Goal: Task Accomplishment & Management: Complete application form

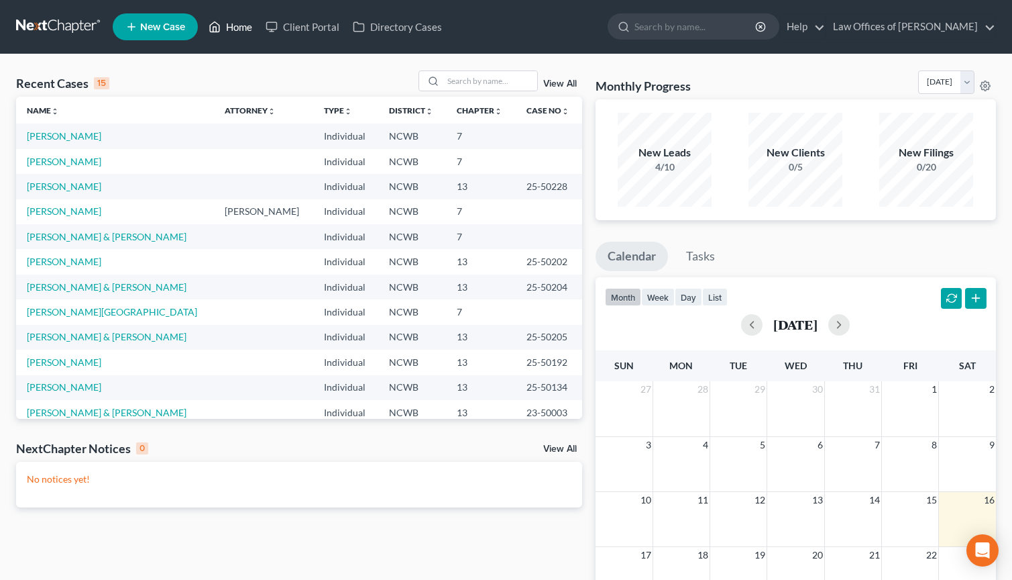
click at [247, 25] on link "Home" at bounding box center [230, 27] width 57 height 24
click at [491, 86] on input "search" at bounding box center [490, 80] width 94 height 19
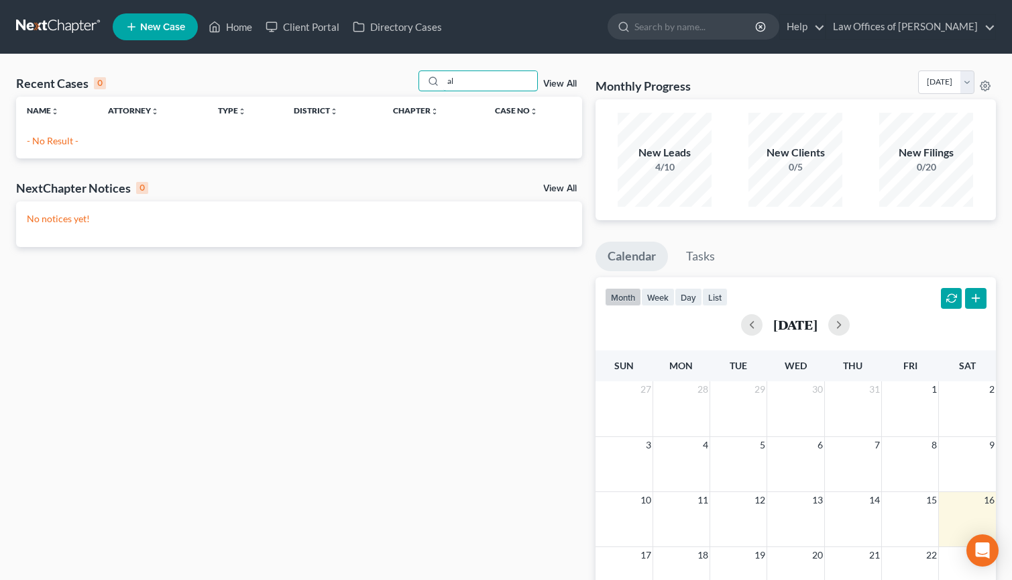
type input "a"
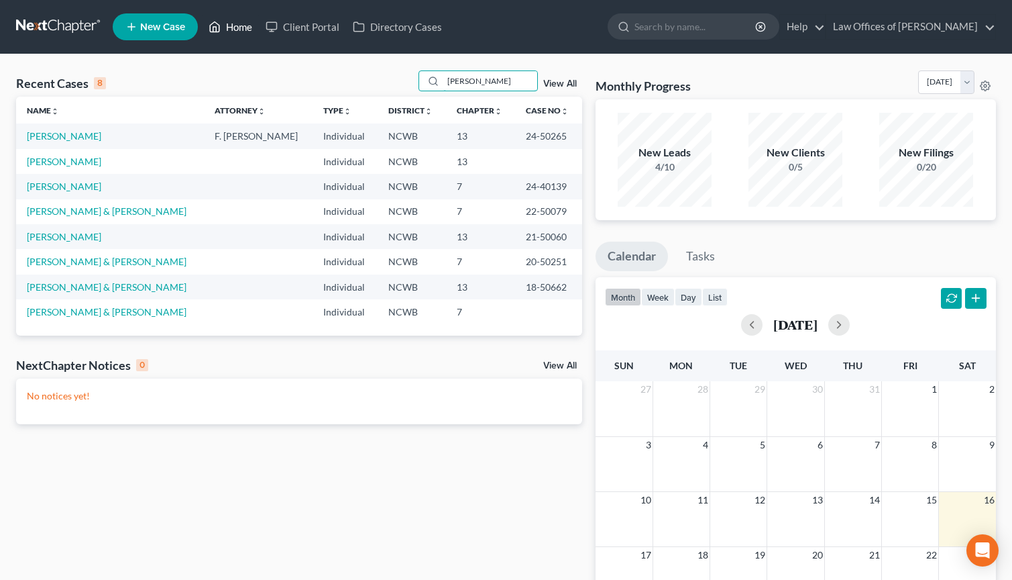
type input "Allen"
click at [243, 25] on link "Home" at bounding box center [230, 27] width 57 height 24
click at [157, 29] on span "New Case" at bounding box center [162, 27] width 45 height 10
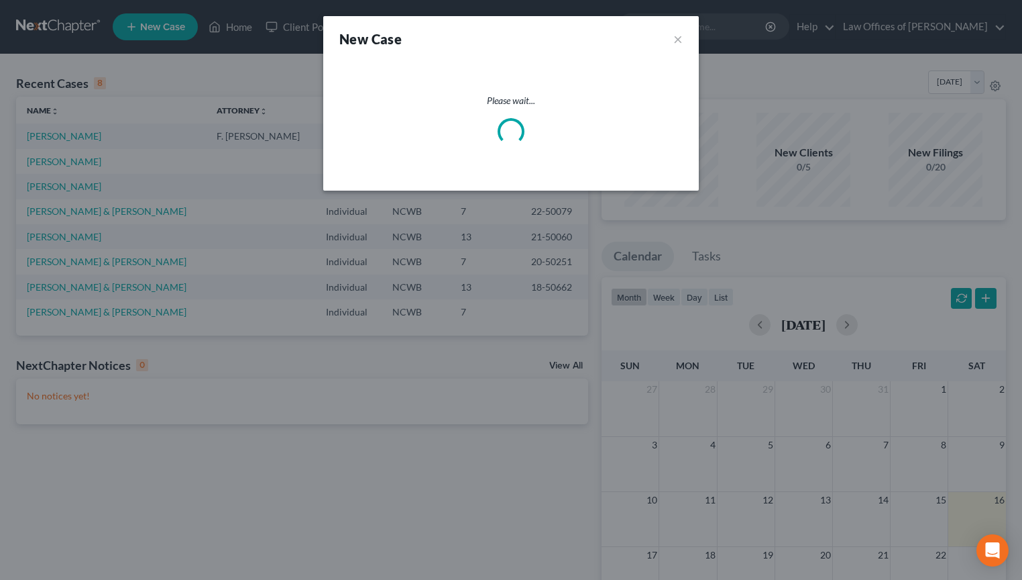
select select "59"
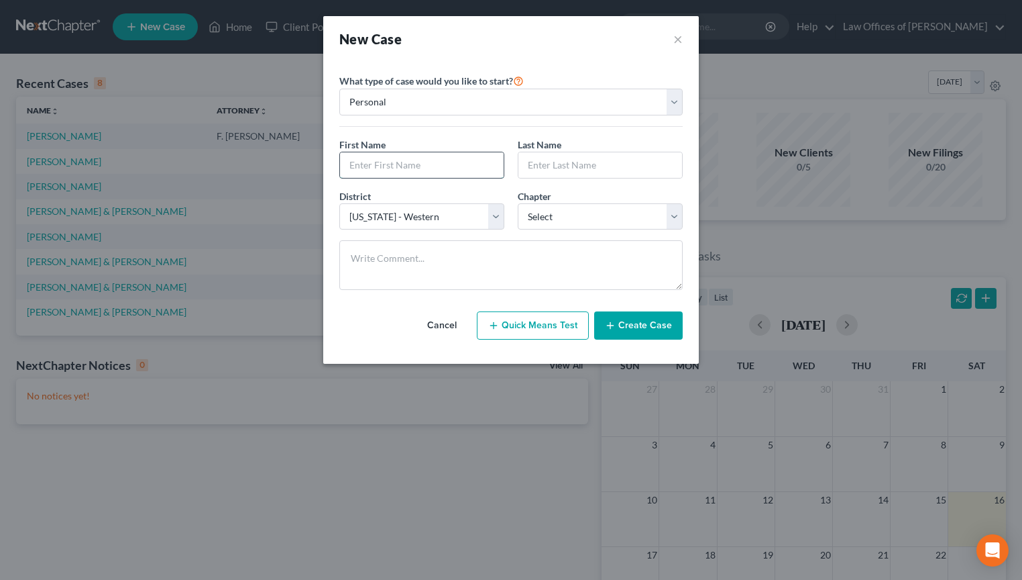
click at [420, 168] on input "text" at bounding box center [422, 164] width 164 height 25
type input "Rebecca"
type input "Allen"
select select "3"
click at [661, 327] on button "Create Case" at bounding box center [638, 325] width 89 height 28
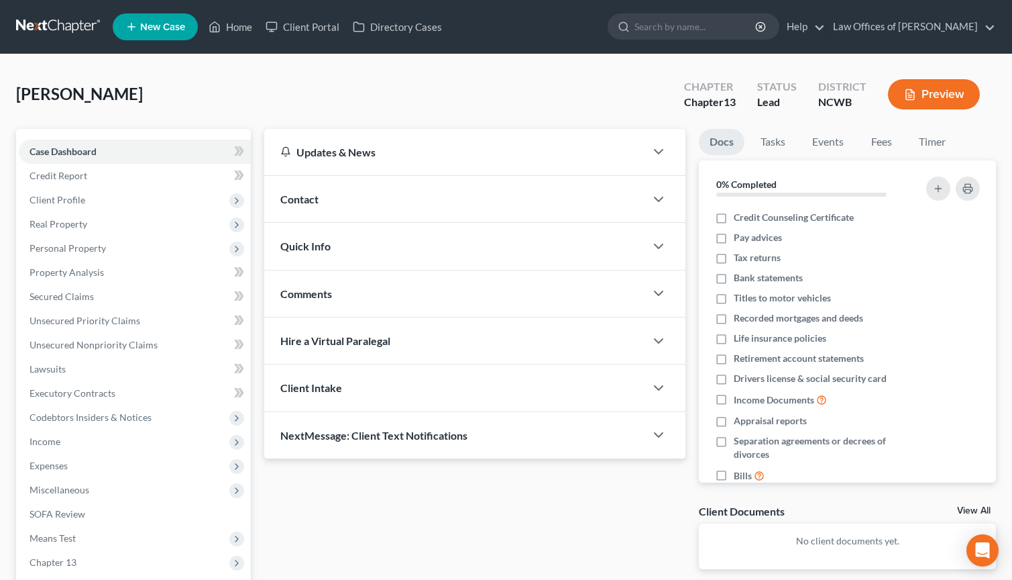
click at [288, 205] on span "Contact" at bounding box center [299, 199] width 38 height 13
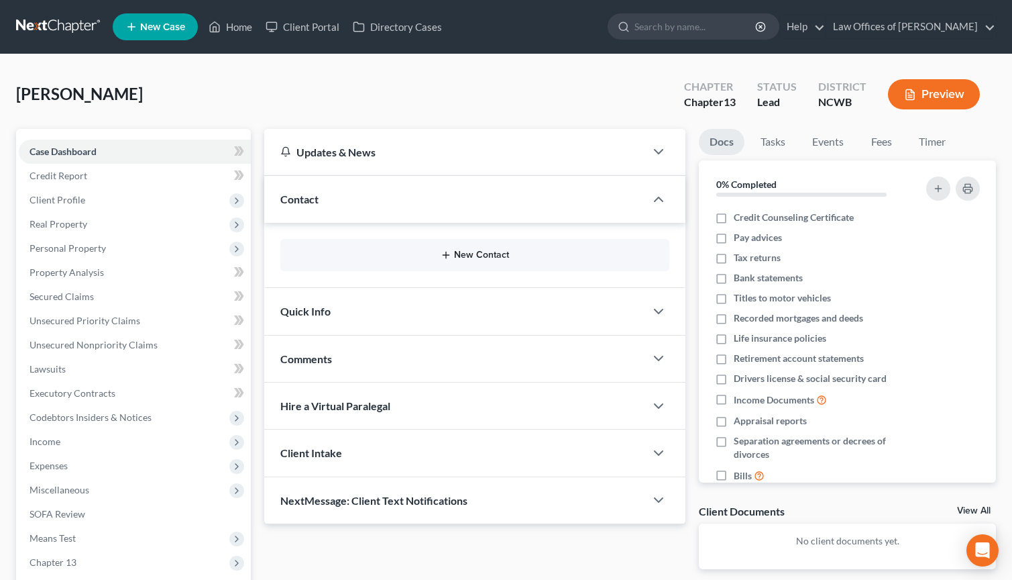
click at [474, 258] on button "New Contact" at bounding box center [475, 255] width 368 height 11
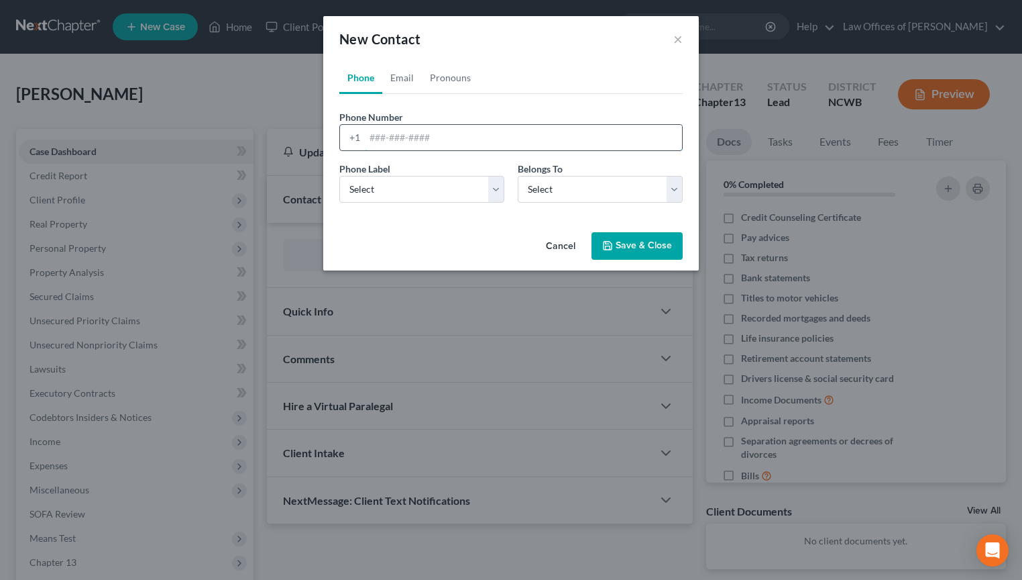
click at [379, 141] on input "tel" at bounding box center [523, 137] width 317 height 25
type input "704-668-2661"
click at [484, 193] on select "Select Mobile Home Work Other" at bounding box center [421, 189] width 165 height 27
select select "0"
click at [339, 176] on select "Select Mobile Home Work Other" at bounding box center [421, 189] width 165 height 27
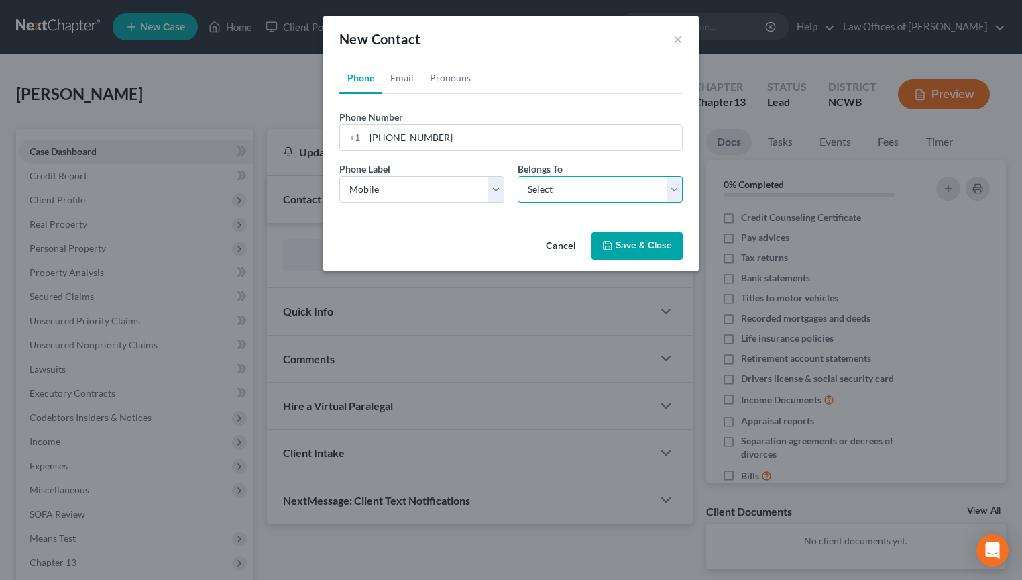
click at [598, 193] on select "Select Client Other" at bounding box center [600, 189] width 165 height 27
select select "0"
click at [518, 176] on select "Select Client Other" at bounding box center [600, 189] width 165 height 27
click at [609, 244] on icon "button" at bounding box center [607, 245] width 11 height 11
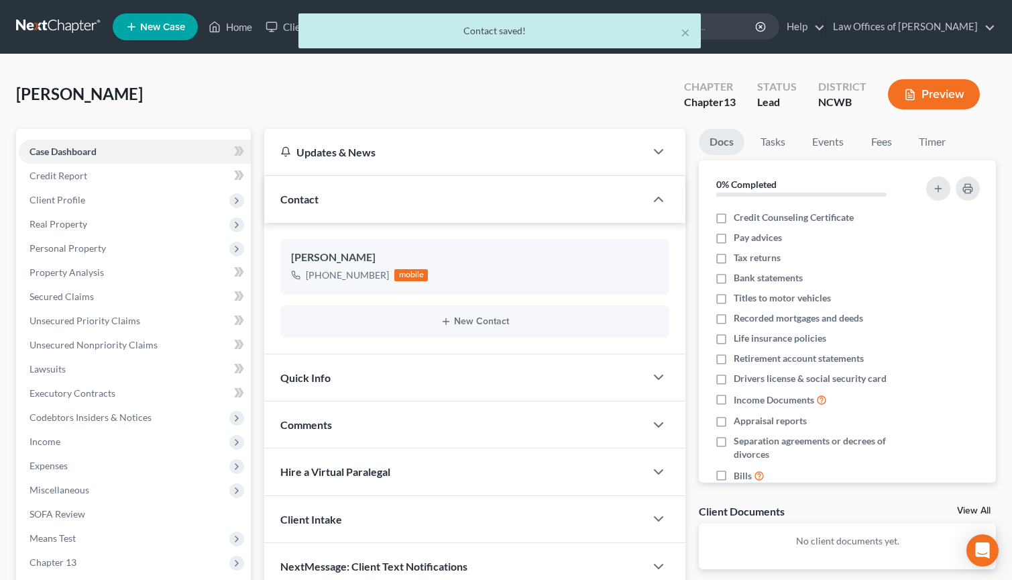
click at [323, 382] on span "Quick Info" at bounding box center [305, 377] width 50 height 13
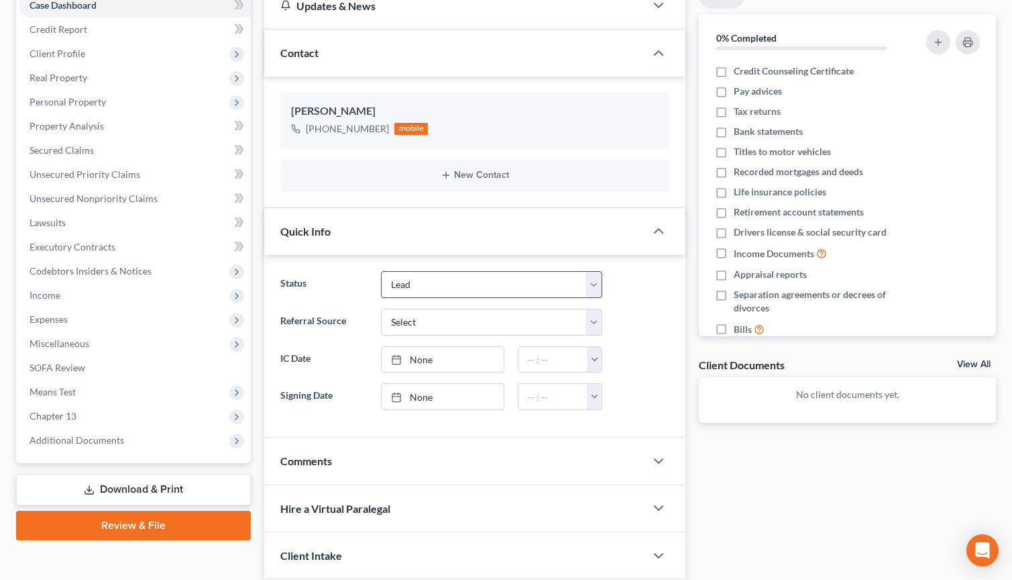
scroll to position [201, 0]
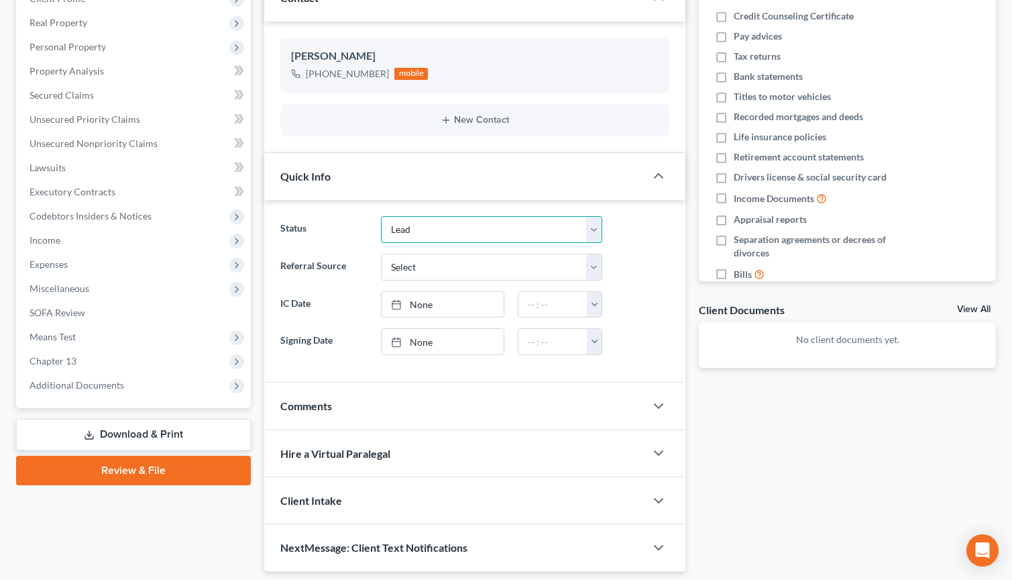
click at [524, 235] on select "Discharged Dismissed Filed In Progress Lead Lost Lead Ready to File To Review" at bounding box center [491, 229] width 221 height 27
select select "3"
click at [381, 216] on select "Discharged Dismissed Filed In Progress Lead Lost Lead Ready to File To Review" at bounding box center [491, 229] width 221 height 27
click at [421, 274] on select "Select Word Of Mouth Previous Clients Direct Mail Website Google Search Modern …" at bounding box center [491, 267] width 221 height 27
click at [525, 181] on div "Quick Info" at bounding box center [454, 176] width 381 height 46
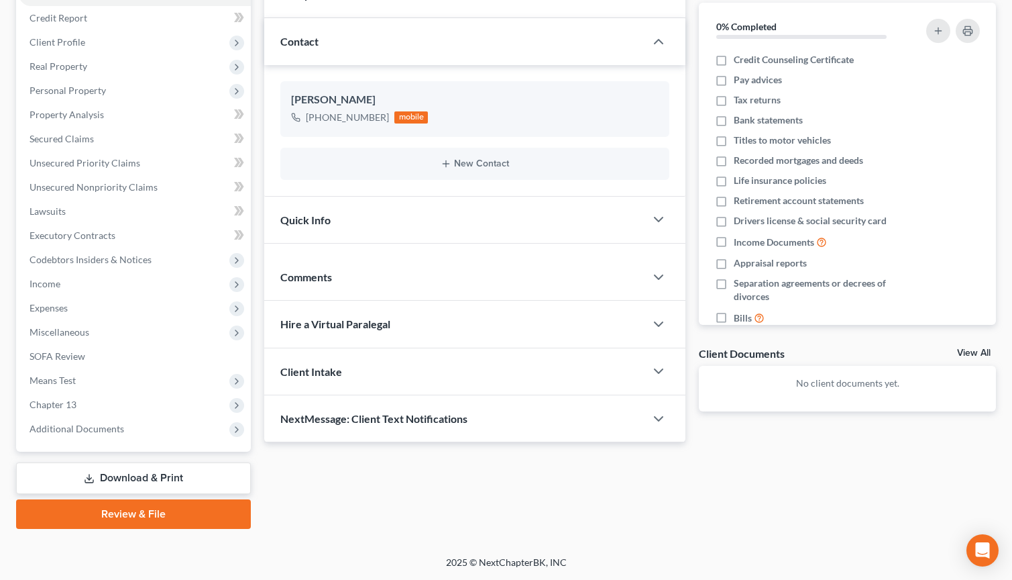
scroll to position [158, 0]
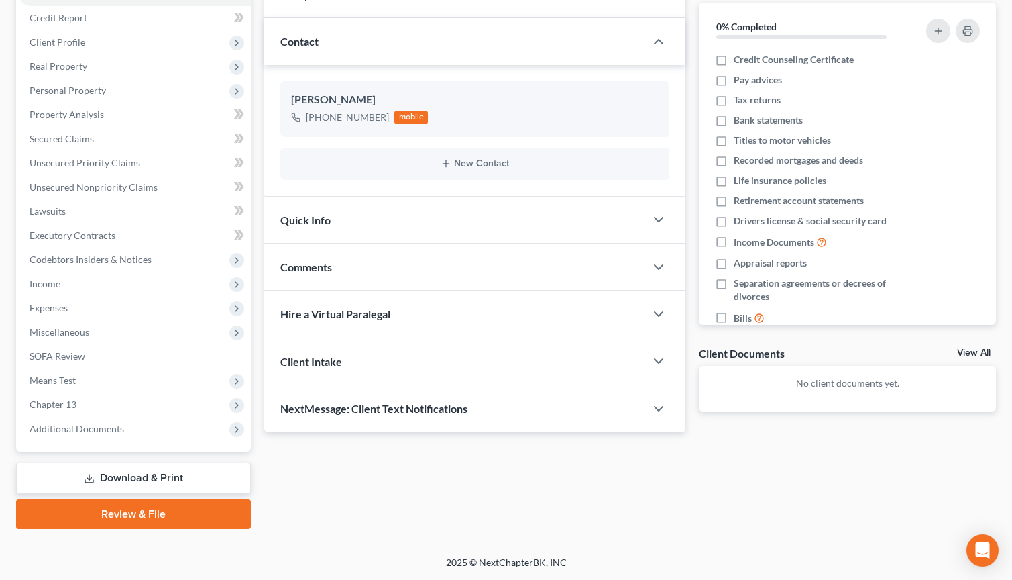
click at [509, 216] on div "Quick Info" at bounding box center [454, 220] width 381 height 46
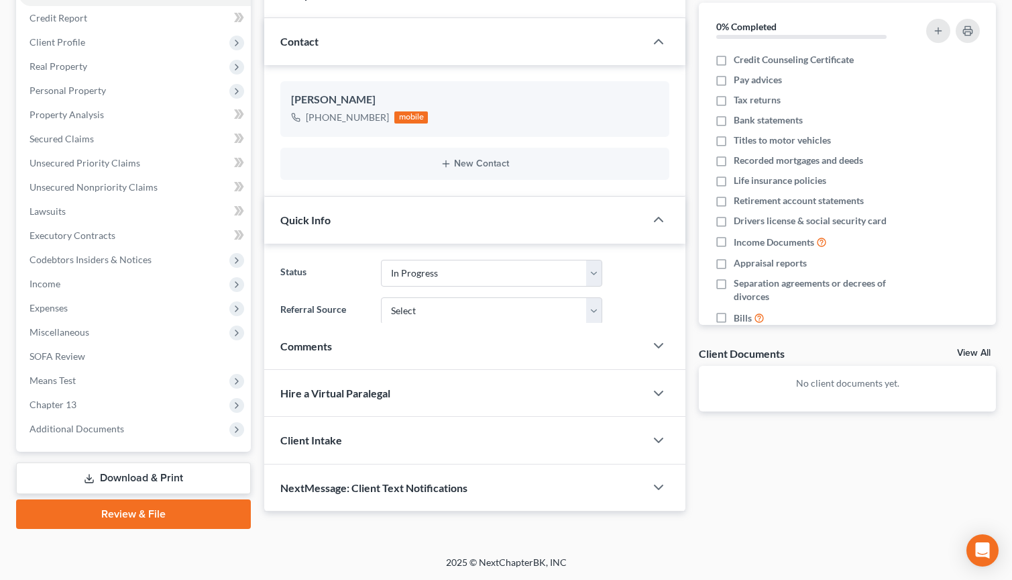
scroll to position [201, 0]
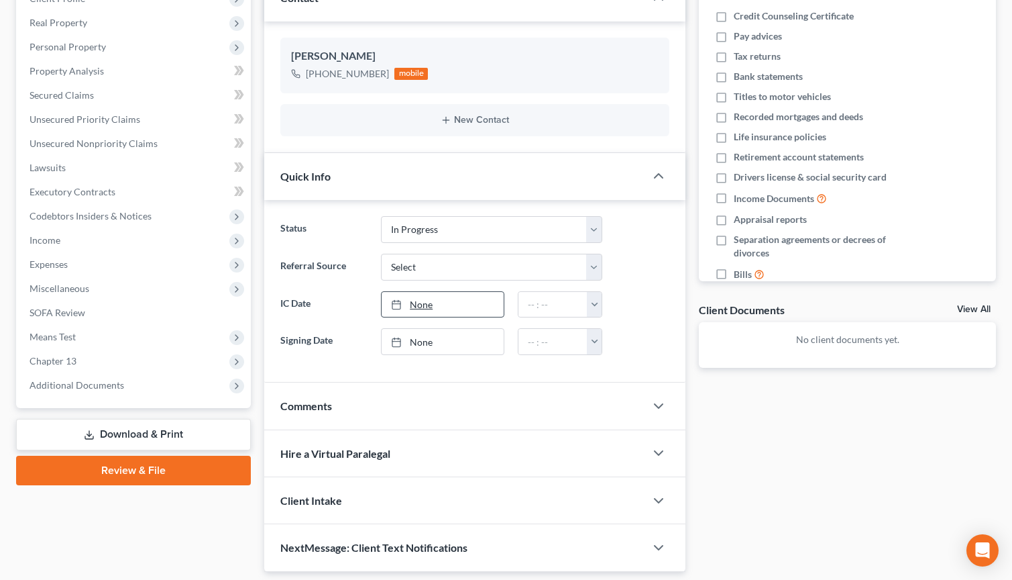
click at [484, 310] on link "None" at bounding box center [443, 304] width 122 height 25
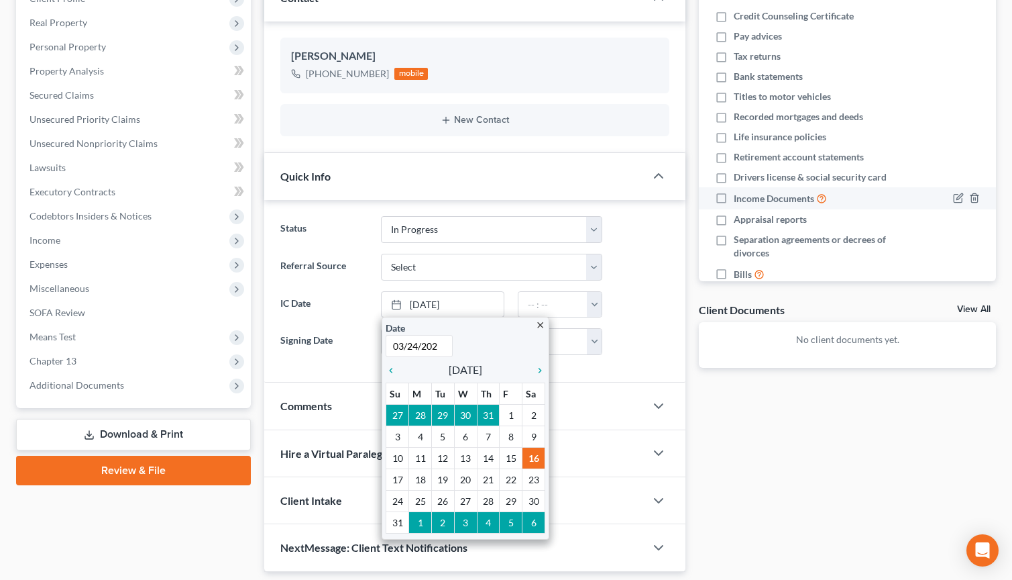
type input "03/24/2025"
click at [321, 341] on label "Signing Date" at bounding box center [324, 341] width 101 height 27
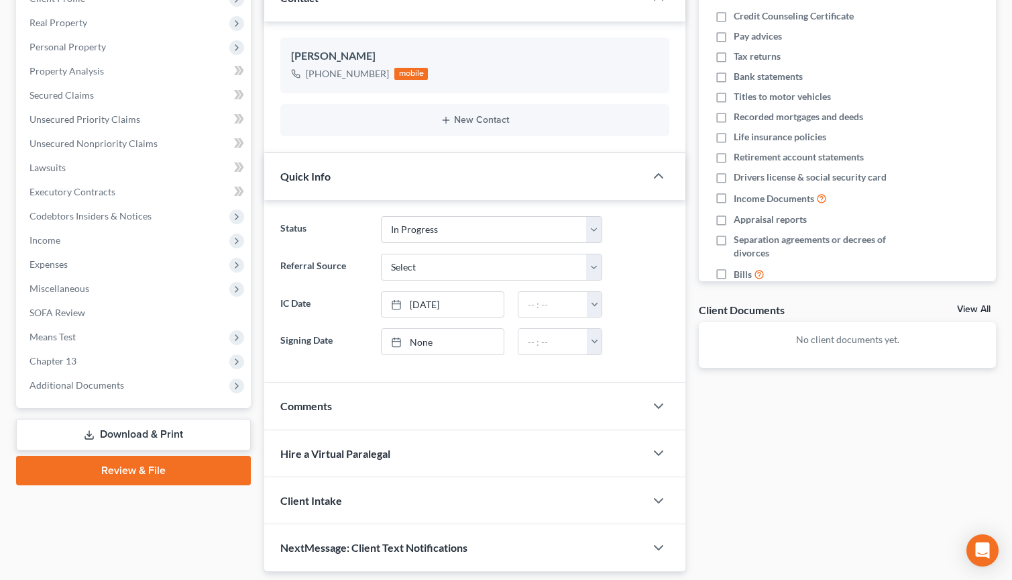
click at [292, 343] on label "Signing Date" at bounding box center [324, 341] width 101 height 27
click at [313, 341] on label "Signing Date" at bounding box center [324, 341] width 101 height 27
click at [415, 350] on link "None" at bounding box center [443, 341] width 122 height 25
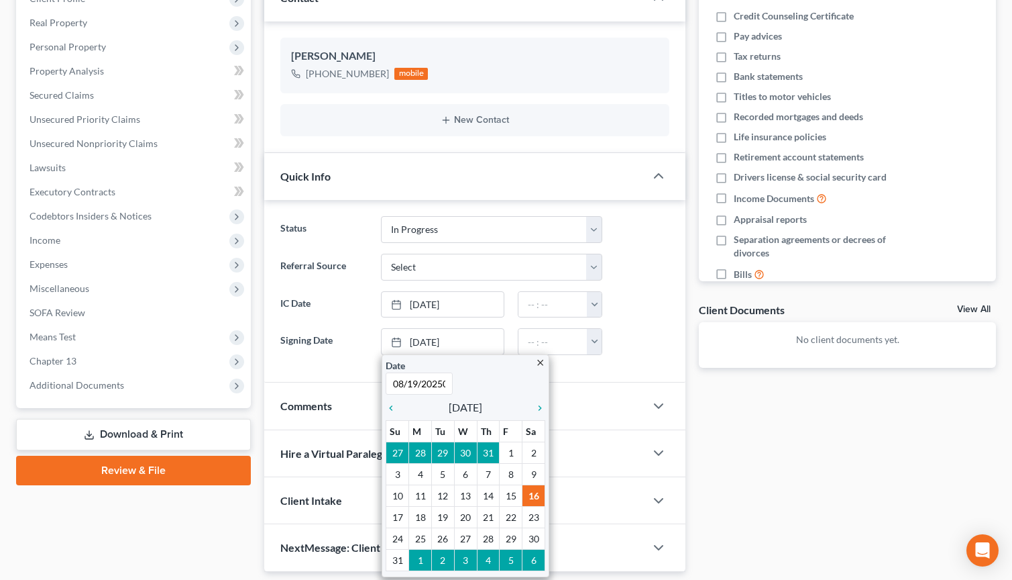
type input "8/19/202505"
click at [555, 366] on div "Status Discharged Dismissed Filed In Progress Lead Lost Lead Ready to File To R…" at bounding box center [474, 291] width 421 height 182
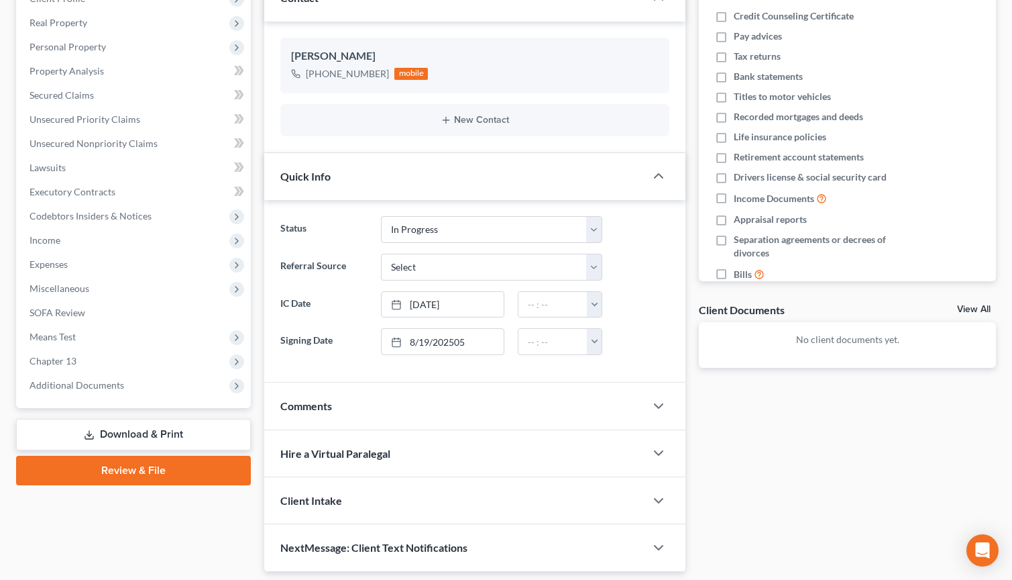
click at [402, 413] on div "Comments" at bounding box center [454, 405] width 381 height 46
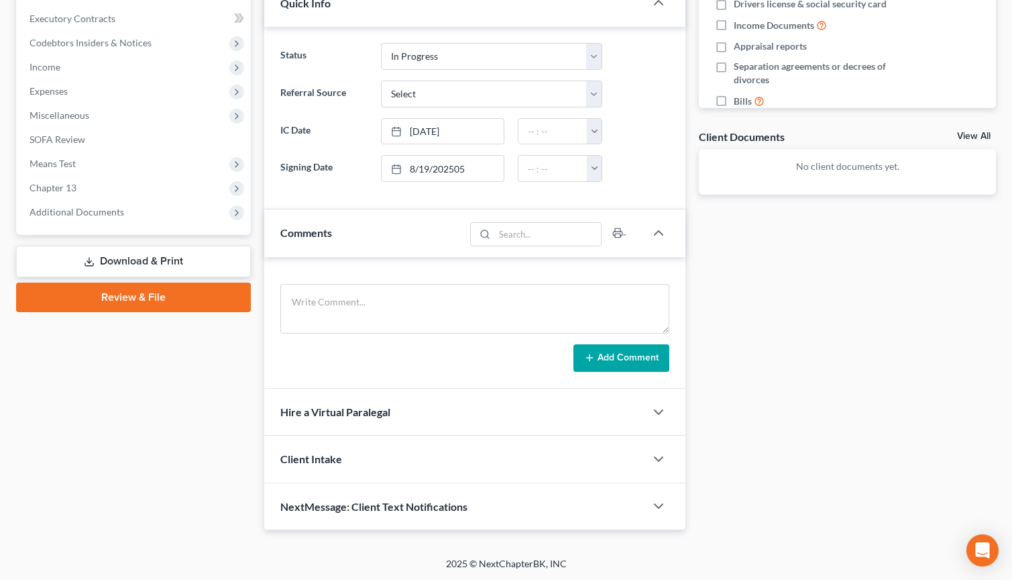
scroll to position [376, 0]
click at [326, 459] on span "Client Intake" at bounding box center [311, 457] width 62 height 13
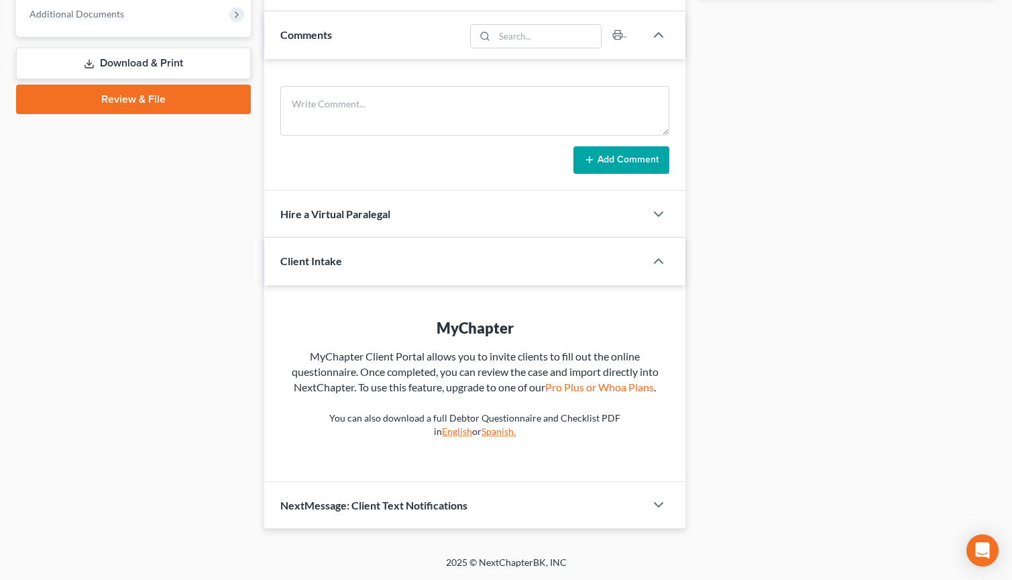
scroll to position [588, 0]
click at [658, 502] on icon "button" at bounding box center [659, 504] width 16 height 16
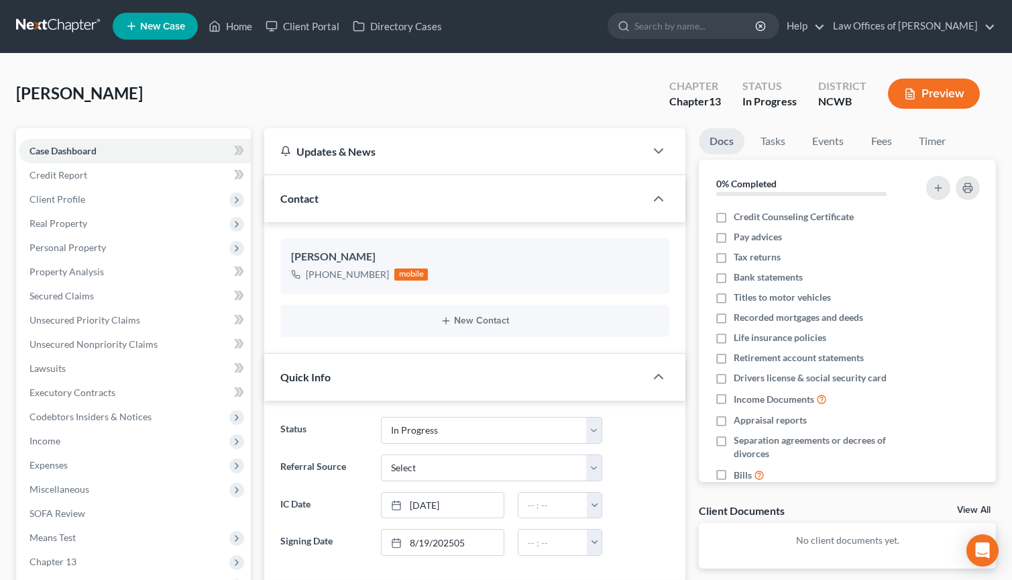
scroll to position [0, 0]
click at [73, 203] on span "Client Profile" at bounding box center [58, 199] width 56 height 11
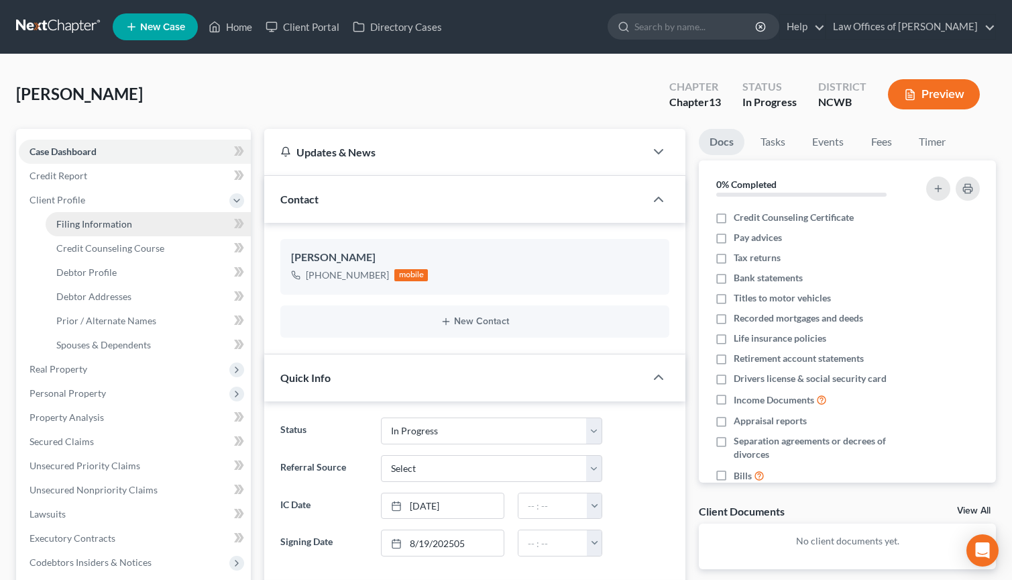
click at [97, 225] on span "Filing Information" at bounding box center [94, 223] width 76 height 11
select select "1"
select select "0"
select select "3"
select select "59"
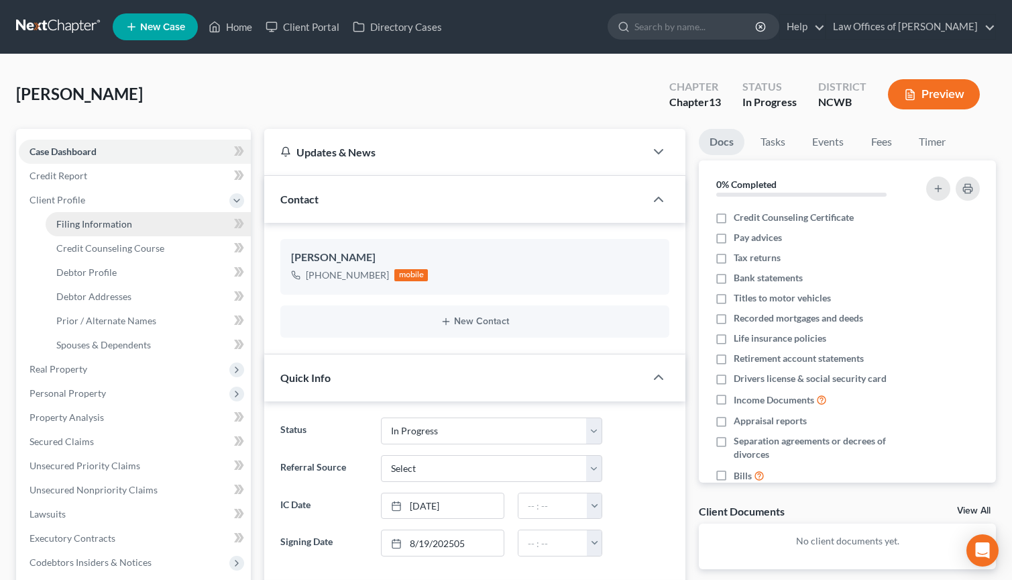
select select "28"
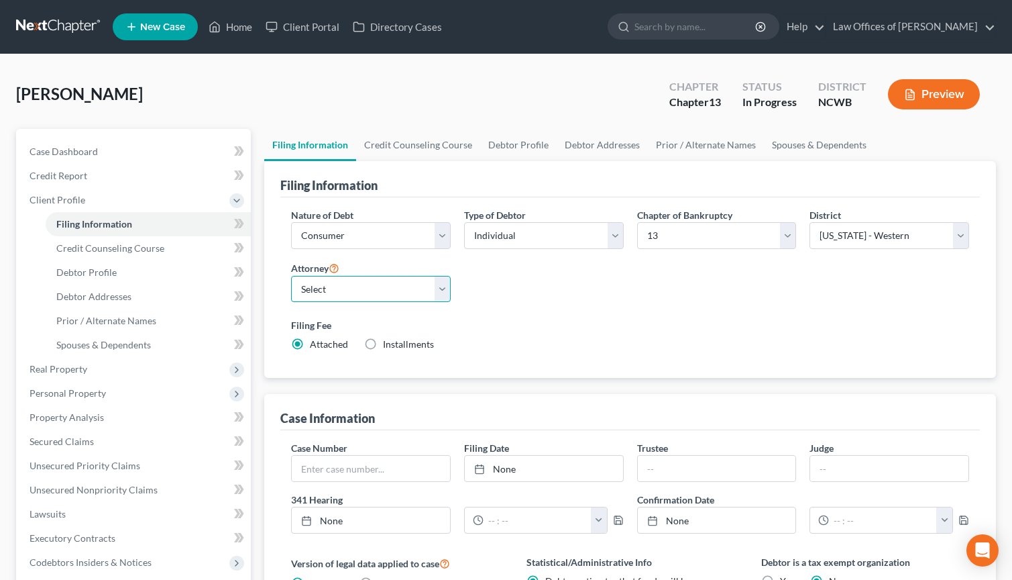
click at [319, 292] on select "Select F. Heather Griffin - NCWB Robert Gourley - NCWB" at bounding box center [371, 289] width 160 height 27
select select "1"
click at [291, 276] on select "Select F. Heather Griffin - NCWB Robert Gourley - NCWB" at bounding box center [371, 289] width 160 height 27
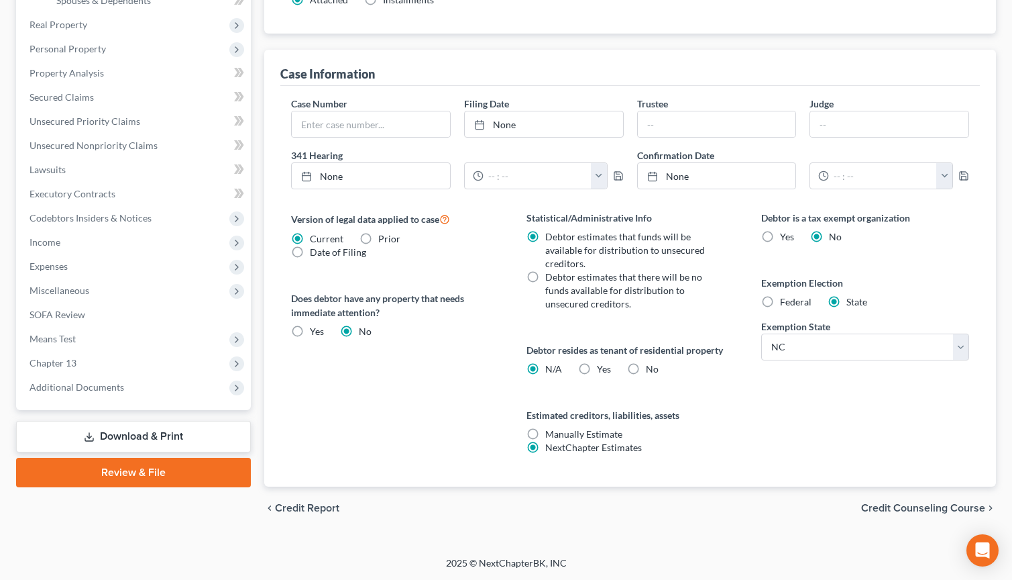
scroll to position [345, 0]
click at [597, 368] on label "Yes Yes" at bounding box center [604, 368] width 14 height 13
click at [602, 368] on input "Yes Yes" at bounding box center [606, 366] width 9 height 9
radio input "true"
radio input "false"
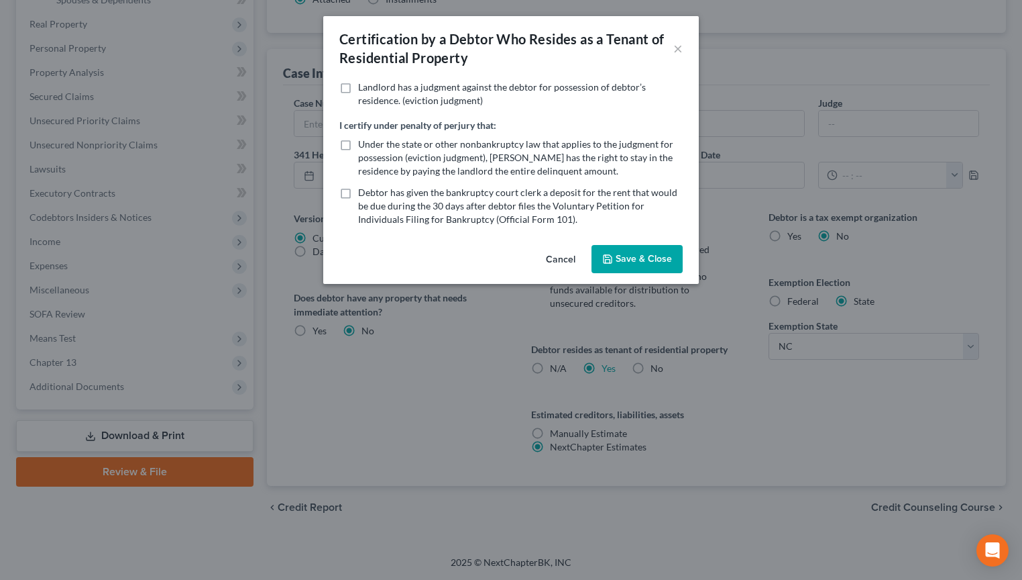
click at [556, 266] on button "Cancel" at bounding box center [560, 259] width 51 height 27
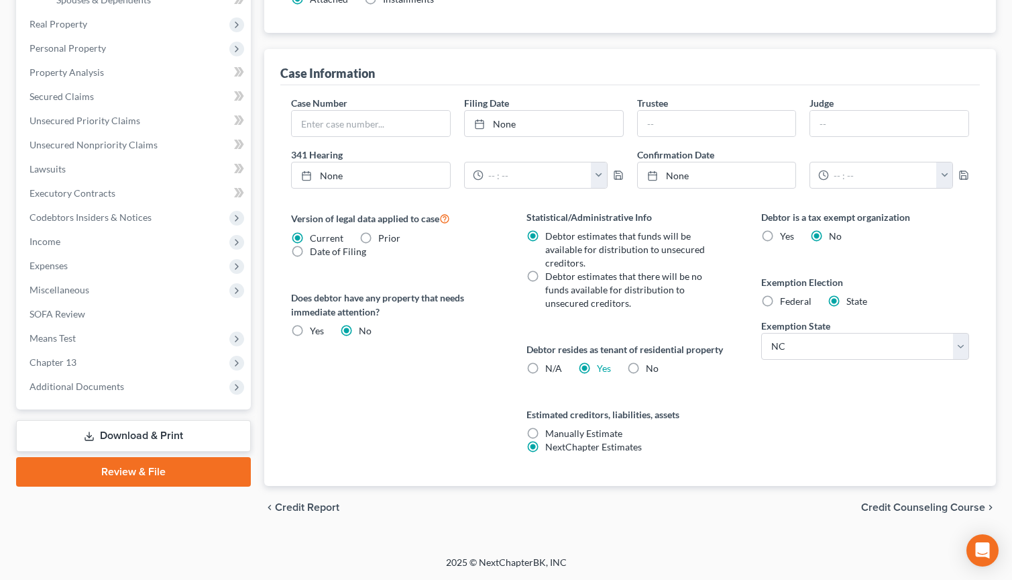
click at [646, 365] on label "No" at bounding box center [652, 368] width 13 height 13
click at [651, 365] on input "No" at bounding box center [655, 366] width 9 height 9
radio input "true"
radio input "false"
click at [911, 511] on span "Credit Counseling Course" at bounding box center [923, 507] width 124 height 11
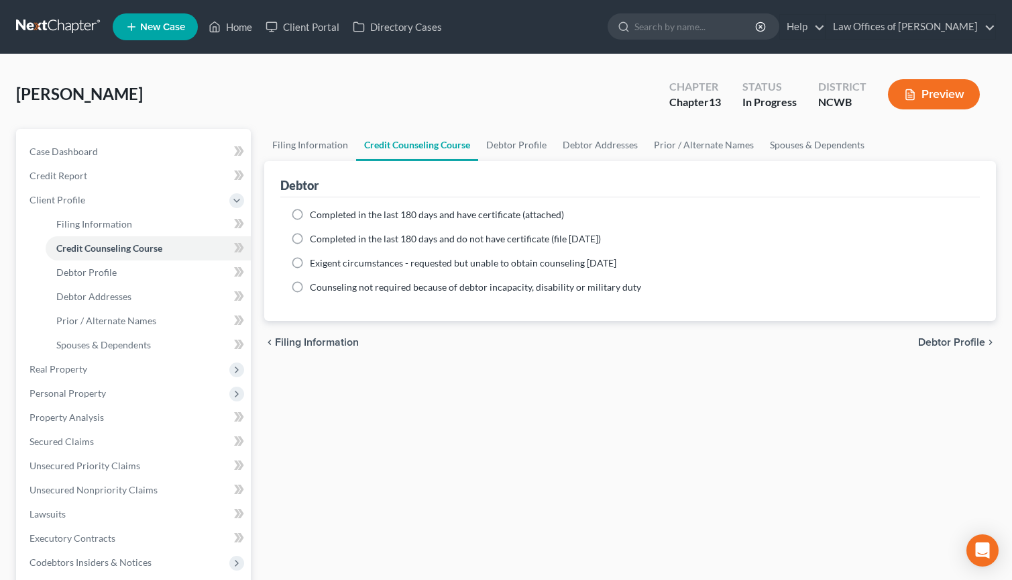
click at [310, 217] on label "Completed in the last 180 days and have certificate (attached)" at bounding box center [437, 214] width 254 height 13
click at [315, 217] on input "Completed in the last 180 days and have certificate (attached)" at bounding box center [319, 212] width 9 height 9
radio input "true"
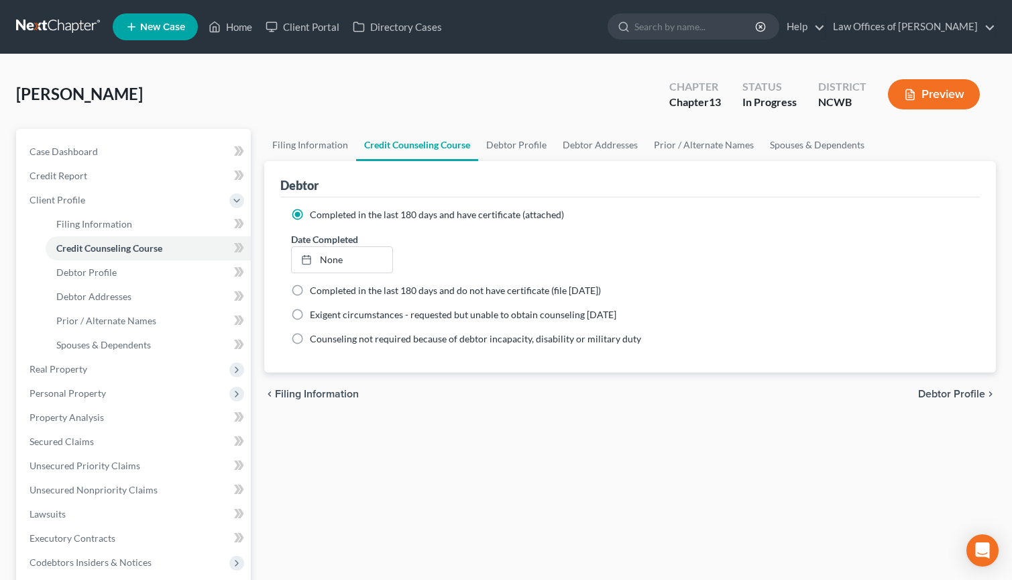
click at [949, 389] on span "Debtor Profile" at bounding box center [951, 393] width 67 height 11
select select "0"
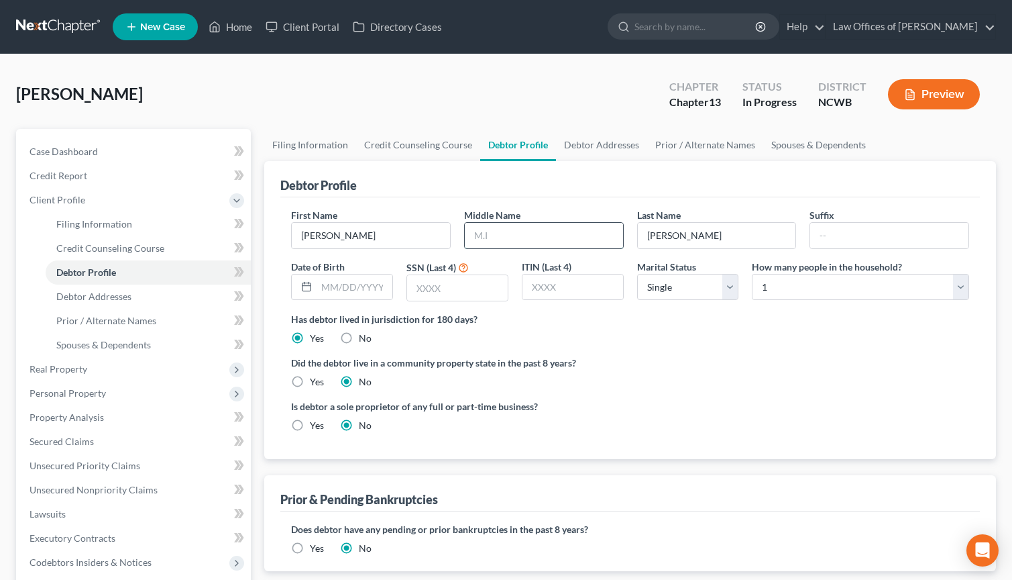
click at [511, 238] on input "text" at bounding box center [544, 235] width 158 height 25
drag, startPoint x: 529, startPoint y: 225, endPoint x: 549, endPoint y: 214, distance: 23.1
click at [529, 225] on input "text" at bounding box center [544, 235] width 158 height 25
type input "Backman"
click at [448, 290] on input "text" at bounding box center [457, 287] width 101 height 25
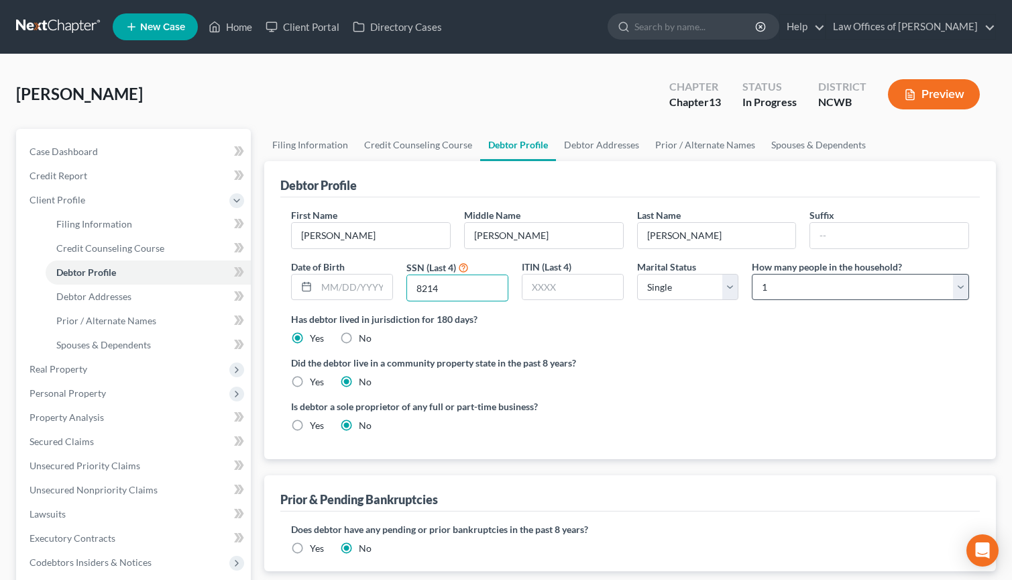
type input "8214"
click at [784, 288] on select "Select 1 2 3 4 5 6 7 8 9 10 11 12 13 14 15 16 17 18 19 20" at bounding box center [860, 287] width 217 height 27
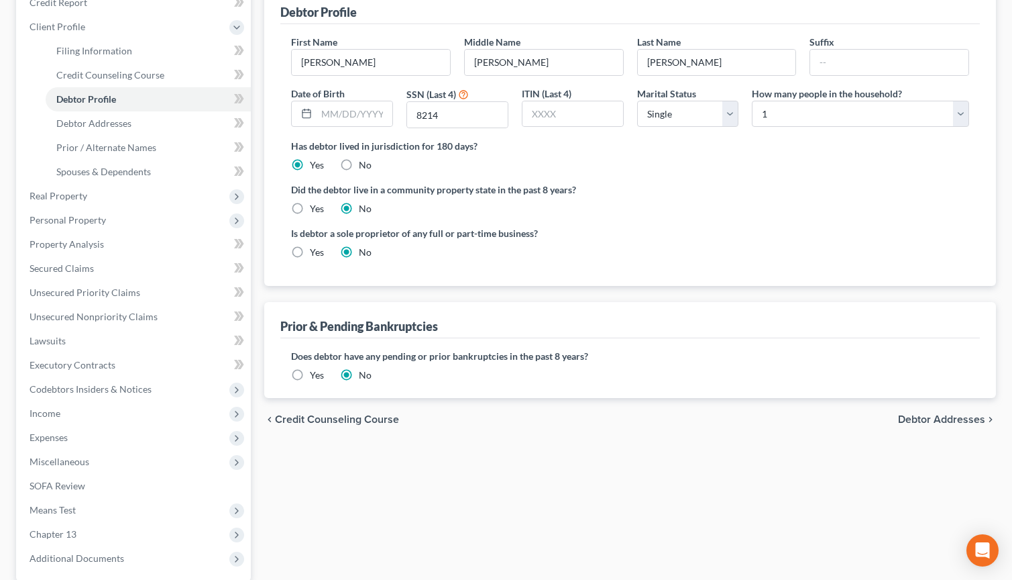
scroll to position [201, 0]
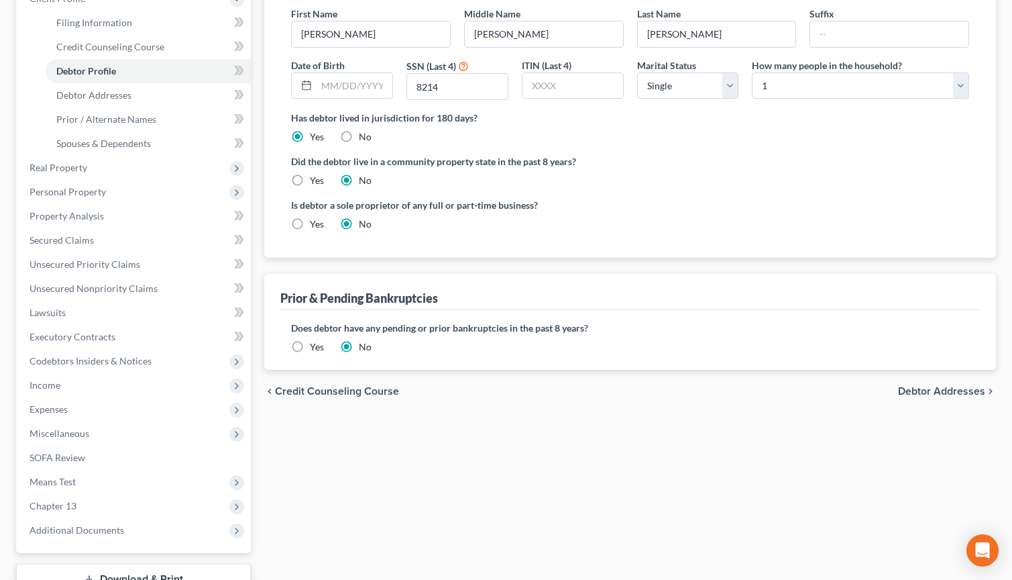
click at [922, 389] on span "Debtor Addresses" at bounding box center [941, 391] width 87 height 11
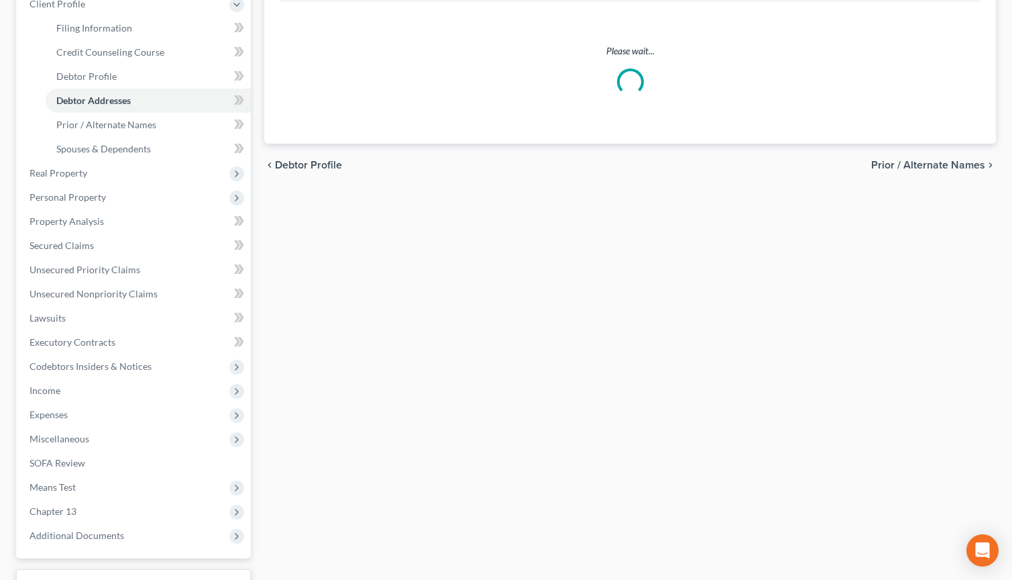
scroll to position [40, 0]
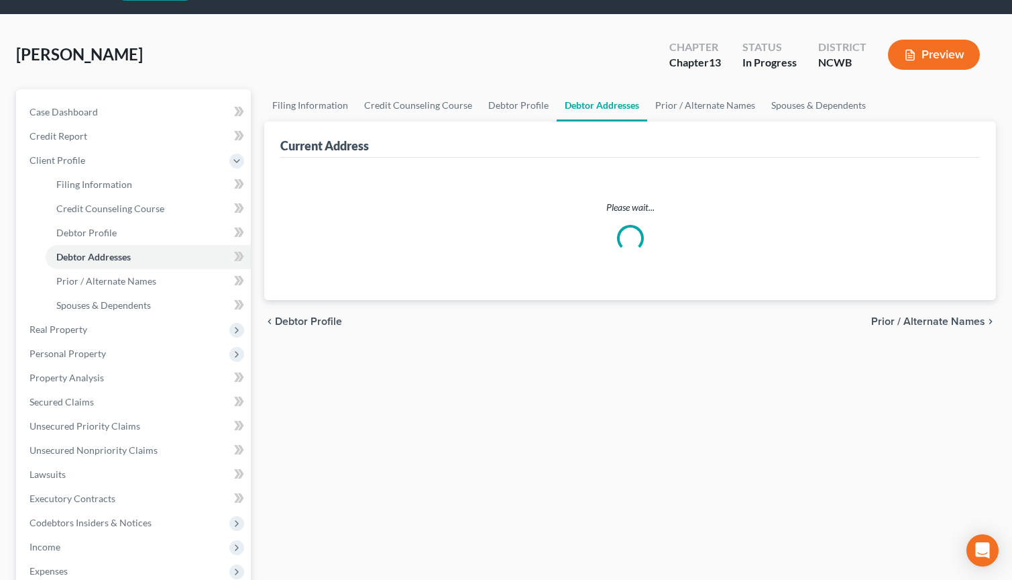
select select "0"
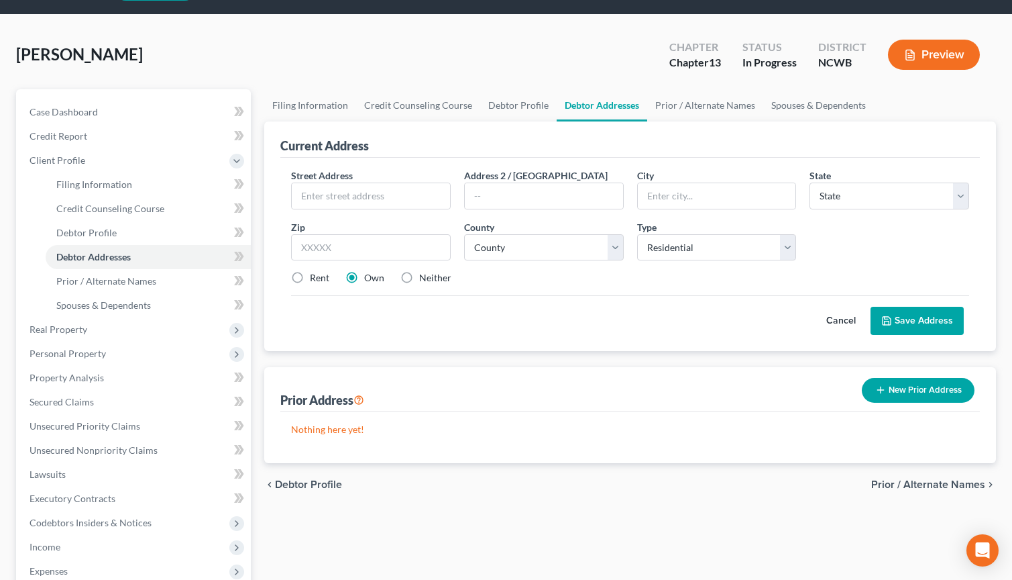
scroll to position [0, 0]
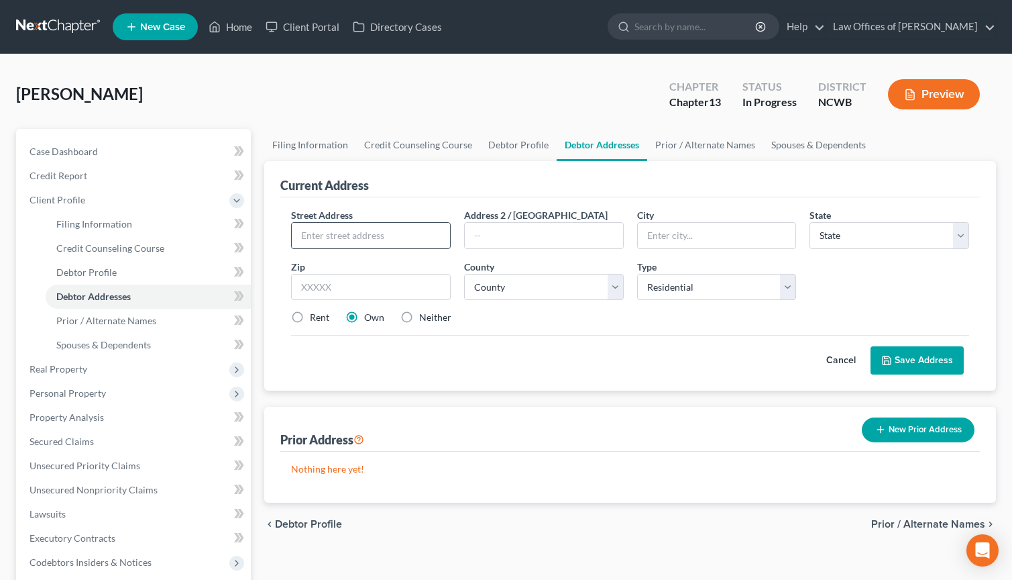
click at [317, 223] on input "text" at bounding box center [371, 235] width 158 height 25
click at [324, 230] on input "text" at bounding box center [371, 235] width 158 height 25
type input "1468 Winter Drive"
type input "[GEOGRAPHIC_DATA]"
select select "28"
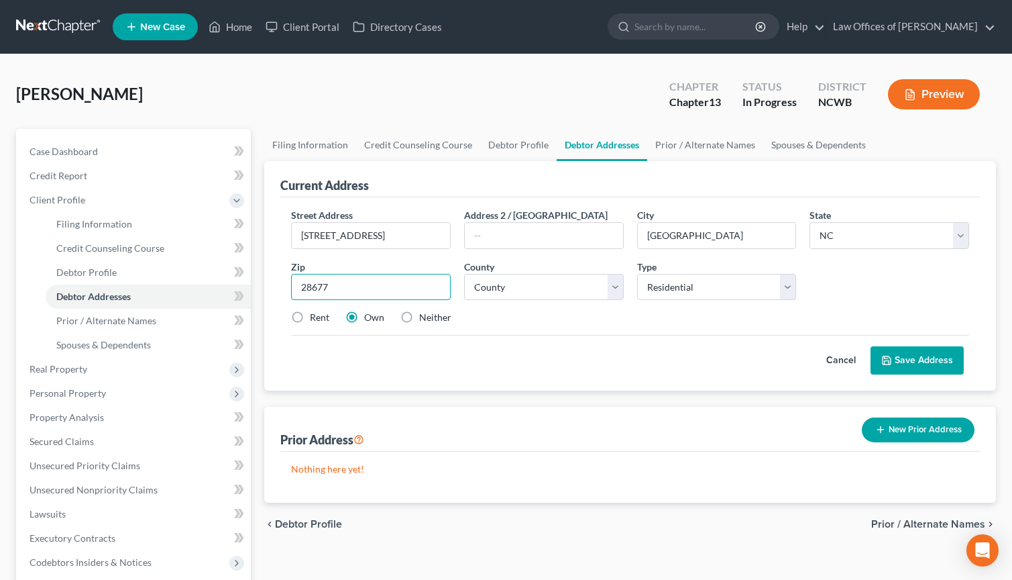
type input "28677"
select select "48"
click at [896, 362] on button "Save Address" at bounding box center [917, 360] width 93 height 28
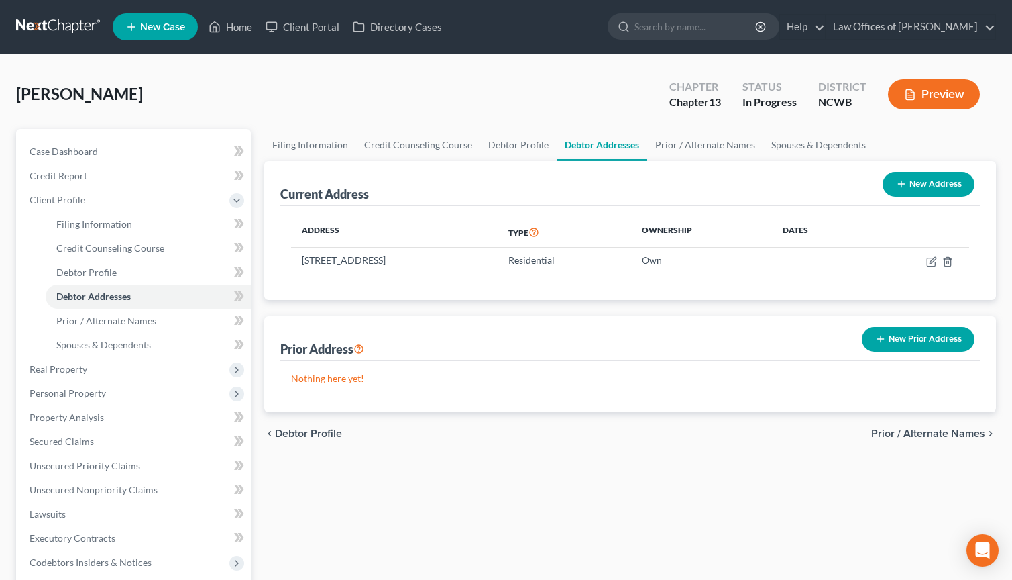
click at [900, 436] on span "Prior / Alternate Names" at bounding box center [928, 433] width 114 height 11
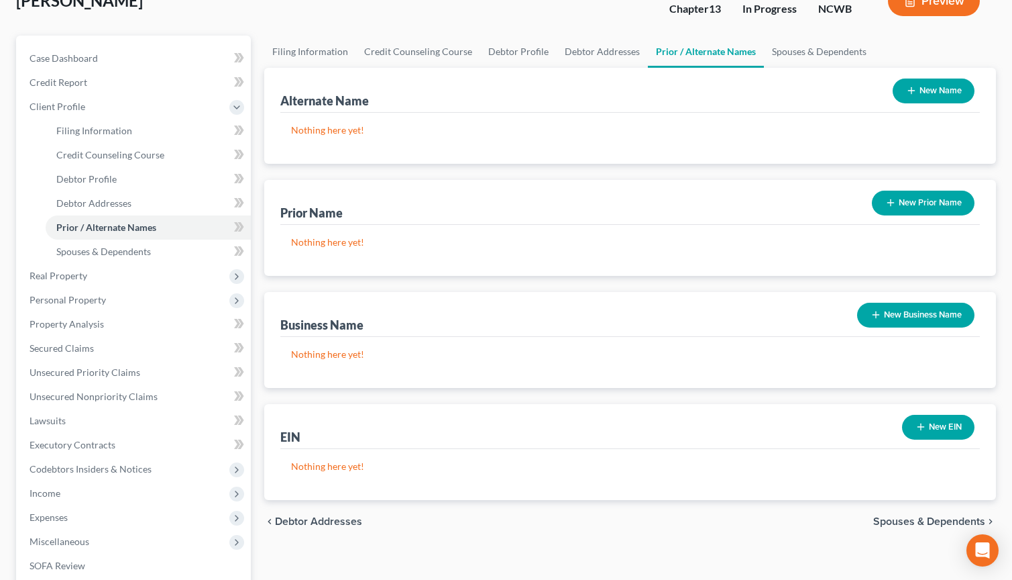
scroll to position [134, 0]
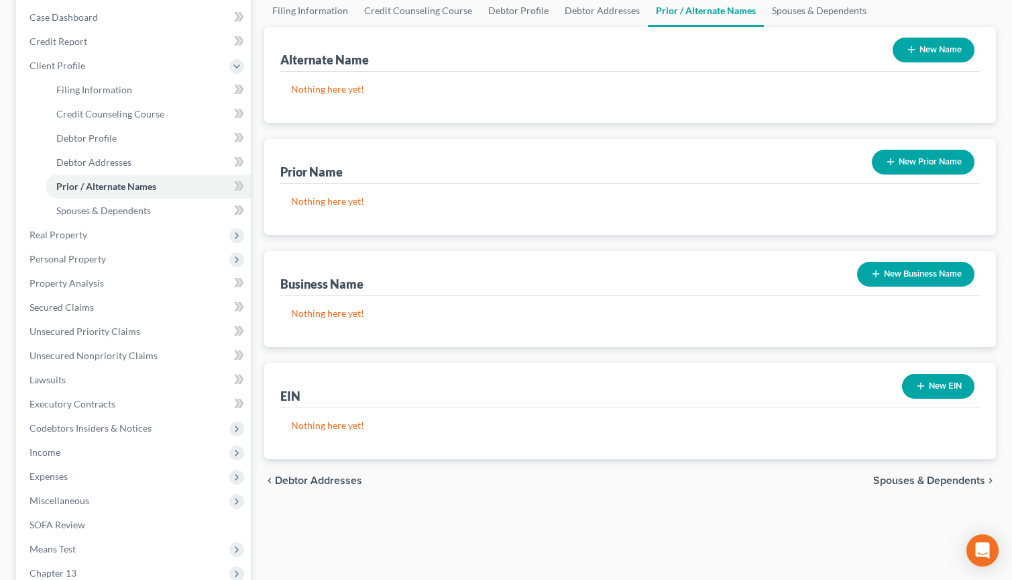
click at [907, 475] on span "Spouses & Dependents" at bounding box center [929, 480] width 112 height 11
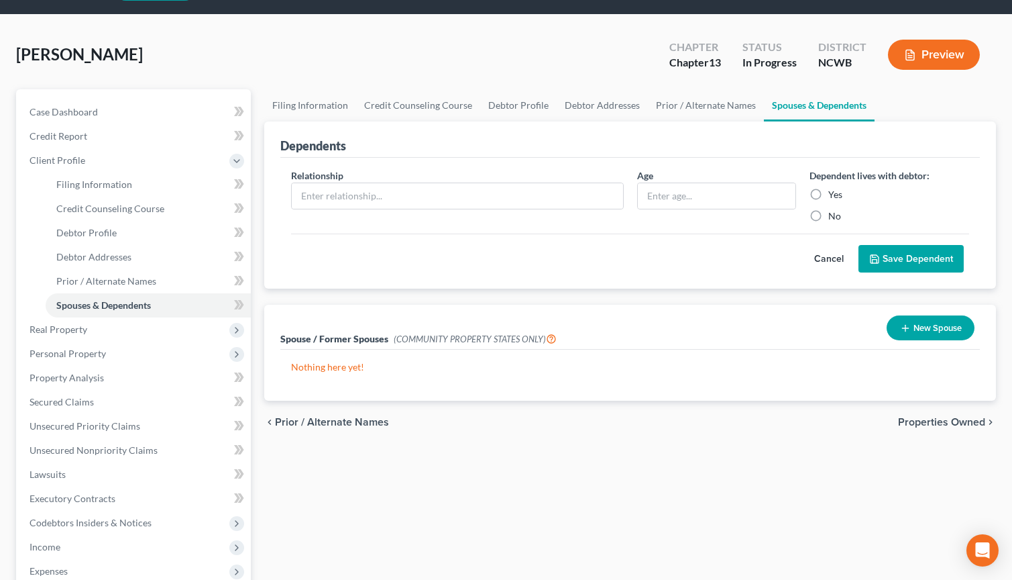
scroll to position [134, 0]
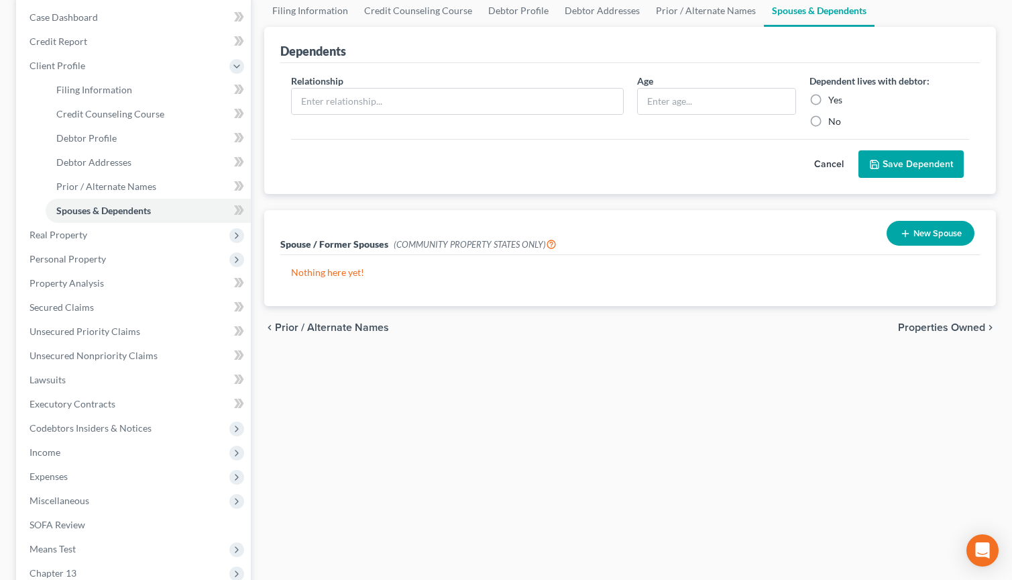
click at [935, 325] on span "Properties Owned" at bounding box center [941, 327] width 87 height 11
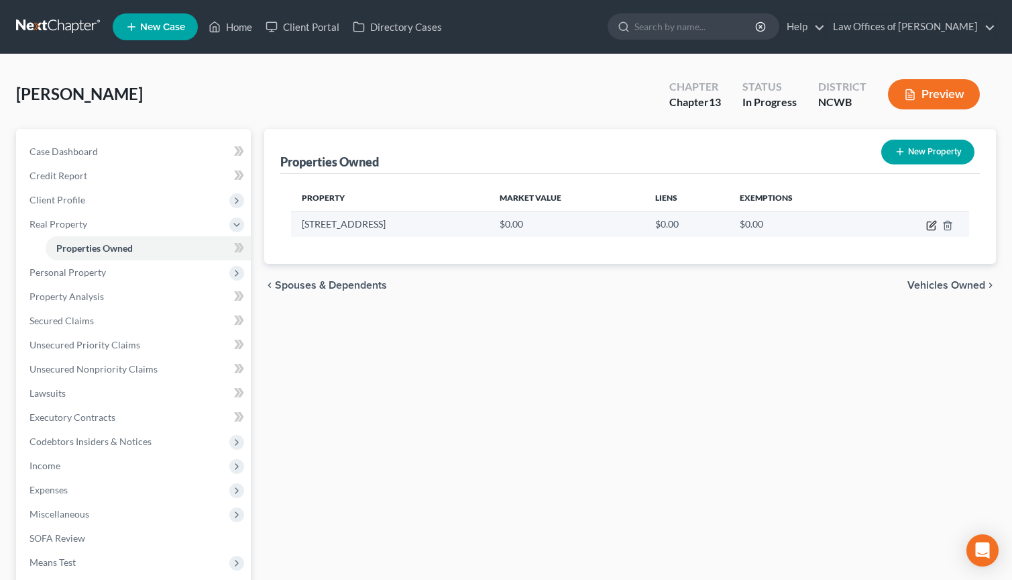
click at [931, 227] on icon "button" at bounding box center [933, 224] width 6 height 6
select select "28"
select select "48"
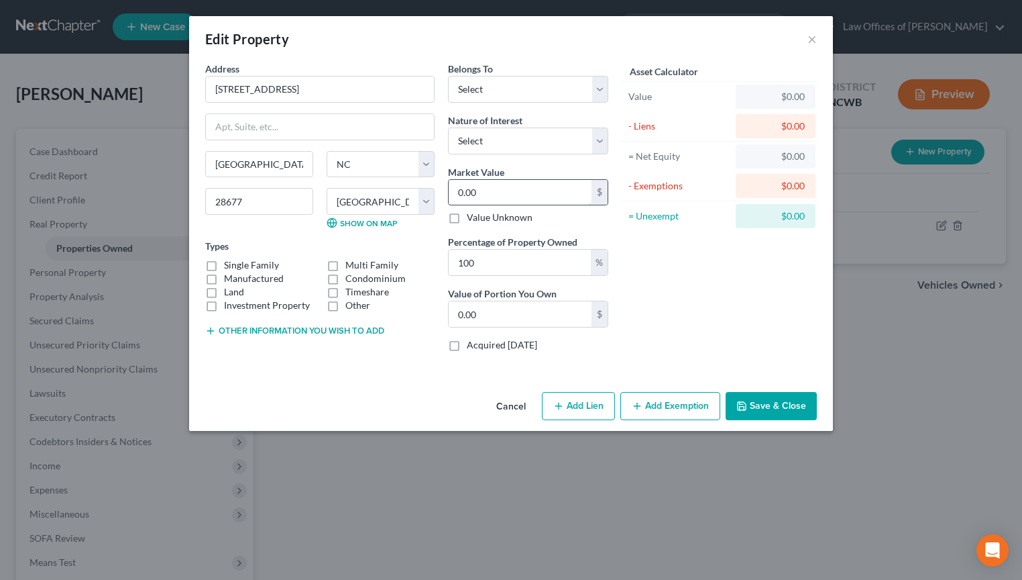
click at [505, 191] on input "0.00" at bounding box center [520, 192] width 143 height 25
type input "3"
type input "3.00"
type input "31"
type input "31.00"
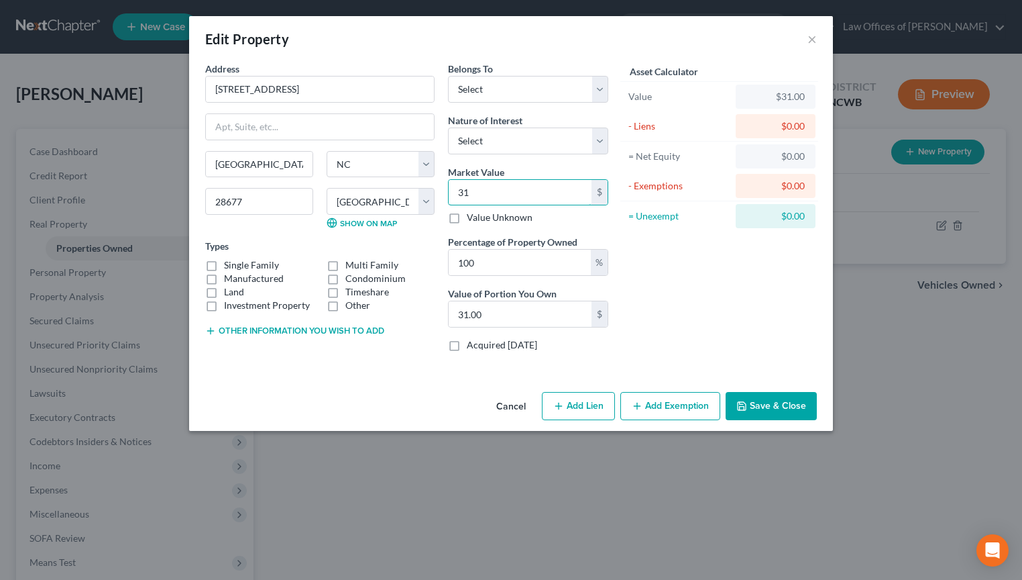
type input "319"
type input "319.00"
type input "3198"
type input "3,198.00"
type input "31980"
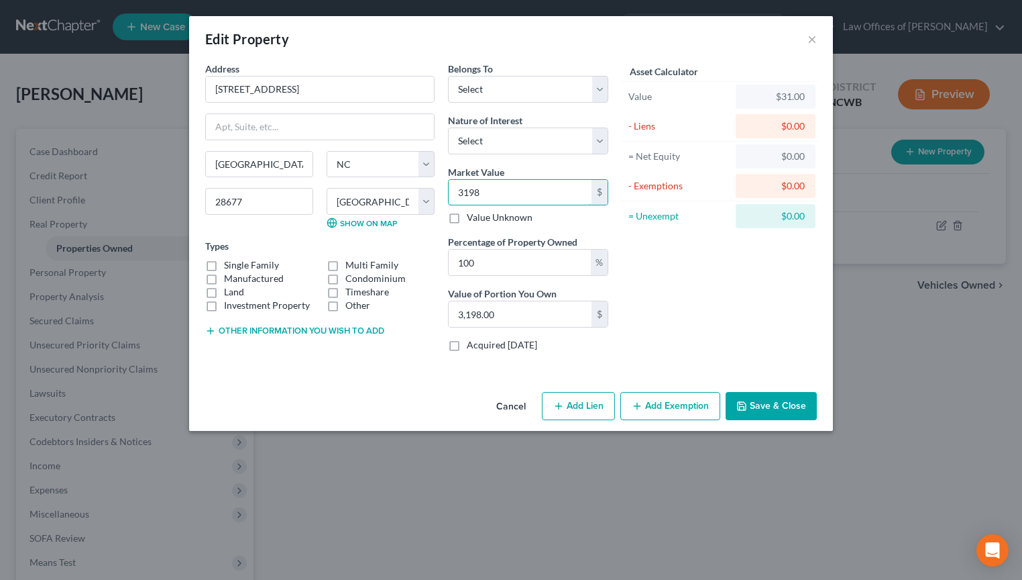
type input "31,980.00"
type input "31,9800"
type input "319,800.00"
type input "319,800"
click at [669, 130] on div "- Liens" at bounding box center [679, 125] width 101 height 13
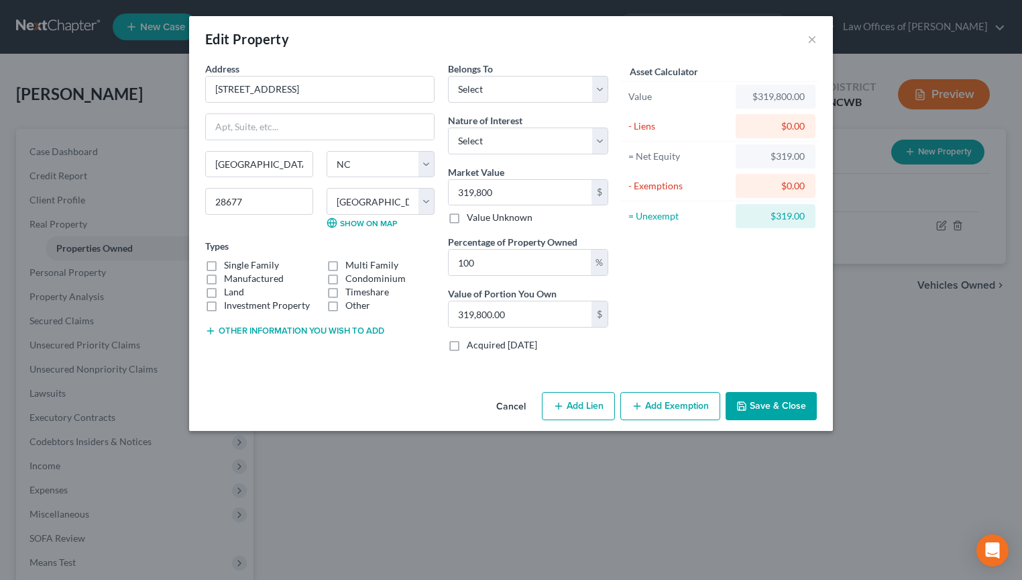
click at [224, 263] on label "Single Family" at bounding box center [251, 264] width 55 height 13
click at [229, 263] on input "Single Family" at bounding box center [233, 262] width 9 height 9
checkbox input "true"
click at [777, 120] on div "$0.00" at bounding box center [776, 125] width 58 height 13
click at [797, 128] on div "$0.00" at bounding box center [776, 125] width 58 height 13
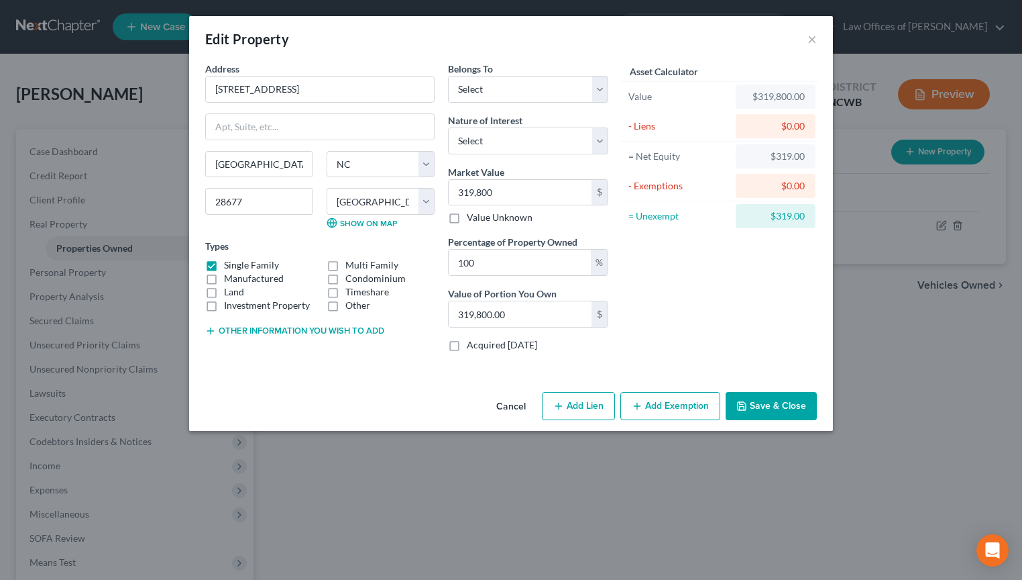
click at [642, 125] on div "- Liens" at bounding box center [679, 125] width 101 height 13
click at [572, 406] on button "Add Lien" at bounding box center [578, 406] width 73 height 28
select select "0"
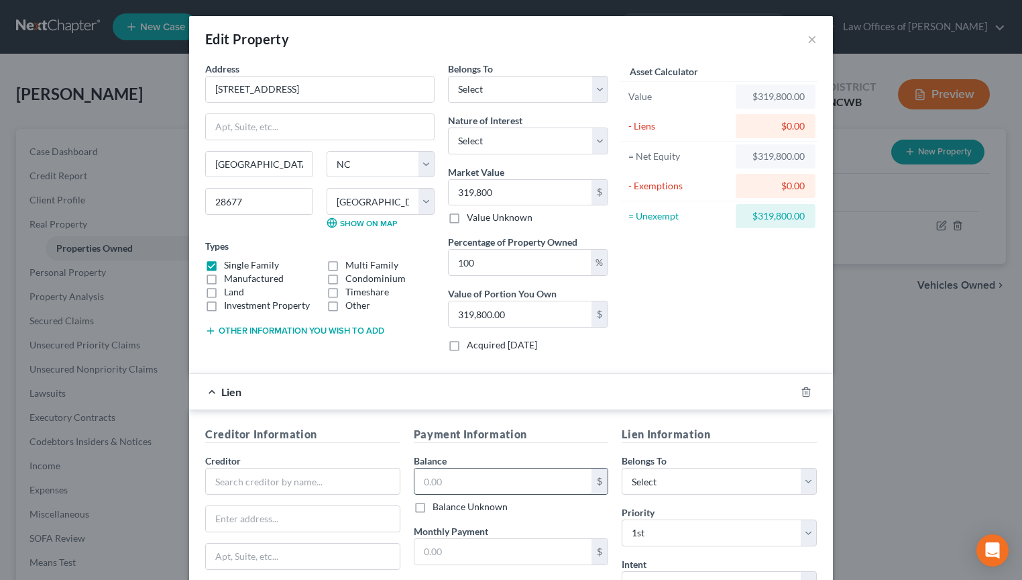
click at [473, 486] on input "text" at bounding box center [504, 480] width 178 height 25
type input "286,977.86"
click at [231, 476] on input "text" at bounding box center [302, 481] width 195 height 27
click at [678, 484] on select "Select Debtor 1 Only Debtor 2 Only Debtor 1 And Debtor 2 Only At Least One Of T…" at bounding box center [719, 481] width 195 height 27
select select "0"
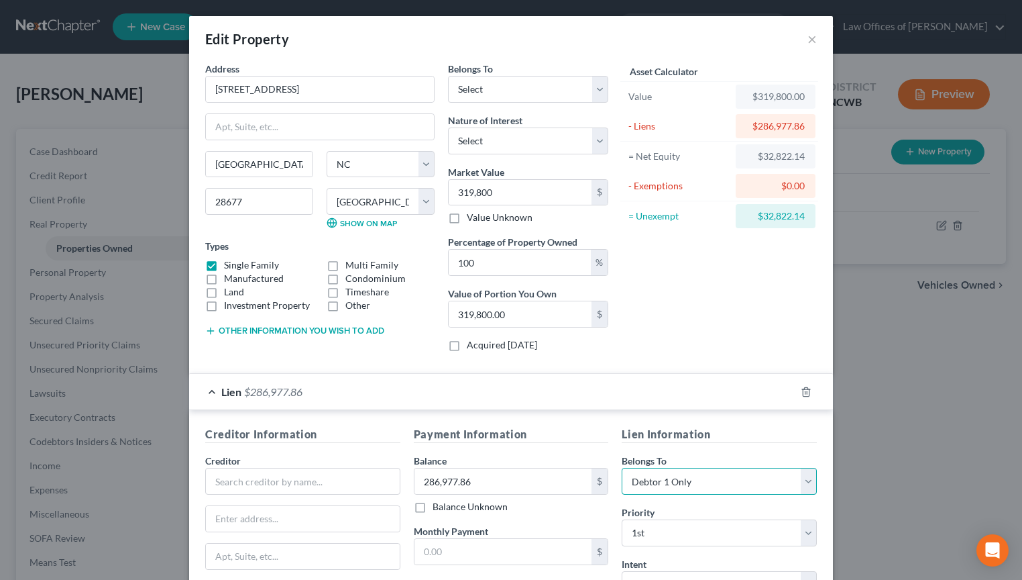
click at [622, 468] on select "Select Debtor 1 Only Debtor 2 Only Debtor 1 And Debtor 2 Only At Least One Of T…" at bounding box center [719, 481] width 195 height 27
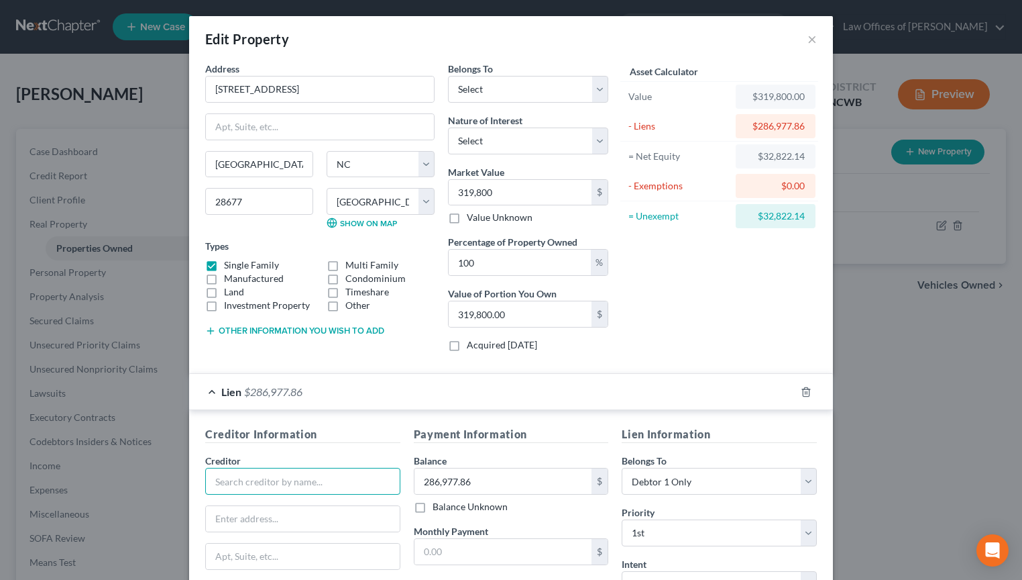
click at [282, 488] on input "text" at bounding box center [302, 481] width 195 height 27
click at [292, 481] on input "text" at bounding box center [302, 481] width 195 height 27
type input "Movement Mortgage"
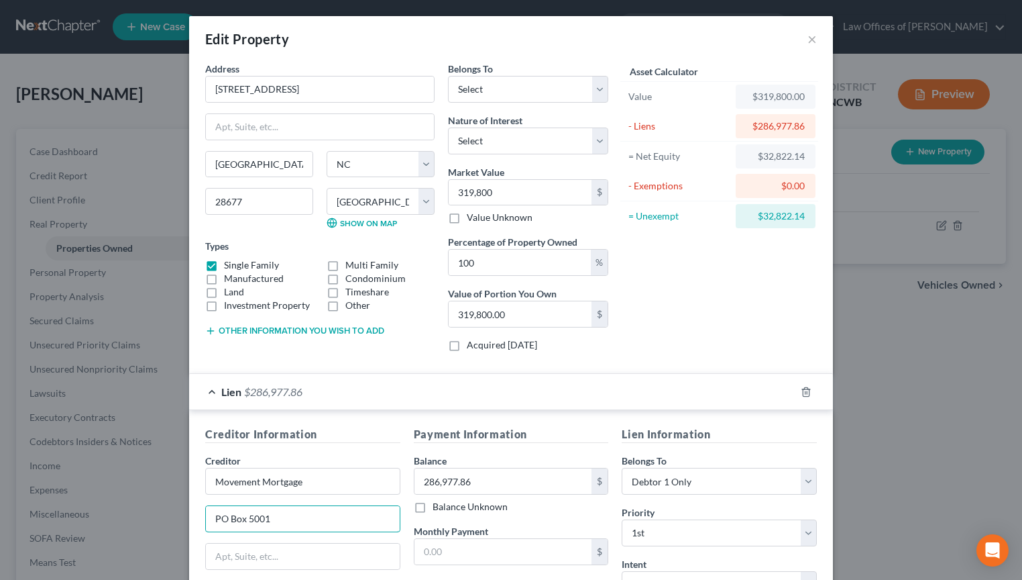
type input "PO Box 5001"
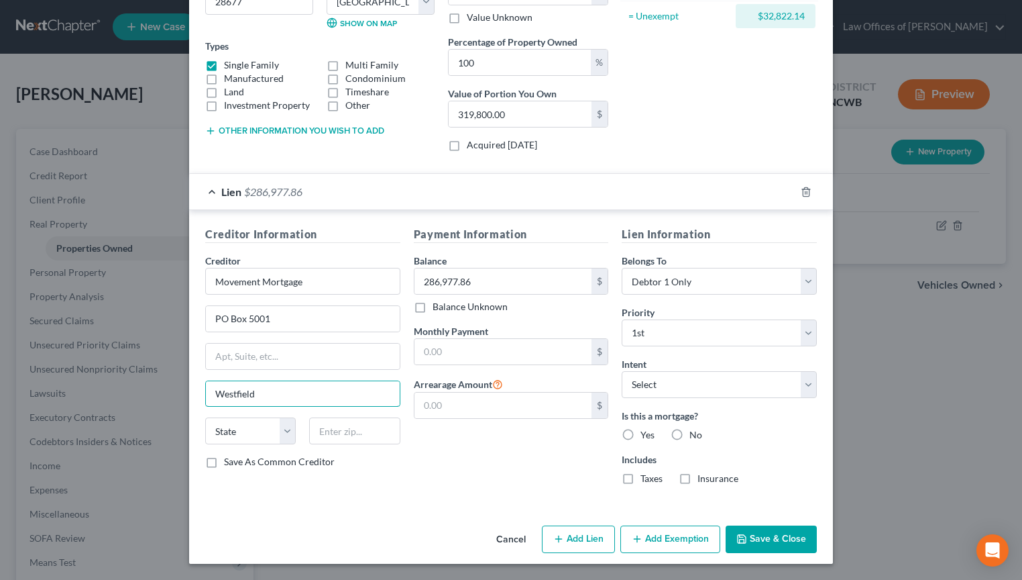
type input "Westfield"
select select "15"
type input "46074"
click at [429, 354] on input "text" at bounding box center [504, 351] width 178 height 25
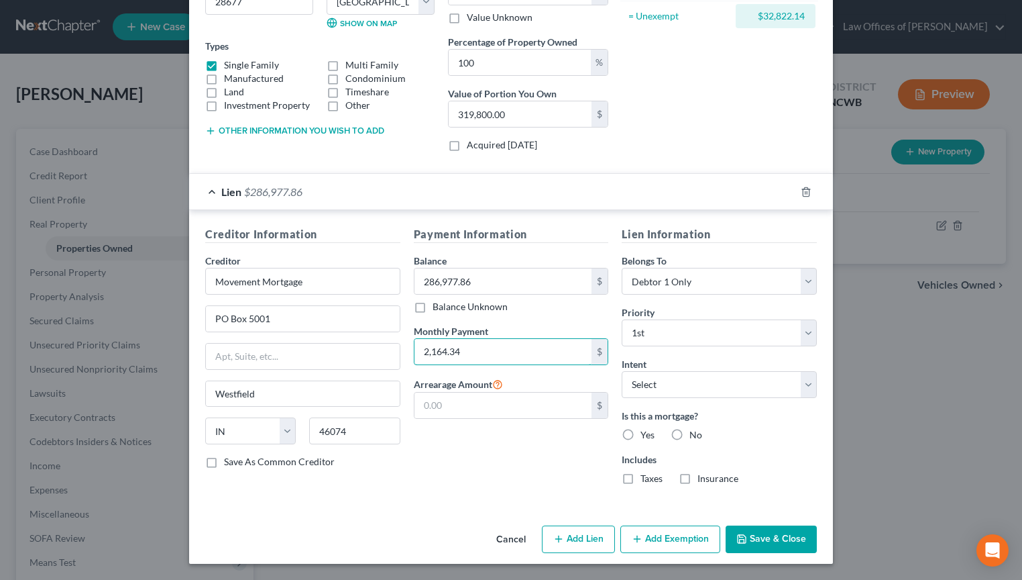
type input "2,164.34"
click at [641, 435] on label "Yes" at bounding box center [648, 434] width 14 height 13
click at [646, 435] on input "Yes" at bounding box center [650, 432] width 9 height 9
radio input "true"
click at [641, 478] on label "Taxes" at bounding box center [652, 478] width 22 height 13
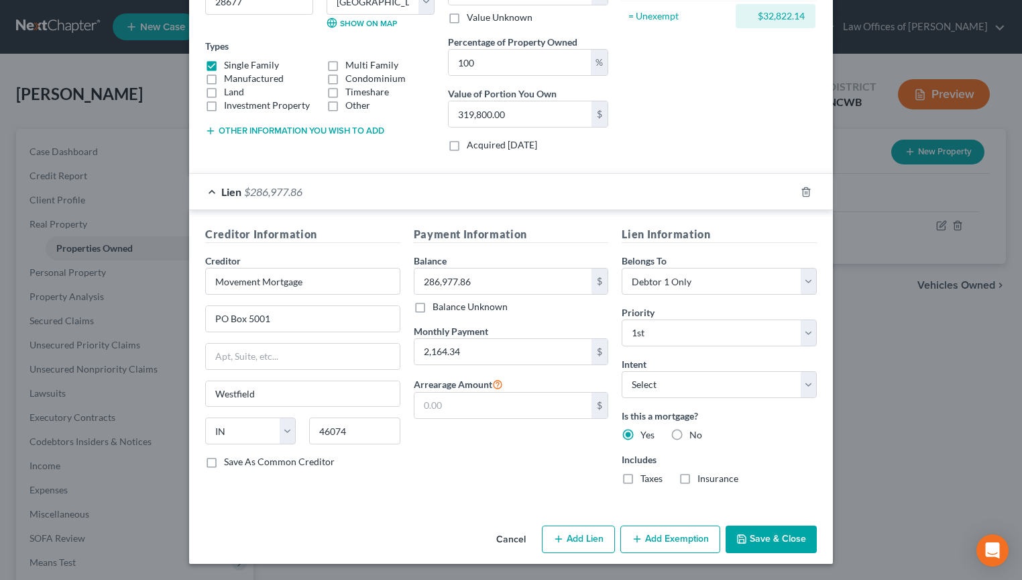
click at [646, 478] on input "Taxes" at bounding box center [650, 476] width 9 height 9
checkbox input "true"
click at [698, 478] on label "Insurance" at bounding box center [718, 478] width 41 height 13
click at [703, 478] on input "Insurance" at bounding box center [707, 476] width 9 height 9
checkbox input "true"
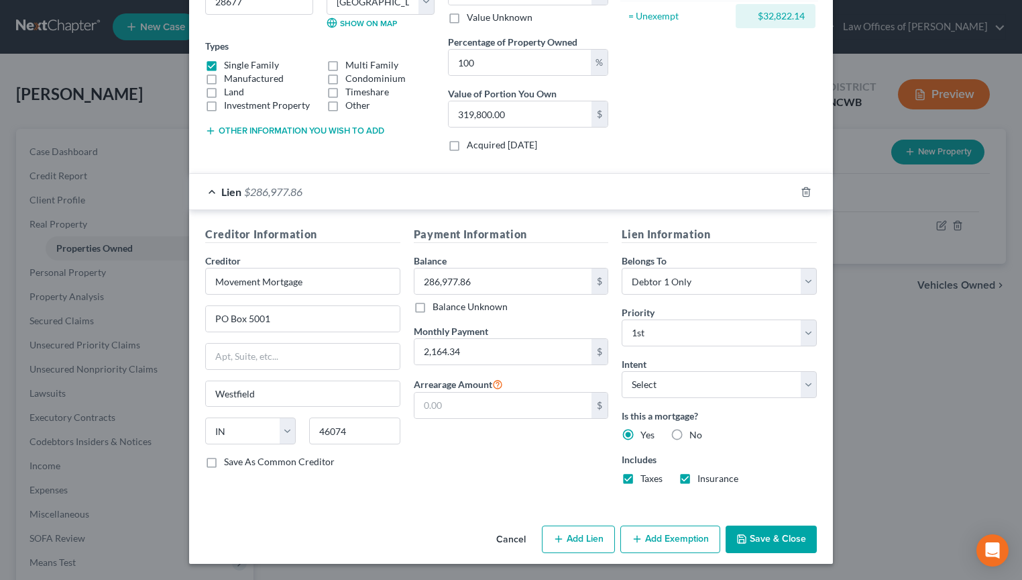
click at [761, 537] on button "Save & Close" at bounding box center [771, 539] width 91 height 28
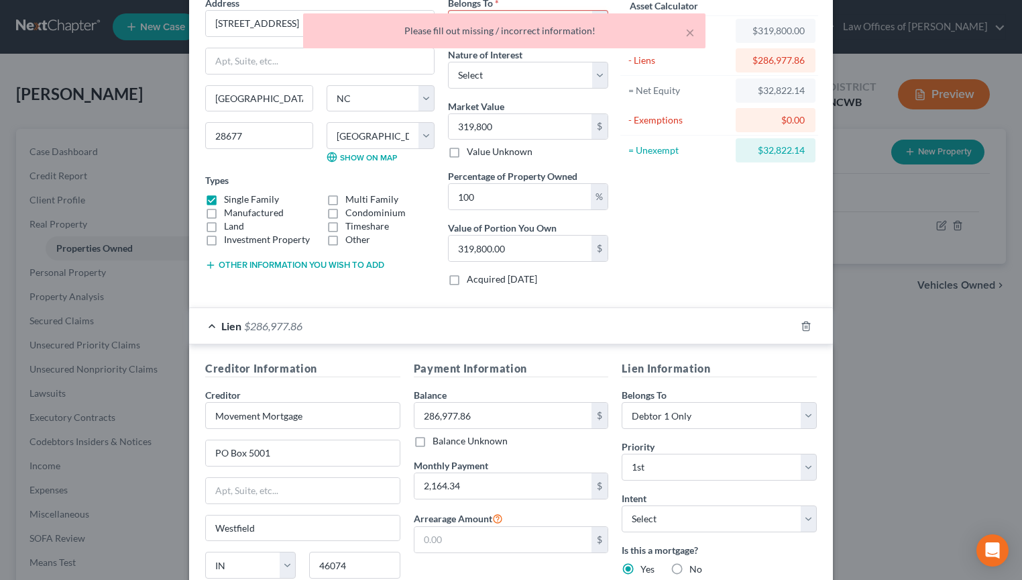
scroll to position [0, 0]
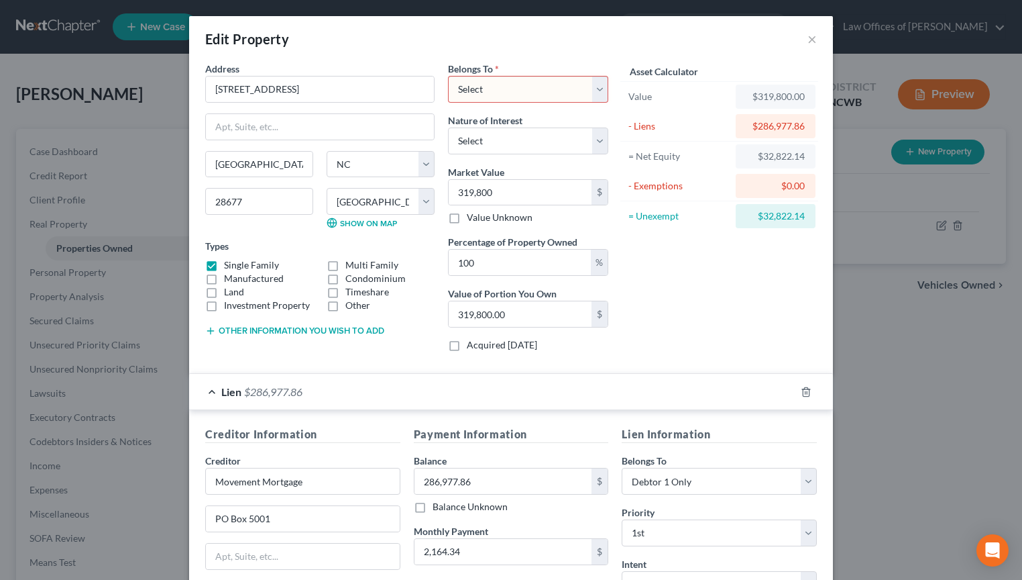
click at [494, 90] on select "Select Debtor 1 Only Debtor 2 Only Debtor 1 And Debtor 2 Only At Least One Of T…" at bounding box center [528, 89] width 160 height 27
select select "0"
click at [448, 76] on select "Select Debtor 1 Only Debtor 2 Only Debtor 1 And Debtor 2 Only At Least One Of T…" at bounding box center [528, 89] width 160 height 27
click at [488, 135] on select "Select Fee Simple Joint Tenant Life Estate Equitable Interest Future Interest T…" at bounding box center [528, 140] width 160 height 27
click at [535, 134] on select "Select Fee Simple Joint Tenant Life Estate Equitable Interest Future Interest T…" at bounding box center [528, 140] width 160 height 27
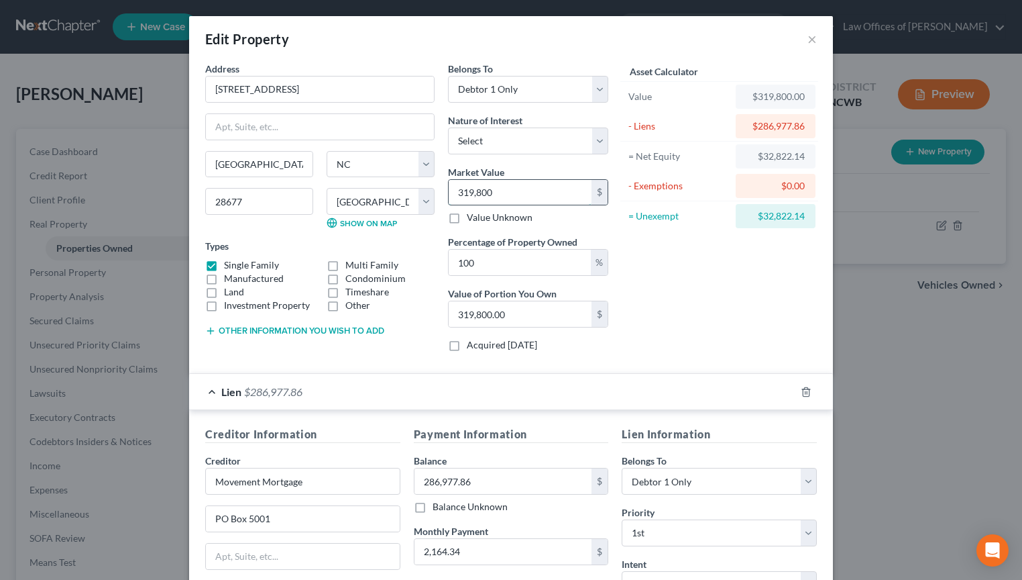
click at [570, 193] on input "319,800" at bounding box center [520, 192] width 143 height 25
type input "319,800.5"
type input "319,800.50"
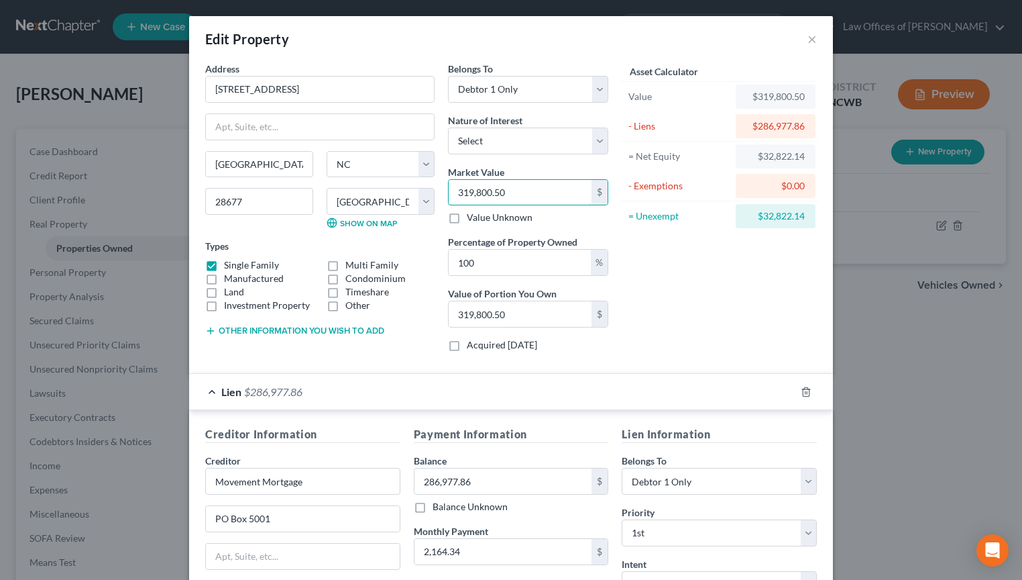
type input "319,800.50"
click at [736, 154] on div "$32,822.14" at bounding box center [776, 156] width 80 height 24
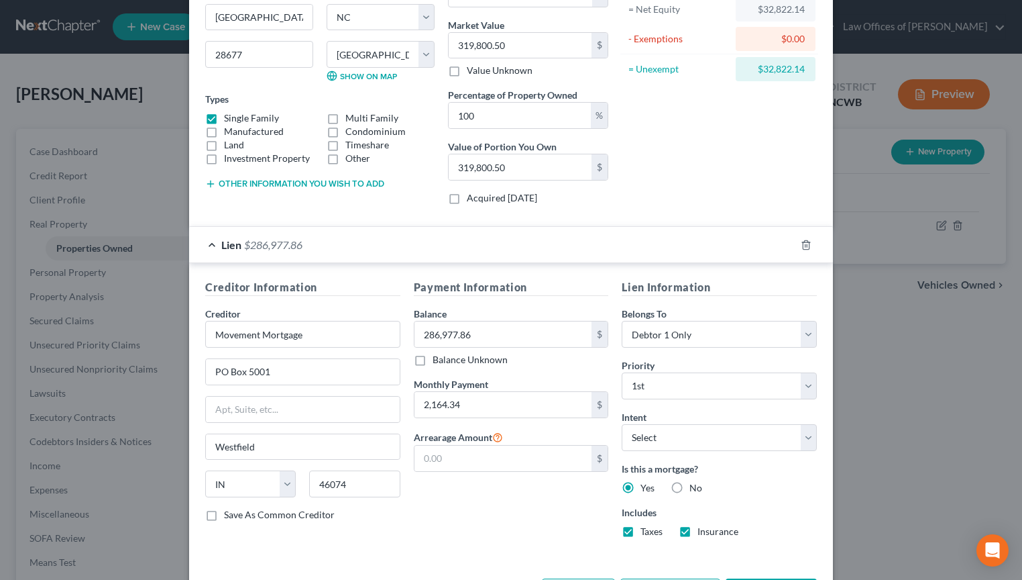
scroll to position [200, 0]
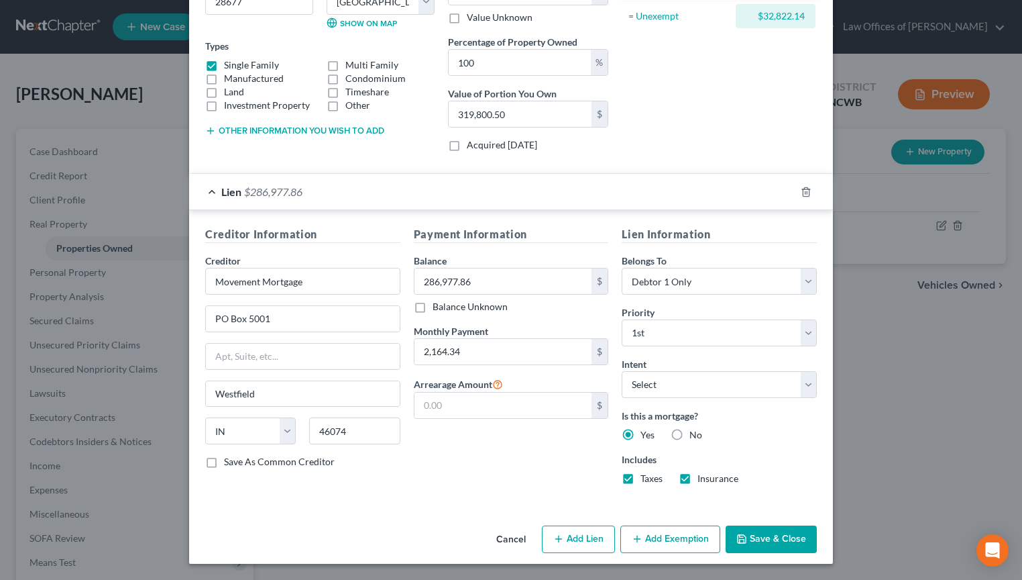
click at [778, 535] on button "Save & Close" at bounding box center [771, 539] width 91 height 28
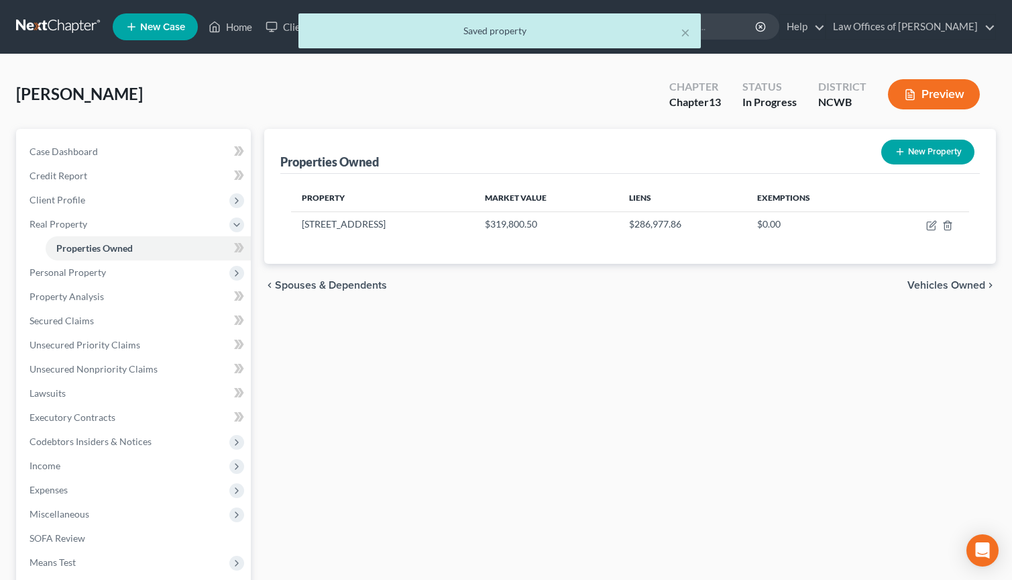
click at [936, 284] on span "Vehicles Owned" at bounding box center [947, 285] width 78 height 11
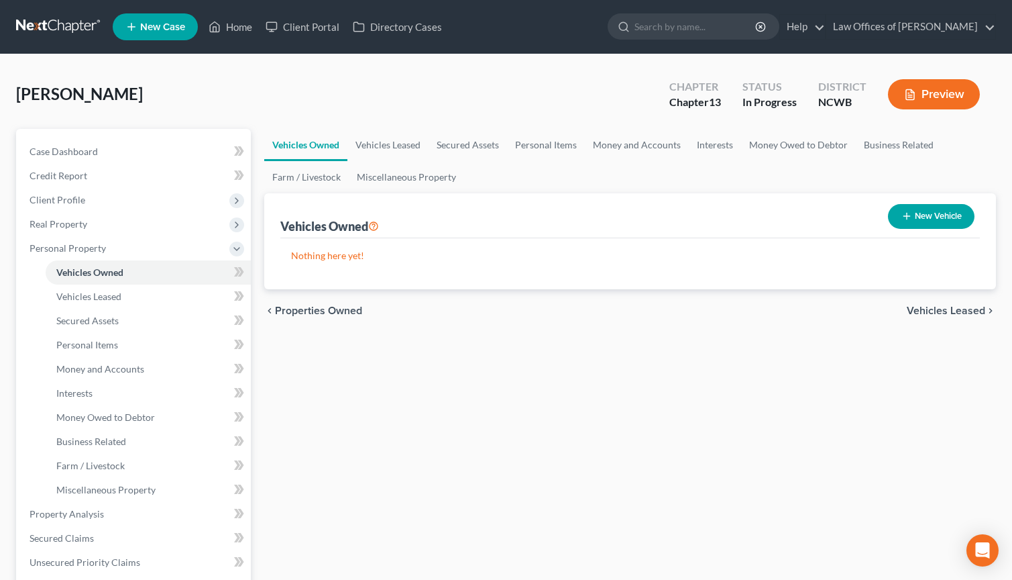
click at [941, 223] on button "New Vehicle" at bounding box center [931, 216] width 87 height 25
select select "0"
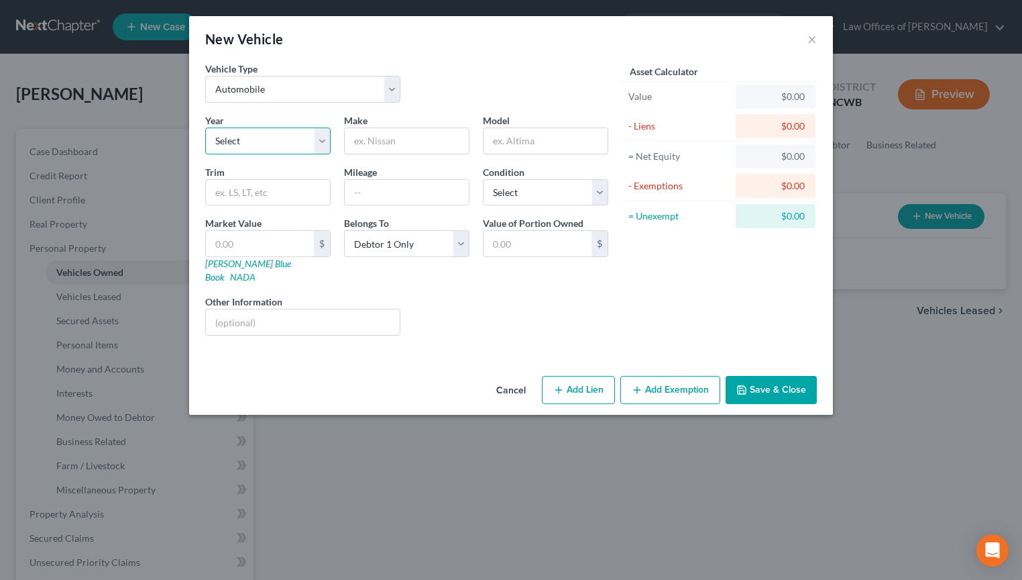
click at [218, 140] on select "Select 2026 2025 2024 2023 2022 2021 2020 2019 2018 2017 2016 2015 2014 2013 20…" at bounding box center [267, 140] width 125 height 27
select select "8"
click at [205, 127] on select "Select 2026 2025 2024 2023 2022 2021 2020 2019 2018 2017 2016 2015 2014 2013 20…" at bounding box center [267, 140] width 125 height 27
type input "Toyota"
type input "Rav 4"
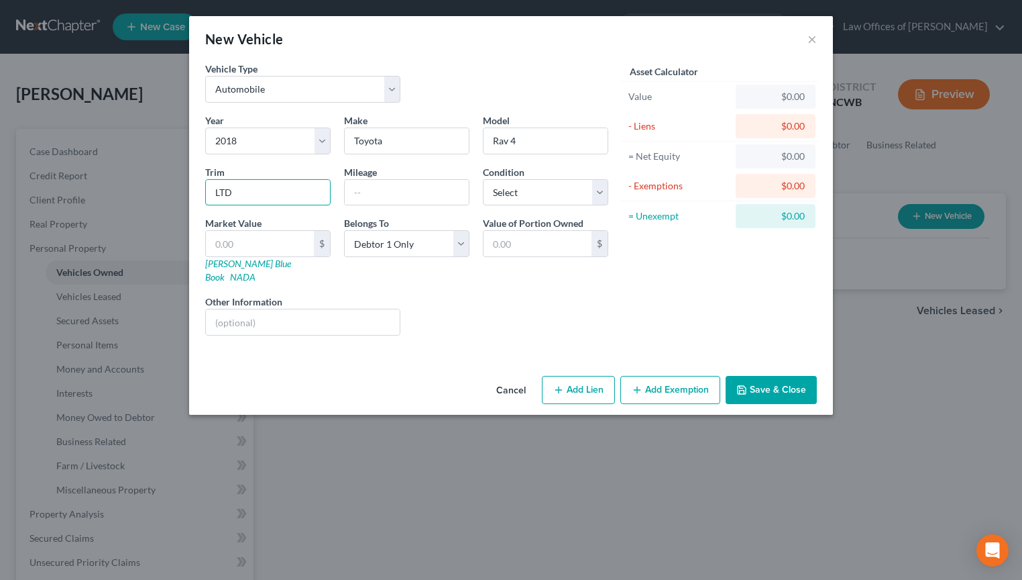
type input "LTD"
type input "143200"
select select "2"
type input "1"
type input "1.00"
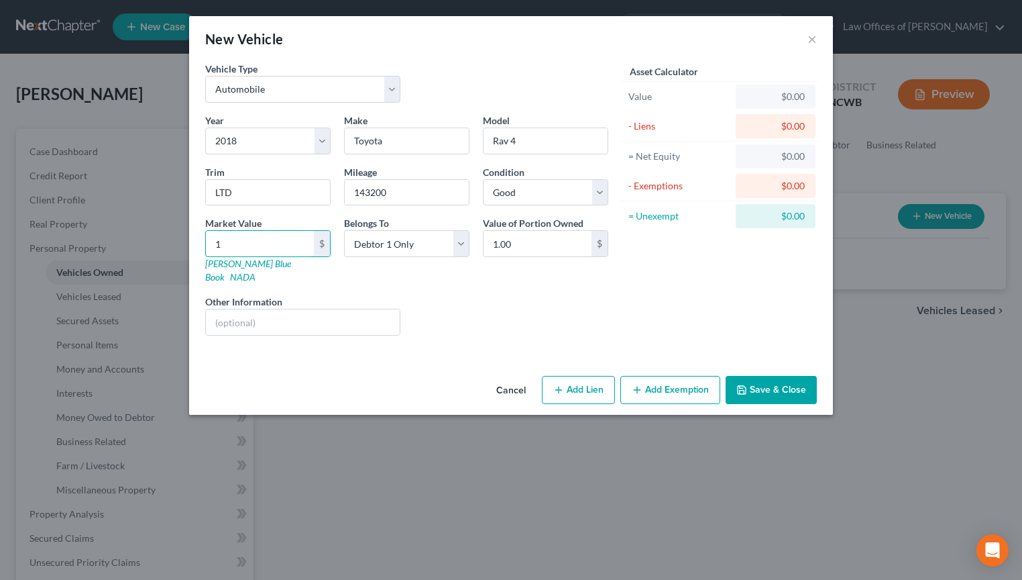
type input "15"
type input "15.00"
type input "152"
type input "152.00"
type input "1528"
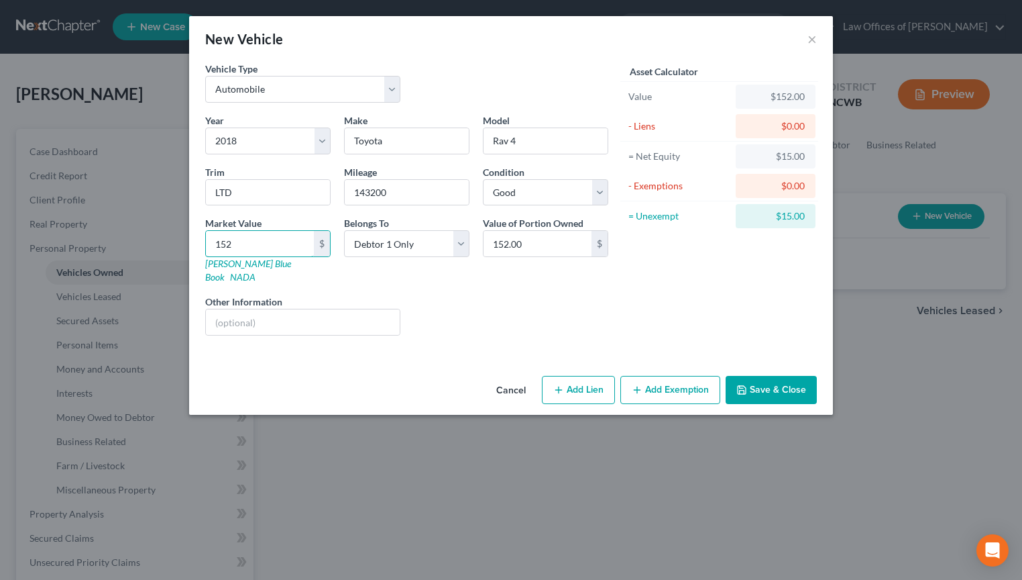
type input "1,528.00"
type input "1,5283"
type input "15,283.00"
type input "15,283"
click at [231, 309] on input "text" at bounding box center [303, 321] width 194 height 25
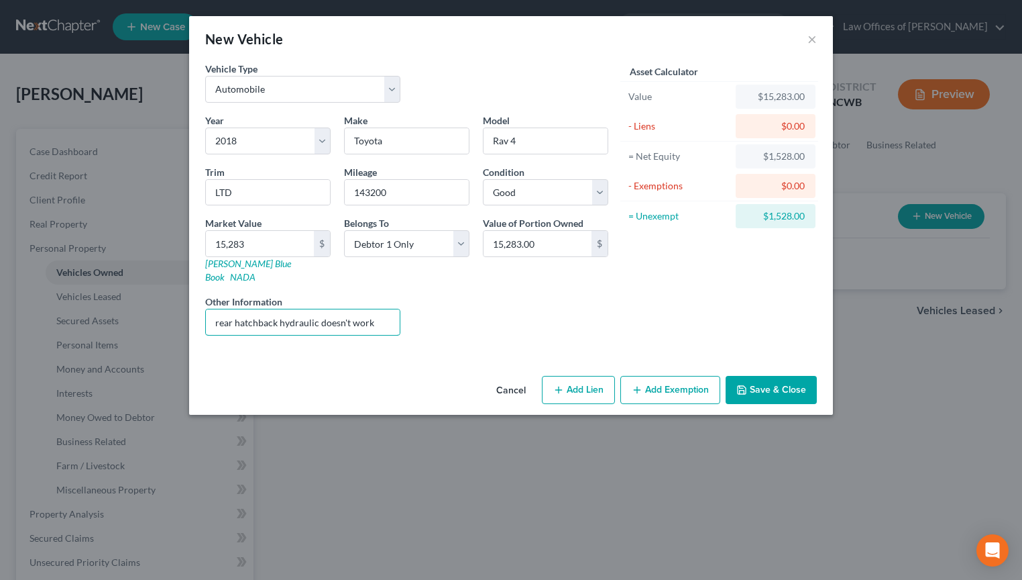
type input "rear hatchback hydraulic doesn't work"
click at [596, 378] on button "Add Lien" at bounding box center [578, 390] width 73 height 28
select select "0"
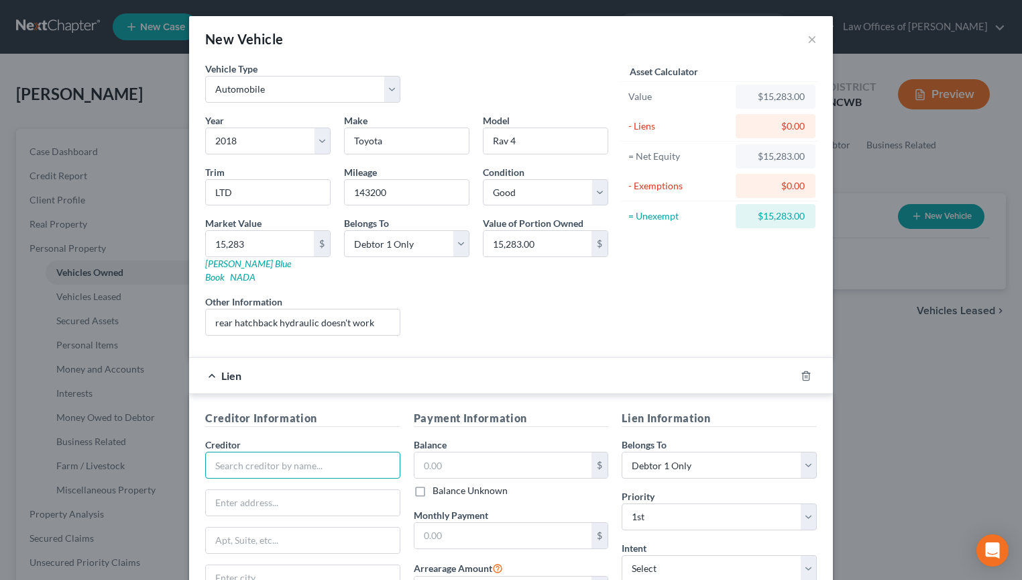
click at [274, 459] on input "text" at bounding box center [302, 464] width 195 height 27
type input "Global Lending"
type input "PO Box 10437"
type input "Greenville"
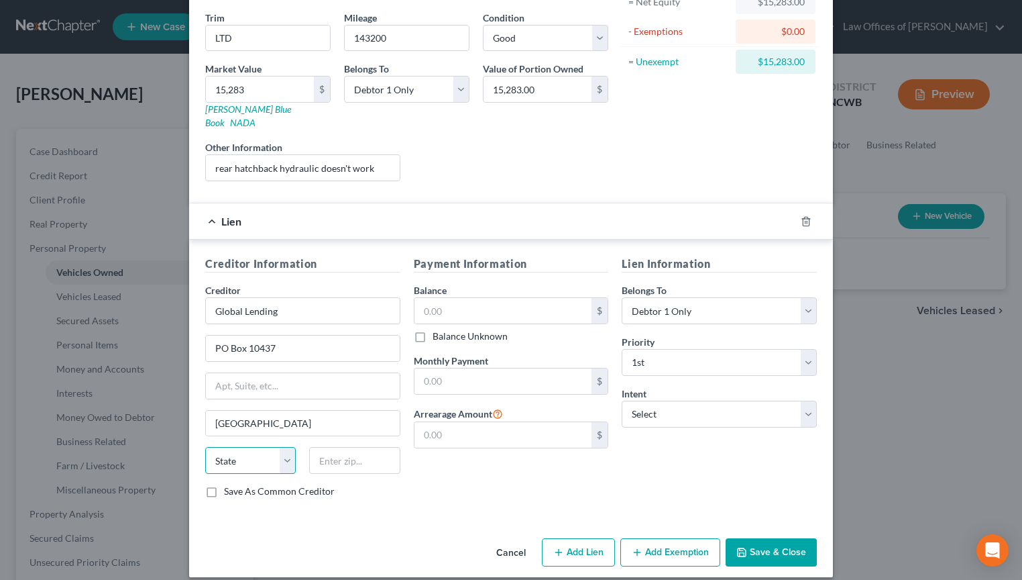
select select "42"
type input "29603"
click at [485, 307] on input "text" at bounding box center [504, 310] width 178 height 25
type input "11,555"
click at [753, 538] on button "Save & Close" at bounding box center [771, 552] width 91 height 28
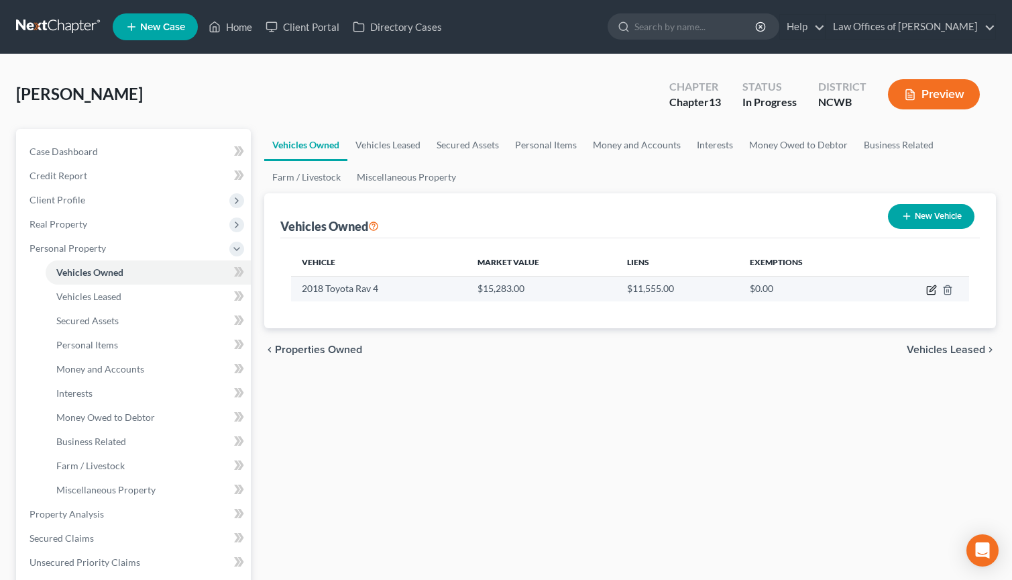
click at [930, 289] on icon "button" at bounding box center [933, 288] width 6 height 6
select select "0"
select select "8"
select select "2"
select select "0"
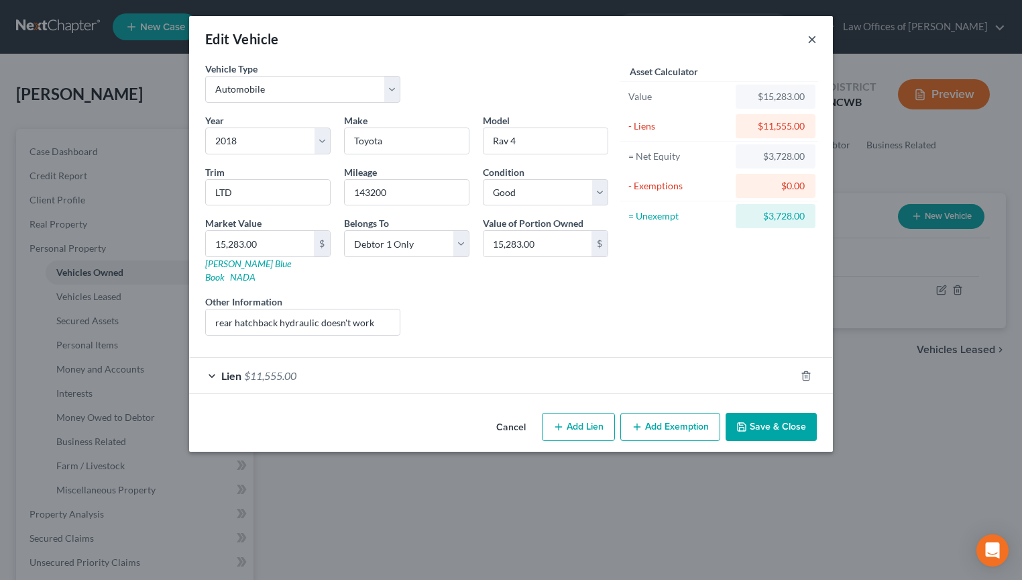
click at [814, 38] on button "×" at bounding box center [812, 39] width 9 height 16
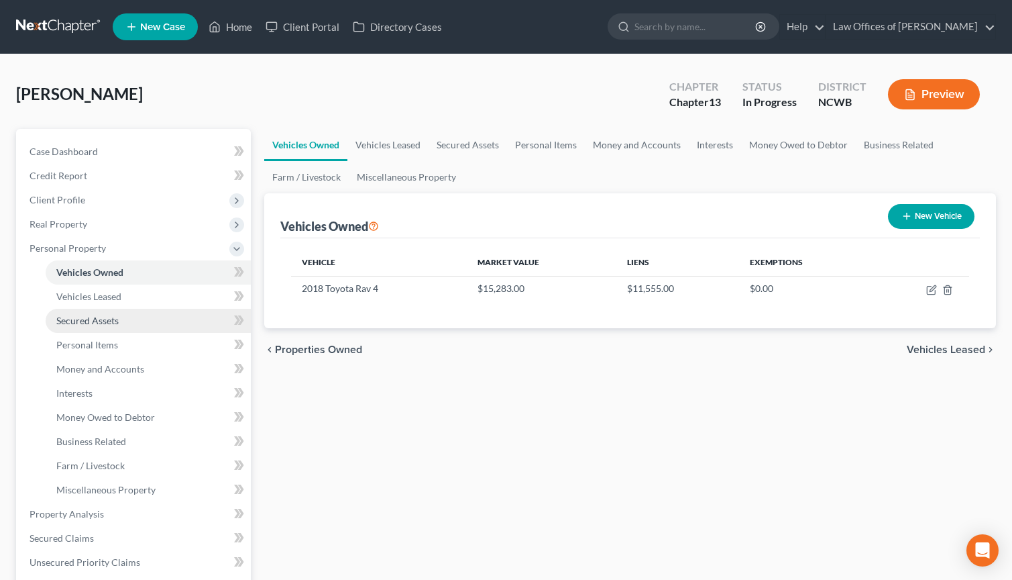
click at [107, 321] on span "Secured Assets" at bounding box center [87, 320] width 62 height 11
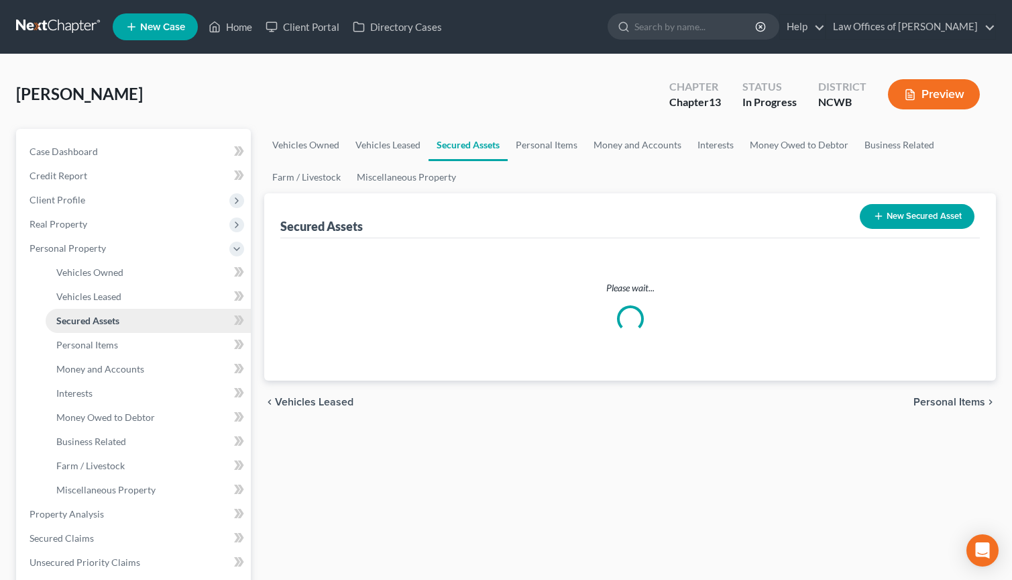
click at [107, 321] on span "Secured Assets" at bounding box center [87, 320] width 63 height 11
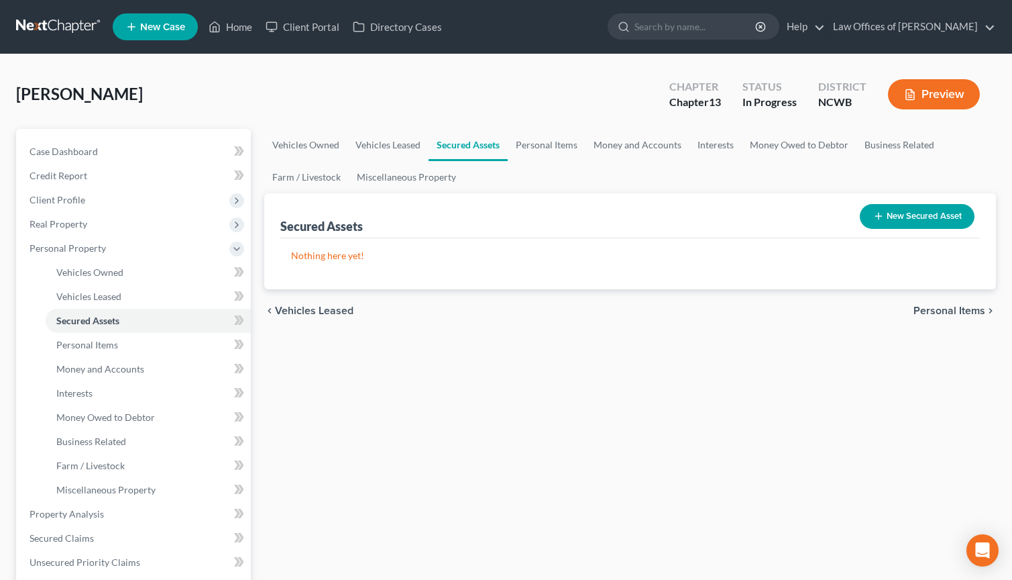
click at [934, 221] on button "New Secured Asset" at bounding box center [917, 216] width 115 height 25
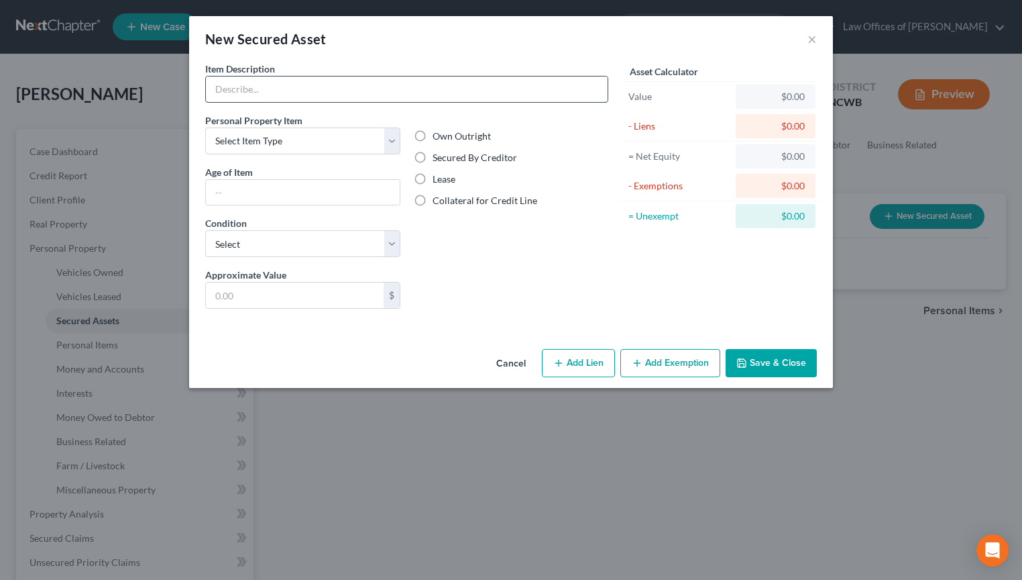
click at [306, 89] on input "text" at bounding box center [407, 88] width 402 height 25
click at [900, 350] on div "New Secured Asset × Item Description * Personal Property Item Select Item Type …" at bounding box center [511, 290] width 1022 height 580
click at [311, 100] on input "text" at bounding box center [407, 88] width 402 height 25
type input "2018 Toyota Rav 4"
select select "clothing"
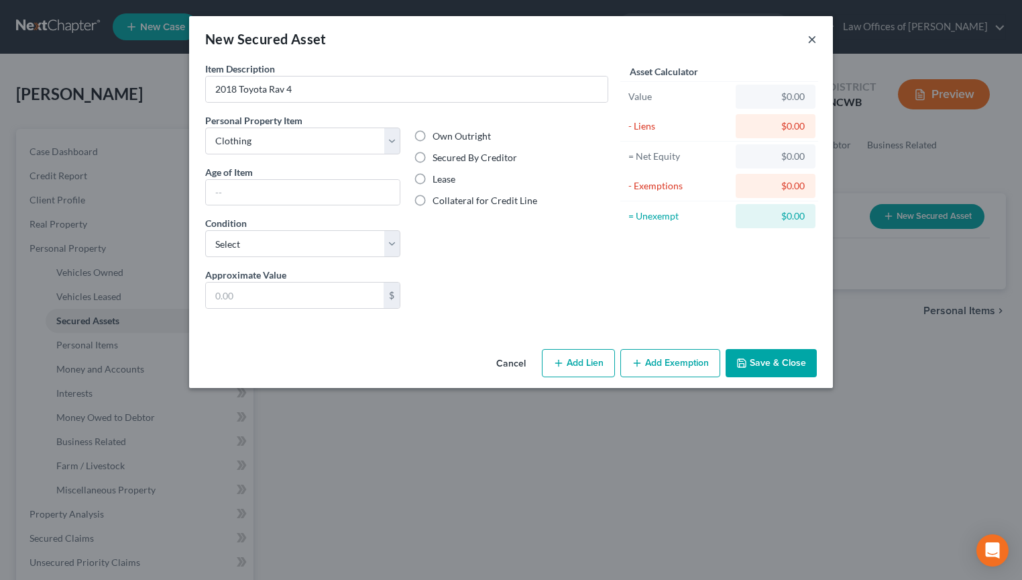
click at [814, 43] on button "×" at bounding box center [812, 39] width 9 height 16
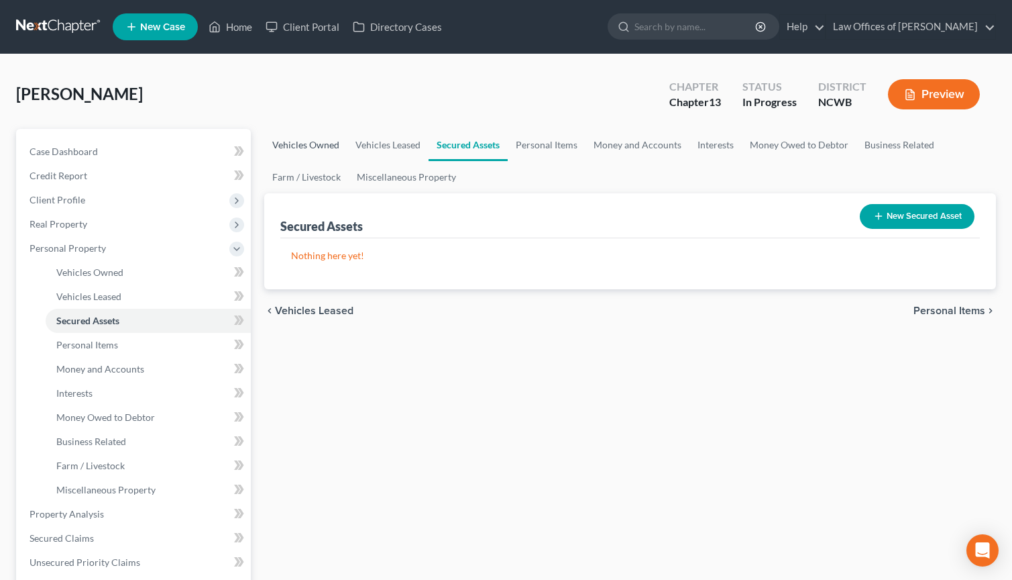
click at [293, 144] on link "Vehicles Owned" at bounding box center [305, 145] width 83 height 32
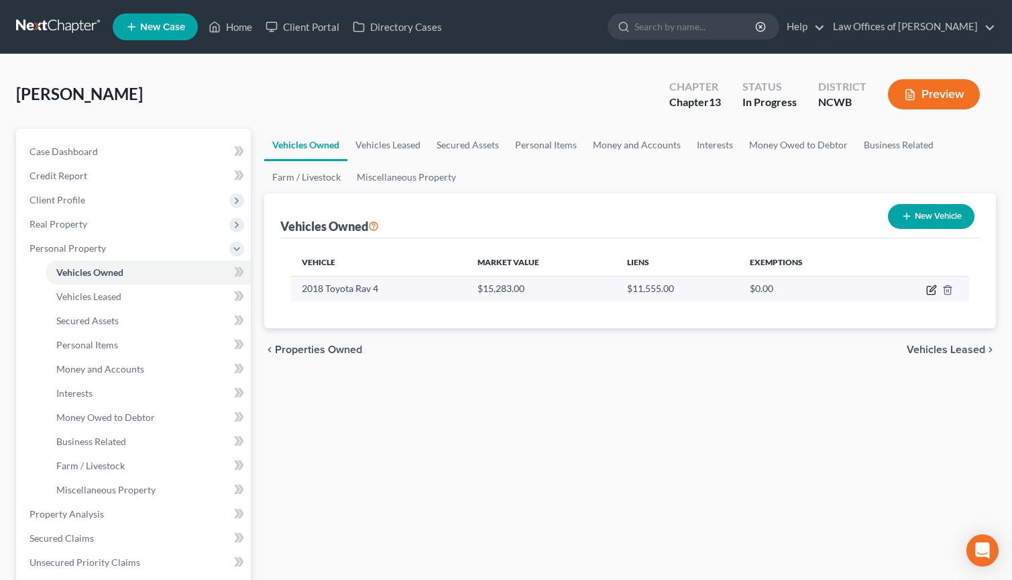
click at [934, 290] on icon "button" at bounding box center [931, 289] width 11 height 11
select select "0"
select select "8"
select select "2"
select select "0"
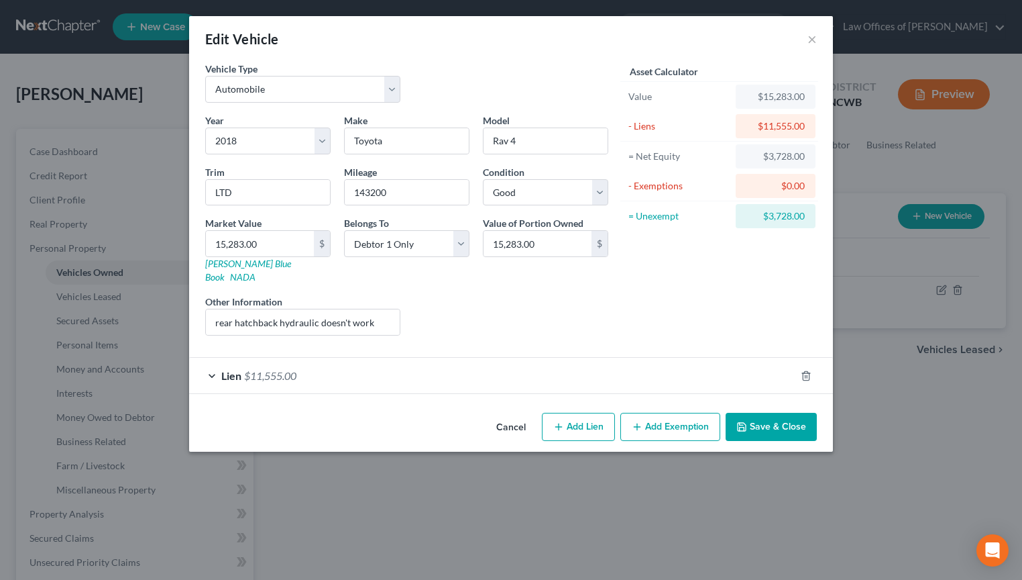
click at [556, 427] on line "button" at bounding box center [558, 427] width 6 height 0
select select "0"
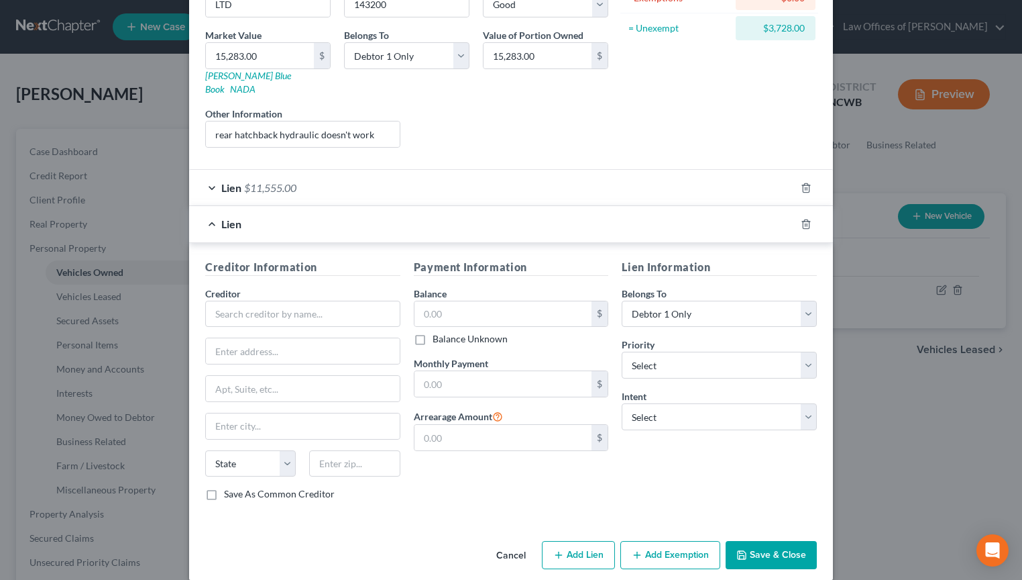
scroll to position [191, 0]
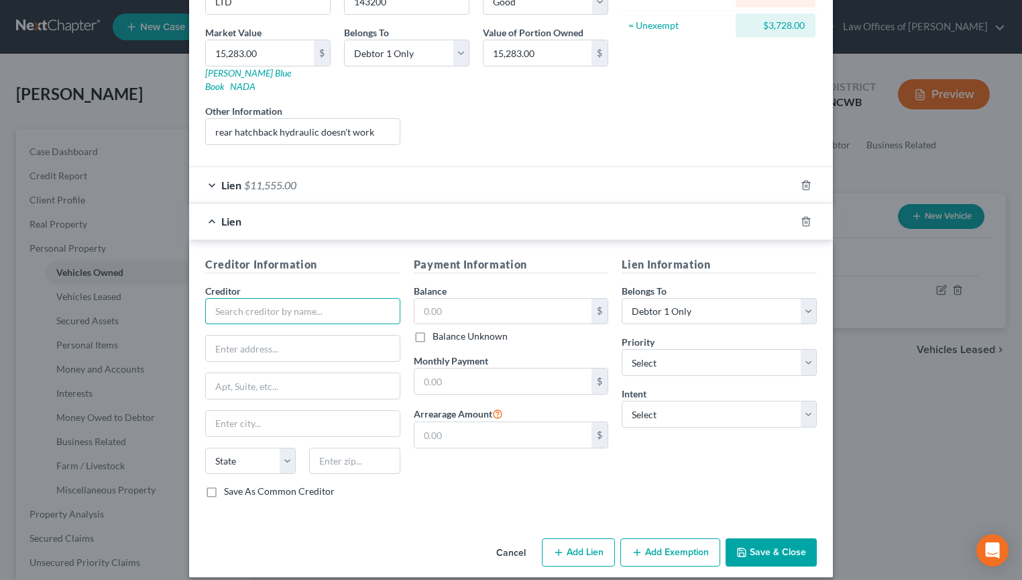
click at [327, 305] on input "text" at bounding box center [302, 311] width 195 height 27
type input "Global Lending"
type input "PO Box 10437"
type input "Greenville"
select select "42"
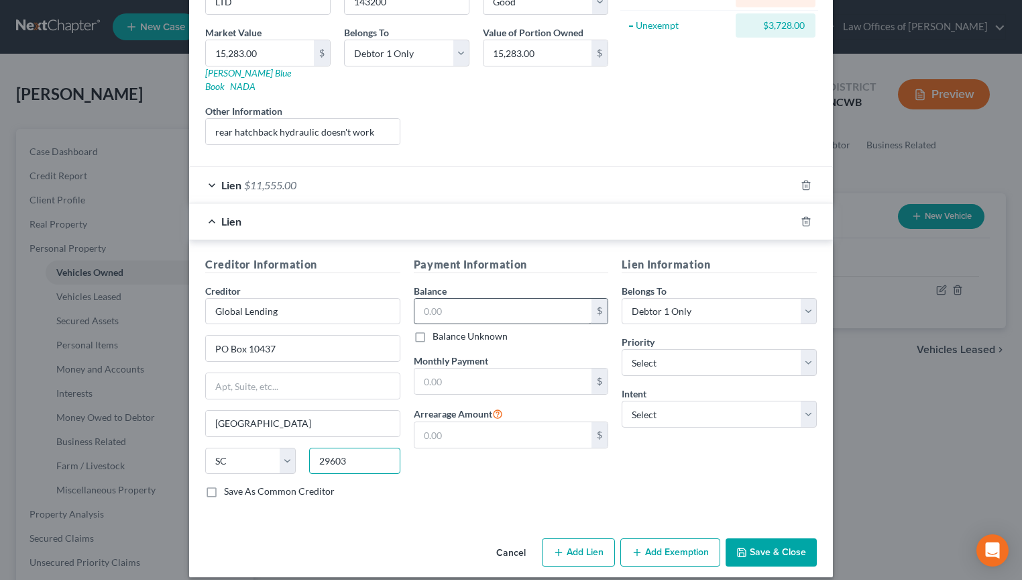
type input "29603"
click at [488, 303] on input "text" at bounding box center [504, 311] width 178 height 25
type input "11,555.83"
click at [753, 538] on button "Save & Close" at bounding box center [771, 552] width 91 height 28
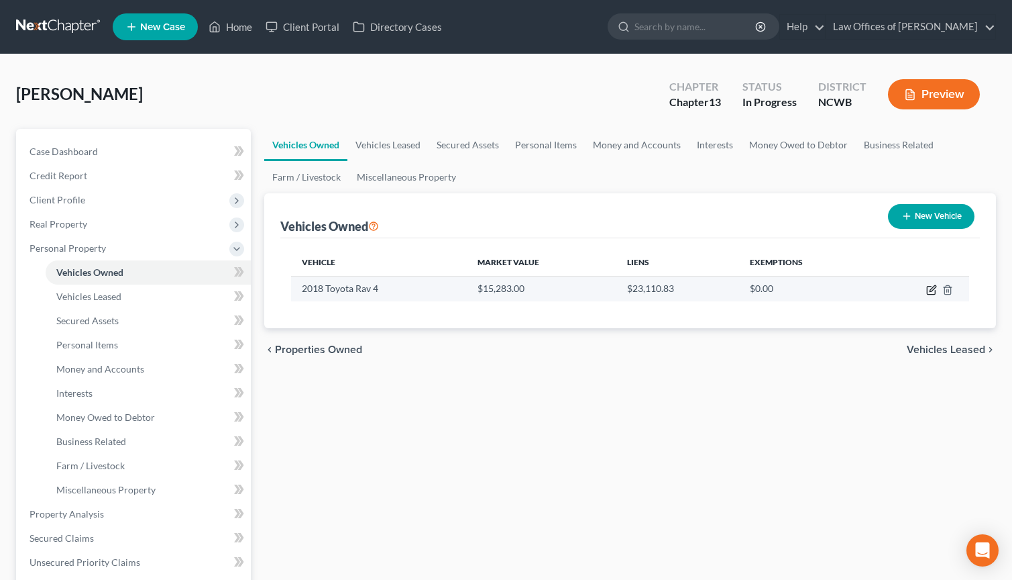
click at [932, 288] on icon "button" at bounding box center [933, 288] width 6 height 6
select select "0"
select select "8"
select select "2"
select select "0"
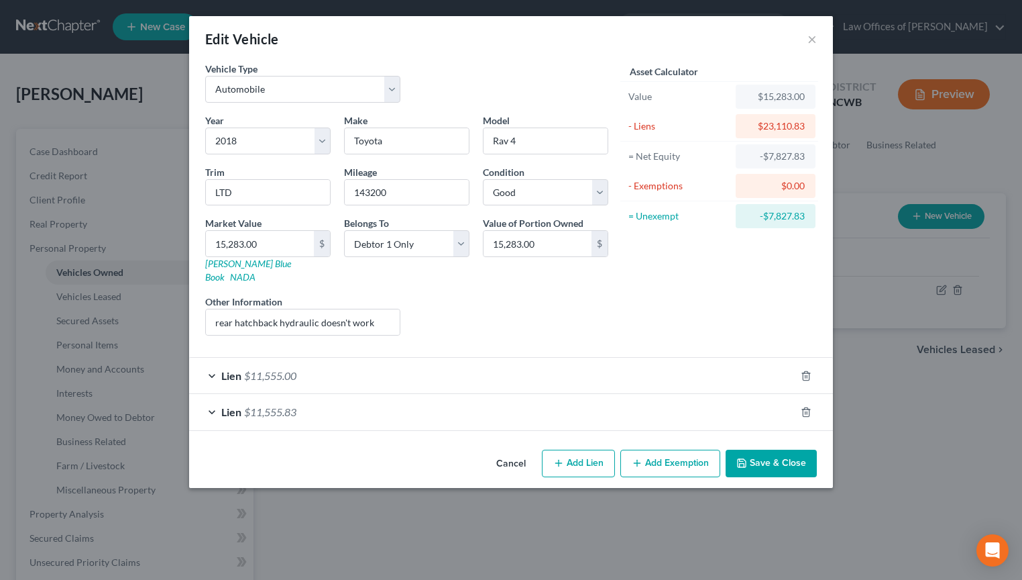
click at [303, 361] on div "Lien $11,555.00" at bounding box center [492, 376] width 606 height 36
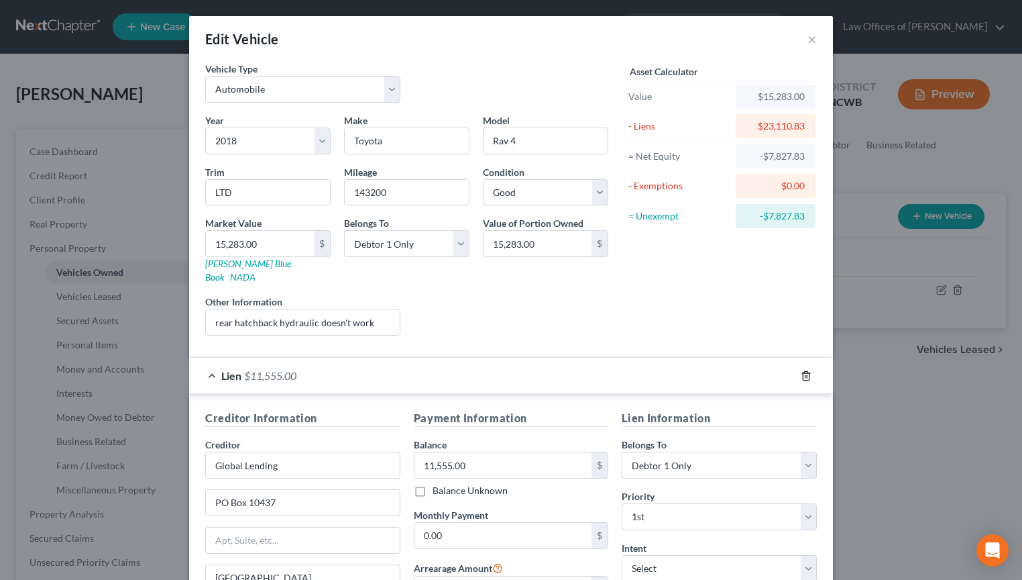
click at [807, 375] on line "button" at bounding box center [807, 376] width 0 height 3
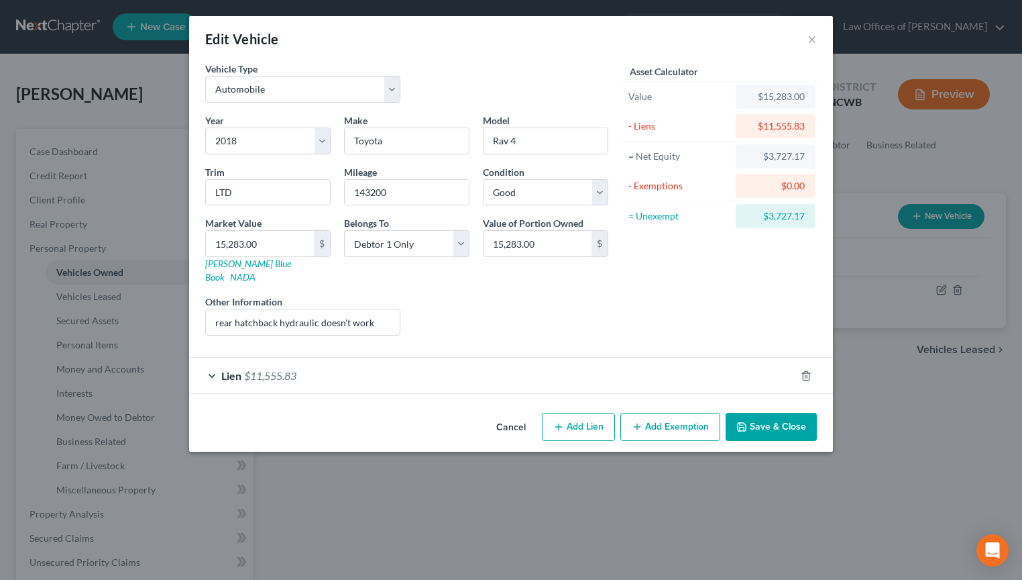
click at [256, 369] on span "$11,555.83" at bounding box center [270, 375] width 52 height 13
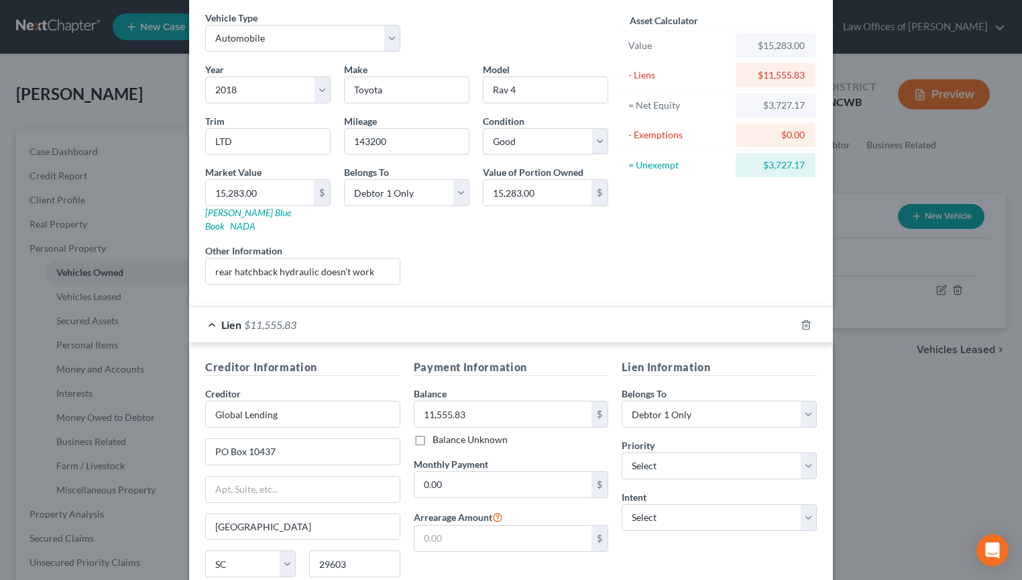
scroll to position [0, 0]
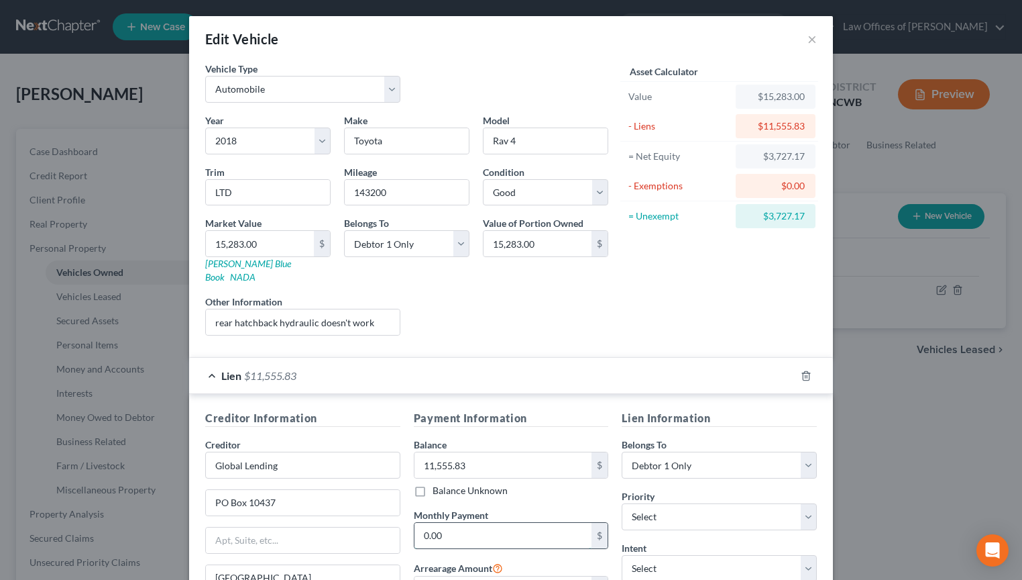
click at [516, 523] on input "0.00" at bounding box center [504, 535] width 178 height 25
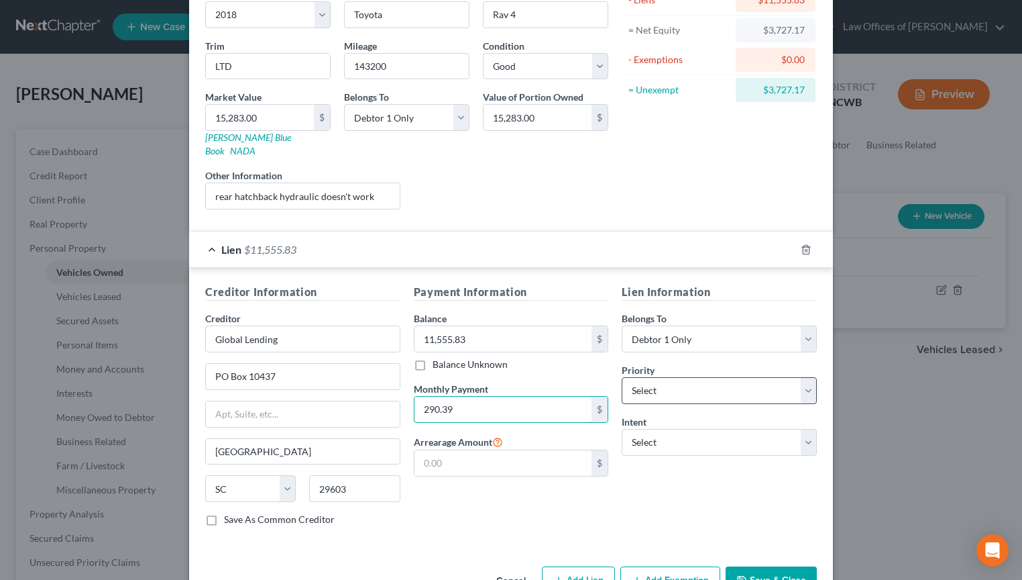
scroll to position [154, 0]
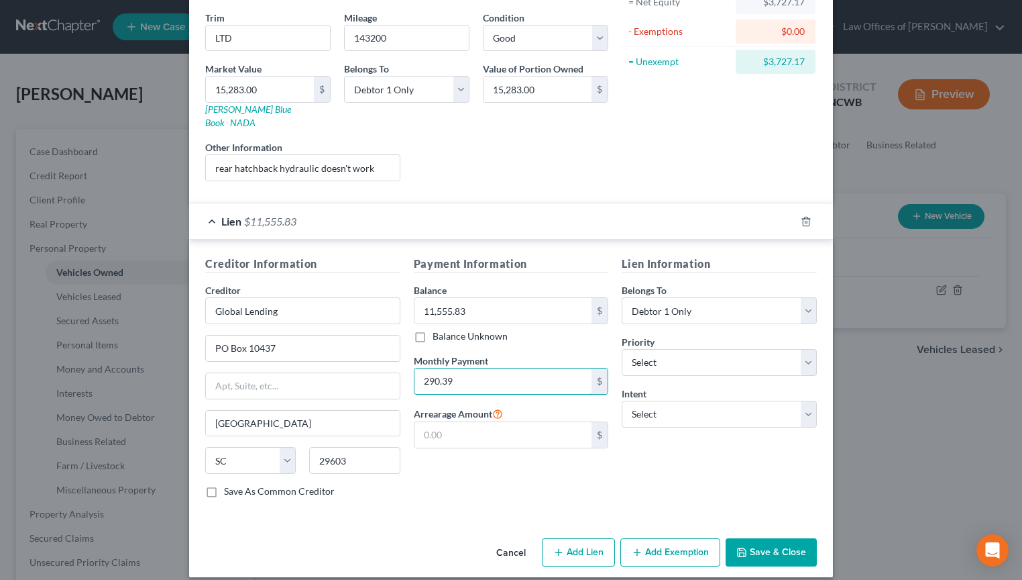
type input "290.39"
click at [782, 538] on button "Save & Close" at bounding box center [771, 552] width 91 height 28
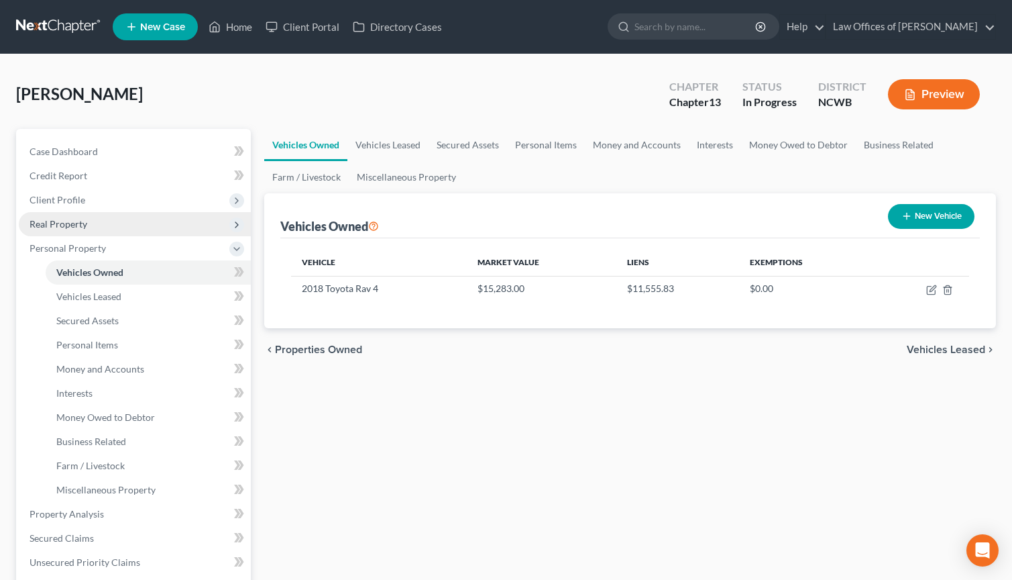
click at [72, 226] on span "Real Property" at bounding box center [59, 223] width 58 height 11
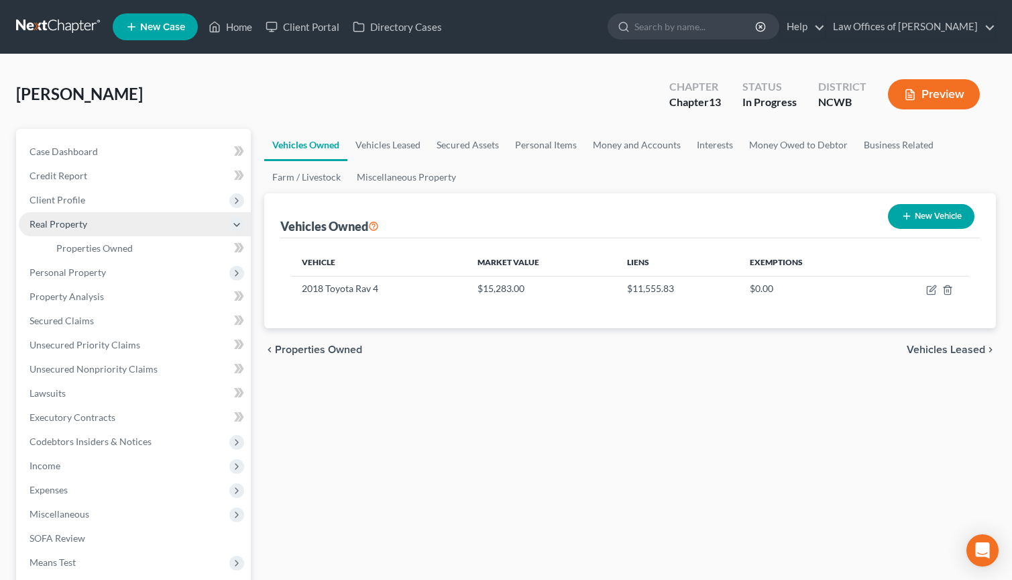
click at [74, 221] on span "Real Property" at bounding box center [59, 223] width 58 height 11
click at [67, 221] on span "Real Property" at bounding box center [59, 223] width 58 height 11
click at [235, 223] on icon at bounding box center [236, 224] width 11 height 11
click at [111, 245] on span "Properties Owned" at bounding box center [94, 247] width 76 height 11
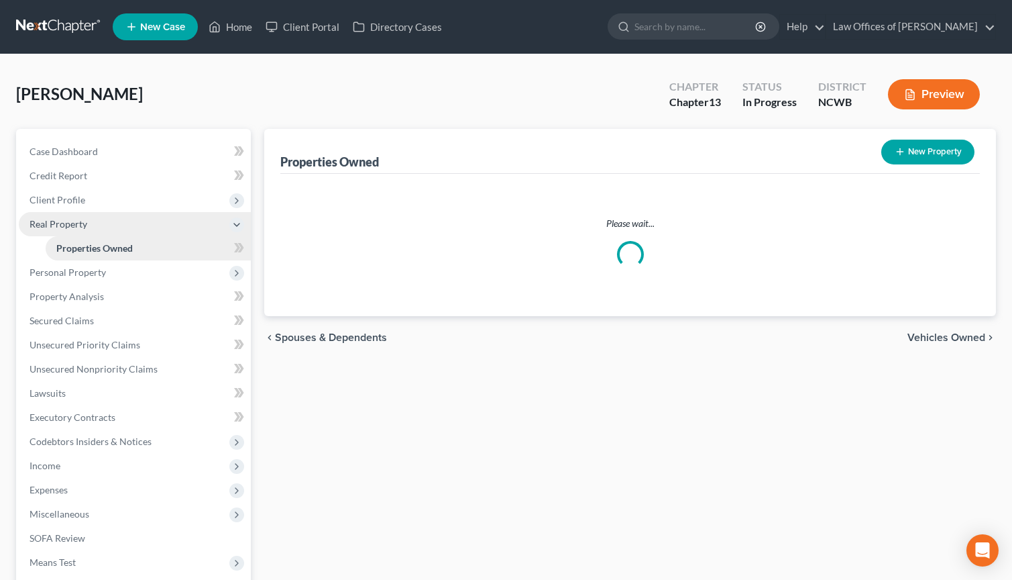
click at [111, 245] on span "Properties Owned" at bounding box center [94, 247] width 76 height 11
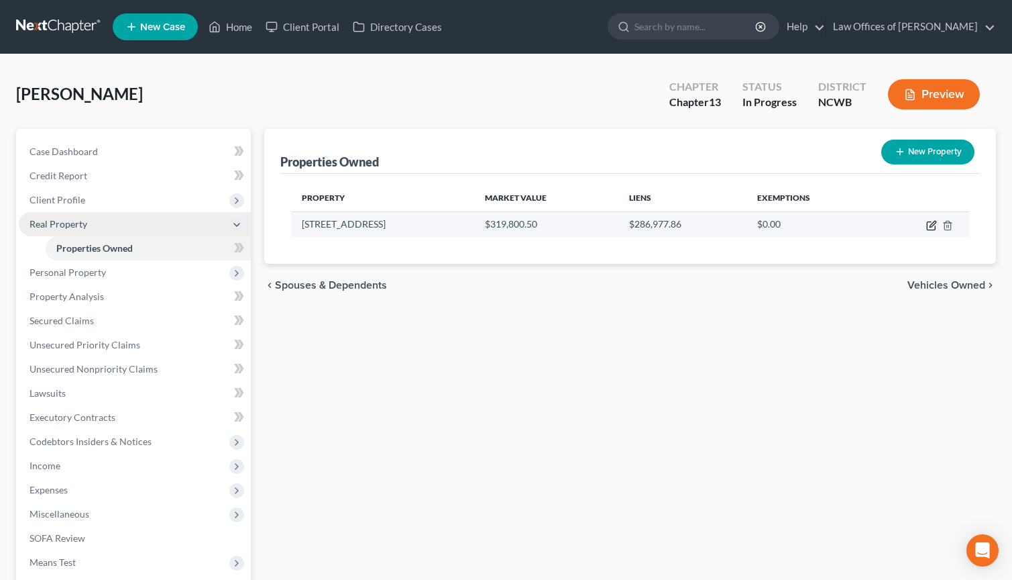
click at [933, 225] on icon "button" at bounding box center [933, 224] width 6 height 6
select select "28"
select select "48"
select select "0"
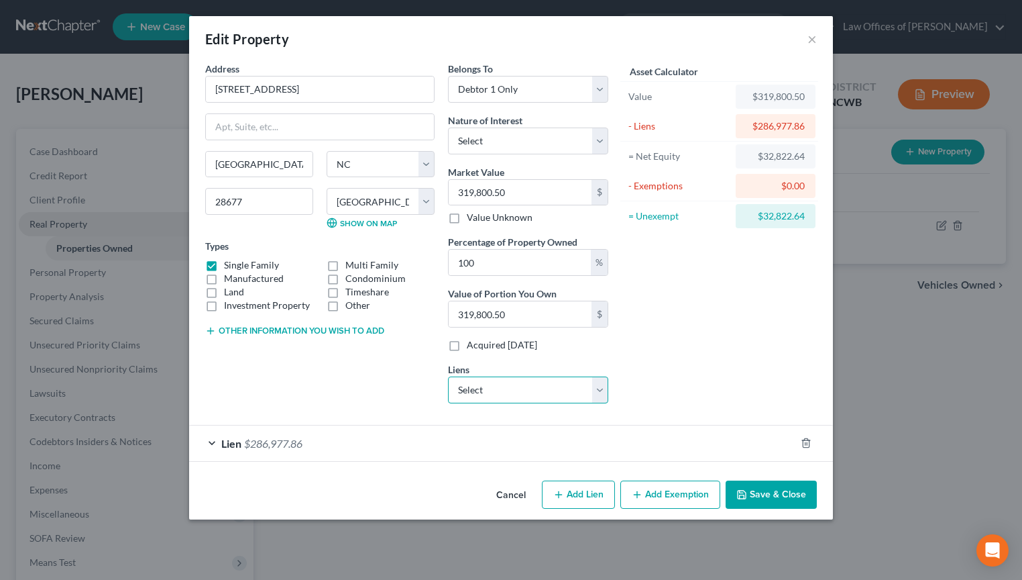
click at [468, 389] on select "Select Global Lending - $11,555.00" at bounding box center [528, 389] width 160 height 27
click at [448, 376] on select "Select Global Lending - $11,555.00" at bounding box center [528, 389] width 160 height 27
click at [262, 440] on span "$286,977.86" at bounding box center [273, 443] width 58 height 13
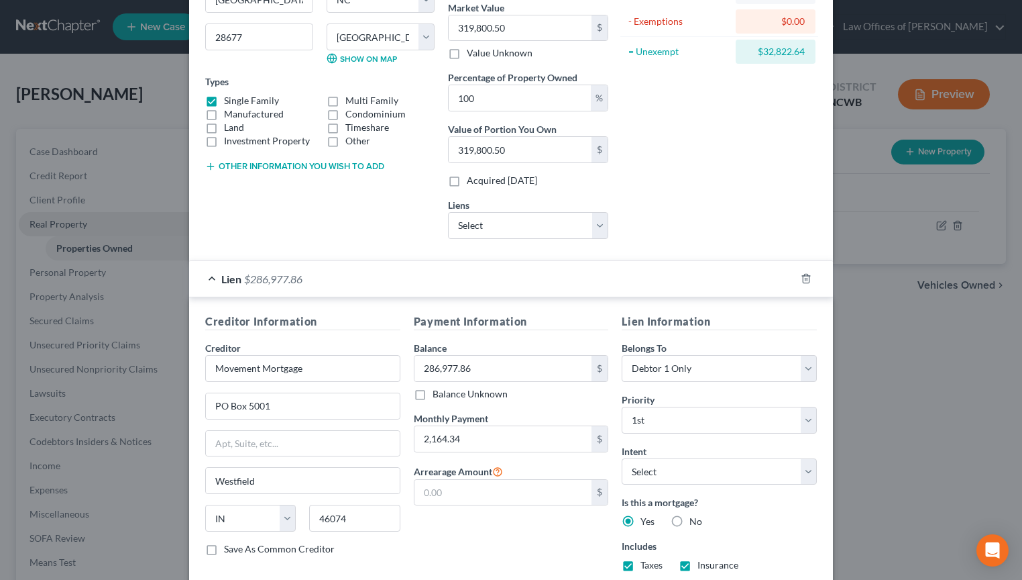
scroll to position [50, 0]
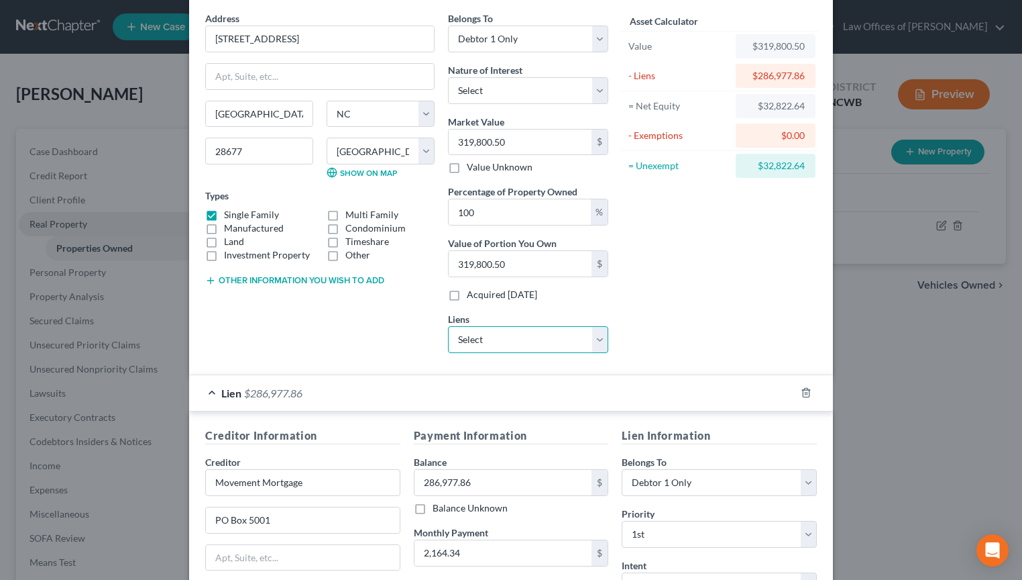
click at [514, 341] on select "Select Global Lending - $11,555.00" at bounding box center [528, 339] width 160 height 27
click at [448, 326] on select "Select Global Lending - $11,555.00" at bounding box center [528, 339] width 160 height 27
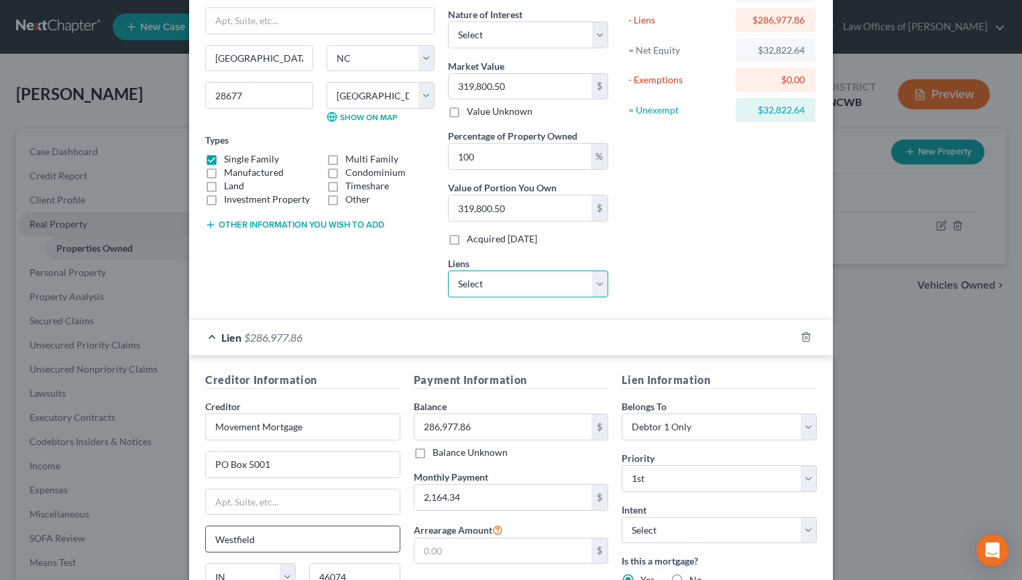
scroll to position [201, 0]
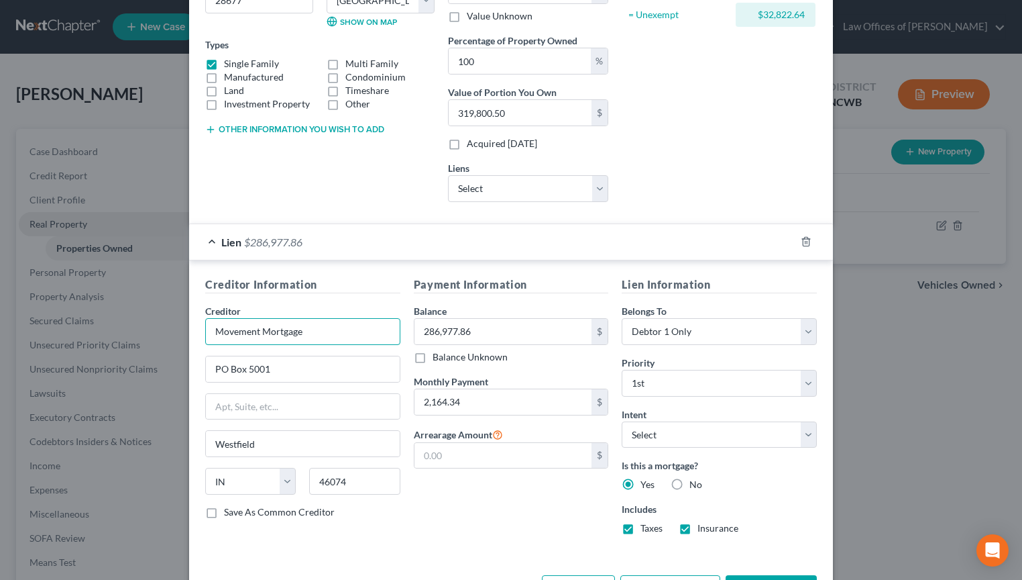
click at [341, 339] on input "Movement Mortgage" at bounding box center [302, 331] width 195 height 27
click at [341, 335] on input "Movement Mortgage" at bounding box center [302, 331] width 195 height 27
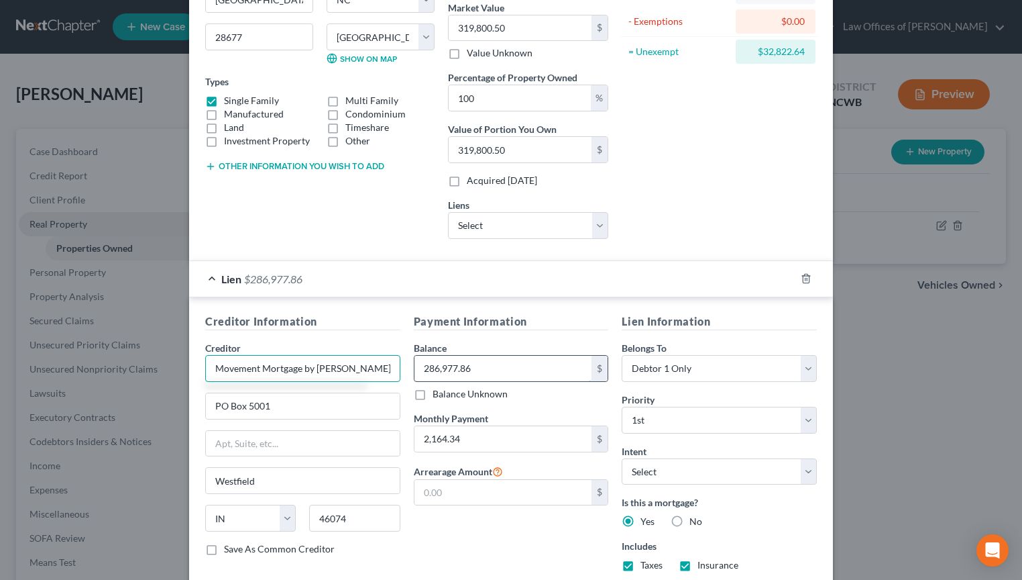
scroll to position [252, 0]
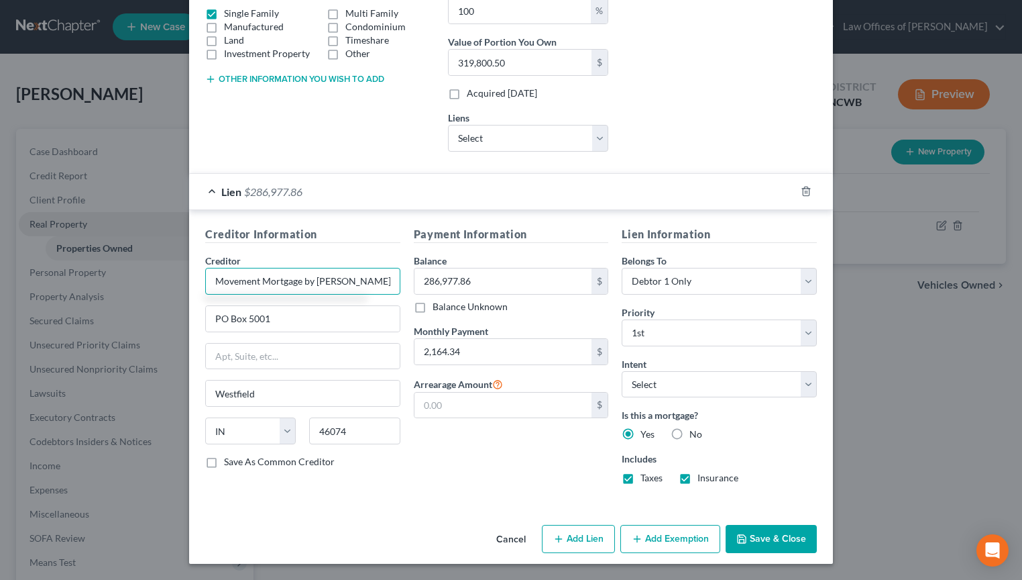
type input "Movement Mortgage by Carrington"
click at [489, 409] on input "text" at bounding box center [504, 404] width 178 height 25
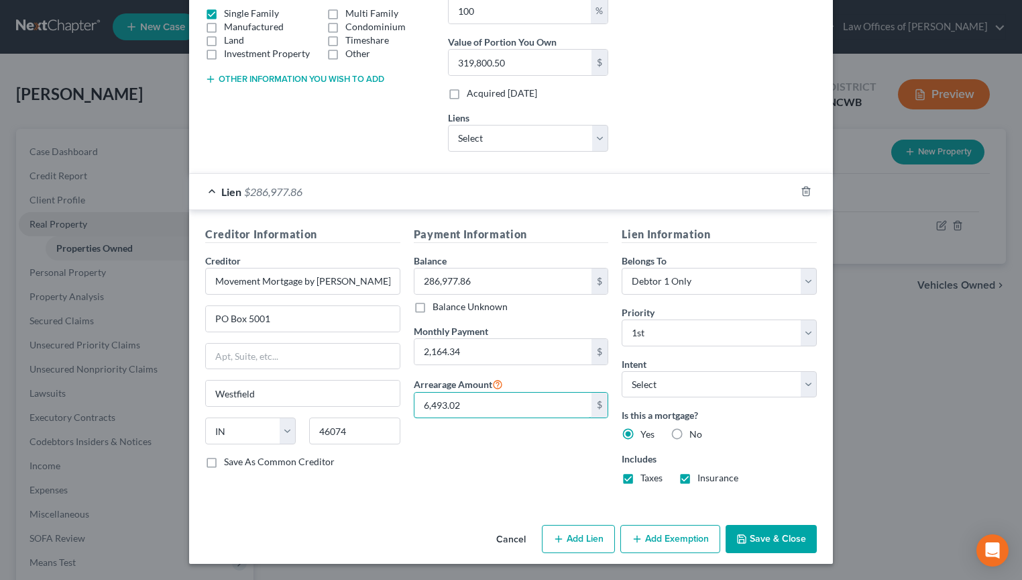
type input "6,493.02"
click at [777, 545] on button "Save & Close" at bounding box center [771, 539] width 91 height 28
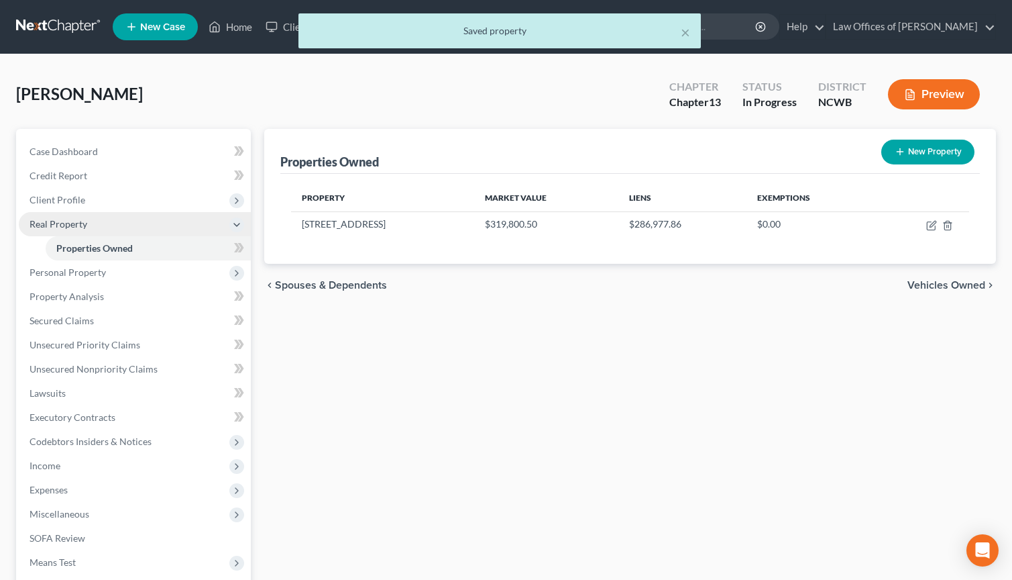
click at [943, 284] on span "Vehicles Owned" at bounding box center [947, 285] width 78 height 11
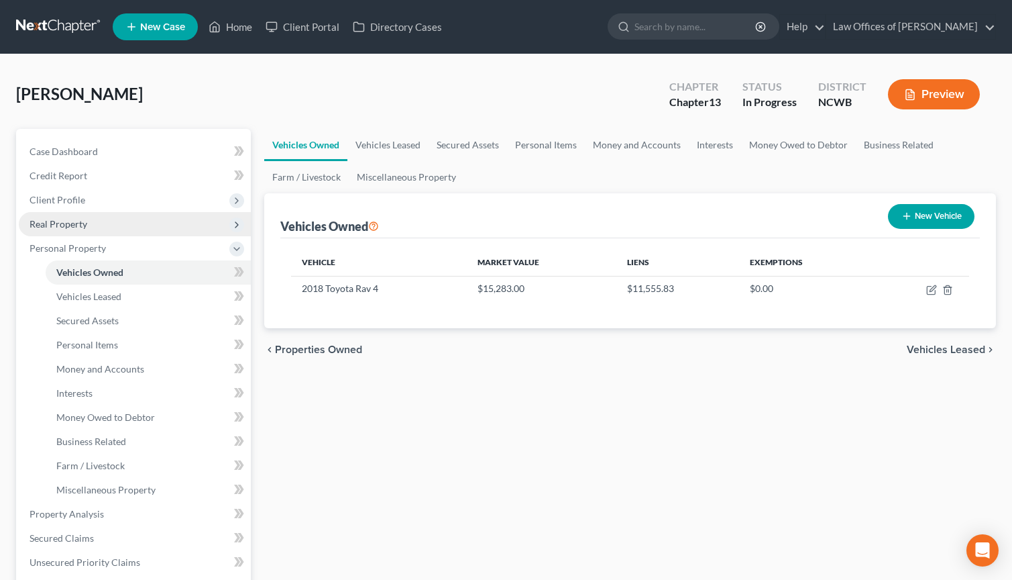
click at [62, 229] on span "Real Property" at bounding box center [135, 224] width 232 height 24
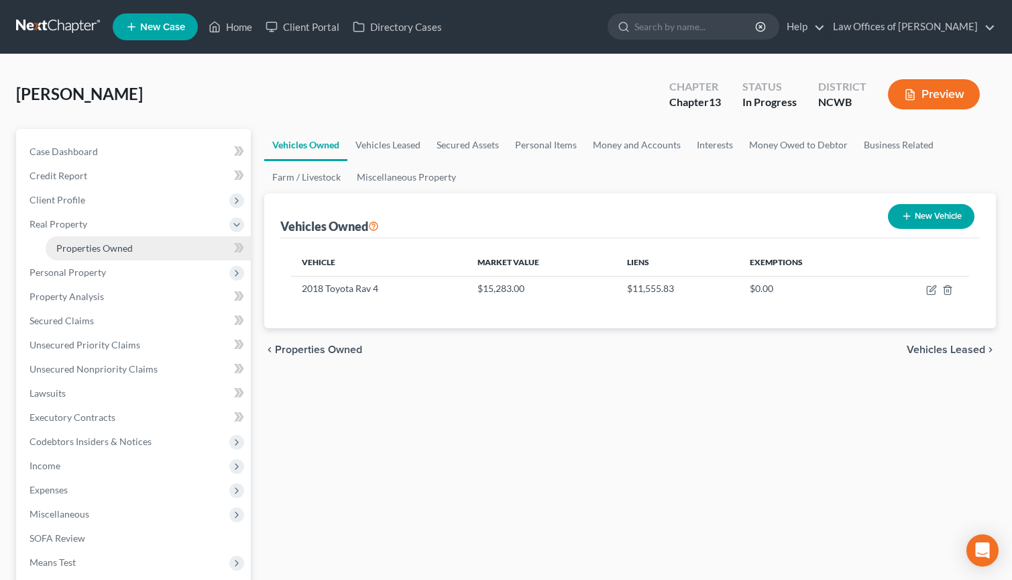
click at [78, 253] on span "Properties Owned" at bounding box center [94, 247] width 76 height 11
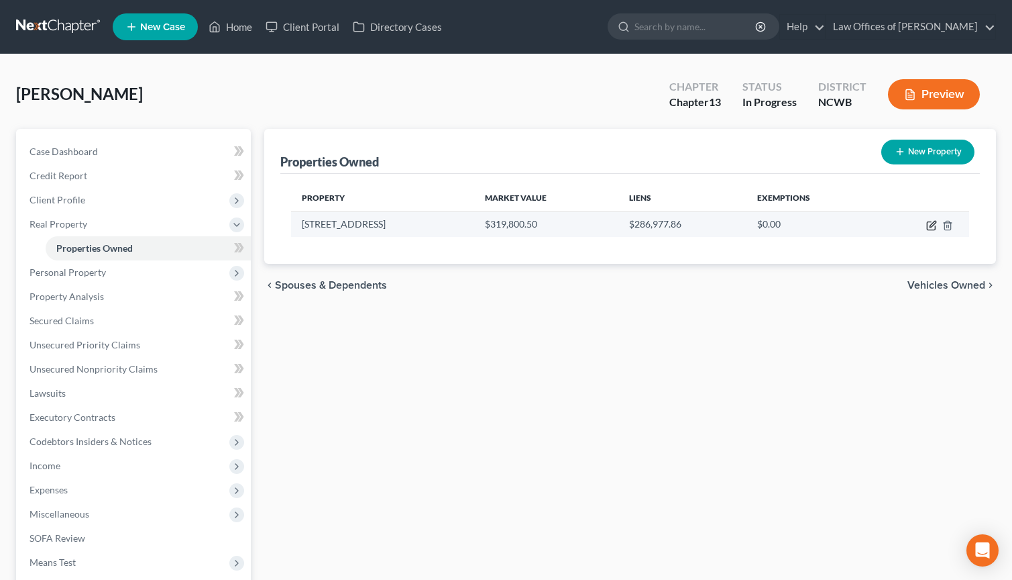
click at [930, 227] on icon "button" at bounding box center [933, 224] width 6 height 6
select select "28"
select select "48"
select select "0"
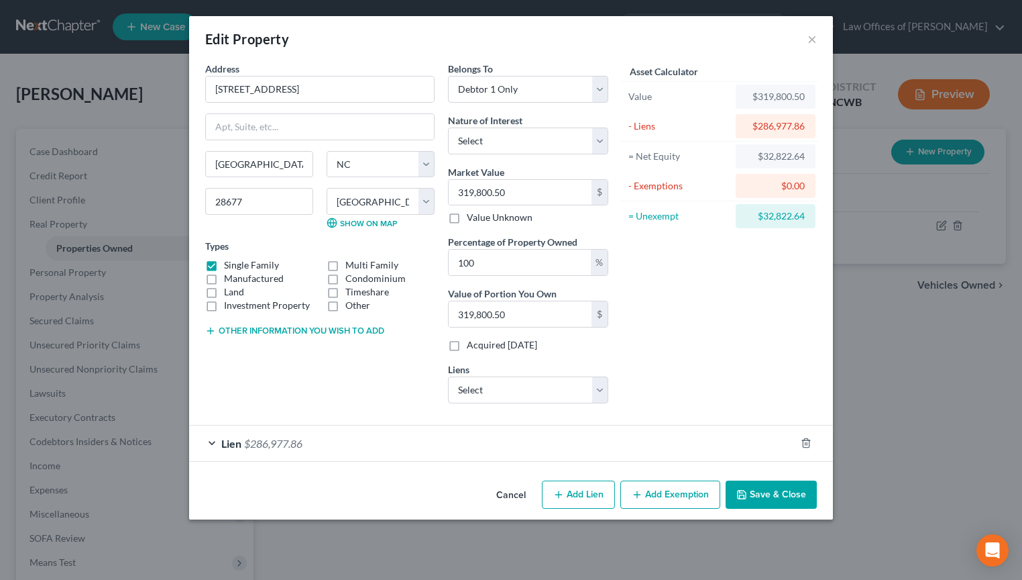
click at [324, 331] on button "Other information you wish to add" at bounding box center [294, 330] width 179 height 11
click at [749, 496] on button "Save & Close" at bounding box center [771, 494] width 91 height 28
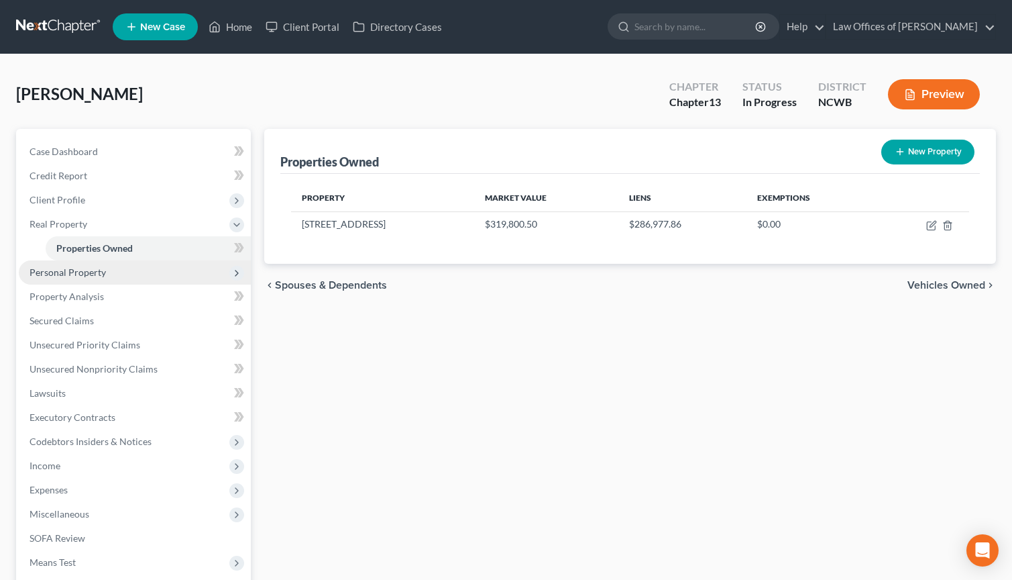
click at [78, 272] on span "Personal Property" at bounding box center [68, 271] width 76 height 11
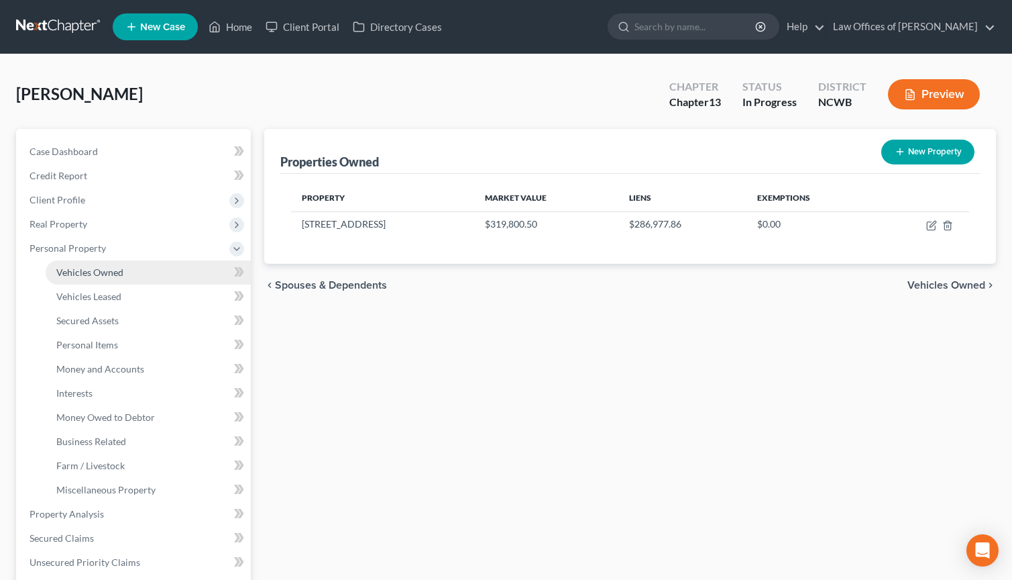
click at [94, 272] on span "Vehicles Owned" at bounding box center [89, 271] width 67 height 11
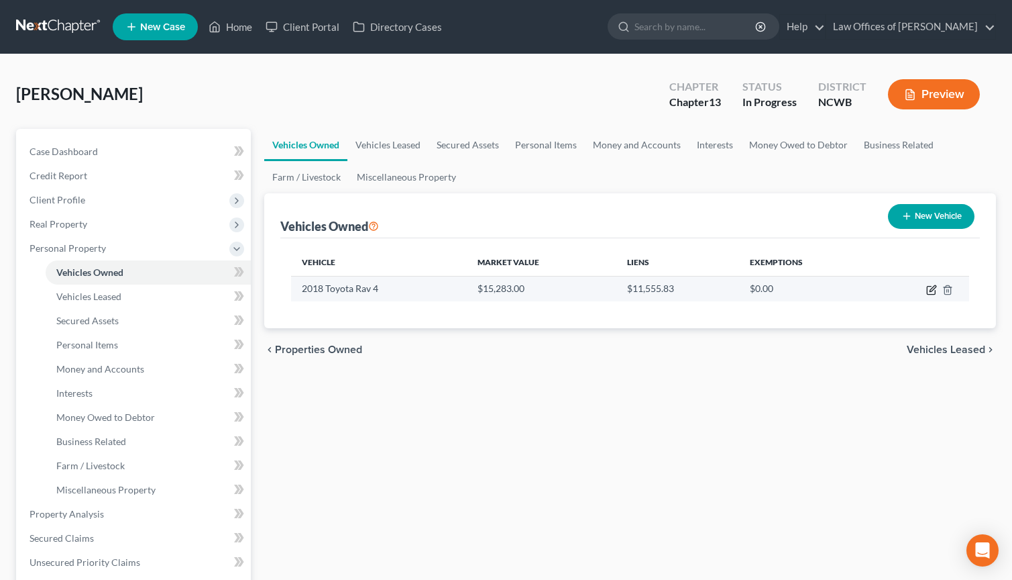
click at [930, 290] on icon "button" at bounding box center [931, 289] width 11 height 11
select select "0"
select select "8"
select select "2"
select select "0"
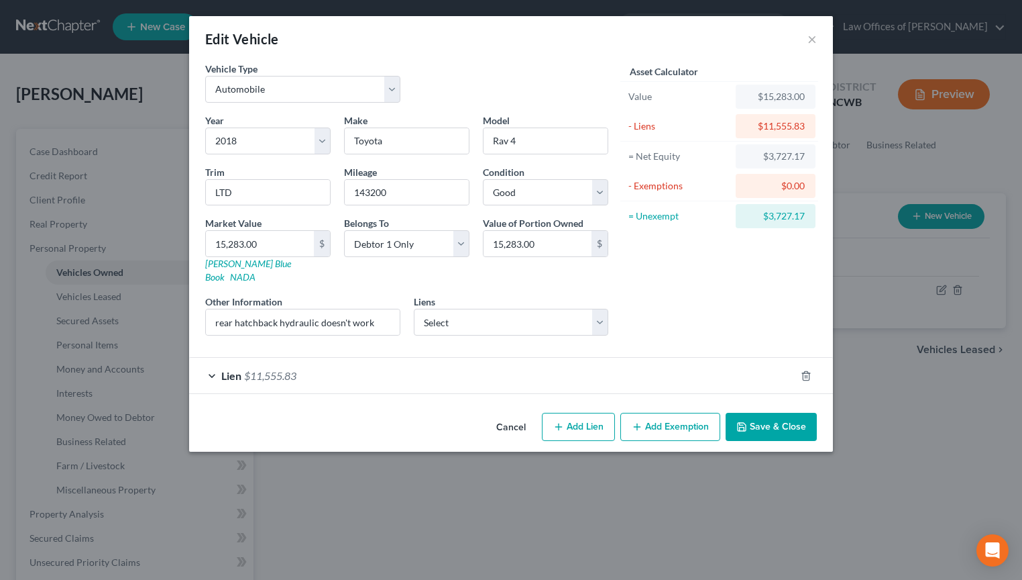
click at [292, 369] on span "$11,555.83" at bounding box center [270, 375] width 52 height 13
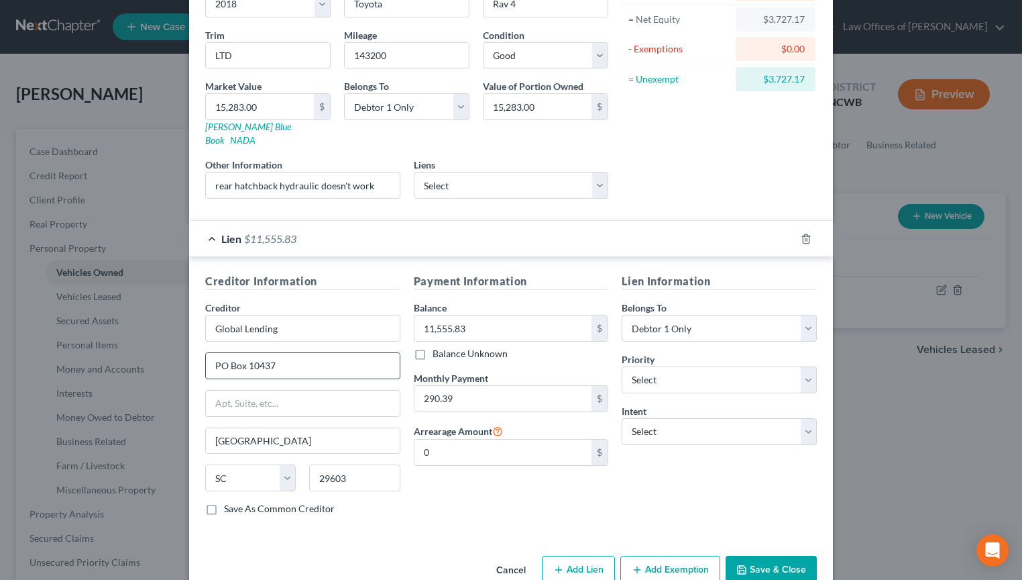
scroll to position [154, 0]
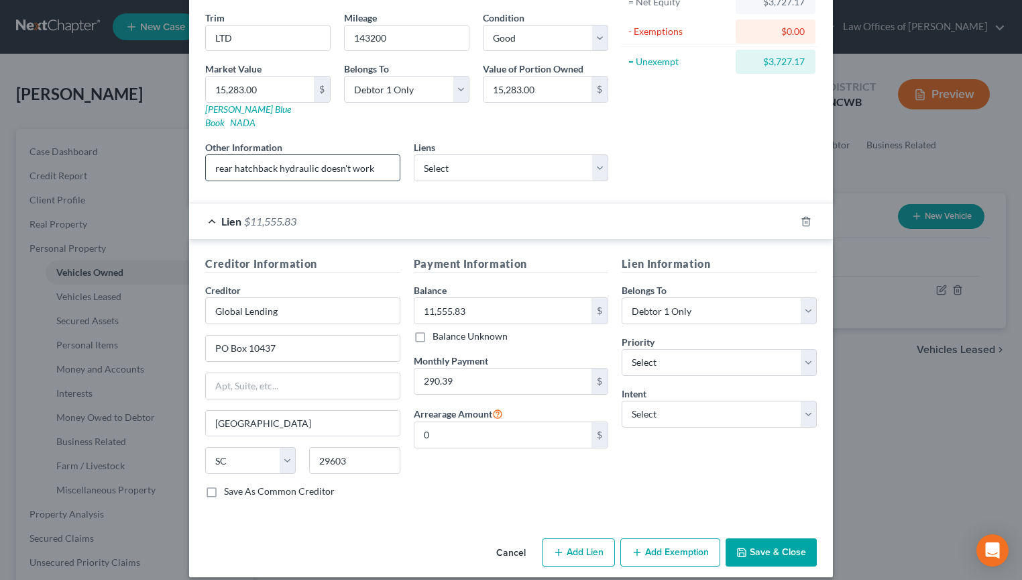
click at [215, 155] on input "rear hatchback hydraulic doesn't work" at bounding box center [303, 167] width 194 height 25
click at [227, 155] on input "VIN: rear hatchback hydraulic doesn't work" at bounding box center [303, 167] width 194 height 25
type input "VIN: JTMYFREV8JJ153683 rear hatchback hydraulic doesn't work"
click at [594, 154] on select "Select Global Lending - $11,555.00" at bounding box center [511, 167] width 195 height 27
select select "42"
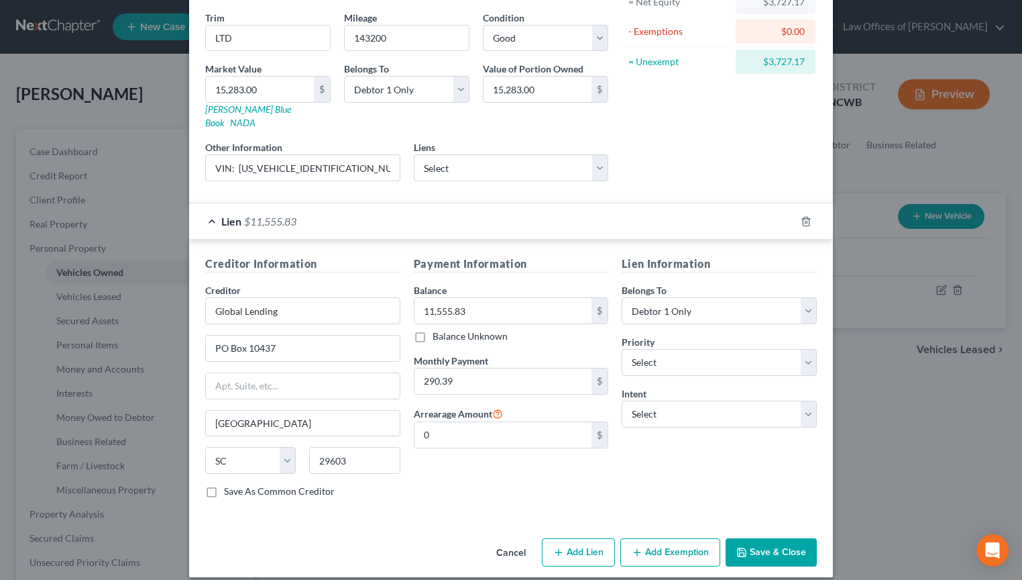
select select "0"
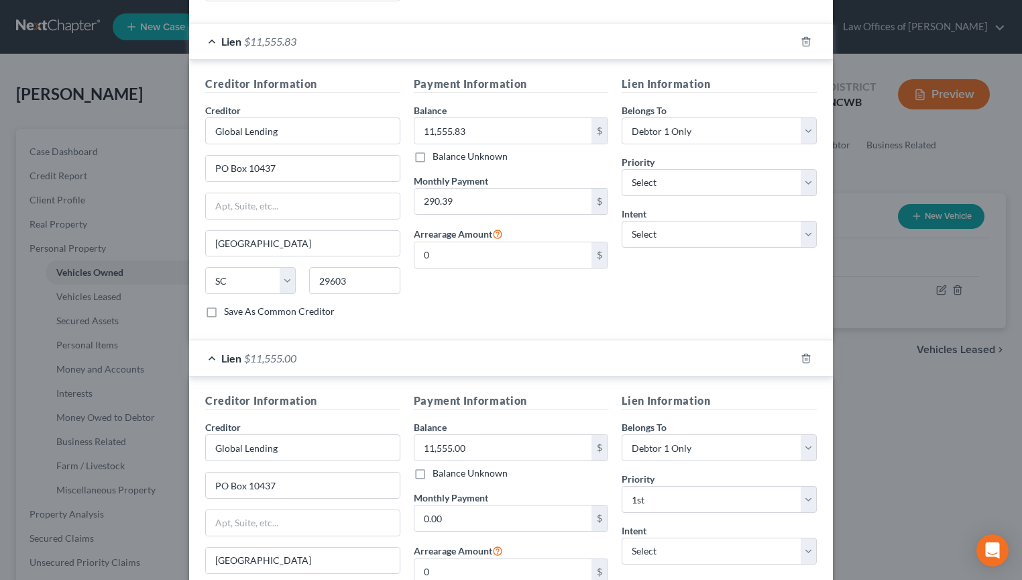
scroll to position [337, 0]
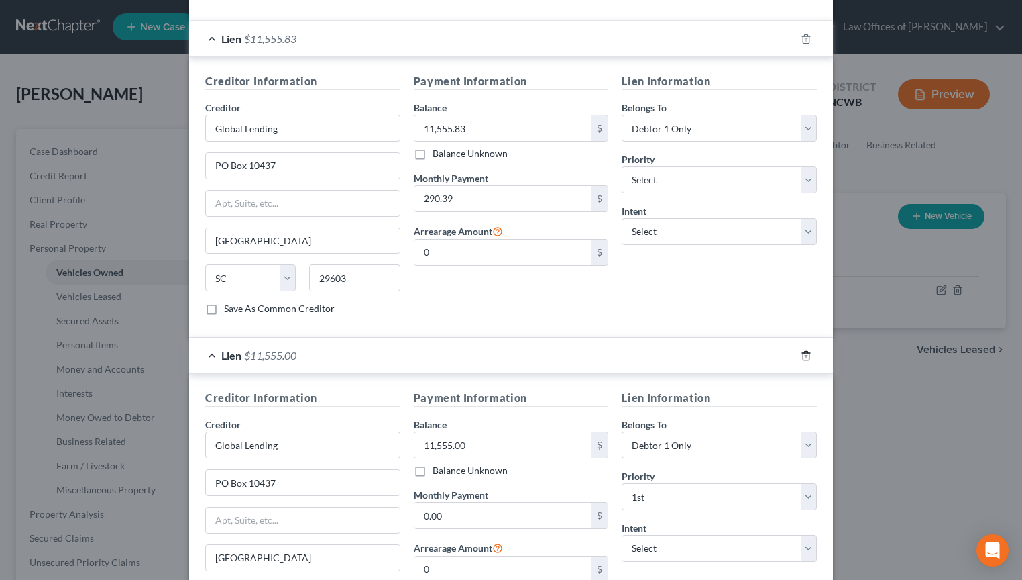
click at [802, 350] on icon "button" at bounding box center [806, 355] width 11 height 11
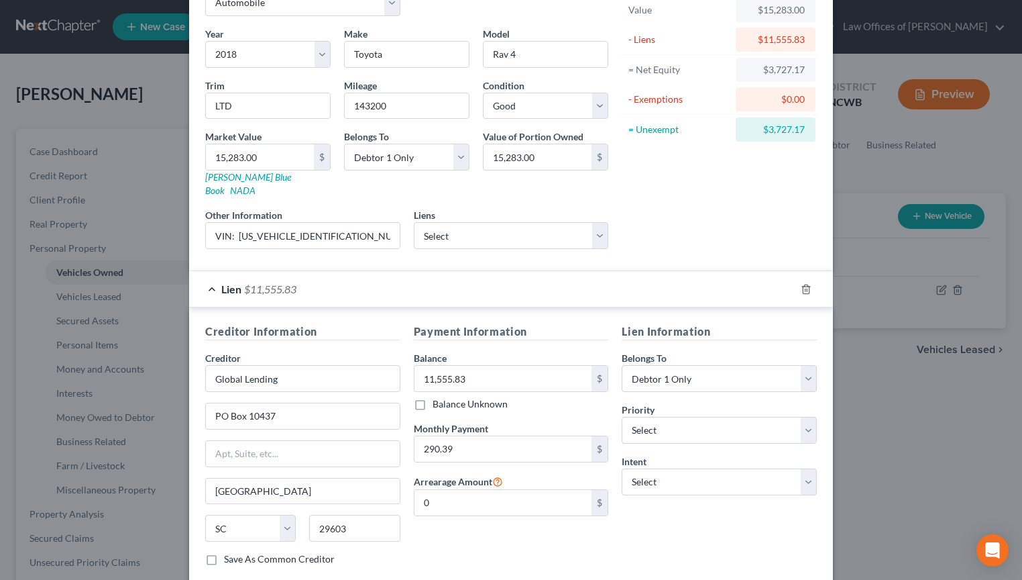
scroll to position [87, 0]
click at [641, 423] on select "Select 1st 2nd 3rd 4th 5th 6th 7th 8th 9th 10th 11th 12th 13th 14th 15th 16th 1…" at bounding box center [719, 429] width 195 height 27
click at [733, 270] on div "Lien $11,555.83" at bounding box center [492, 288] width 606 height 36
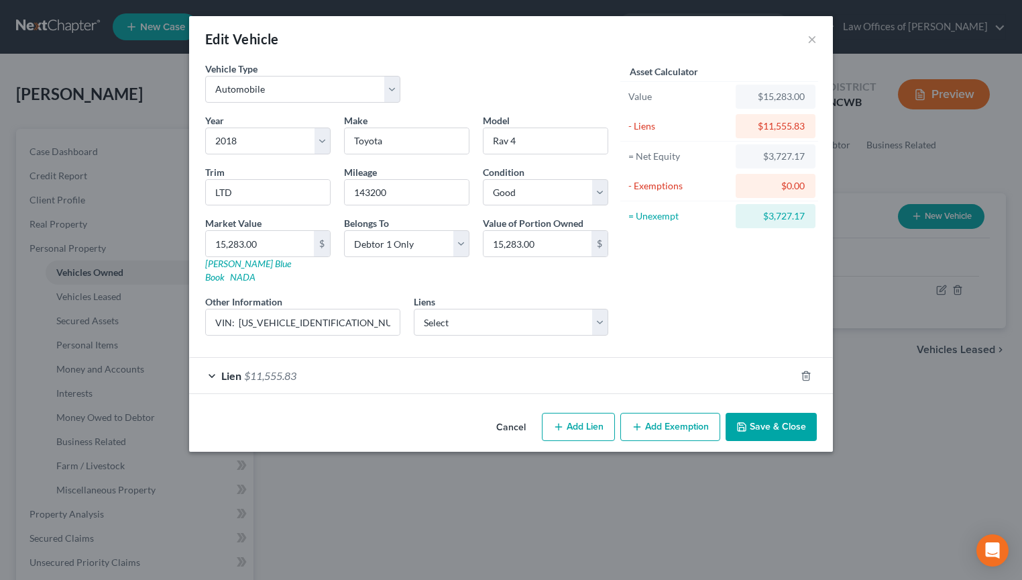
scroll to position [0, 0]
click at [256, 369] on span "$11,555.83" at bounding box center [270, 375] width 52 height 13
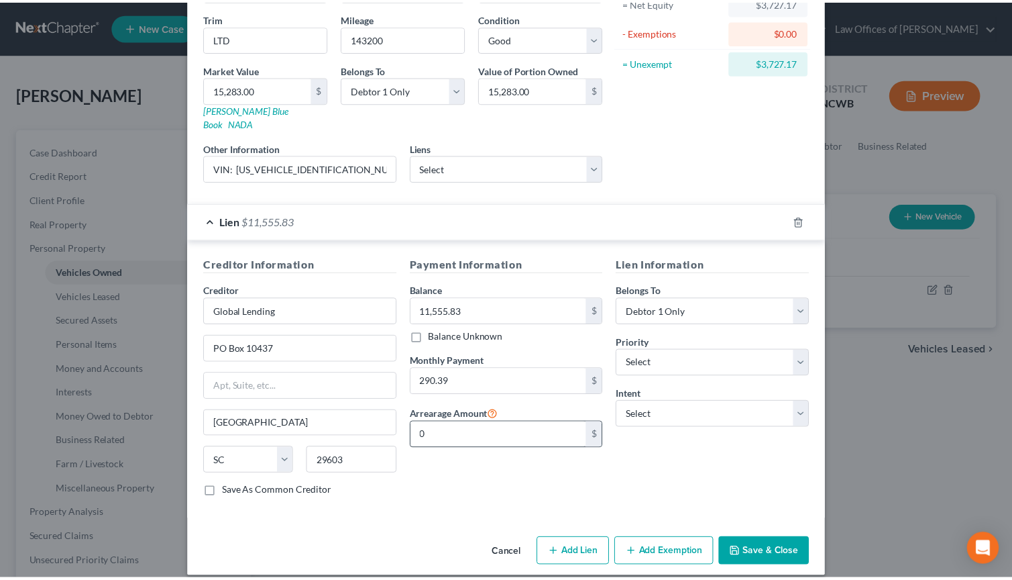
scroll to position [154, 0]
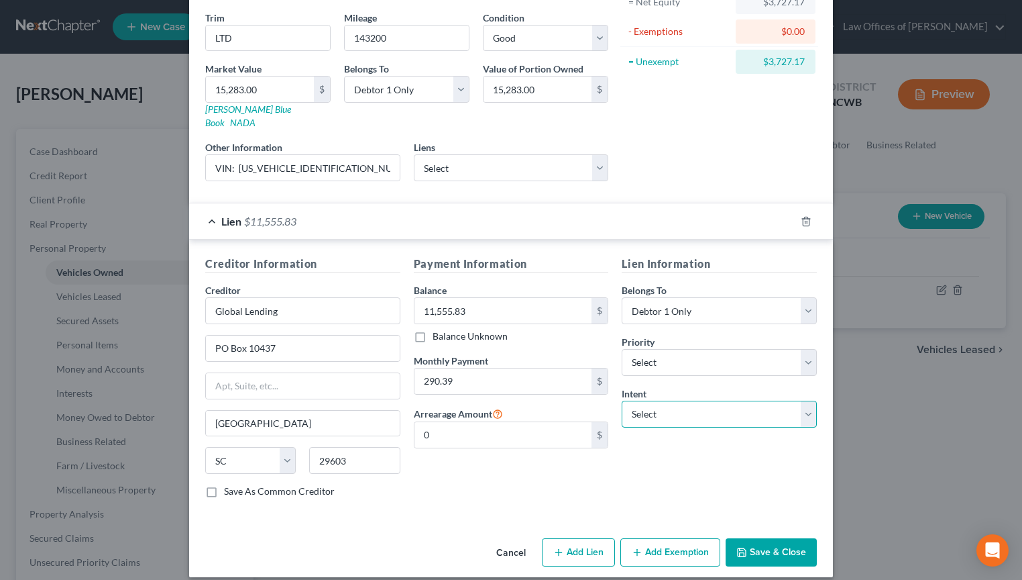
click at [665, 405] on select "Select Surrender Redeem Reaffirm Avoid Other" at bounding box center [719, 413] width 195 height 27
click at [739, 148] on div "Asset Calculator Value $15,283.00 - Liens $11,555.83 = Net Equity $3,727.17 - E…" at bounding box center [719, 49] width 209 height 284
click at [737, 547] on icon "button" at bounding box center [742, 552] width 11 height 11
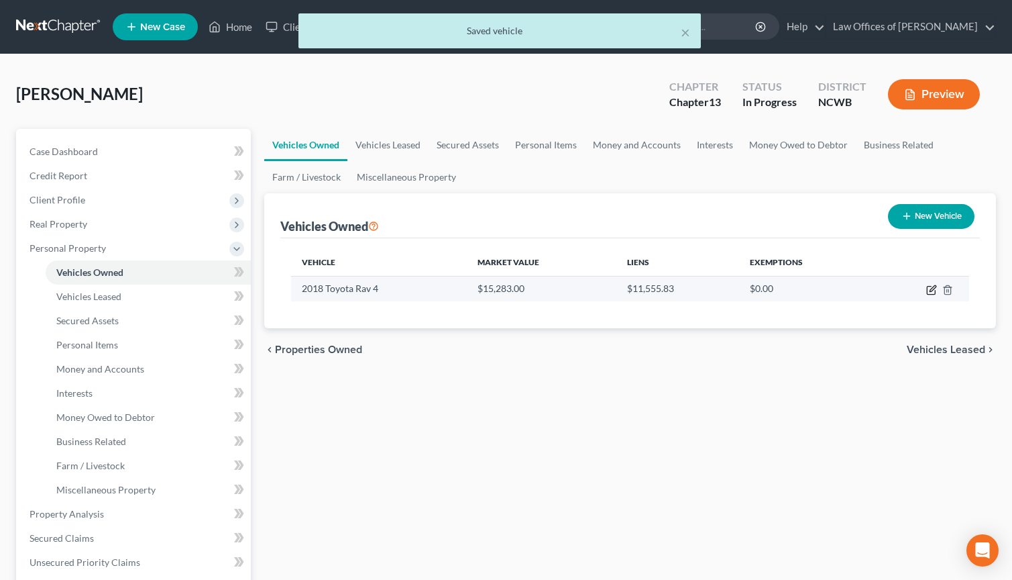
click at [929, 290] on icon "button" at bounding box center [931, 289] width 11 height 11
select select "0"
select select "8"
select select "2"
select select "0"
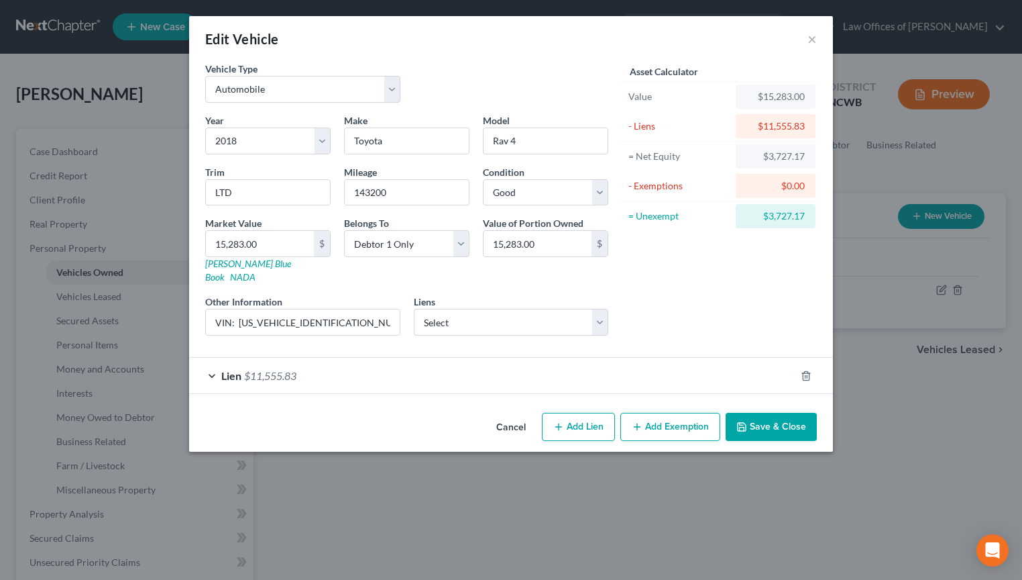
click at [775, 413] on button "Save & Close" at bounding box center [771, 427] width 91 height 28
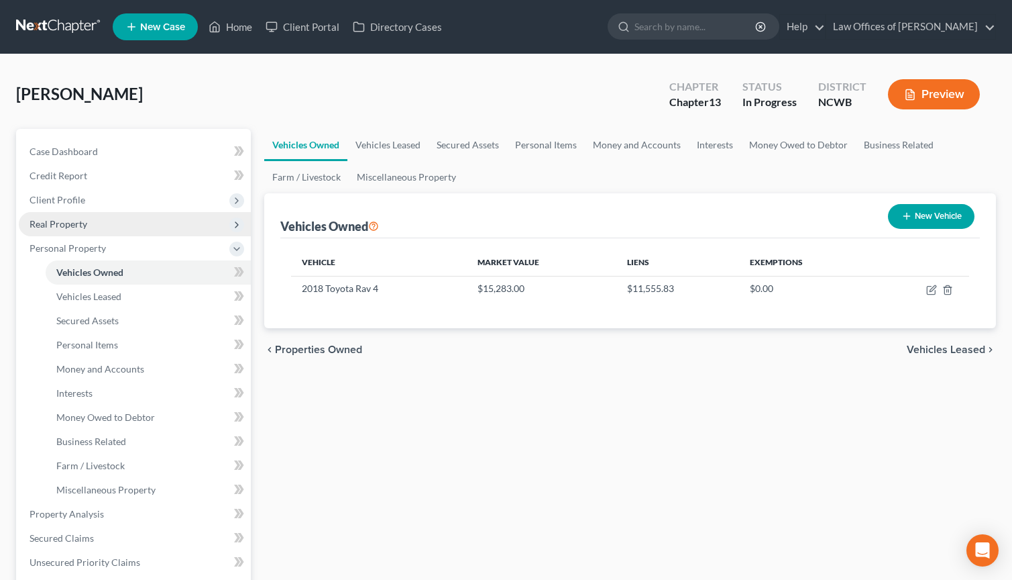
click at [68, 219] on span "Real Property" at bounding box center [59, 223] width 58 height 11
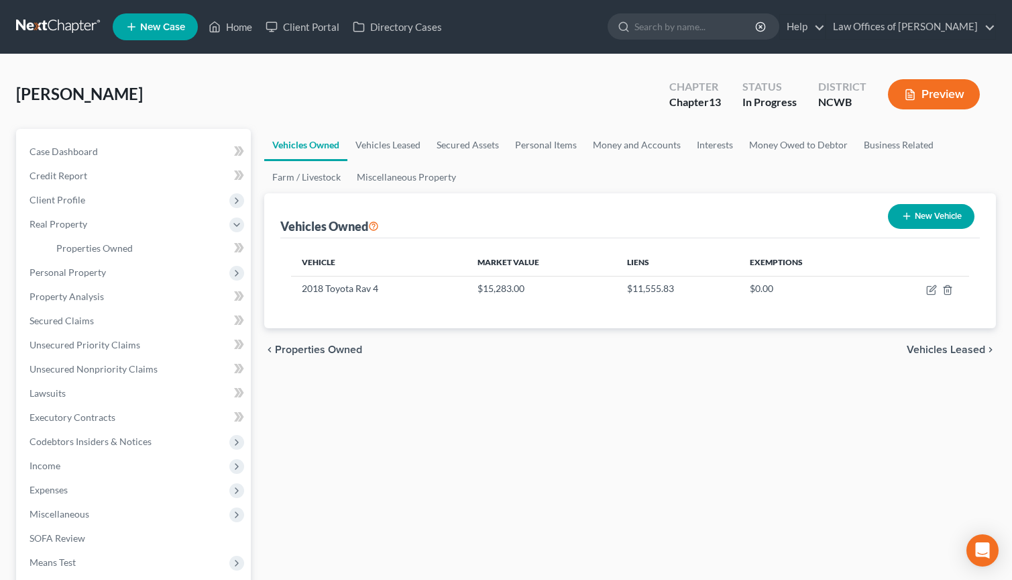
click at [237, 248] on icon at bounding box center [239, 247] width 10 height 17
click at [860, 437] on div "Vehicles Owned Vehicles Leased Secured Assets Personal Items Money and Accounts…" at bounding box center [630, 420] width 745 height 582
click at [57, 223] on span "Real Property" at bounding box center [59, 223] width 58 height 11
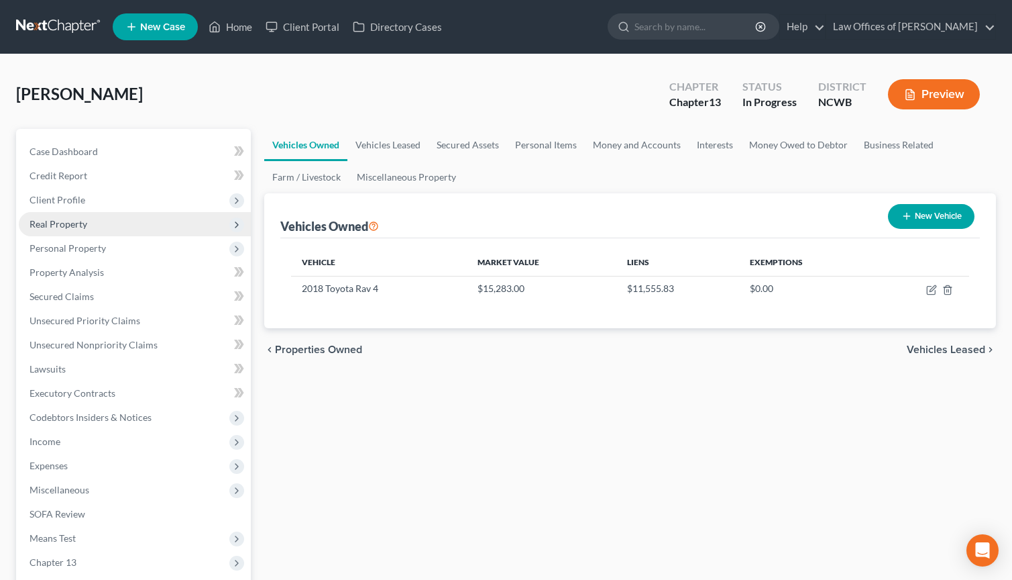
click at [64, 225] on span "Real Property" at bounding box center [59, 223] width 58 height 11
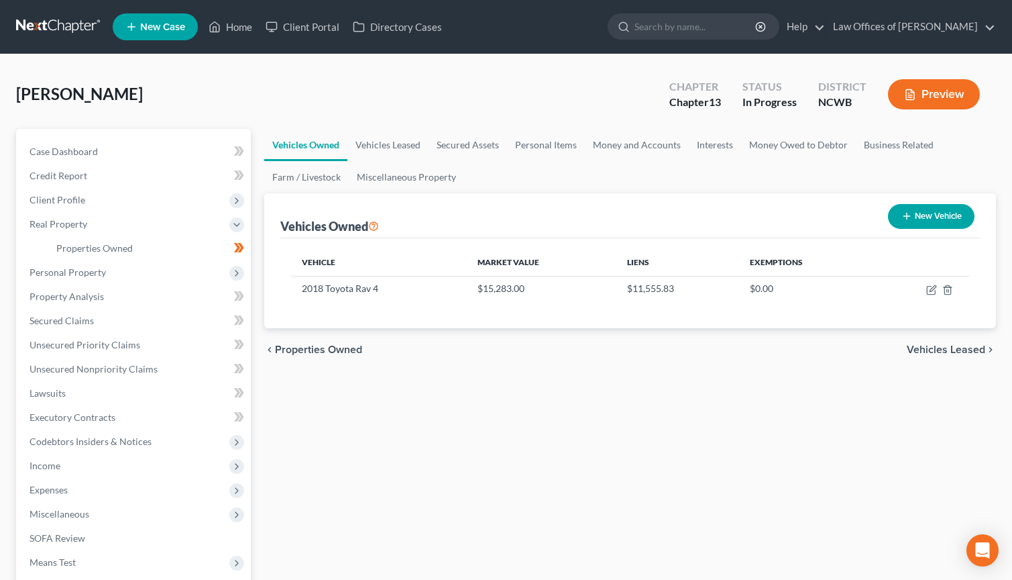
click at [237, 244] on body "Home New Case Client Portal Directory Cases Law Offices of Robert H Gourley Jr …" at bounding box center [506, 380] width 1012 height 761
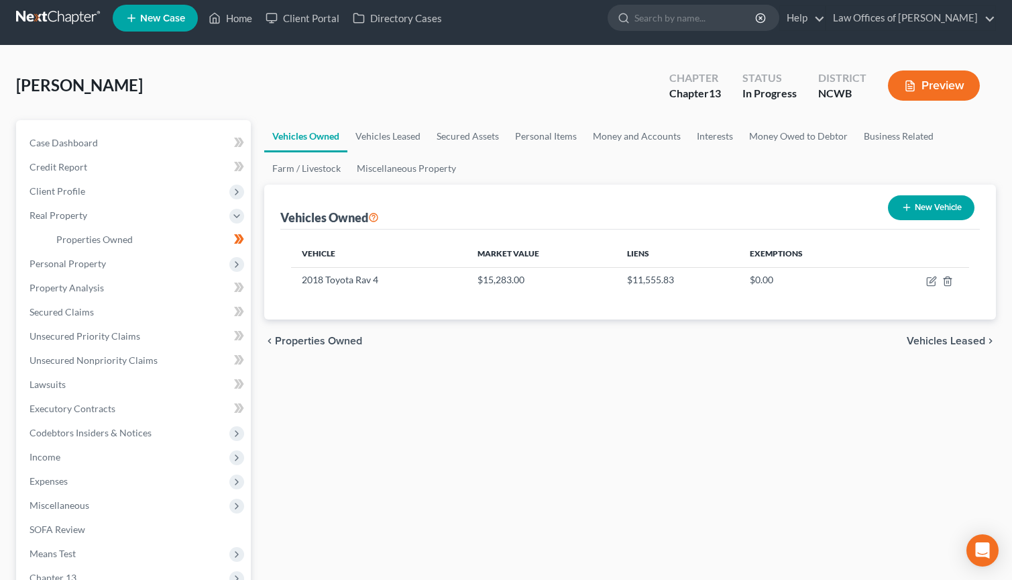
scroll to position [0, 0]
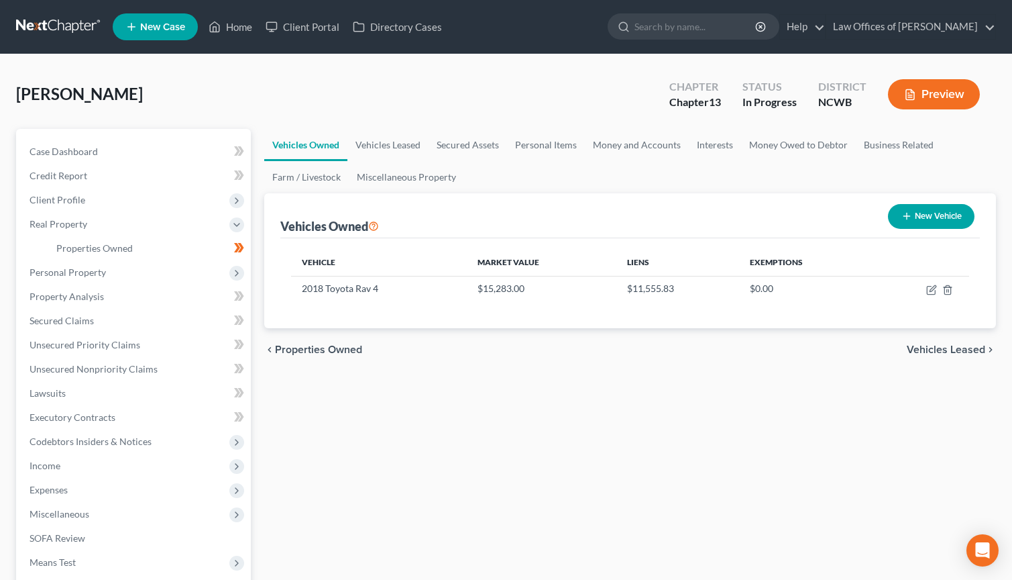
click at [950, 95] on button "Preview" at bounding box center [934, 94] width 92 height 30
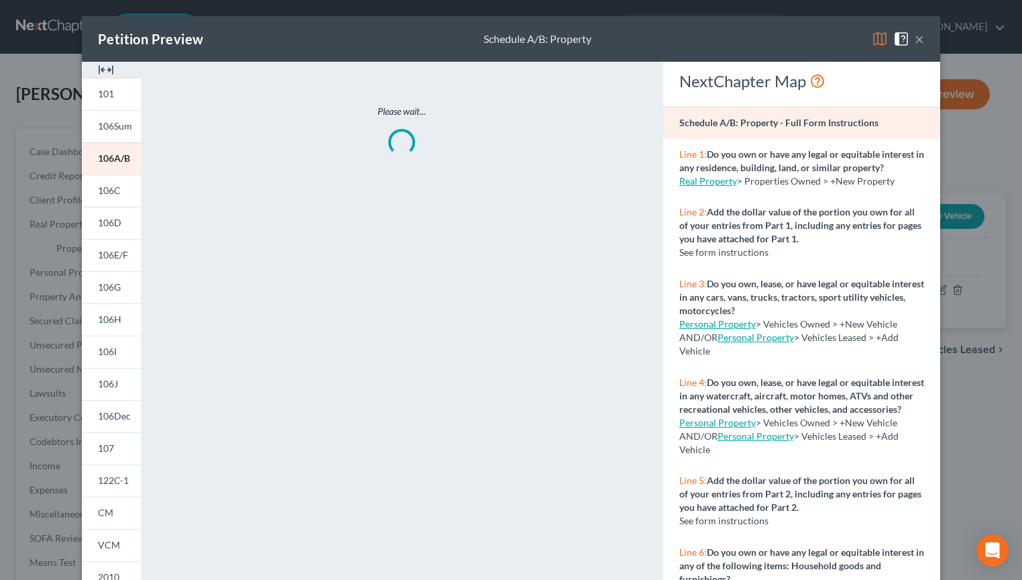
click at [915, 40] on button "×" at bounding box center [919, 39] width 9 height 16
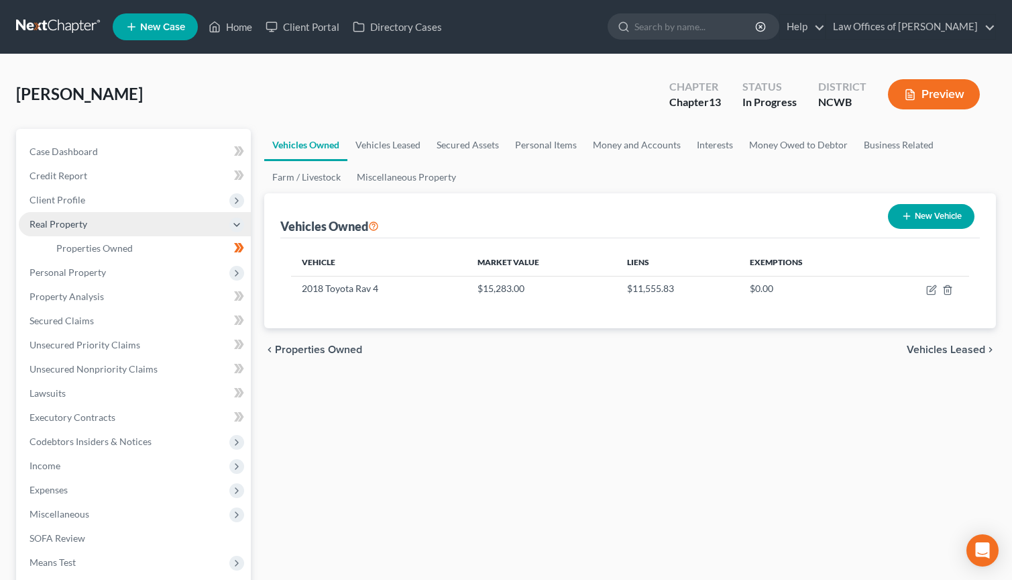
click at [63, 224] on span "Real Property" at bounding box center [59, 223] width 58 height 11
click at [62, 224] on span "Real Property" at bounding box center [59, 223] width 58 height 11
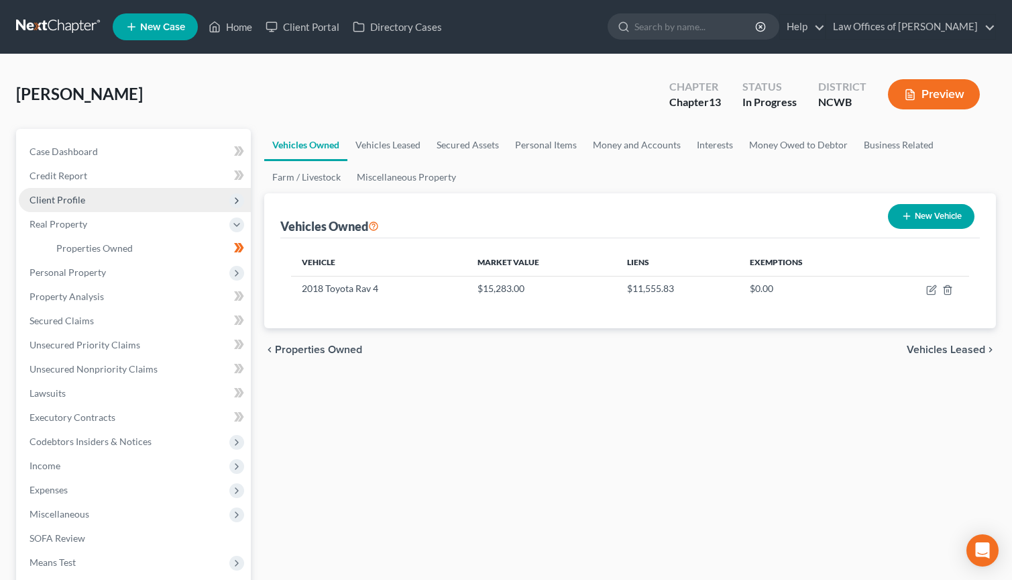
click at [131, 200] on span "Client Profile" at bounding box center [135, 200] width 232 height 24
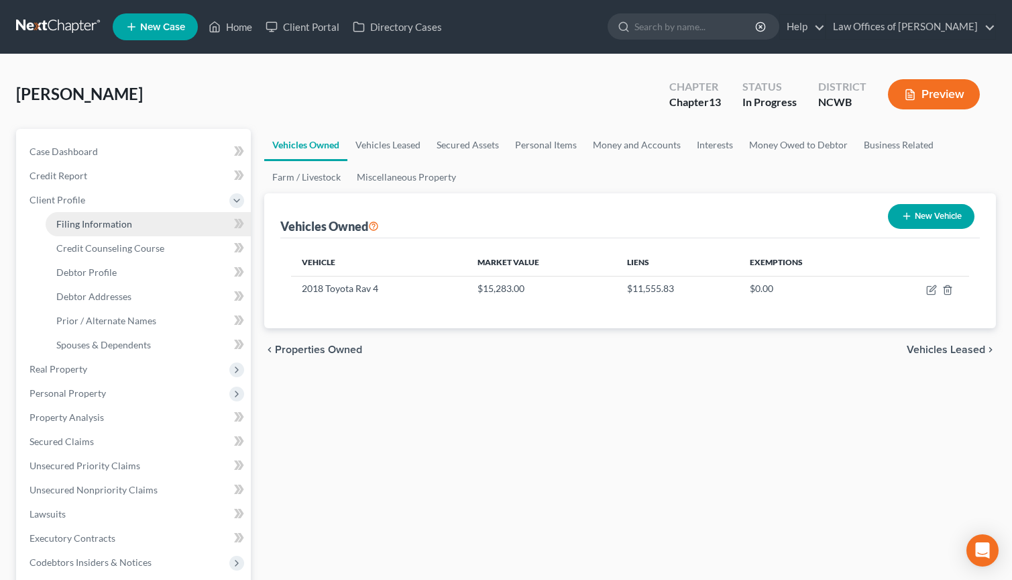
click at [129, 227] on span "Filing Information" at bounding box center [94, 223] width 76 height 11
select select "1"
select select "0"
select select "3"
select select "59"
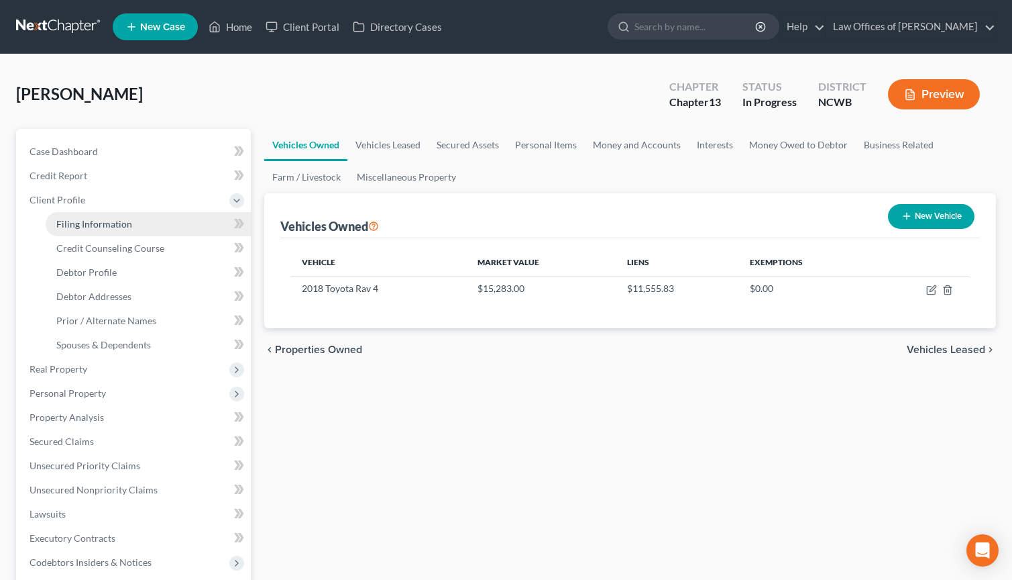
select select "1"
select select "28"
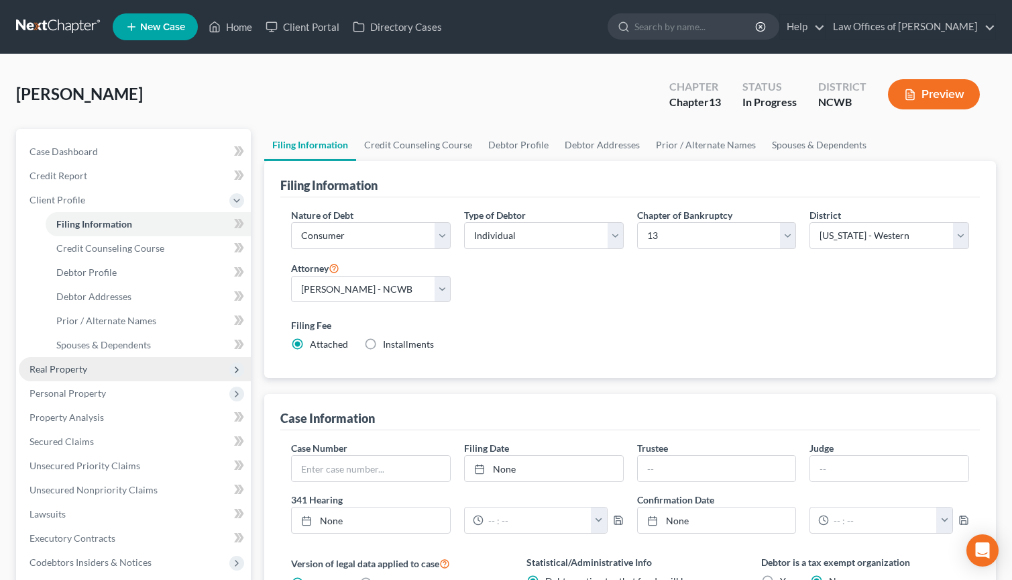
click at [65, 365] on span "Real Property" at bounding box center [59, 368] width 58 height 11
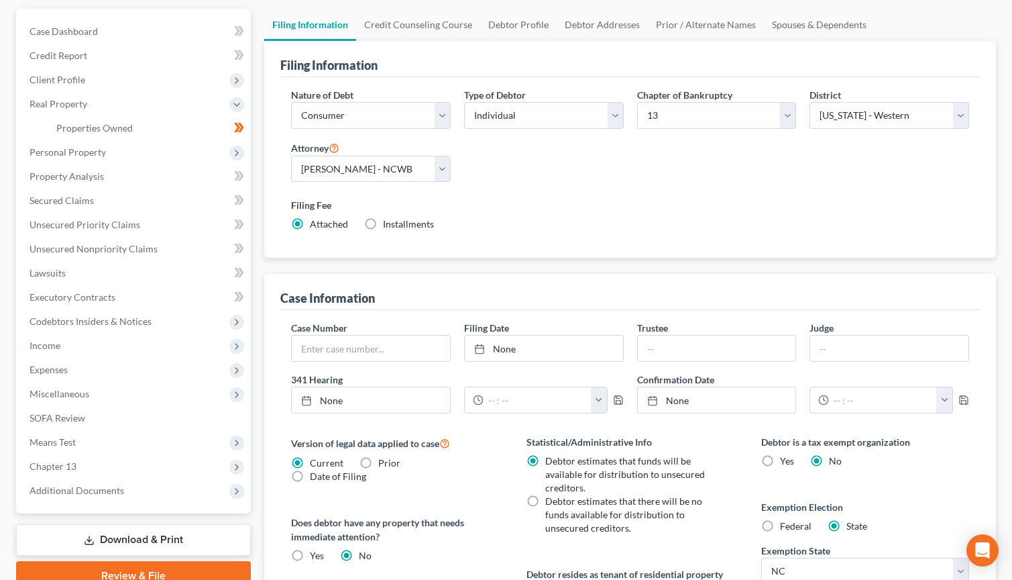
scroll to position [67, 0]
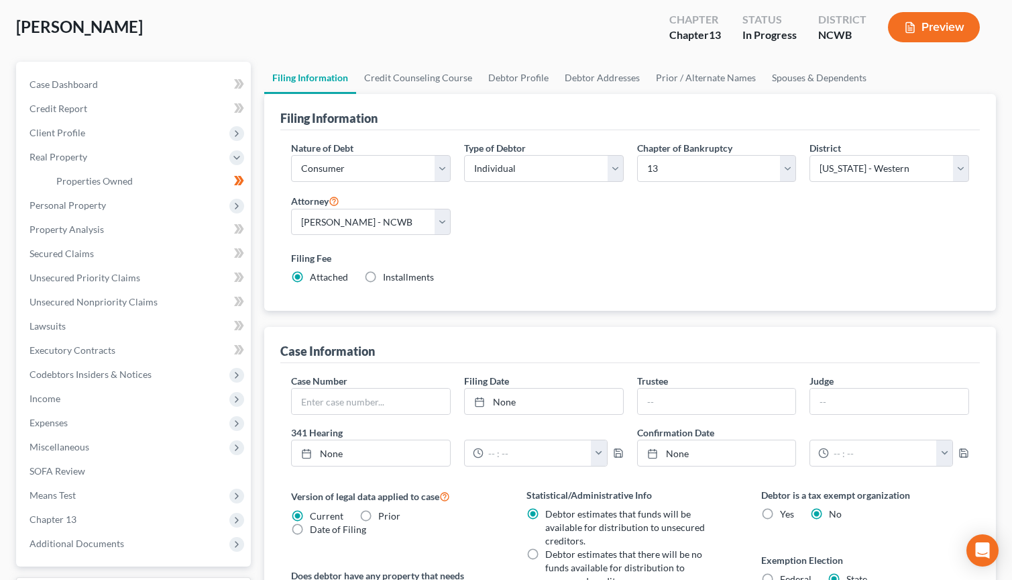
click at [239, 180] on div "Completed" at bounding box center [220, 171] width 50 height 22
click at [232, 202] on icon at bounding box center [236, 206] width 11 height 11
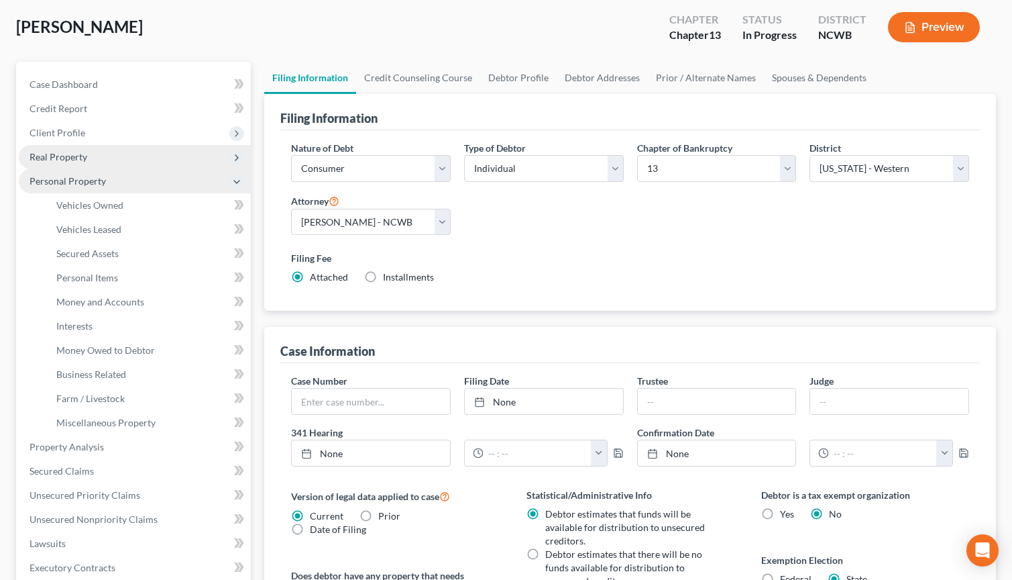
click at [235, 155] on icon at bounding box center [236, 157] width 11 height 11
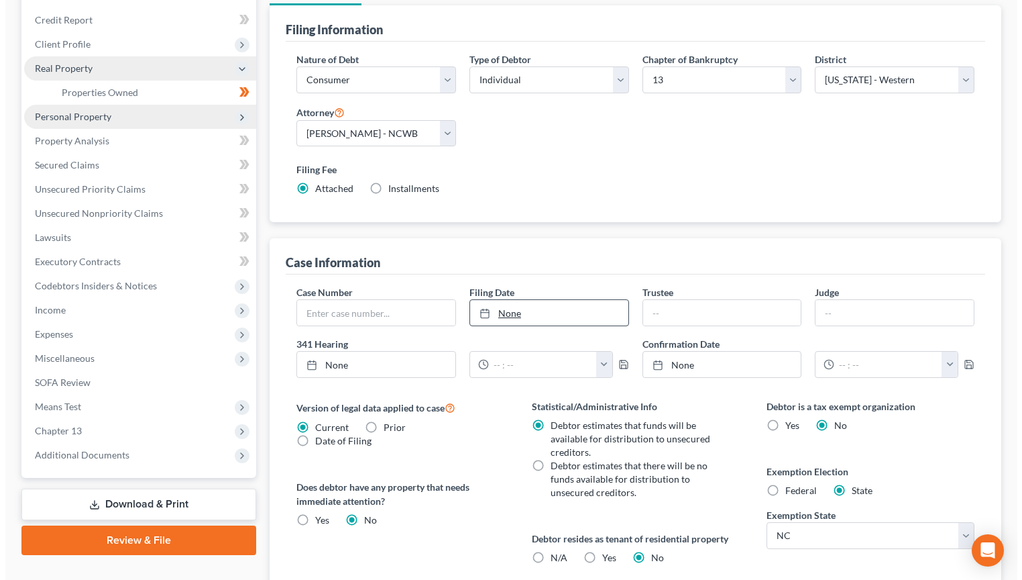
scroll to position [0, 0]
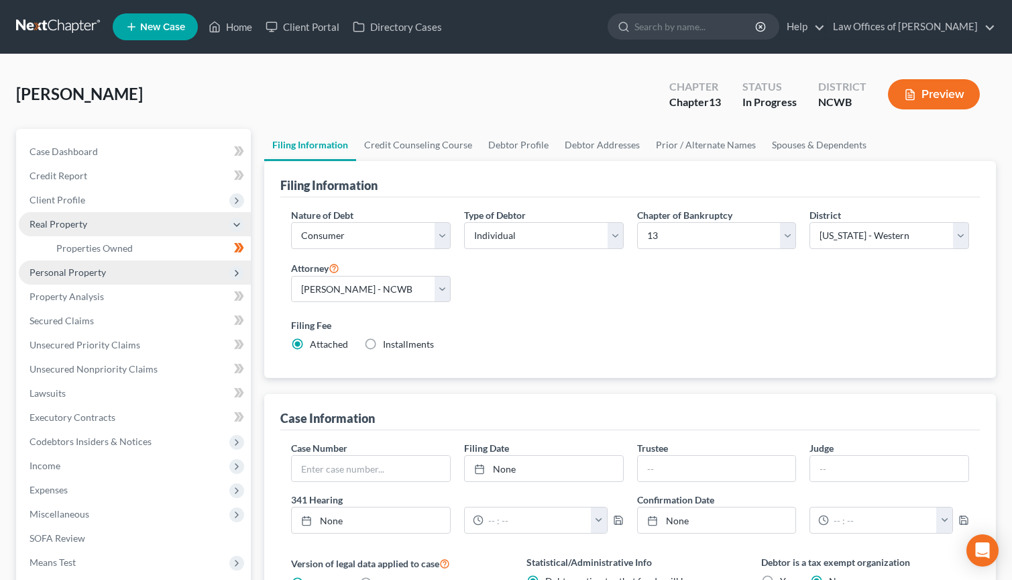
click at [240, 248] on body "Home New Case Client Portal Directory Cases Law Offices of Robert H Gourley Jr …" at bounding box center [506, 462] width 1012 height 924
drag, startPoint x: 240, startPoint y: 248, endPoint x: 87, endPoint y: 246, distance: 153.6
click at [87, 246] on span "Properties Owned" at bounding box center [94, 247] width 76 height 11
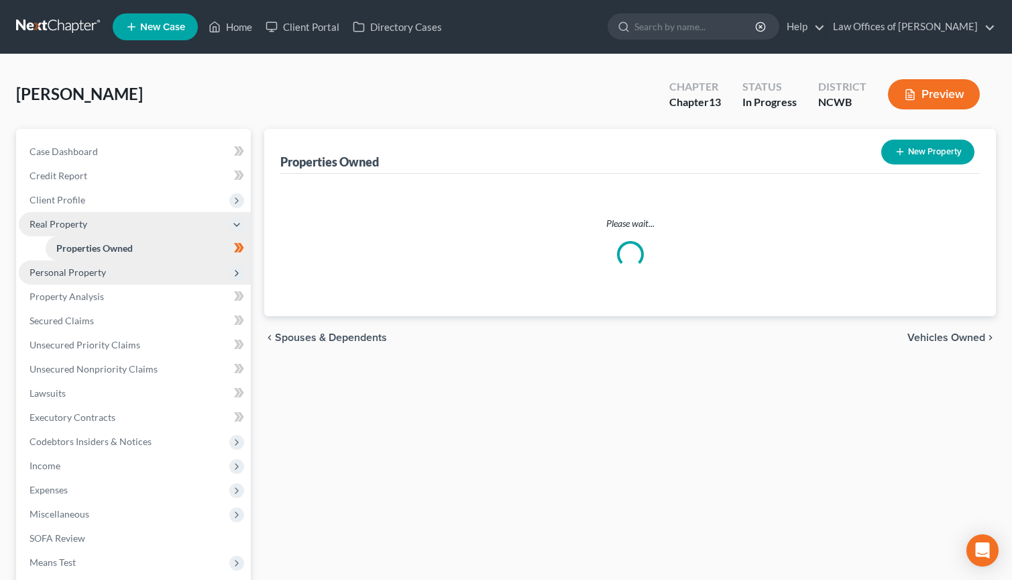
click at [87, 246] on span "Properties Owned" at bounding box center [94, 247] width 76 height 11
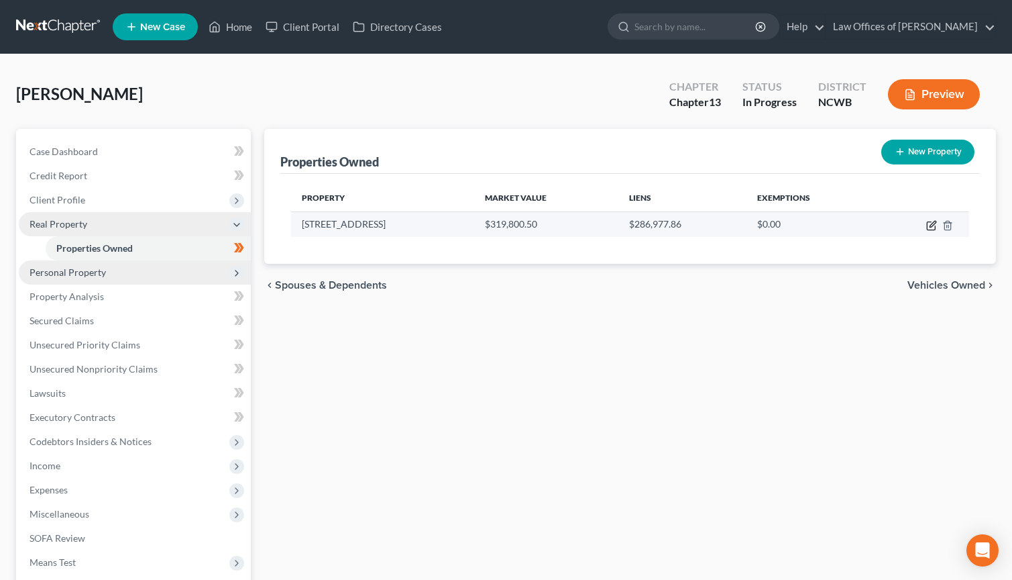
click at [929, 224] on icon "button" at bounding box center [931, 225] width 11 height 11
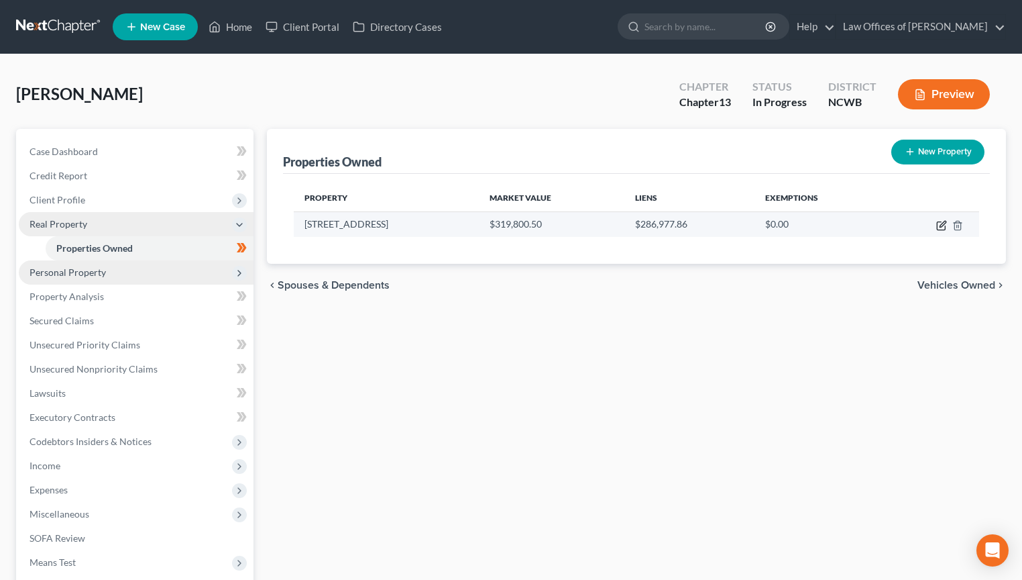
select select "28"
select select "48"
select select "0"
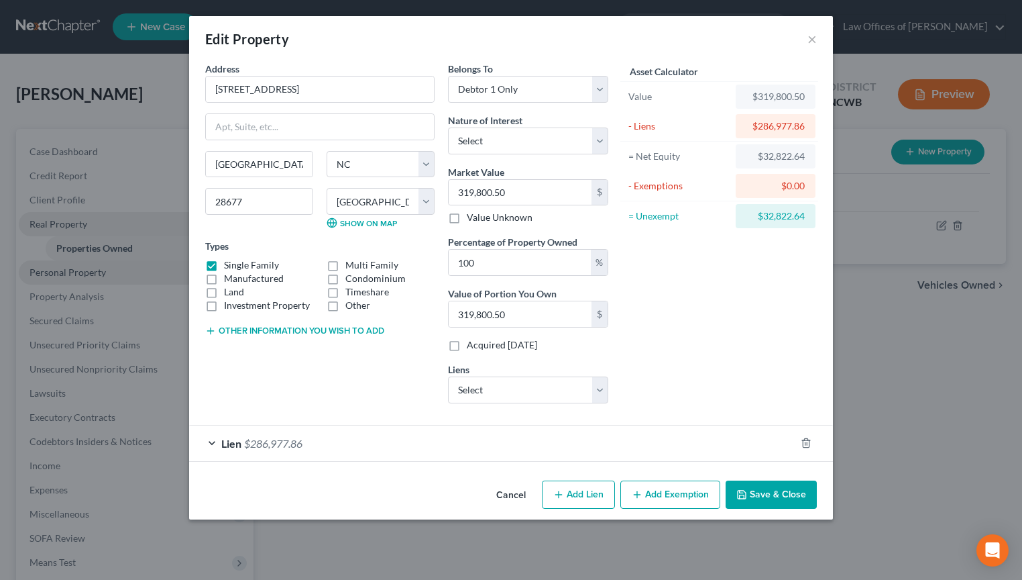
click at [262, 441] on span "$286,977.86" at bounding box center [273, 443] width 58 height 13
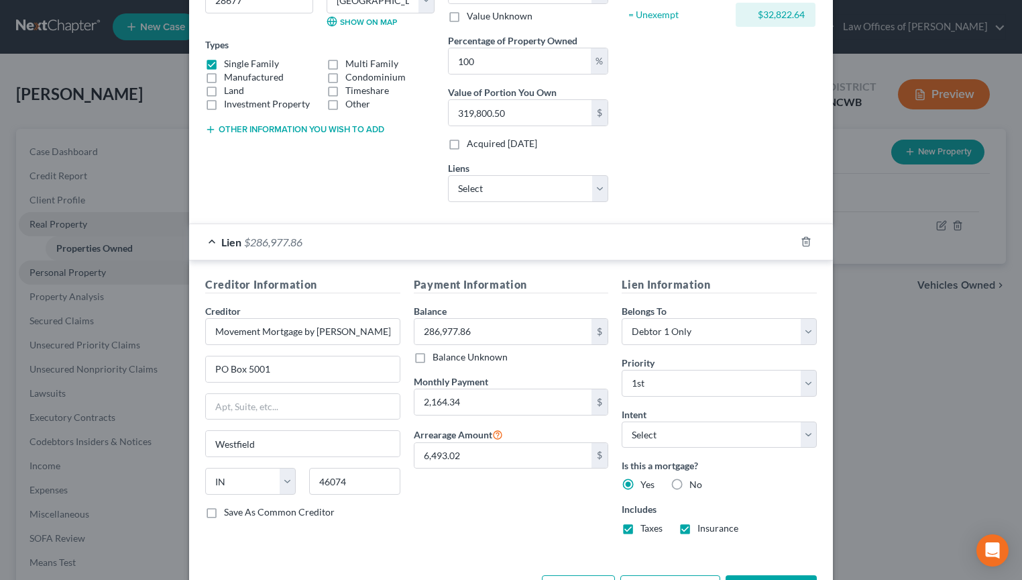
scroll to position [252, 0]
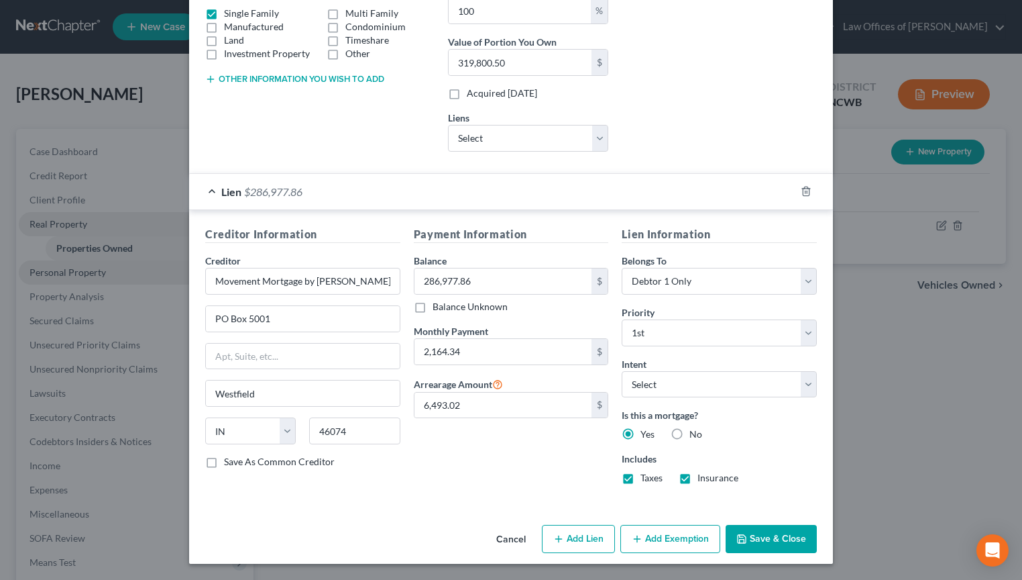
click at [738, 543] on icon "button" at bounding box center [742, 539] width 8 height 8
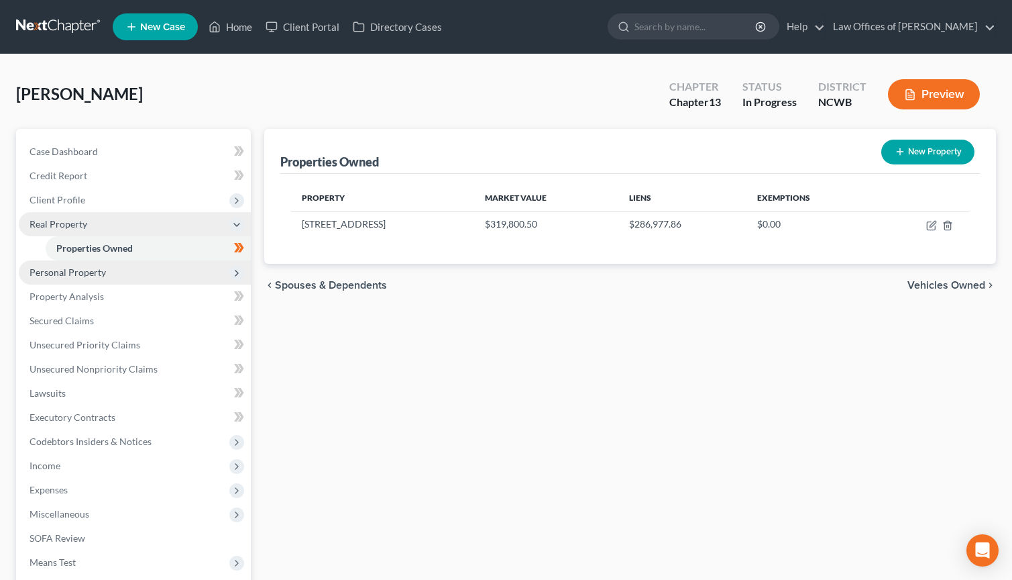
click at [949, 286] on span "Vehicles Owned" at bounding box center [947, 285] width 78 height 11
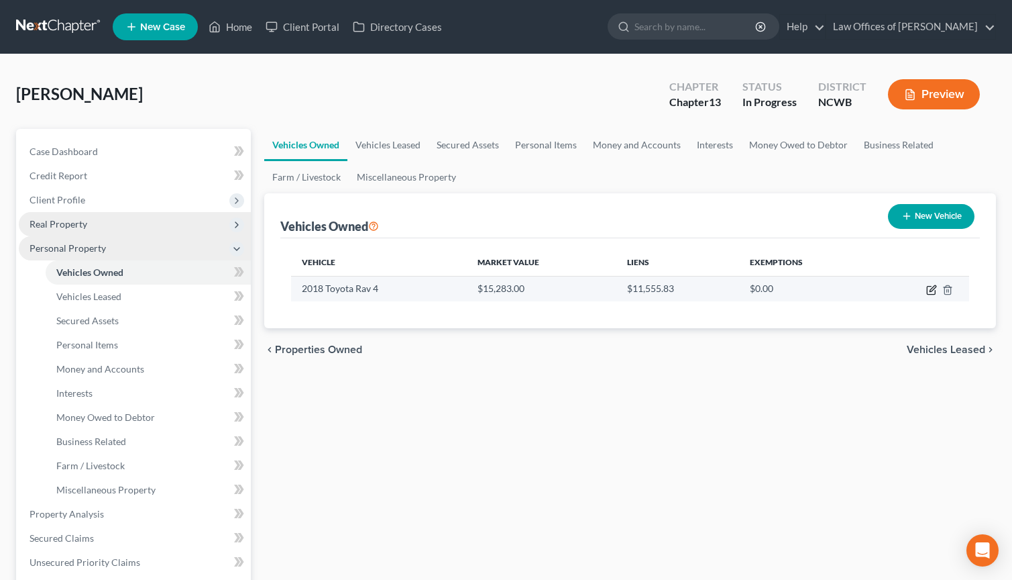
click at [932, 286] on icon "button" at bounding box center [931, 289] width 11 height 11
select select "0"
select select "8"
select select "2"
select select "0"
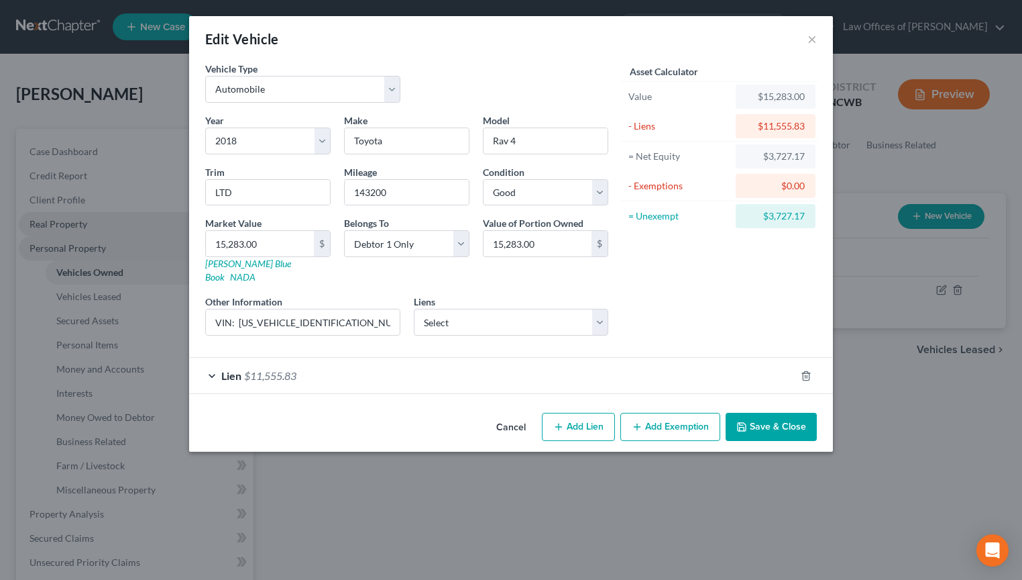
click at [789, 416] on button "Save & Close" at bounding box center [771, 427] width 91 height 28
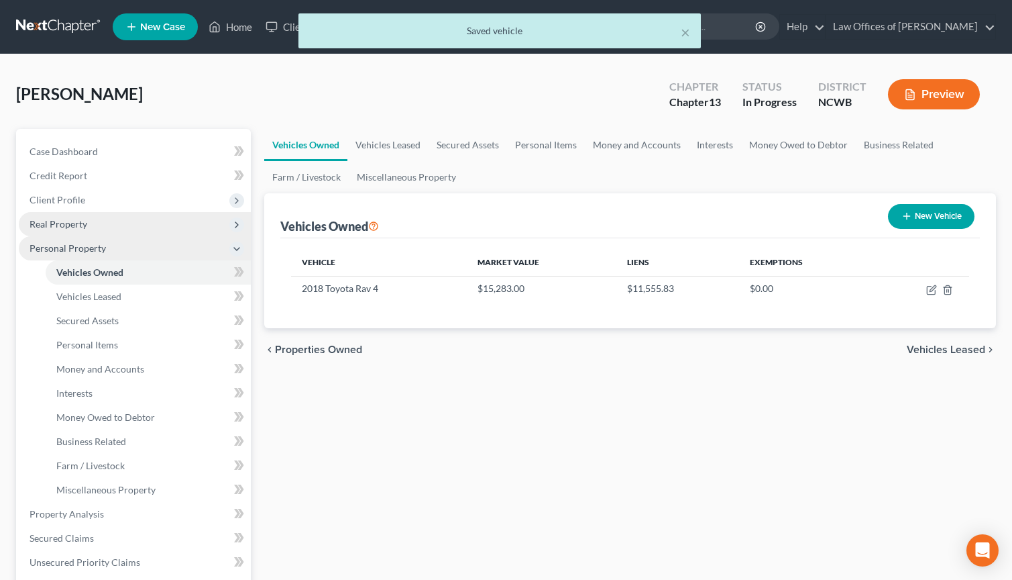
click at [941, 352] on span "Vehicles Leased" at bounding box center [946, 349] width 78 height 11
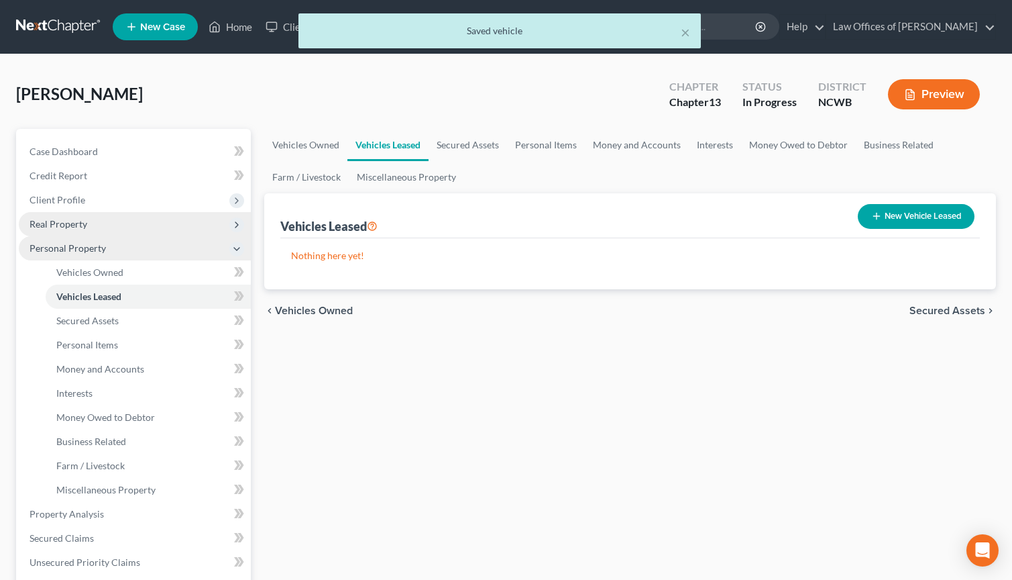
click at [965, 311] on span "Secured Assets" at bounding box center [948, 310] width 76 height 11
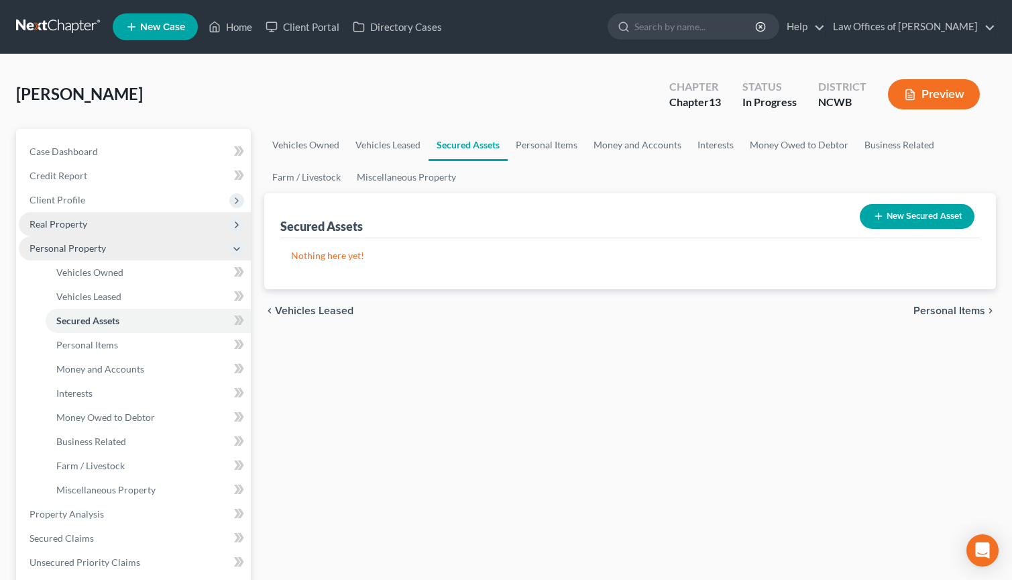
click at [941, 311] on span "Personal Items" at bounding box center [950, 310] width 72 height 11
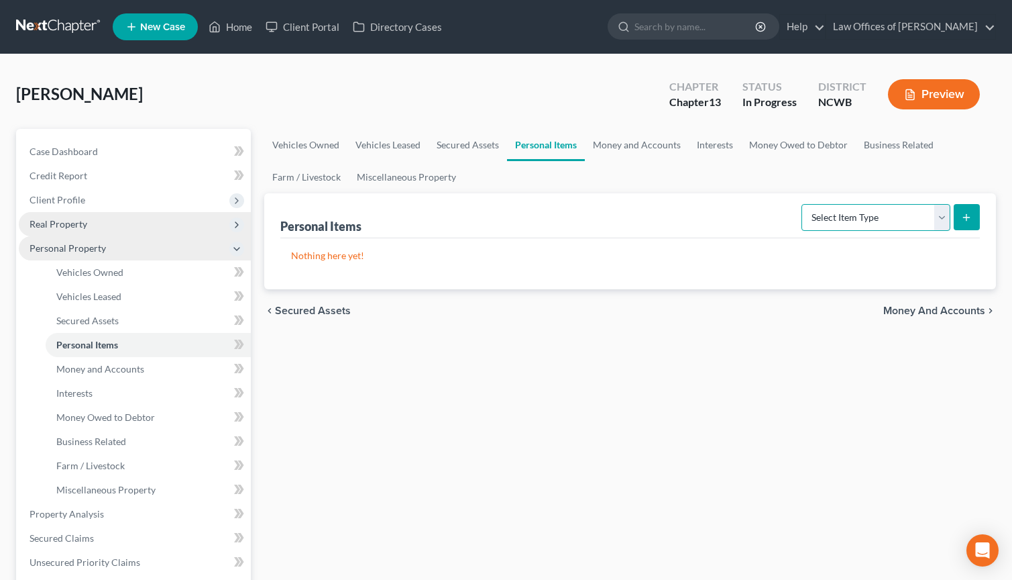
click at [916, 221] on select "Select Item Type Clothing Collectibles Of Value Electronics Firearms Household …" at bounding box center [876, 217] width 149 height 27
click at [943, 215] on select "Select Item Type Clothing Collectibles Of Value Electronics Firearms Household …" at bounding box center [876, 217] width 149 height 27
click at [973, 213] on button "submit" at bounding box center [967, 217] width 26 height 26
click at [877, 223] on select "Select Item Type Clothing Collectibles Of Value Electronics Firearms Household …" at bounding box center [876, 217] width 149 height 27
select select "household_goods"
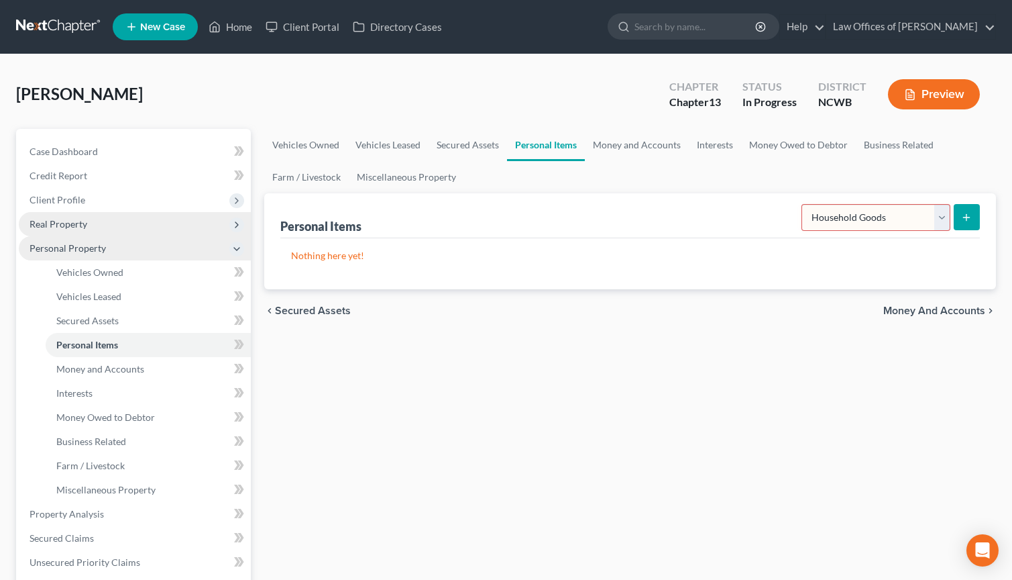
click at [803, 204] on select "Select Item Type Clothing Collectibles Of Value Electronics Firearms Household …" at bounding box center [876, 217] width 149 height 27
click at [966, 220] on icon "submit" at bounding box center [966, 217] width 11 height 11
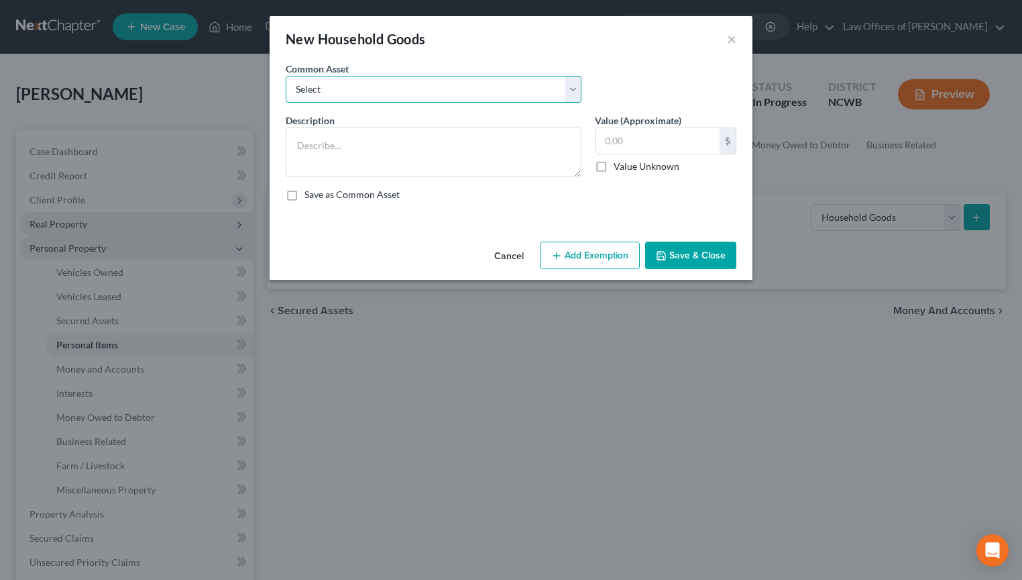
click at [384, 92] on select "Select Bedroom, Dining, Living room, Family room, Patio, Kitchen furniture; Was…" at bounding box center [434, 89] width 296 height 27
select select "0"
click at [286, 76] on select "Select Bedroom, Dining, Living room, Family room, Patio, Kitchen furniture; Was…" at bounding box center [434, 89] width 296 height 27
type textarea "Bedroom, Dining, Living room, Family room, Patio, Kitchen furniture; Washer/dry…"
type input "2,120.00"
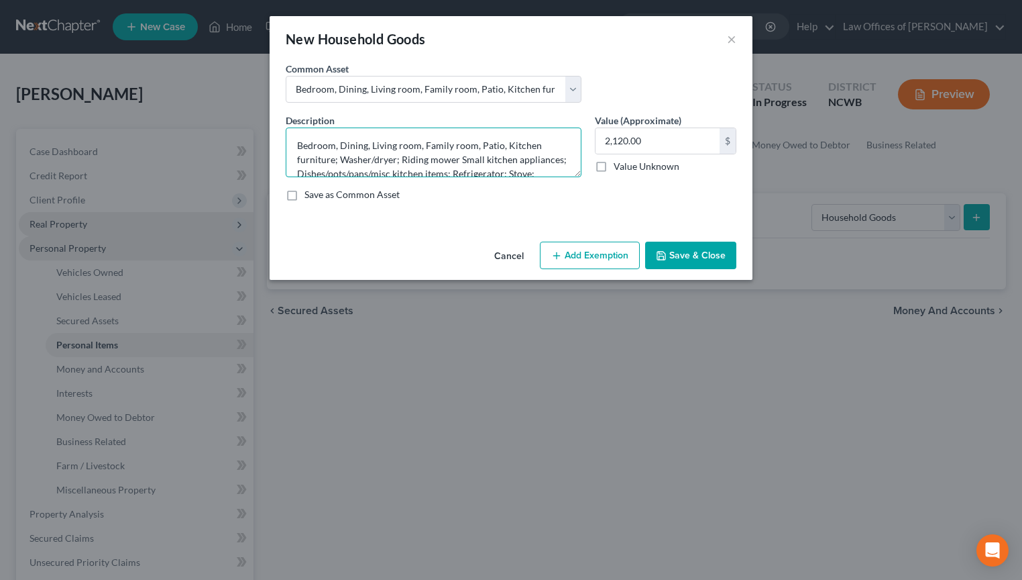
click at [477, 151] on textarea "Bedroom, Dining, Living room, Family room, Patio, Kitchen furniture; Washer/dry…" at bounding box center [434, 152] width 296 height 50
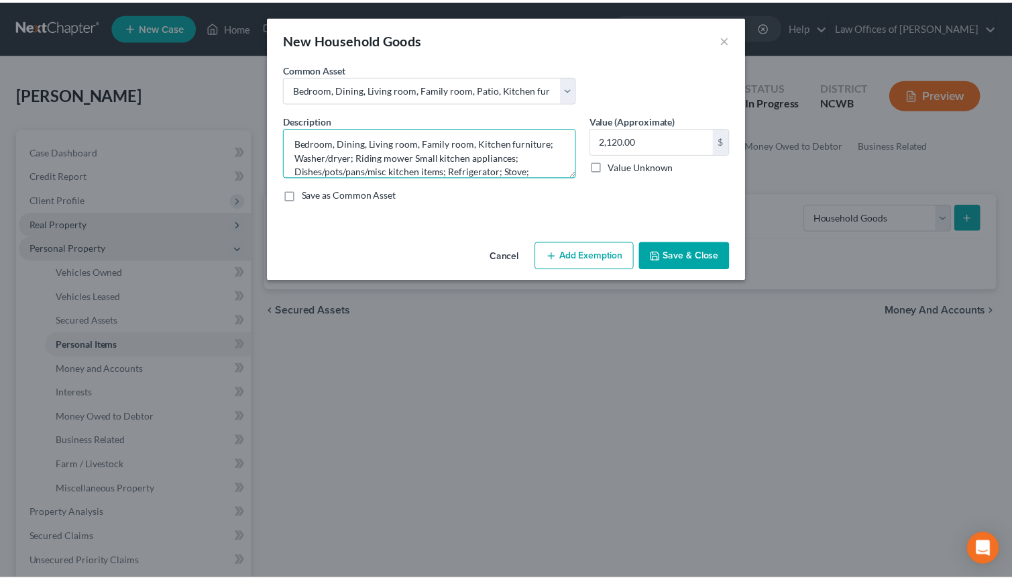
scroll to position [17, 0]
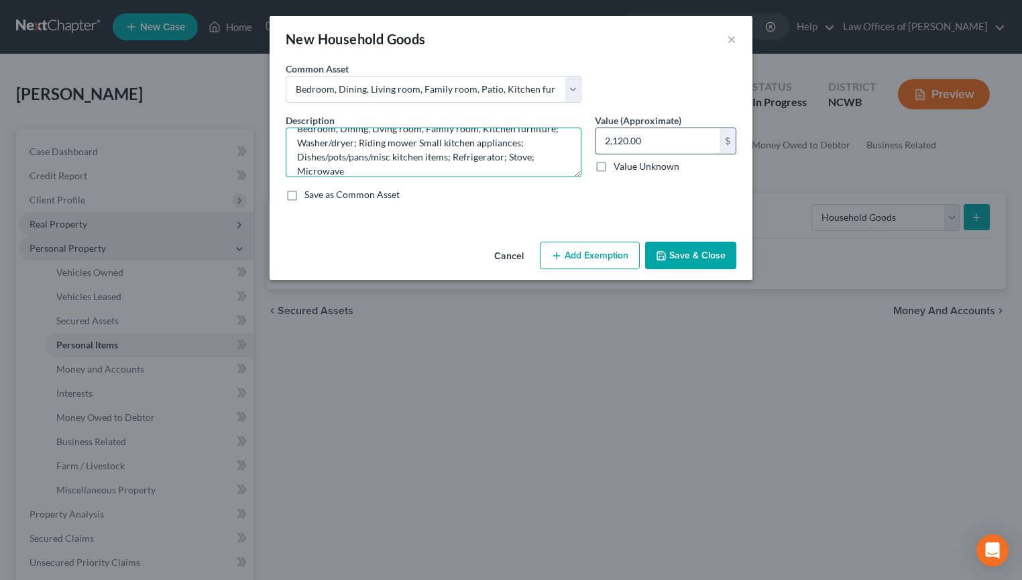
type textarea "Bedroom, Dining, Living room, Family room, Kitchen furniture; Washer/dryer; Rid…"
click at [710, 141] on input "2,120.00" at bounding box center [658, 140] width 124 height 25
type input "9"
type input "1,400"
click at [706, 255] on button "Save & Close" at bounding box center [690, 255] width 91 height 28
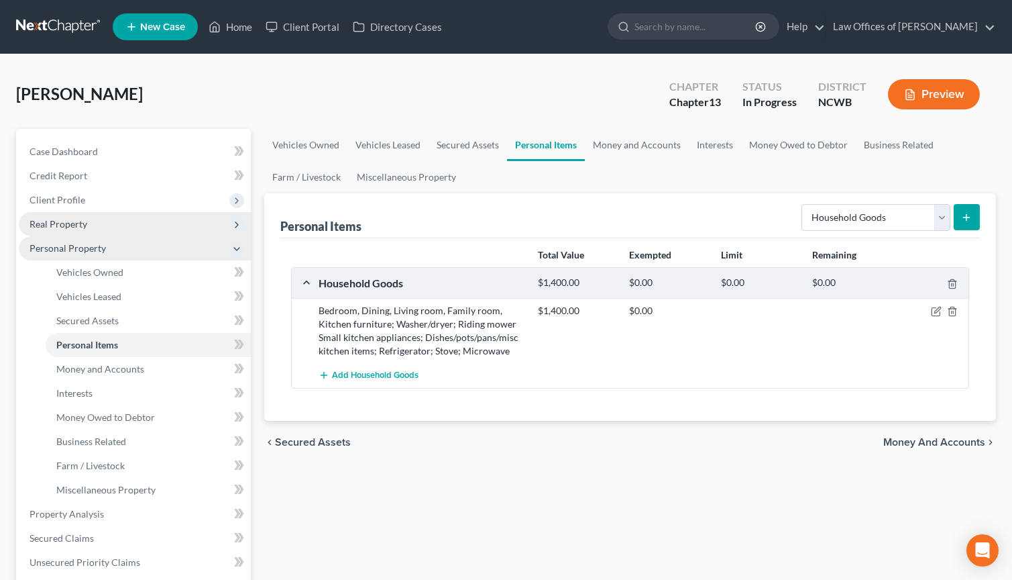
click at [965, 223] on button "submit" at bounding box center [967, 217] width 26 height 26
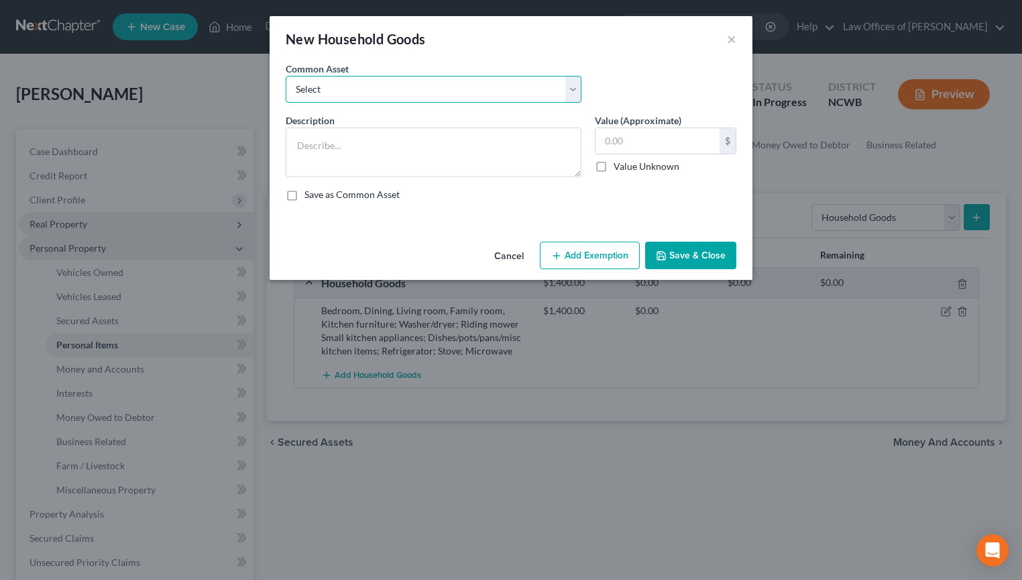
click at [470, 91] on select "Select Bedroom, Dining, Living room, Family room, Patio, Kitchen furniture; Was…" at bounding box center [434, 89] width 296 height 27
click at [733, 37] on button "×" at bounding box center [731, 39] width 9 height 16
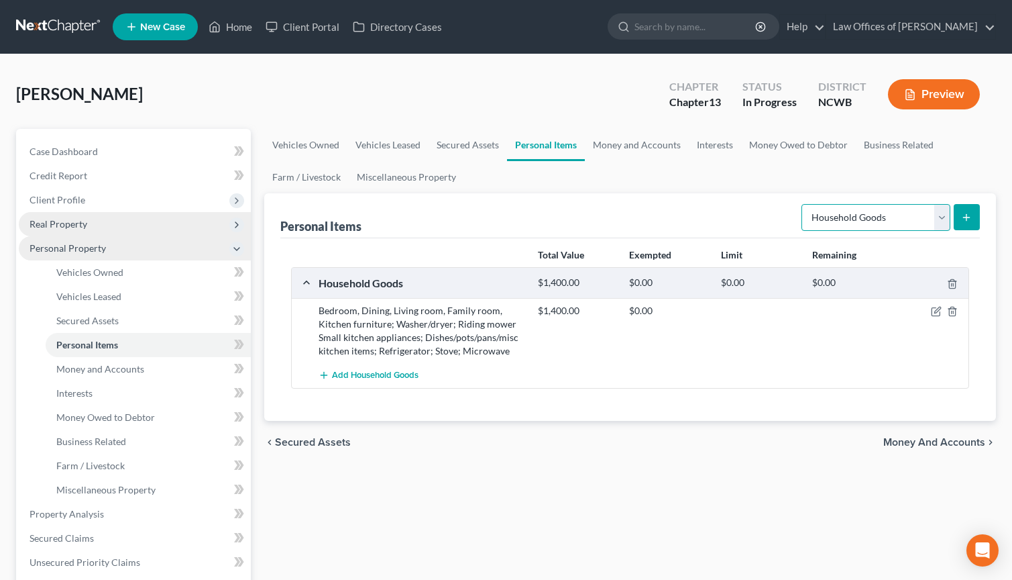
click at [936, 217] on select "Select Item Type Clothing Collectibles Of Value Electronics Firearms Household …" at bounding box center [876, 217] width 149 height 27
select select "electronics"
click at [803, 204] on select "Select Item Type Clothing Collectibles Of Value Electronics Firearms Household …" at bounding box center [876, 217] width 149 height 27
click at [971, 219] on icon "submit" at bounding box center [966, 217] width 11 height 11
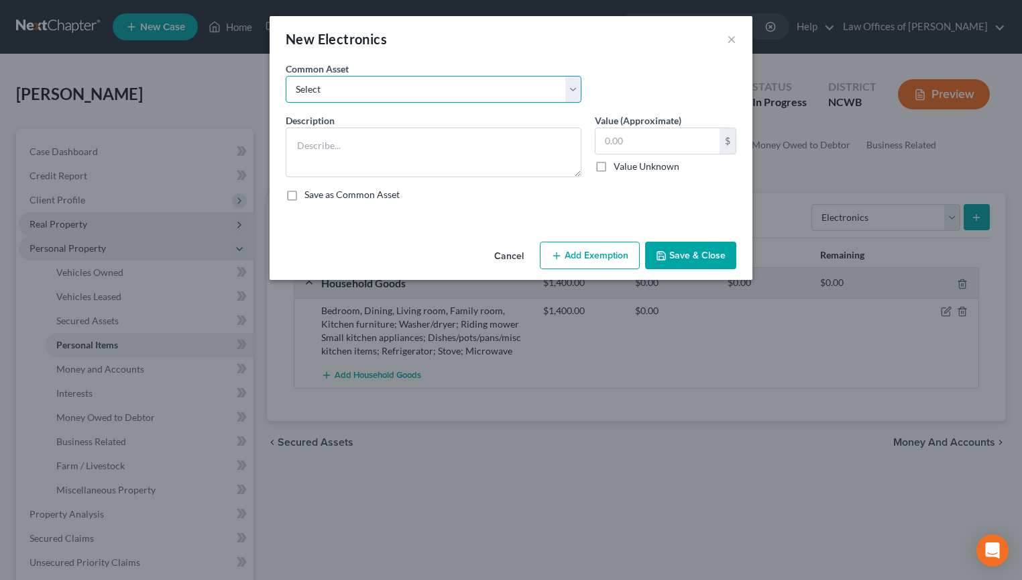
click at [386, 94] on select "Select Tv, DVD Player, Cell Phone, Computer, Printer, , 2 Boom boxes, Tablet, C…" at bounding box center [434, 89] width 296 height 27
click at [457, 97] on select "Select Tv, DVD Player, Cell Phone, Computer, Printer, , 2 Boom boxes, Tablet, C…" at bounding box center [434, 89] width 296 height 27
select select "0"
click at [286, 76] on select "Select Tv, DVD Player, Cell Phone, Computer, Printer, , 2 Boom boxes, Tablet, C…" at bounding box center [434, 89] width 296 height 27
type textarea "Tv, DVD Player, Cell Phone, Computer, Printer, , 2 Boom boxes, Tablet, CDs, DVDs"
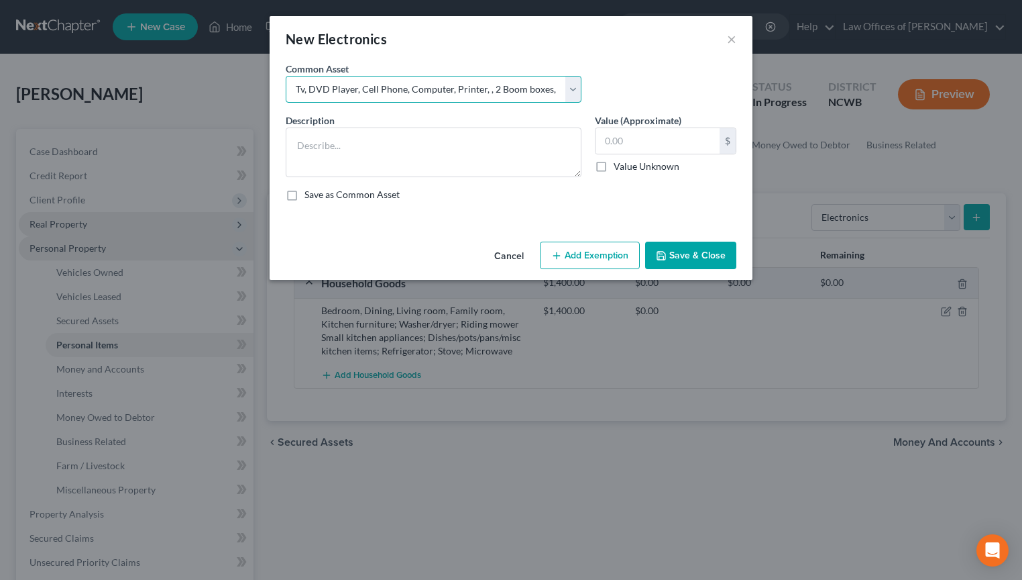
type input "2,000.00"
click at [305, 89] on select "Select Tv, DVD Player, Cell Phone, Computer, Printer, , 2 Boom boxes, Tablet, C…" at bounding box center [434, 89] width 296 height 27
click at [286, 76] on select "Select Tv, DVD Player, Cell Phone, Computer, Printer, , 2 Boom boxes, Tablet, C…" at bounding box center [434, 89] width 296 height 27
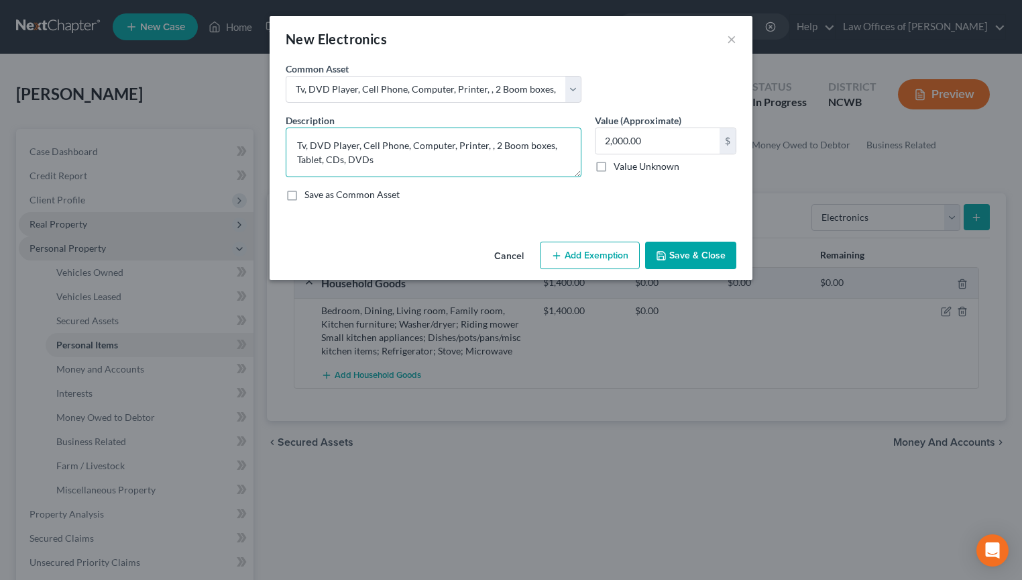
click at [308, 149] on textarea "Tv, DVD Player, Cell Phone, Computer, Printer, , 2 Boom boxes, Tablet, CDs, DVDs" at bounding box center [434, 152] width 296 height 50
type textarea "Tv (3), Cell Phone, Computer, Printer, Tablet"
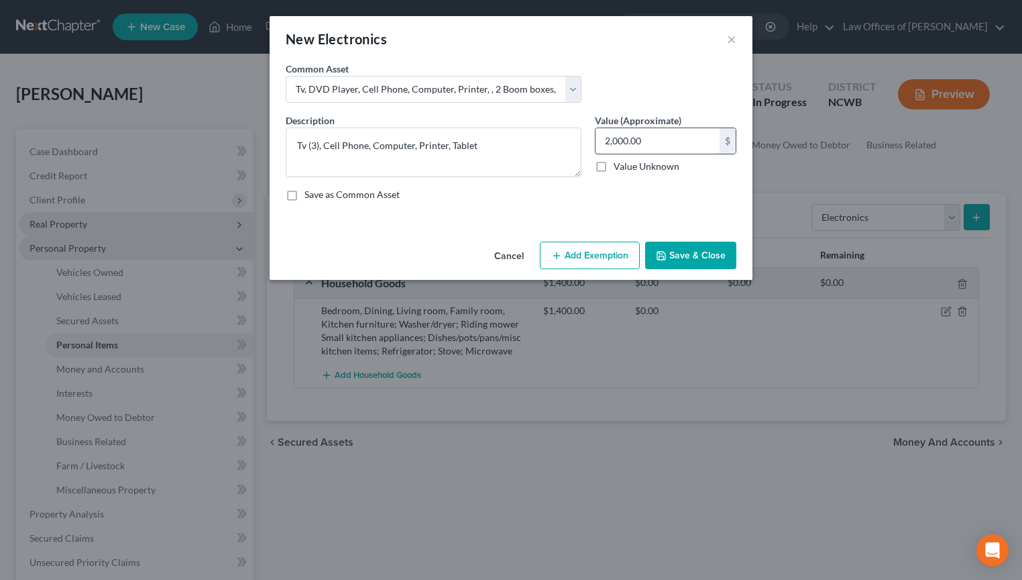
click at [667, 146] on input "2,000.00" at bounding box center [658, 140] width 124 height 25
type input "450"
click at [472, 152] on textarea "Tv (3), Cell Phone, Computer, Printer, Tablet" at bounding box center [434, 152] width 296 height 50
type textarea "Tv (3), Cell Phone, Computer, Printer, Tablet, sound bar (2)"
type input "5"
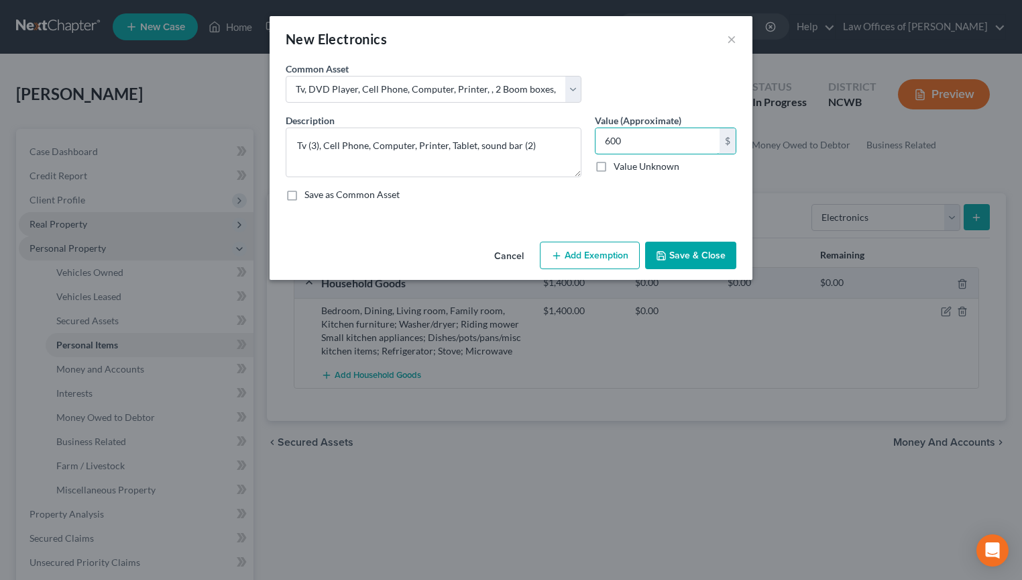
type input "600"
click at [688, 256] on button "Save & Close" at bounding box center [690, 255] width 91 height 28
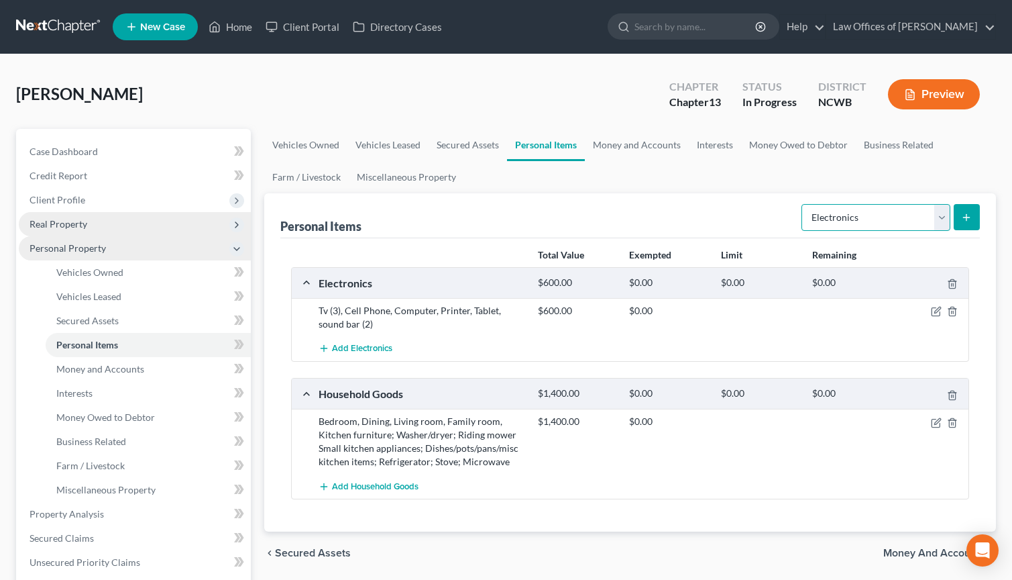
click at [935, 222] on select "Select Item Type Clothing Collectibles Of Value Electronics Firearms Household …" at bounding box center [876, 217] width 149 height 27
select select "clothing"
click at [803, 204] on select "Select Item Type Clothing Collectibles Of Value Electronics Firearms Household …" at bounding box center [876, 217] width 149 height 27
click at [965, 222] on icon "submit" at bounding box center [966, 217] width 11 height 11
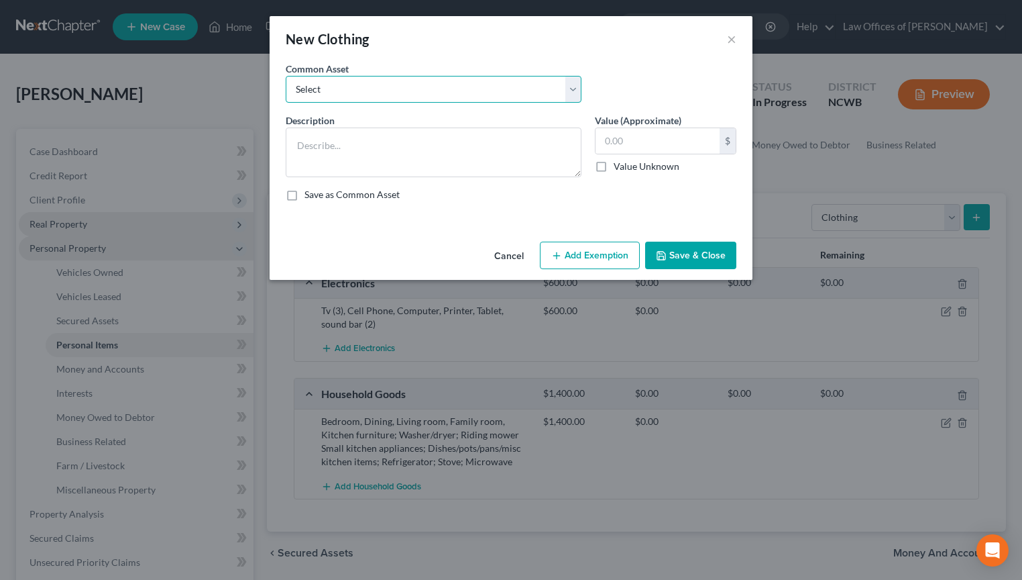
click at [402, 89] on select "Select All clothing All clothing and personal effects" at bounding box center [434, 89] width 296 height 27
select select "0"
click at [286, 76] on select "Select All clothing All clothing and personal effects" at bounding box center [434, 89] width 296 height 27
type textarea "All clothing"
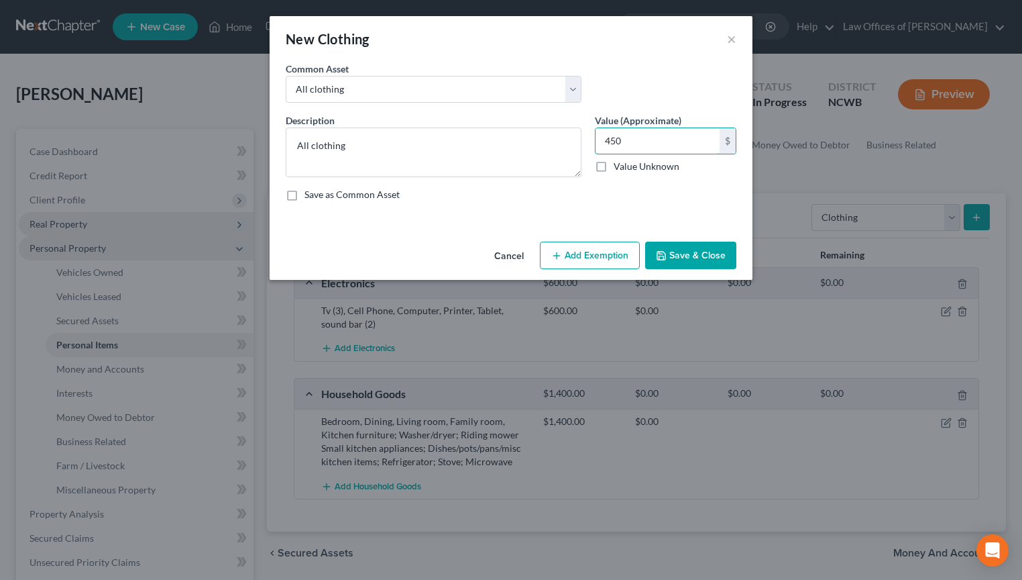
type input "450"
click at [696, 258] on button "Save & Close" at bounding box center [690, 255] width 91 height 28
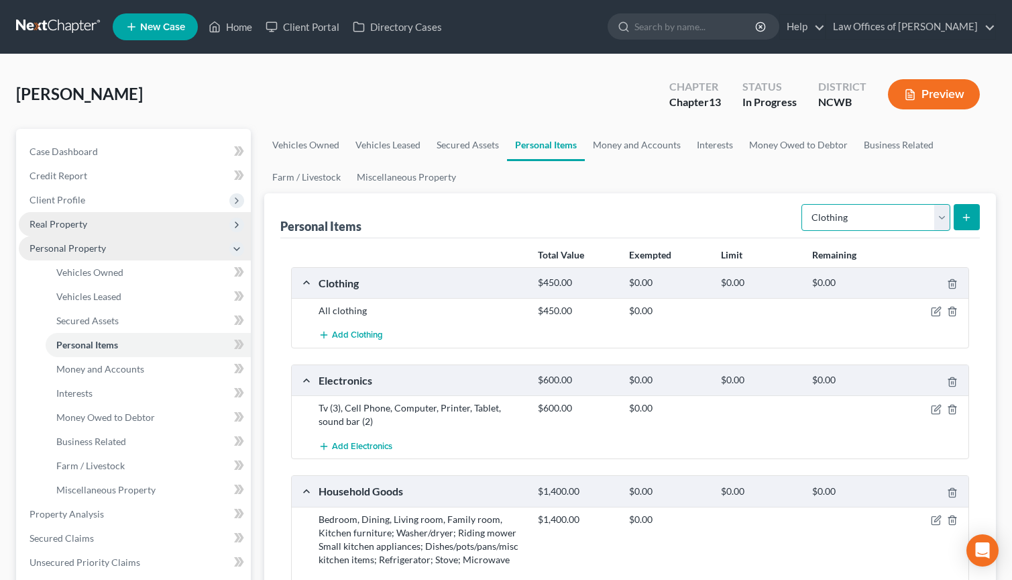
click at [883, 225] on select "Select Item Type Clothing Collectibles Of Value Electronics Firearms Household …" at bounding box center [876, 217] width 149 height 27
select select "sports_and_hobby_equipment"
click at [803, 204] on select "Select Item Type Clothing Collectibles Of Value Electronics Firearms Household …" at bounding box center [876, 217] width 149 height 27
click at [963, 217] on icon "submit" at bounding box center [966, 217] width 11 height 11
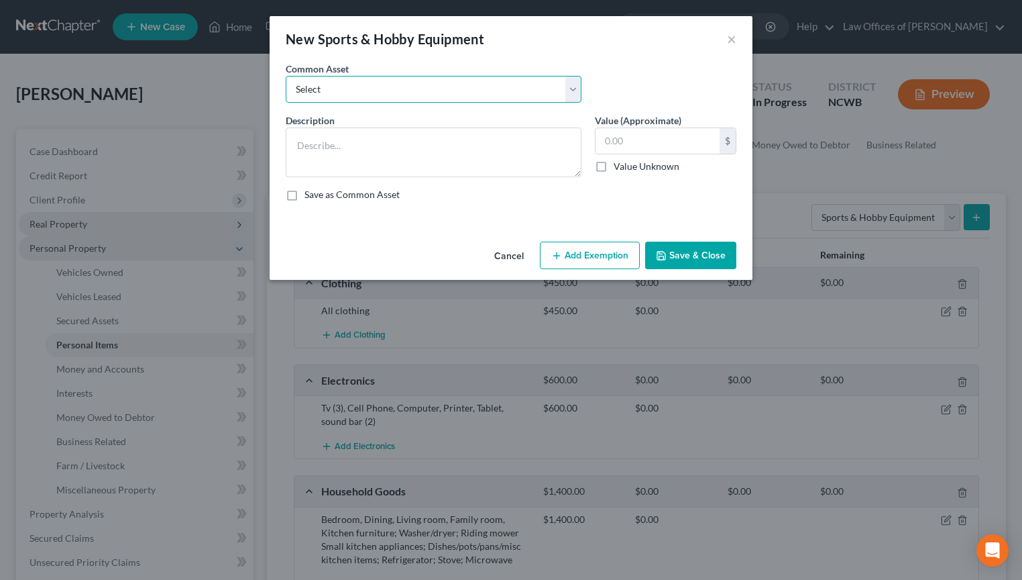
click at [524, 95] on select "Select Golf clubs, 3 kayaks (inflatable), 10 in 1 game table, camping gear, bin…" at bounding box center [434, 89] width 296 height 27
select select "0"
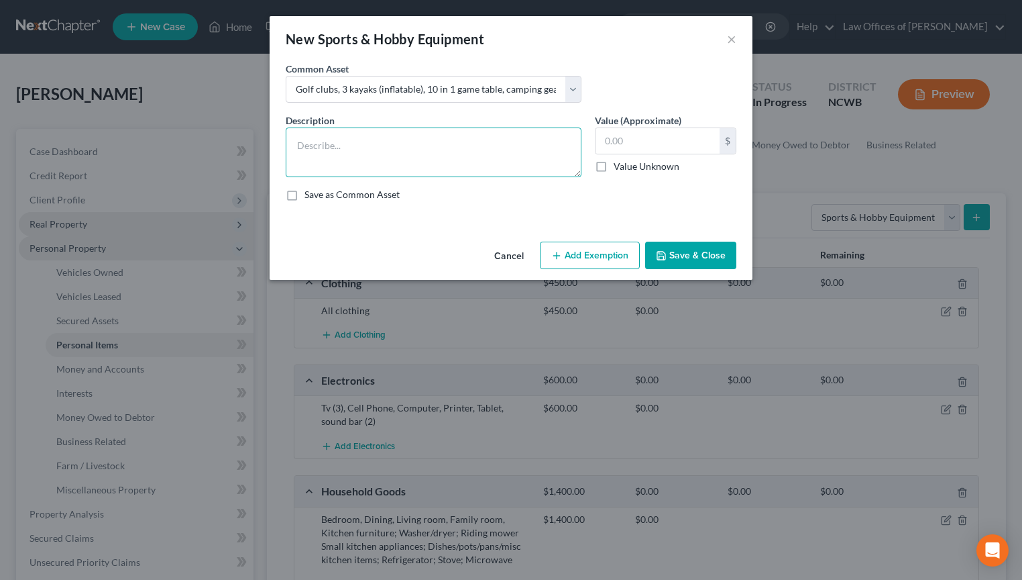
type textarea "Golf clubs, 3 kayaks (inflatable), 10 in 1 game table, camping gear, binoculars…"
type input "615.00"
click at [537, 153] on textarea "Golf clubs, 3 kayaks (inflatable), 10 in 1 game table, camping gear, binoculars…" at bounding box center [434, 152] width 296 height 50
drag, startPoint x: 557, startPoint y: 158, endPoint x: 239, endPoint y: 125, distance: 320.3
click at [222, 129] on div "New Sports & Hobby Equipment × An exemption set must first be selected from the…" at bounding box center [511, 290] width 1022 height 580
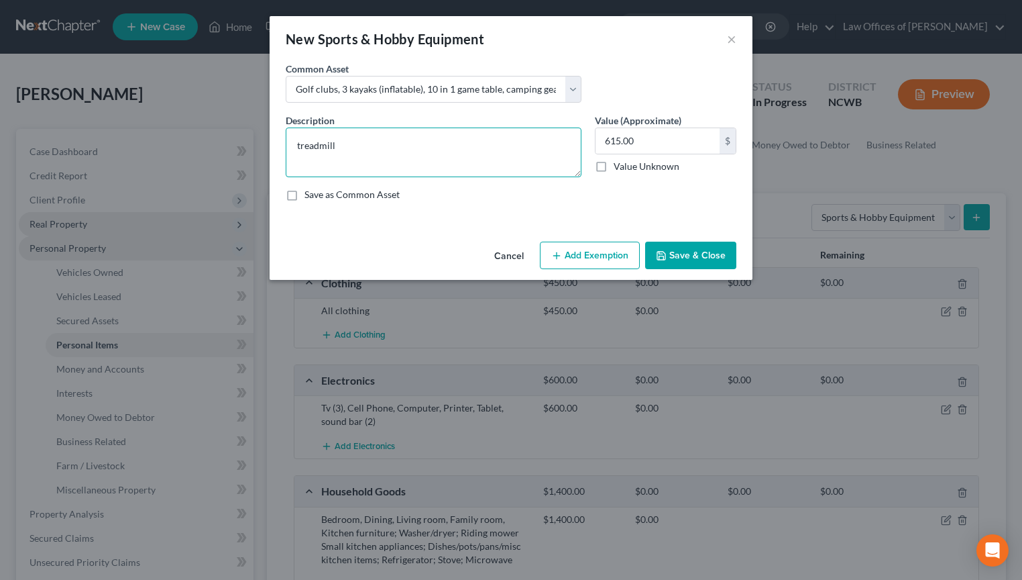
type textarea "treadmill"
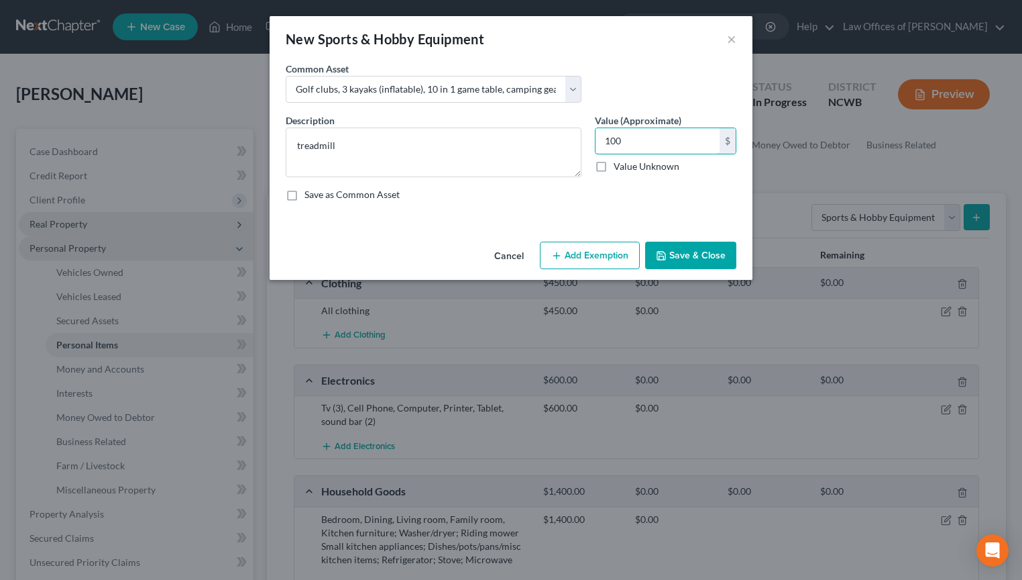
type input "100"
click at [696, 260] on button "Save & Close" at bounding box center [690, 255] width 91 height 28
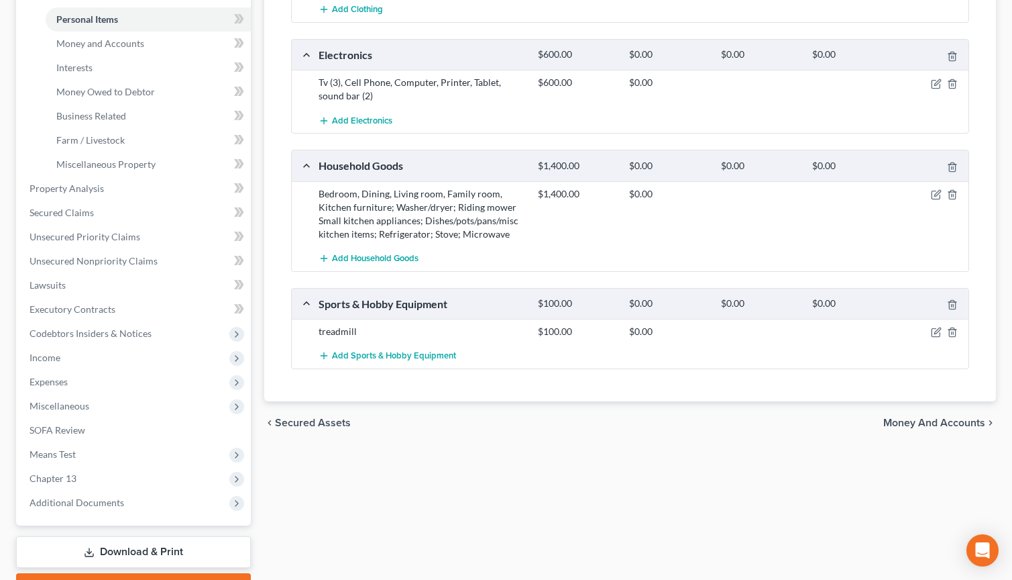
scroll to position [399, 0]
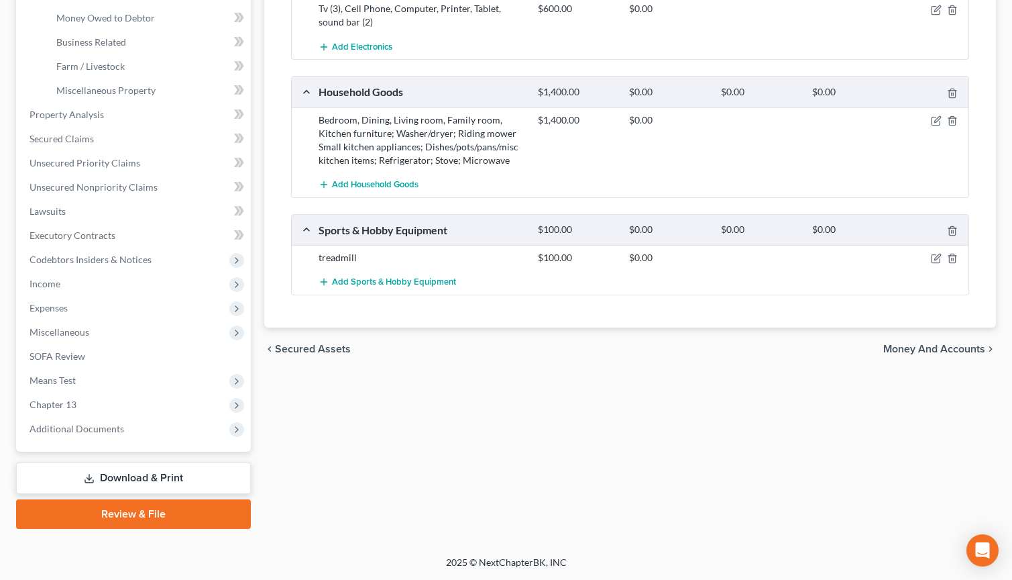
click at [914, 349] on span "Money and Accounts" at bounding box center [934, 348] width 102 height 11
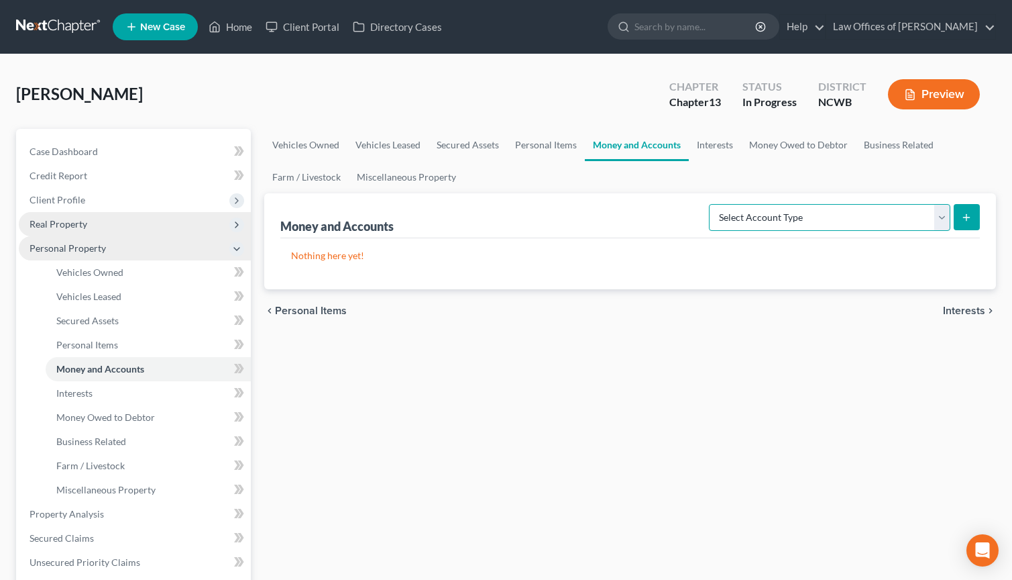
click at [765, 217] on select "Select Account Type Brokerage Cash on Hand Certificates of Deposit Checking Acc…" at bounding box center [829, 217] width 241 height 27
select select "cash_on_hand"
click at [712, 204] on select "Select Account Type Brokerage Cash on Hand Certificates of Deposit Checking Acc…" at bounding box center [829, 217] width 241 height 27
click at [960, 217] on button "submit" at bounding box center [967, 217] width 26 height 26
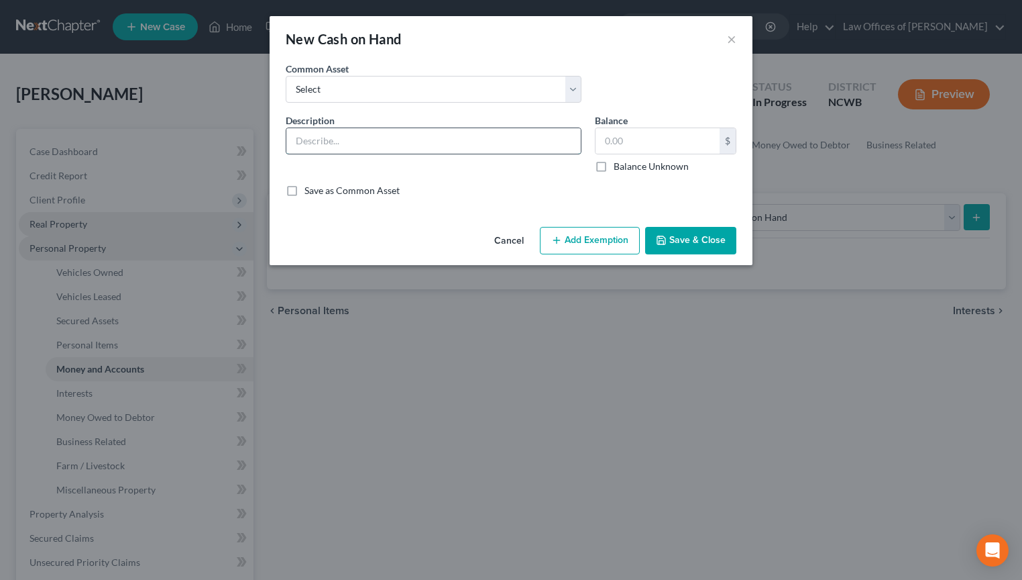
click at [433, 148] on input "text" at bounding box center [433, 140] width 294 height 25
type input "cash"
type input "0.00"
click at [665, 239] on icon "button" at bounding box center [661, 240] width 11 height 11
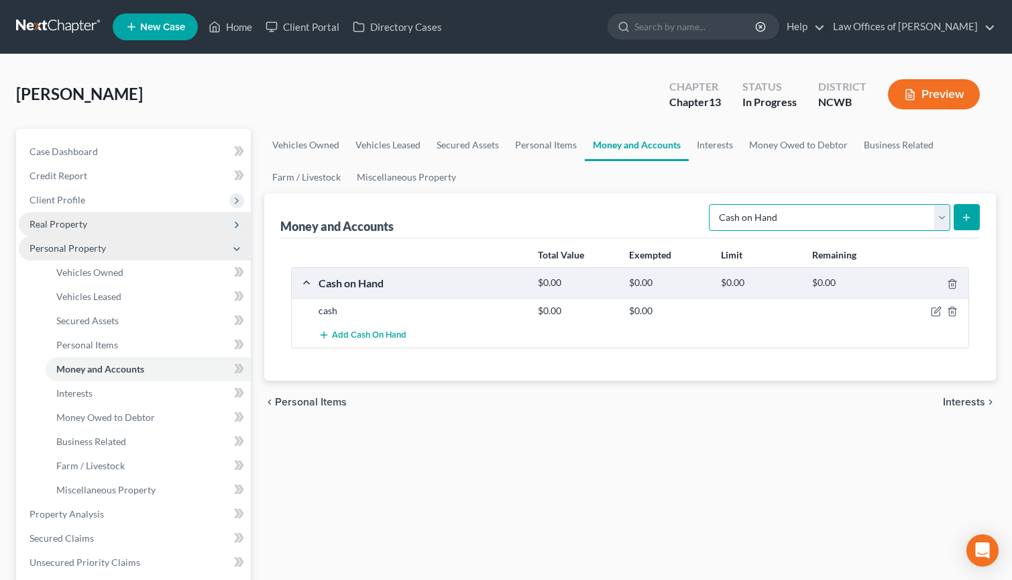
click at [938, 223] on select "Select Account Type Brokerage Cash on Hand Certificates of Deposit Checking Acc…" at bounding box center [829, 217] width 241 height 27
select select "checking"
click at [712, 204] on select "Select Account Type Brokerage Cash on Hand Certificates of Deposit Checking Acc…" at bounding box center [829, 217] width 241 height 27
click at [969, 217] on icon "submit" at bounding box center [966, 217] width 11 height 11
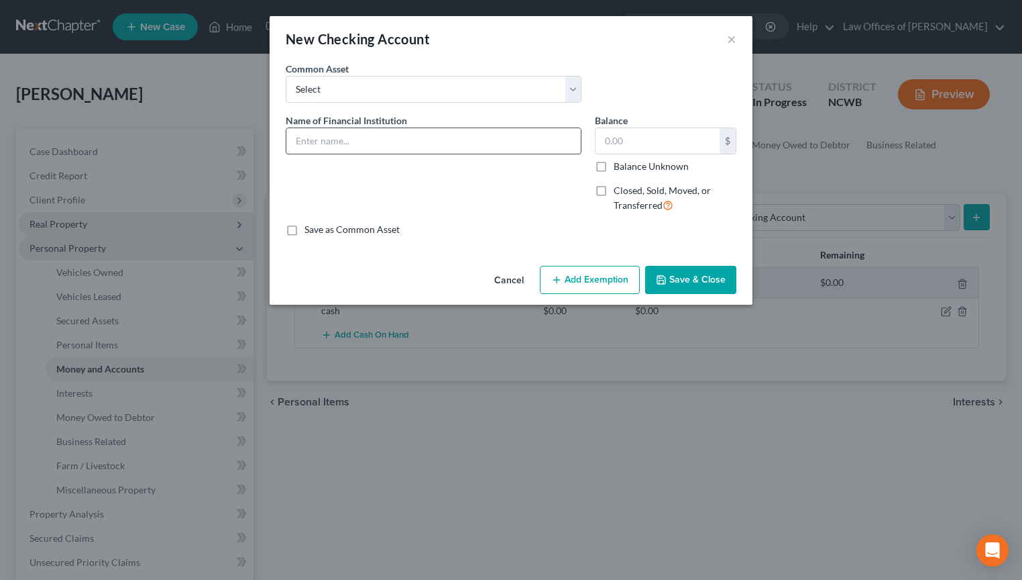
drag, startPoint x: 365, startPoint y: 133, endPoint x: 376, endPoint y: 150, distance: 19.3
click at [365, 133] on input "text" at bounding box center [433, 140] width 294 height 25
type input "Bank of America - checking #"
click at [614, 144] on input "text" at bounding box center [658, 140] width 124 height 25
type input "0.00"
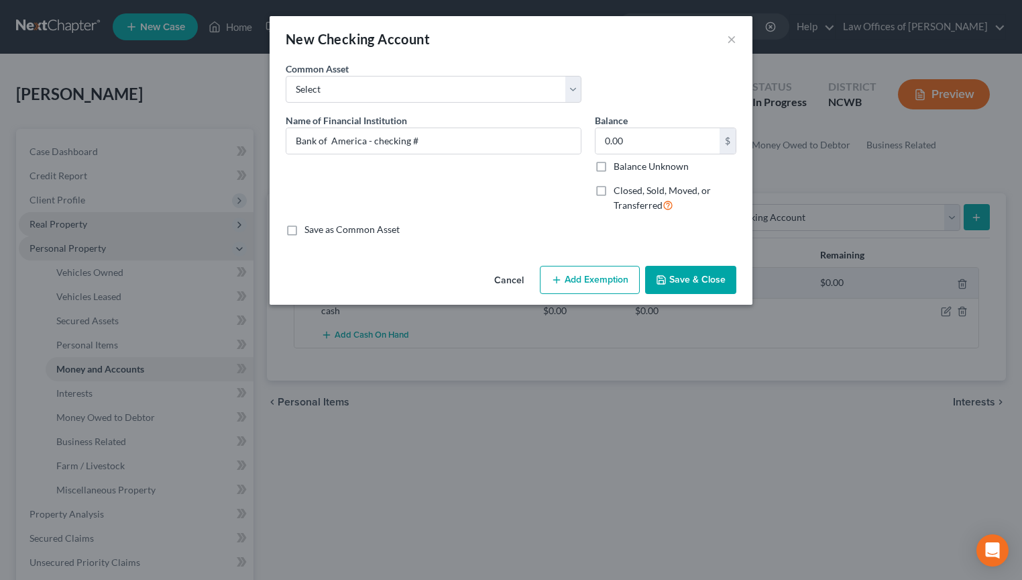
click at [665, 282] on icon "button" at bounding box center [661, 280] width 8 height 8
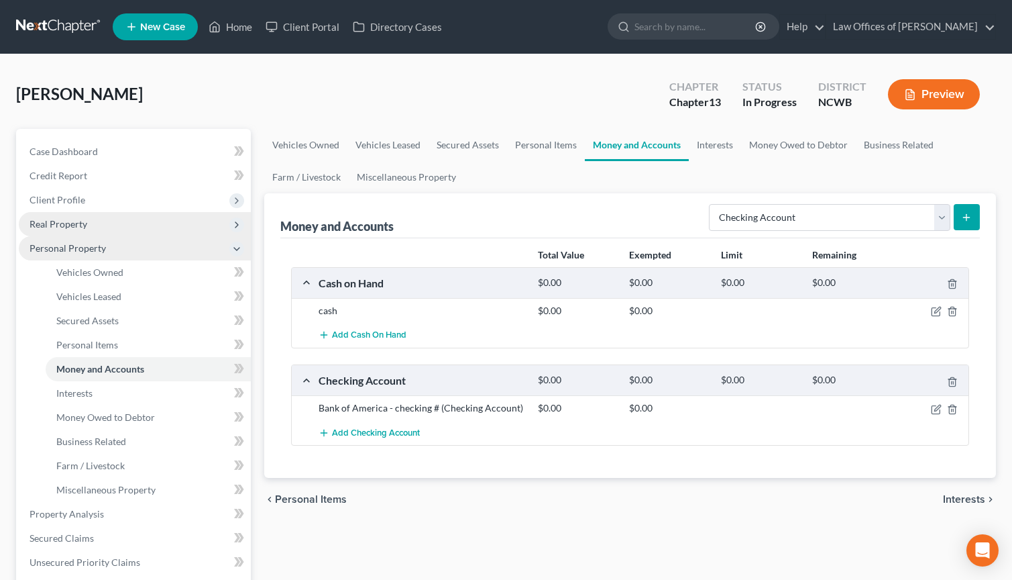
click at [959, 218] on button "submit" at bounding box center [967, 217] width 26 height 26
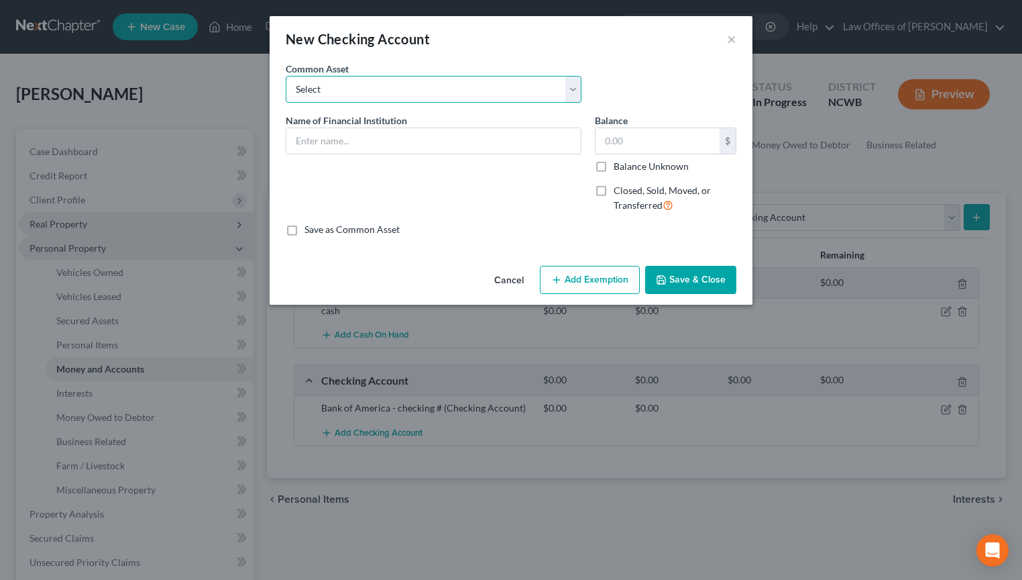
click at [413, 90] on select "Select Truist Checking account ending -8787 SECU BBT Jnt w/girlfriend. 1/2 val …" at bounding box center [434, 89] width 296 height 27
click at [326, 97] on select "Select Truist Checking account ending -8787 SECU BBT Jnt w/girlfriend. 1/2 val …" at bounding box center [434, 89] width 296 height 27
click at [332, 90] on select "Select Truist Checking account ending -8787 SECU BBT Jnt w/girlfriend. 1/2 val …" at bounding box center [434, 89] width 296 height 27
click at [356, 97] on select "Select Truist Checking account ending -8787 SECU BBT Jnt w/girlfriend. 1/2 val …" at bounding box center [434, 89] width 296 height 27
click at [527, 52] on div "New Checking Account ×" at bounding box center [511, 39] width 483 height 46
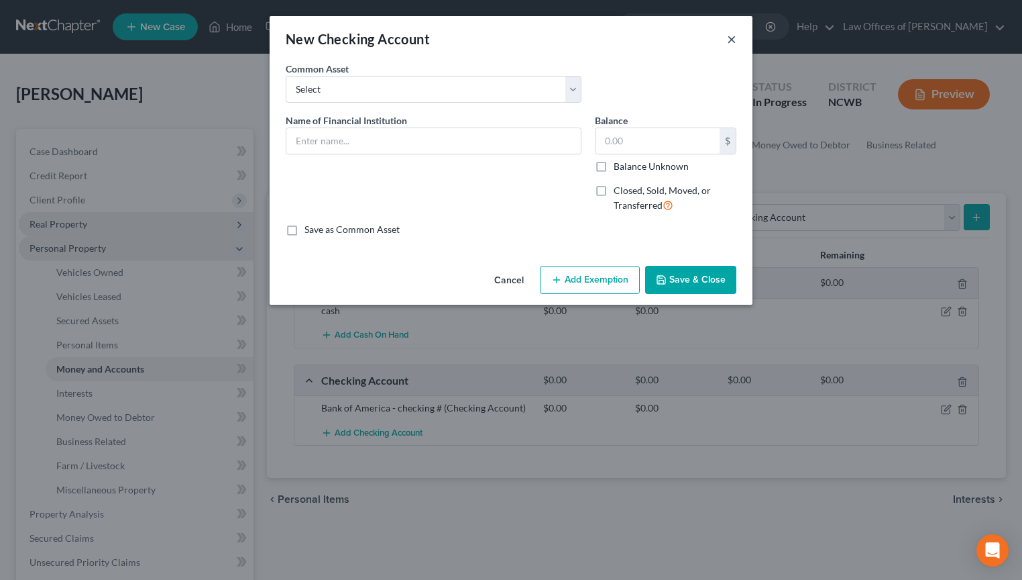
click at [733, 40] on button "×" at bounding box center [731, 39] width 9 height 16
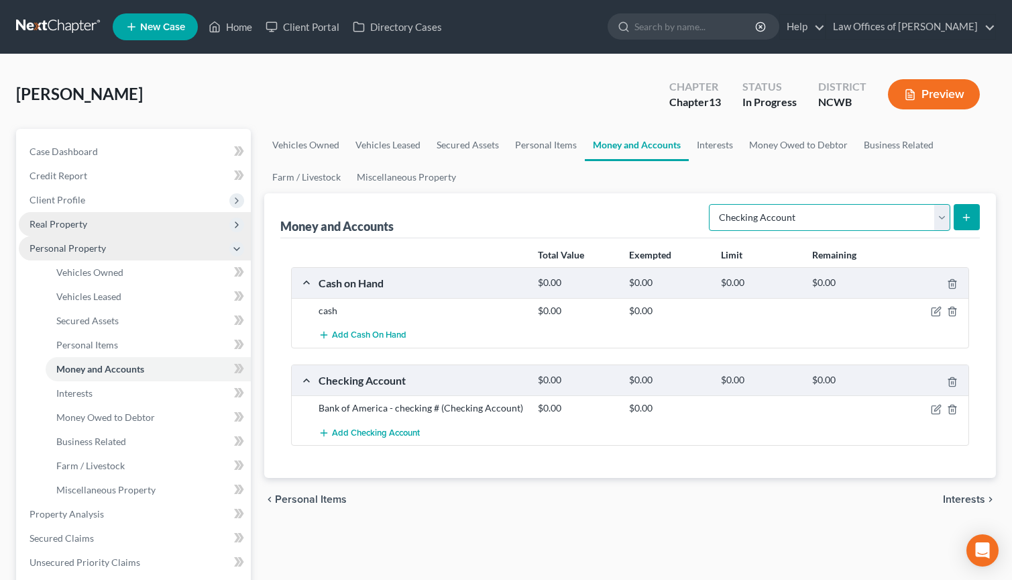
click at [798, 218] on select "Select Account Type Brokerage Cash on Hand Certificates of Deposit Checking Acc…" at bounding box center [829, 217] width 241 height 27
select select "savings"
click at [712, 204] on select "Select Account Type Brokerage Cash on Hand Certificates of Deposit Checking Acc…" at bounding box center [829, 217] width 241 height 27
click at [969, 217] on line "submit" at bounding box center [967, 217] width 6 height 0
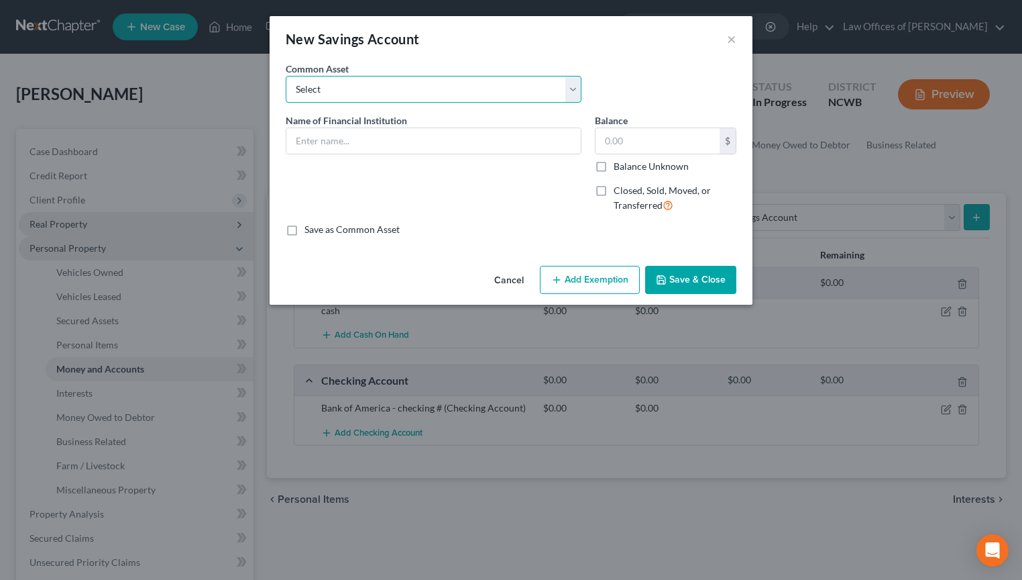
click at [328, 85] on select "Select Acorn svgs (UTMA) Truist savings account ending -1461 Wells Fargo Suntru…" at bounding box center [434, 89] width 296 height 27
click at [435, 62] on div "Common Asset Select Acorn svgs (UTMA) Truist savings account ending -1461 Wells…" at bounding box center [433, 82] width 309 height 41
click at [390, 140] on input "text" at bounding box center [433, 140] width 294 height 25
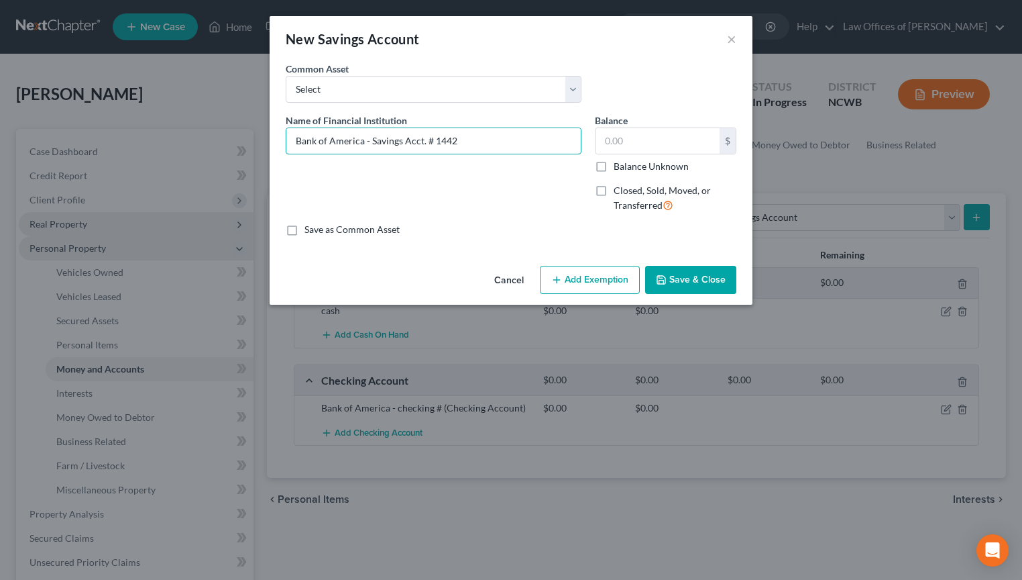
type input "Bank of America - Savings Acct. # 1442"
click at [680, 281] on button "Save & Close" at bounding box center [690, 280] width 91 height 28
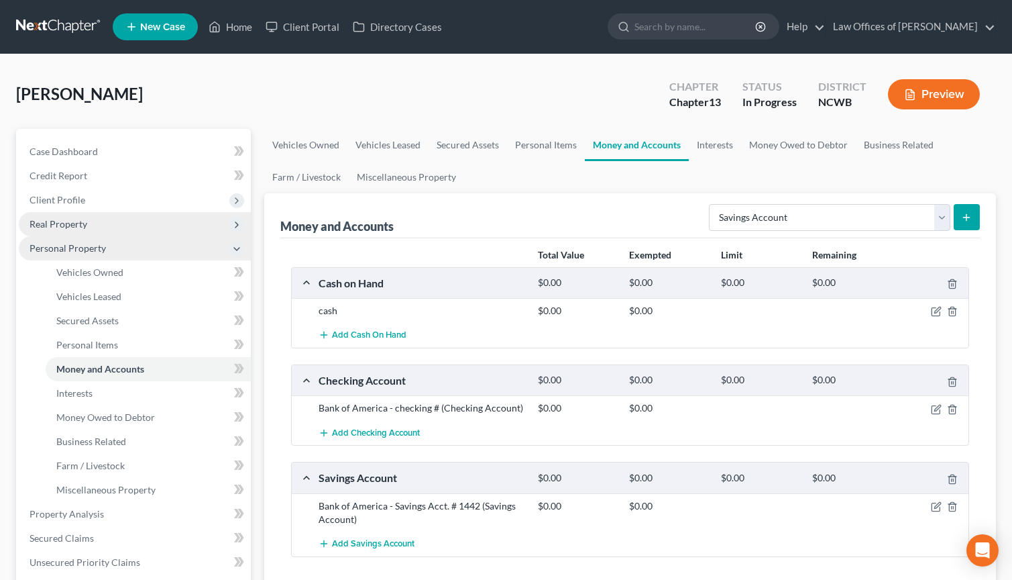
click at [971, 218] on icon "submit" at bounding box center [966, 217] width 11 height 11
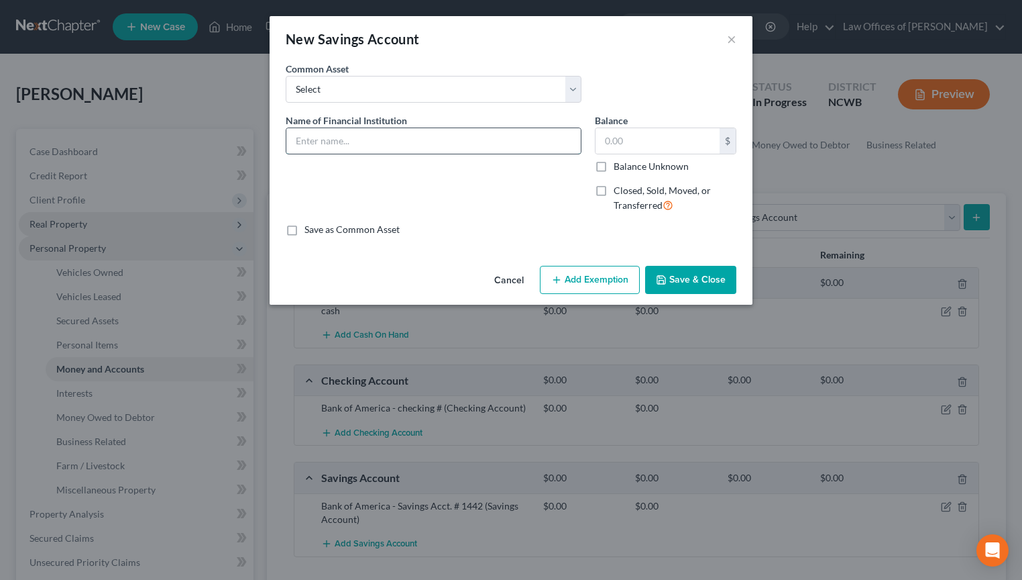
click at [501, 133] on input "text" at bounding box center [433, 140] width 294 height 25
type input "Bank of America - Savings Acct. # 3546"
click at [666, 151] on input "text" at bounding box center [658, 140] width 124 height 25
type input "0.00"
click at [697, 282] on button "Save & Close" at bounding box center [690, 280] width 91 height 28
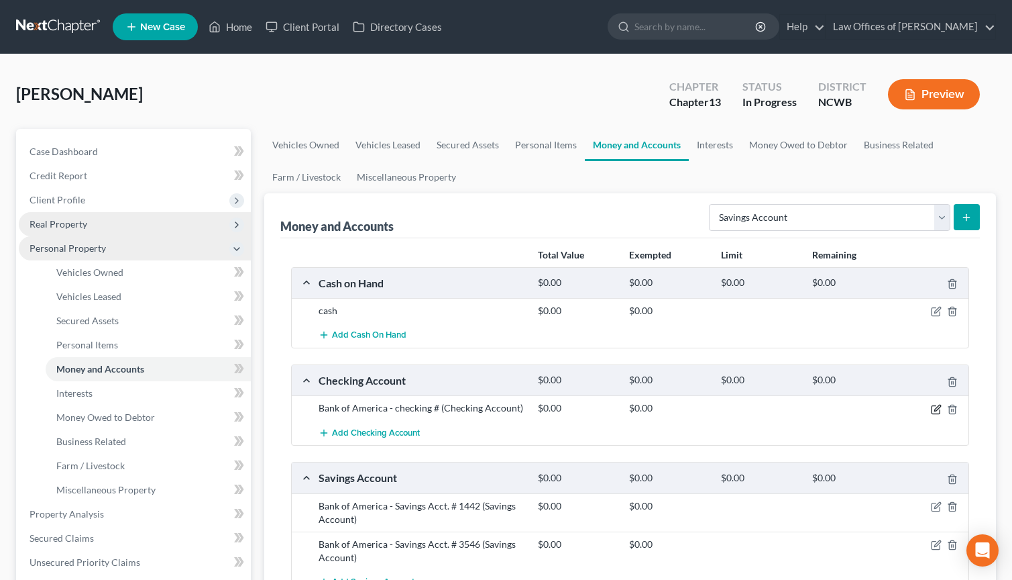
click at [936, 412] on icon "button" at bounding box center [936, 409] width 11 height 11
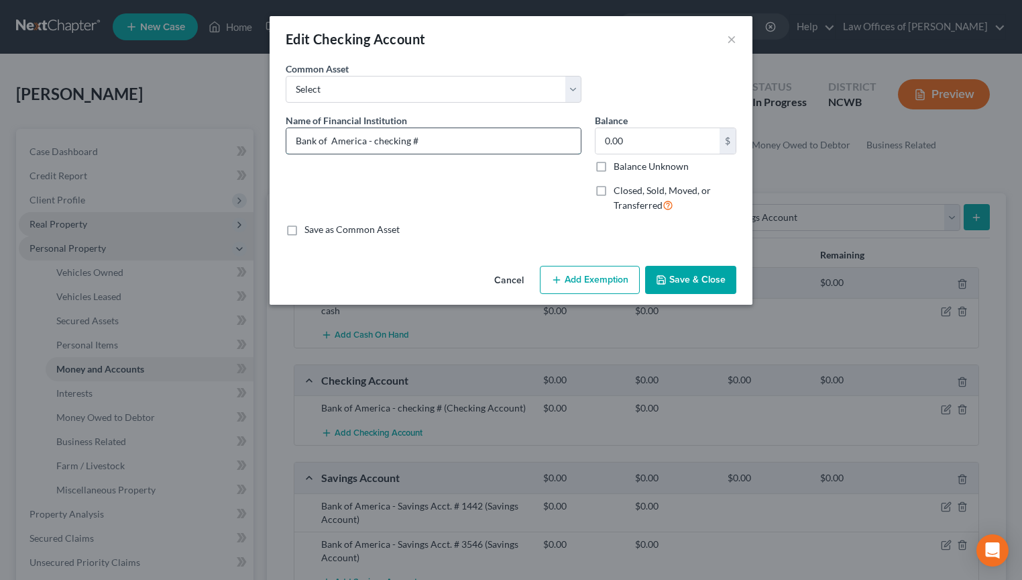
click at [431, 143] on input "Bank of America - checking #" at bounding box center [433, 140] width 294 height 25
type input "Bank of America - checking # 6142"
click at [660, 285] on icon "button" at bounding box center [661, 279] width 11 height 11
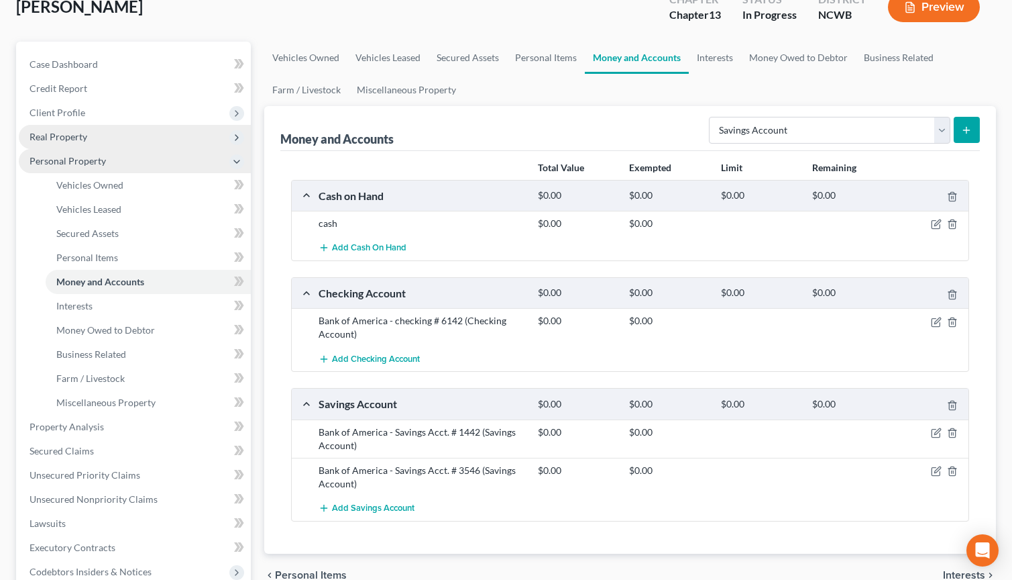
scroll to position [201, 0]
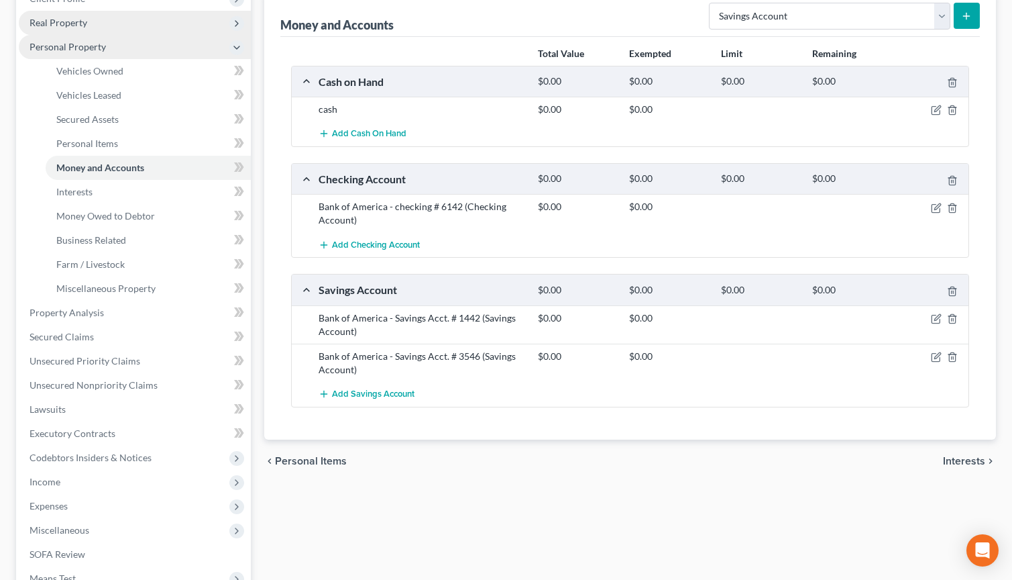
click at [955, 462] on span "Interests" at bounding box center [964, 460] width 42 height 11
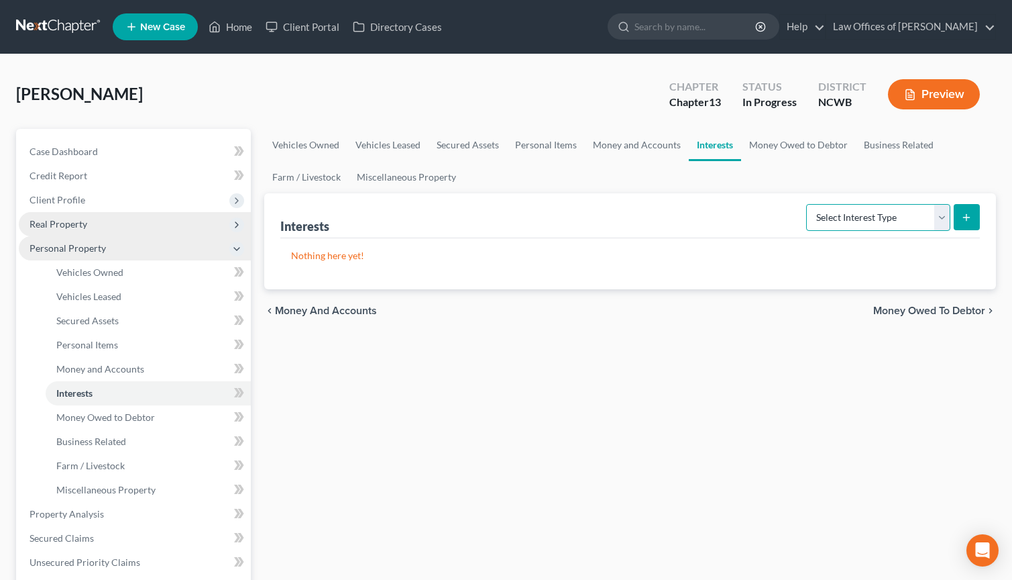
click at [914, 220] on select "Select Interest Type 401K Annuity Bond Education IRA Government Bond Government…" at bounding box center [878, 217] width 144 height 27
click at [359, 307] on span "Money and Accounts" at bounding box center [326, 310] width 102 height 11
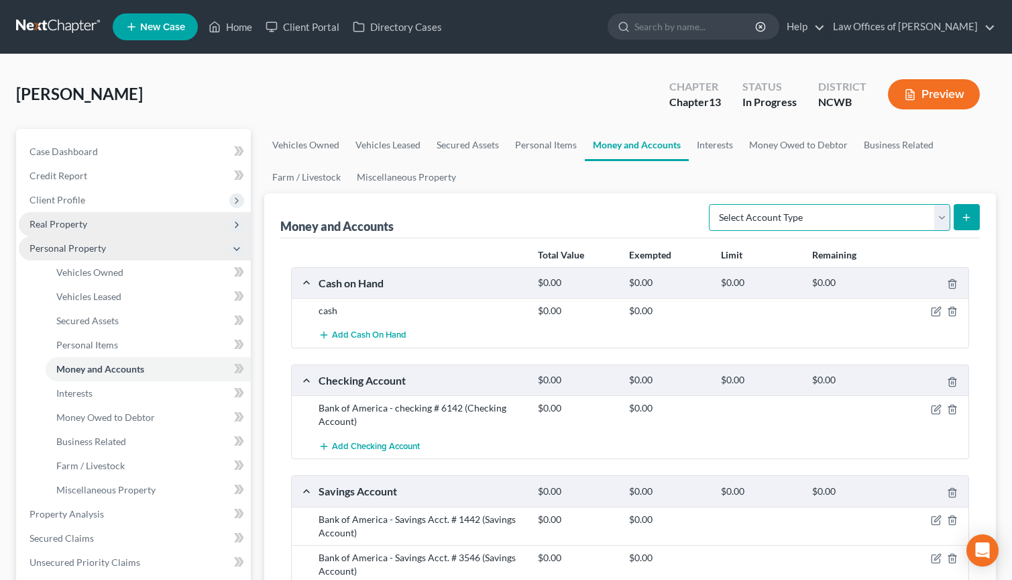
click at [800, 223] on select "Select Account Type Brokerage Cash on Hand Certificates of Deposit Checking Acc…" at bounding box center [829, 217] width 241 height 27
click at [634, 208] on div "Money and Accounts Select Account Type Brokerage Cash on Hand Certificates of D…" at bounding box center [630, 215] width 700 height 45
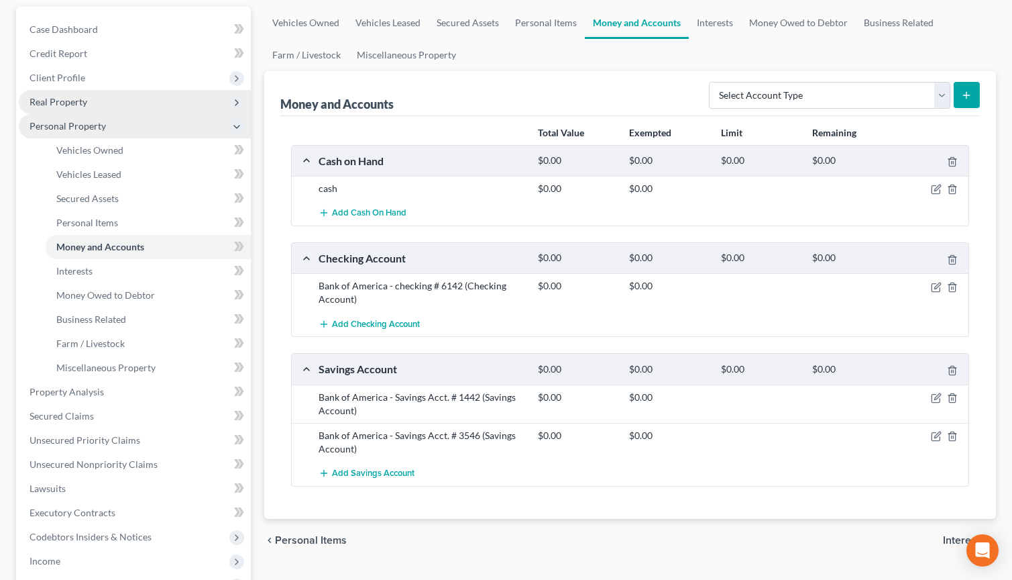
scroll to position [335, 0]
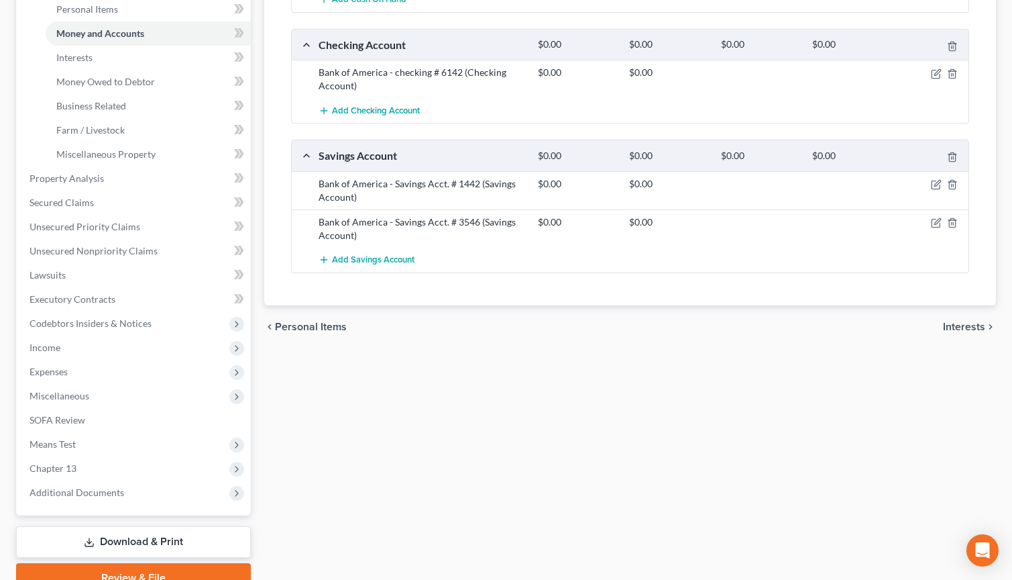
click at [972, 329] on span "Interests" at bounding box center [964, 326] width 42 height 11
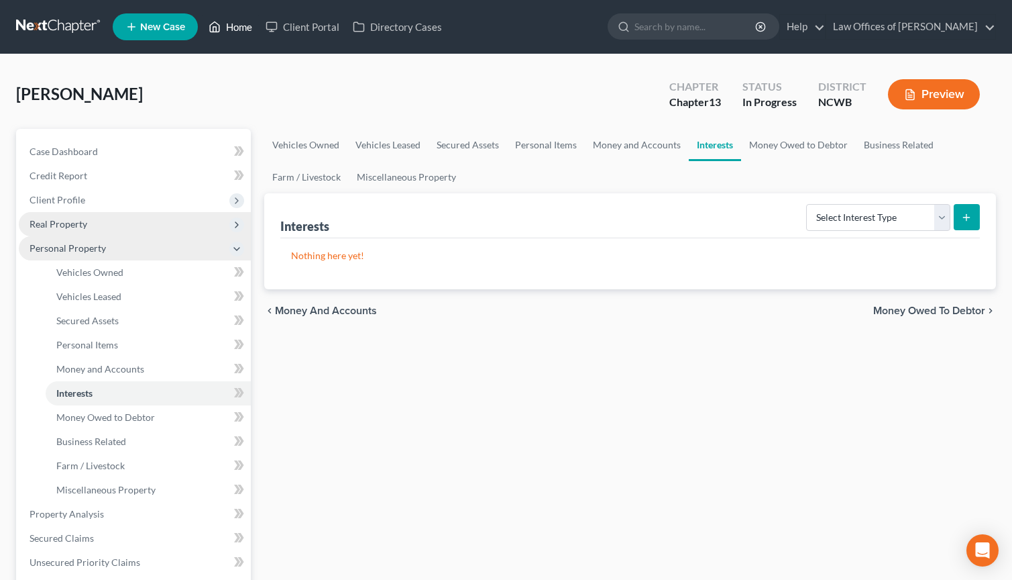
click at [231, 28] on link "Home" at bounding box center [230, 27] width 57 height 24
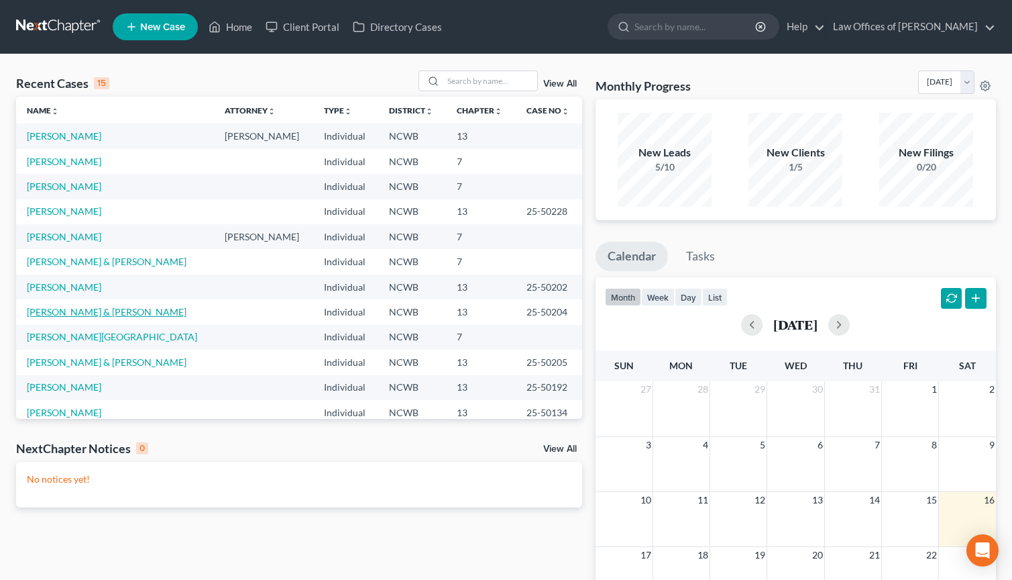
click at [80, 313] on link "[PERSON_NAME] & [PERSON_NAME]" at bounding box center [107, 311] width 160 height 11
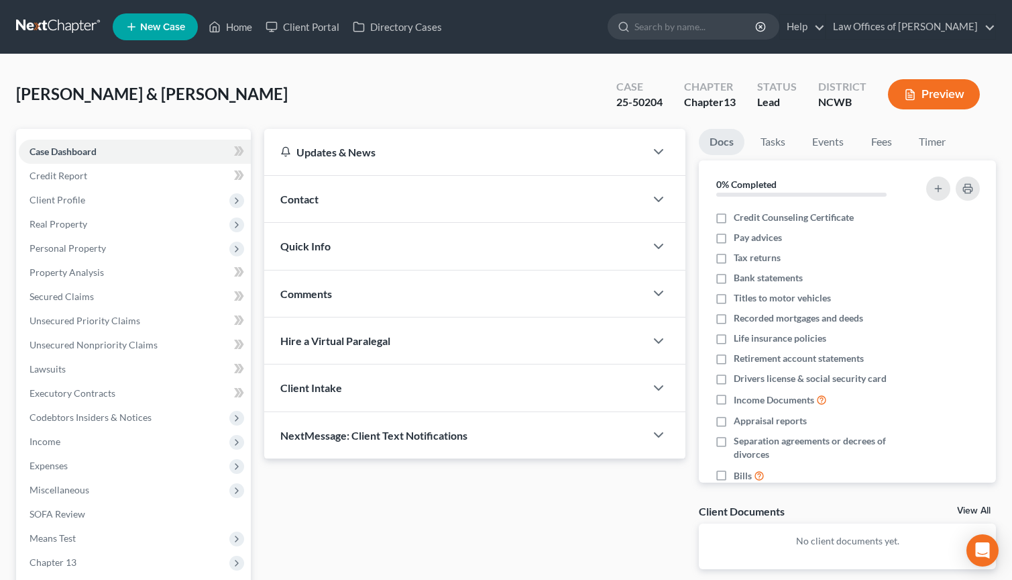
click at [937, 94] on button "Preview" at bounding box center [934, 94] width 92 height 30
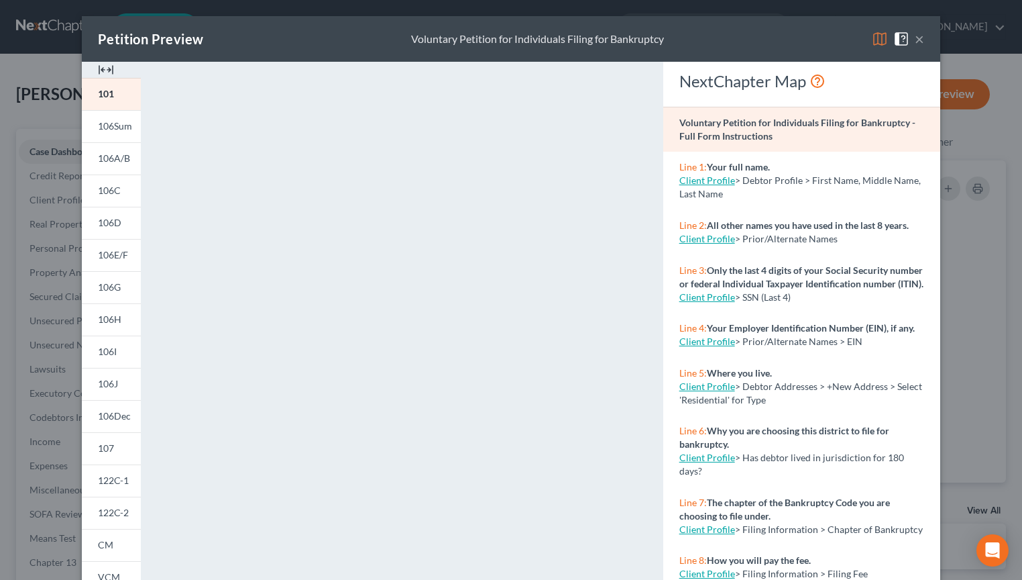
click at [916, 42] on button "×" at bounding box center [919, 39] width 9 height 16
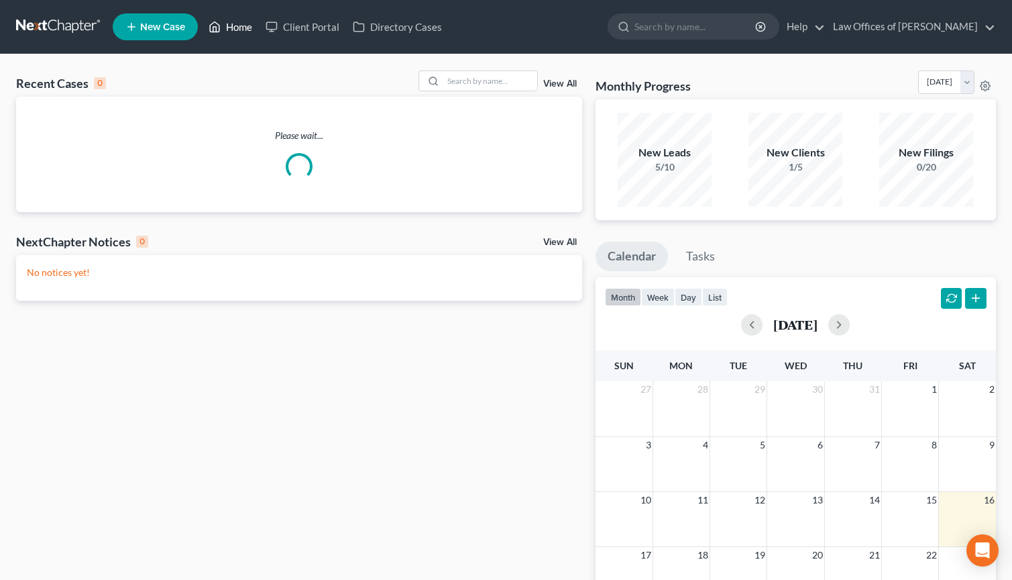
click at [218, 26] on icon at bounding box center [215, 27] width 12 height 16
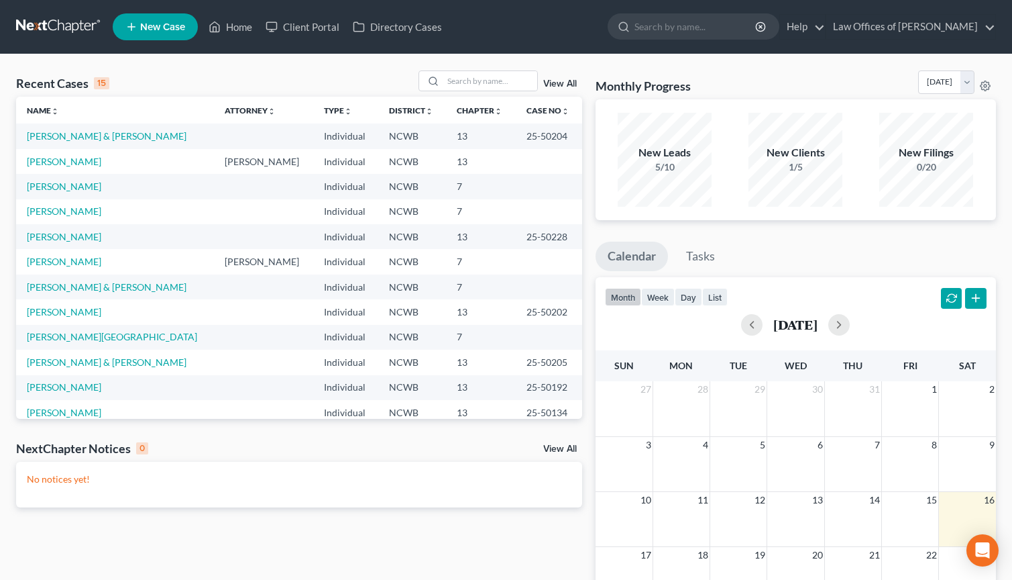
click at [559, 83] on link "View All" at bounding box center [560, 83] width 34 height 9
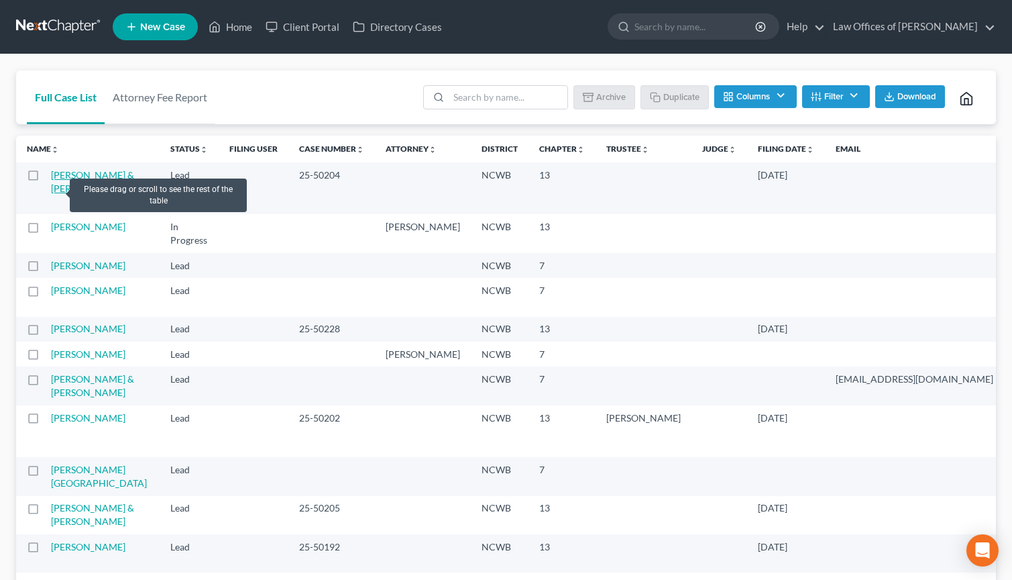
click at [53, 189] on link "[PERSON_NAME] & [PERSON_NAME]" at bounding box center [92, 181] width 83 height 25
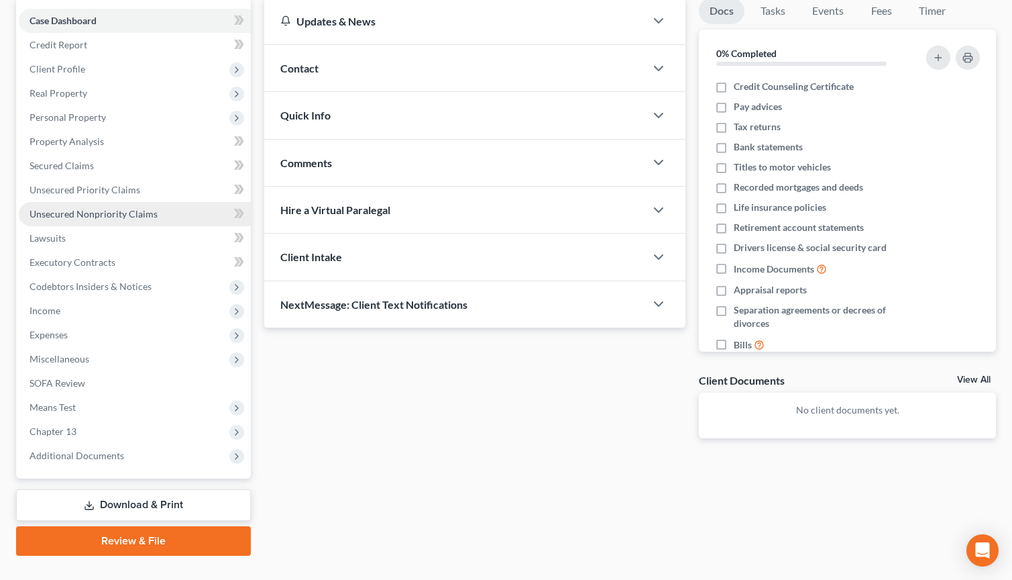
scroll to position [134, 0]
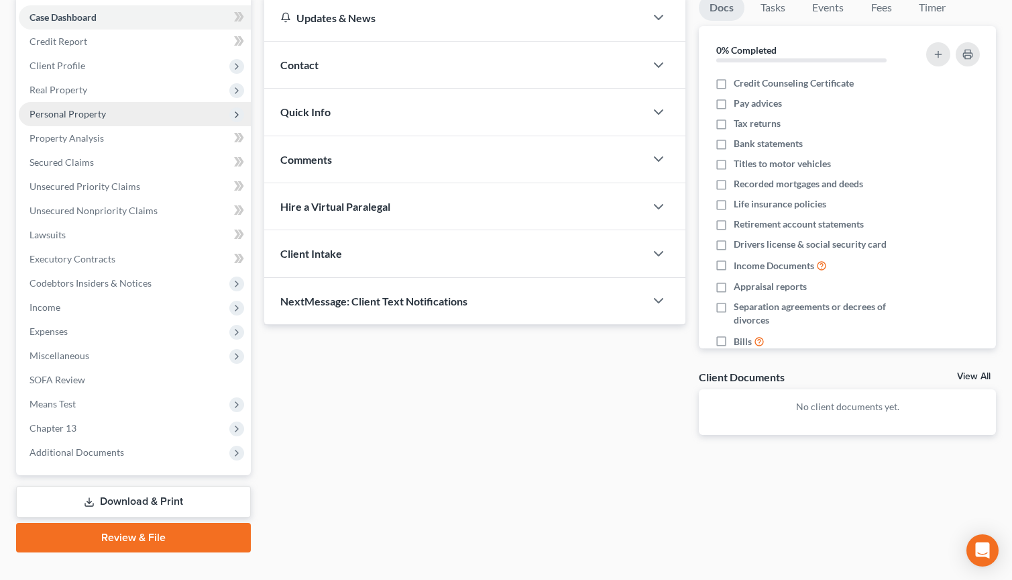
click at [85, 114] on span "Personal Property" at bounding box center [68, 113] width 76 height 11
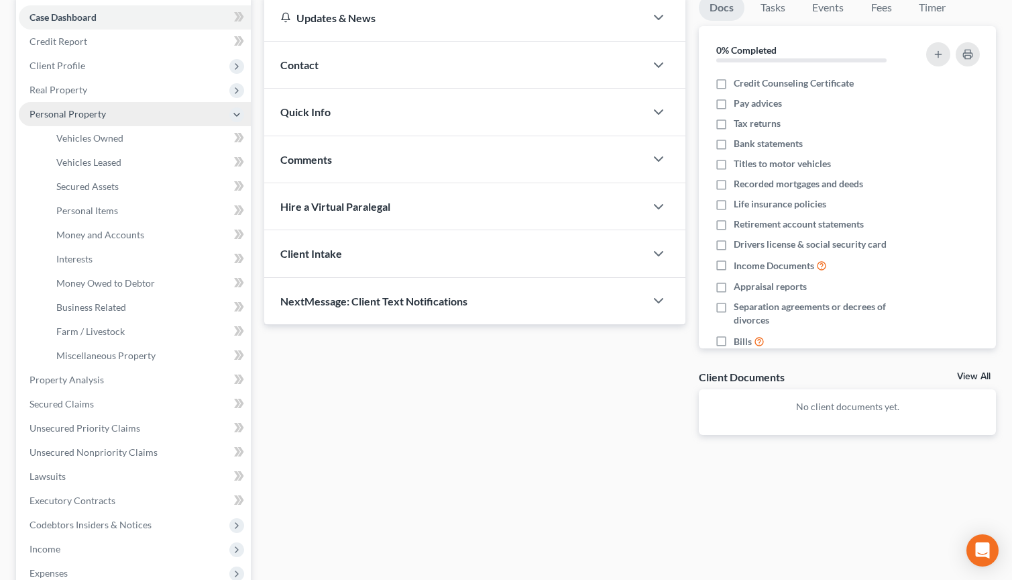
click at [87, 114] on span "Personal Property" at bounding box center [68, 113] width 76 height 11
click at [234, 113] on polyline at bounding box center [236, 114] width 5 height 3
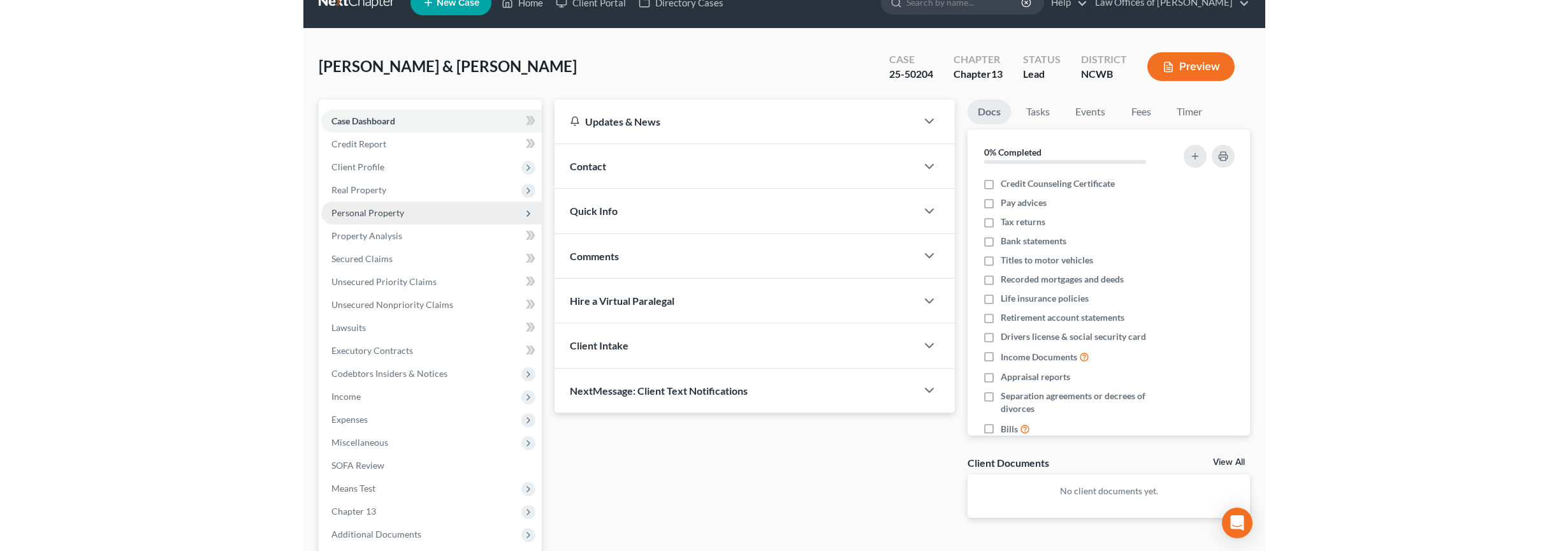
scroll to position [0, 0]
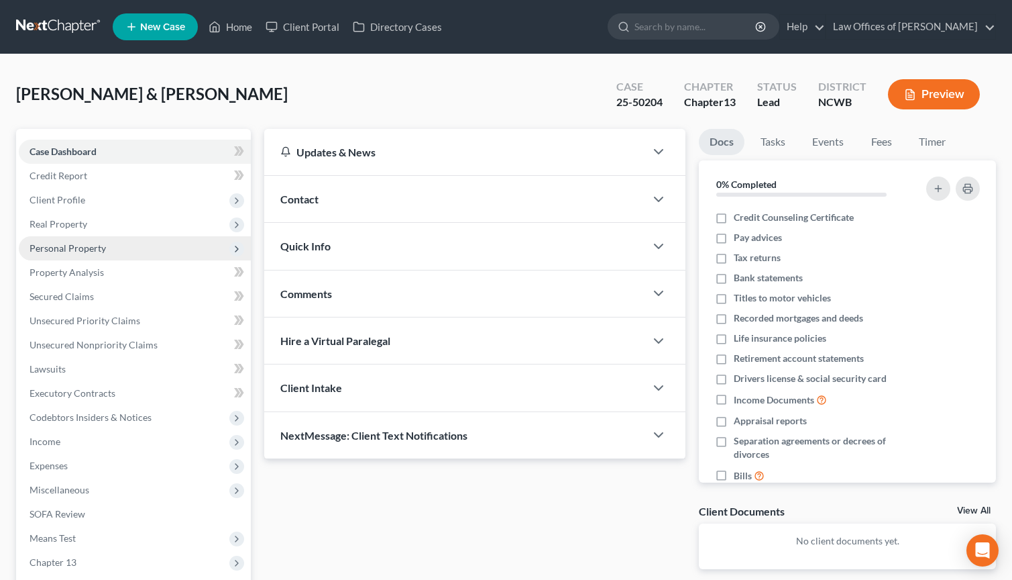
click at [940, 100] on button "Preview" at bounding box center [934, 94] width 92 height 30
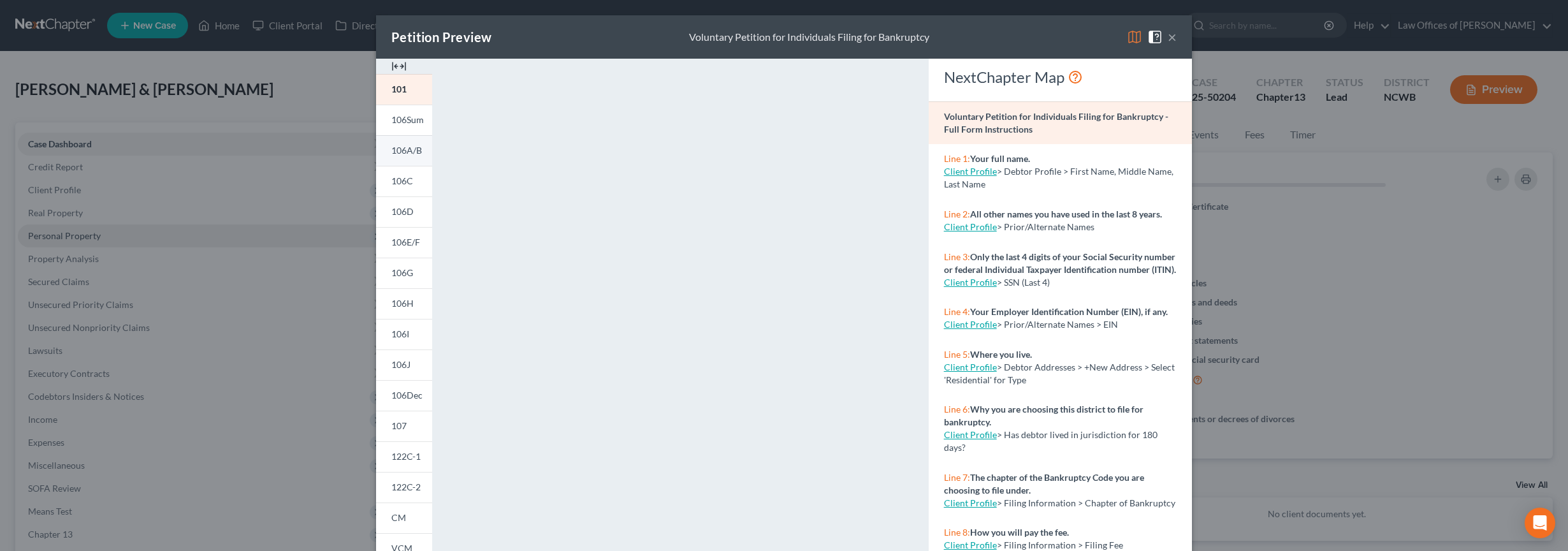
click at [403, 145] on span "106A/B" at bounding box center [407, 149] width 30 height 10
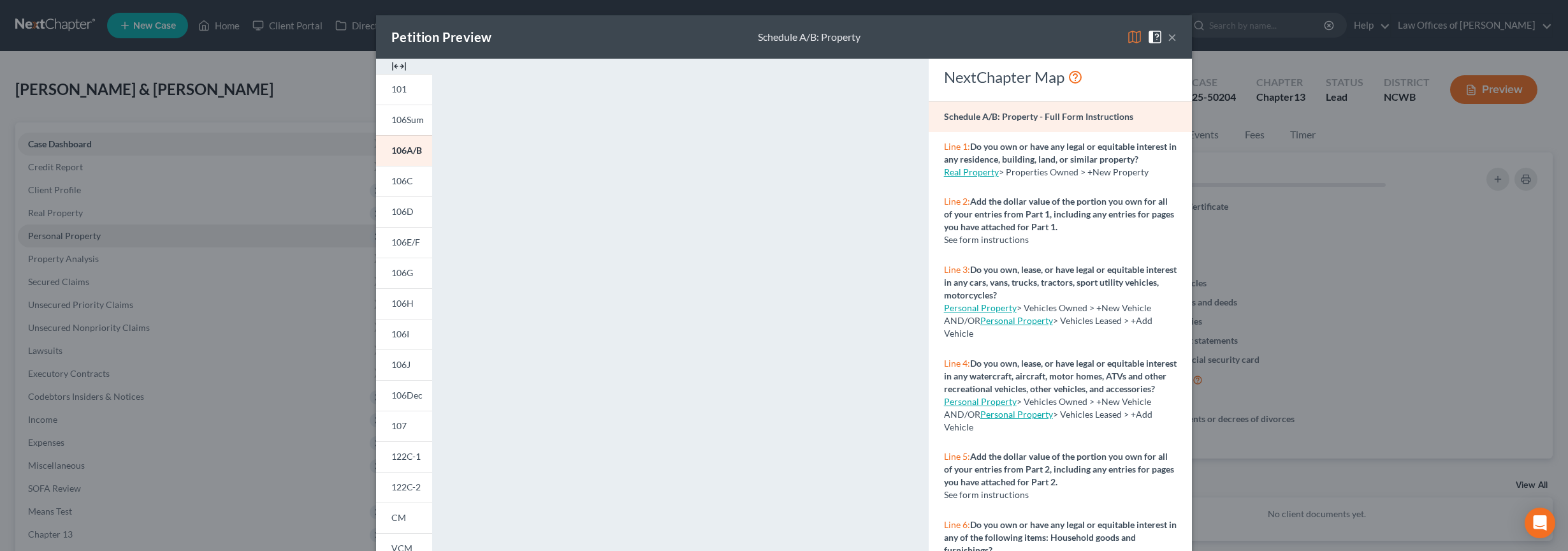
click at [962, 38] on button "×" at bounding box center [1172, 37] width 9 height 15
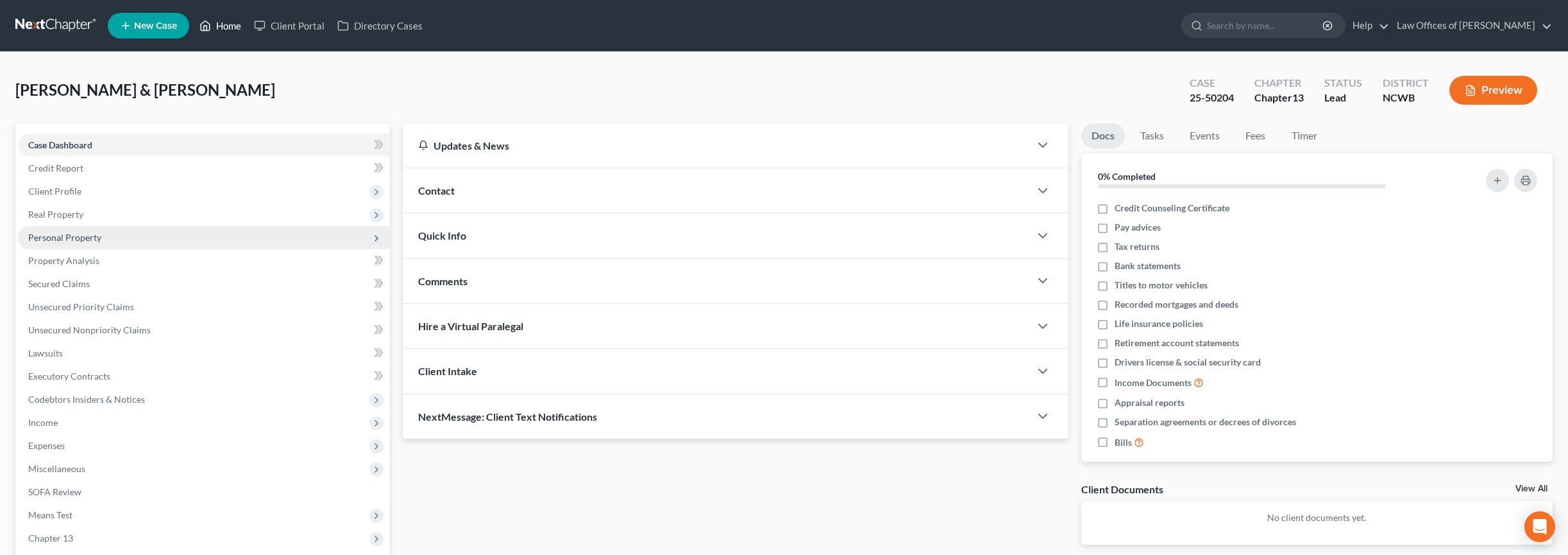
click at [217, 22] on link "Home" at bounding box center [220, 26] width 54 height 23
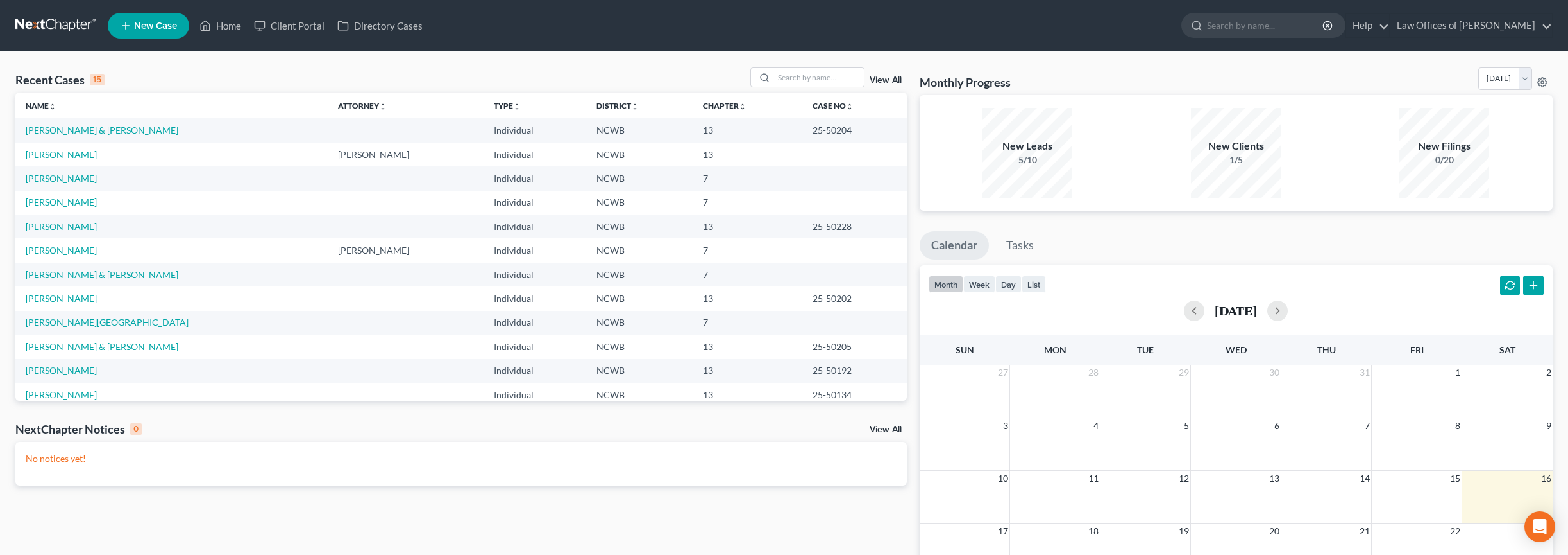
click at [69, 153] on link "[PERSON_NAME]" at bounding box center [61, 154] width 71 height 11
select select "3"
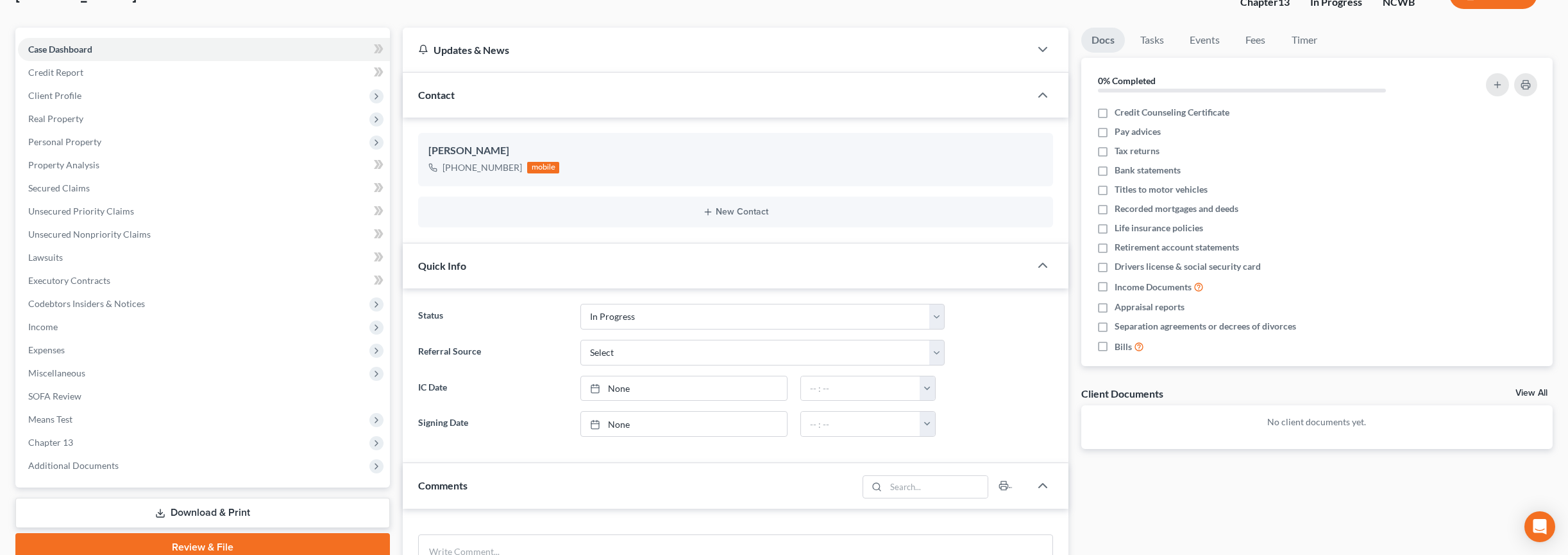
scroll to position [128, 0]
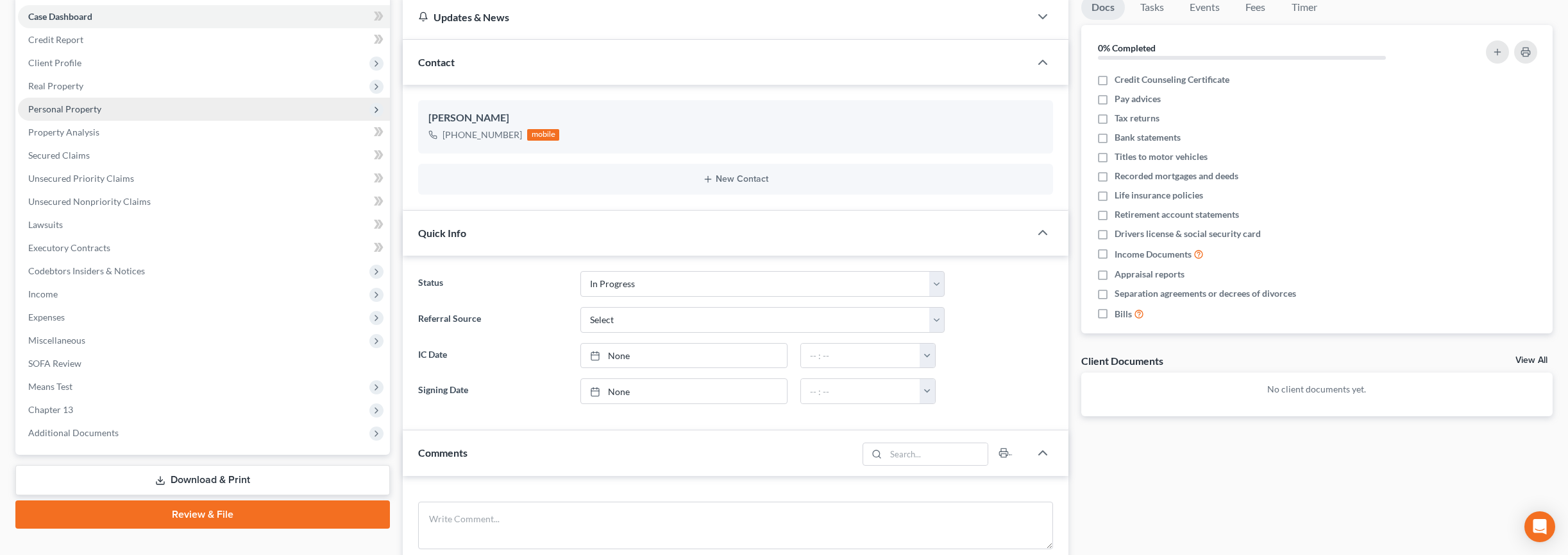
click at [93, 109] on span "Personal Property" at bounding box center [65, 108] width 73 height 11
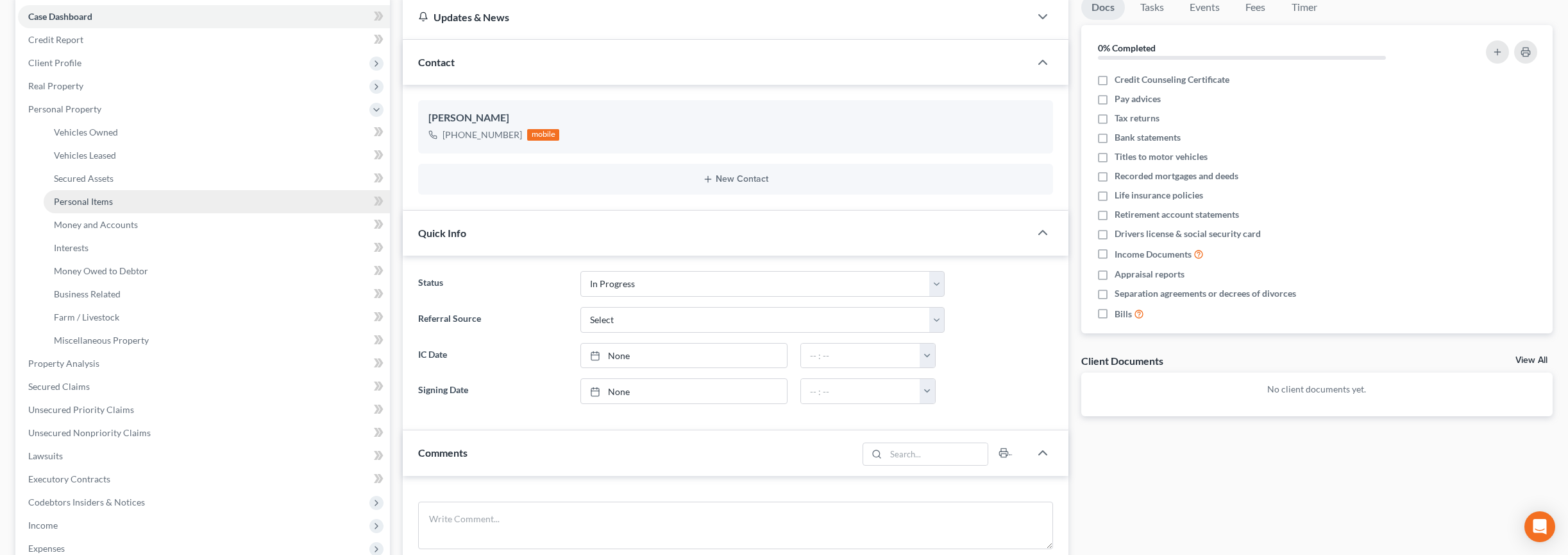
click at [93, 198] on span "Personal Items" at bounding box center [83, 201] width 59 height 11
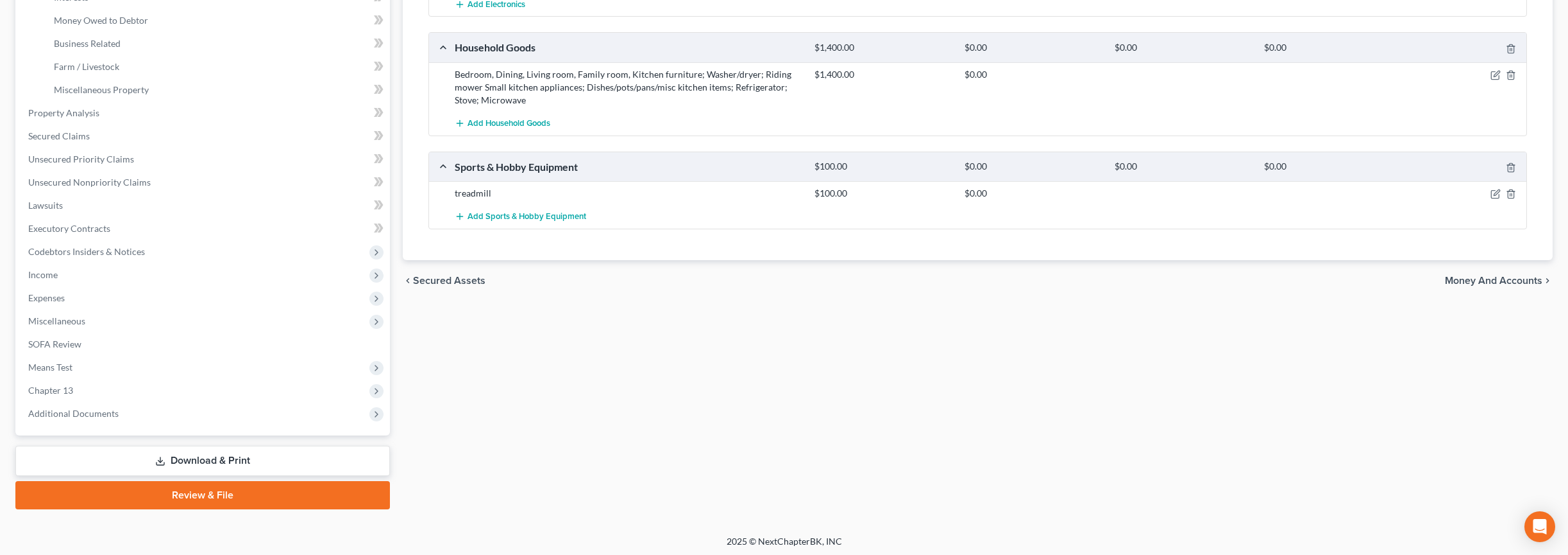
scroll to position [382, 0]
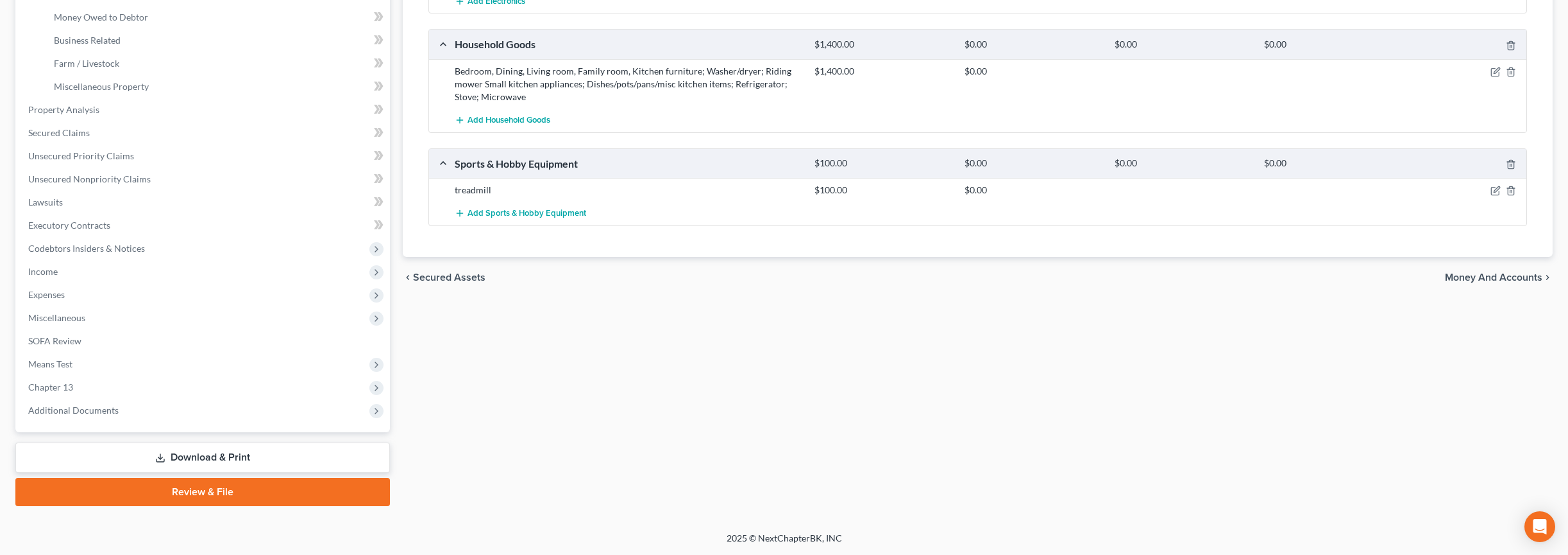
click at [968, 278] on span "Money and Accounts" at bounding box center [1493, 277] width 98 height 11
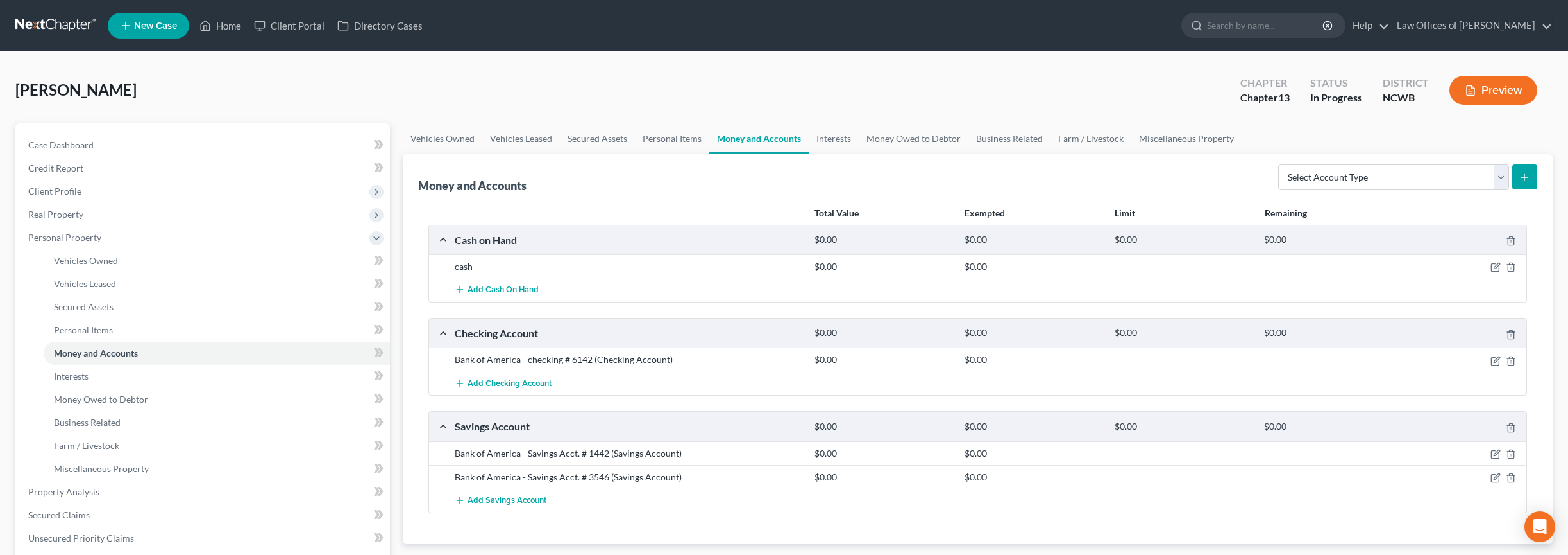
drag, startPoint x: 1518, startPoint y: 93, endPoint x: 1514, endPoint y: 99, distance: 7.2
click at [968, 99] on button "Preview" at bounding box center [1493, 90] width 88 height 29
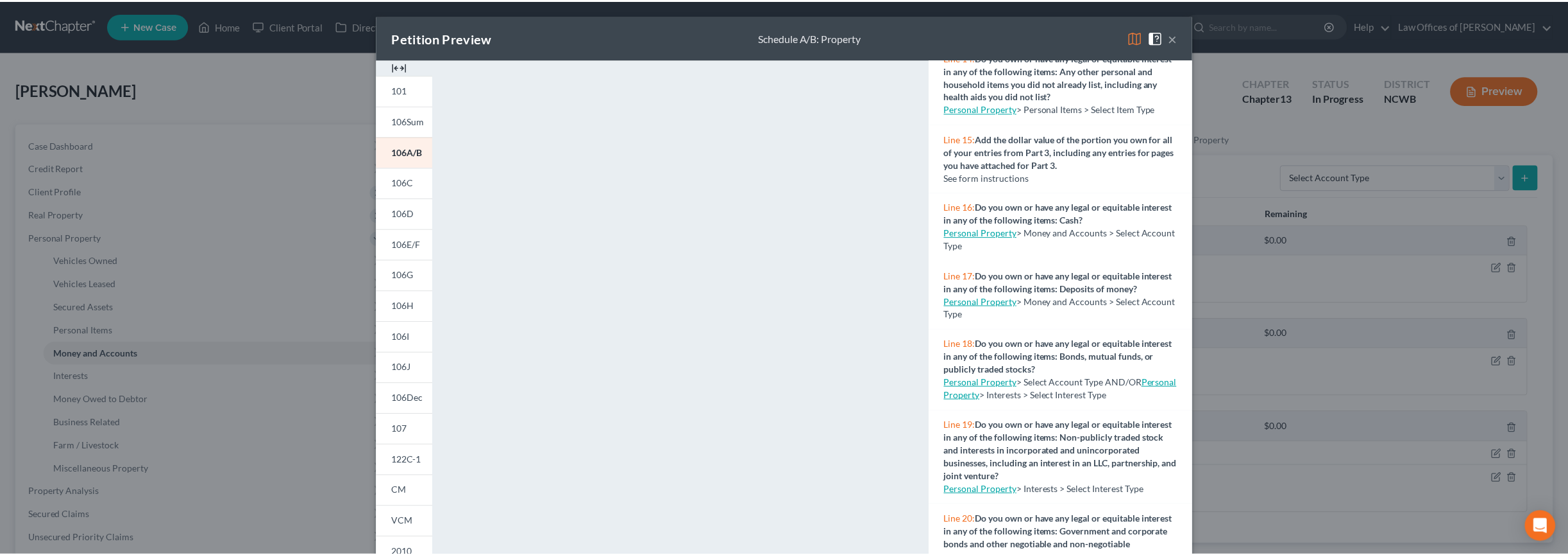
scroll to position [1091, 0]
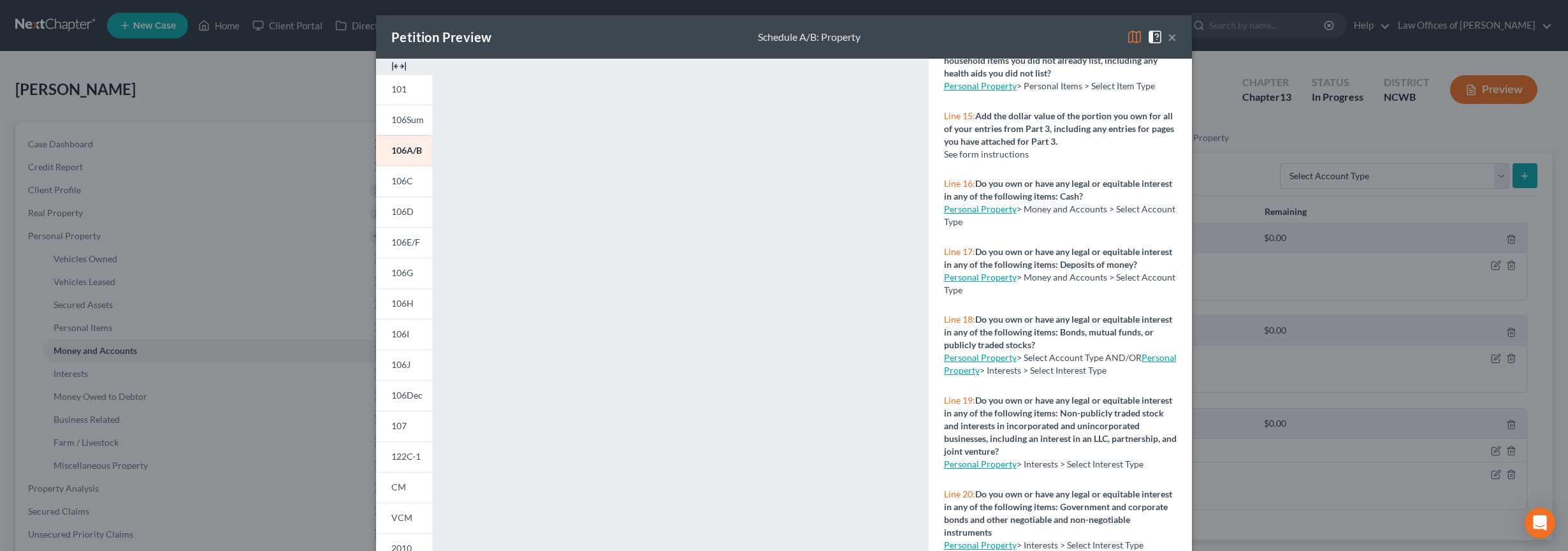
click at [962, 282] on link "Personal Property" at bounding box center [981, 276] width 72 height 10
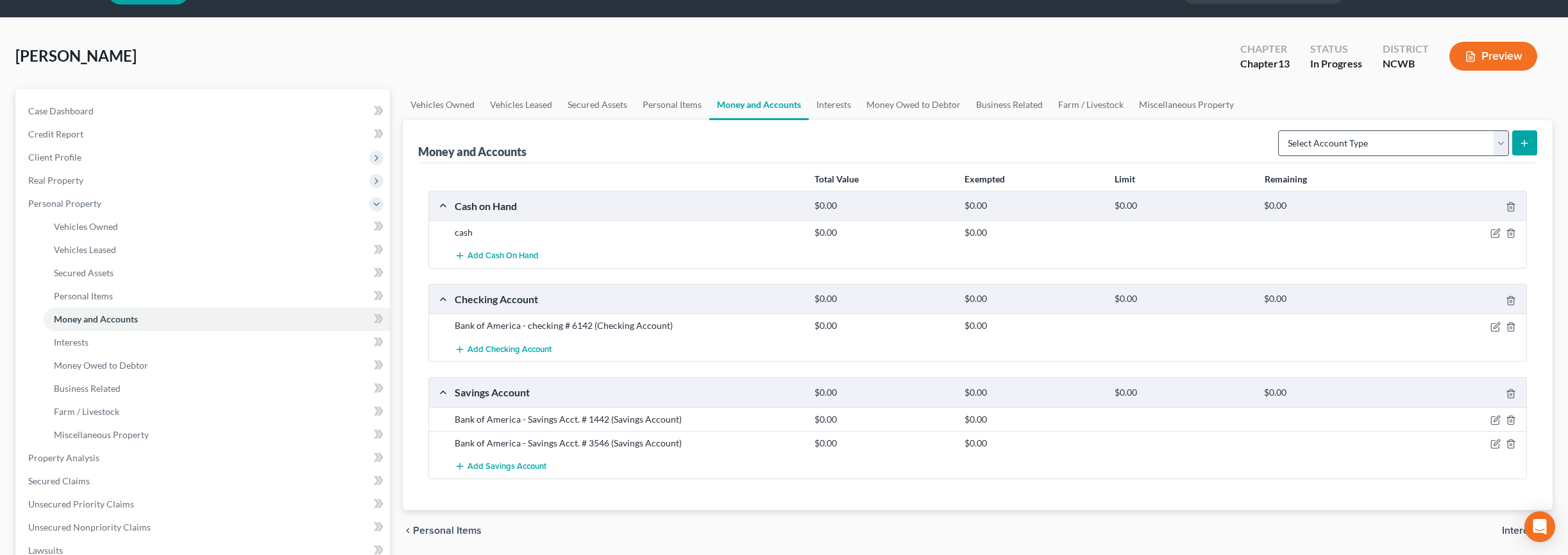
scroll to position [0, 0]
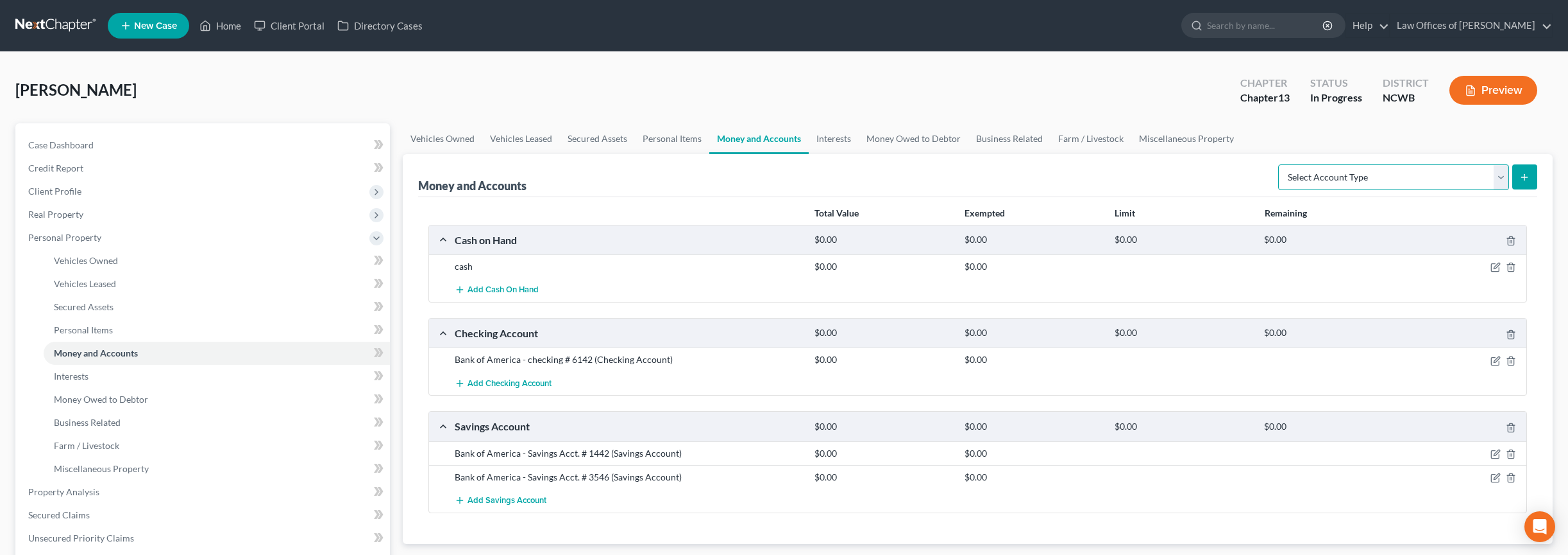
click at [968, 180] on select "Select Account Type Brokerage Cash on Hand Certificates of Deposit Checking Acc…" at bounding box center [1393, 177] width 230 height 26
select select "other"
click at [968, 165] on select "Select Account Type Brokerage Cash on Hand Certificates of Deposit Checking Acc…" at bounding box center [1393, 177] width 230 height 26
click at [968, 177] on button "submit" at bounding box center [1525, 177] width 25 height 25
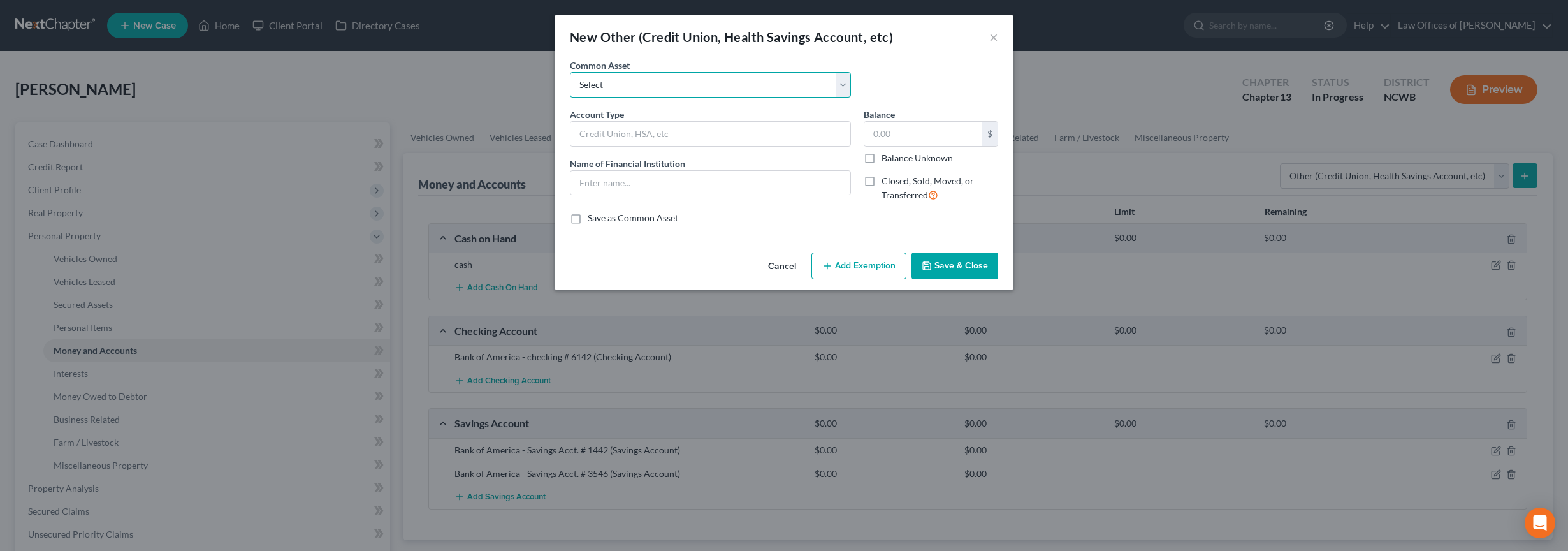
click at [640, 89] on select "Select FSA PayPal HSA IRA PayPal EFT Venmo Cash App Cryptocurrency Zelle Crypto…" at bounding box center [711, 85] width 281 height 26
select select "7"
click at [570, 72] on select "Select FSA PayPal HSA IRA PayPal EFT Venmo Cash App Cryptocurrency Zelle Crypto…" at bounding box center [711, 85] width 281 height 26
type input "Cash App"
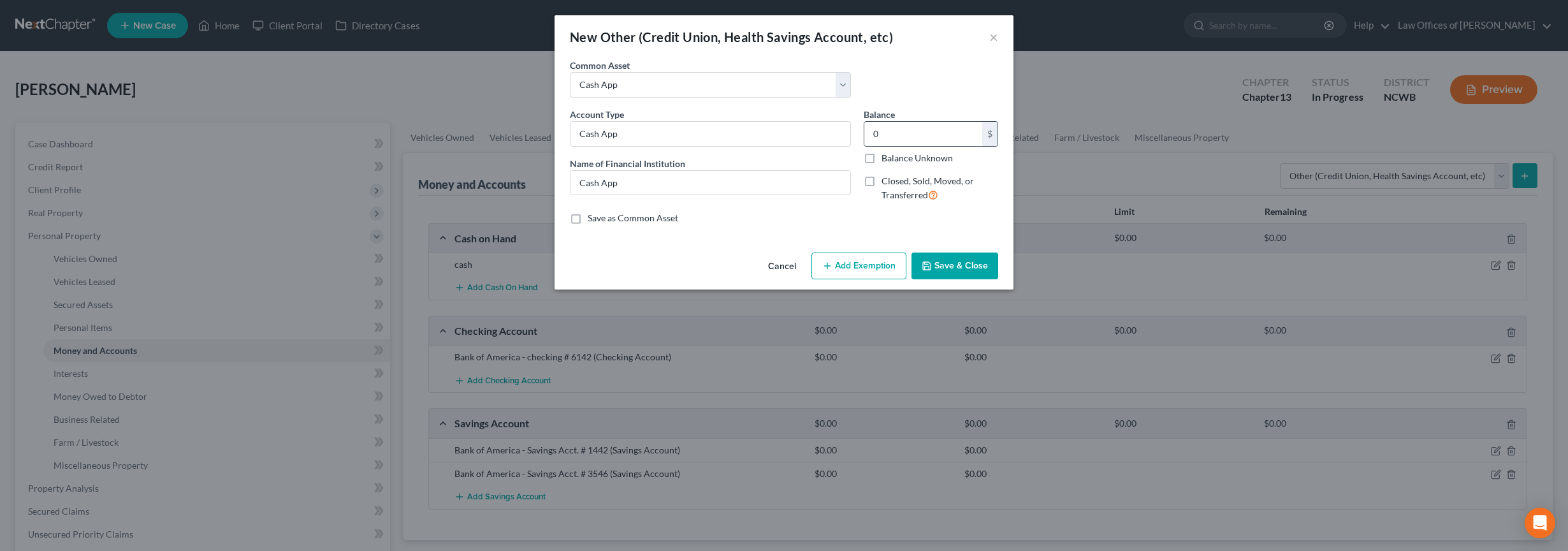
click at [886, 146] on div "0 $" at bounding box center [931, 133] width 135 height 26
click at [889, 143] on input "0" at bounding box center [924, 133] width 118 height 24
type input "0.00"
click at [947, 266] on button "Save & Close" at bounding box center [954, 266] width 86 height 27
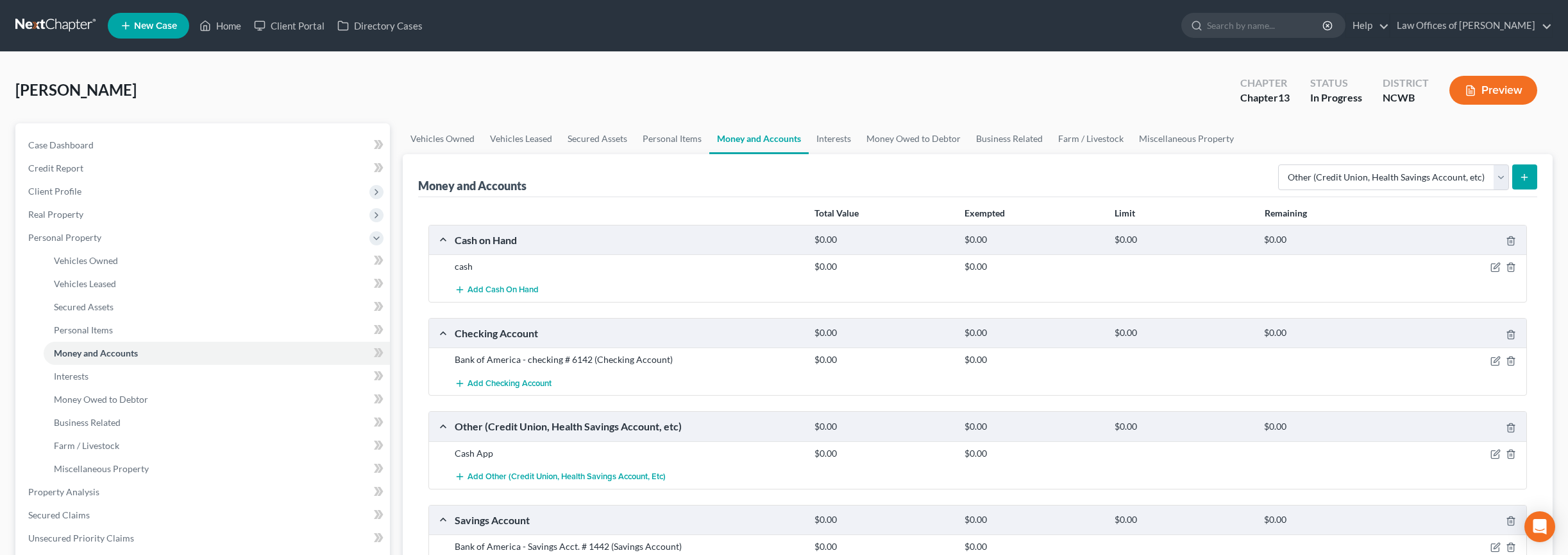
click at [968, 179] on icon "submit" at bounding box center [1524, 177] width 11 height 11
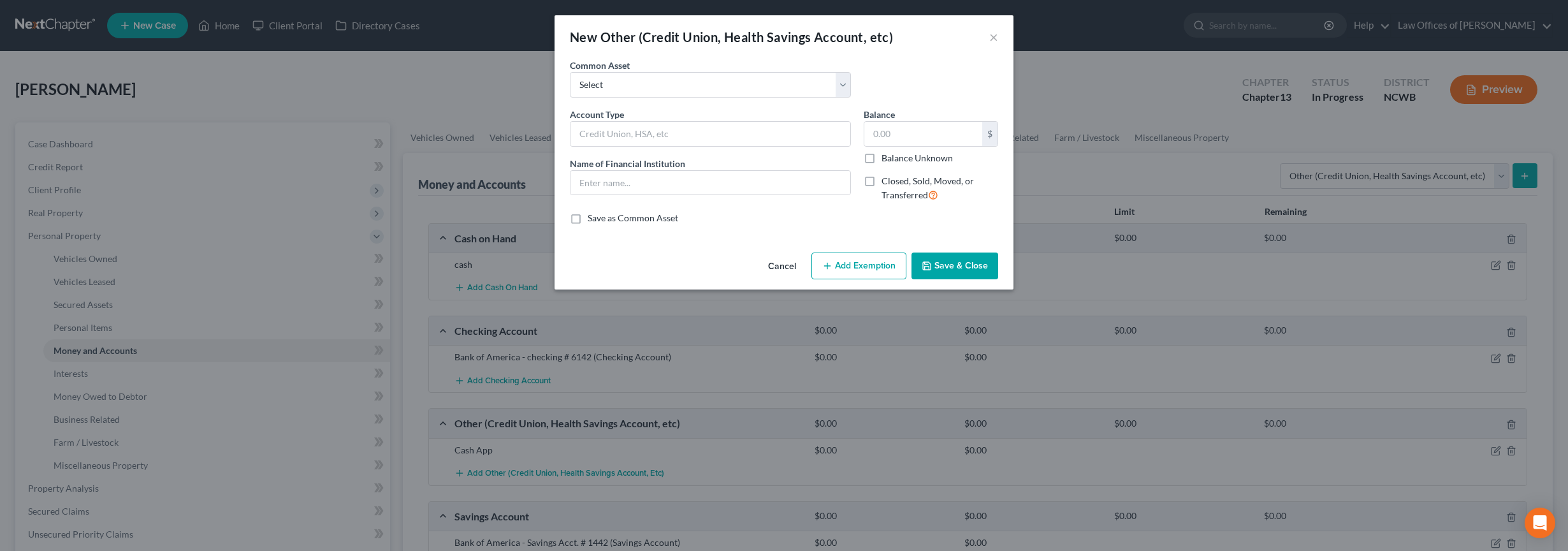
click at [679, 106] on div "Common Asset Select FSA PayPal HSA IRA PayPal EFT Venmo Cash App Cryptocurrency…" at bounding box center [784, 84] width 441 height 49
click at [679, 92] on select "Select FSA PayPal HSA IRA PayPal EFT Venmo Cash App Cryptocurrency Zelle Crypto…" at bounding box center [711, 85] width 281 height 26
select select "6"
click at [570, 72] on select "Select FSA PayPal HSA IRA PayPal EFT Venmo Cash App Cryptocurrency Zelle Crypto…" at bounding box center [711, 85] width 281 height 26
type input "Venmo"
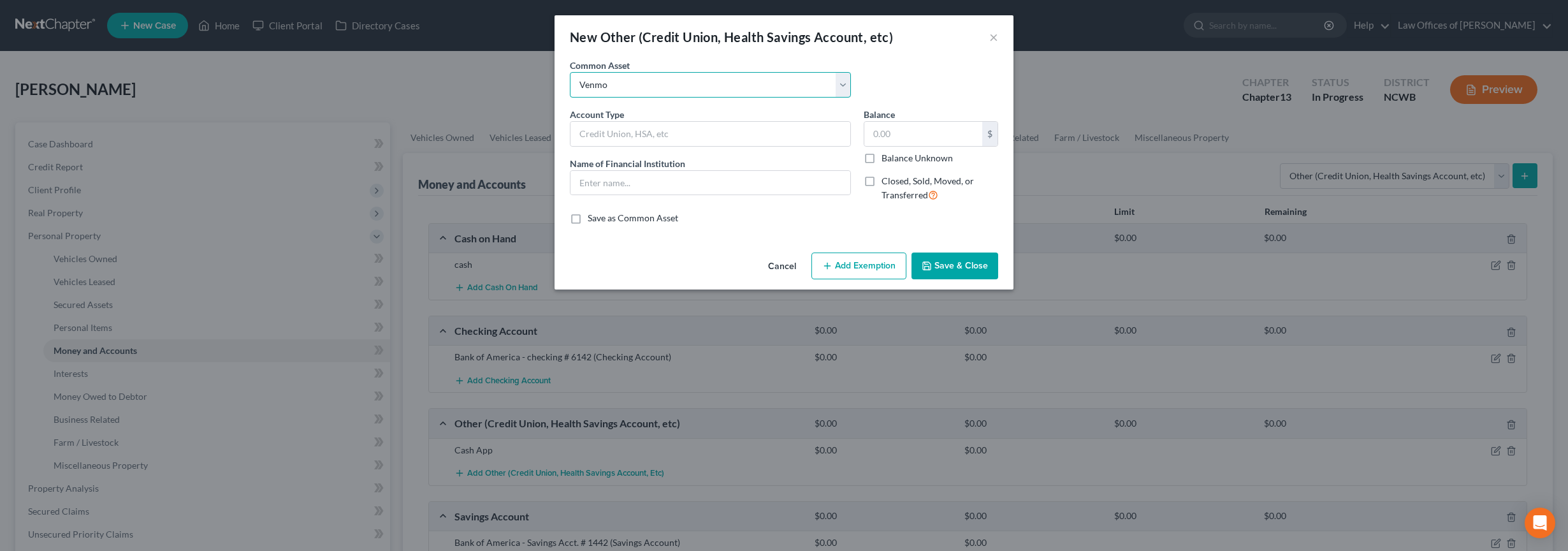
type input "Venmo"
click at [902, 144] on input "text" at bounding box center [924, 133] width 118 height 24
type input "0.00"
click at [962, 270] on button "Save & Close" at bounding box center [954, 266] width 86 height 27
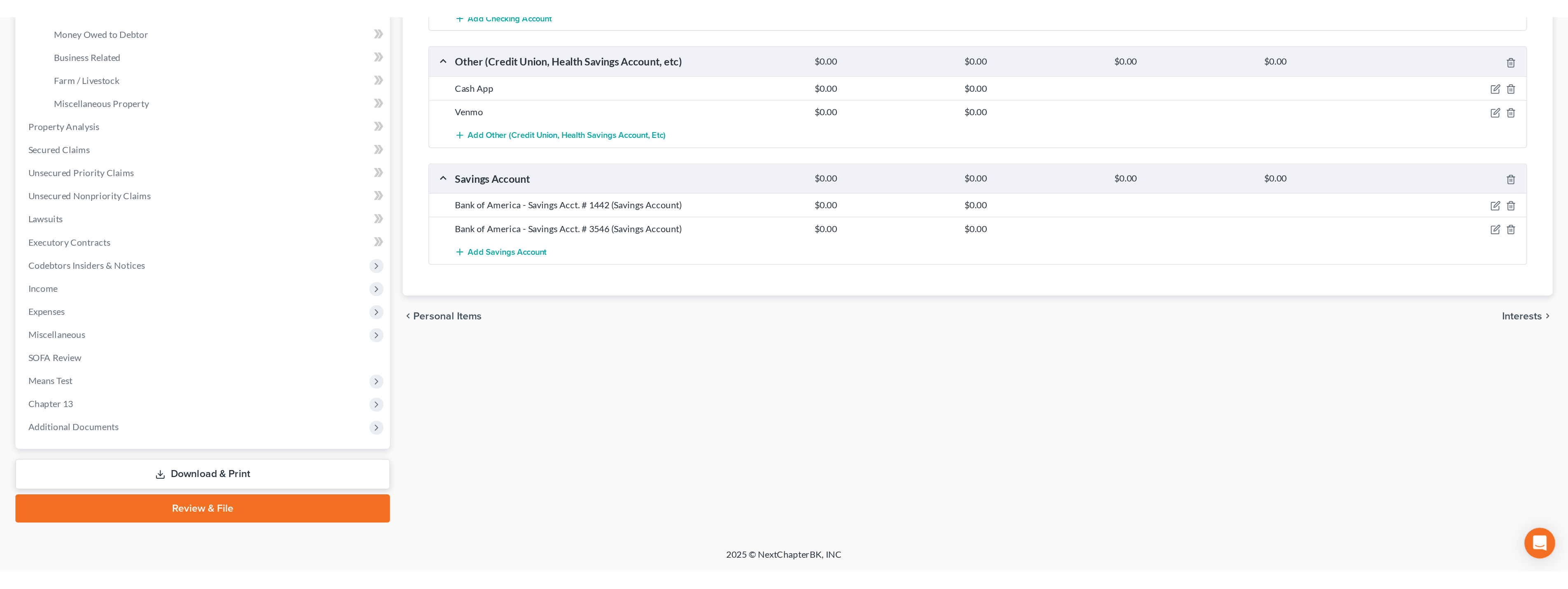
scroll to position [12, 0]
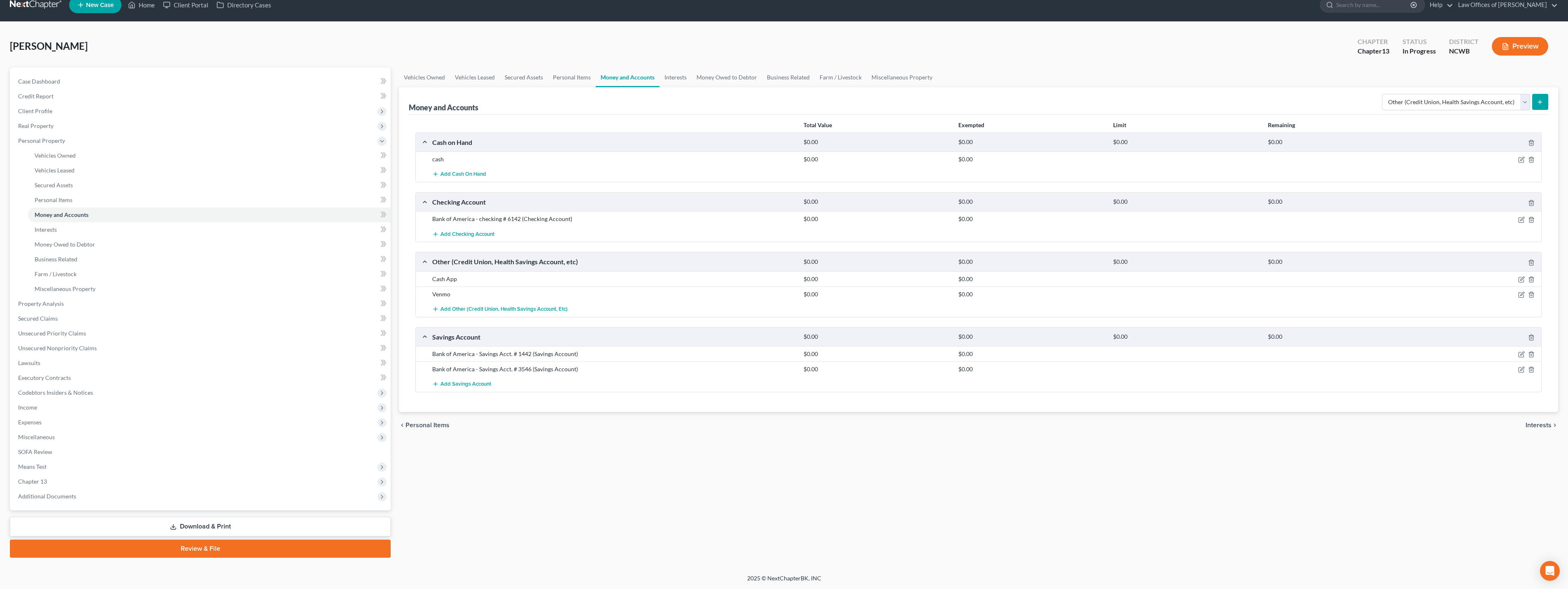
click at [621, 355] on span "Interests" at bounding box center [1539, 425] width 26 height 7
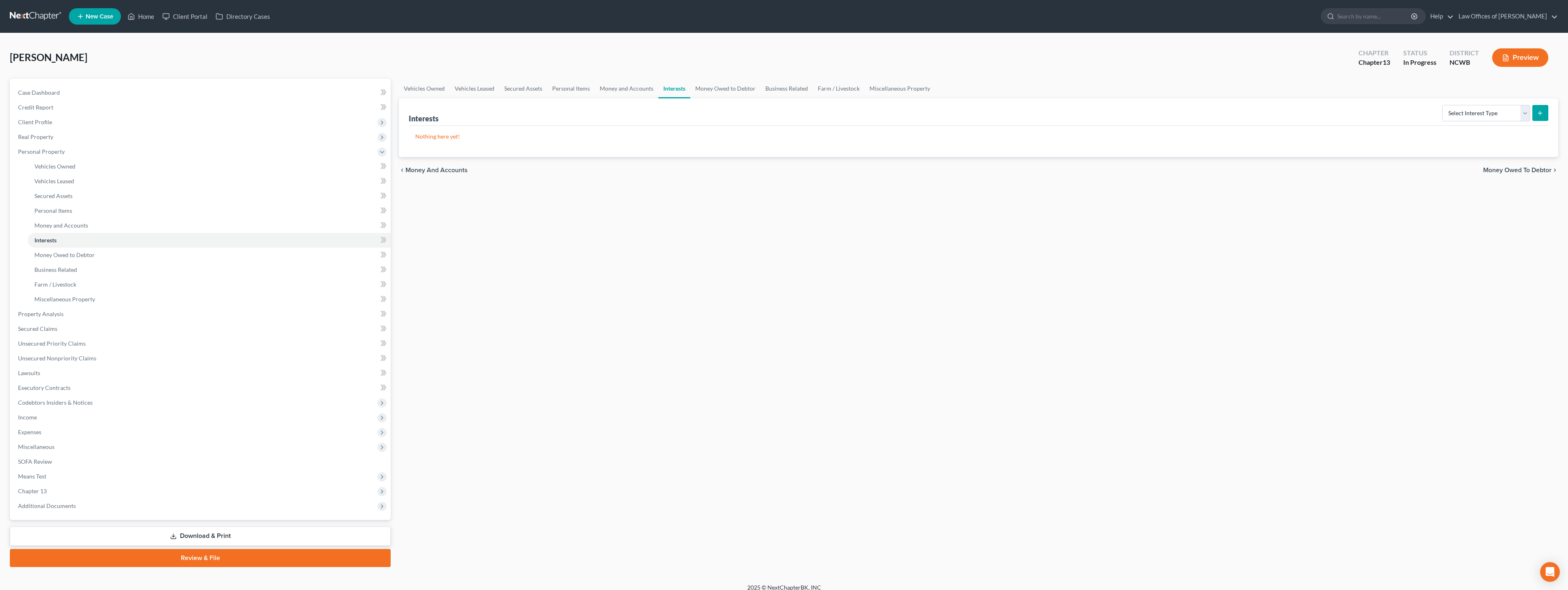
click at [453, 168] on span "Money and Accounts" at bounding box center [436, 170] width 62 height 7
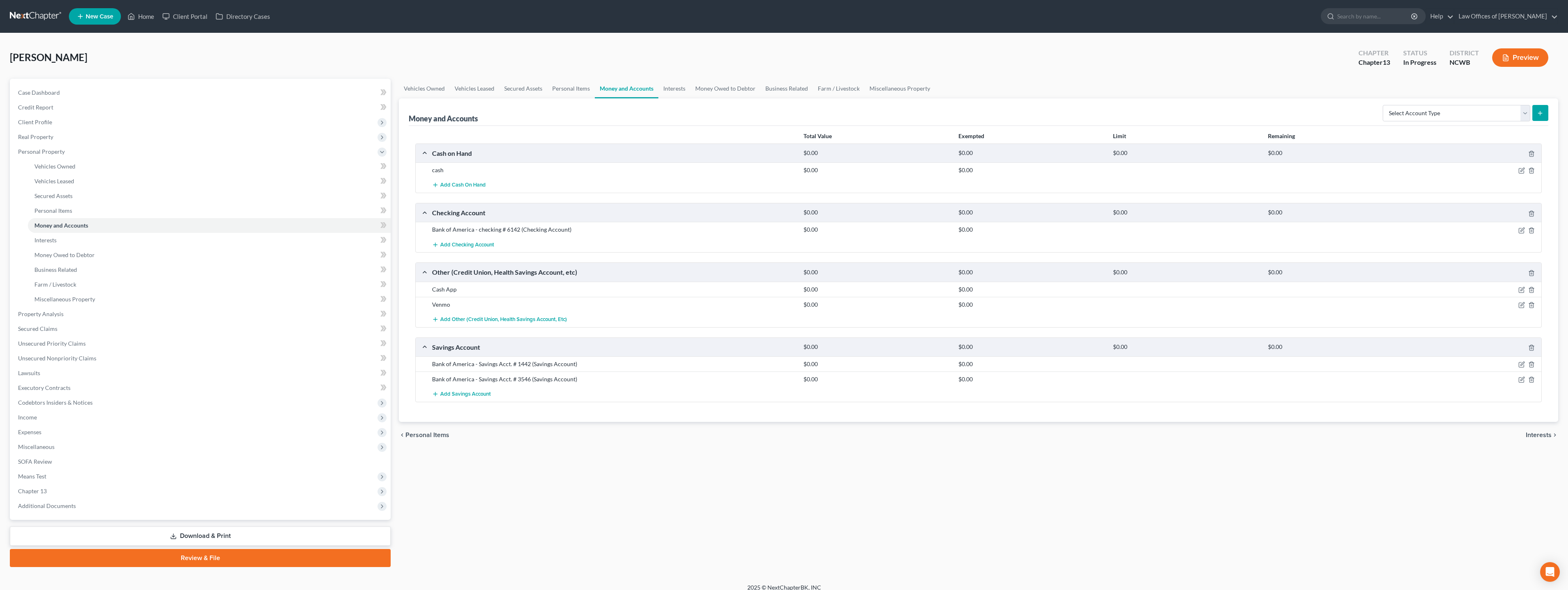
click at [618, 354] on span "Interests" at bounding box center [1539, 435] width 26 height 7
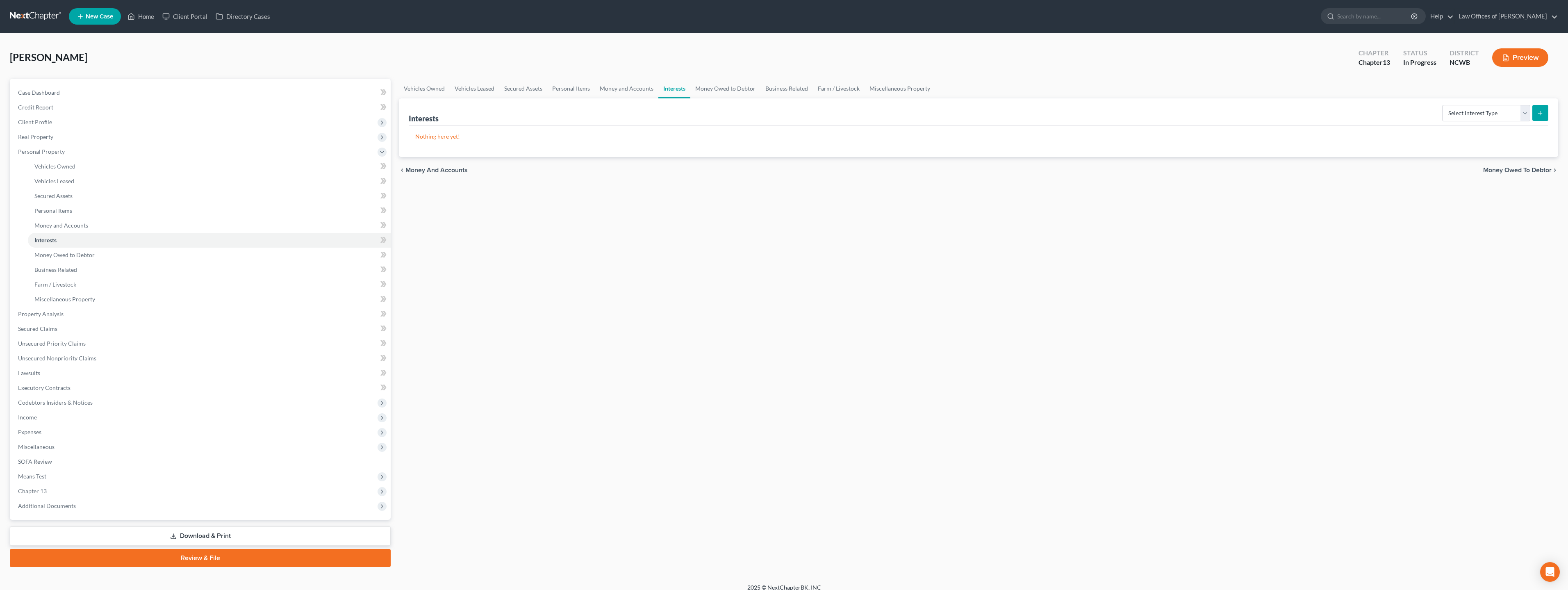
click at [618, 59] on icon "button" at bounding box center [1506, 58] width 7 height 7
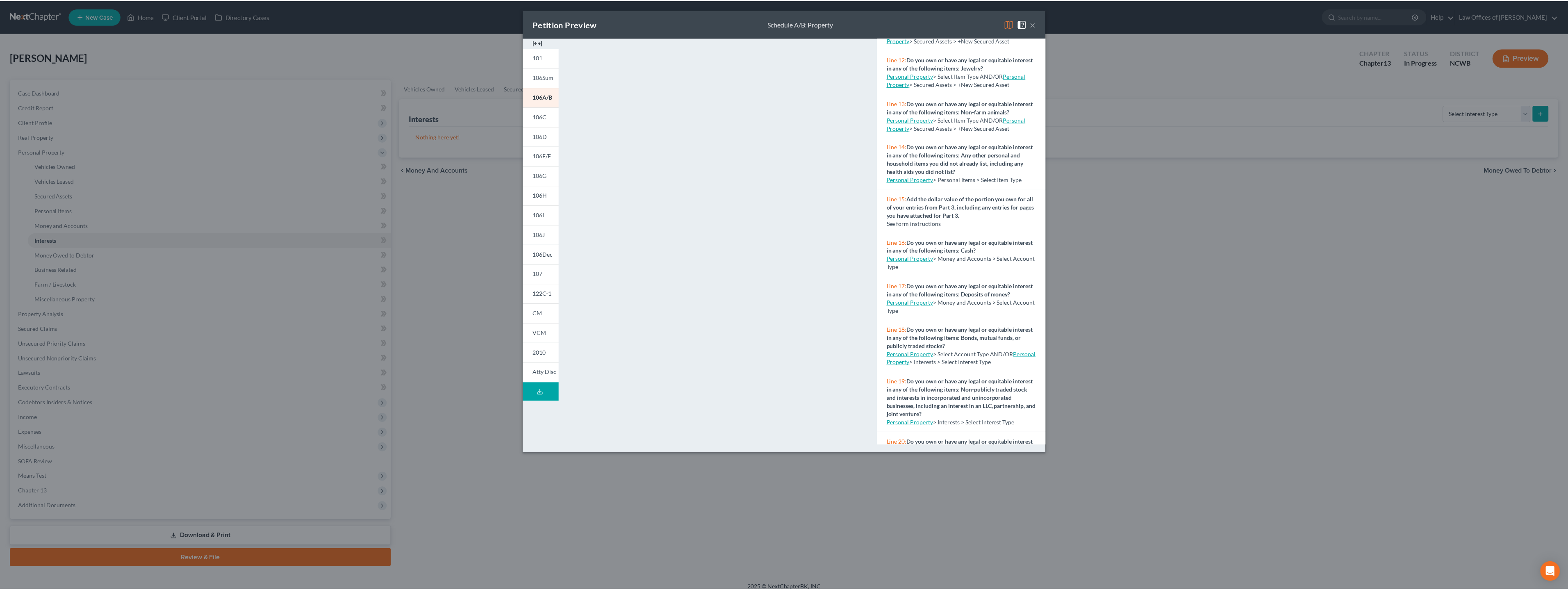
scroll to position [574, 0]
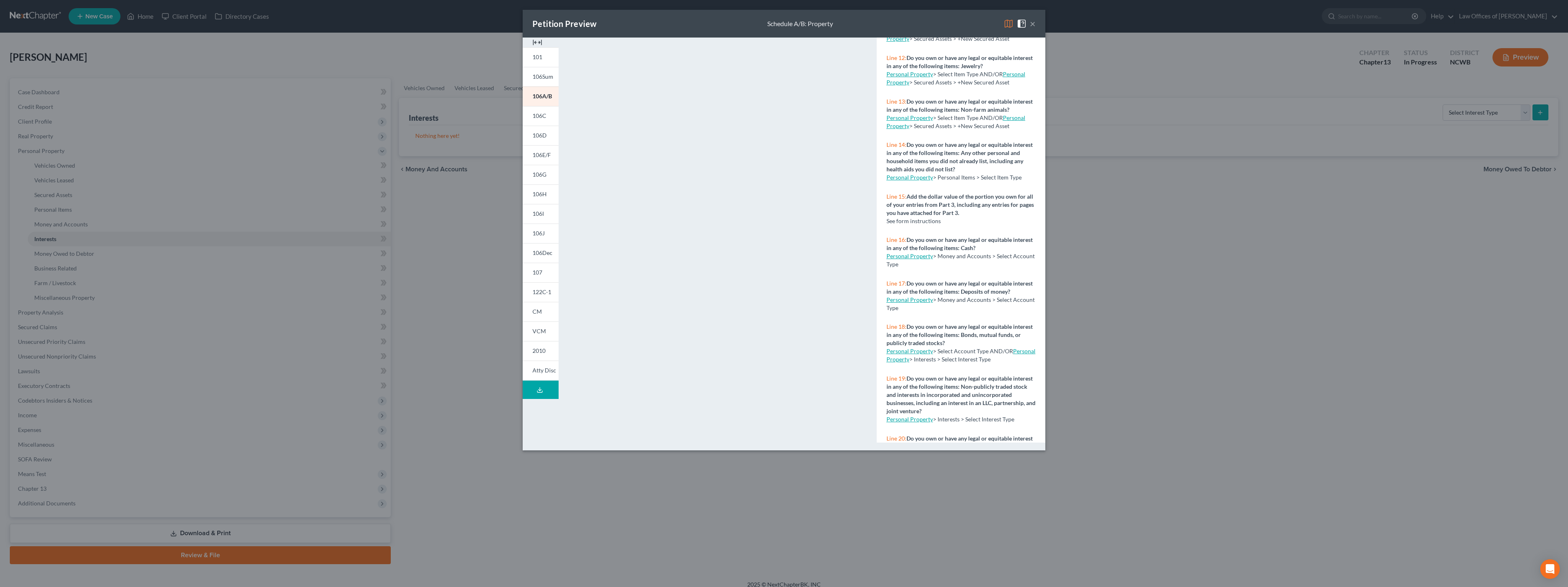
click at [616, 352] on link "Personal Property" at bounding box center [909, 351] width 46 height 7
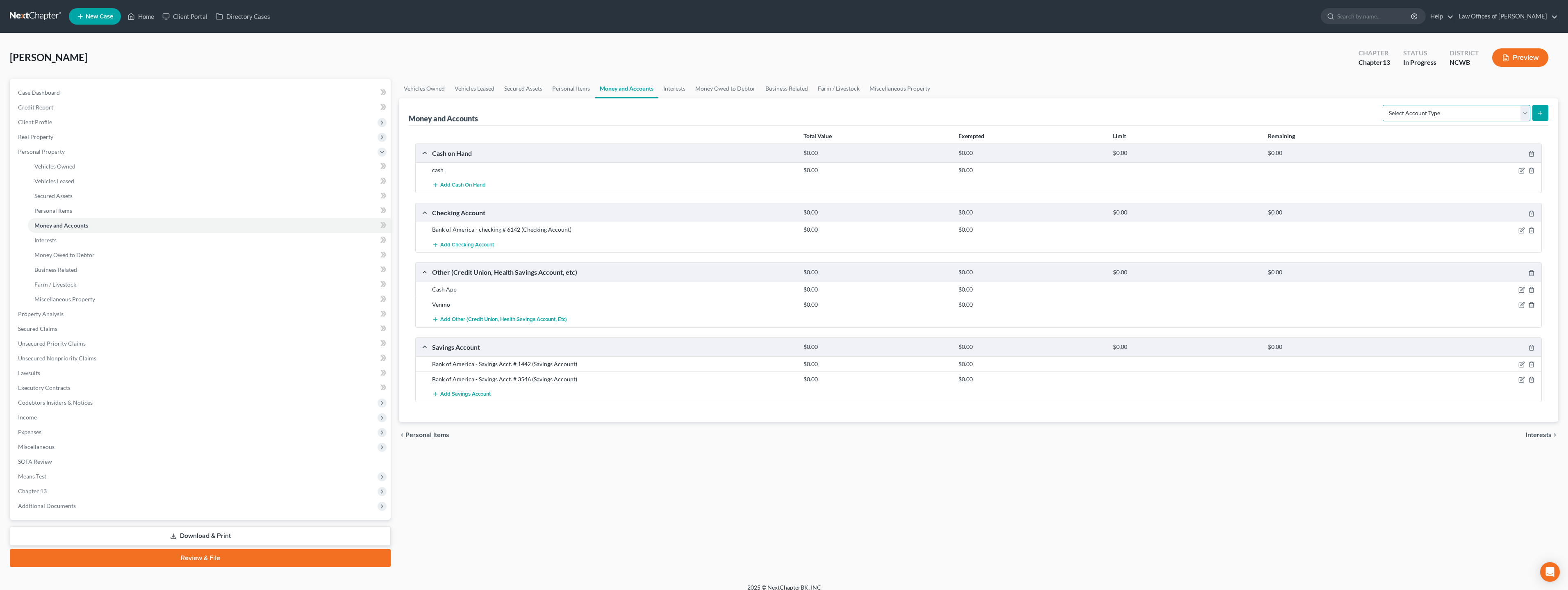
click at [618, 116] on select "Select Account Type Brokerage Cash on Hand Certificates of Deposit Checking Acc…" at bounding box center [1456, 113] width 147 height 17
select select "other"
click at [618, 105] on select "Select Account Type Brokerage Cash on Hand Certificates of Deposit Checking Acc…" at bounding box center [1456, 113] width 147 height 17
click at [618, 112] on icon "submit" at bounding box center [1540, 113] width 7 height 7
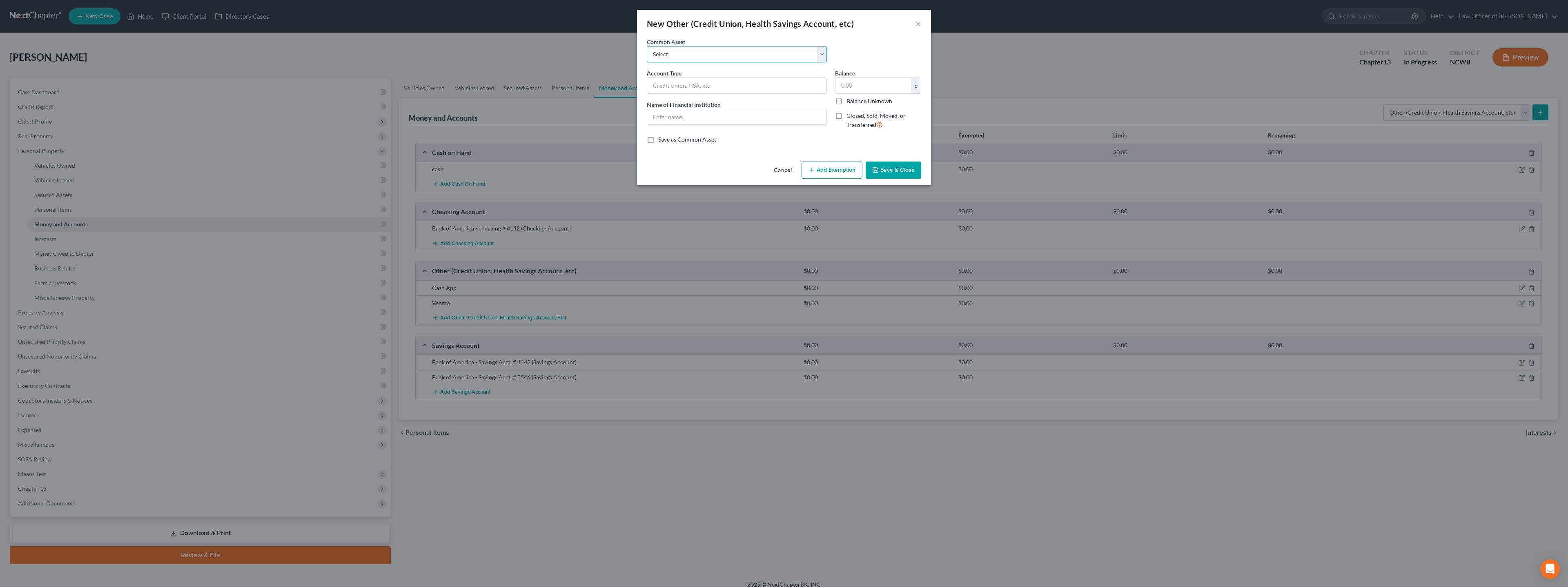
click at [616, 49] on select "Select FSA PayPal HSA IRA PayPal EFT Venmo Cash App Cryptocurrency Zelle Crypto…" at bounding box center [737, 54] width 180 height 16
click at [616, 74] on div "New Other (Credit Union, Health Savings Account, etc) × An exemption set must f…" at bounding box center [784, 293] width 1568 height 587
click at [616, 21] on button "×" at bounding box center [918, 24] width 5 height 10
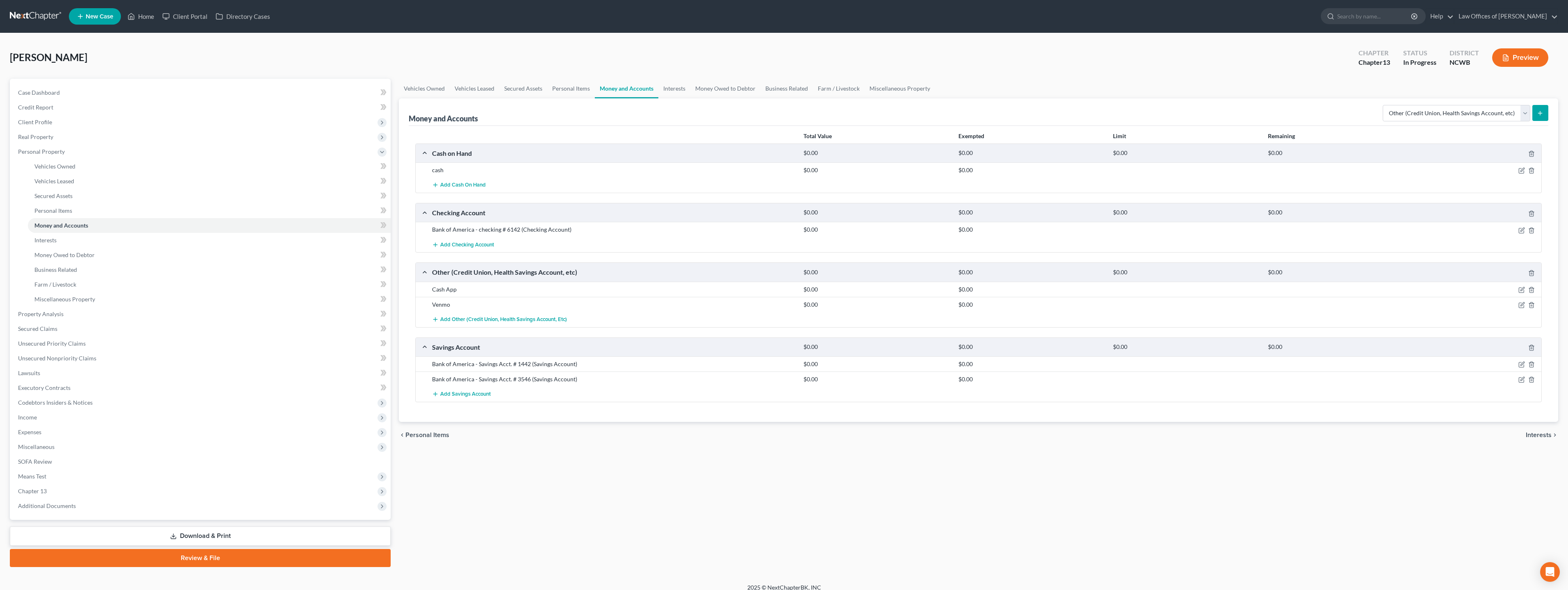
click at [618, 354] on span "Interests" at bounding box center [1539, 435] width 26 height 7
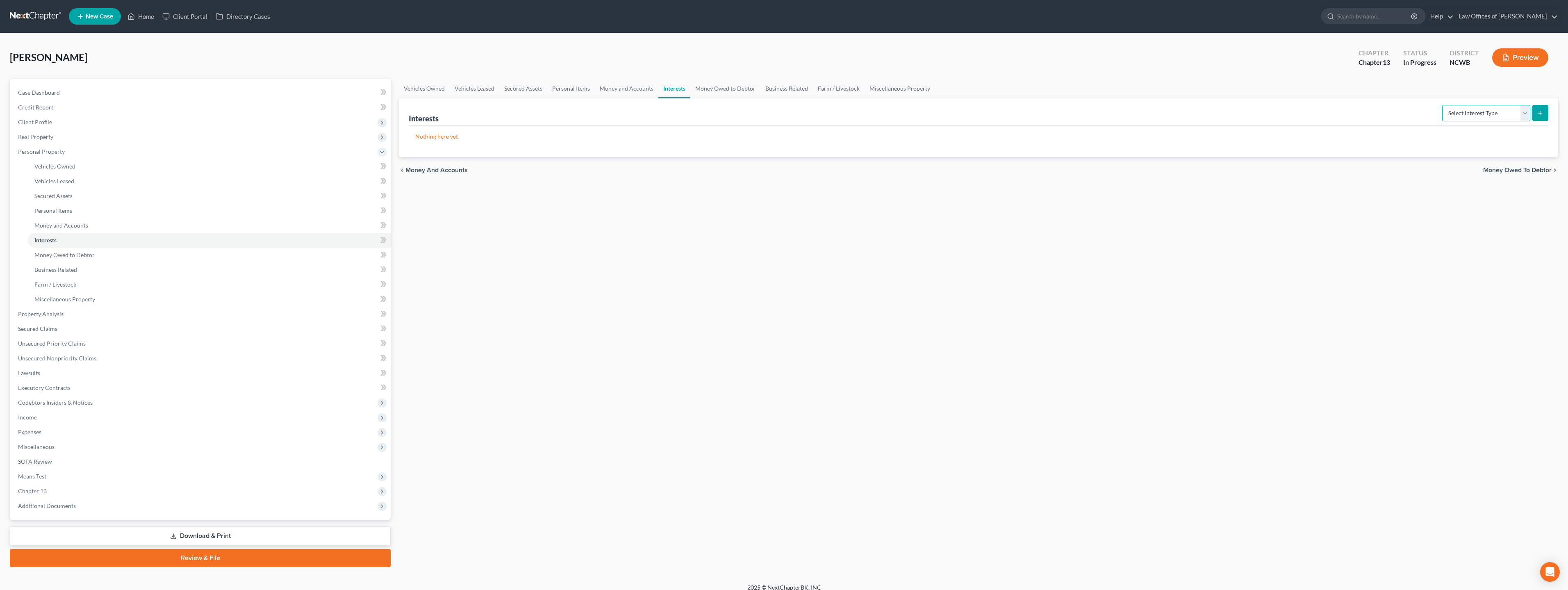
click at [618, 116] on select "Select Interest Type 401K Annuity Bond Education IRA Government Bond Government…" at bounding box center [1486, 113] width 88 height 17
select select "401k"
click at [618, 105] on select "Select Interest Type 401K Annuity Bond Education IRA Government Bond Government…" at bounding box center [1486, 113] width 88 height 17
click at [618, 112] on icon "submit" at bounding box center [1540, 113] width 7 height 7
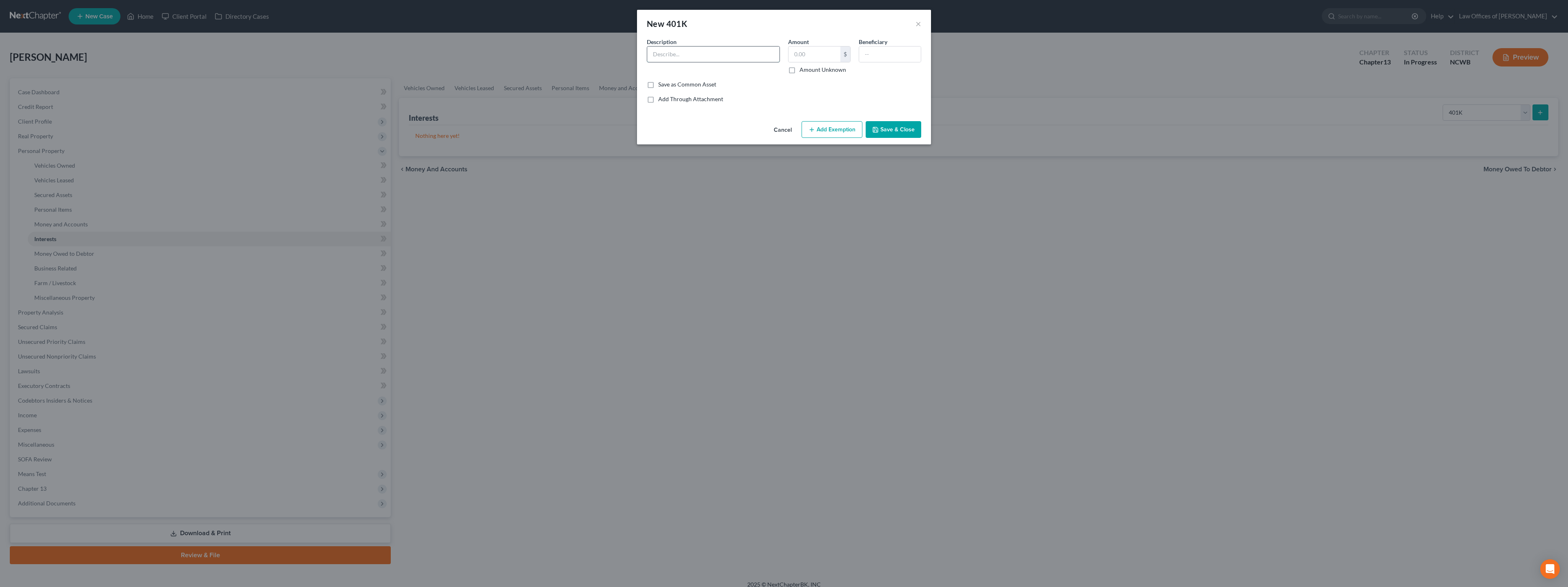
drag, startPoint x: 754, startPoint y: 58, endPoint x: 761, endPoint y: 57, distance: 7.1
click at [616, 58] on input "text" at bounding box center [713, 54] width 132 height 15
type input "????"
click at [616, 59] on input "text" at bounding box center [814, 54] width 52 height 15
type input "0.00"
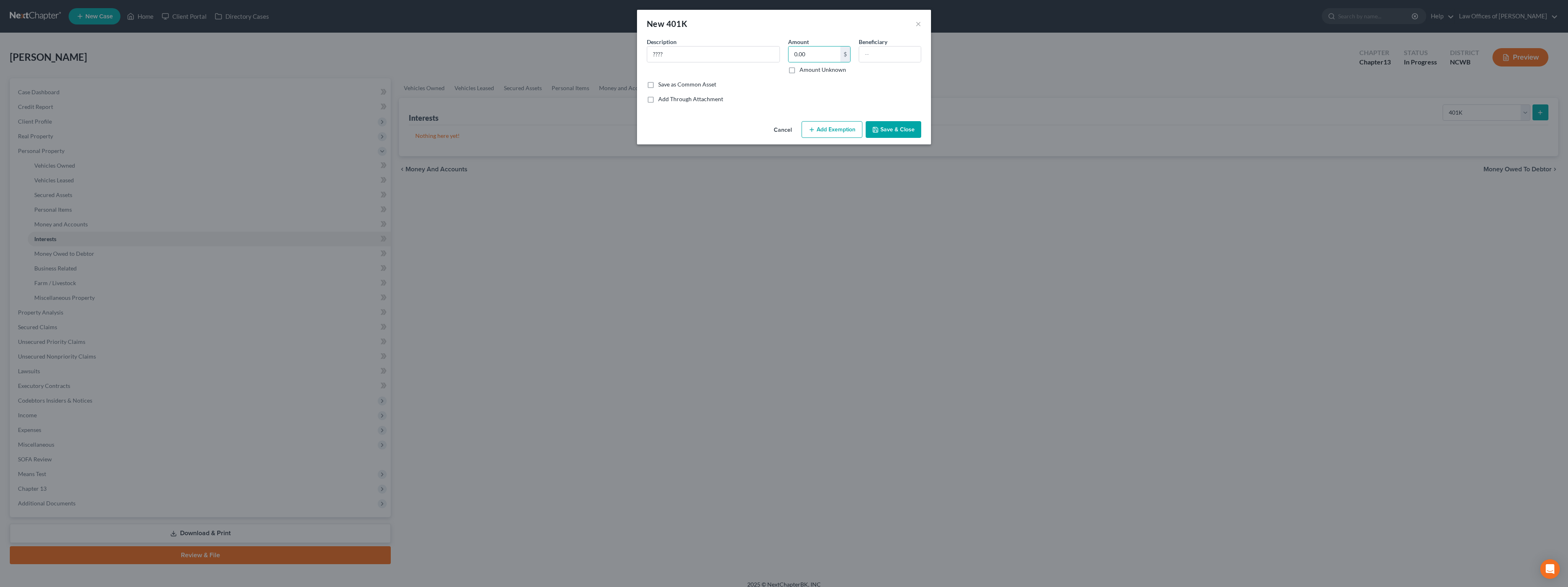
click at [616, 131] on button "Save & Close" at bounding box center [893, 130] width 55 height 17
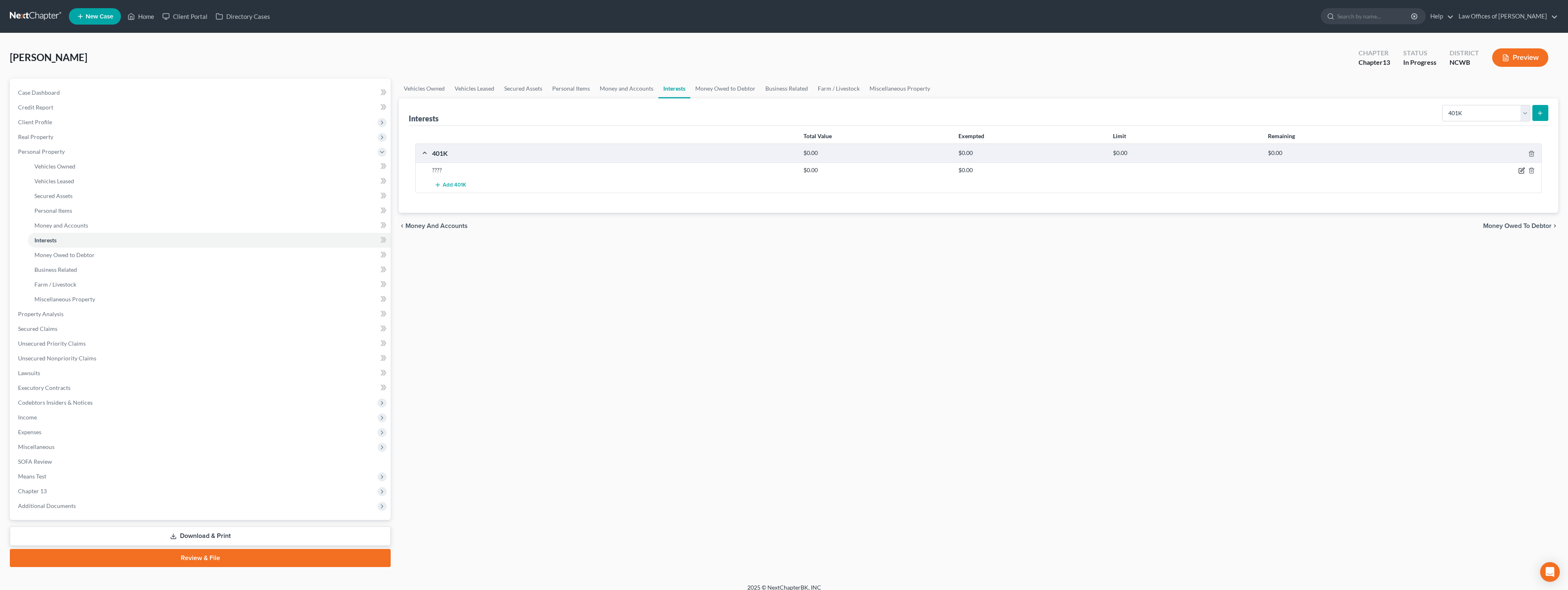
click at [618, 172] on icon "button" at bounding box center [1522, 171] width 7 height 7
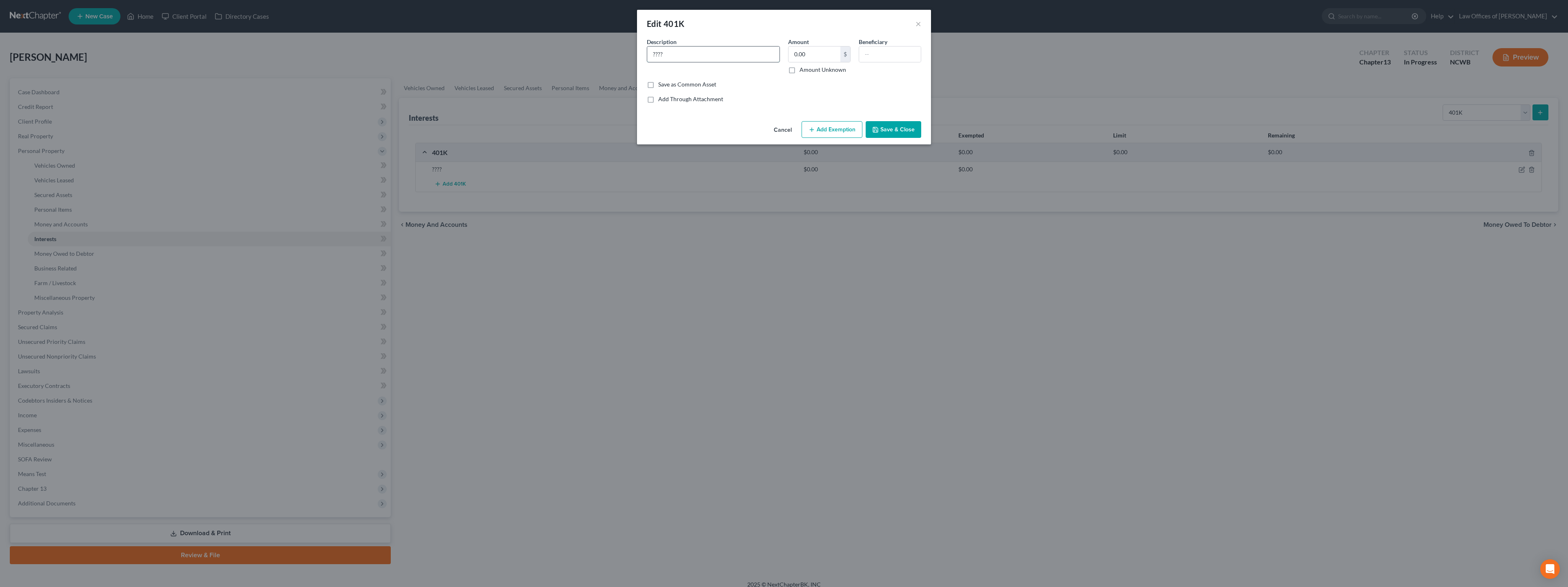
click at [616, 55] on input "????" at bounding box center [713, 54] width 132 height 15
type input "?"
click at [616, 132] on button "Save & Close" at bounding box center [893, 130] width 55 height 17
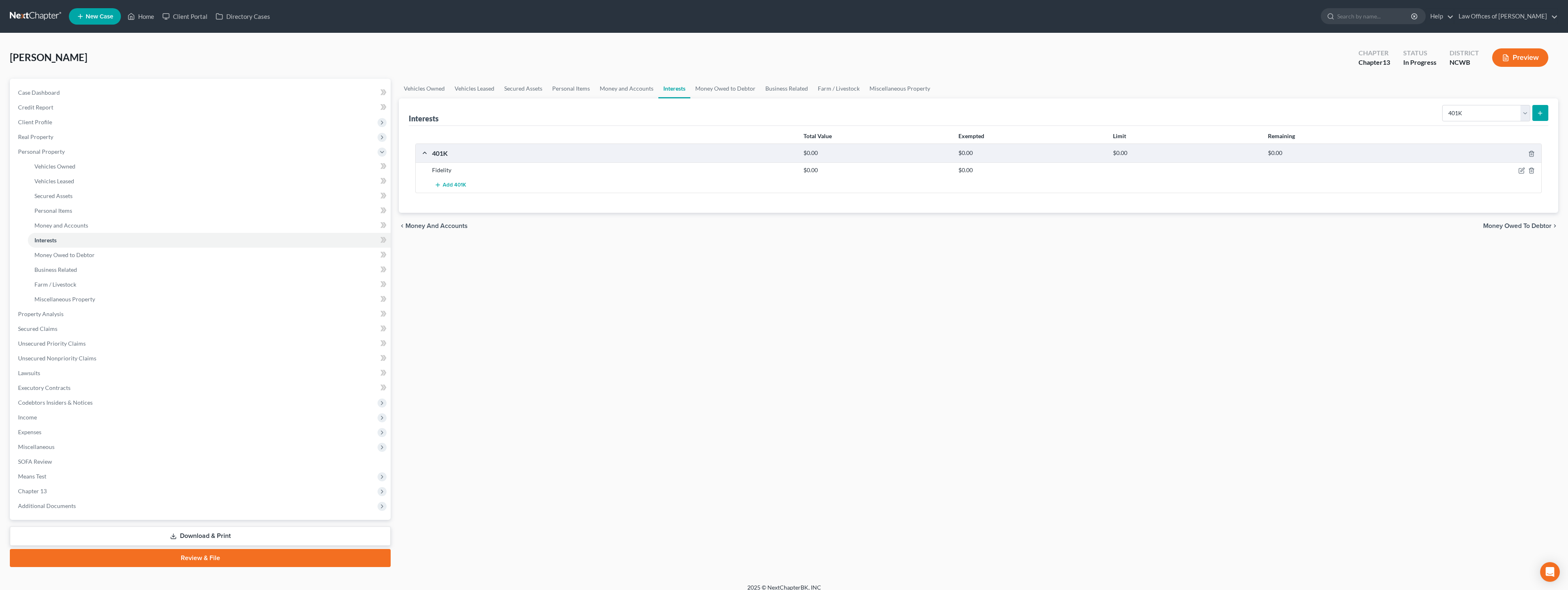
click at [496, 171] on div "Fidelity" at bounding box center [614, 170] width 372 height 8
click at [493, 170] on div "Fidelity" at bounding box center [614, 170] width 372 height 8
click at [618, 172] on icon "button" at bounding box center [1522, 170] width 4 height 4
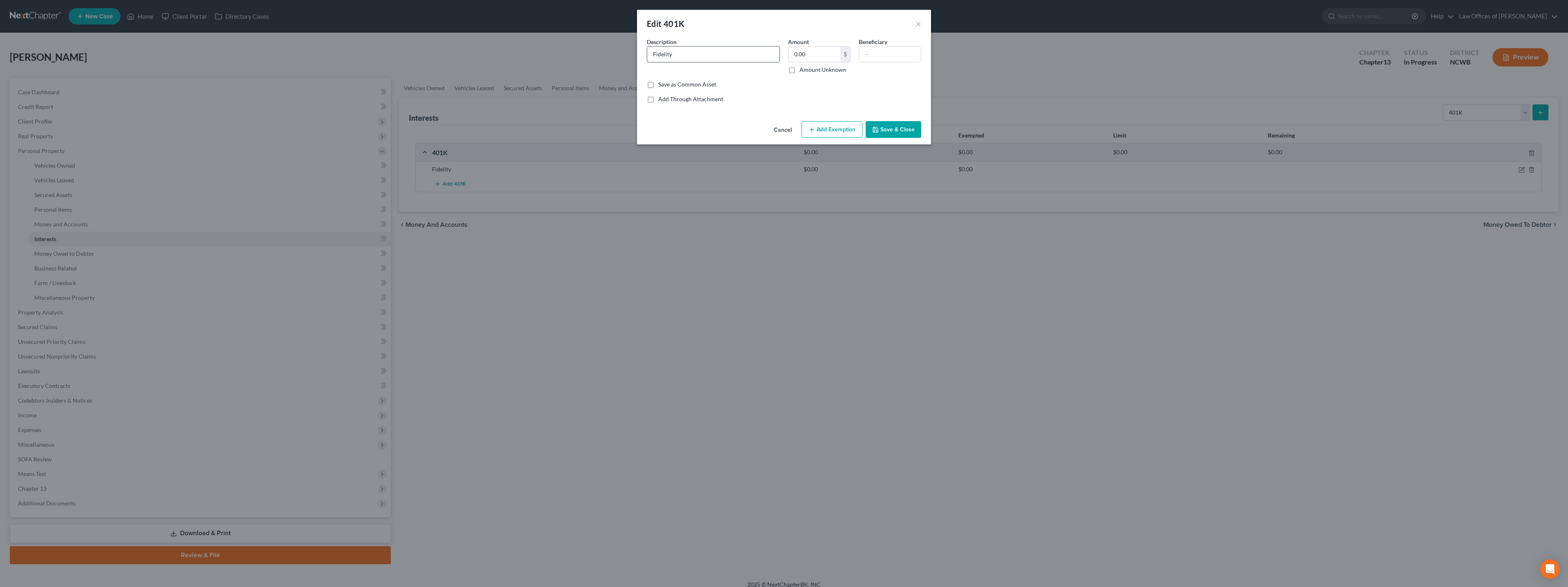
click at [616, 60] on input "Fidelity" at bounding box center [713, 54] width 132 height 15
click at [616, 129] on button "Save & Close" at bounding box center [893, 130] width 55 height 17
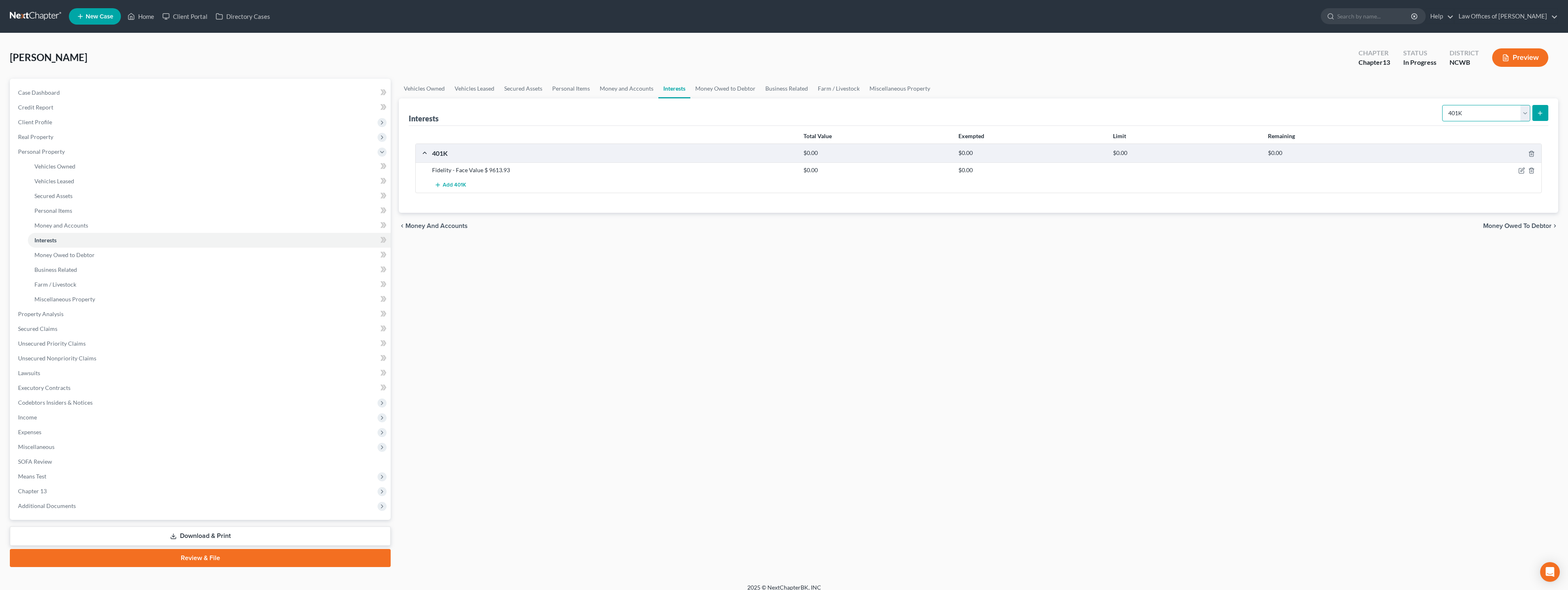
click at [618, 110] on select "Select Interest Type 401K Annuity Bond Education IRA Government Bond Government…" at bounding box center [1486, 113] width 88 height 17
click at [618, 105] on select "Select Interest Type 401K Annuity Bond Education IRA Government Bond Government…" at bounding box center [1486, 113] width 88 height 17
click at [618, 113] on button "submit" at bounding box center [1541, 113] width 16 height 16
click at [618, 113] on icon "submit" at bounding box center [1540, 113] width 7 height 7
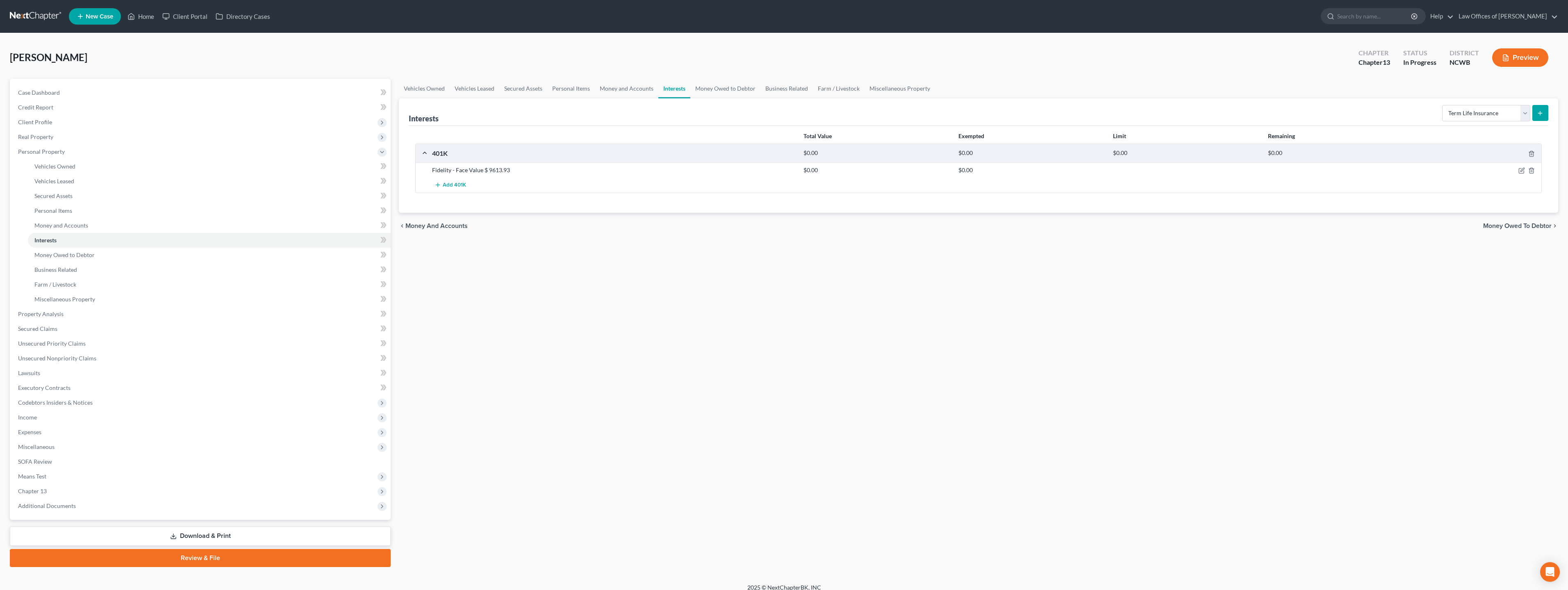
click at [618, 113] on icon "submit" at bounding box center [1540, 113] width 7 height 7
click at [618, 109] on select "Select Interest Type 401K Annuity Bond Education IRA Government Bond Government…" at bounding box center [1486, 113] width 88 height 17
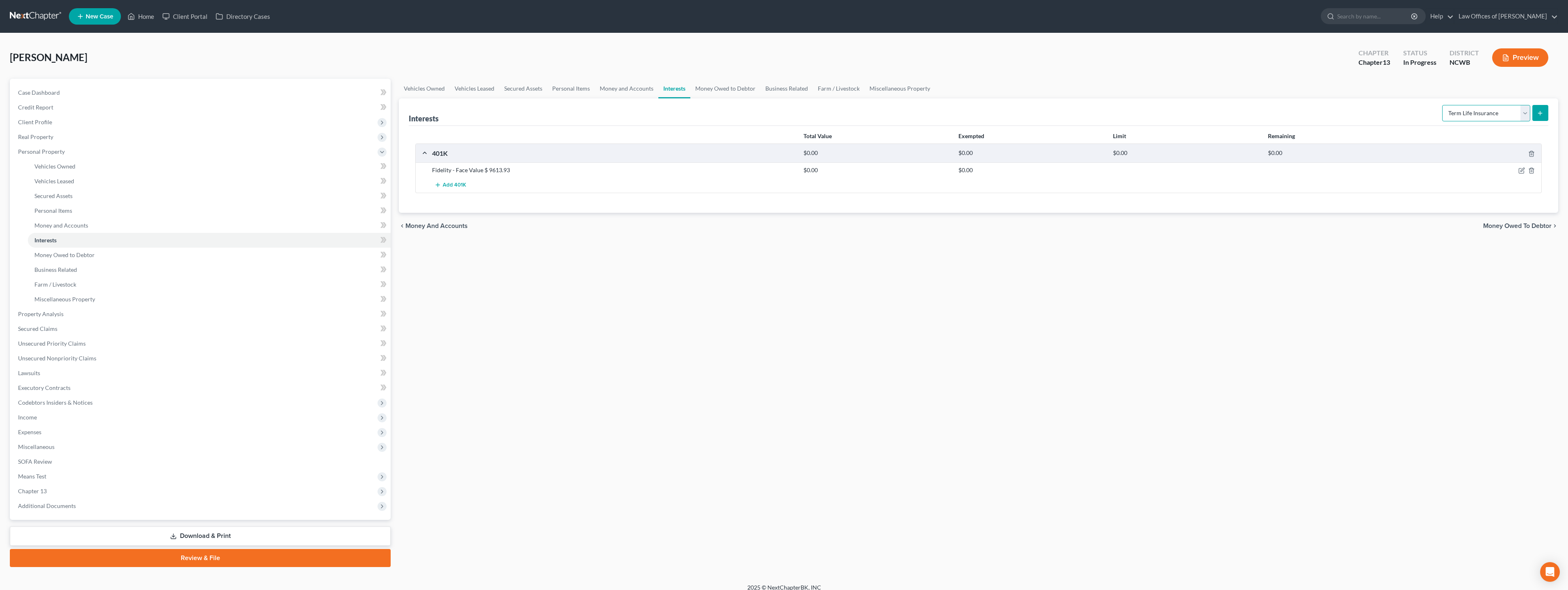
click at [618, 105] on select "Select Interest Type 401K Annuity Bond Education IRA Government Bond Government…" at bounding box center [1486, 113] width 88 height 17
click at [618, 302] on div "Vehicles Owned Vehicles Leased Secured Assets Personal Items Money and Accounts…" at bounding box center [978, 323] width 1168 height 489
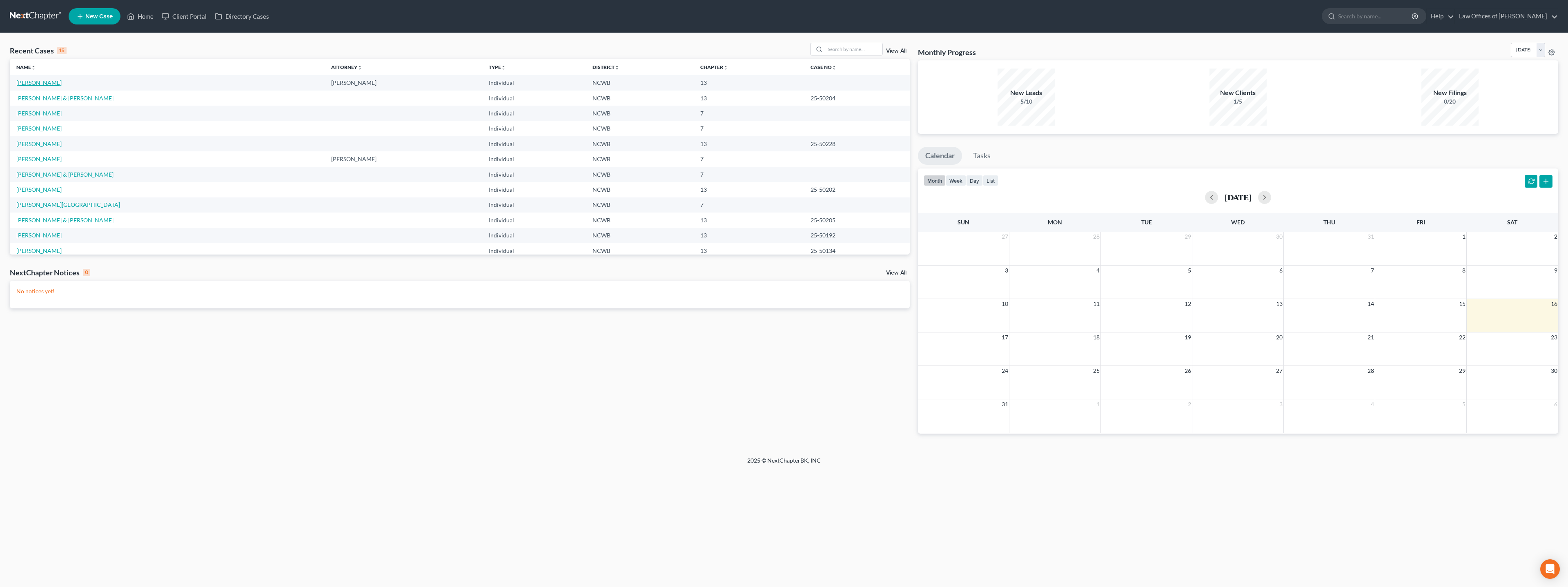
click at [27, 81] on link "[PERSON_NAME]" at bounding box center [39, 82] width 45 height 7
select select "3"
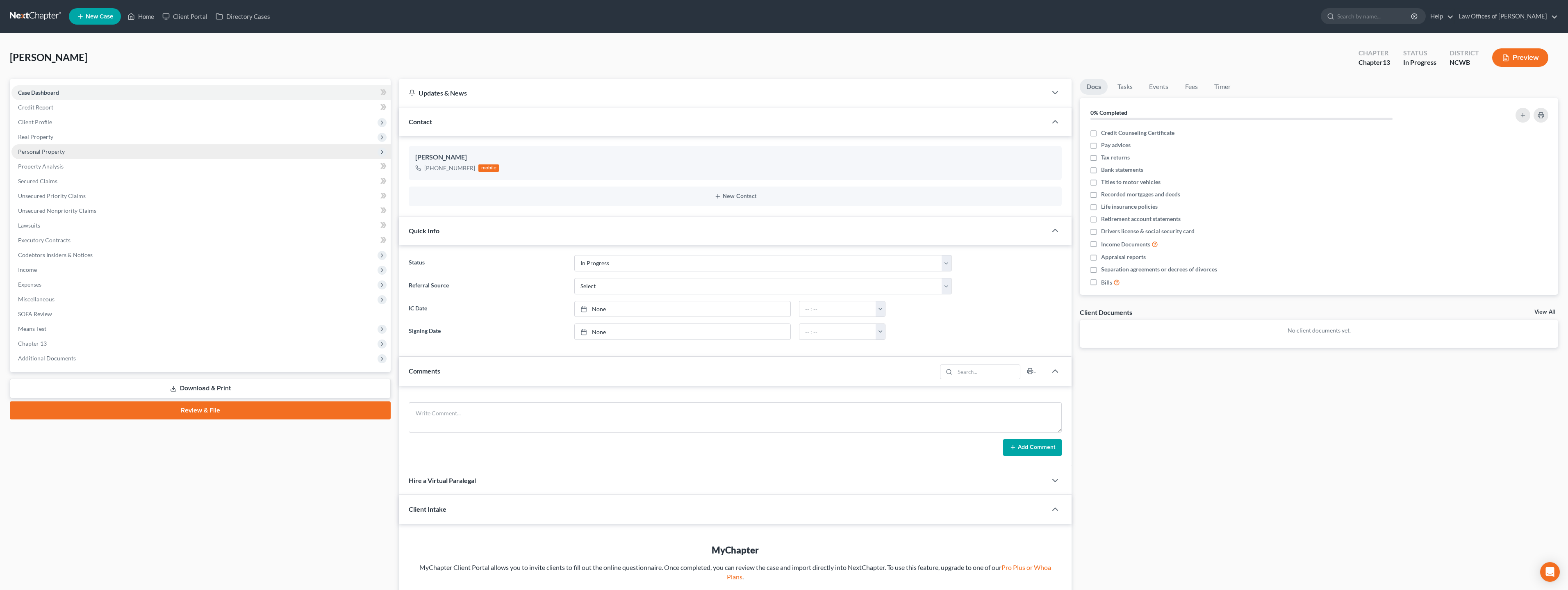
click at [53, 152] on span "Personal Property" at bounding box center [42, 151] width 46 height 7
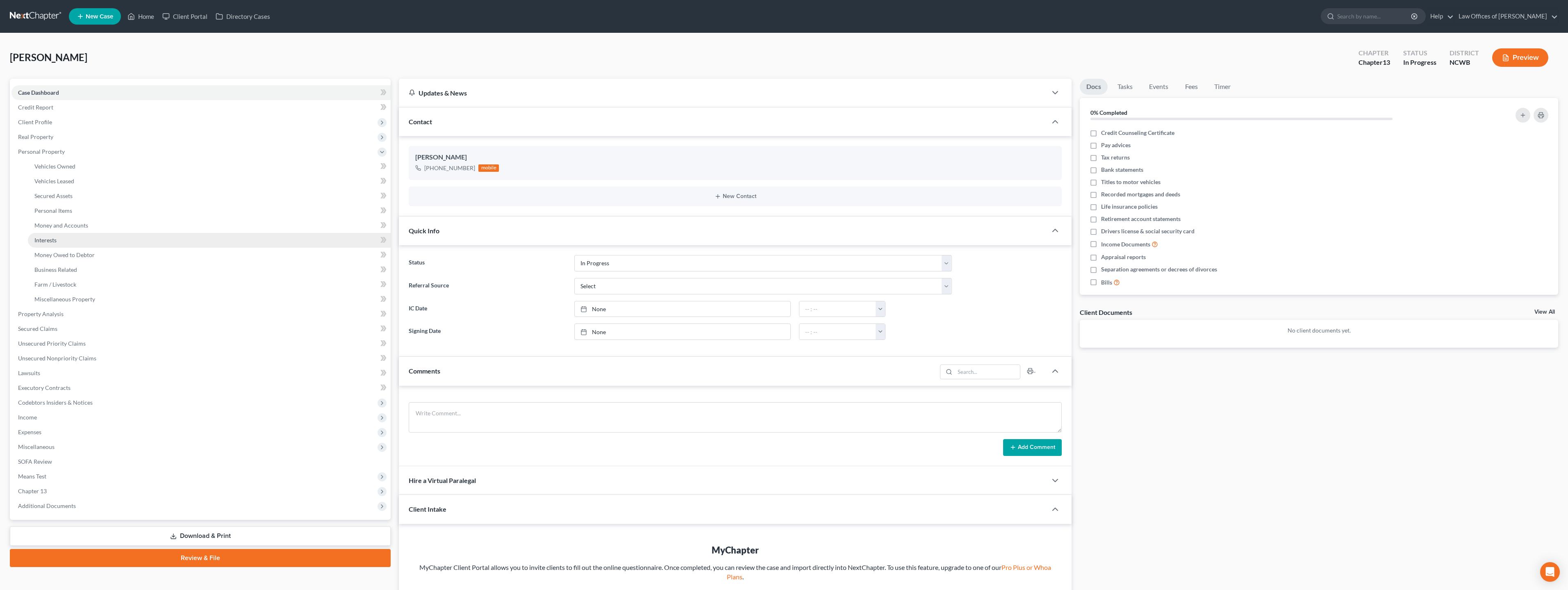
click at [46, 238] on span "Interests" at bounding box center [45, 240] width 22 height 7
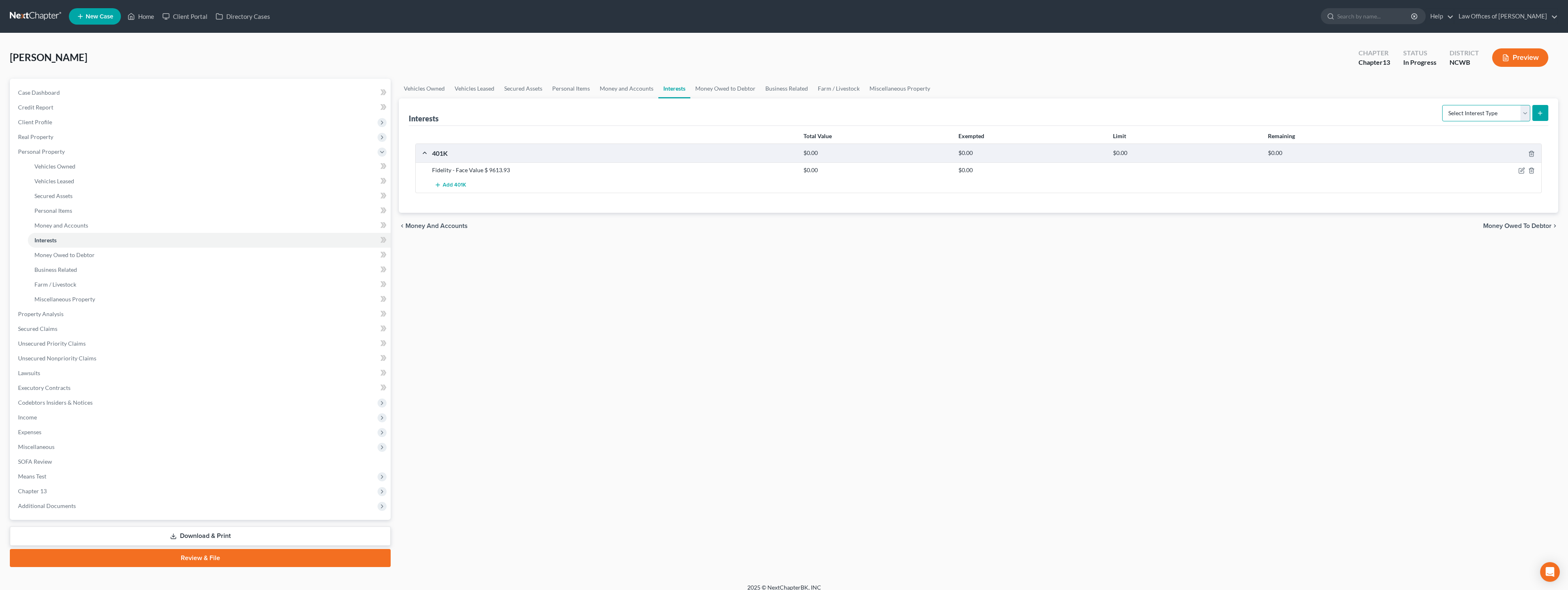
click at [1509, 117] on select "Select Interest Type 401K Annuity Bond Education IRA Government Bond Government…" at bounding box center [1486, 113] width 88 height 17
select select "term_life_insurance"
click at [1443, 105] on select "Select Interest Type 401K Annuity Bond Education IRA Government Bond Government…" at bounding box center [1486, 113] width 88 height 17
click at [1540, 111] on icon "submit" at bounding box center [1540, 113] width 7 height 7
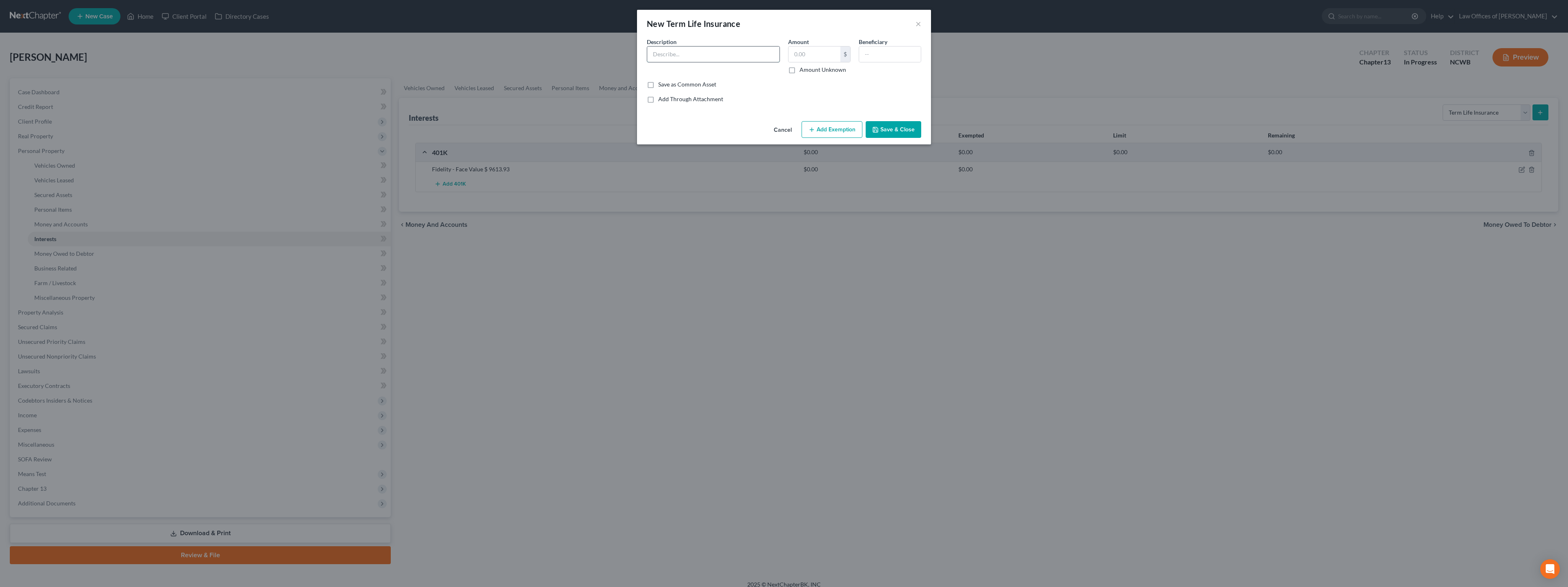
click at [723, 49] on input "text" at bounding box center [713, 54] width 132 height 15
click at [772, 55] on input "Term Life Ins - Prudential - Face Val $83,000 / Supplemental $" at bounding box center [713, 54] width 132 height 15
type input "Term Life Ins - Prudential - Face Val $83,000 / Supplemental $249,000 / Supplem…"
click at [898, 130] on button "Save & Close" at bounding box center [893, 130] width 55 height 17
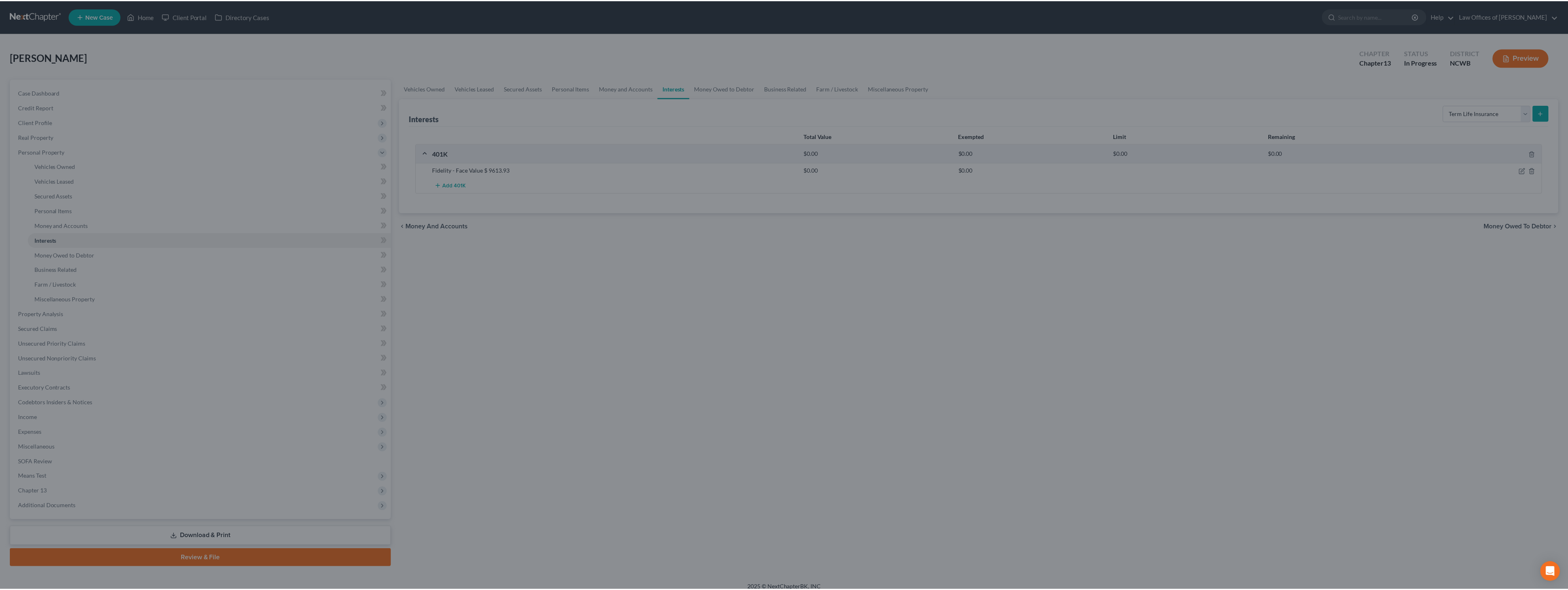
scroll to position [0, 0]
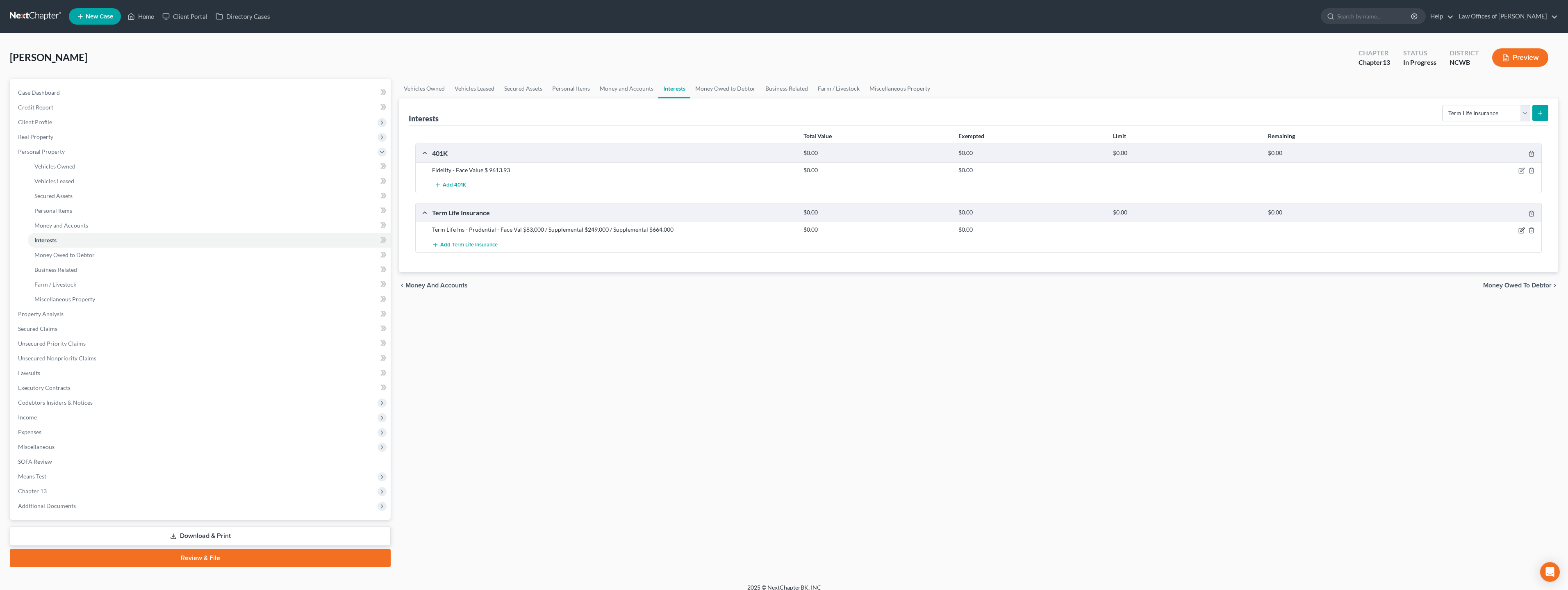
click at [1521, 230] on icon "button" at bounding box center [1522, 229] width 4 height 4
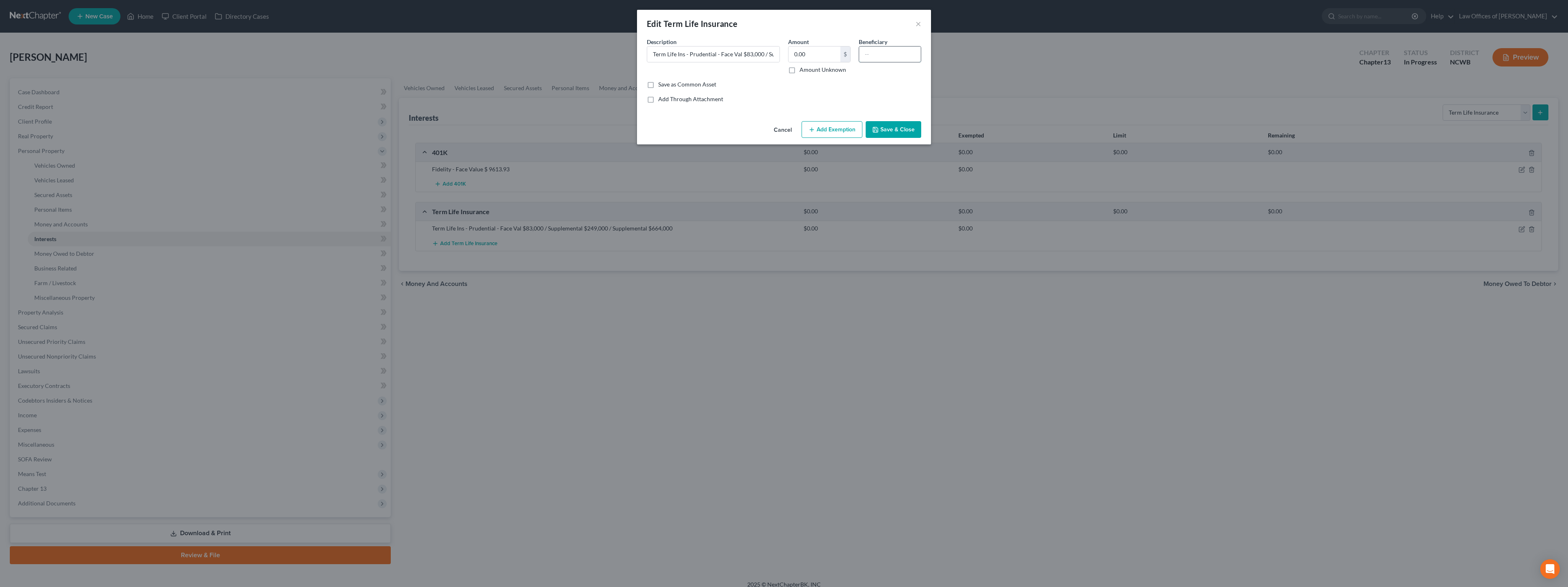
click at [866, 56] on input "text" at bounding box center [889, 54] width 61 height 15
type input "see worksheet"
click at [880, 130] on button "Save & Close" at bounding box center [893, 130] width 55 height 17
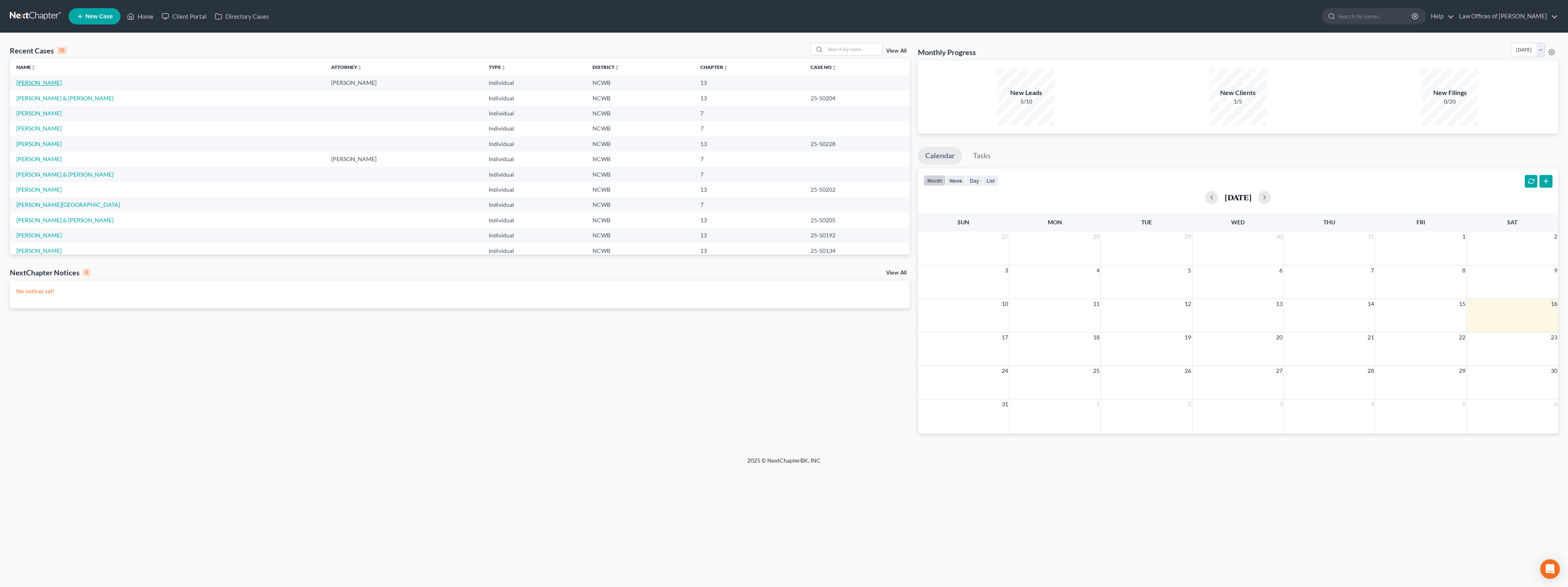
click at [33, 84] on link "[PERSON_NAME]" at bounding box center [39, 82] width 45 height 7
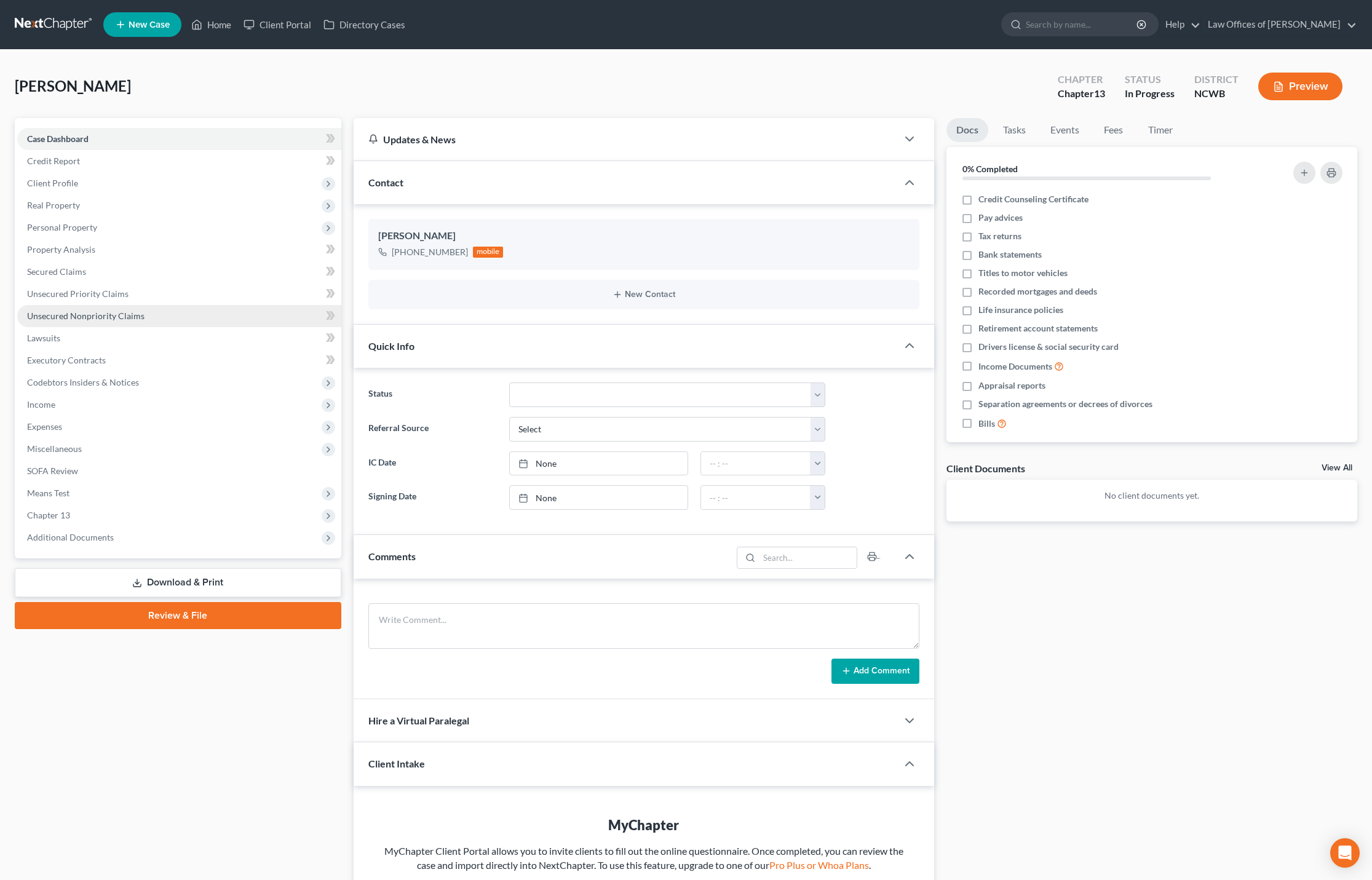
click at [74, 314] on span "Unsecured Nonpriority Claims" at bounding box center [86, 315] width 117 height 10
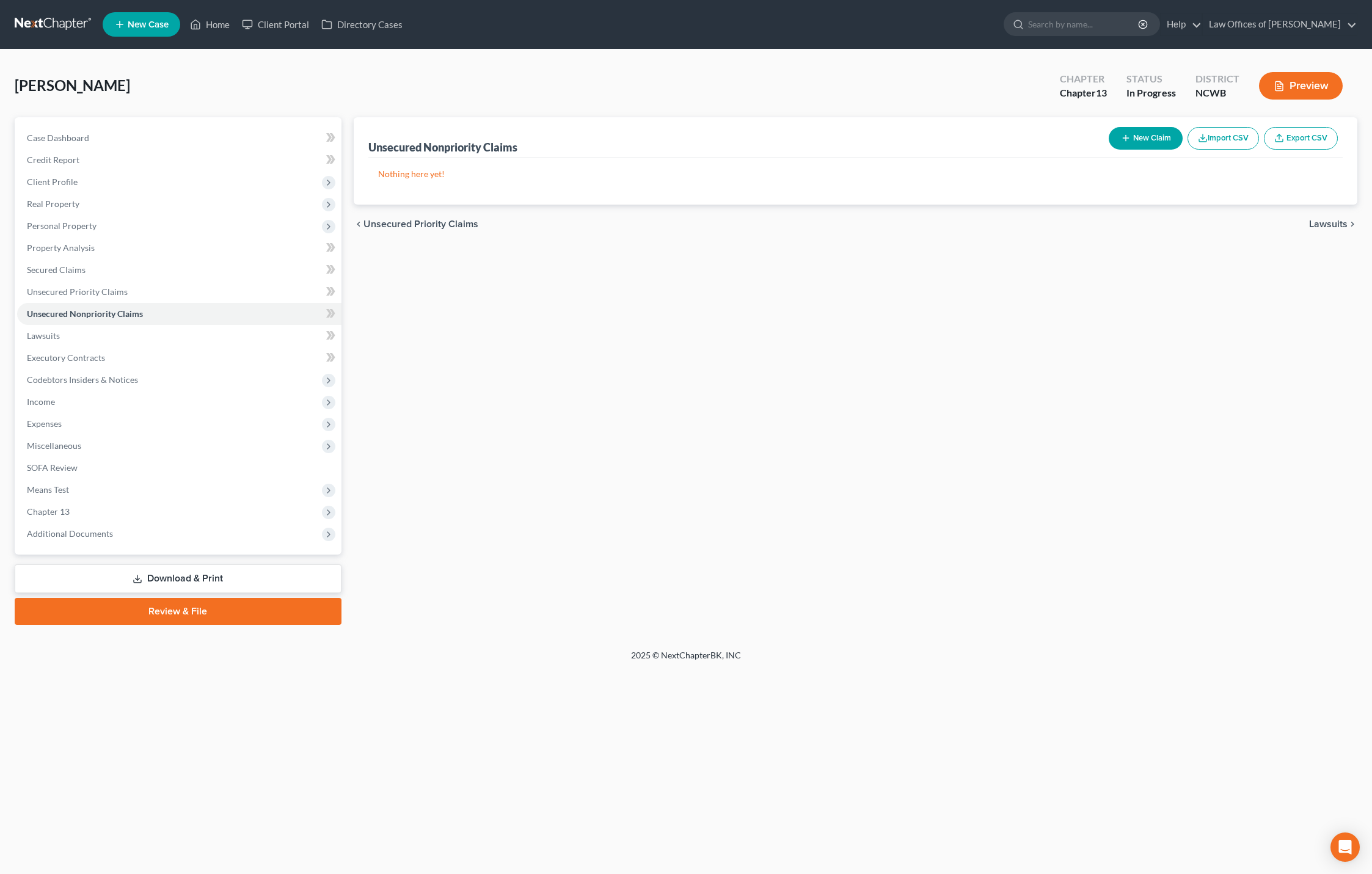
click at [1134, 135] on button "New Claim" at bounding box center [1145, 138] width 74 height 23
select select "0"
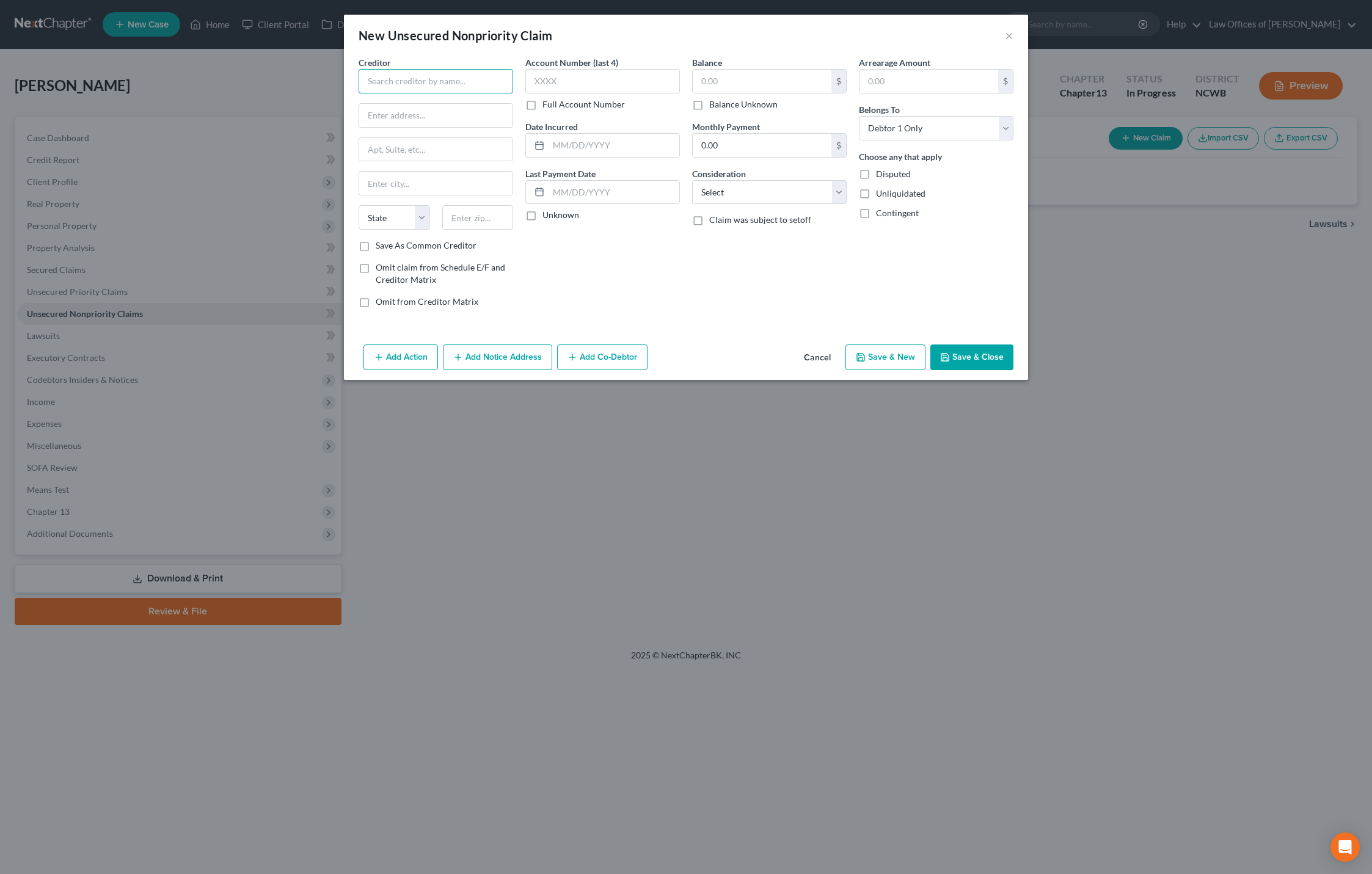
click at [425, 86] on input "text" at bounding box center [436, 81] width 155 height 25
type input "Credit One Visa"
type input "PO Box 98873"
type input "[GEOGRAPHIC_DATA]"
select select "31"
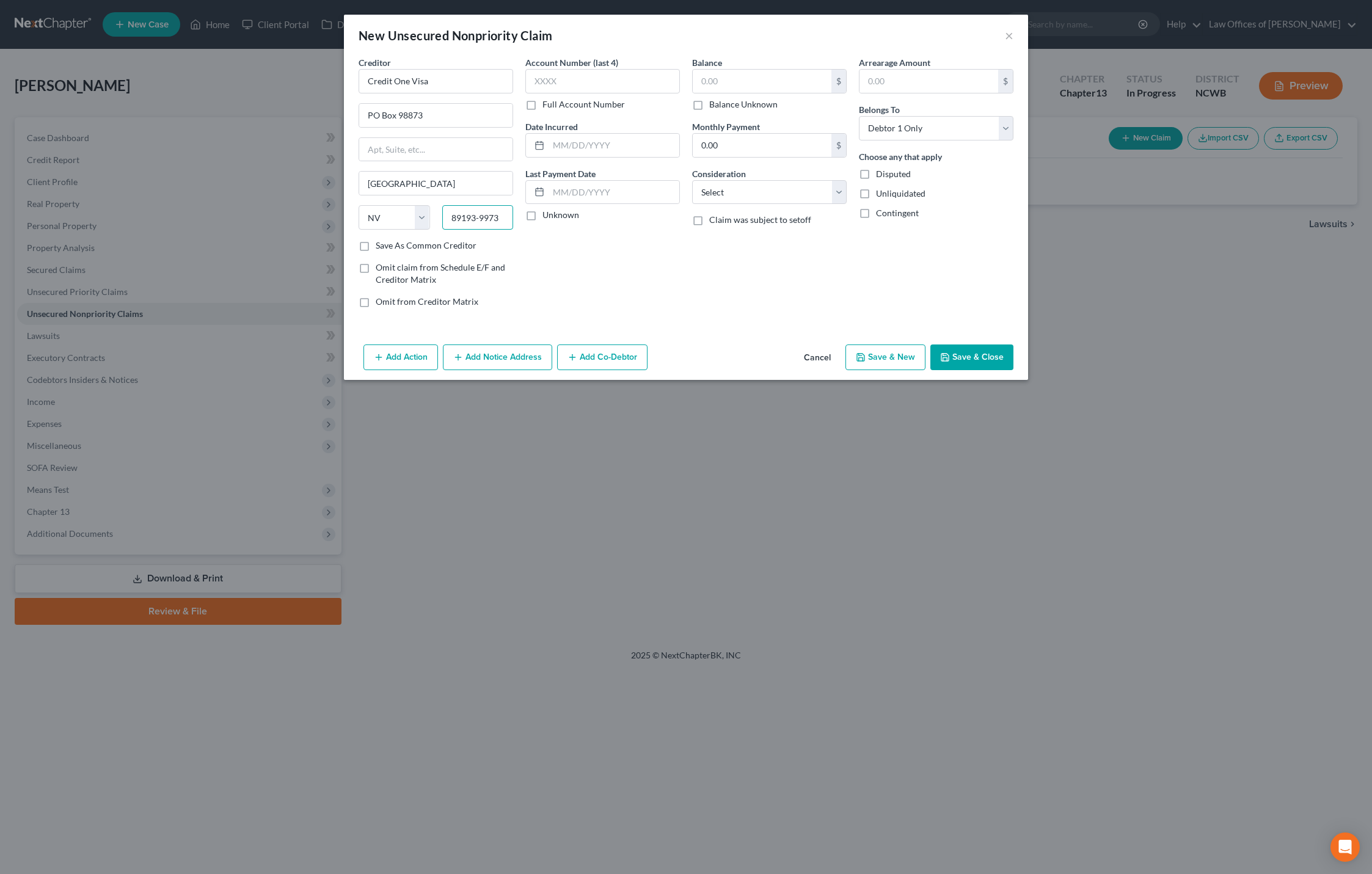
click at [487, 222] on input "89193-9973" at bounding box center [478, 217] width 71 height 25
type input "89193-8873"
click at [619, 92] on input "text" at bounding box center [603, 81] width 155 height 25
type input "2203"
click at [759, 77] on input "text" at bounding box center [762, 80] width 138 height 23
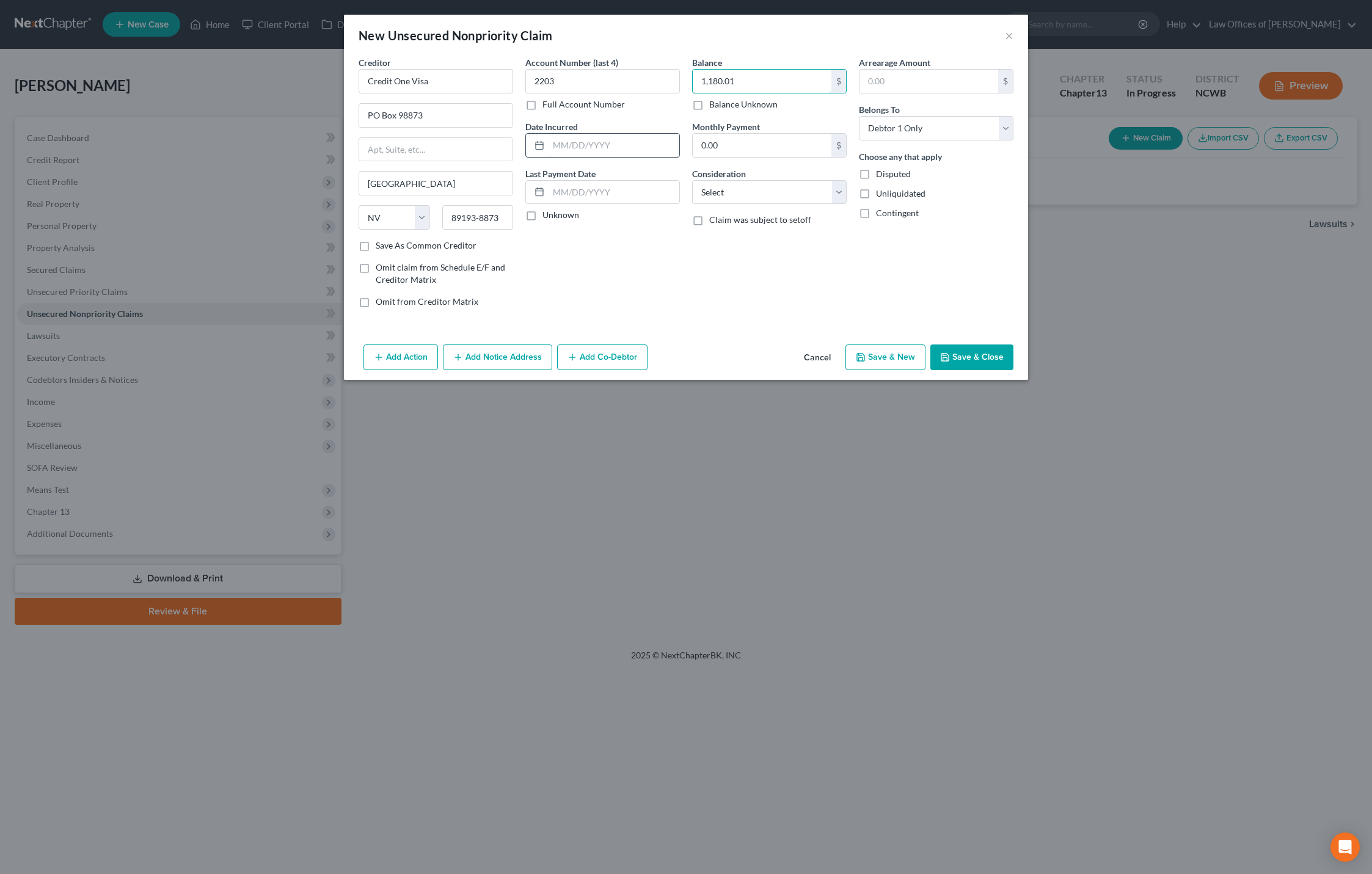
type input "1,180.01"
click at [584, 143] on input "text" at bounding box center [614, 145] width 131 height 23
type input "4/2004"
click at [965, 354] on button "Save & Close" at bounding box center [971, 357] width 83 height 25
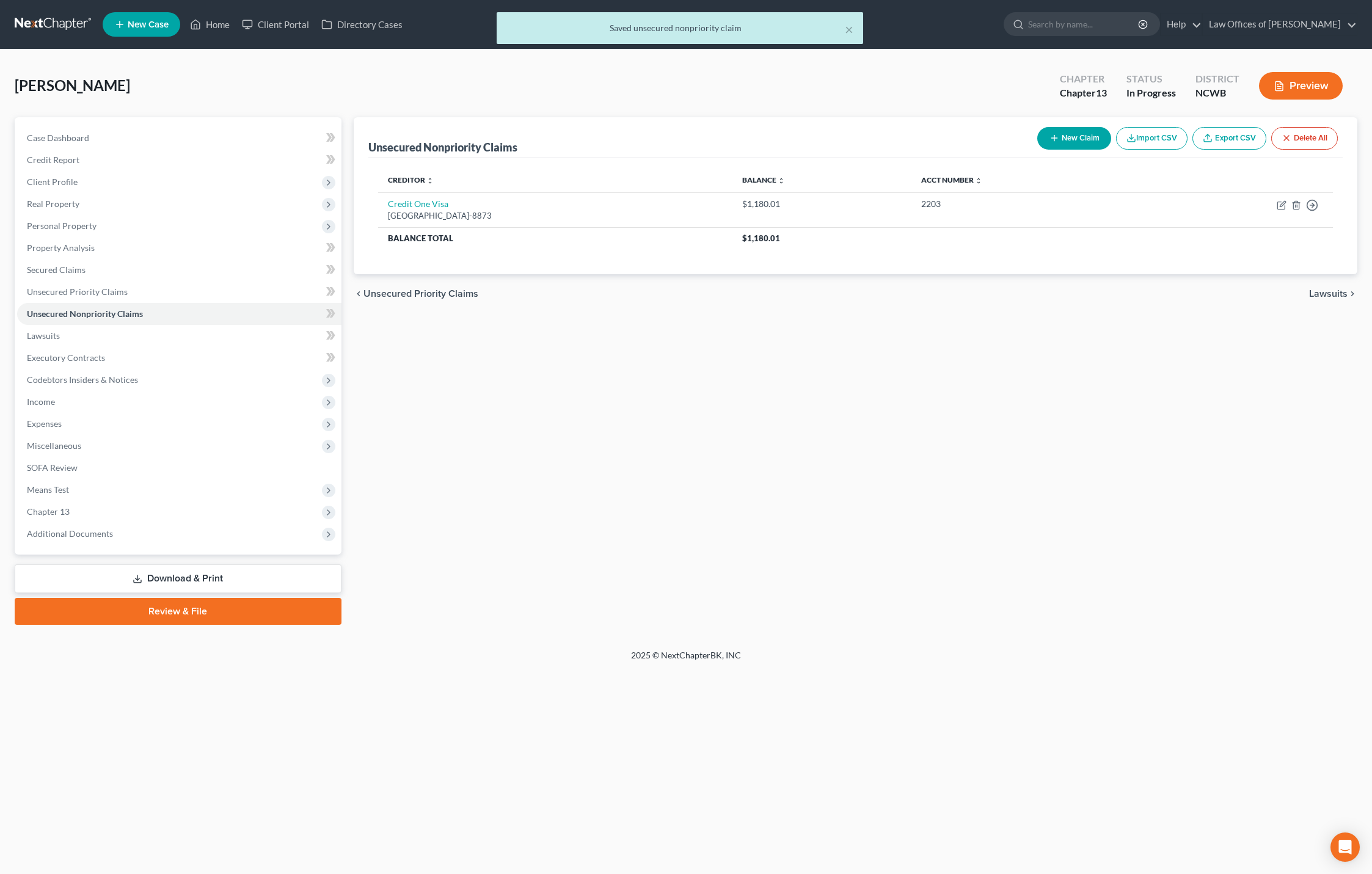
click at [1083, 140] on button "New Claim" at bounding box center [1073, 138] width 74 height 23
select select "0"
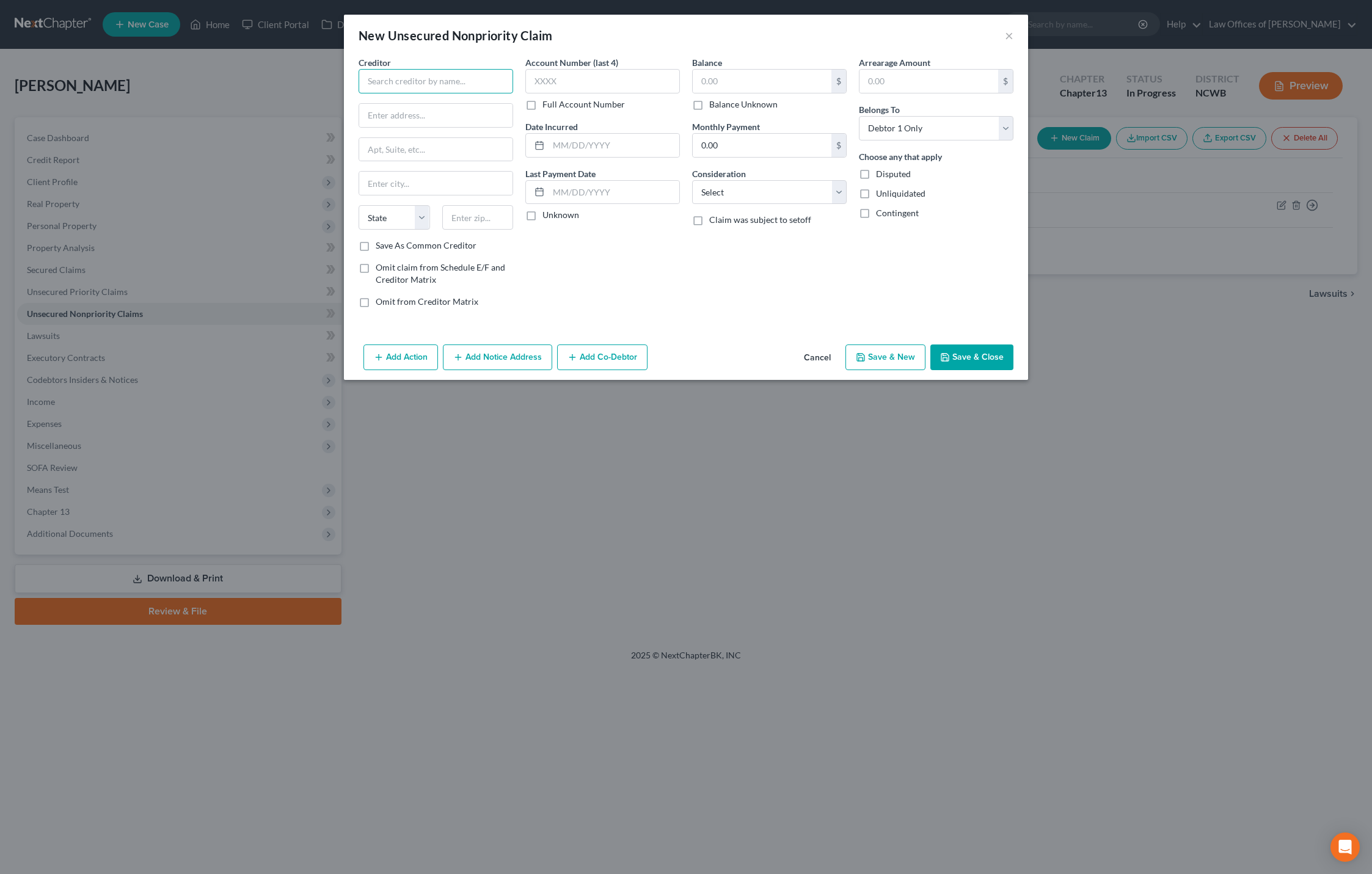
click at [462, 86] on input "text" at bounding box center [436, 81] width 155 height 25
type input "Aspire (Mastercard)"
type input "PO Box 10555"
type input "[GEOGRAPHIC_DATA]"
select select "10"
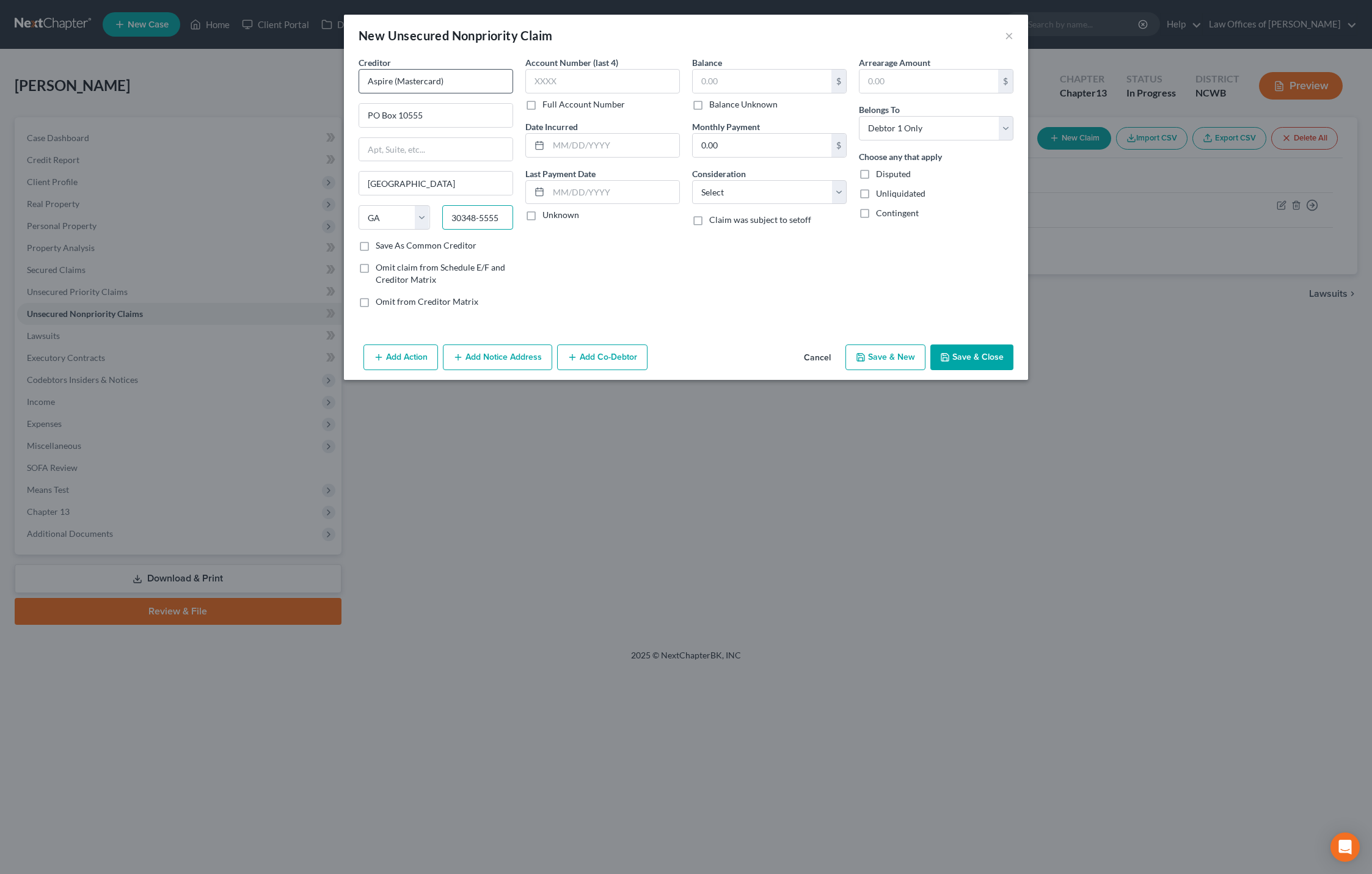
type input "30348-5555"
click at [546, 80] on input "text" at bounding box center [603, 81] width 155 height 25
type input "9683"
click at [732, 76] on input "text" at bounding box center [762, 80] width 138 height 23
type input "1,035.79"
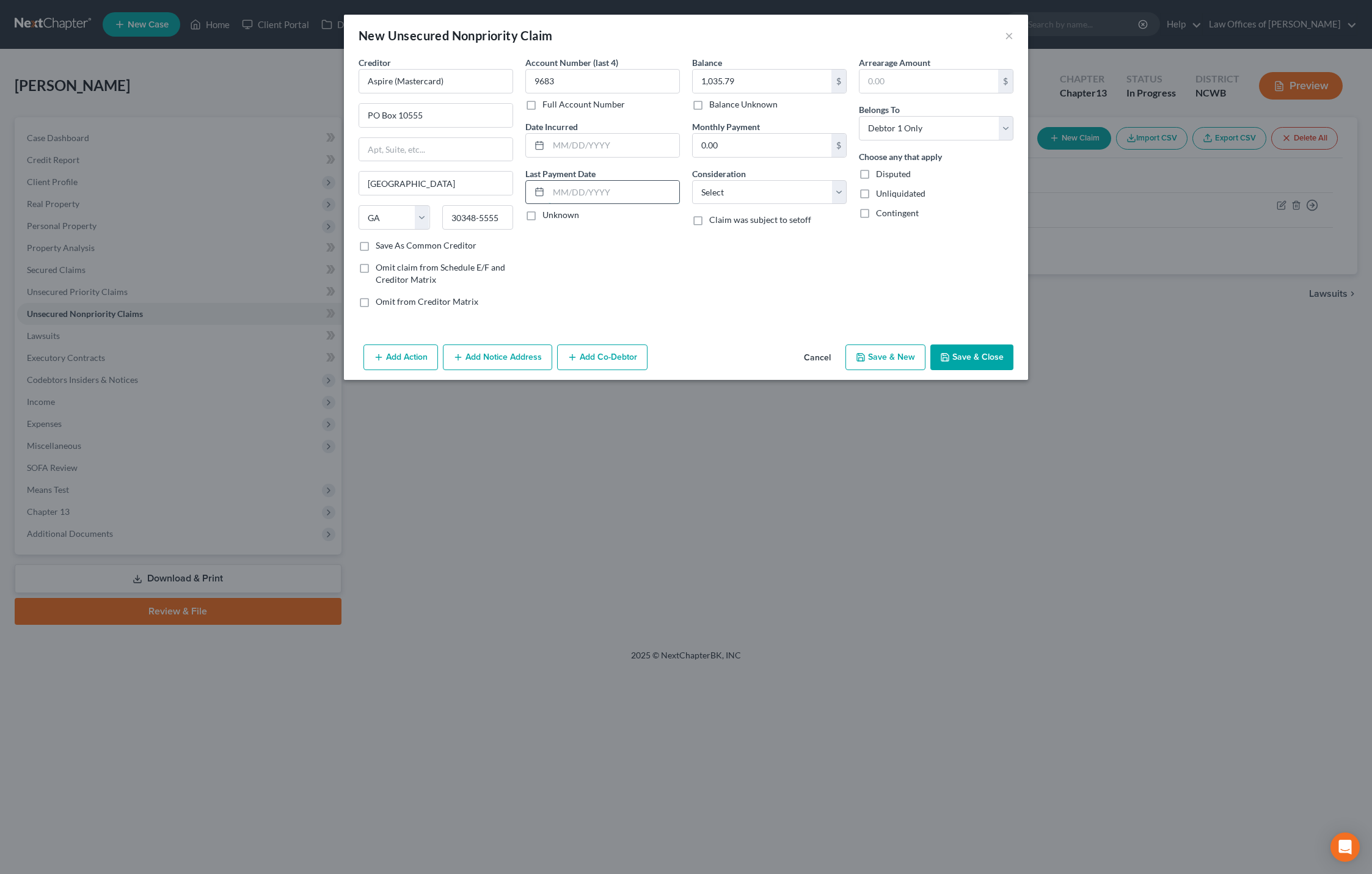
click at [613, 194] on input "text" at bounding box center [614, 192] width 131 height 23
click at [988, 353] on button "Save & Close" at bounding box center [971, 357] width 83 height 25
click at [558, 191] on input "04/2024" at bounding box center [614, 192] width 131 height 23
type input "4/2024"
click at [949, 356] on icon "button" at bounding box center [944, 357] width 10 height 10
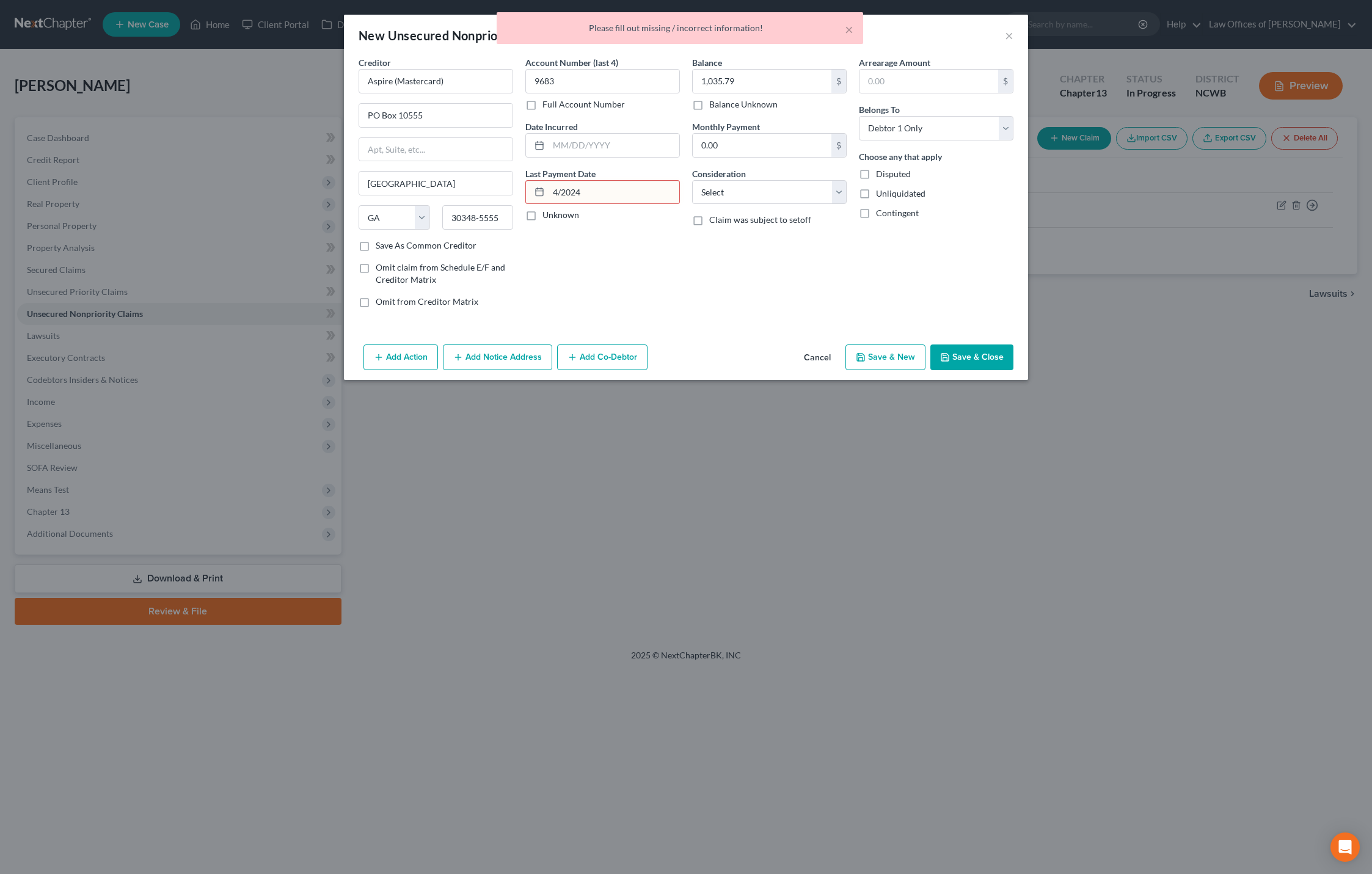
drag, startPoint x: 583, startPoint y: 188, endPoint x: 533, endPoint y: 192, distance: 50.2
click at [533, 192] on div "4/2024" at bounding box center [603, 192] width 155 height 25
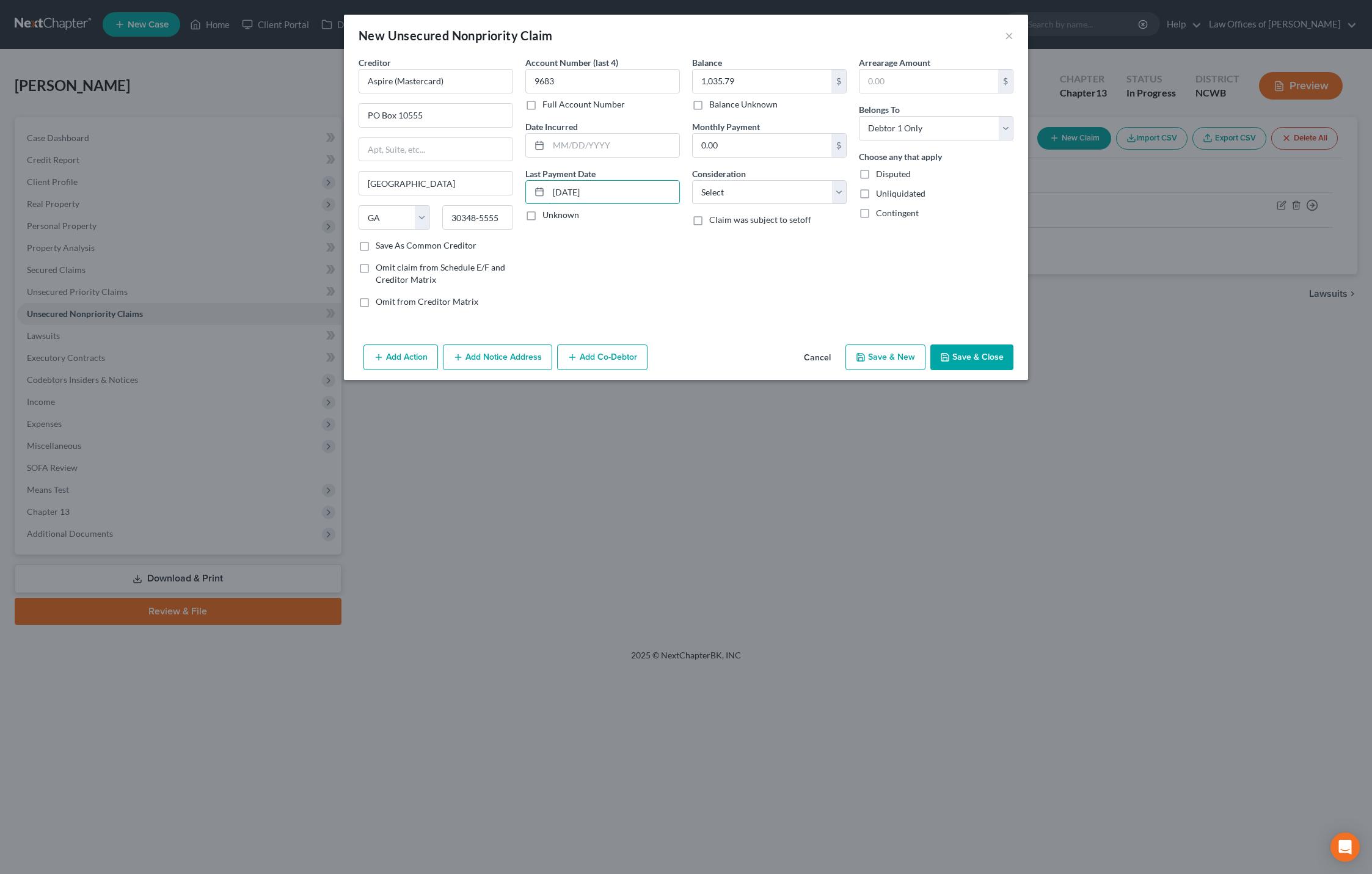
type input "[DATE]"
click at [954, 351] on button "Save & Close" at bounding box center [971, 357] width 83 height 25
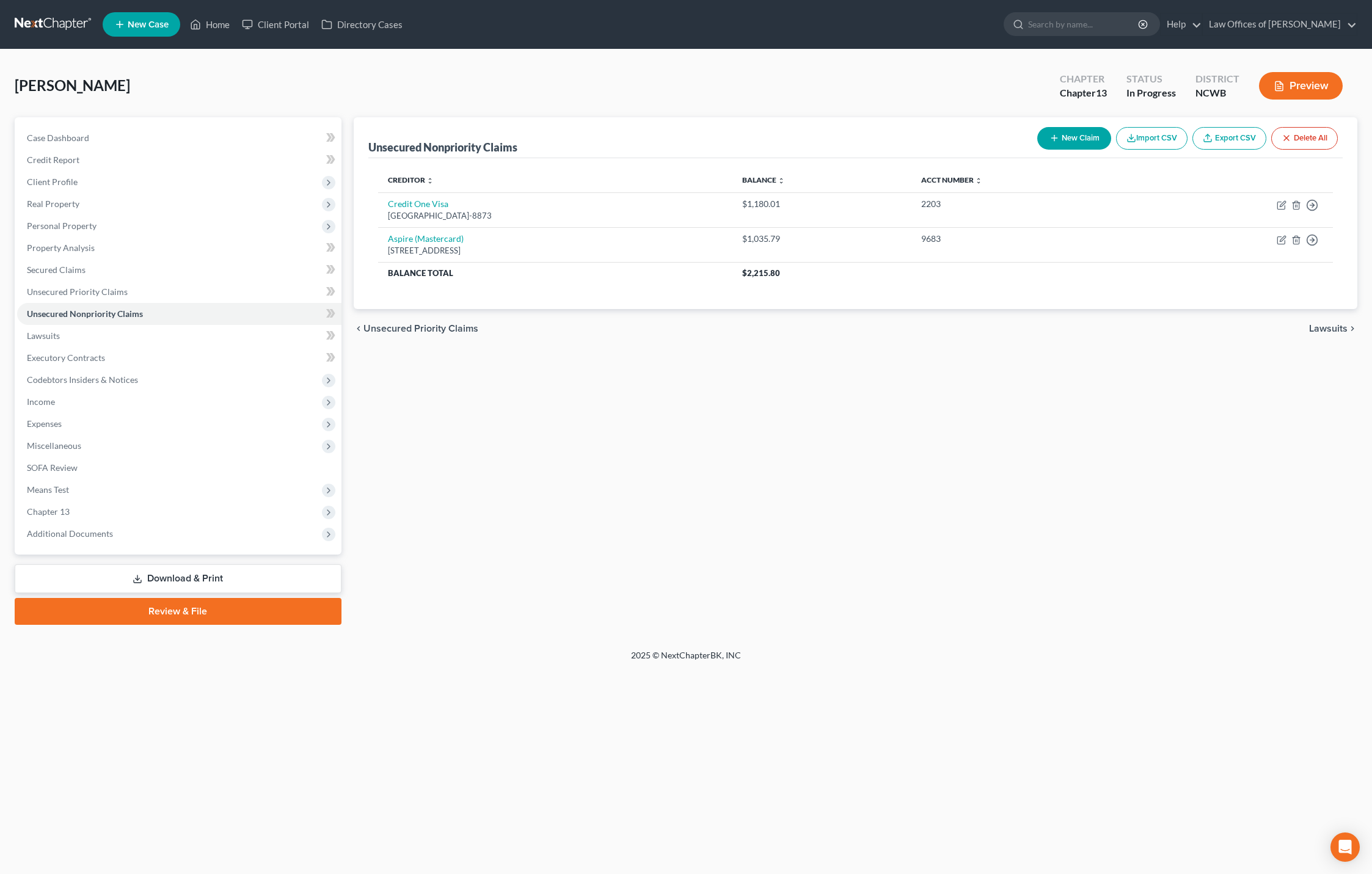
click at [1079, 137] on button "New Claim" at bounding box center [1073, 138] width 74 height 23
select select "0"
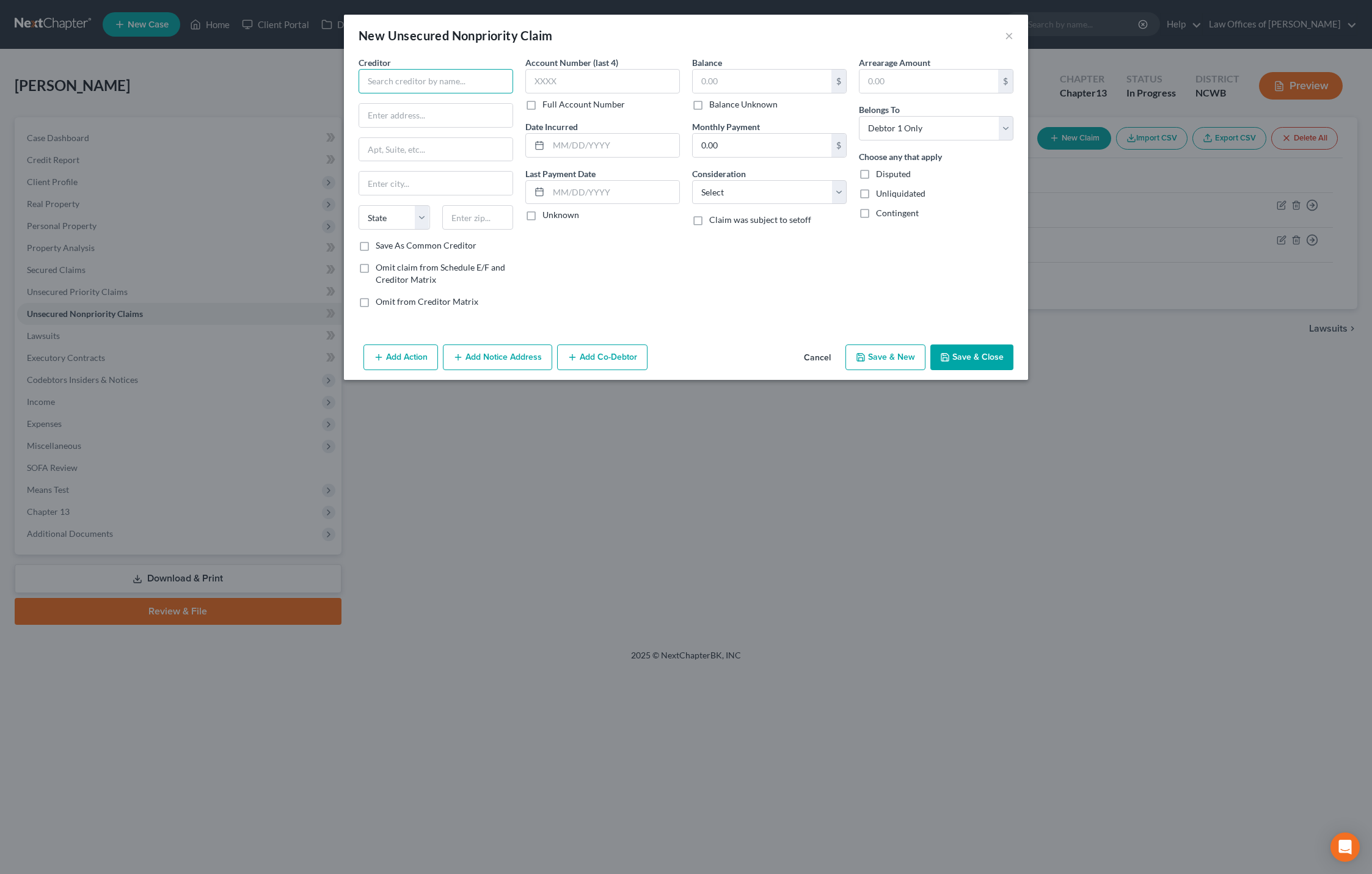
click at [455, 90] on input "text" at bounding box center [436, 81] width 155 height 25
type input "Capital One (Savor)"
type input "P"
type input "PO Box 71087"
type input "Charlotte"
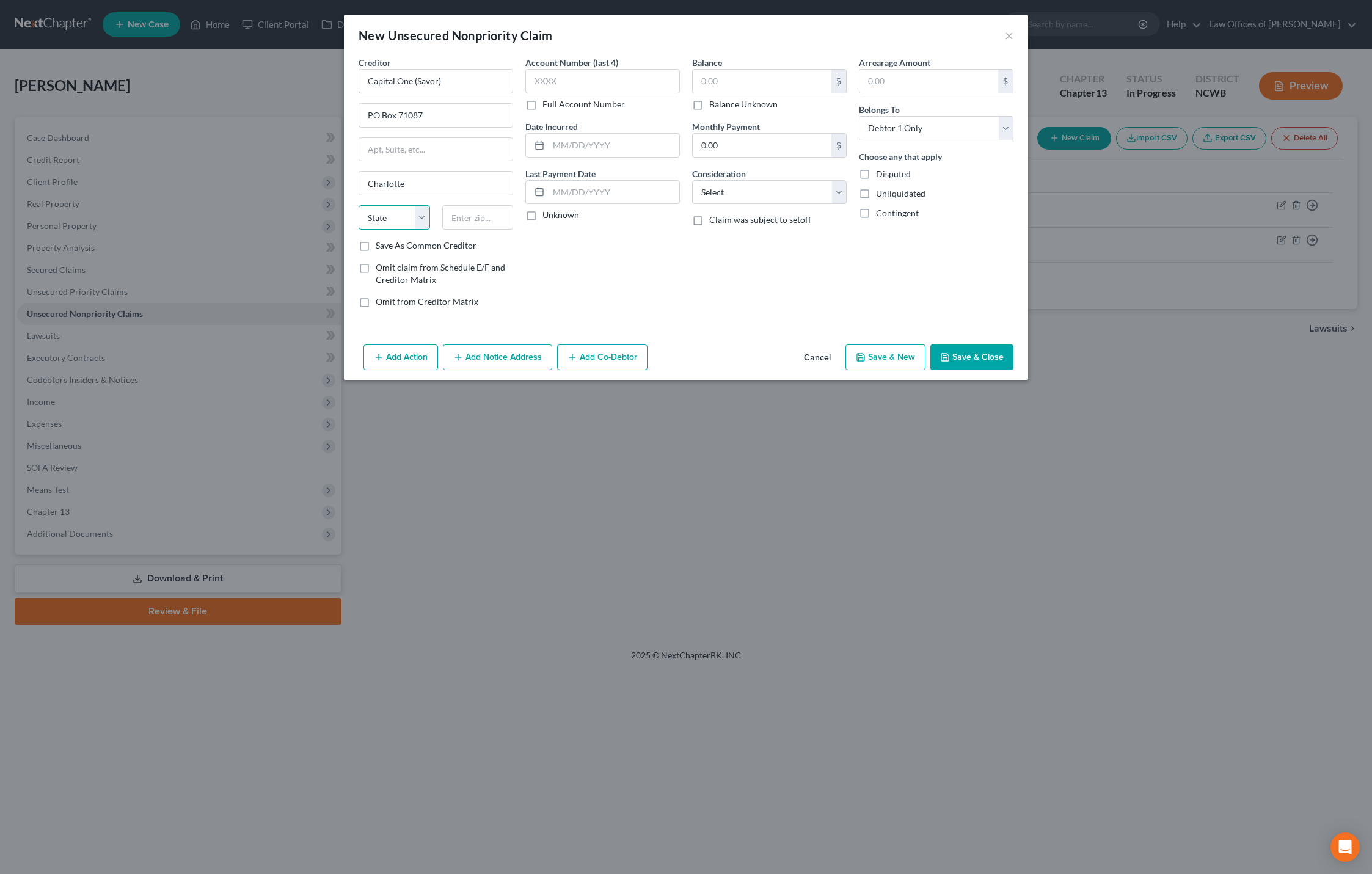
select select "28"
type input "27272-1087"
click at [615, 77] on input "text" at bounding box center [603, 81] width 155 height 25
type input "9917"
click at [788, 76] on input "text" at bounding box center [762, 80] width 138 height 23
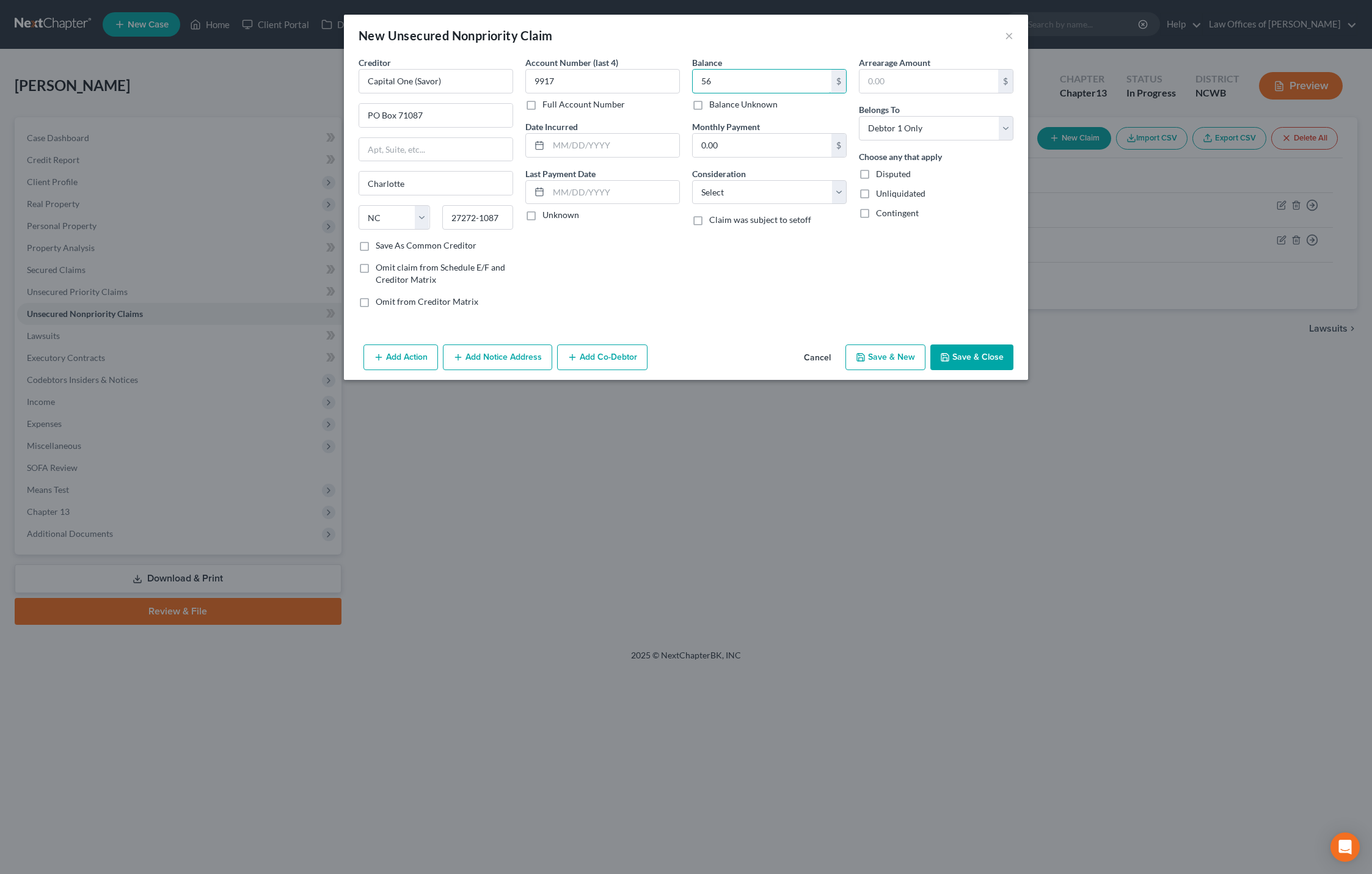
type input "5"
type input "640.75"
click at [968, 359] on button "Save & Close" at bounding box center [971, 357] width 83 height 25
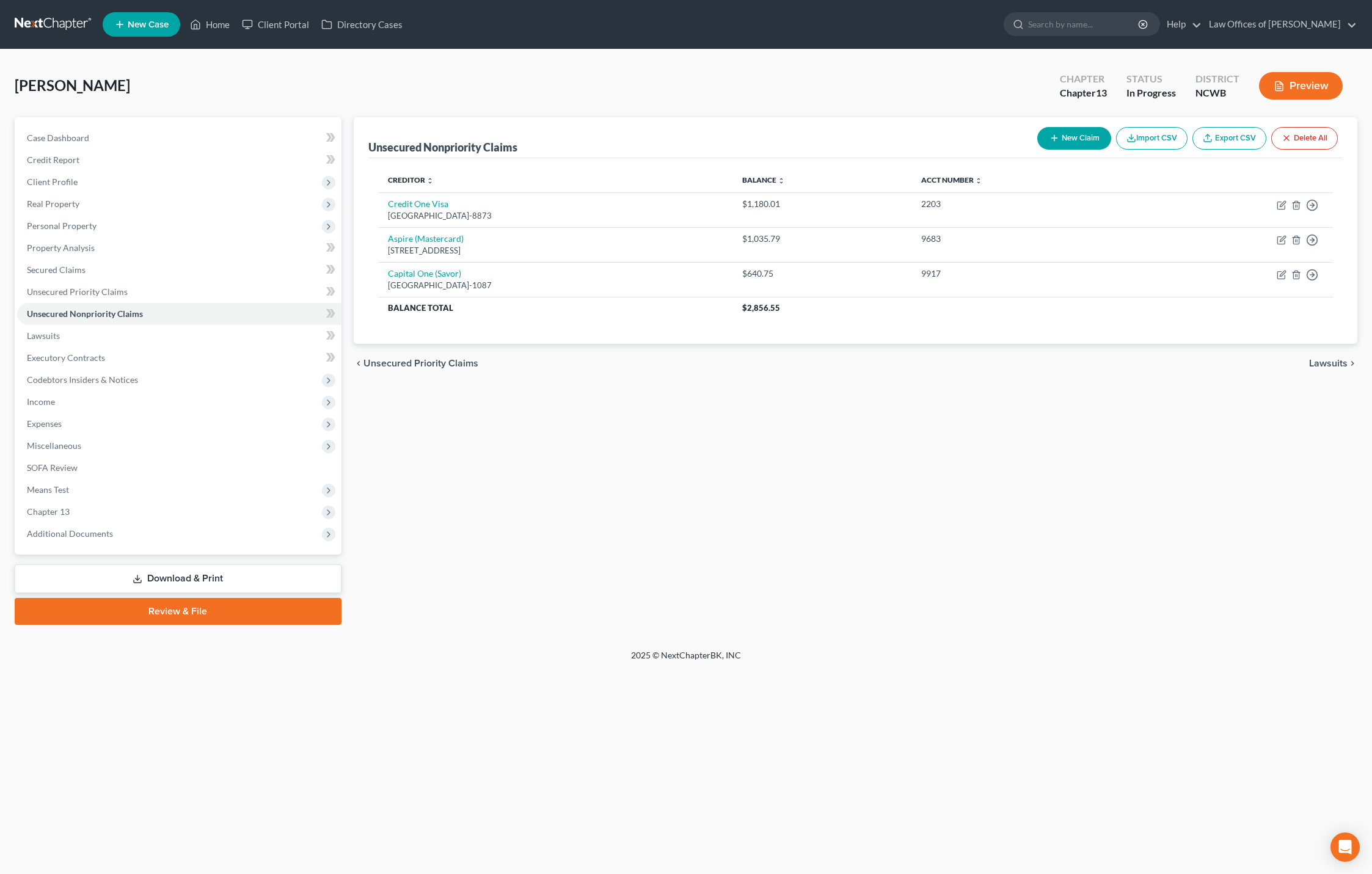
click at [1077, 135] on button "New Claim" at bounding box center [1073, 138] width 74 height 23
select select "0"
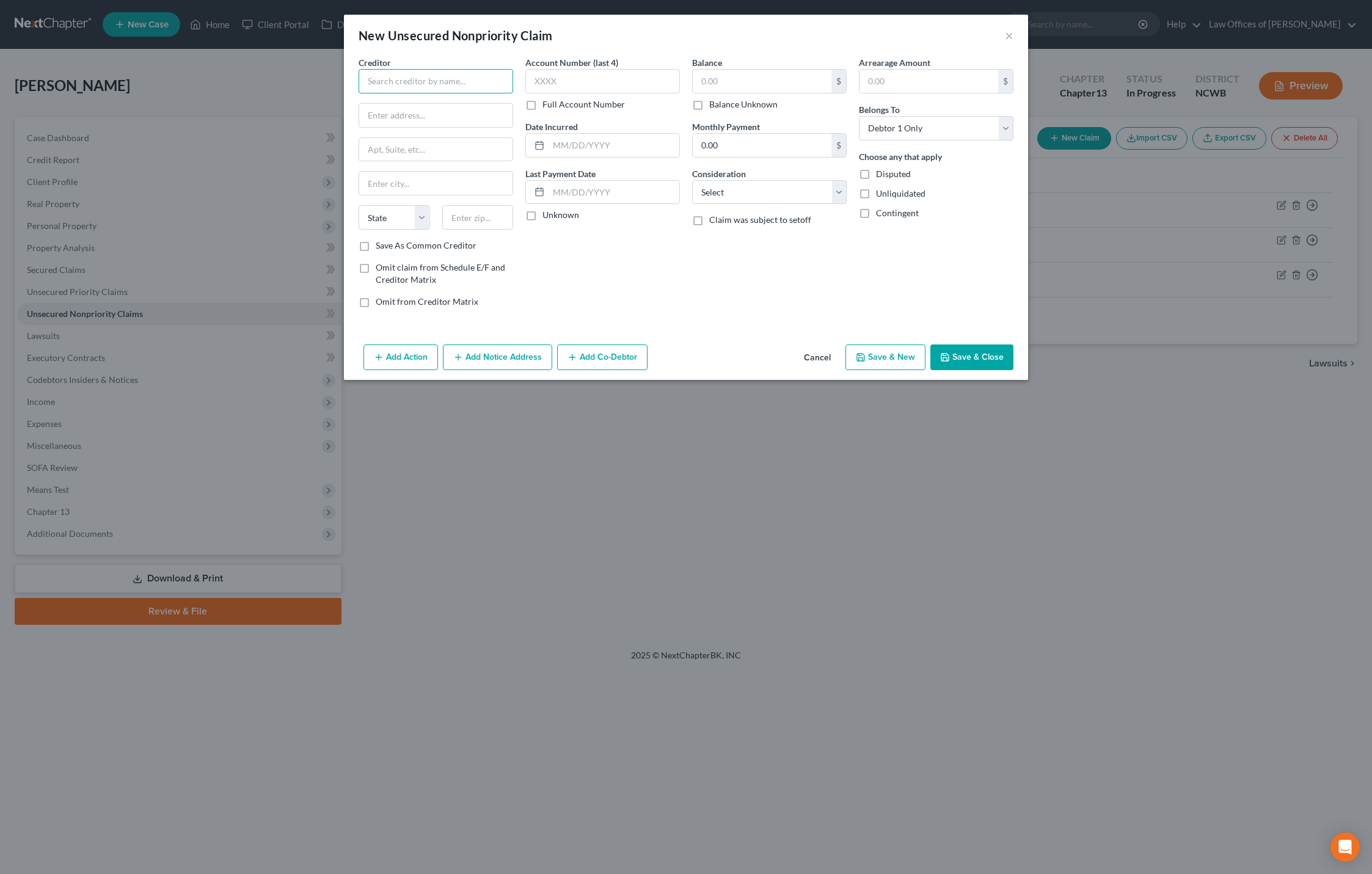
click at [386, 86] on input "text" at bounding box center [436, 81] width 155 height 25
type input "M"
type input "Mastercard (Verve)"
type input "PO Box 3220"
type input "Buffalo"
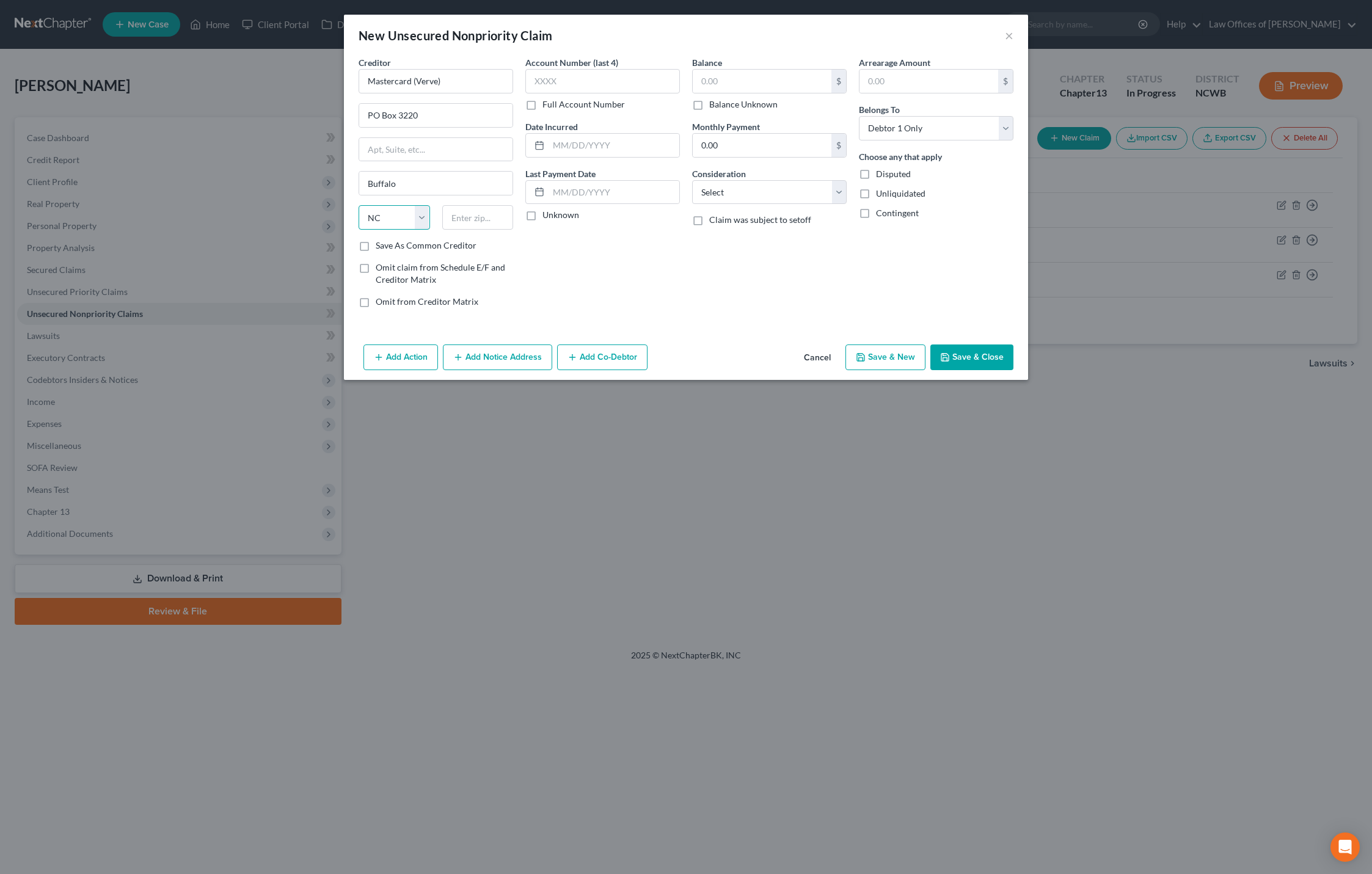
select select "35"
type input "14240"
click at [544, 81] on input "text" at bounding box center [603, 81] width 155 height 25
type input "1454"
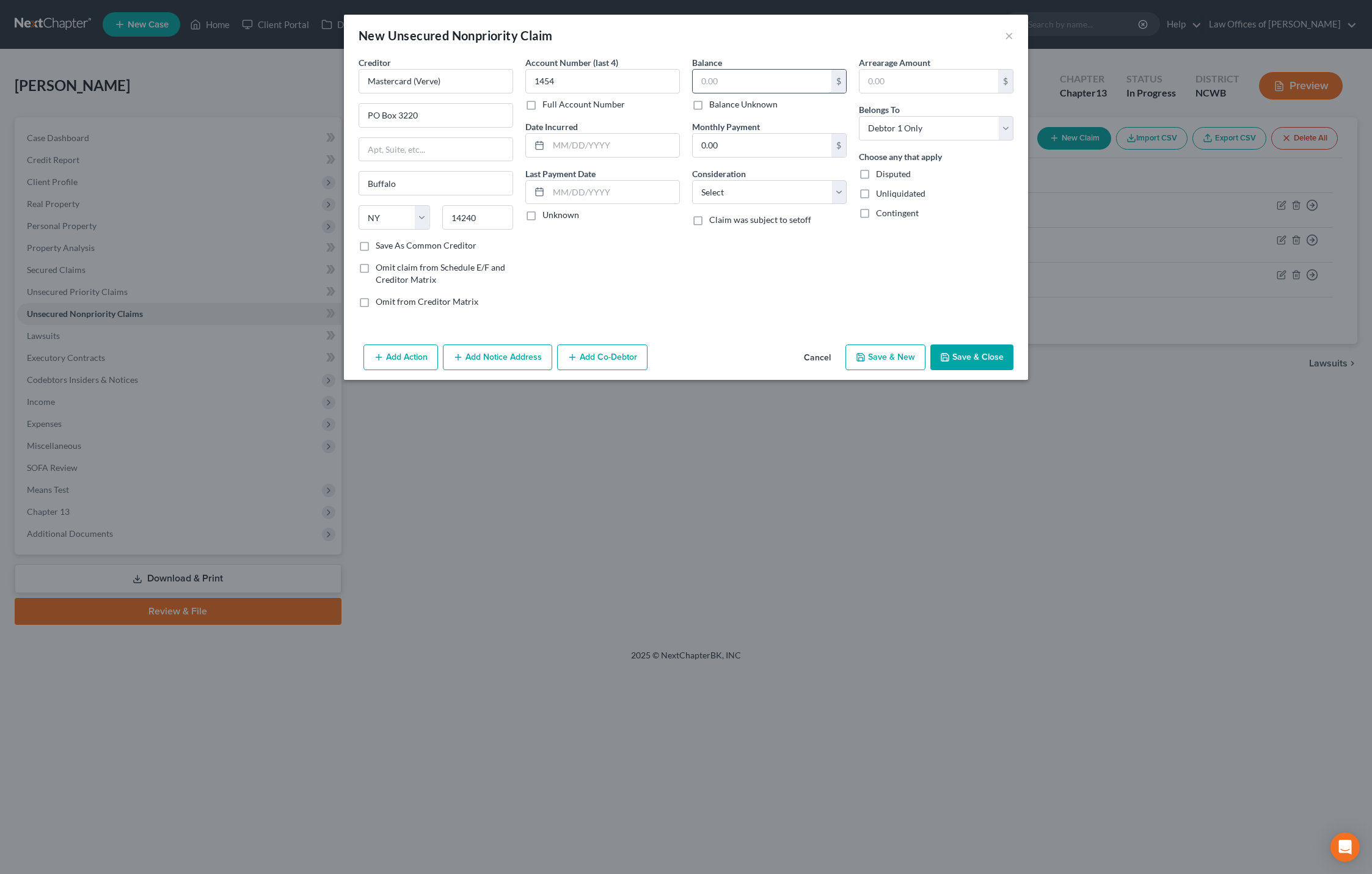
click at [789, 83] on input "text" at bounding box center [762, 80] width 138 height 23
type input "4"
type input "1,452.16"
click at [637, 157] on input "text" at bounding box center [614, 145] width 131 height 23
type input "[DATE]"
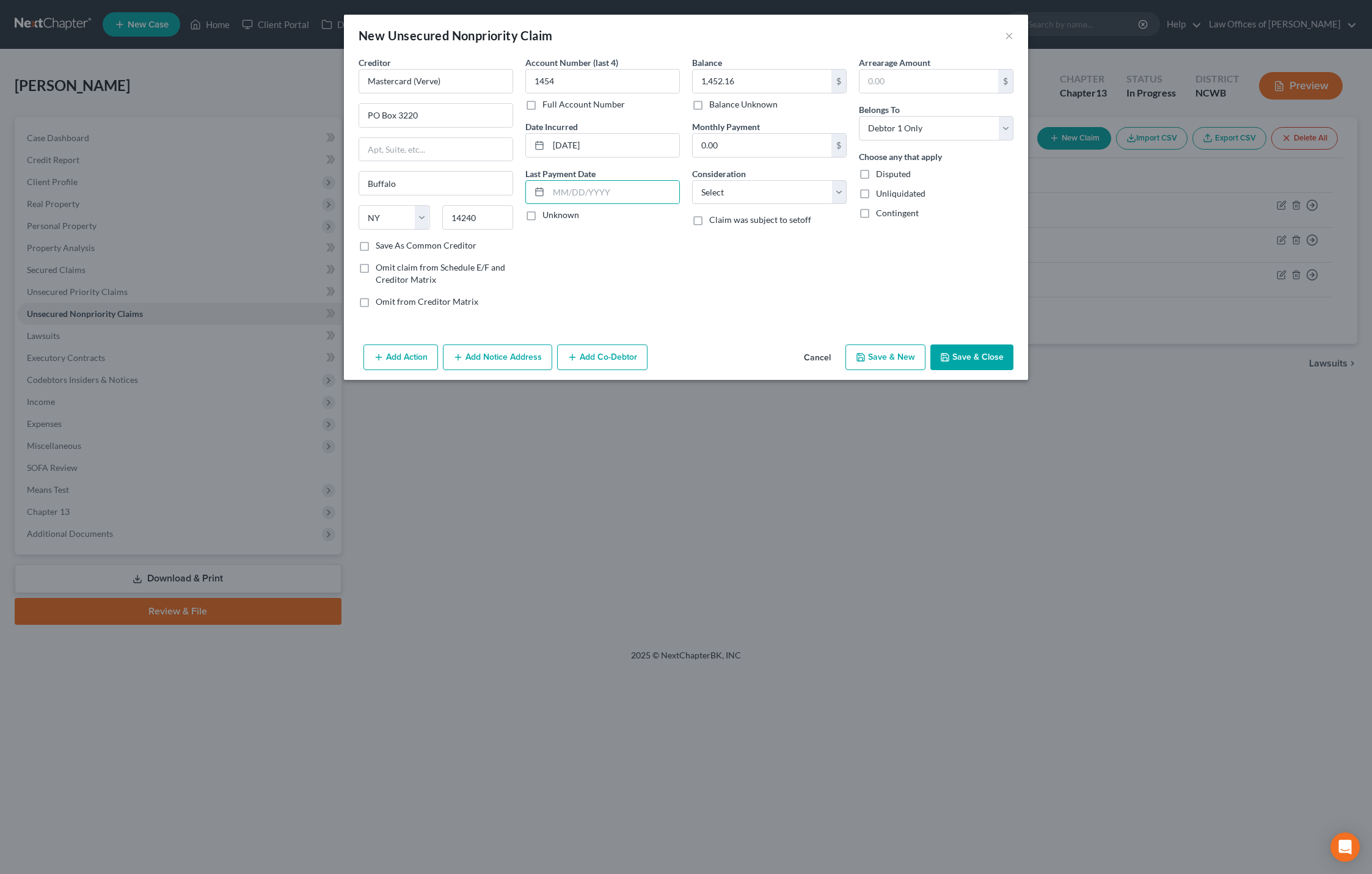
click at [993, 361] on button "Save & Close" at bounding box center [971, 357] width 83 height 25
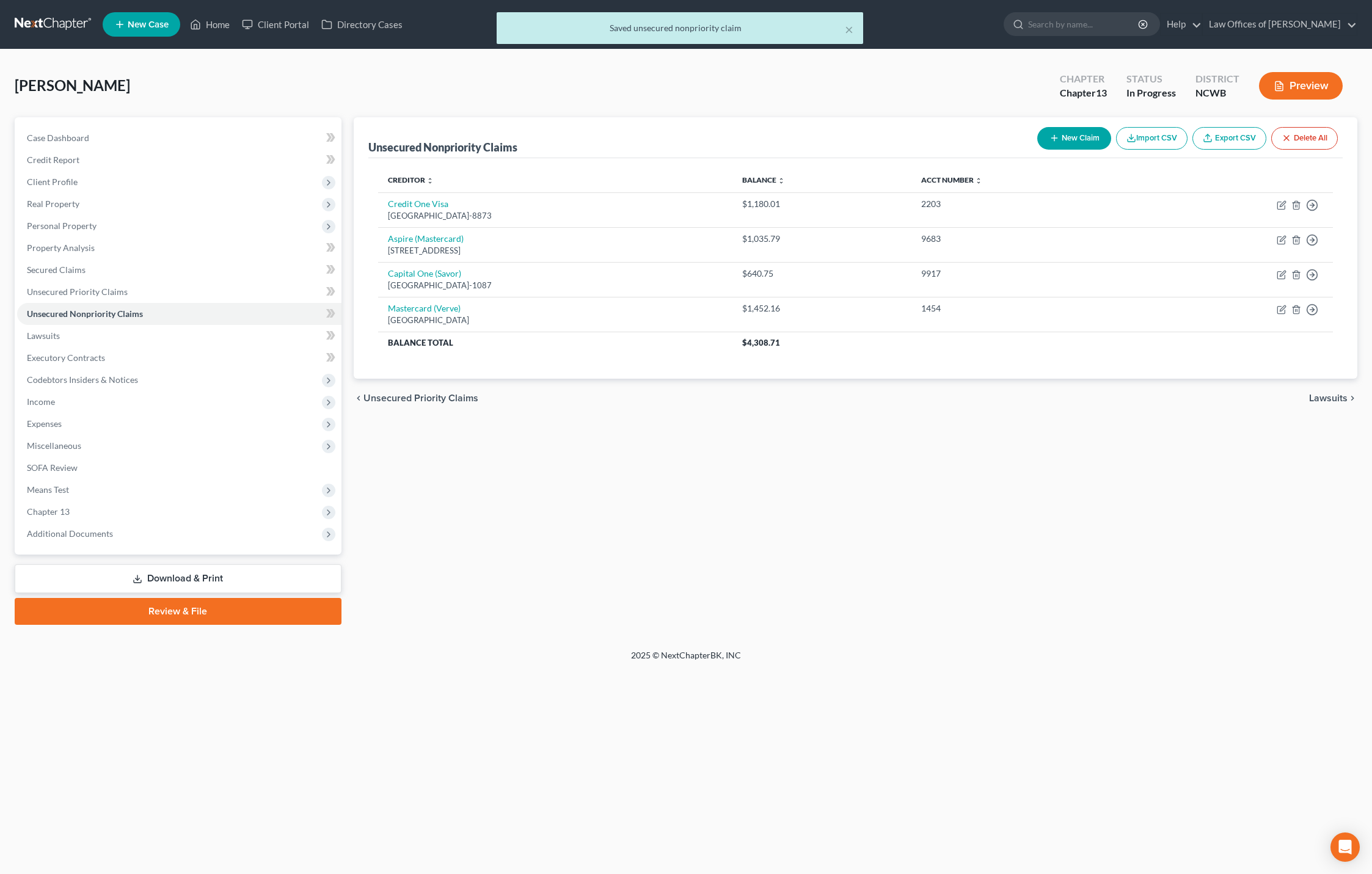
click at [1085, 140] on button "New Claim" at bounding box center [1073, 138] width 74 height 23
select select "0"
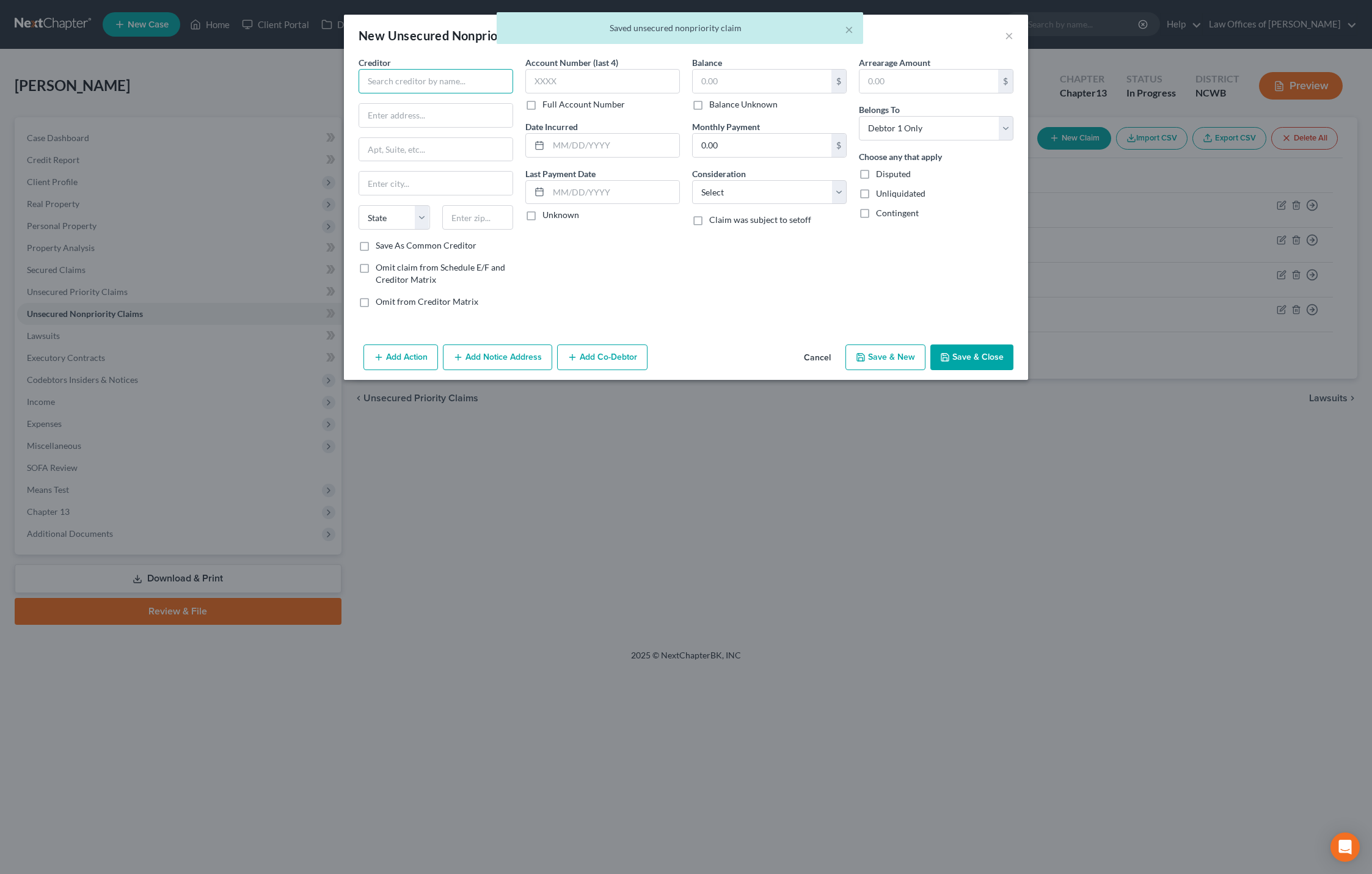
click at [444, 80] on input "text" at bounding box center [436, 81] width 155 height 25
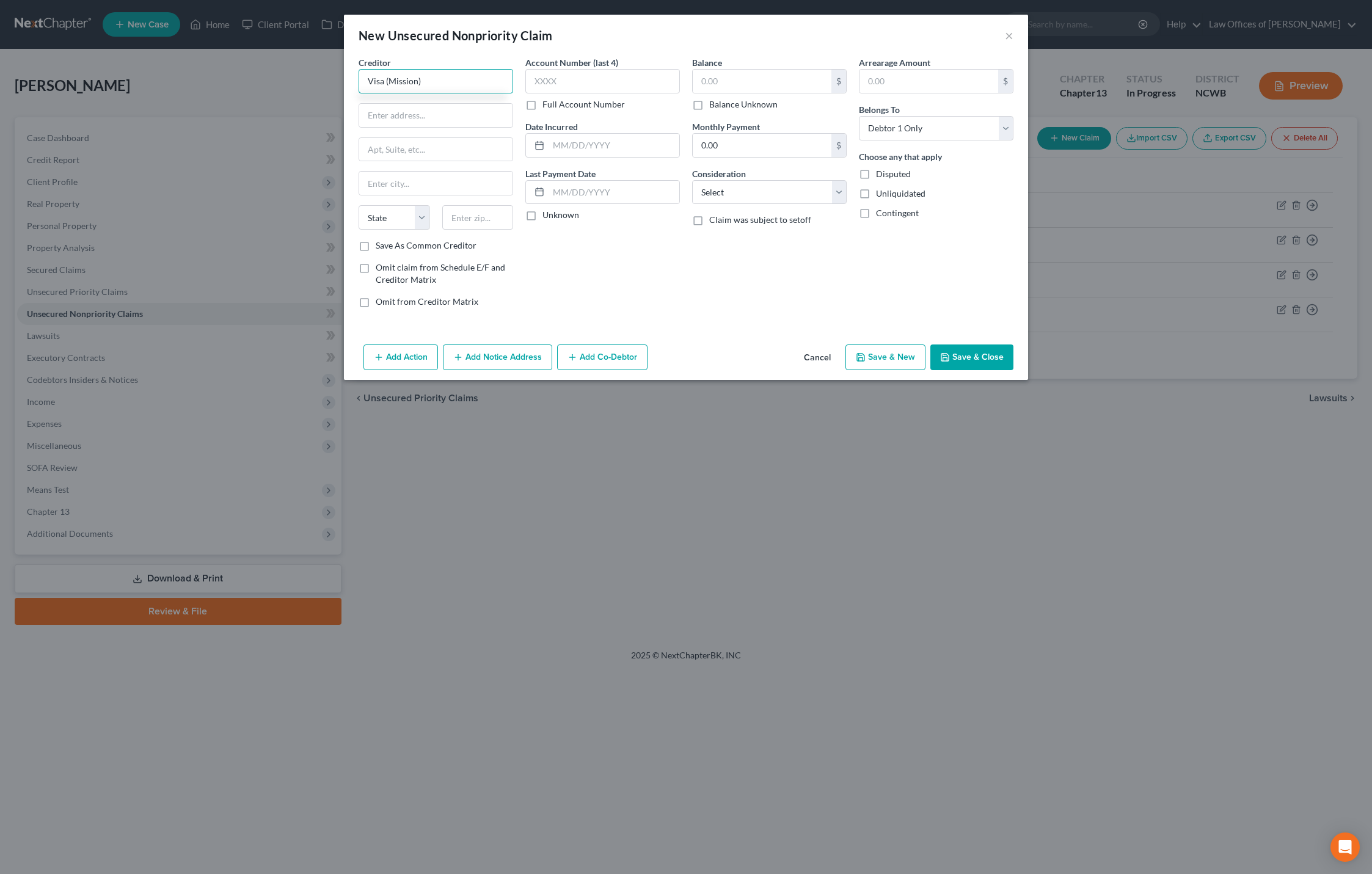
type input "Visa (Mission)"
type input "PO Box 105286"
type input "[GEOGRAPHIC_DATA]"
select select "10"
type input "30348-5286"
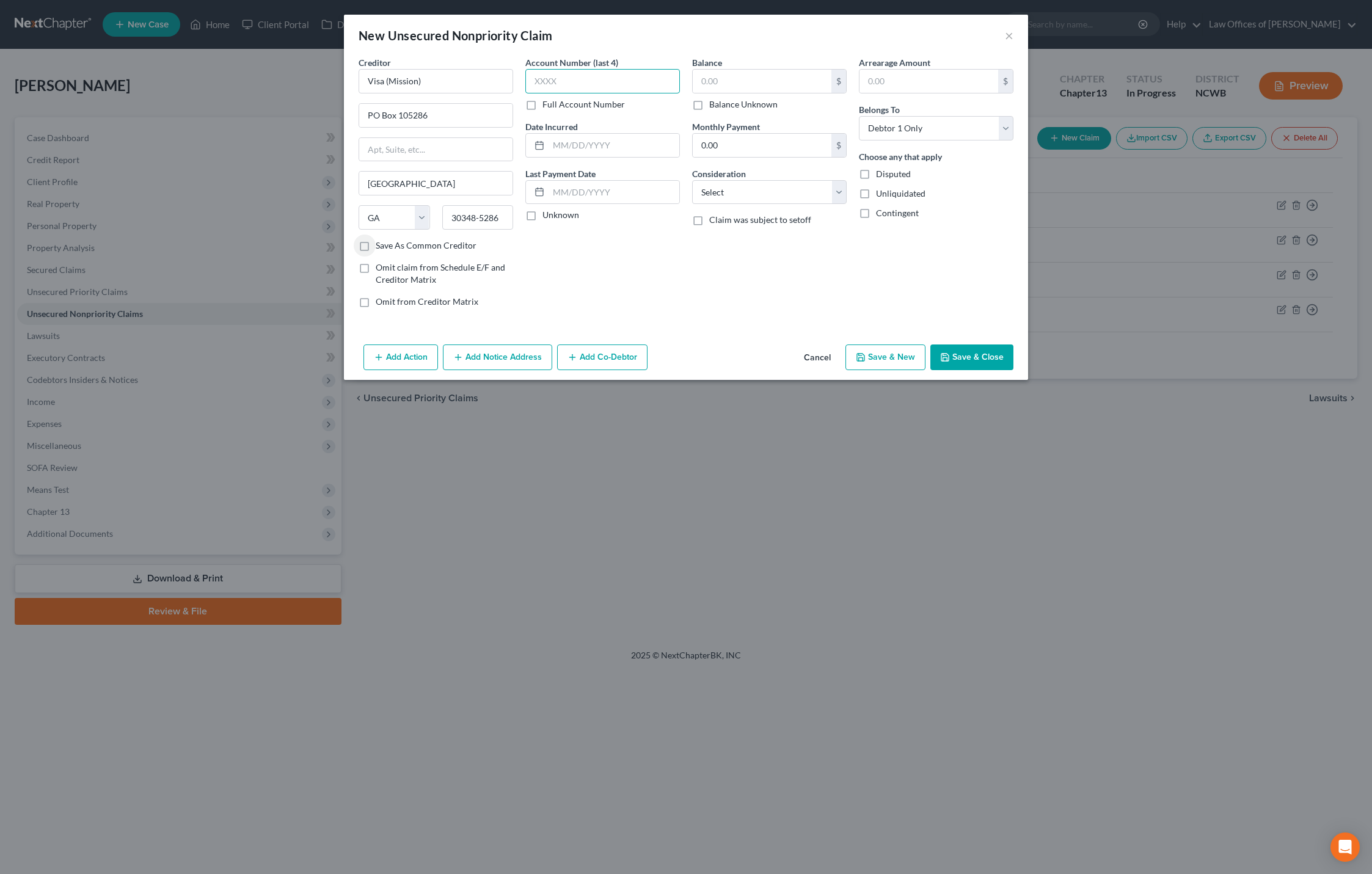
click at [538, 80] on input "text" at bounding box center [603, 81] width 155 height 25
type input "5"
type input "4652"
type input "[DATE]"
type input "919.95"
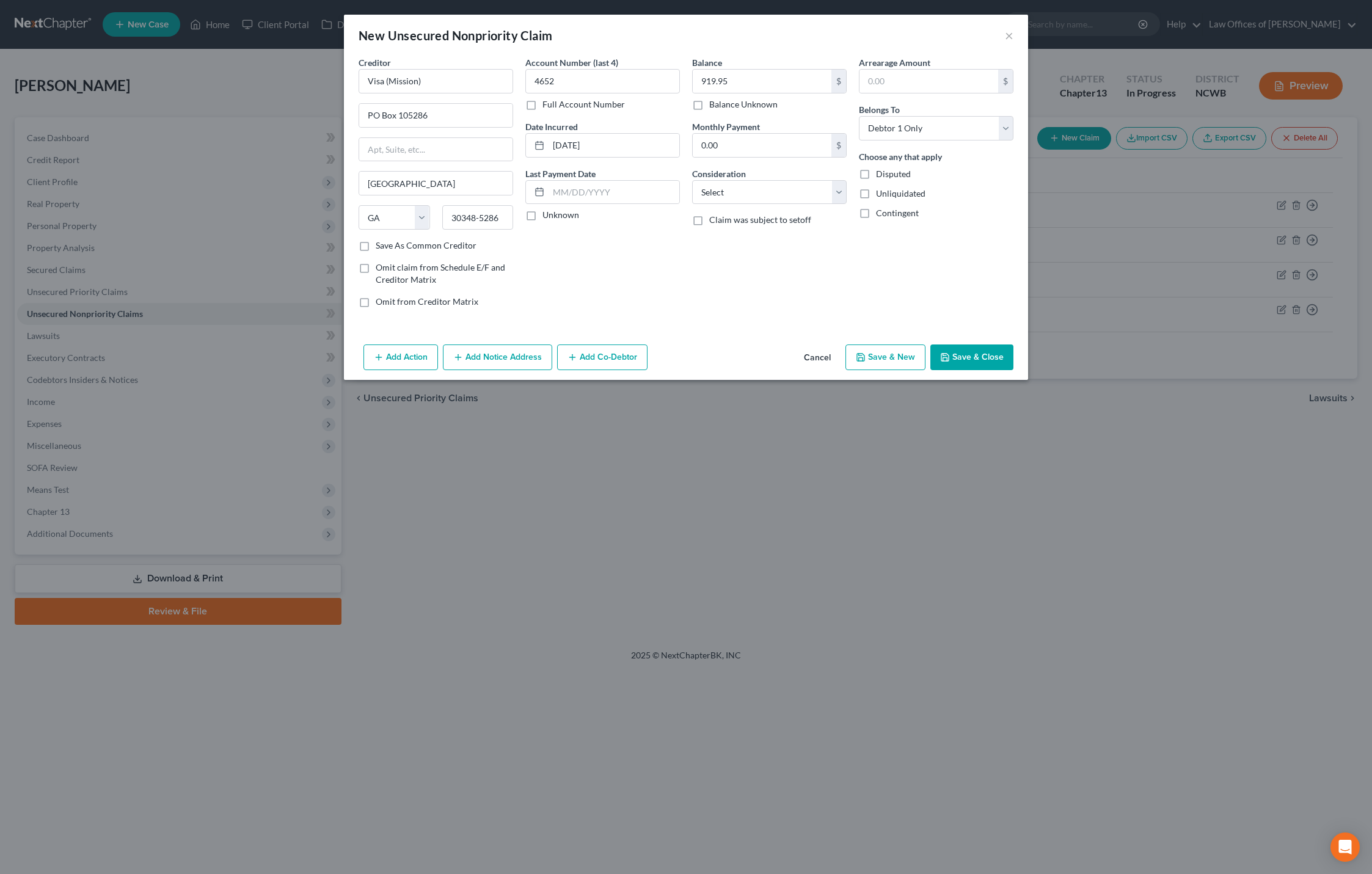
click at [963, 357] on button "Save & Close" at bounding box center [971, 357] width 83 height 25
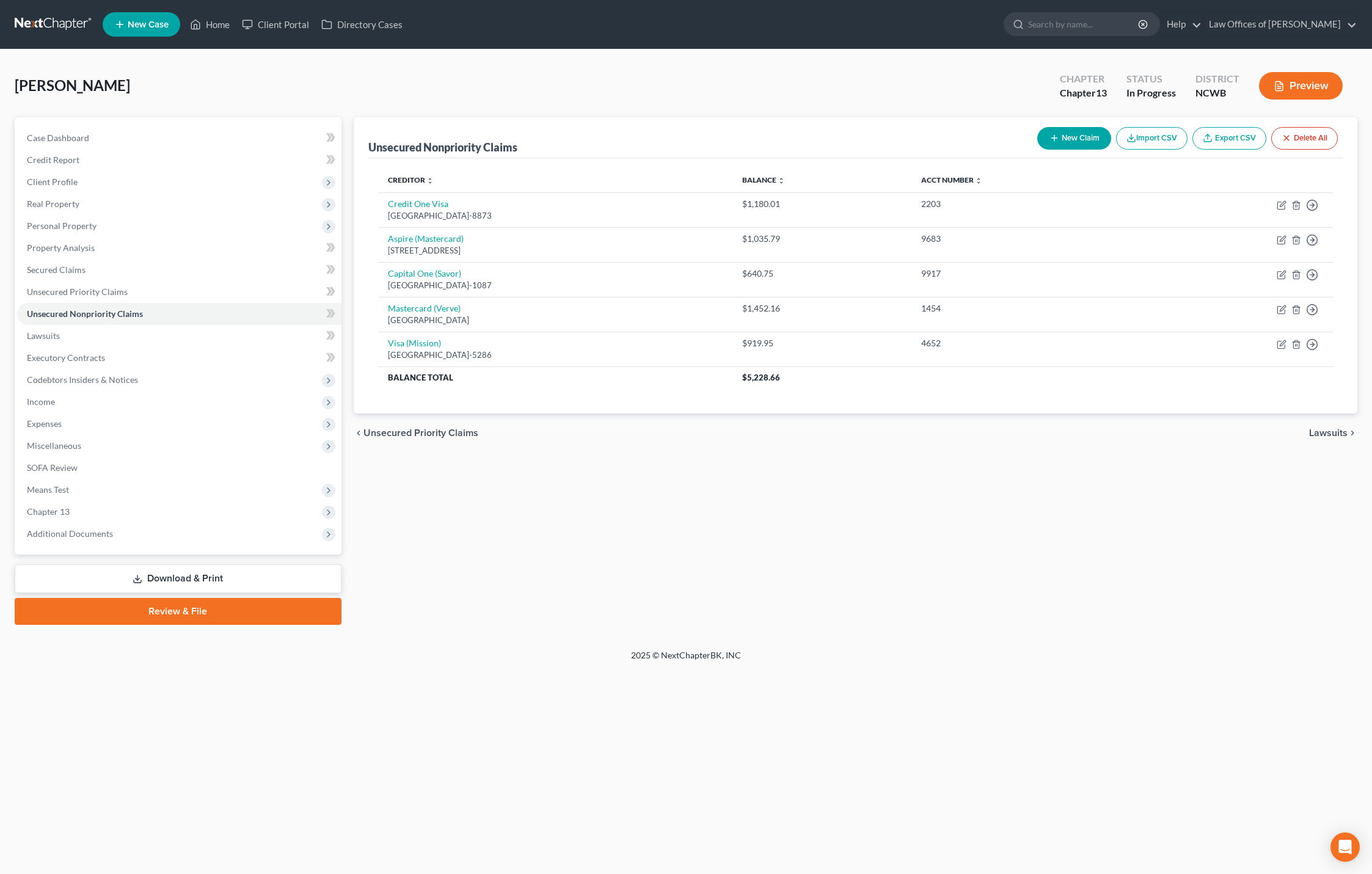
click at [1081, 140] on button "New Claim" at bounding box center [1073, 138] width 74 height 23
select select "0"
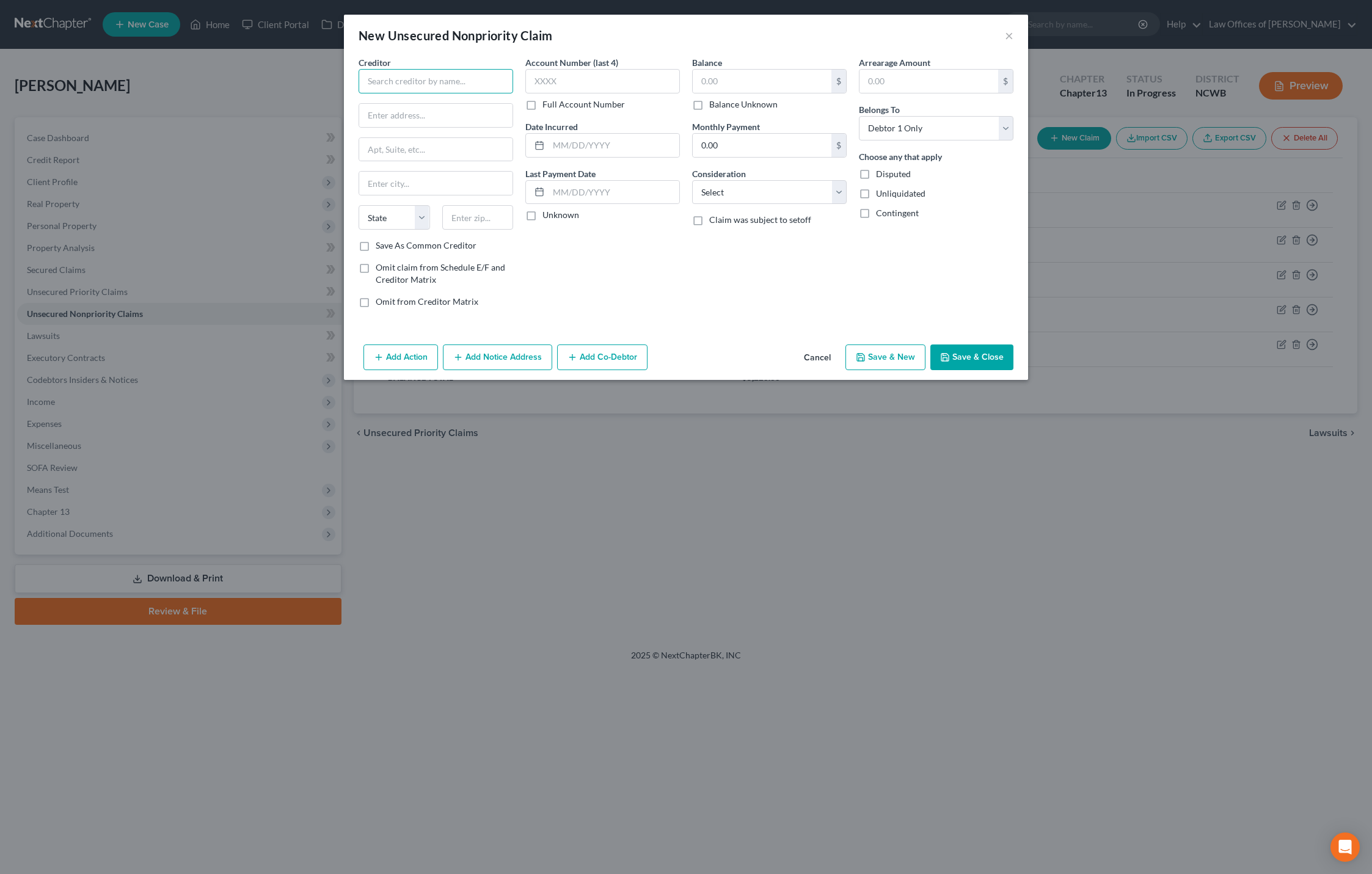
click at [430, 77] on input "text" at bounding box center [436, 81] width 155 height 25
type input "Indigo Mastercard"
type input "P"
type input "PO Box 4499"
type input "Beaverton"
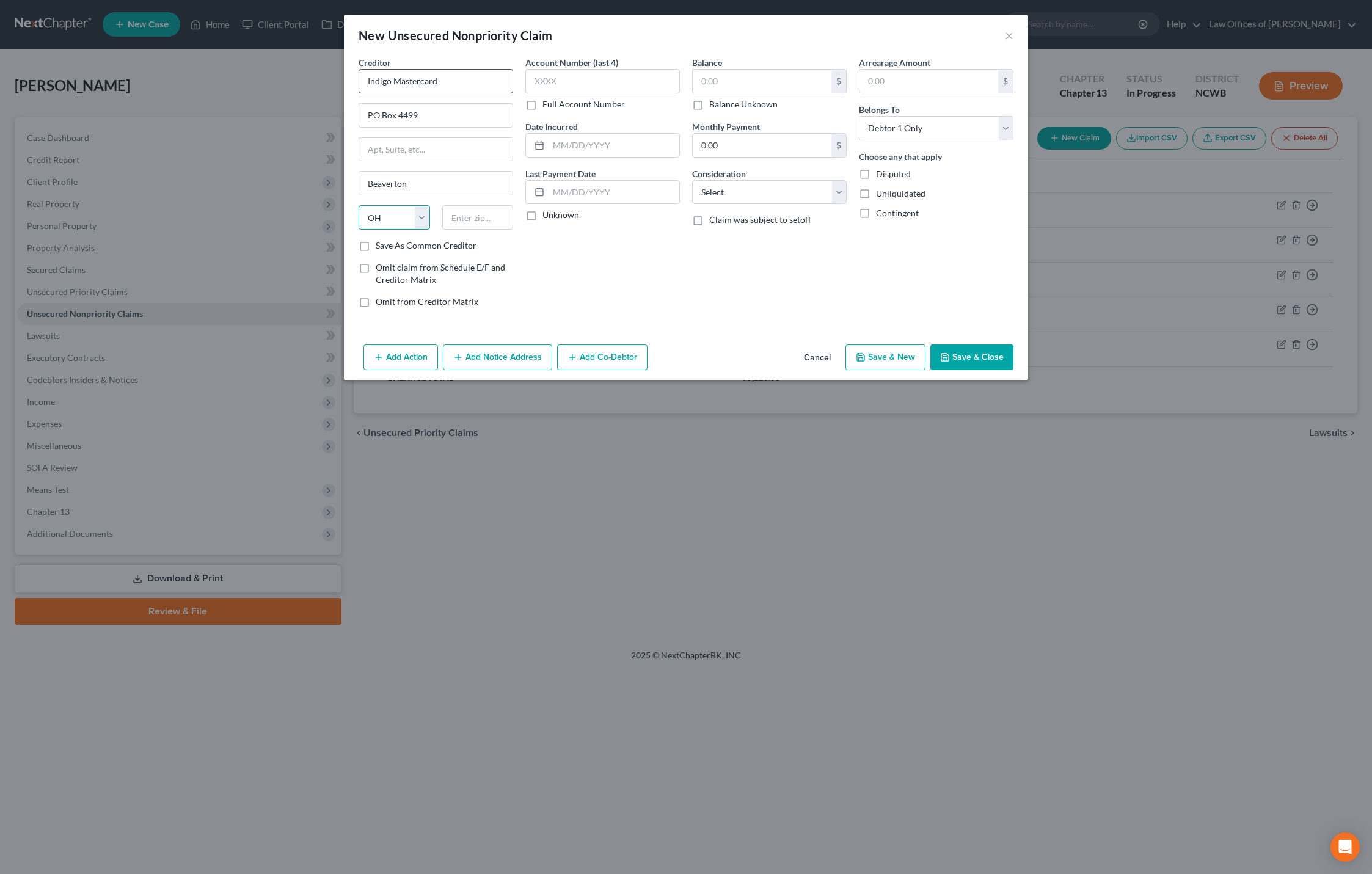
select select "38"
type input "97076-4499"
click at [536, 71] on input "text" at bounding box center [603, 81] width 155 height 25
type input "9208"
type input "[DATE]"
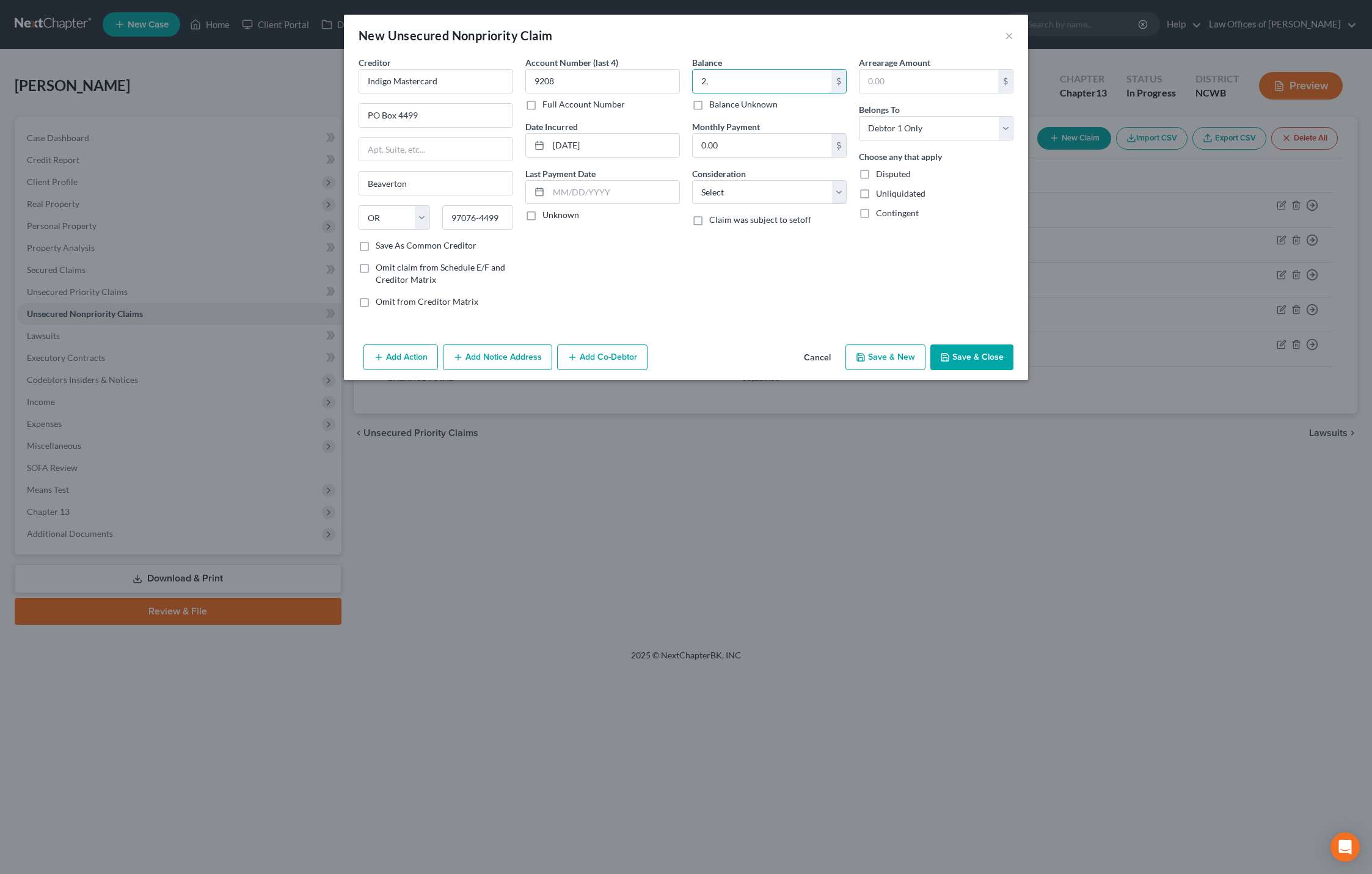
type input "2"
type input "1,240.40"
click at [985, 357] on button "Save & Close" at bounding box center [971, 357] width 83 height 25
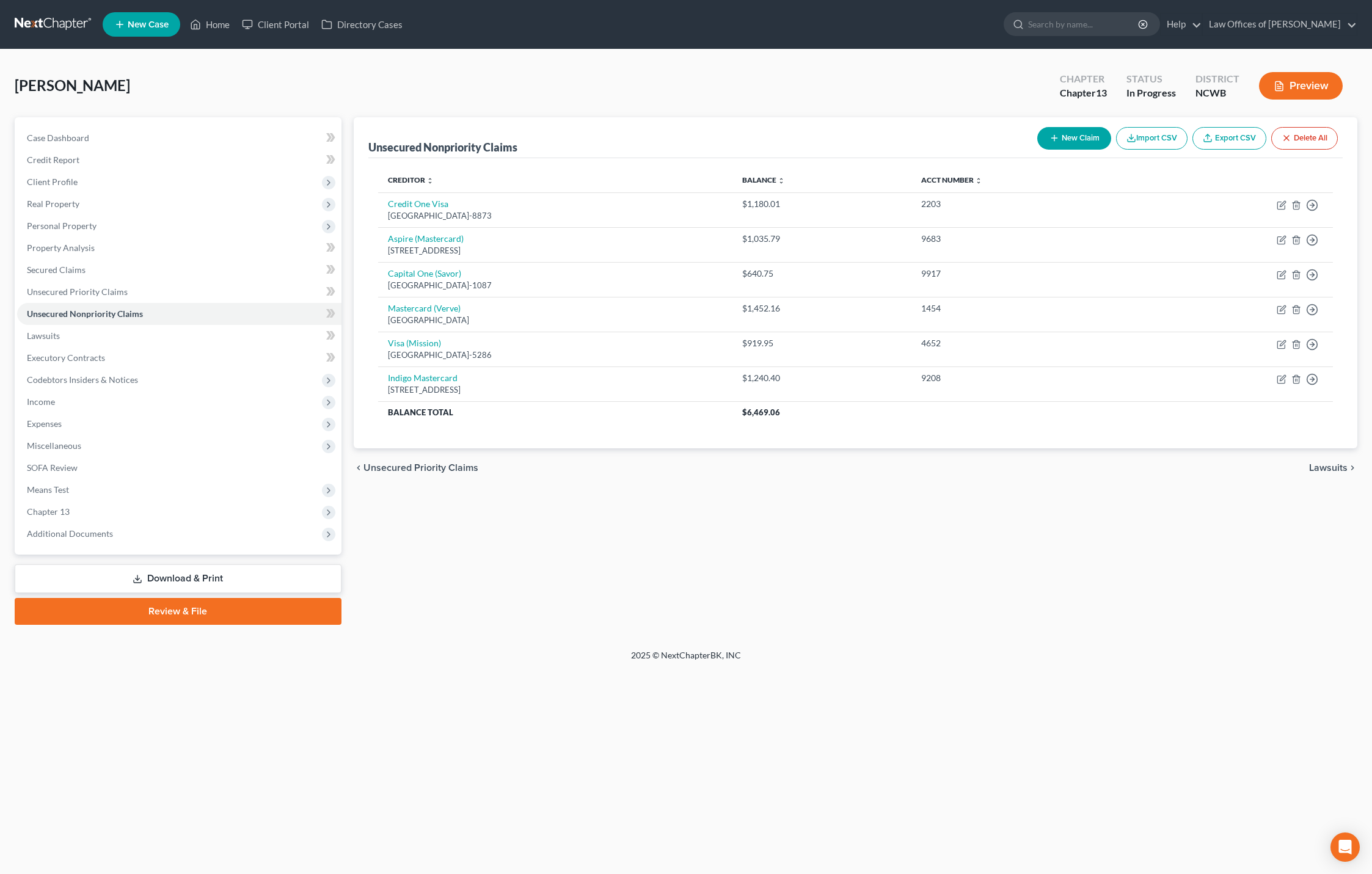
click at [1076, 137] on button "New Claim" at bounding box center [1073, 138] width 74 height 23
select select "0"
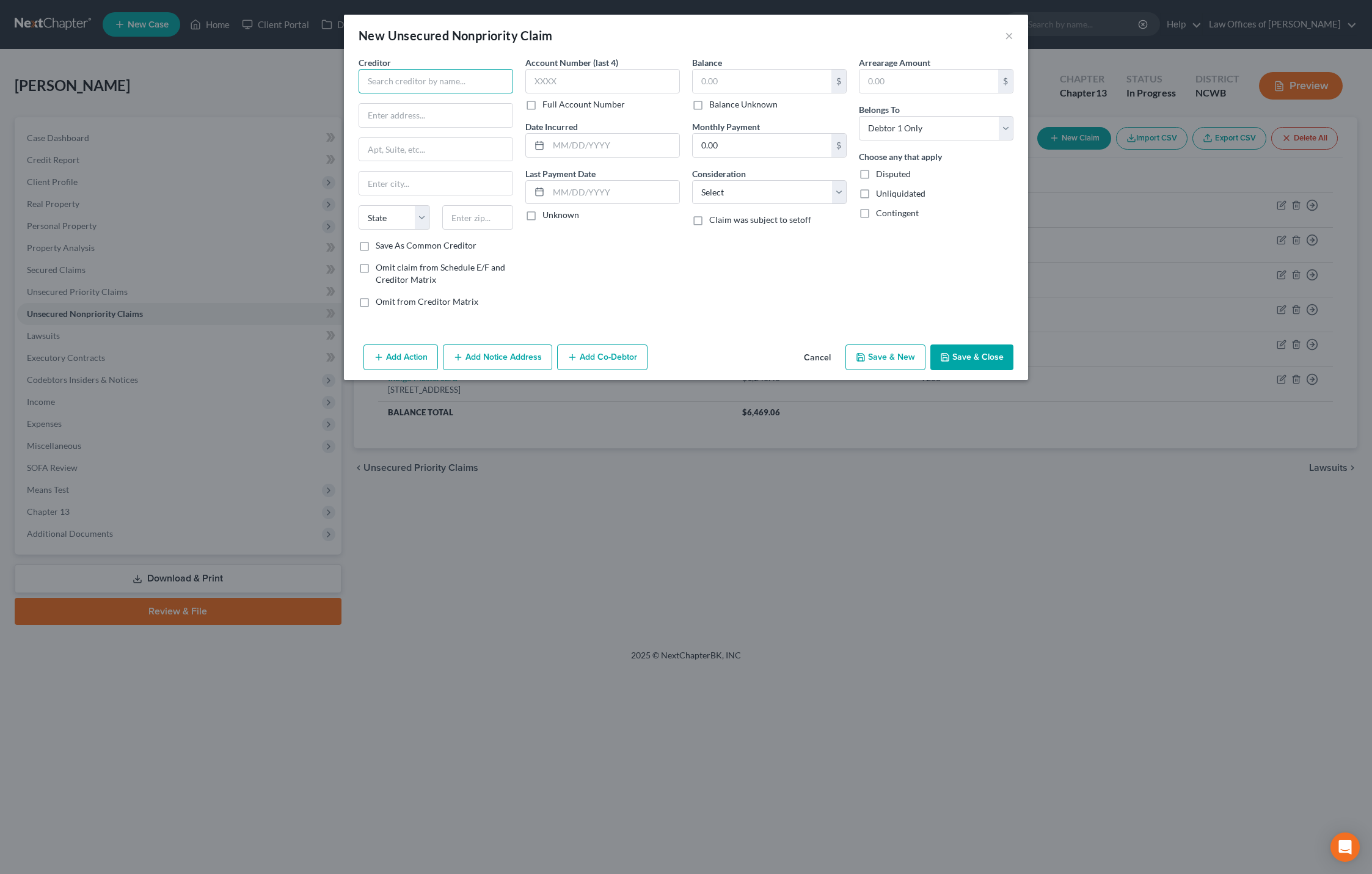
click at [485, 73] on input "text" at bounding box center [436, 81] width 155 height 25
type input "Credit One (Amex)"
type input "PO Box 98873"
type input "[GEOGRAPHIC_DATA]"
select select "31"
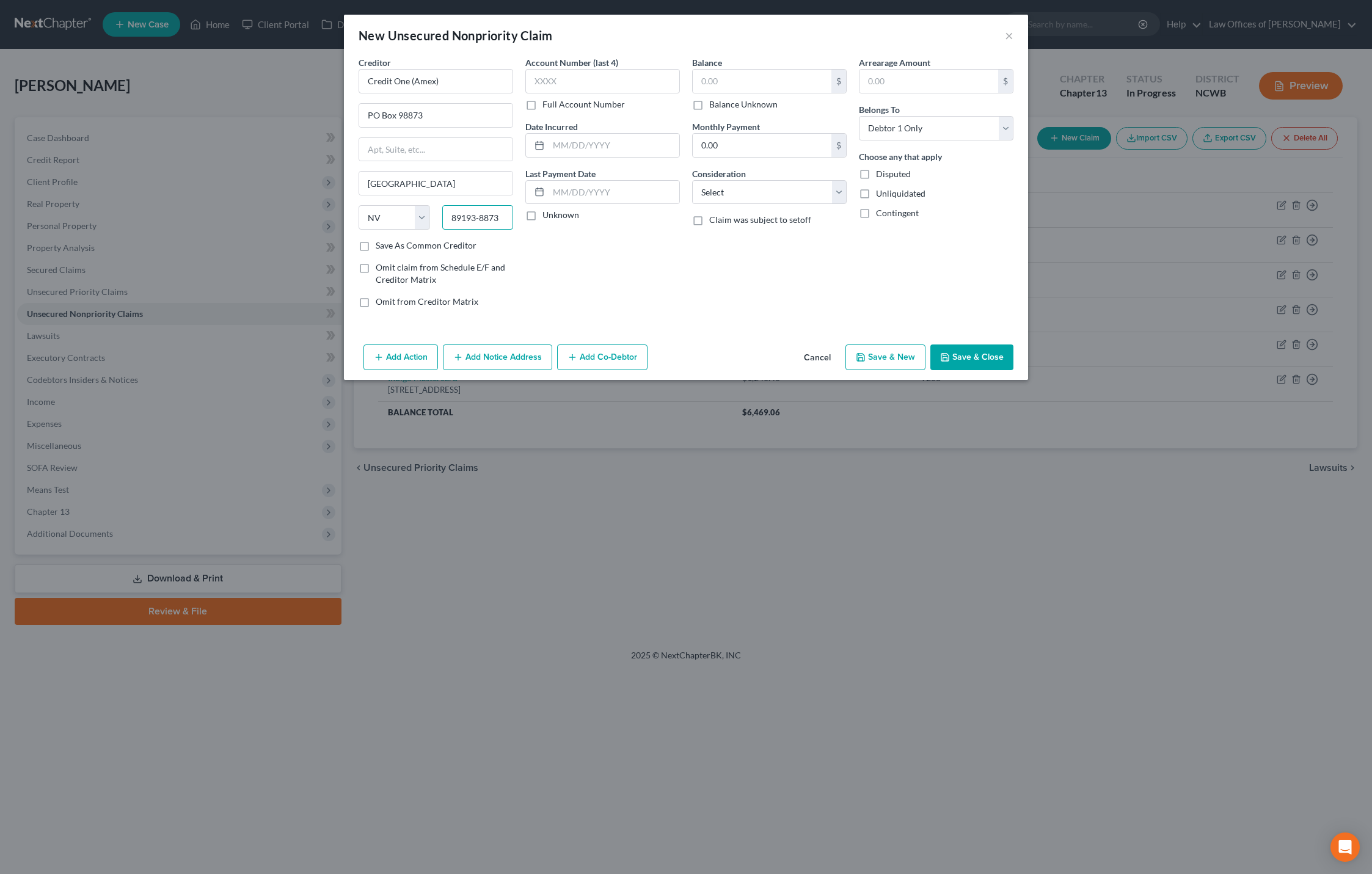
type input "89193-8873"
type input "3253"
type input "[DATE]"
type input "2,200.11"
click at [952, 353] on button "Save & Close" at bounding box center [971, 357] width 83 height 25
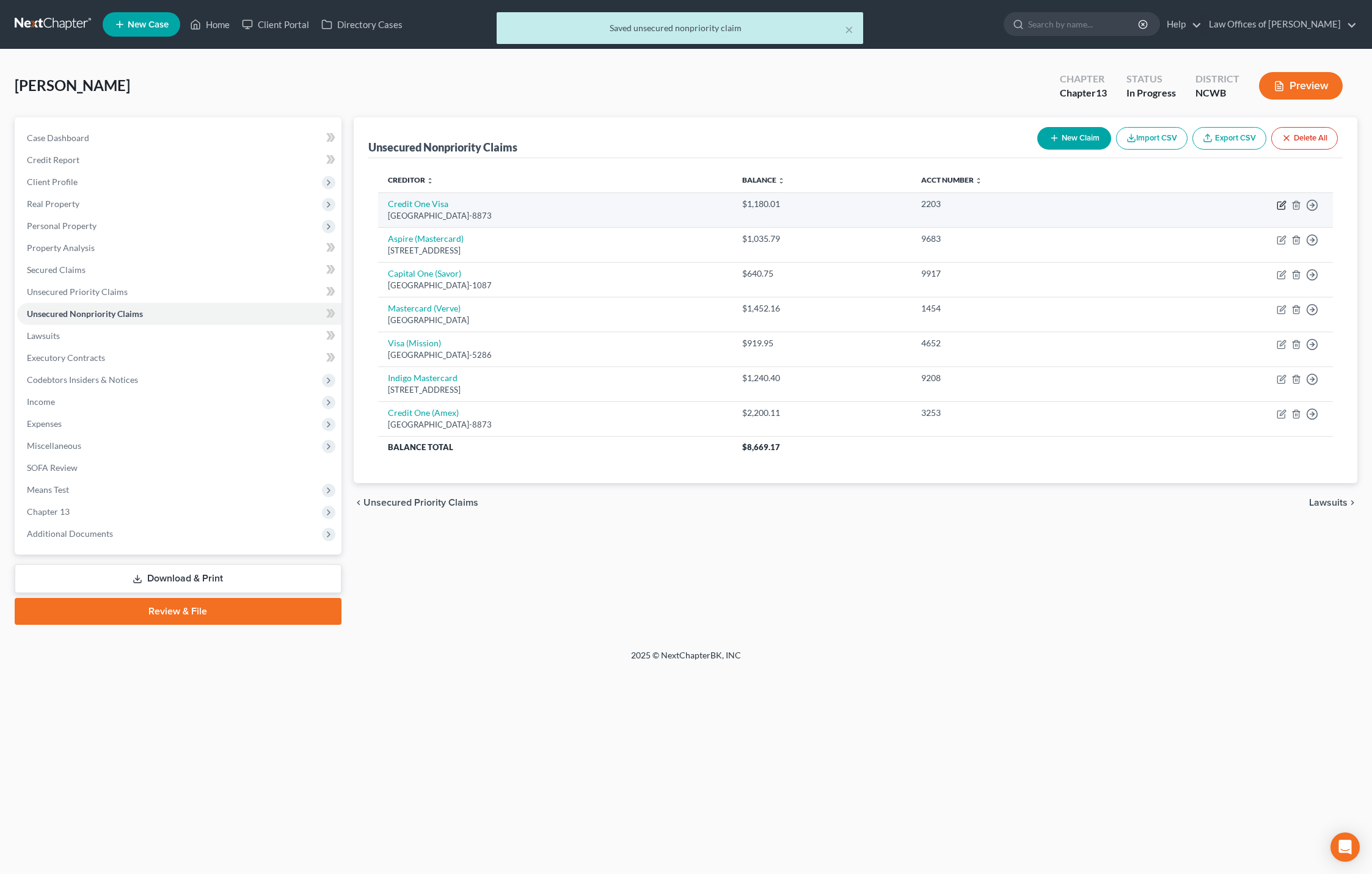
click at [1280, 207] on icon "button" at bounding box center [1282, 204] width 5 height 5
select select "31"
select select "0"
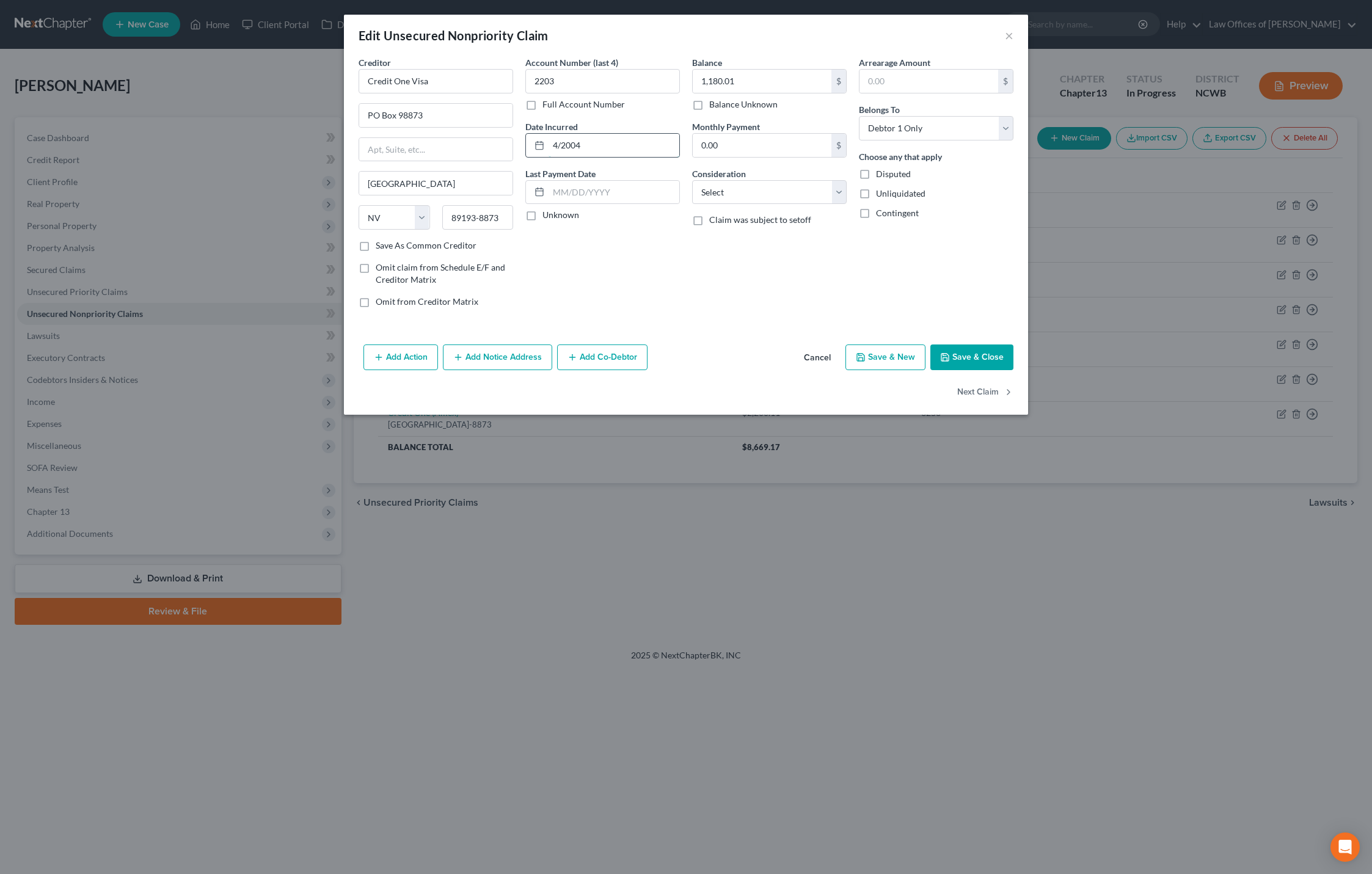
click at [601, 149] on input "4/2004" at bounding box center [614, 145] width 131 height 23
type input "4"
type input "[DATE]"
click at [999, 355] on button "Save & Close" at bounding box center [971, 357] width 83 height 25
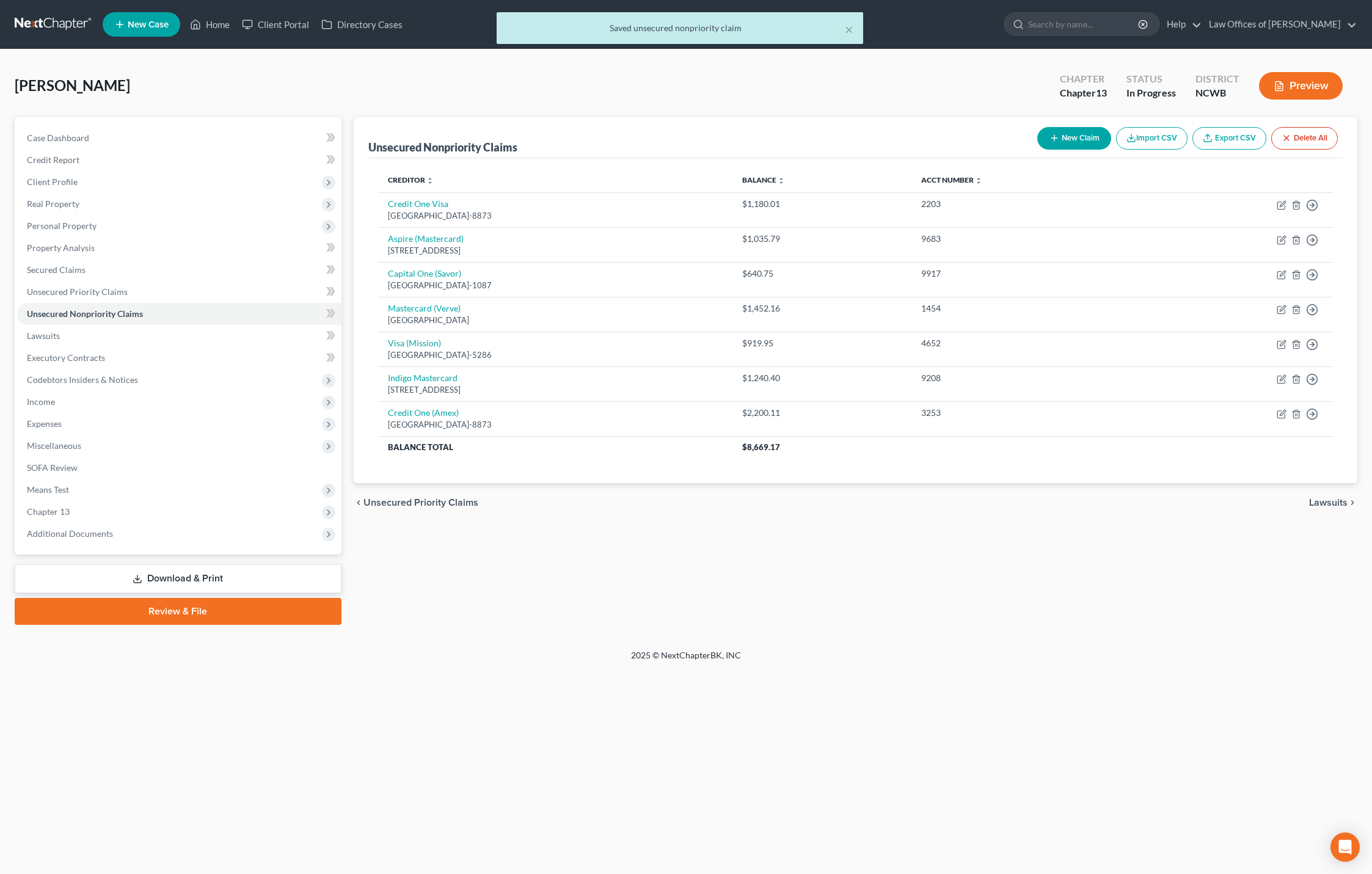
click at [1079, 137] on button "New Claim" at bounding box center [1073, 138] width 74 height 23
select select "0"
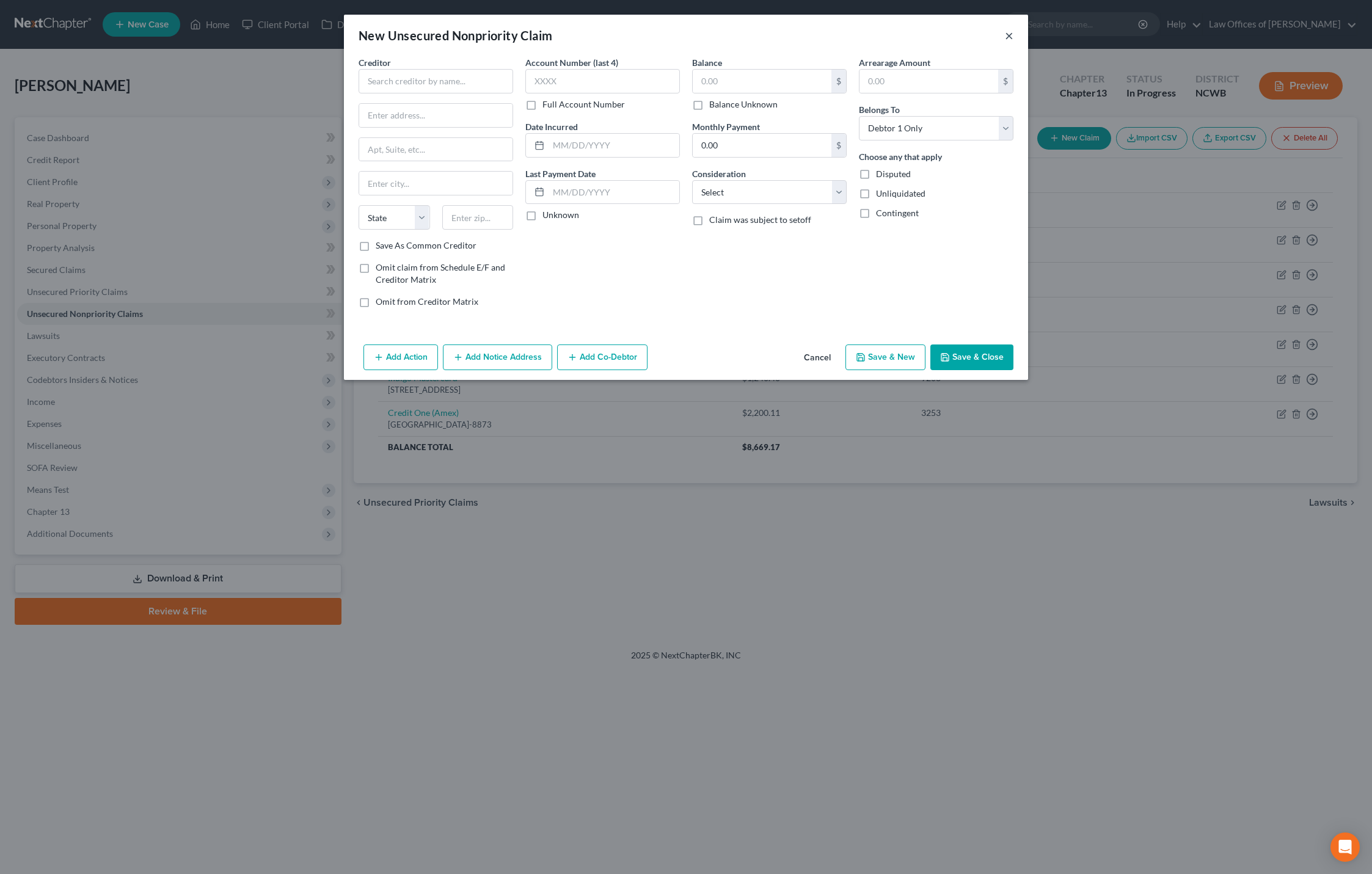
click at [1007, 40] on button "×" at bounding box center [1009, 36] width 8 height 15
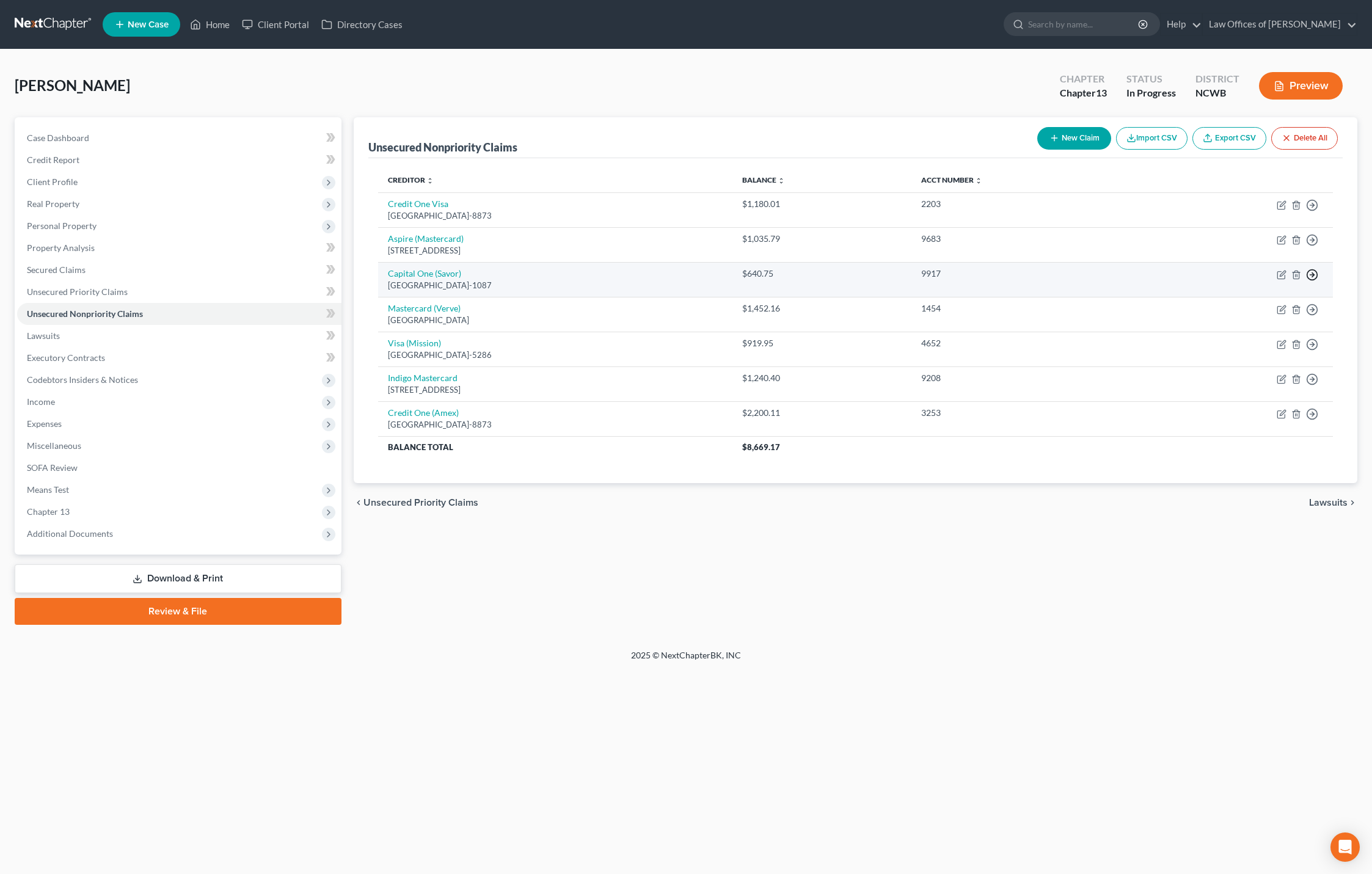
click at [1315, 211] on icon "button" at bounding box center [1311, 205] width 12 height 12
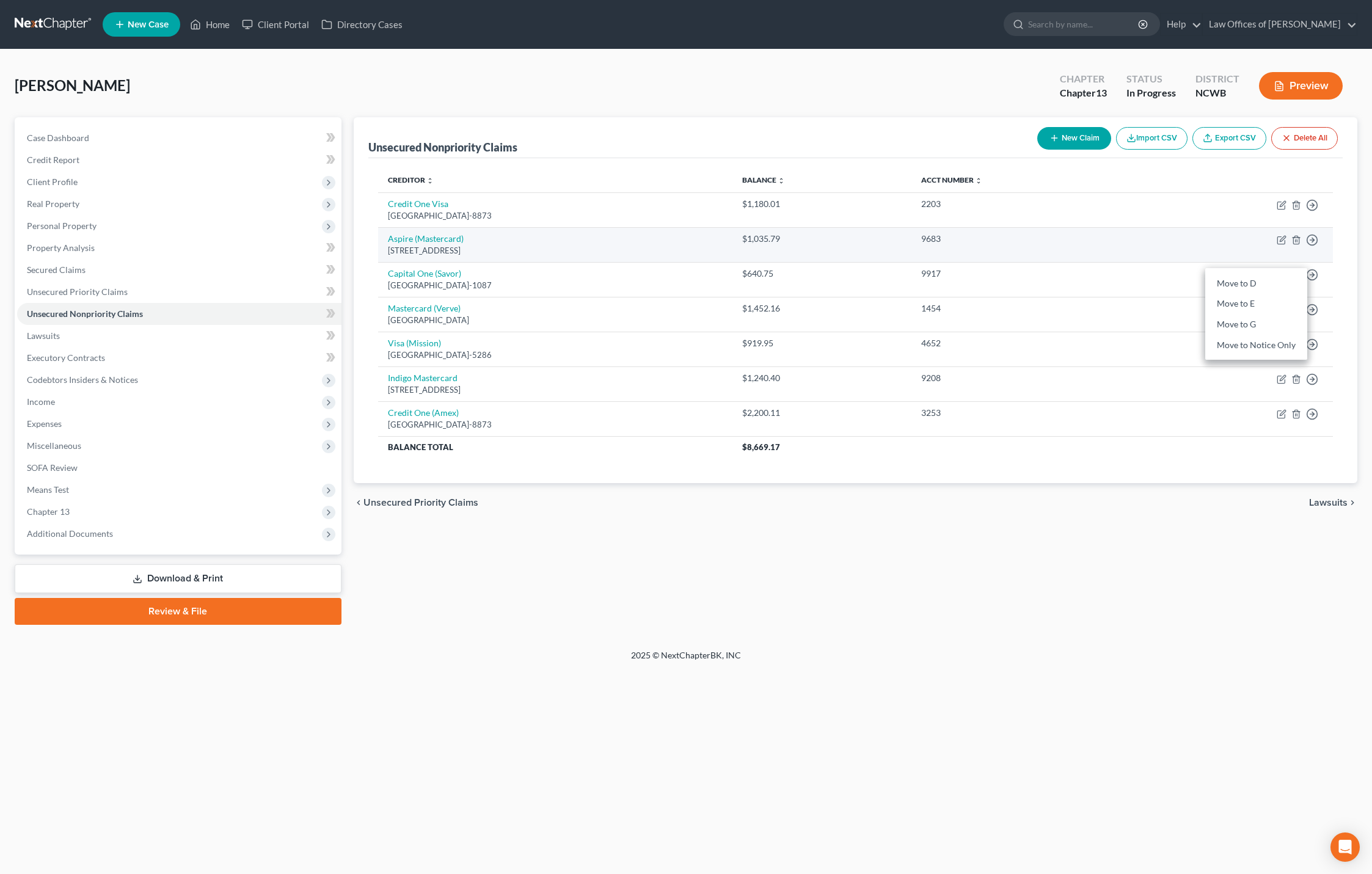
click at [1188, 255] on td "Move to D Move to E Move to G Move to Notice Only" at bounding box center [1238, 245] width 189 height 35
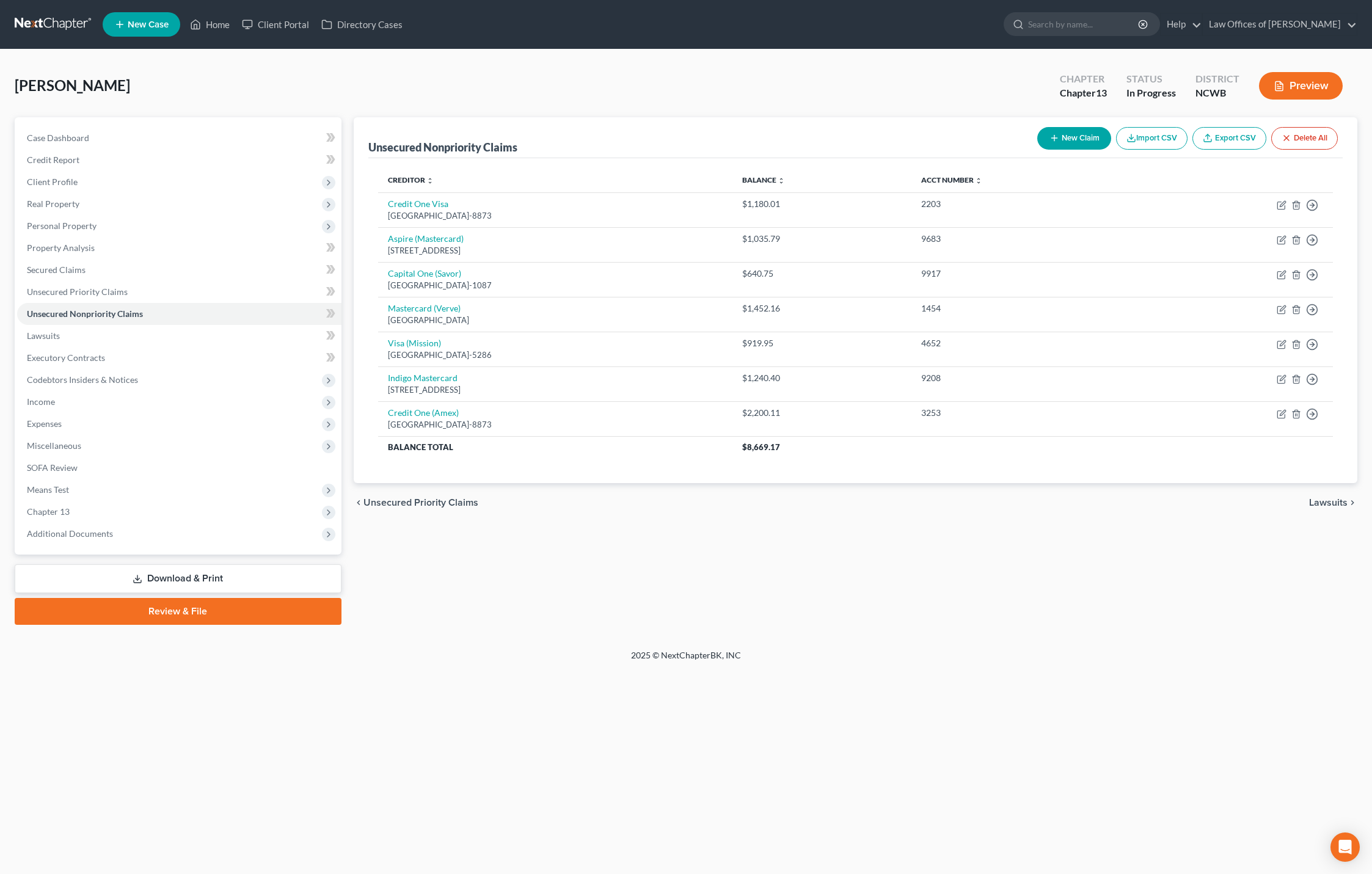
click at [1074, 141] on button "New Claim" at bounding box center [1073, 138] width 74 height 23
select select "0"
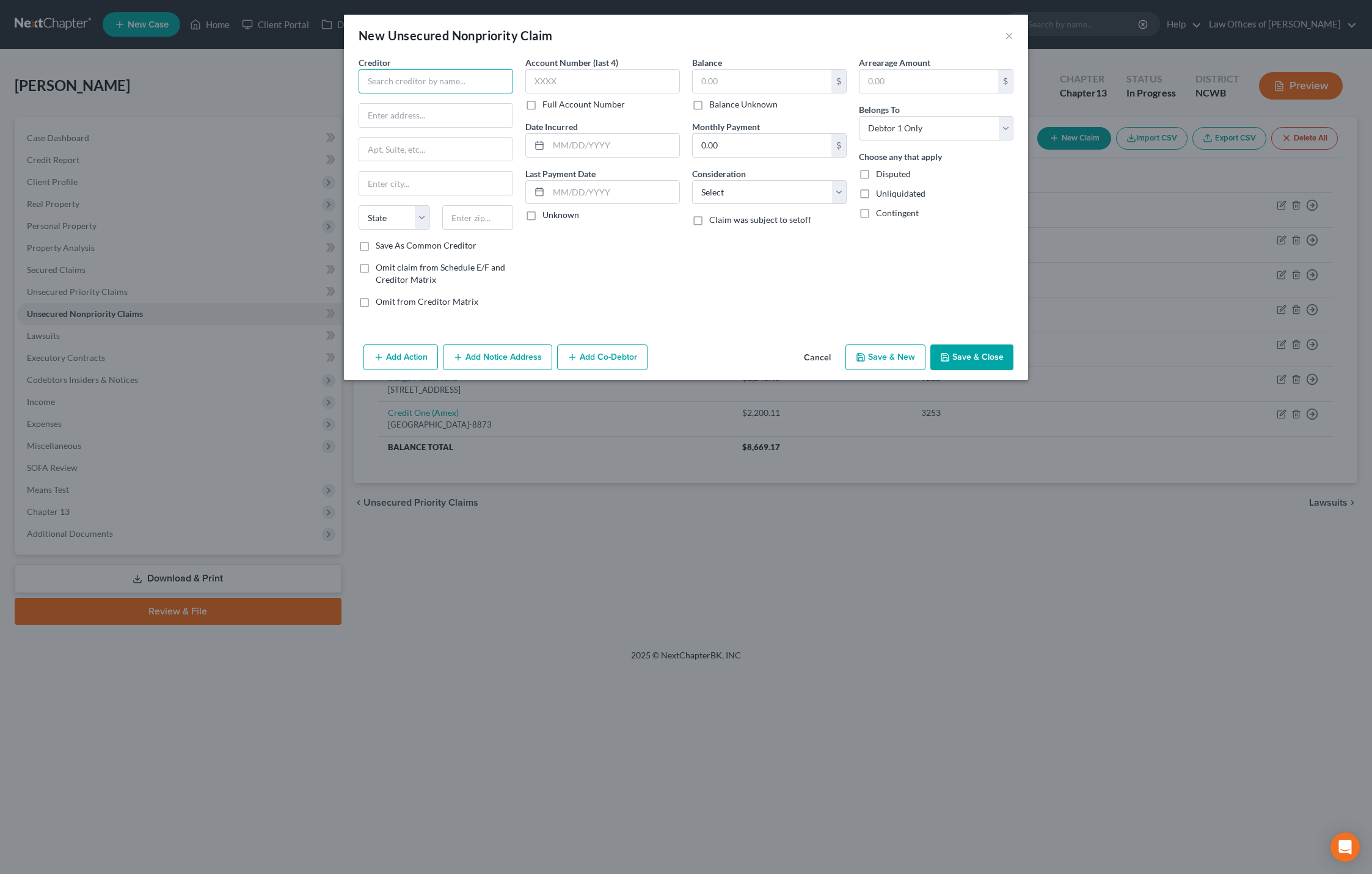
click at [413, 85] on input "text" at bounding box center [436, 81] width 155 height 25
type input "c"
type input "Capital One (Platinum)"
click at [458, 121] on input "text" at bounding box center [435, 115] width 153 height 23
type input "PO Box 71089"
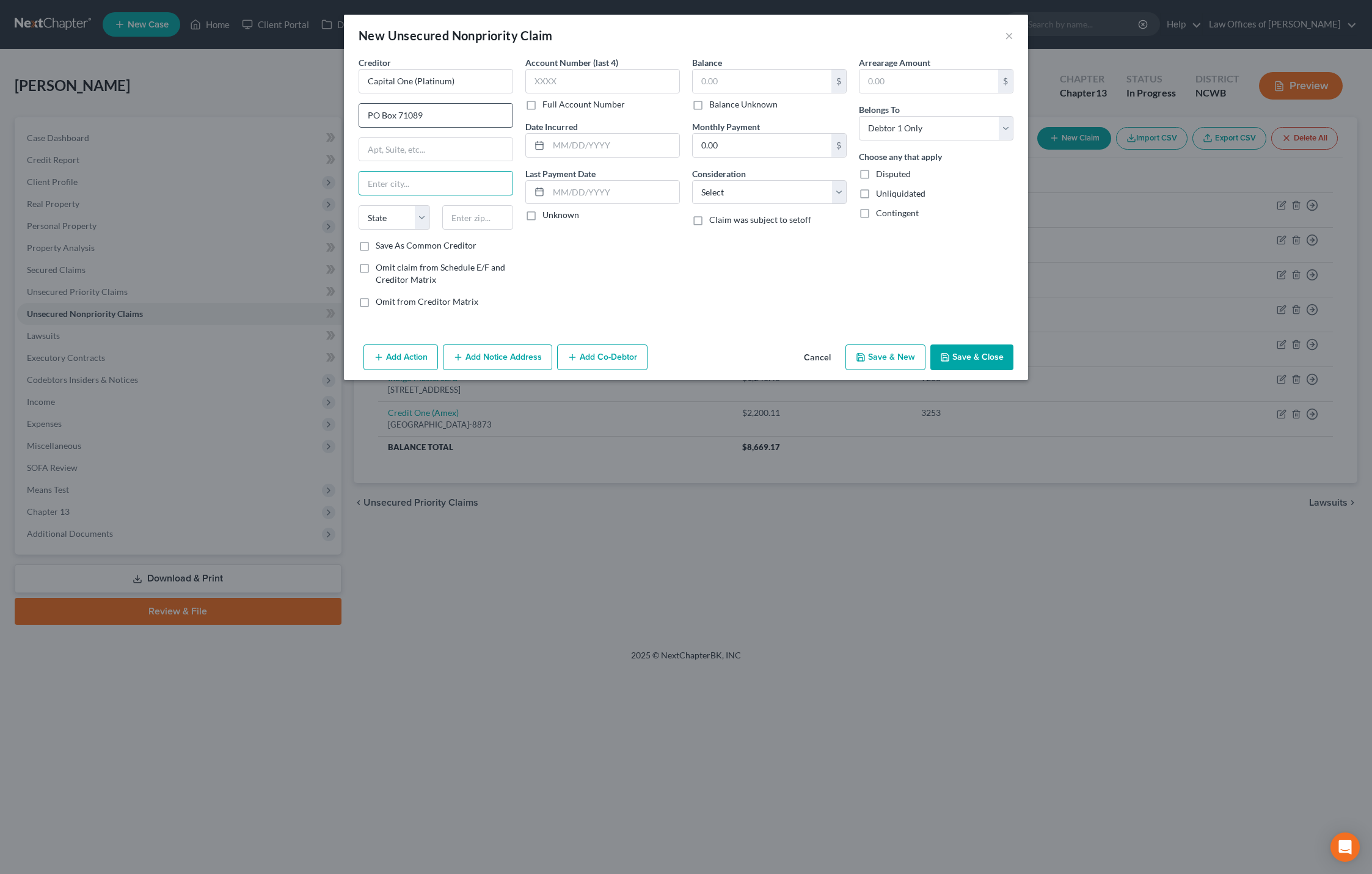
type input "C"
type input "Charlotte"
select select "28"
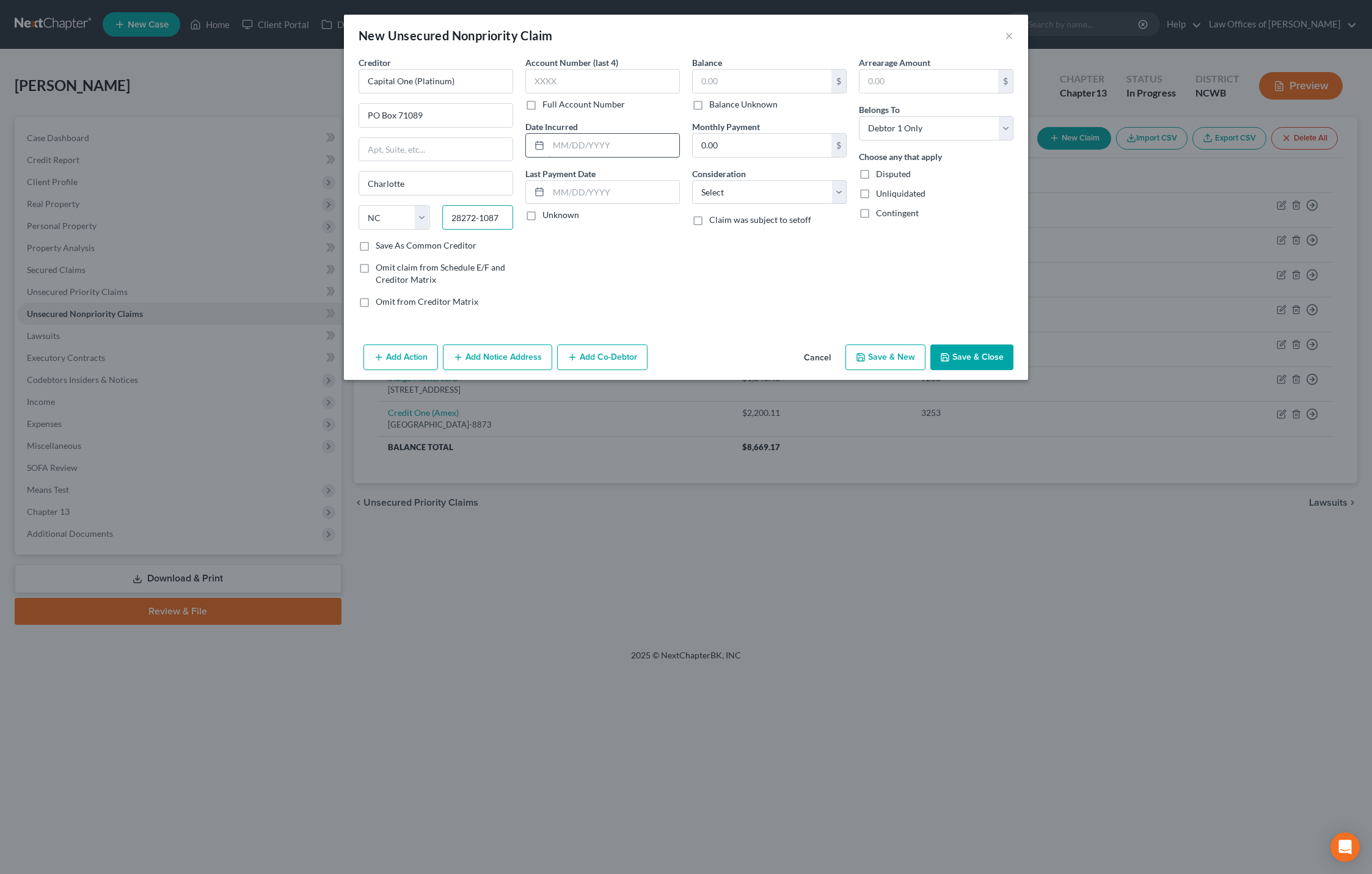
type input "28272-1087"
click at [632, 149] on input "text" at bounding box center [614, 145] width 131 height 23
type input "[DATE]"
click at [737, 81] on input "text" at bounding box center [762, 80] width 138 height 23
type input "1,214.54"
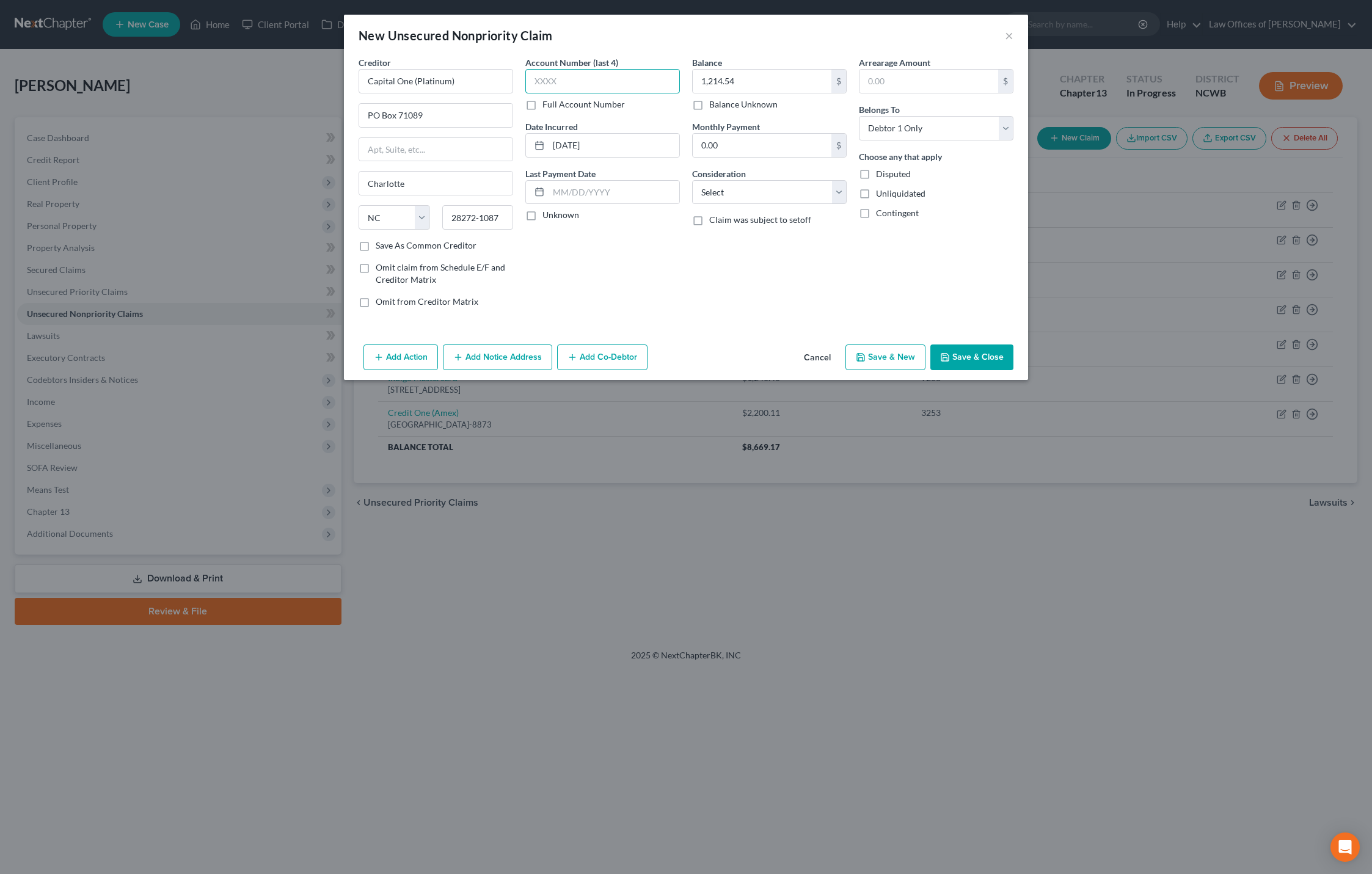
click at [541, 87] on input "text" at bounding box center [603, 81] width 155 height 25
type input "7915"
click at [950, 359] on button "Save & Close" at bounding box center [971, 357] width 83 height 25
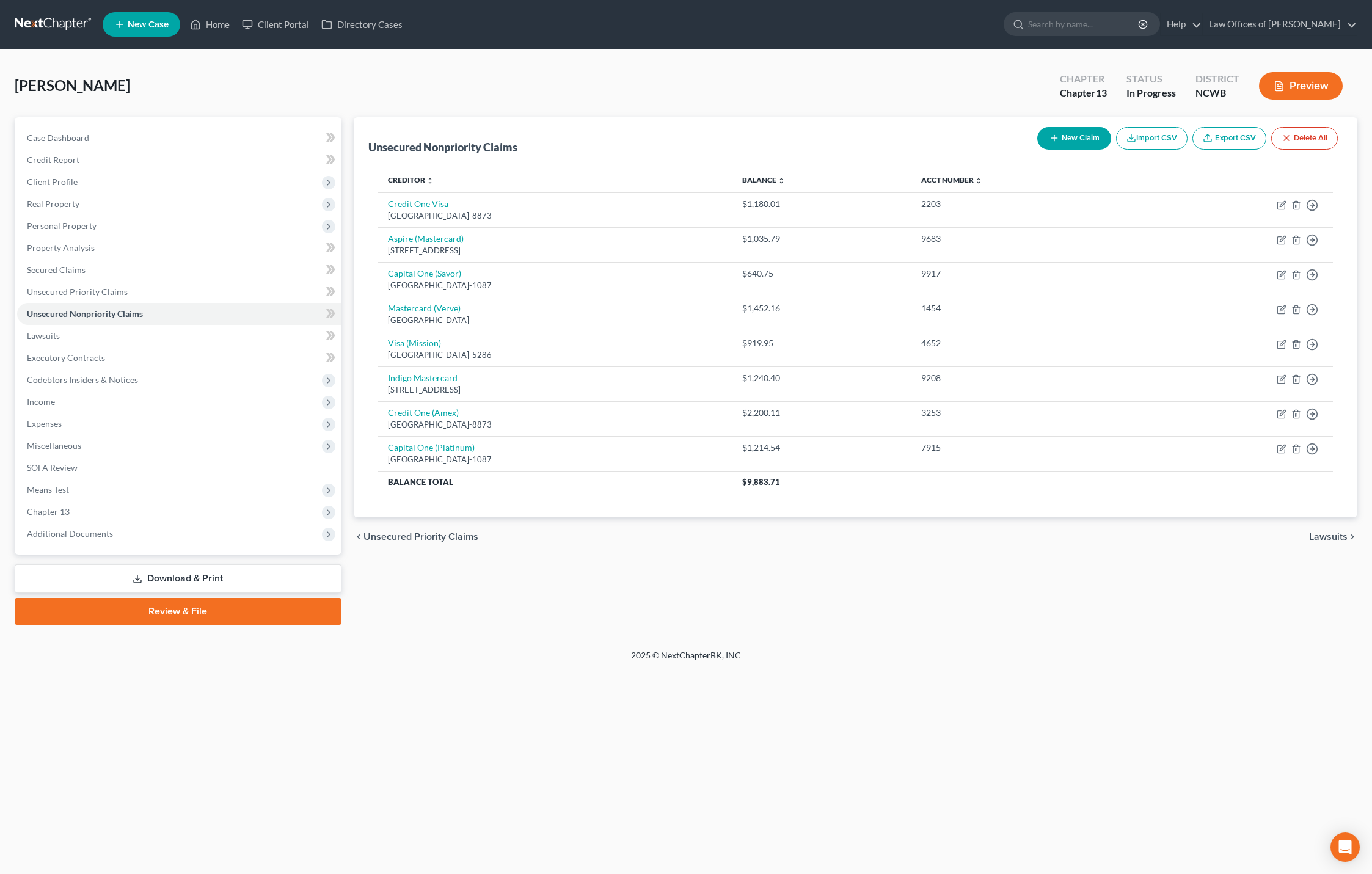
click at [1082, 142] on button "New Claim" at bounding box center [1073, 138] width 74 height 23
select select "0"
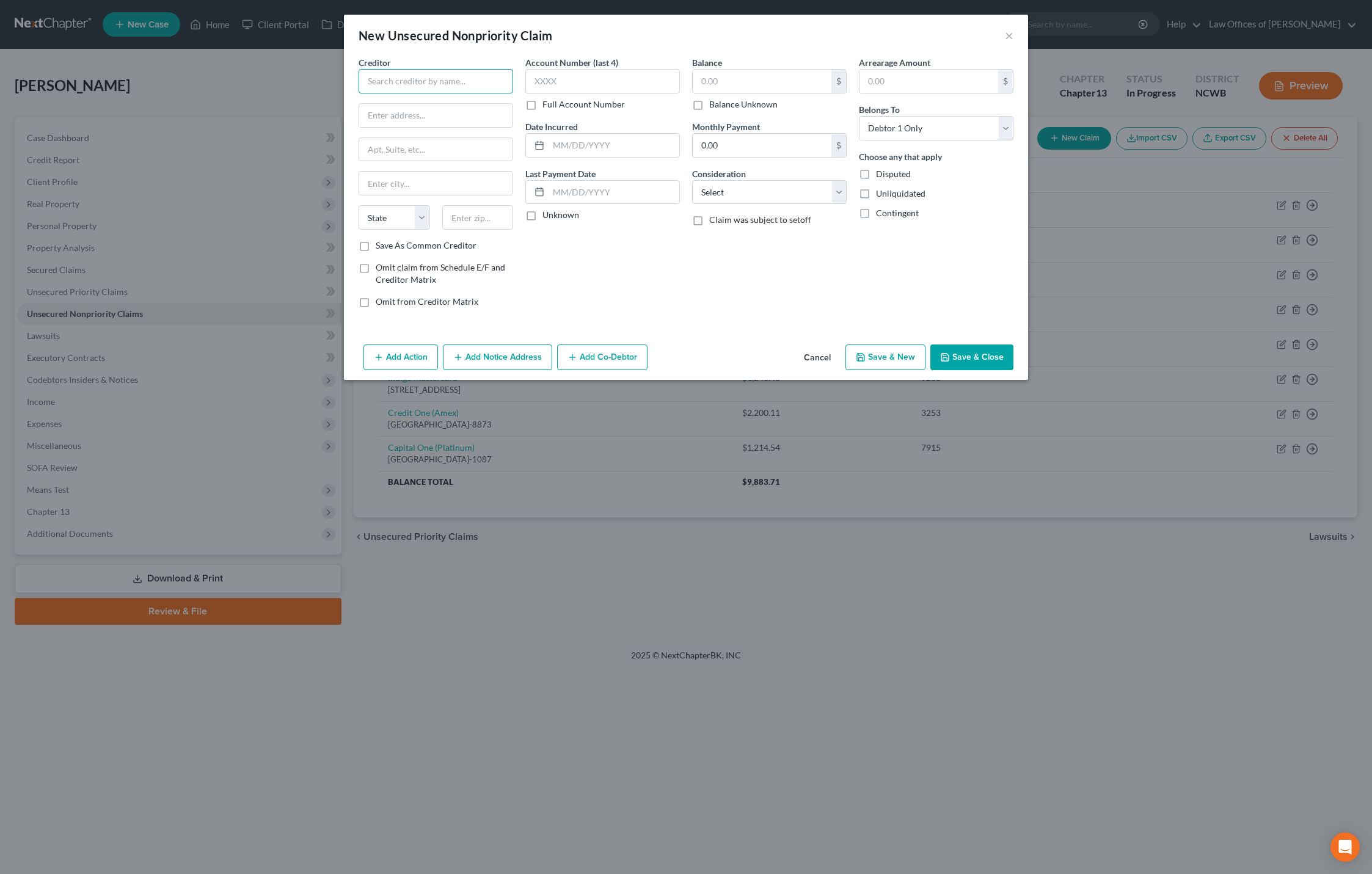
click at [377, 77] on input "text" at bounding box center [436, 81] width 155 height 25
type input "Macys (Citibank)"
type input "PO Box 6776"
type input "S"
type input "[GEOGRAPHIC_DATA]"
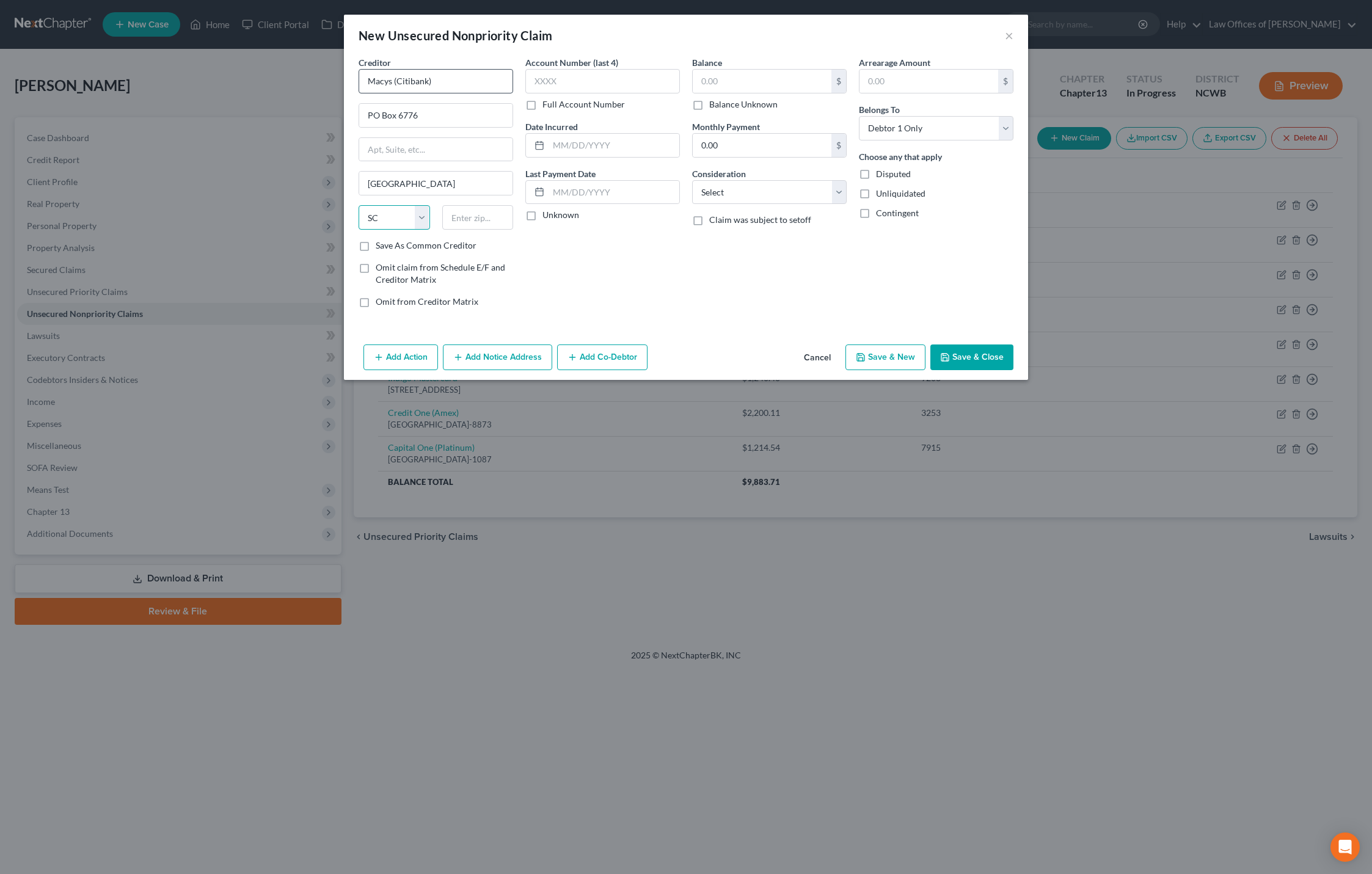
select select "43"
type input "57117-6776"
click at [536, 83] on input "text" at bounding box center [603, 81] width 155 height 25
type input "402."
type input "8330"
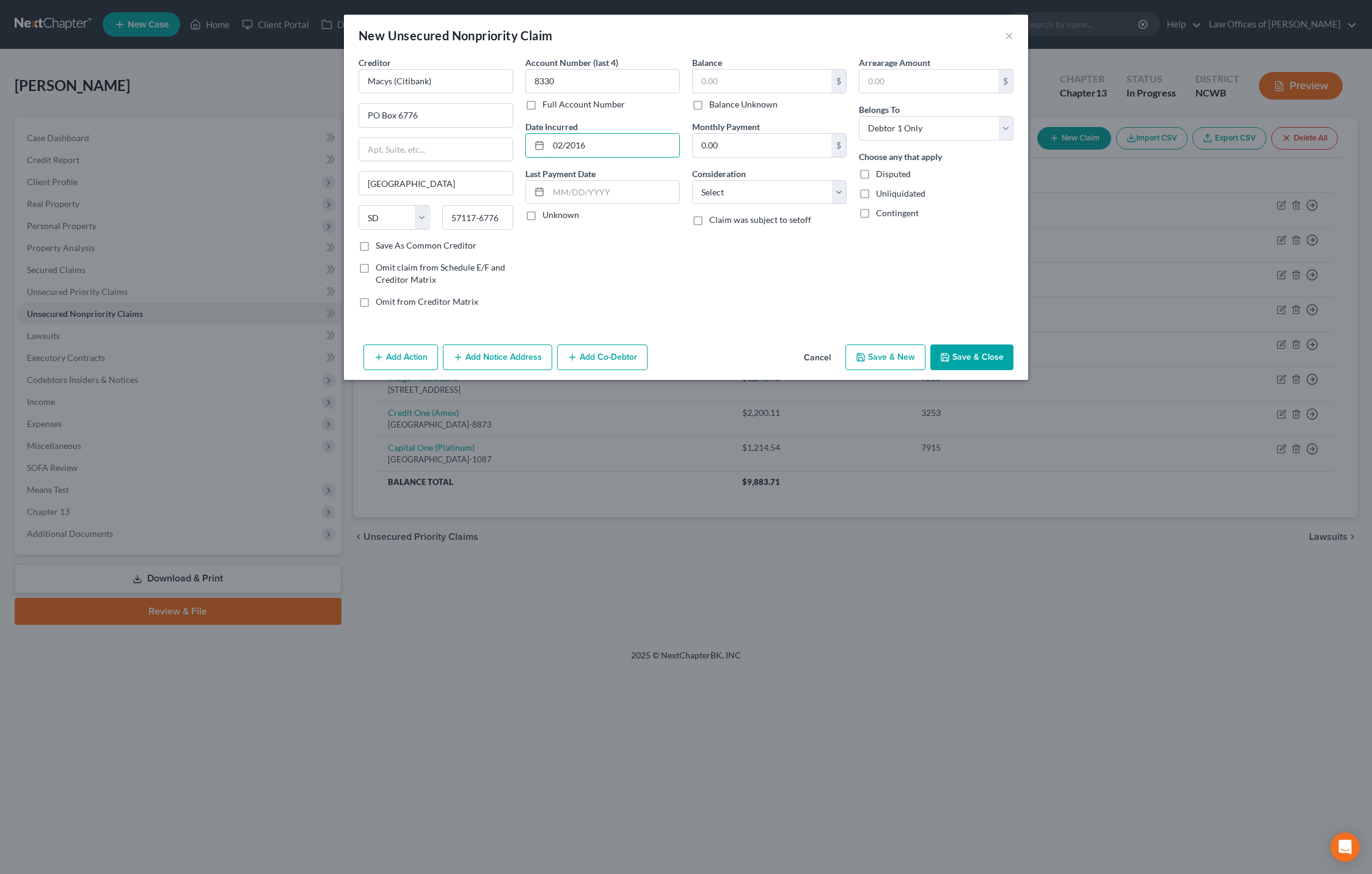
type input "02/2016"
click at [758, 79] on input "text" at bounding box center [762, 80] width 138 height 23
type input "402.00"
click at [951, 355] on button "Save & Close" at bounding box center [971, 357] width 83 height 25
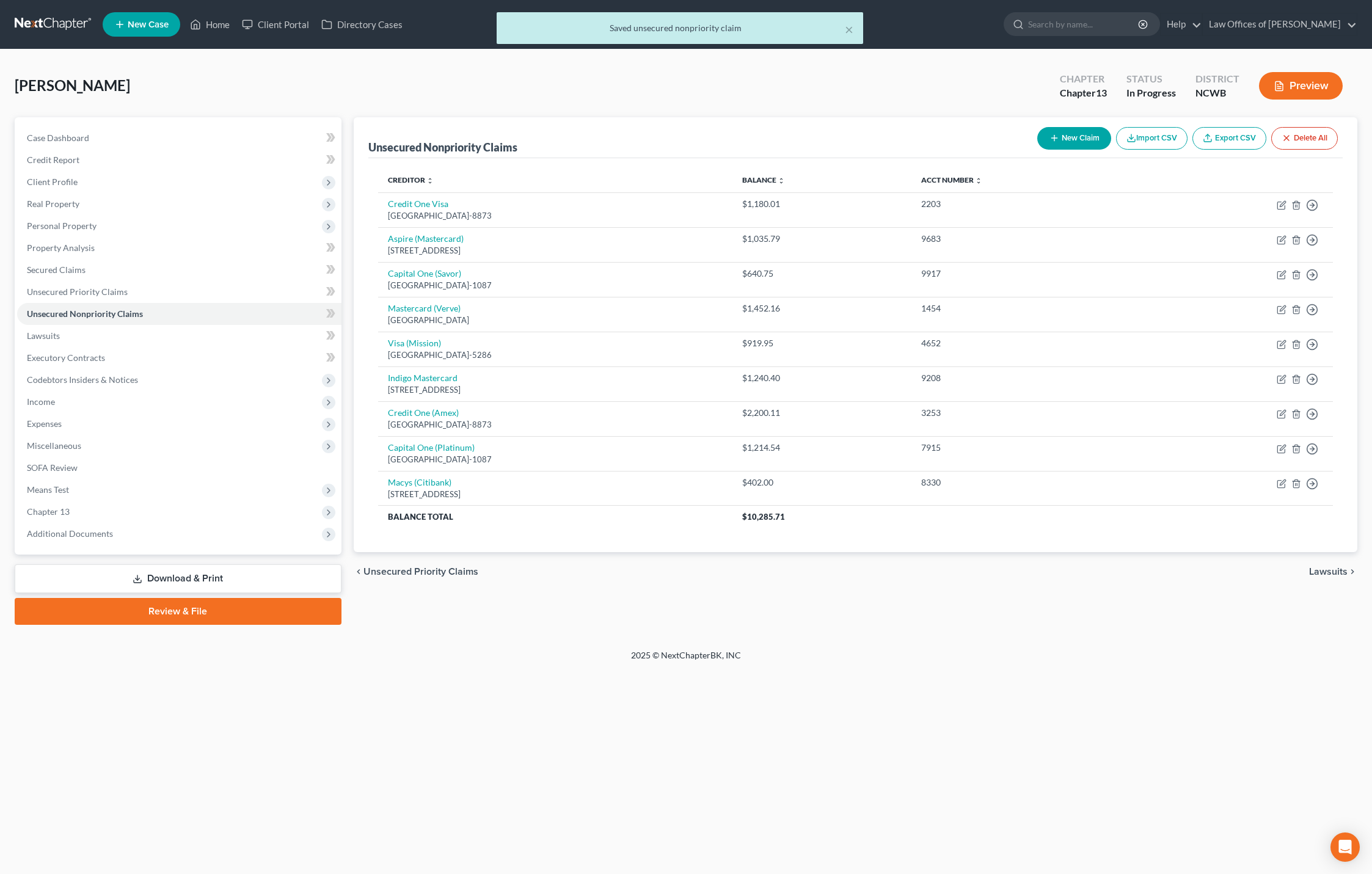
click at [1075, 140] on button "New Claim" at bounding box center [1073, 138] width 74 height 23
select select "0"
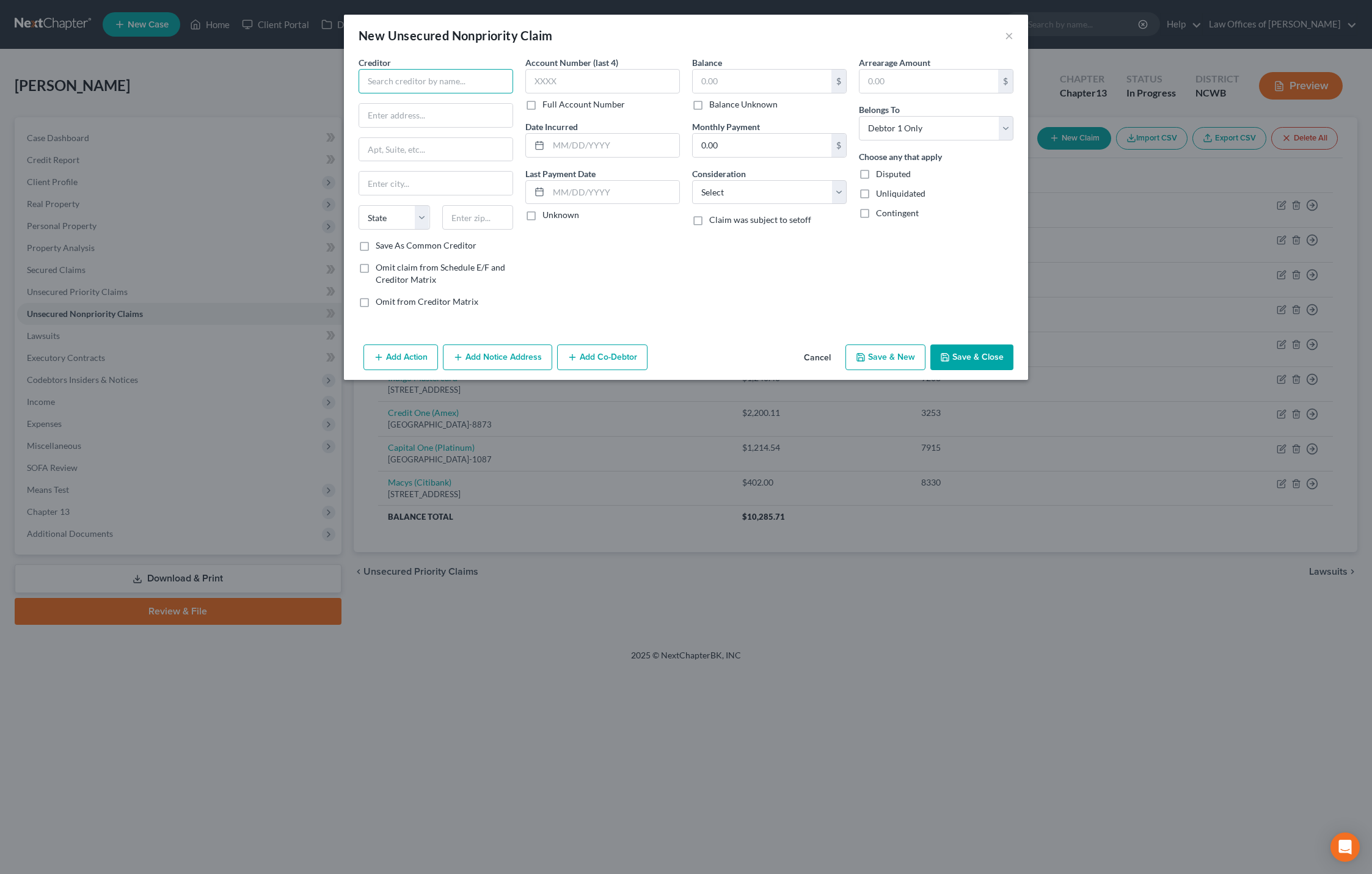
click at [473, 88] on input "text" at bounding box center [436, 81] width 155 height 25
type input "Comenity - Overstock"
type input "PO Box 650967"
type input "[GEOGRAPHIC_DATA]"
select select "45"
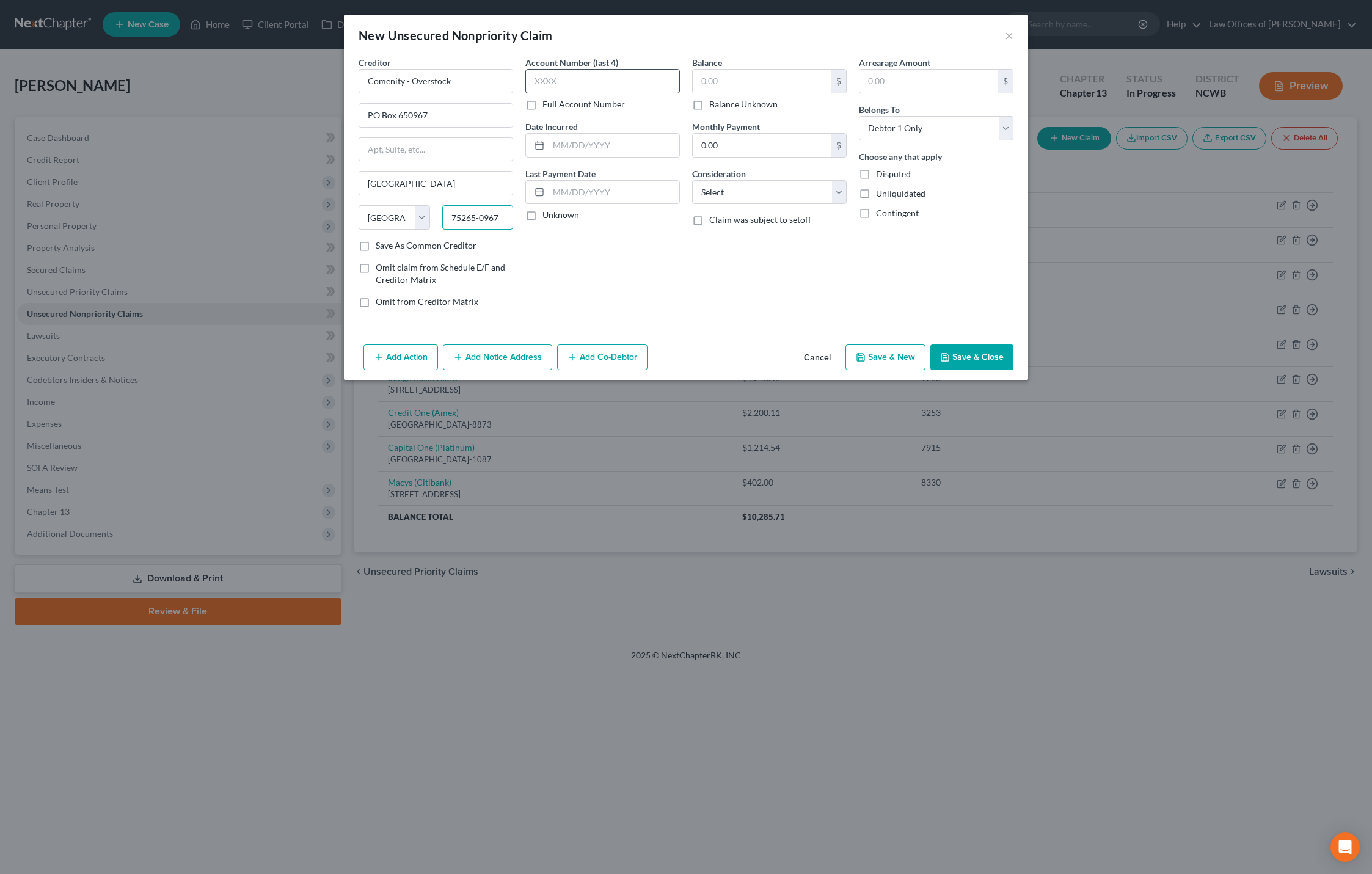
type input "75265-0967"
click at [532, 86] on input "text" at bounding box center [603, 81] width 155 height 25
type input "8005"
type input "u"
type input "1"
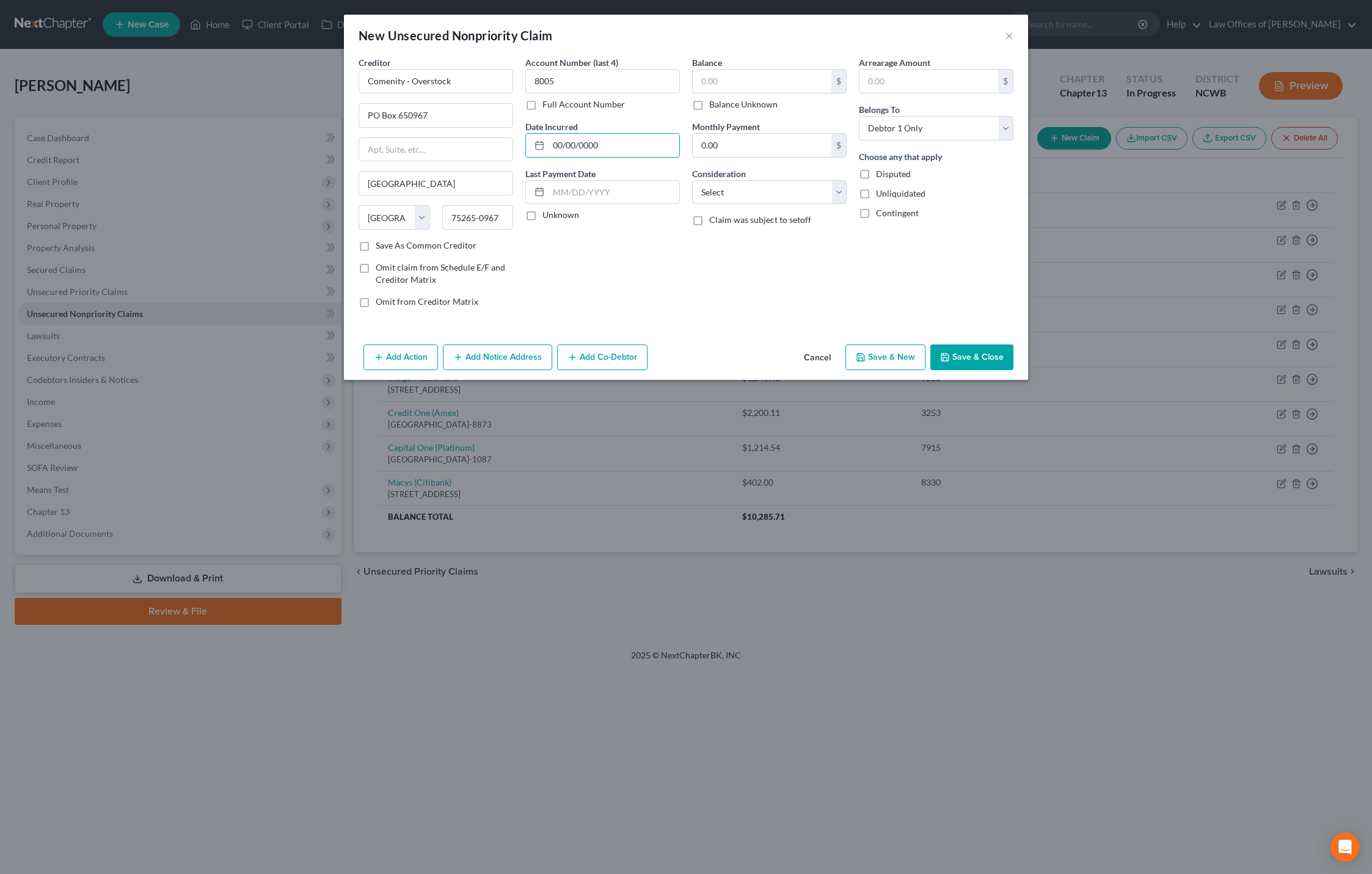
type input "00/00/0000"
click at [776, 79] on input "text" at bounding box center [762, 80] width 138 height 23
type input "224.79"
click at [968, 359] on button "Save & Close" at bounding box center [971, 357] width 83 height 25
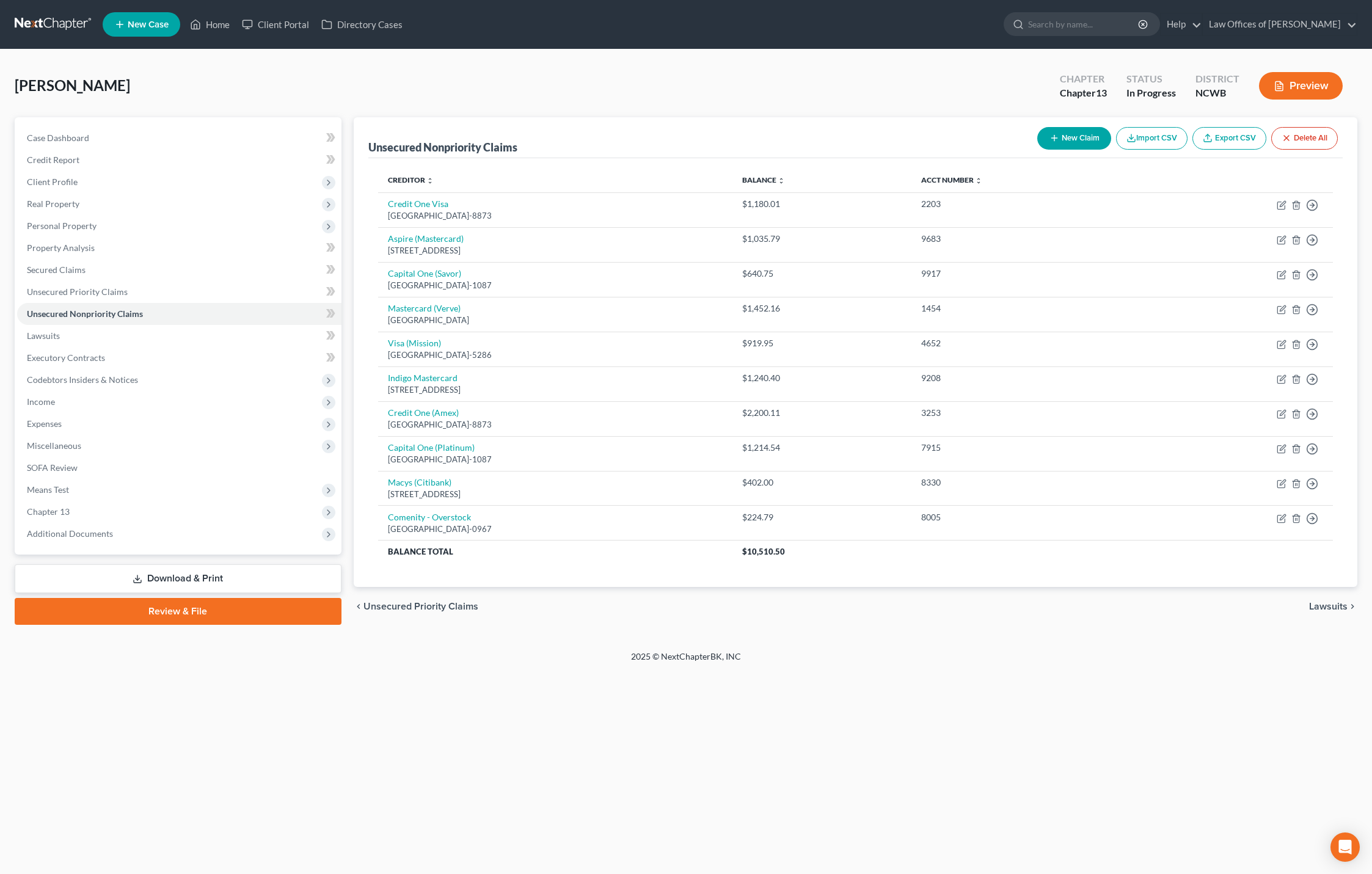
click at [1068, 133] on button "New Claim" at bounding box center [1073, 138] width 74 height 23
select select "0"
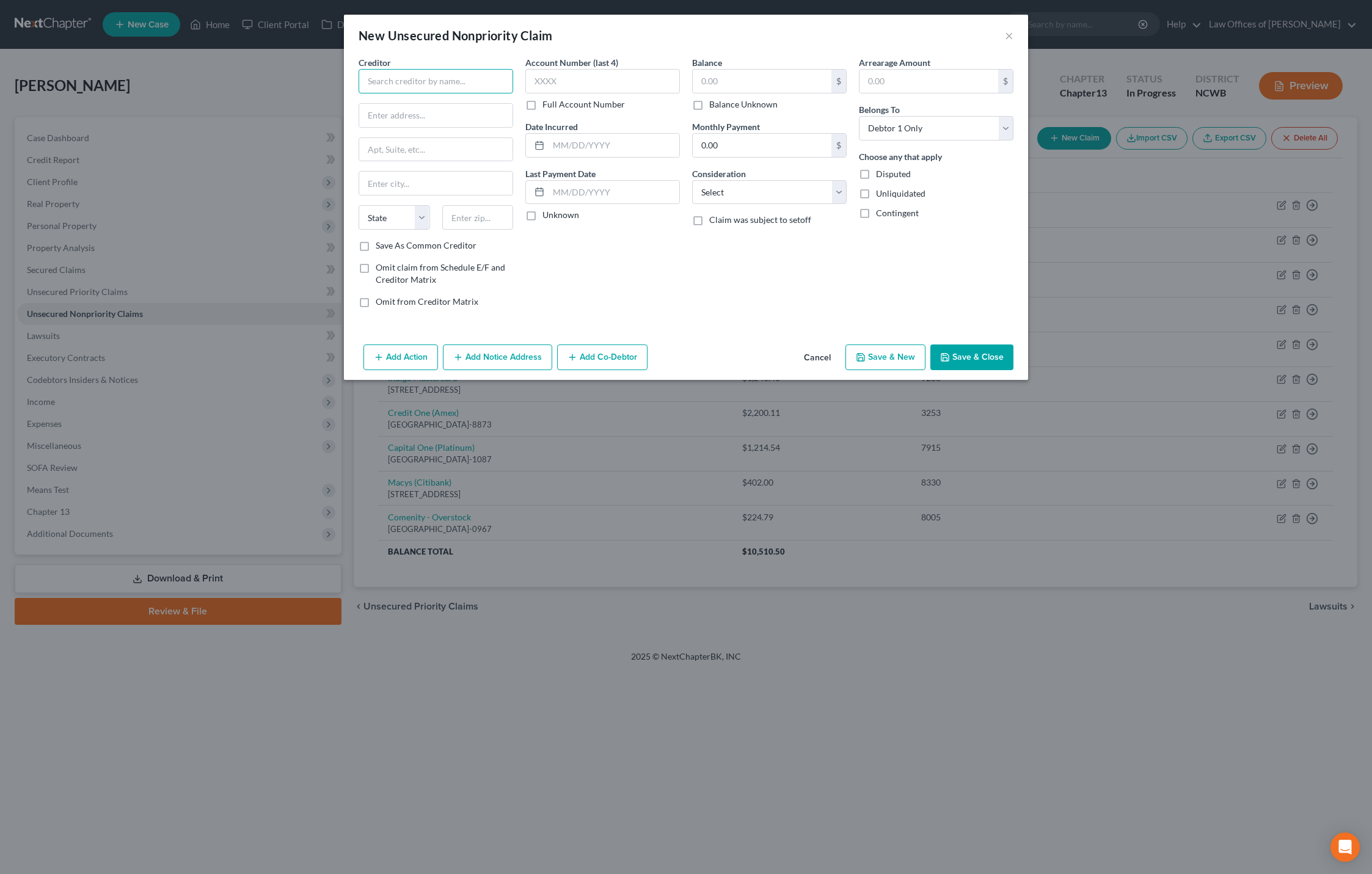
click at [465, 79] on input "text" at bounding box center [436, 81] width 155 height 25
drag, startPoint x: 463, startPoint y: 119, endPoint x: 462, endPoint y: 107, distance: 12.0
click at [463, 119] on input "text" at bounding box center [435, 115] width 153 height 23
click at [466, 85] on input "text" at bounding box center [436, 81] width 155 height 25
type input "[PERSON_NAME] & Assoc"
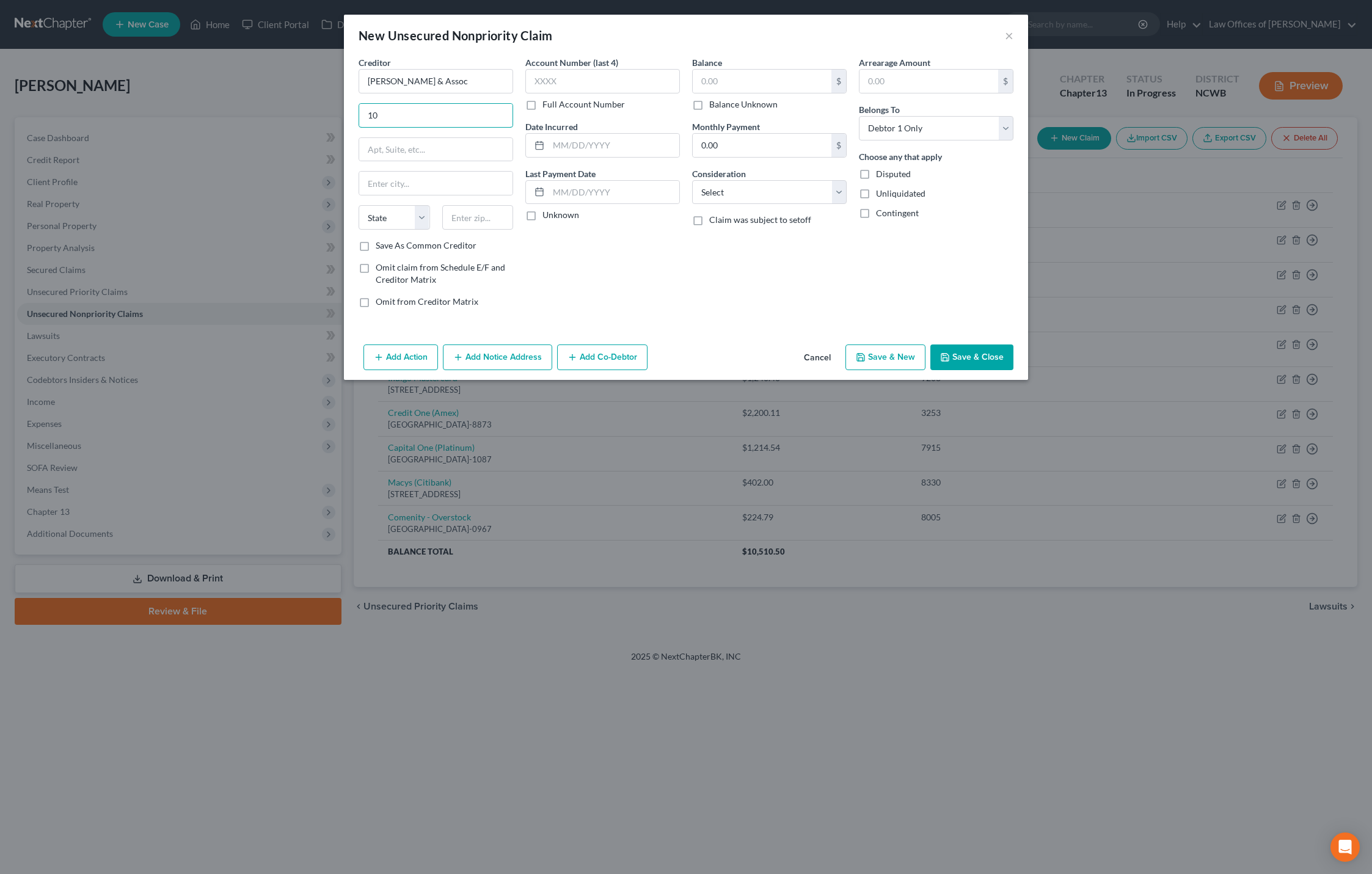
type input "1"
click at [474, 86] on input "[PERSON_NAME] & Assoc" at bounding box center [436, 81] width 155 height 25
click at [440, 117] on input "text" at bounding box center [435, 115] width 153 height 23
type input "[STREET_ADDRESS]"
type input "[GEOGRAPHIC_DATA]"
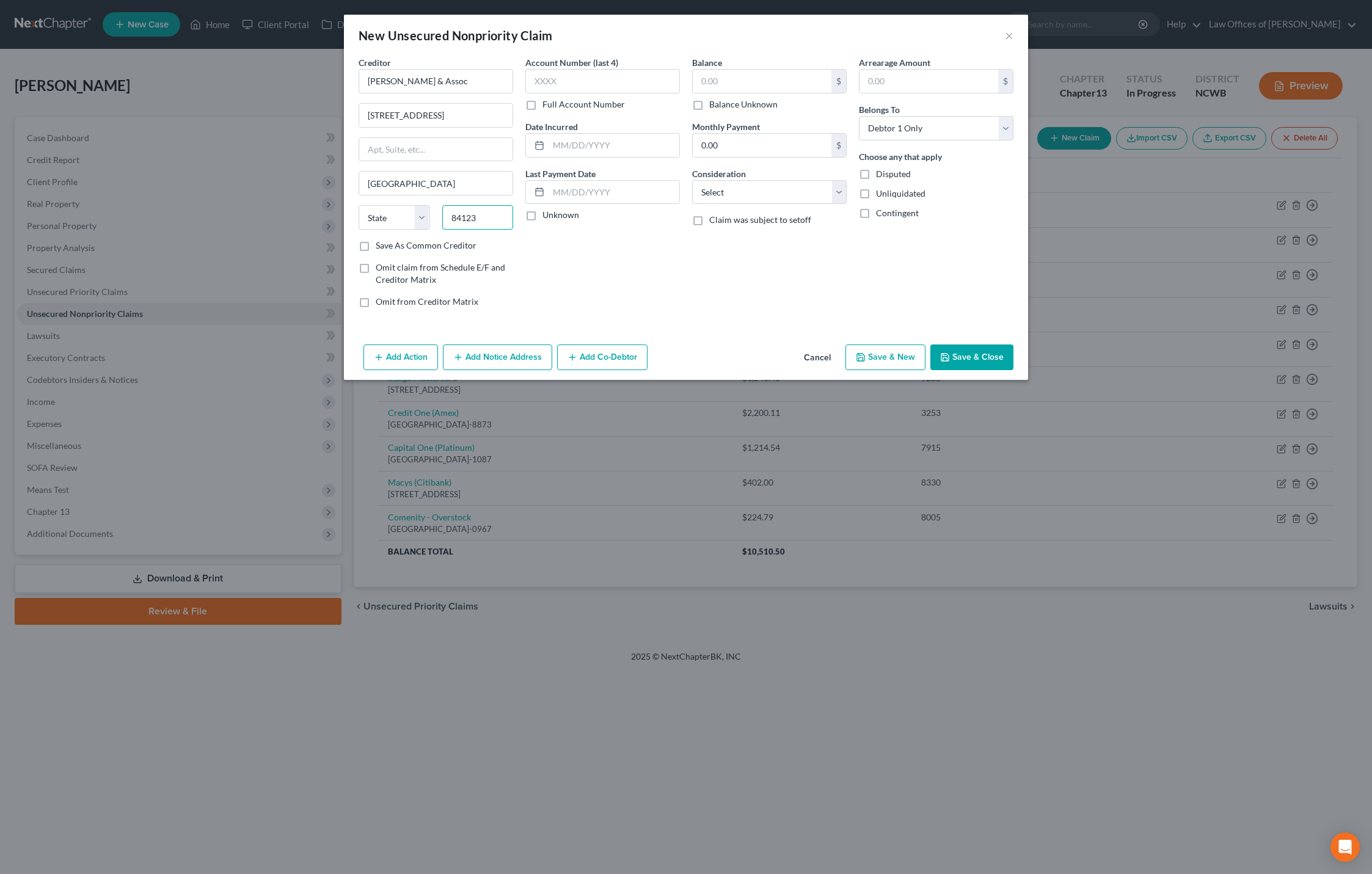
type input "84123"
type input "[GEOGRAPHIC_DATA]"
select select "46"
drag, startPoint x: 483, startPoint y: 190, endPoint x: 289, endPoint y: 178, distance: 194.4
click at [289, 178] on div "New Unsecured Nonpriority Claim × Creditor * [PERSON_NAME] & Assoc [STREET_ADDR…" at bounding box center [686, 437] width 1372 height 874
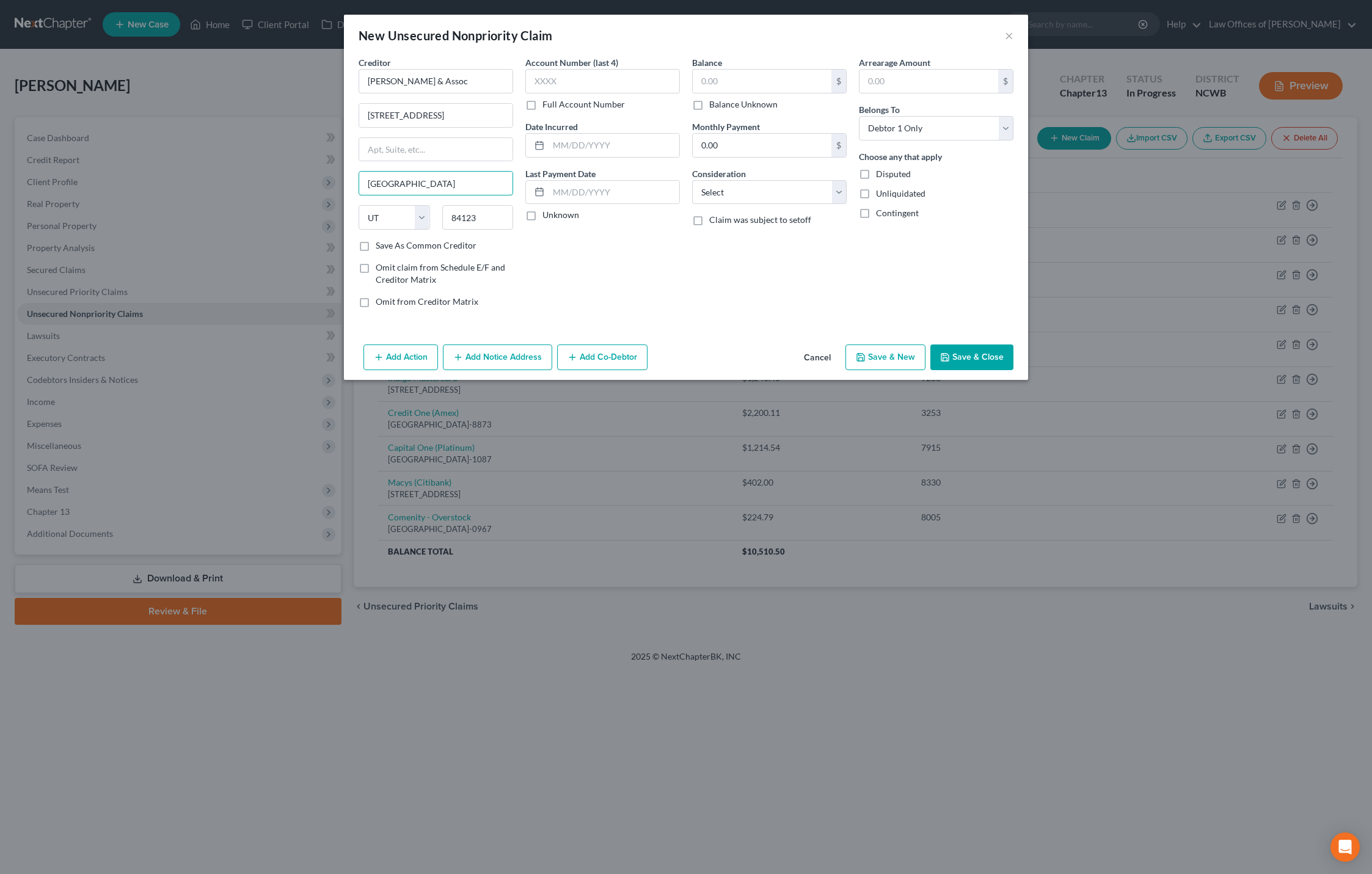
type input "[GEOGRAPHIC_DATA]"
click at [568, 90] on input "text" at bounding box center [603, 81] width 155 height 25
type input "8005"
drag, startPoint x: 468, startPoint y: 121, endPoint x: 351, endPoint y: 119, distance: 117.0
click at [351, 119] on div "Creditor * [PERSON_NAME] & Assoc [STREET_ADDRESS] [US_STATE][GEOGRAPHIC_DATA] […" at bounding box center [686, 198] width 684 height 283
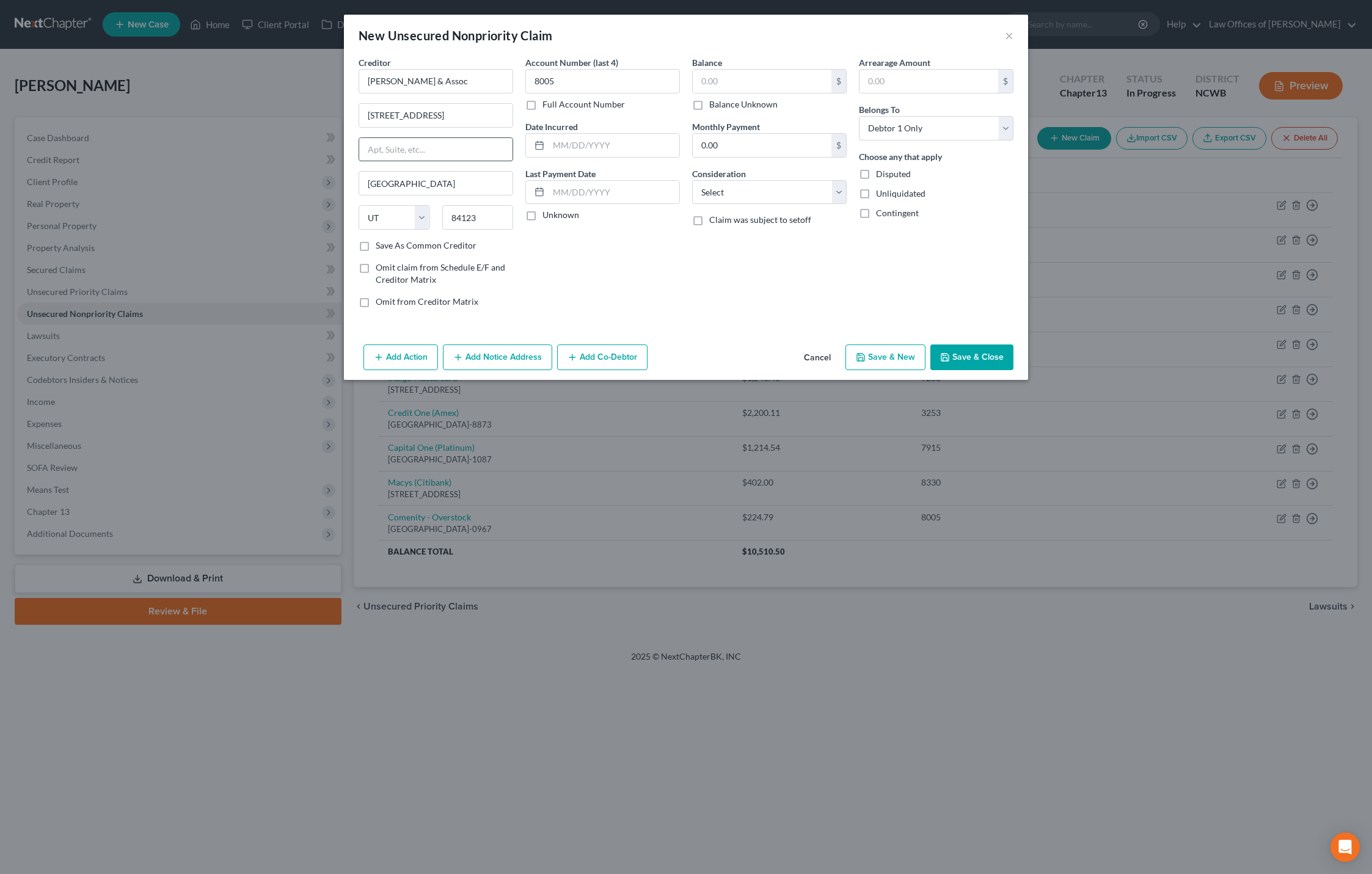
click at [380, 144] on input "text" at bounding box center [435, 149] width 153 height 23
paste input "[STREET_ADDRESS]"
type input "[STREET_ADDRESS]"
drag, startPoint x: 478, startPoint y: 115, endPoint x: 352, endPoint y: 108, distance: 126.2
click at [353, 108] on div "Creditor * [PERSON_NAME] & Assoc [STREET_ADDRESS][GEOGRAPHIC_DATA] [US_STATE][G…" at bounding box center [435, 187] width 167 height 261
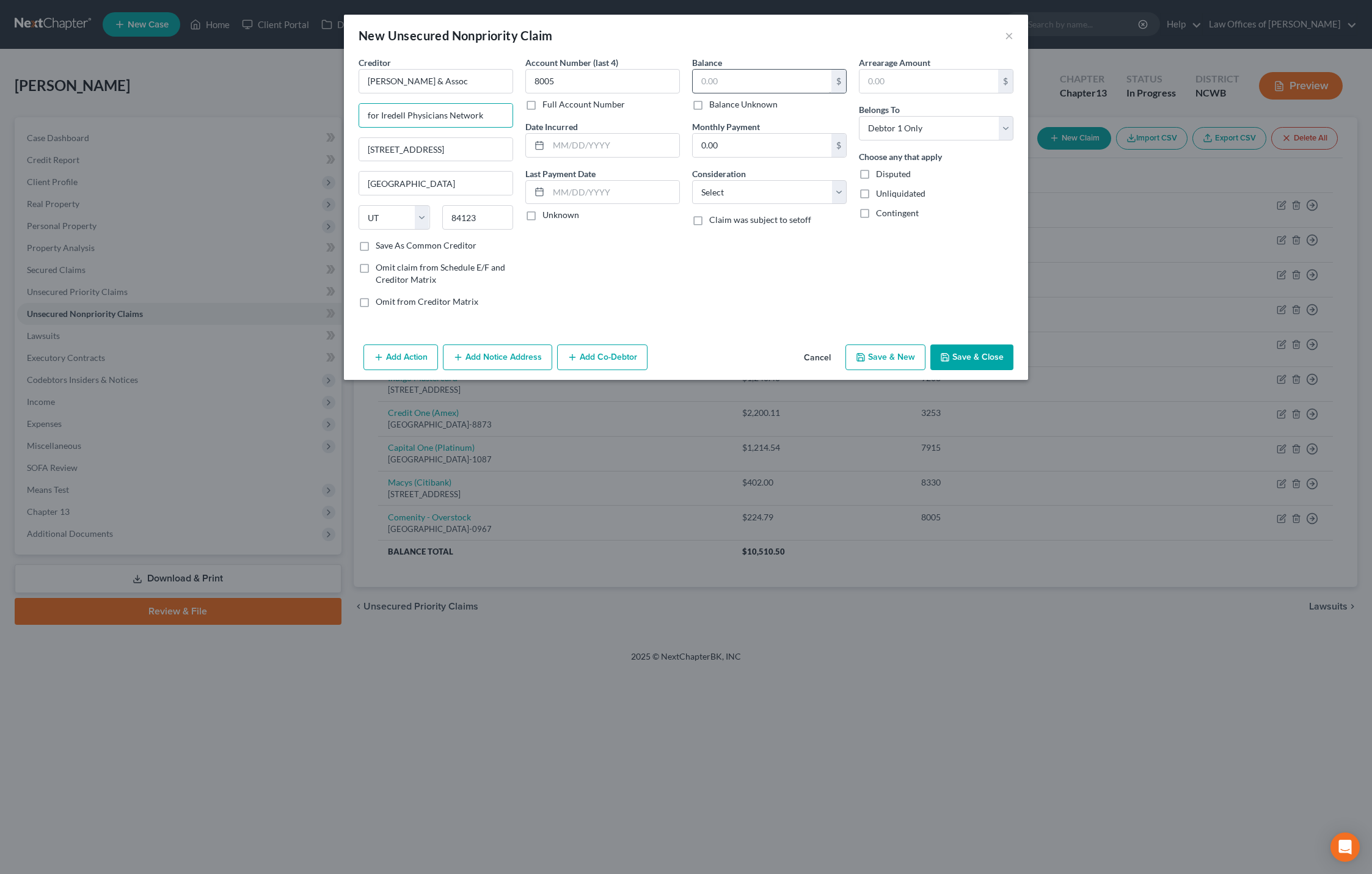
type input "for Iredell Physicians Network"
click at [721, 85] on input "text" at bounding box center [762, 80] width 138 height 23
type input "369.98"
click at [952, 355] on button "Save & Close" at bounding box center [971, 357] width 83 height 25
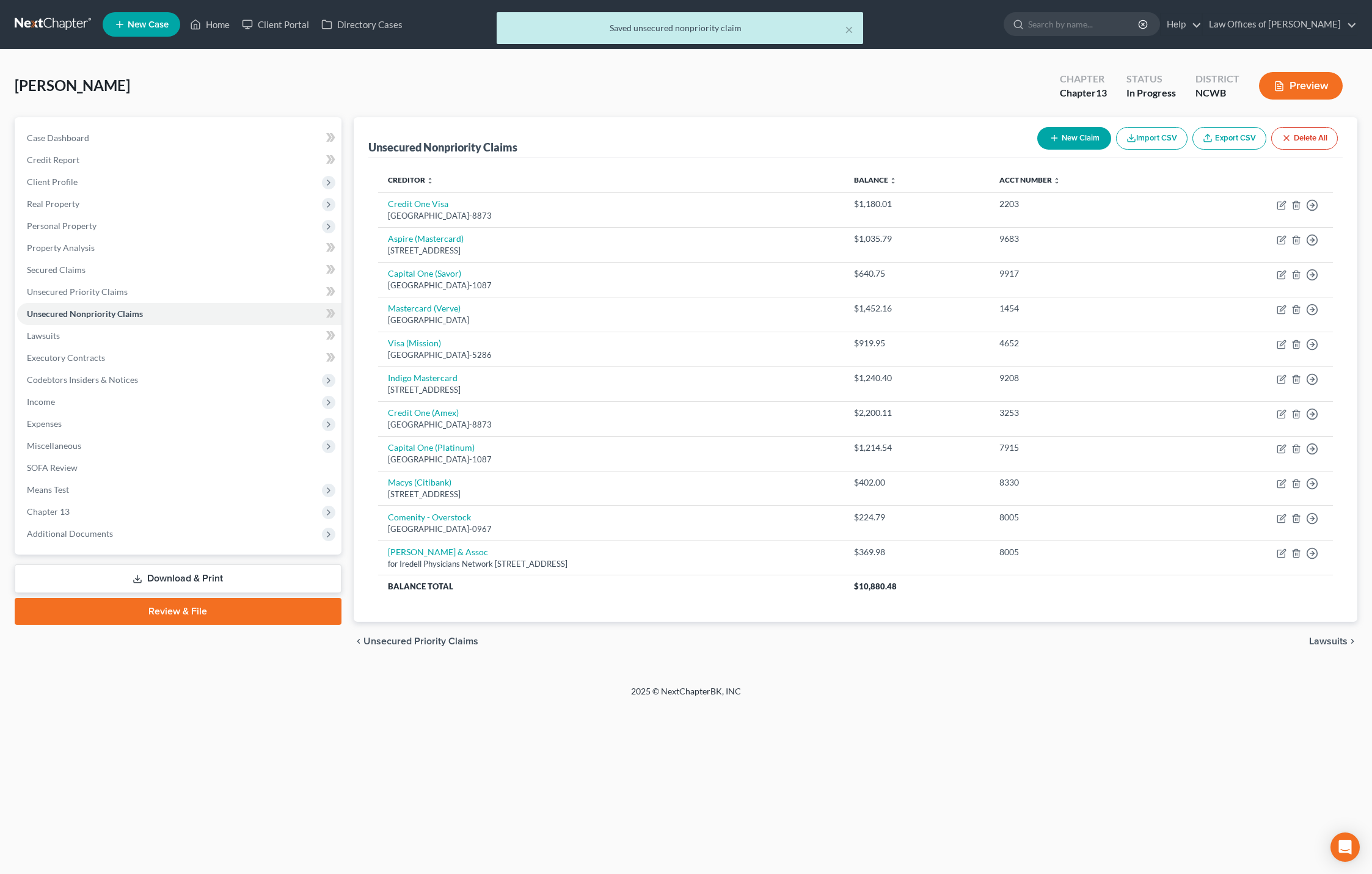
click at [1082, 138] on button "New Claim" at bounding box center [1073, 138] width 74 height 23
select select "0"
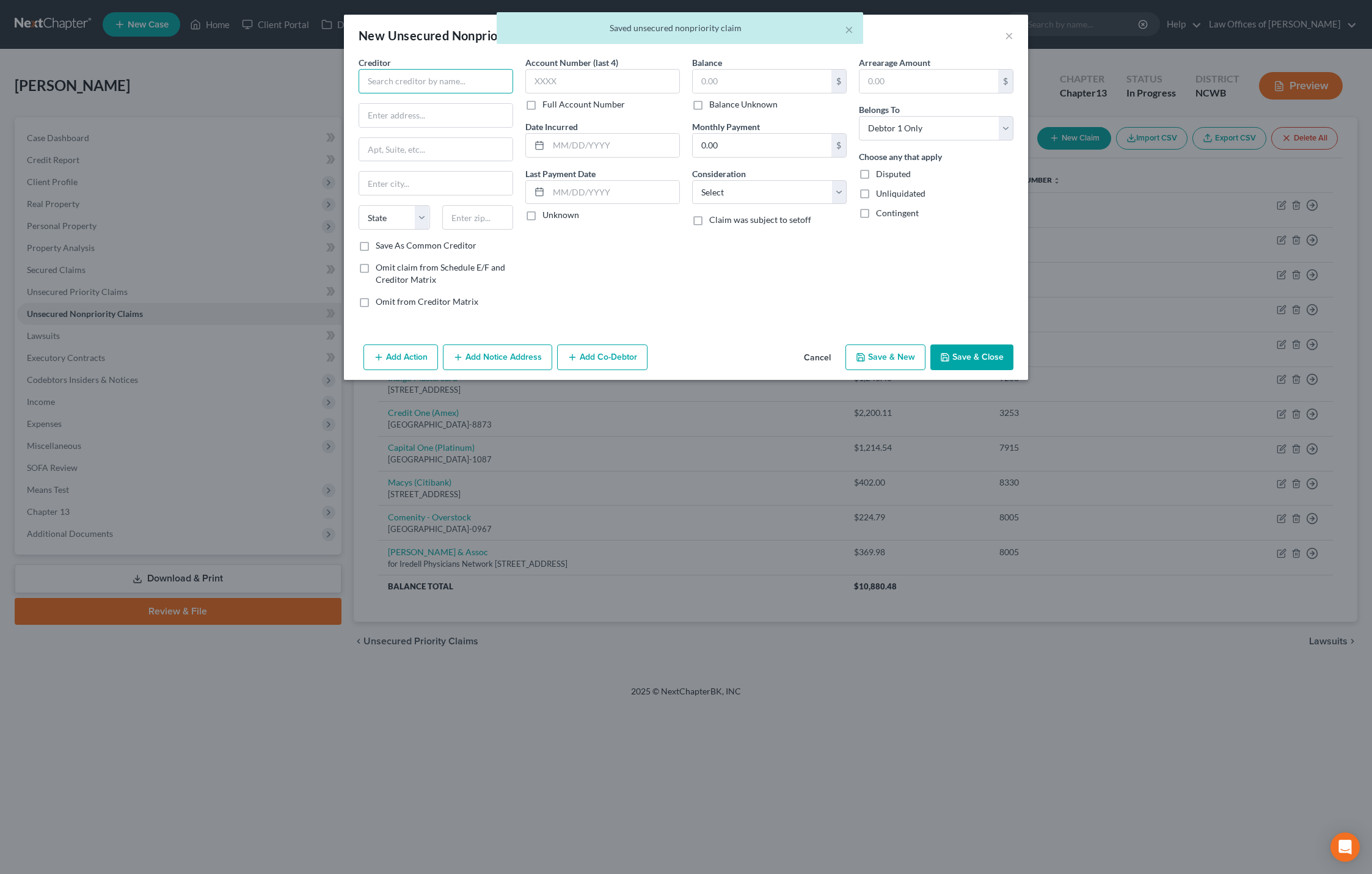
click at [403, 90] on input "text" at bounding box center [436, 81] width 155 height 25
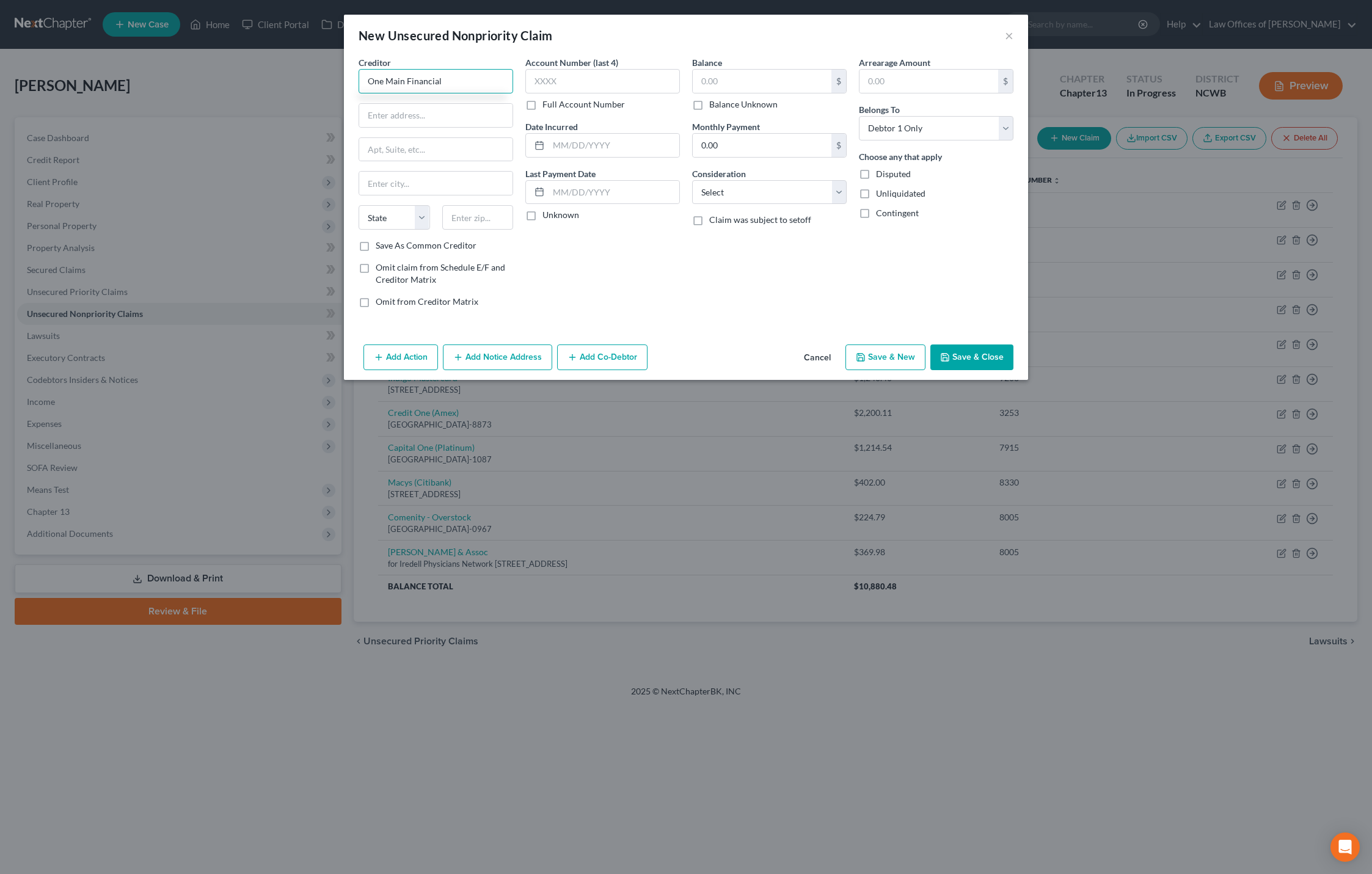
type input "One Main Financial"
type input "[STREET_ADDRESS]"
type input "28625"
type input "[GEOGRAPHIC_DATA]"
select select "28"
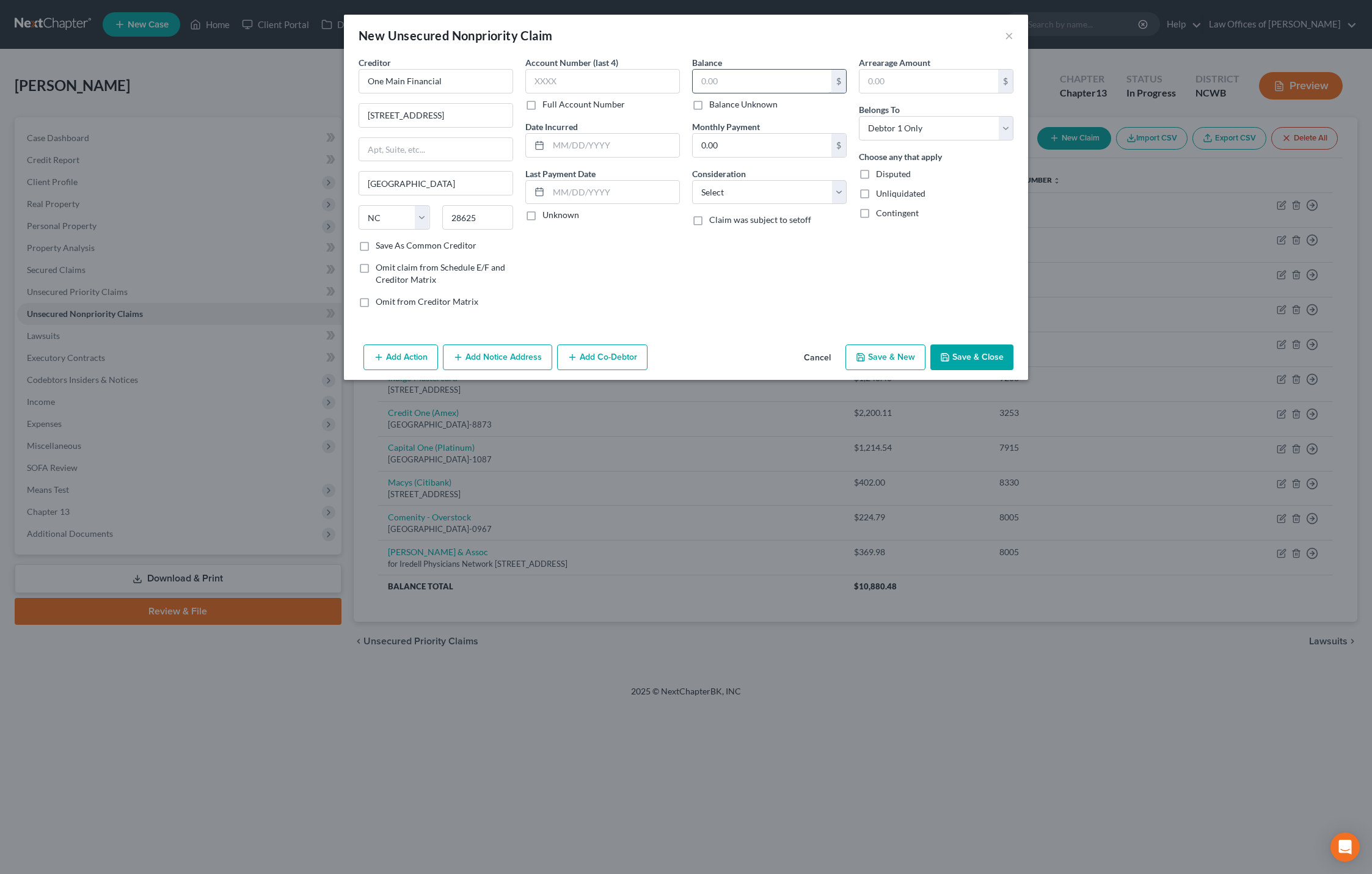
click at [789, 78] on input "text" at bounding box center [762, 80] width 138 height 23
type input "9,503.36"
click at [955, 351] on button "Save & Close" at bounding box center [971, 357] width 83 height 25
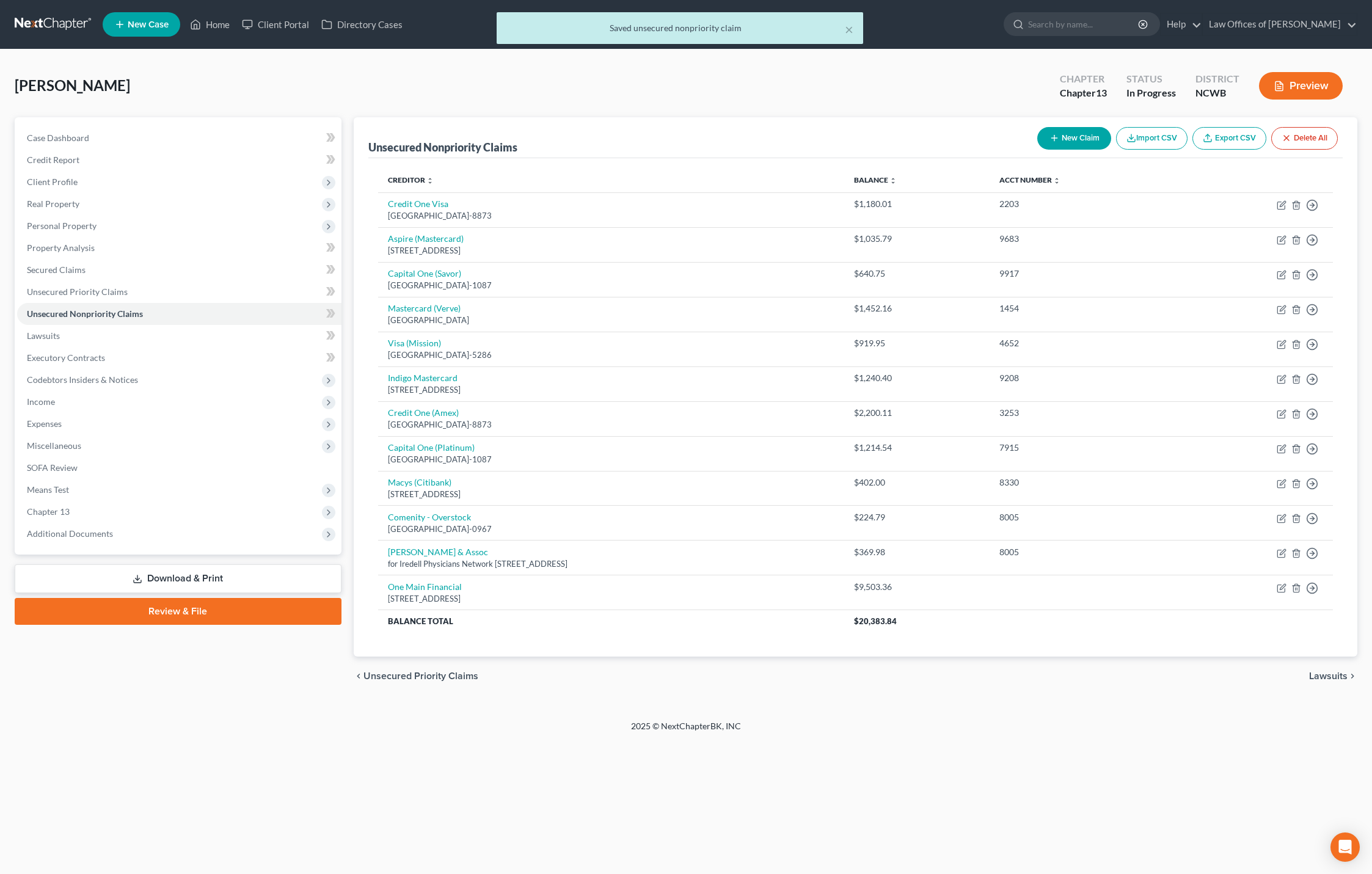
click at [1083, 139] on button "New Claim" at bounding box center [1073, 138] width 74 height 23
select select "0"
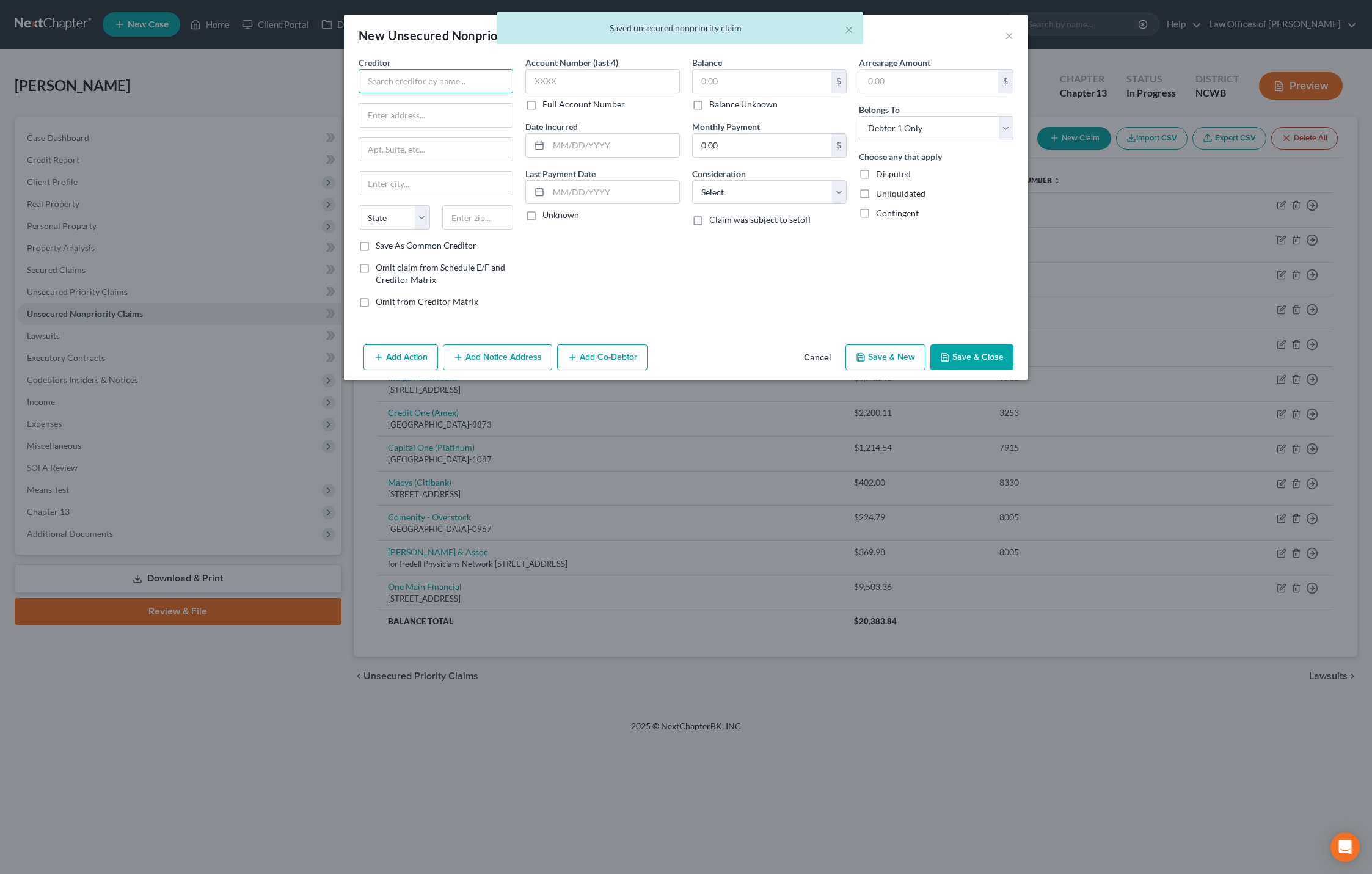
click at [378, 81] on input "text" at bounding box center [436, 81] width 155 height 25
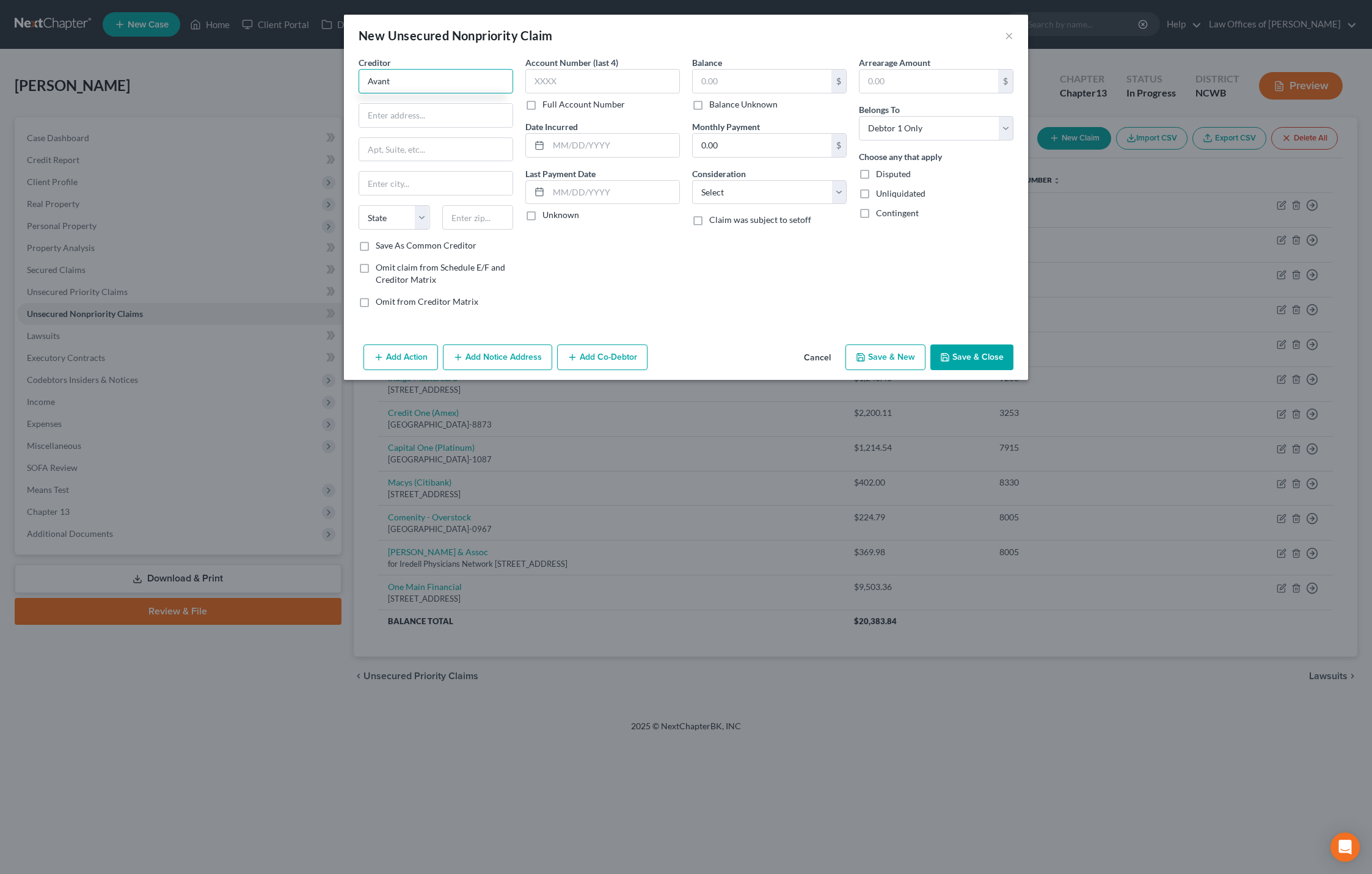
type input "Avant"
type input "[STREET_ADDRESS][PERSON_NAME]"
type input "60654"
type input "[GEOGRAPHIC_DATA]"
select select "14"
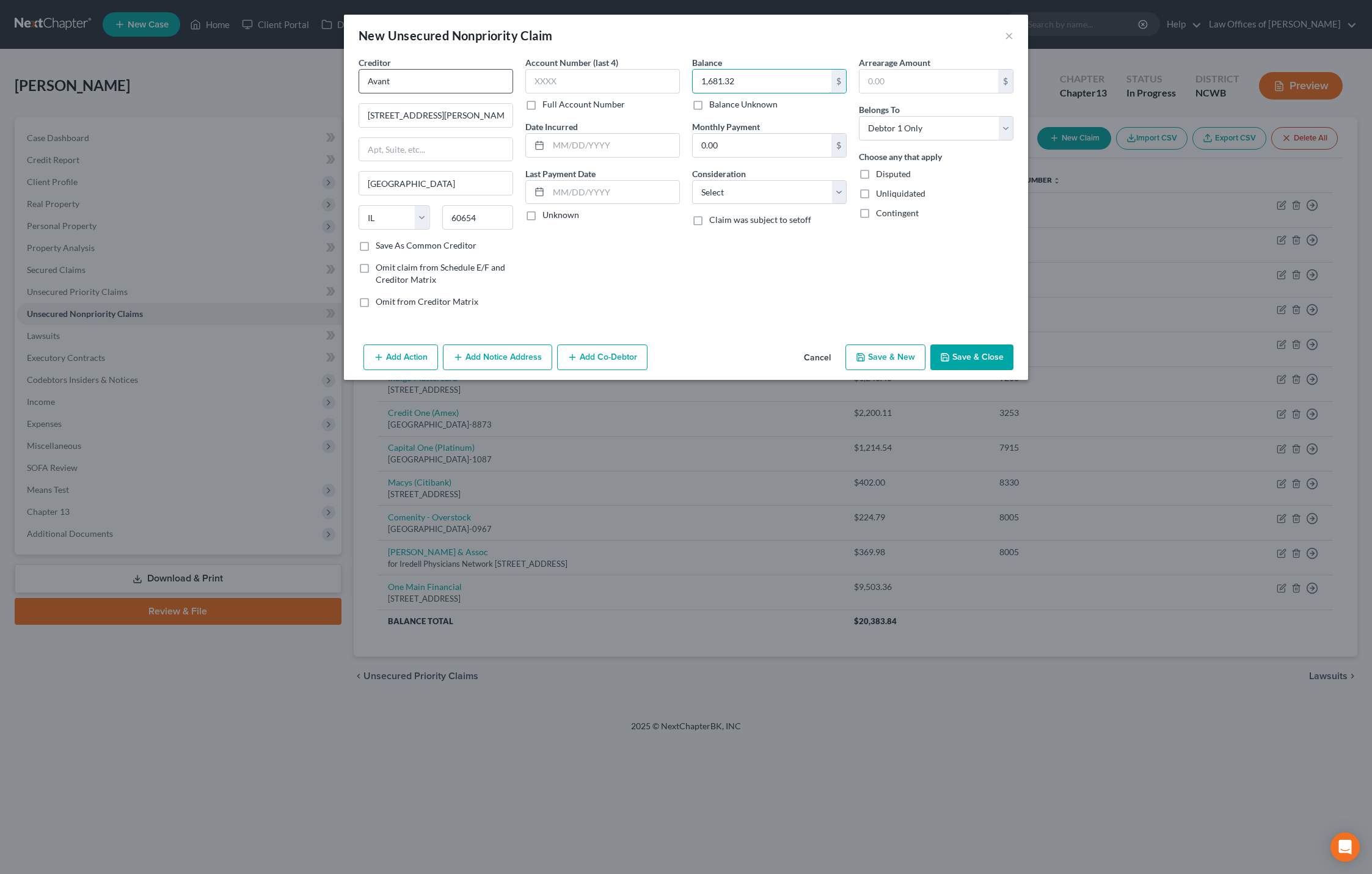
type input "1,681.32"
click at [968, 356] on button "Save & Close" at bounding box center [971, 357] width 83 height 25
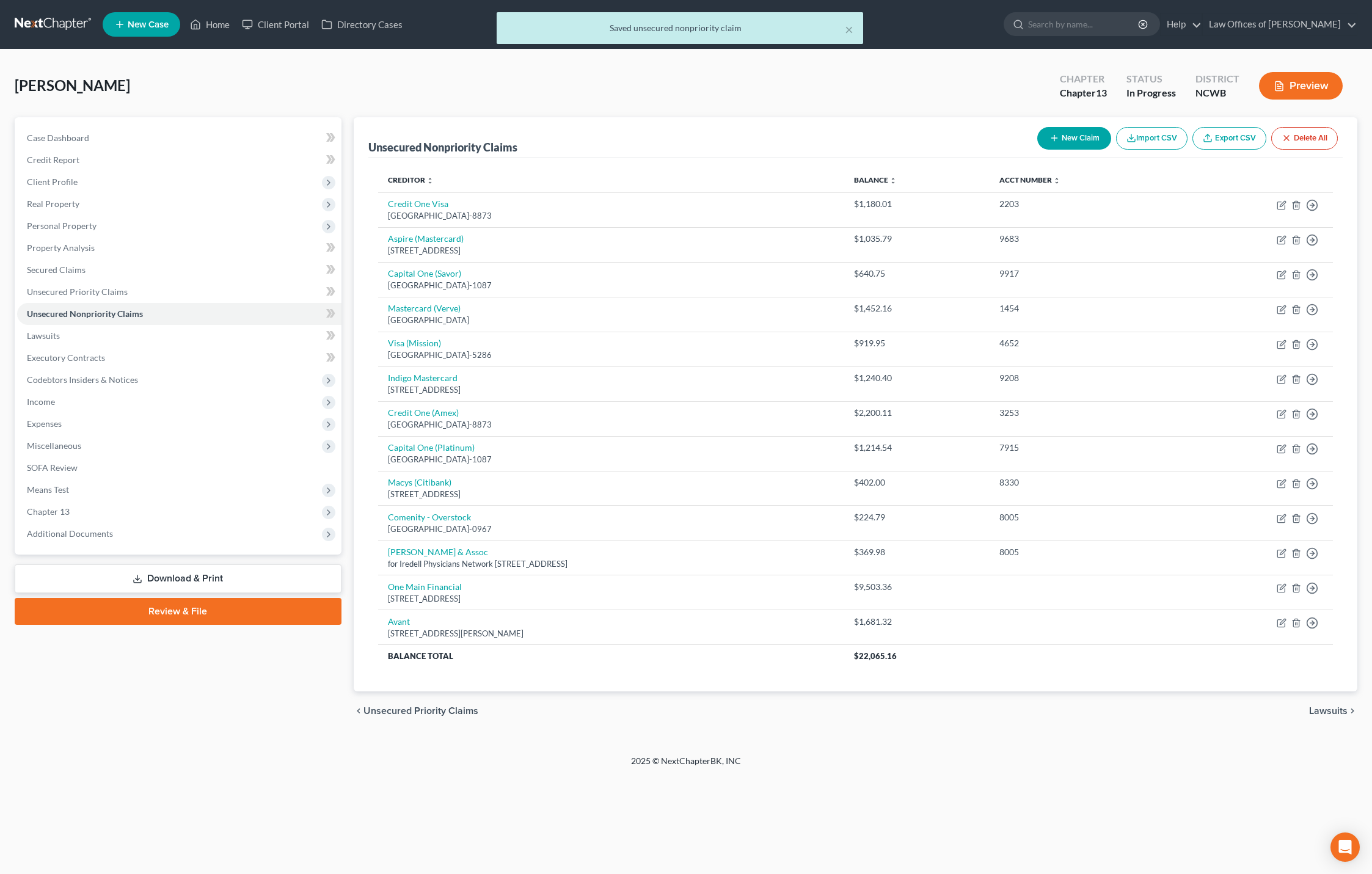
click at [1051, 138] on icon "button" at bounding box center [1053, 137] width 10 height 10
select select "0"
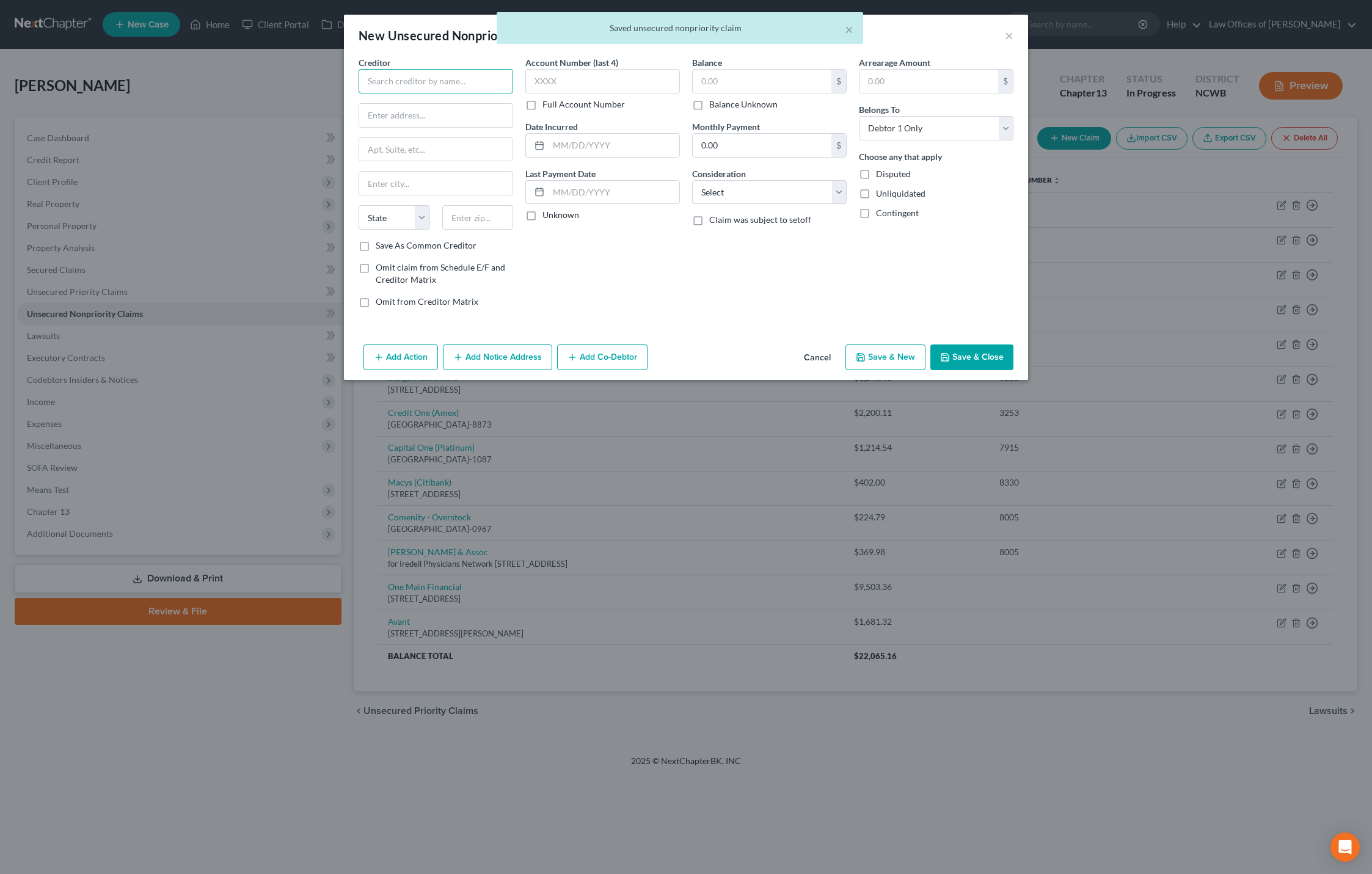
click at [442, 83] on input "text" at bounding box center [436, 81] width 155 height 25
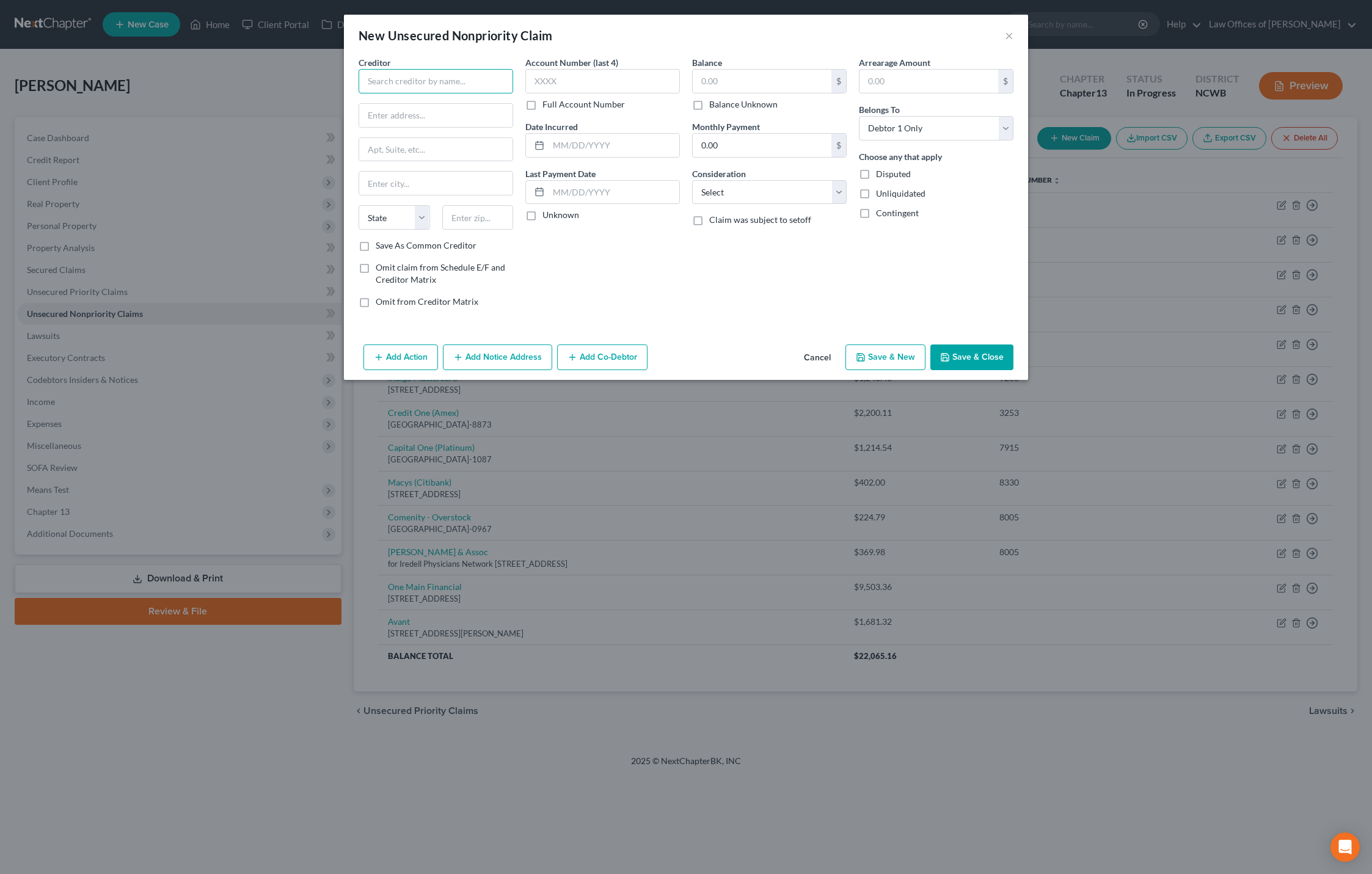
type input "A"
type input "Afterpay"
type input "[STREET_ADDRESS]"
type input "94102"
type input "[GEOGRAPHIC_DATA]"
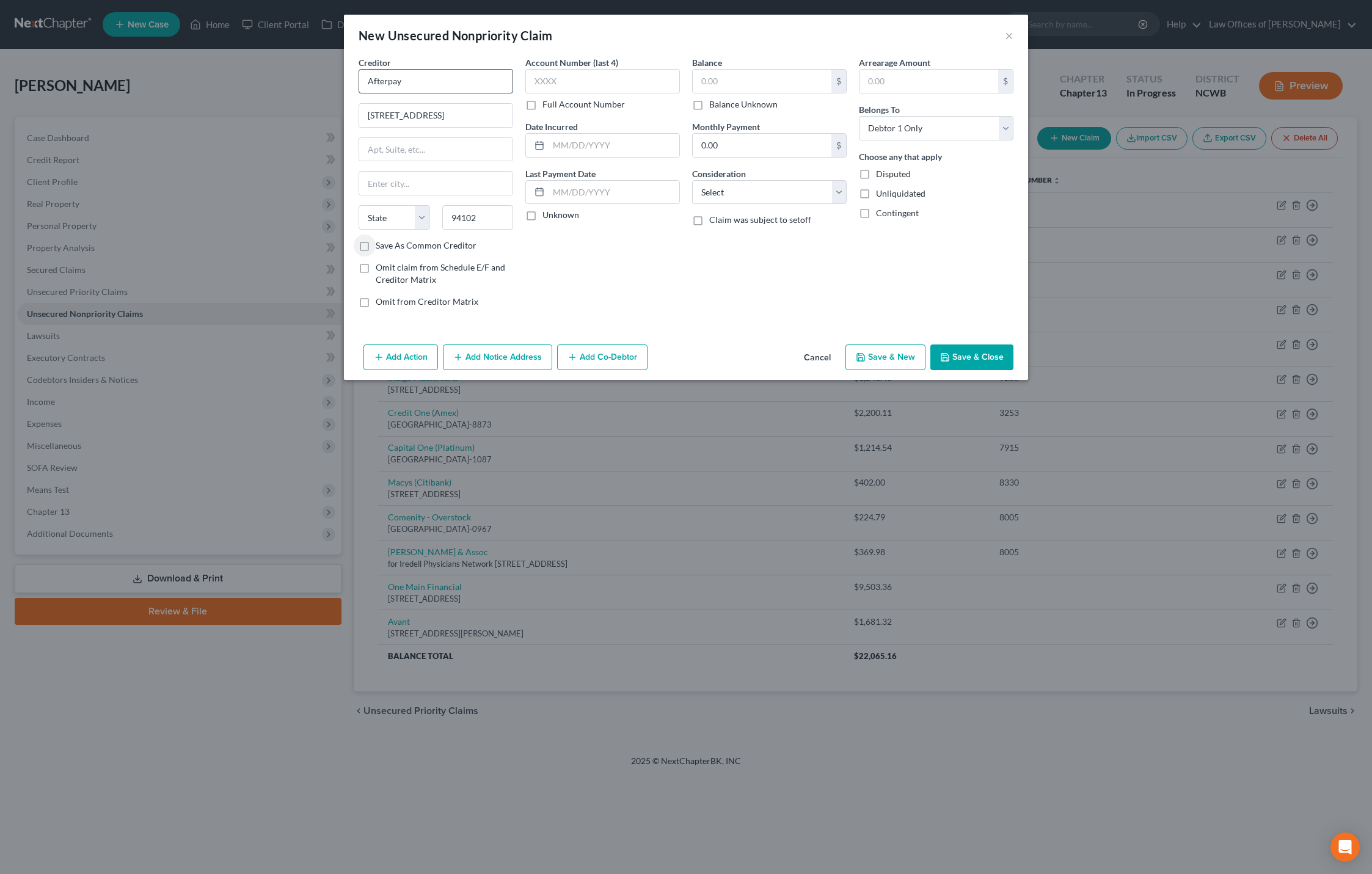
select select "4"
click at [744, 81] on input "text" at bounding box center [762, 80] width 138 height 23
type input "142.48"
click at [559, 192] on input "text" at bounding box center [614, 192] width 131 height 23
type input "[DATE]"
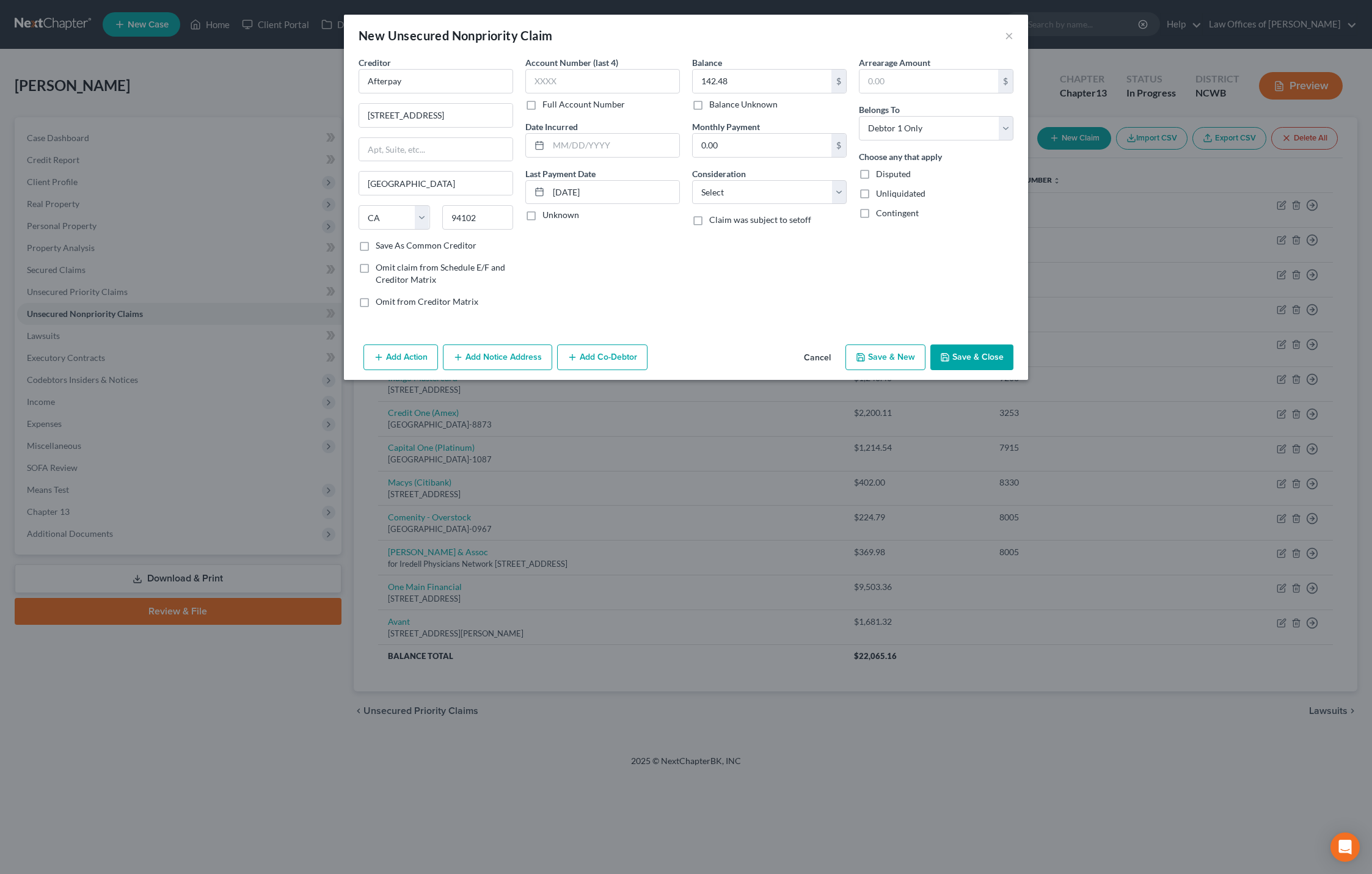
click at [991, 359] on button "Save & Close" at bounding box center [971, 357] width 83 height 25
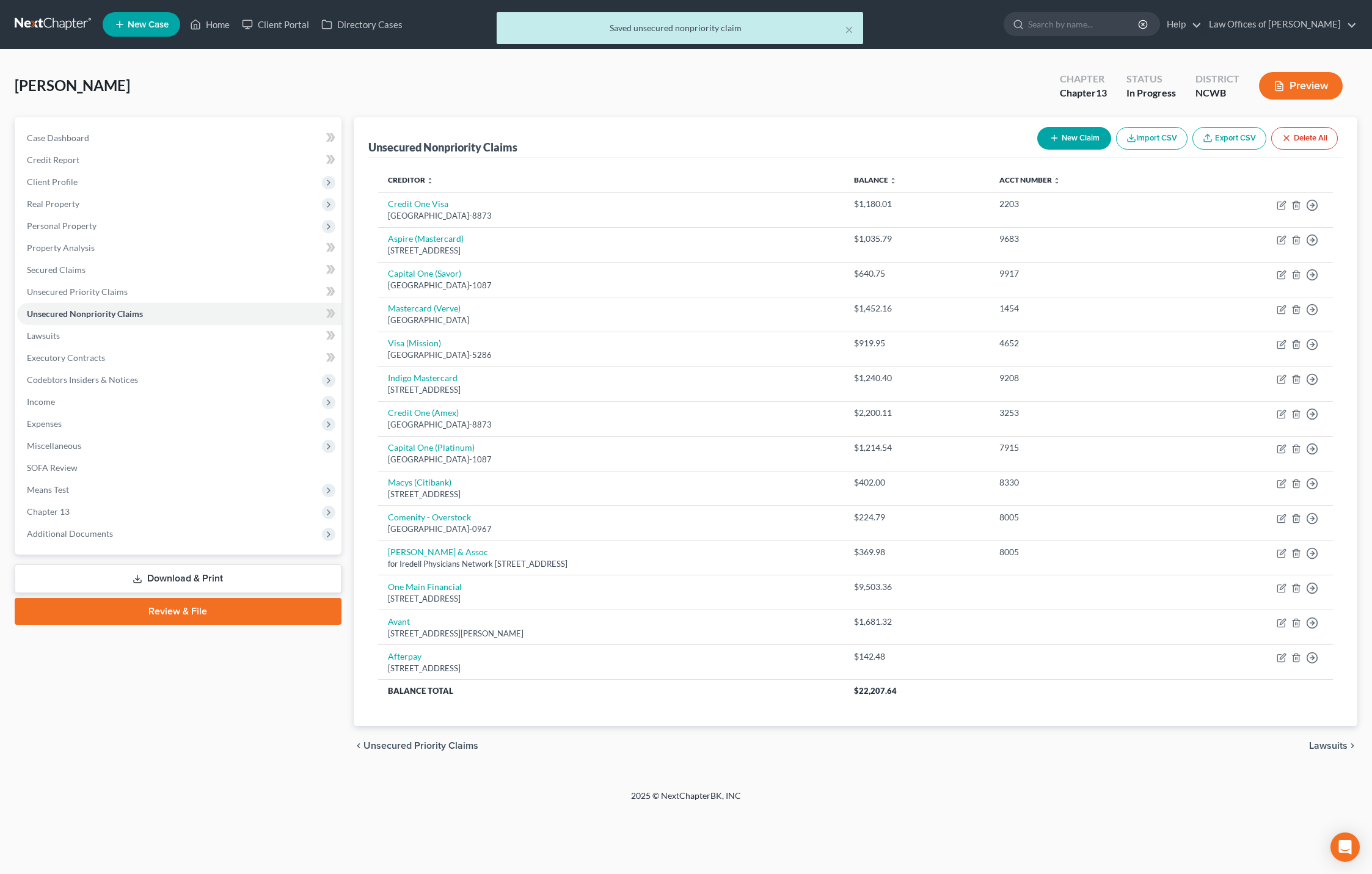
click at [1086, 140] on button "New Claim" at bounding box center [1073, 138] width 74 height 23
select select "0"
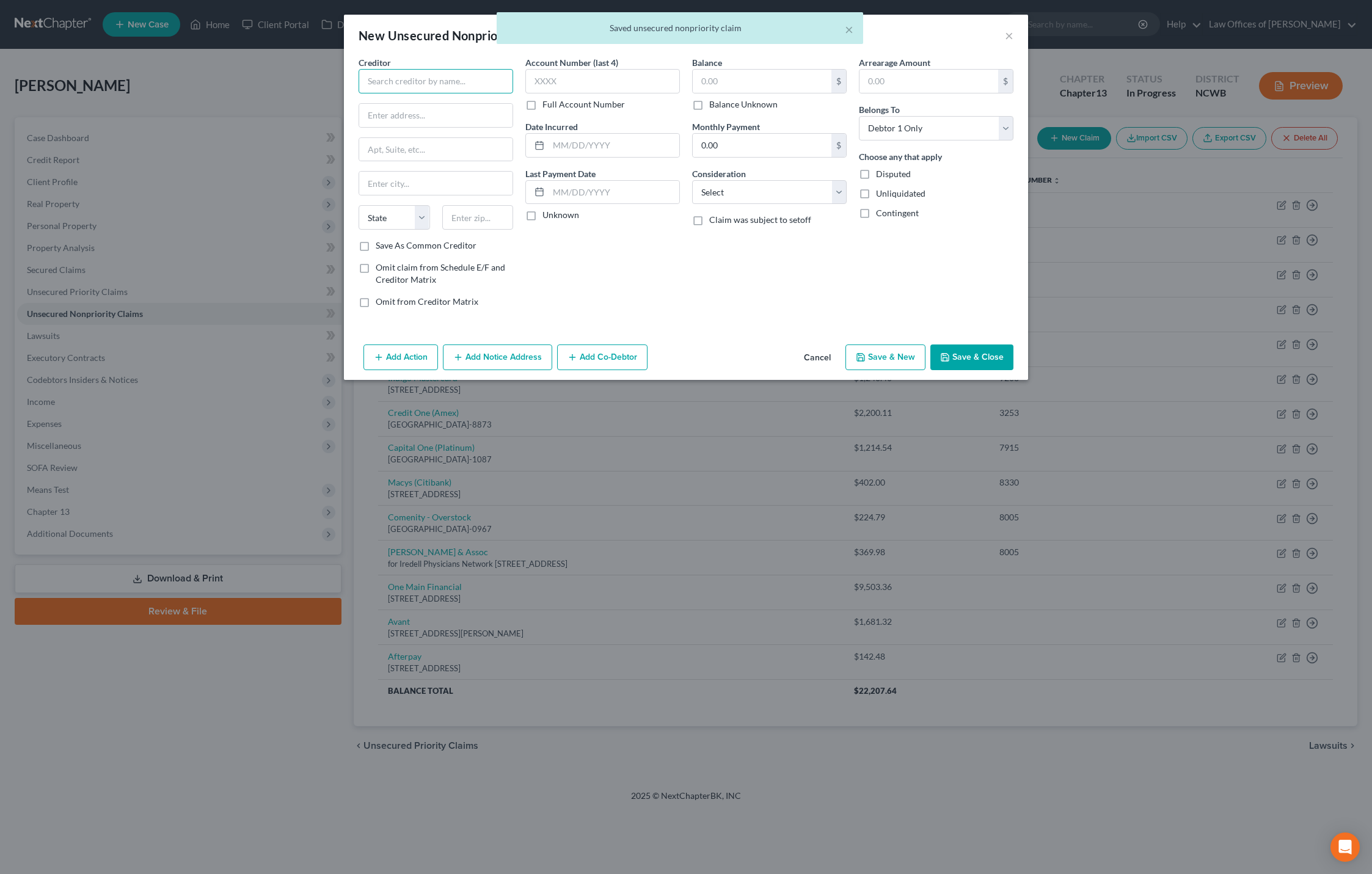
click at [465, 84] on input "text" at bounding box center [436, 81] width 155 height 25
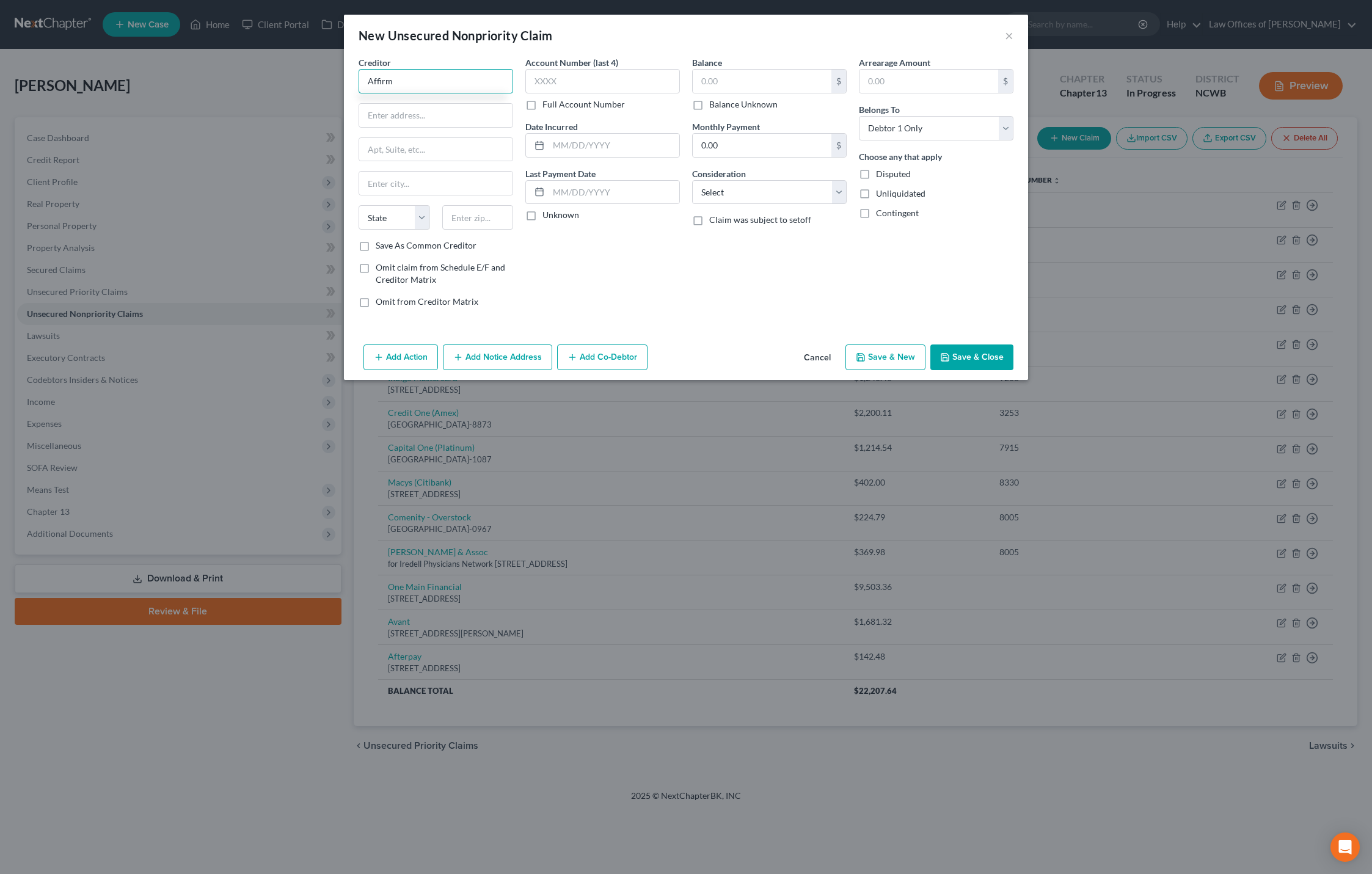
type input "Affirm"
type input "[STREET_ADDRESS][US_STATE]"
type input "94108"
type input "[GEOGRAPHIC_DATA]"
select select "4"
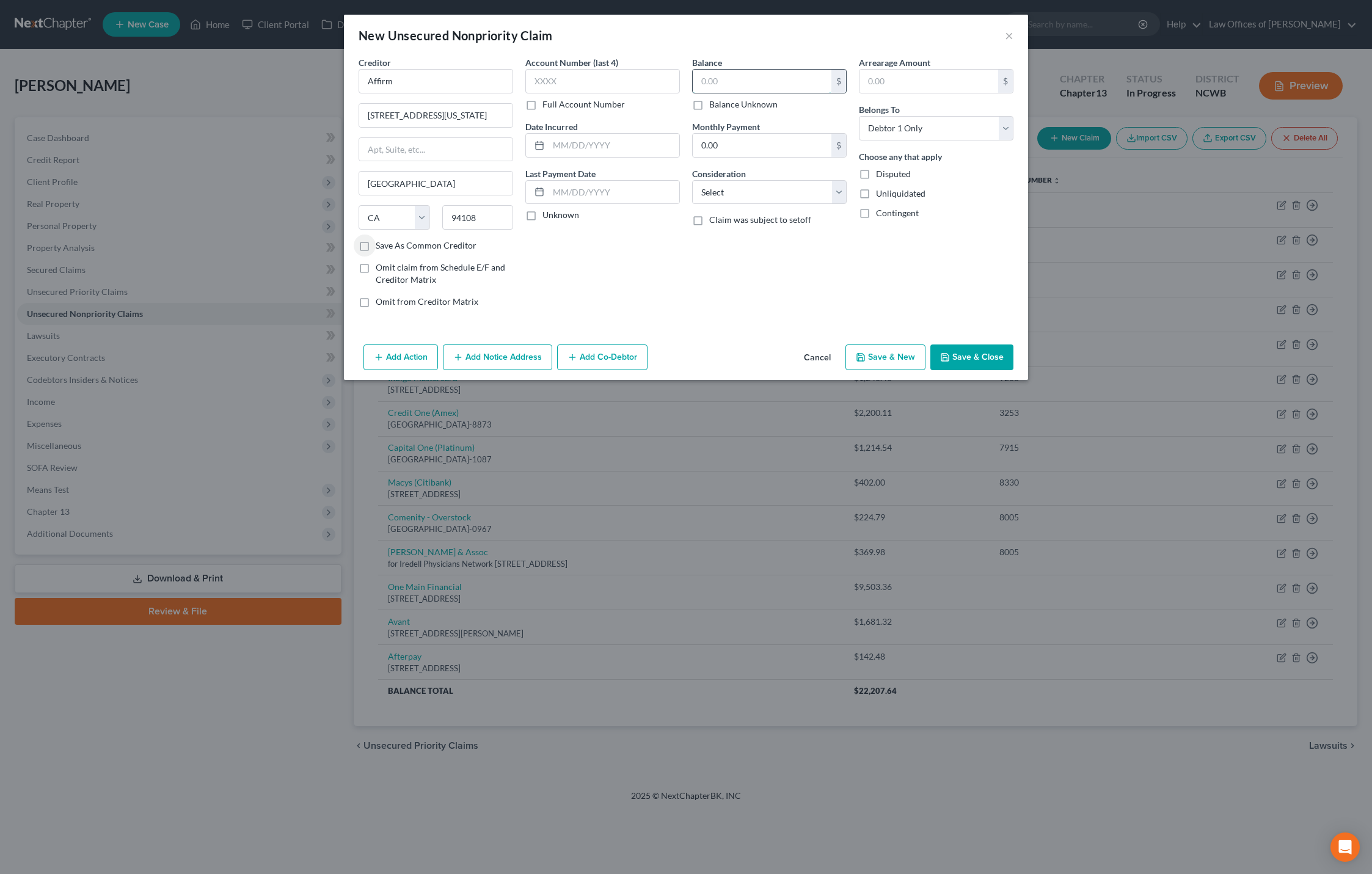
click at [700, 81] on input "text" at bounding box center [762, 80] width 138 height 23
type input "323.40"
click at [979, 358] on button "Save & Close" at bounding box center [971, 357] width 83 height 25
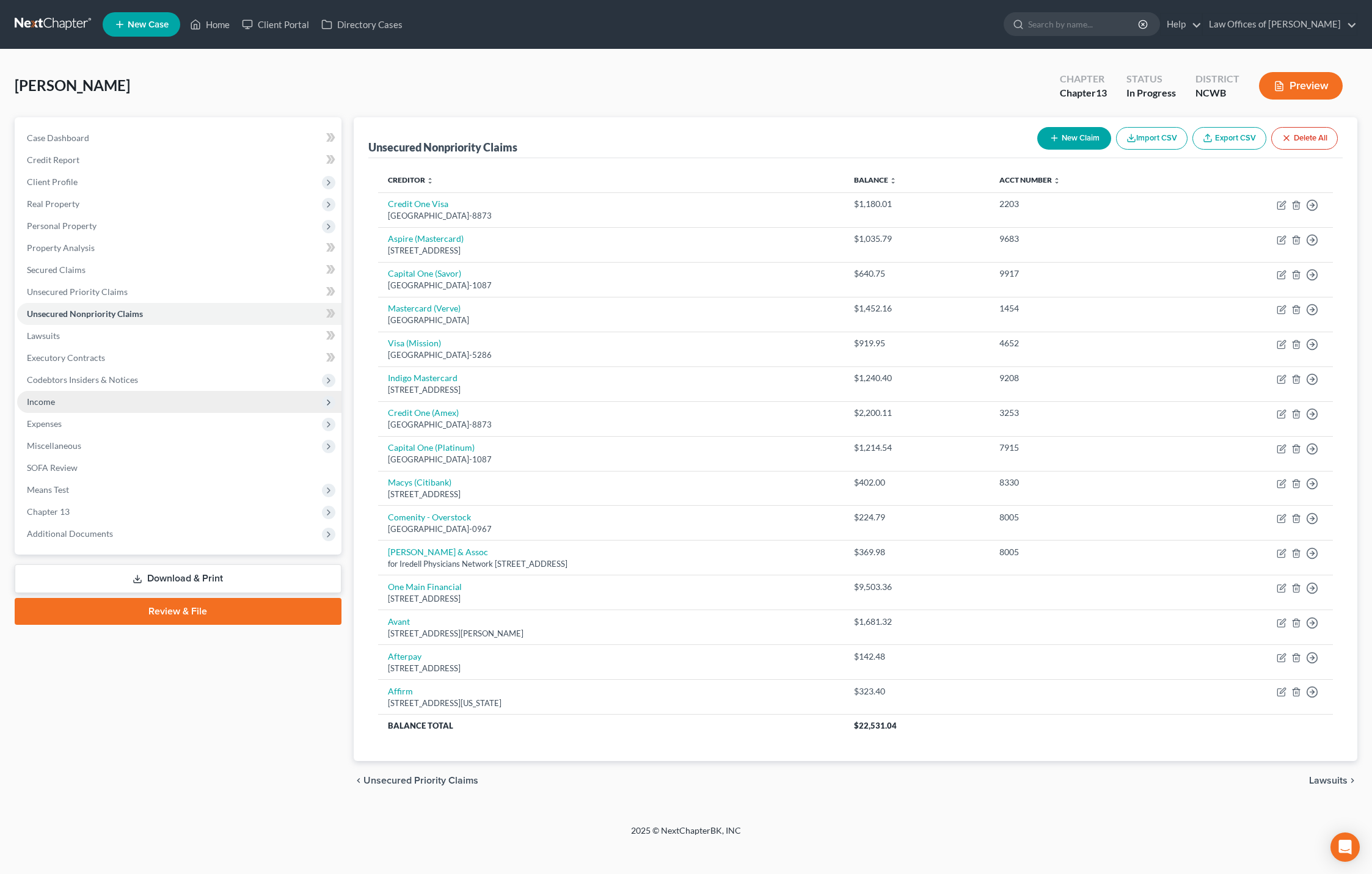
click at [35, 400] on span "Income" at bounding box center [41, 401] width 28 height 10
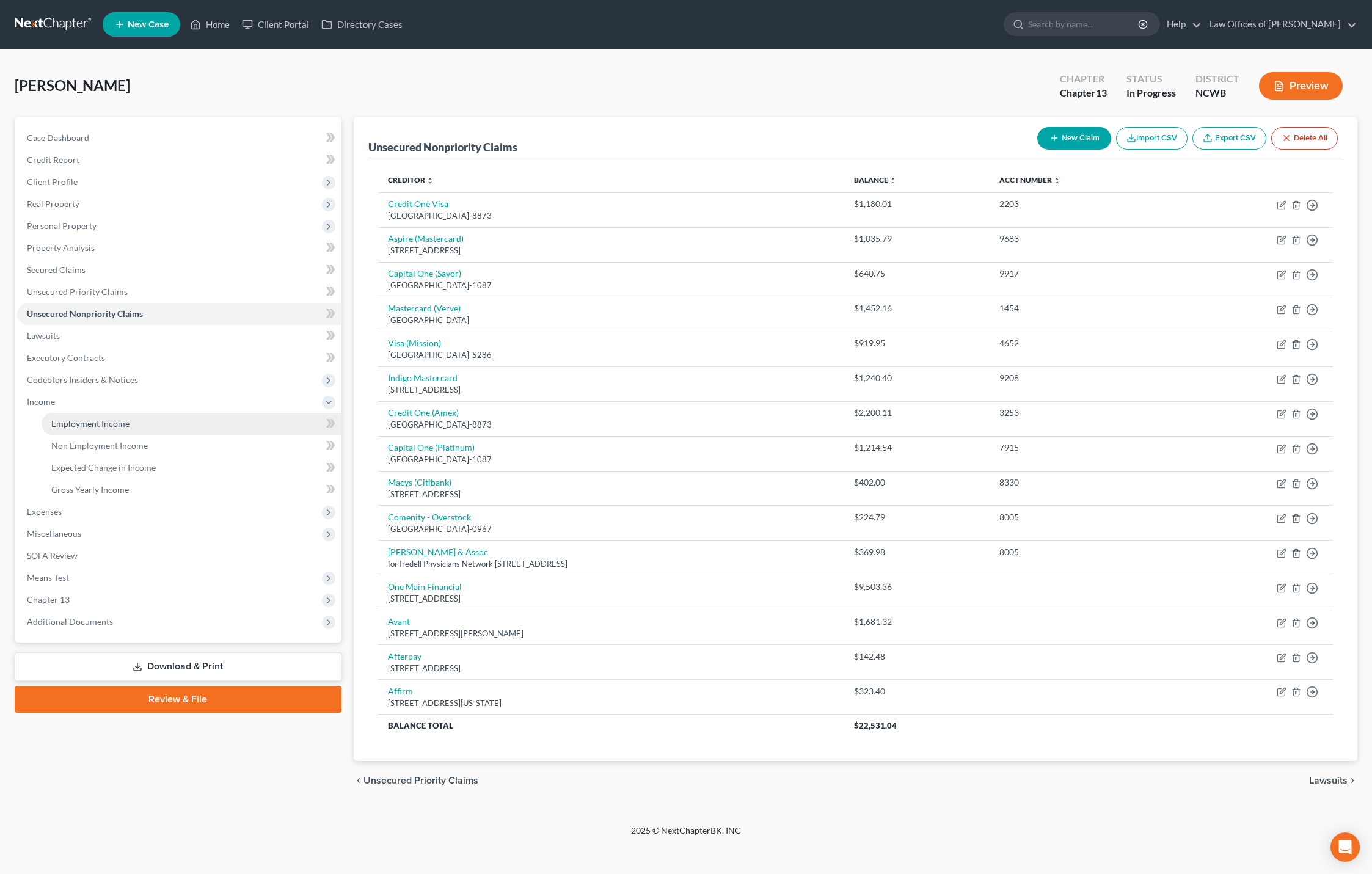
click at [89, 424] on span "Employment Income" at bounding box center [90, 423] width 78 height 10
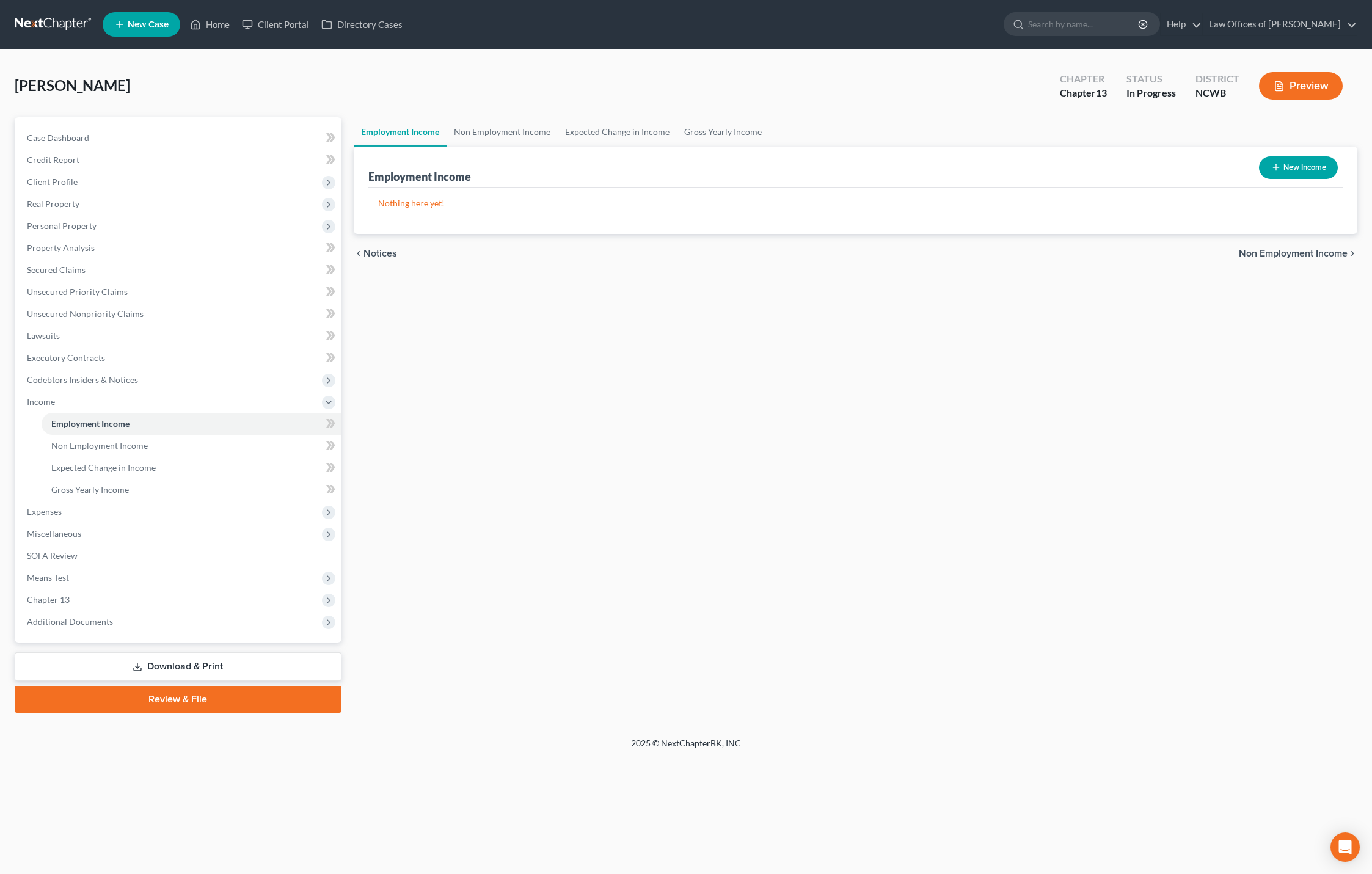
click at [1318, 172] on button "New Income" at bounding box center [1298, 168] width 79 height 23
select select "0"
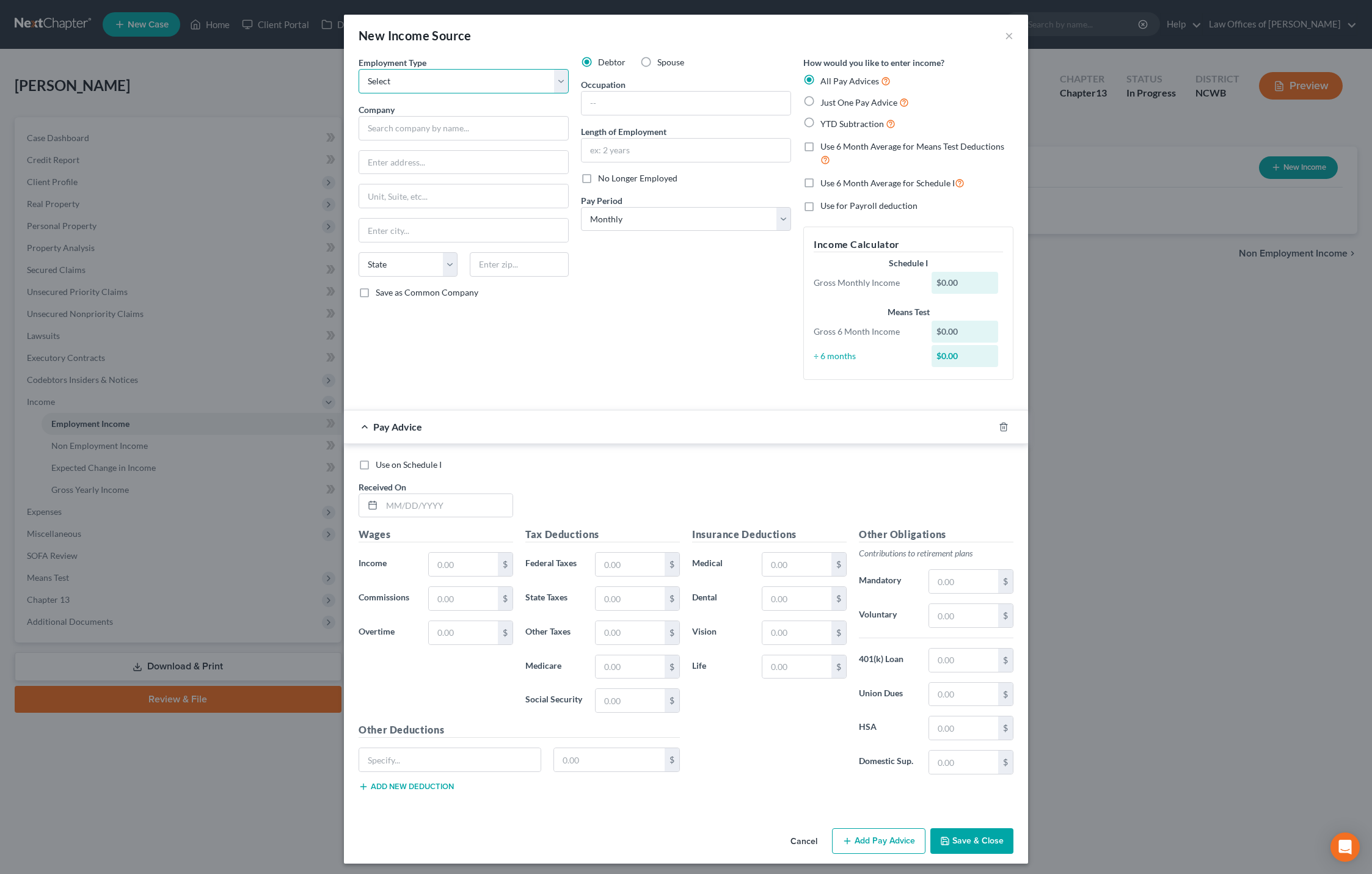
click at [462, 91] on select "Select Full or [DEMOGRAPHIC_DATA] Employment Self Employment" at bounding box center [463, 81] width 210 height 25
select select "0"
click at [359, 69] on select "Select Full or [DEMOGRAPHIC_DATA] Employment Self Employment" at bounding box center [463, 81] width 210 height 25
click at [461, 135] on input "text" at bounding box center [463, 127] width 210 height 25
type input "Trane Technologies"
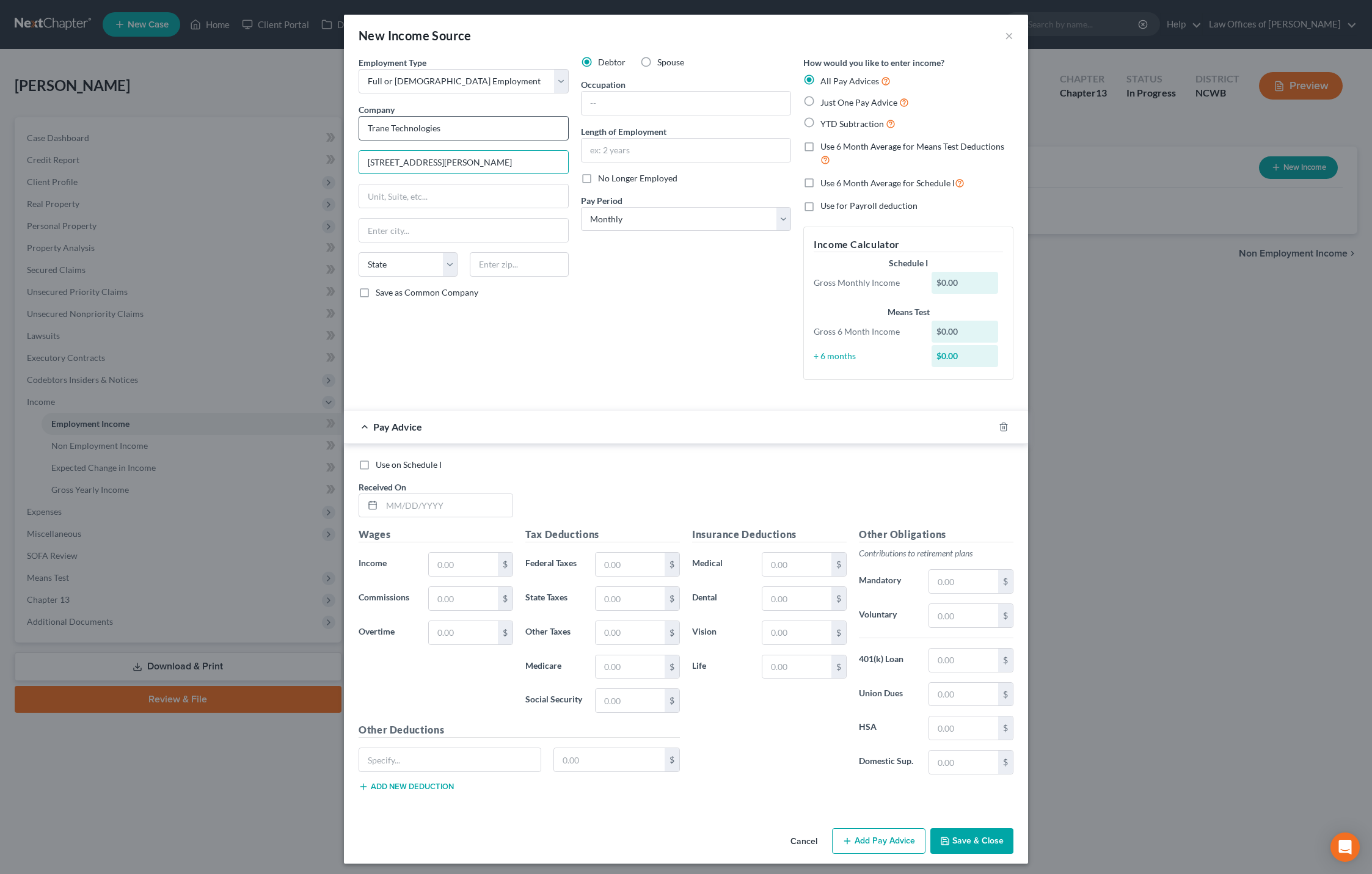
type input "[STREET_ADDRESS][PERSON_NAME]"
type input "Davidson"
type input "28036"
select select "28"
click at [617, 105] on input "text" at bounding box center [686, 103] width 208 height 23
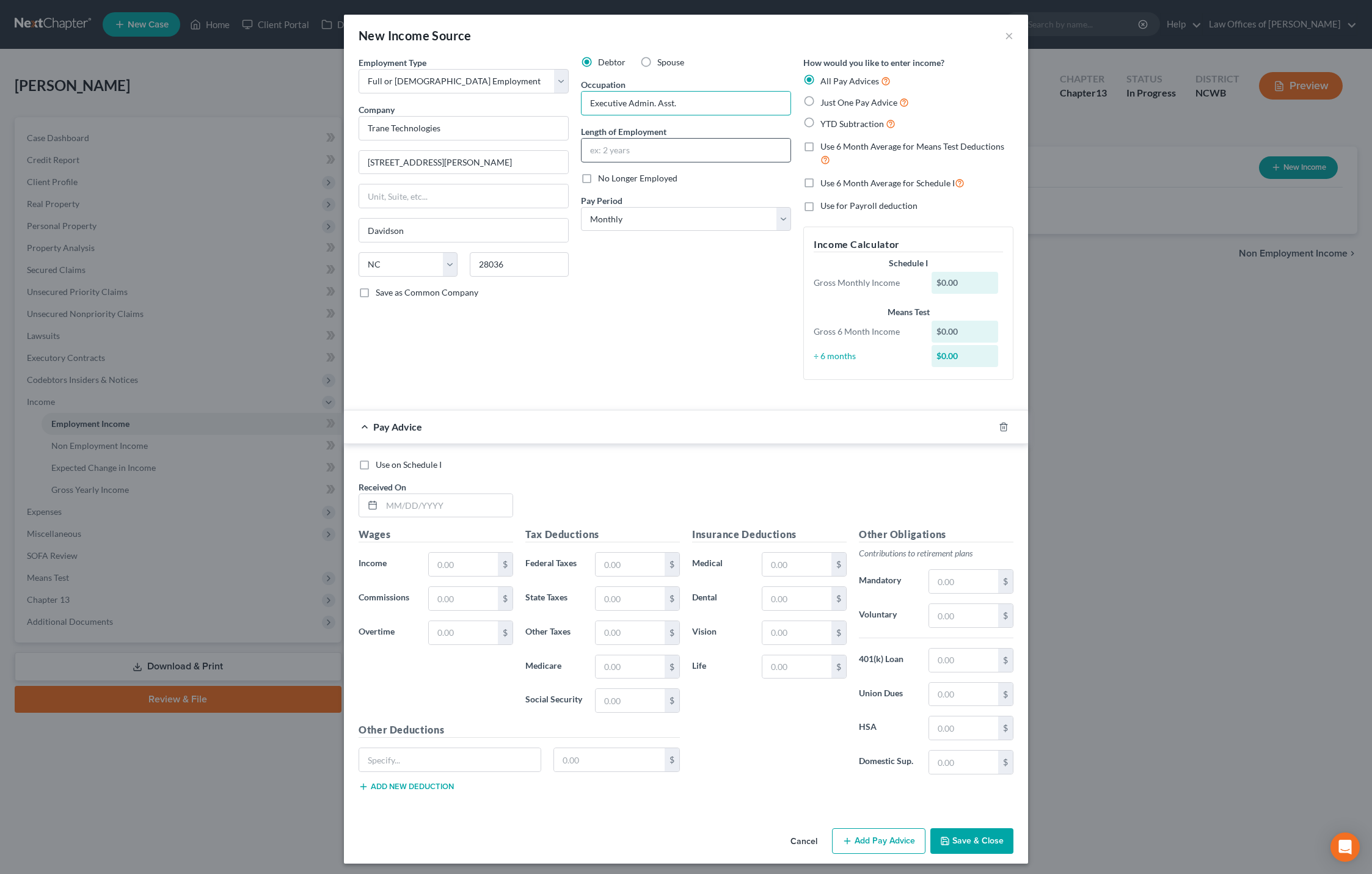
type input "Executive Admin. Asst."
click at [641, 147] on input "text" at bounding box center [686, 149] width 208 height 23
type input "4.5 yrs"
click at [966, 835] on button "Save & Close" at bounding box center [971, 841] width 83 height 25
click at [405, 509] on input "text" at bounding box center [447, 505] width 131 height 23
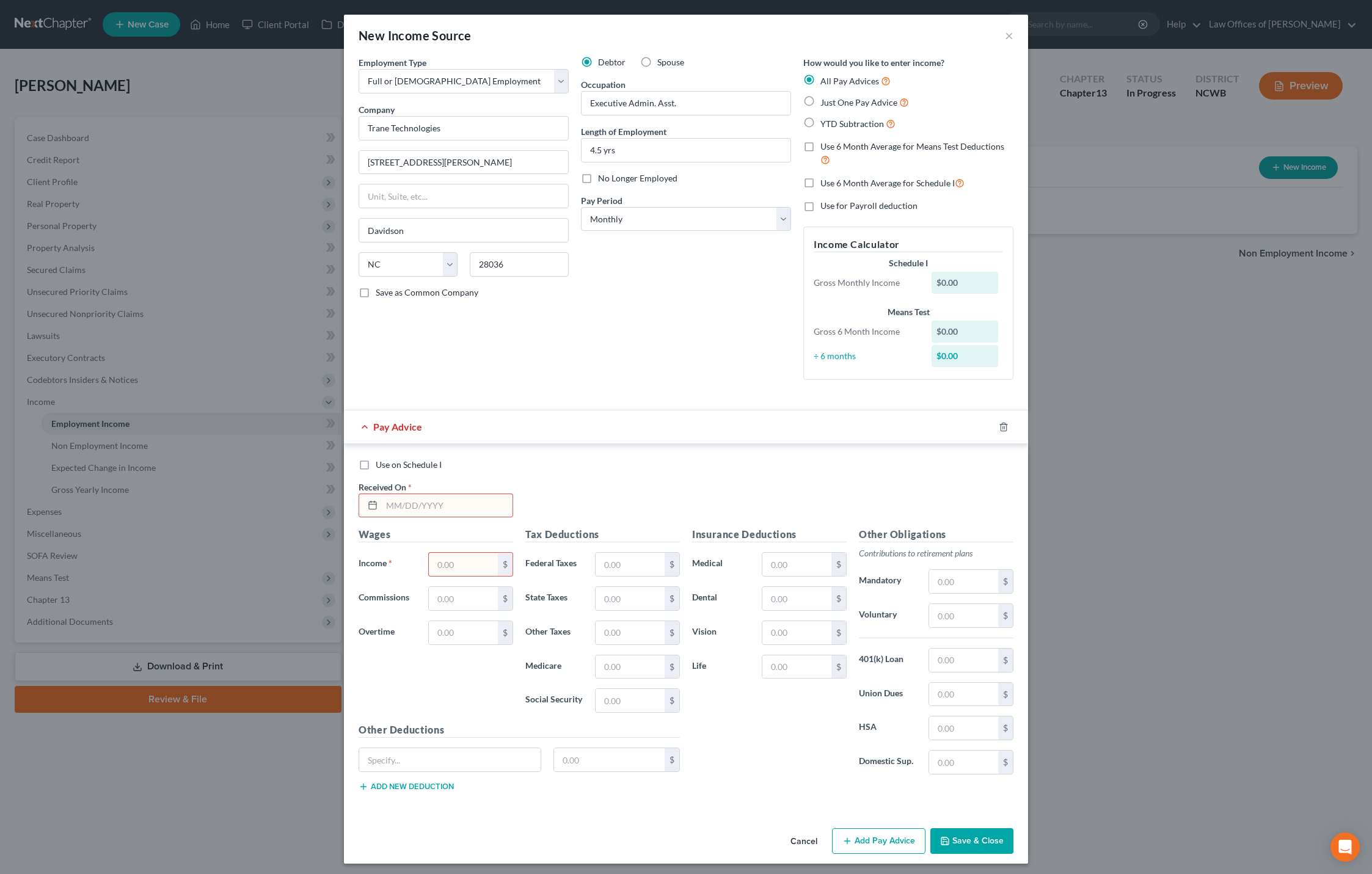
click at [402, 512] on input "text" at bounding box center [447, 505] width 131 height 23
type input "[DATE]"
click at [443, 560] on input "text" at bounding box center [463, 564] width 69 height 23
type input "1,654.17"
click at [625, 571] on input "text" at bounding box center [630, 564] width 69 height 23
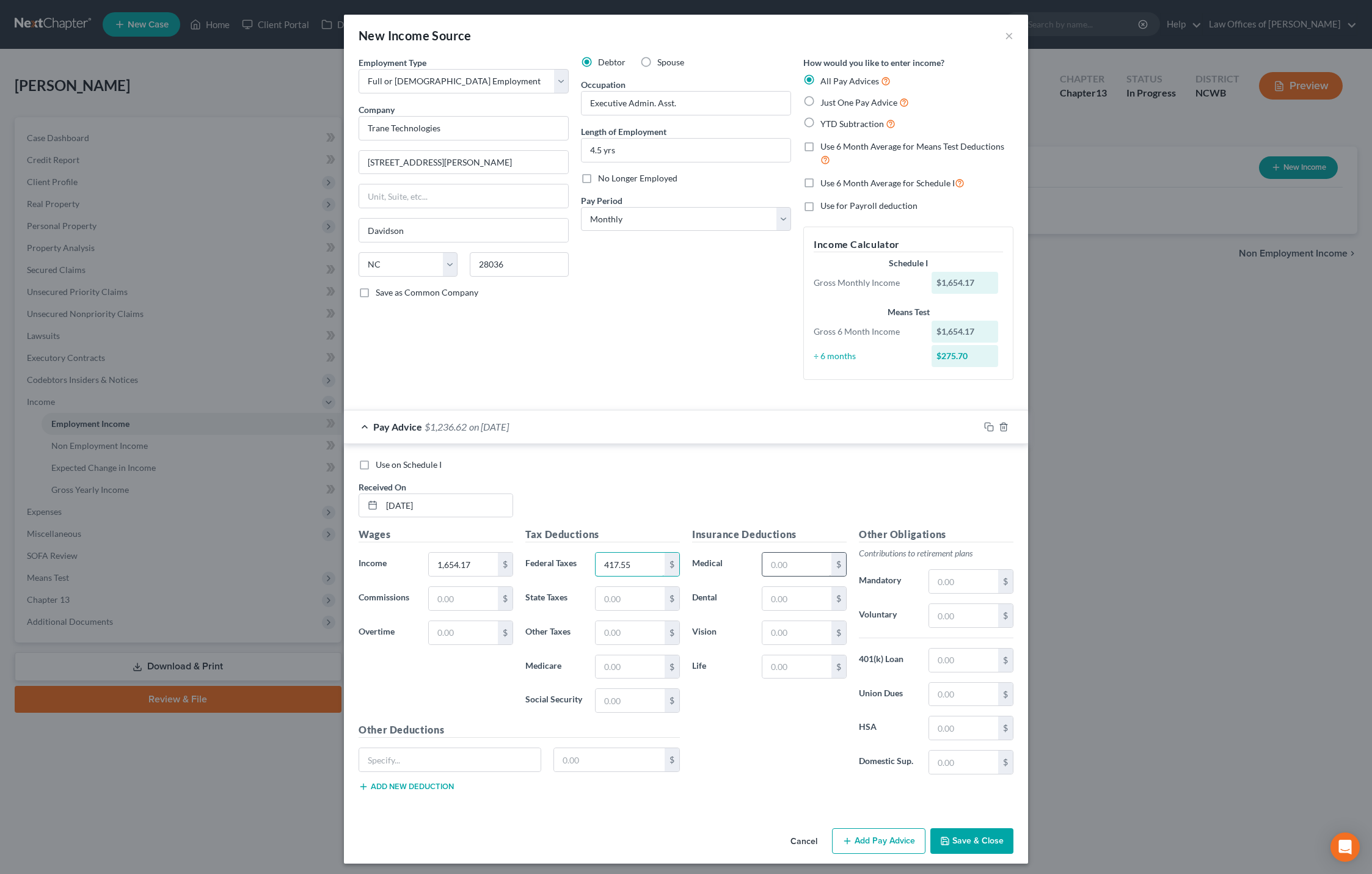
type input "417.55"
click at [771, 565] on input "text" at bounding box center [797, 564] width 69 height 23
type input "331.72"
click at [936, 584] on input "text" at bounding box center [963, 581] width 69 height 23
type input "127.44"
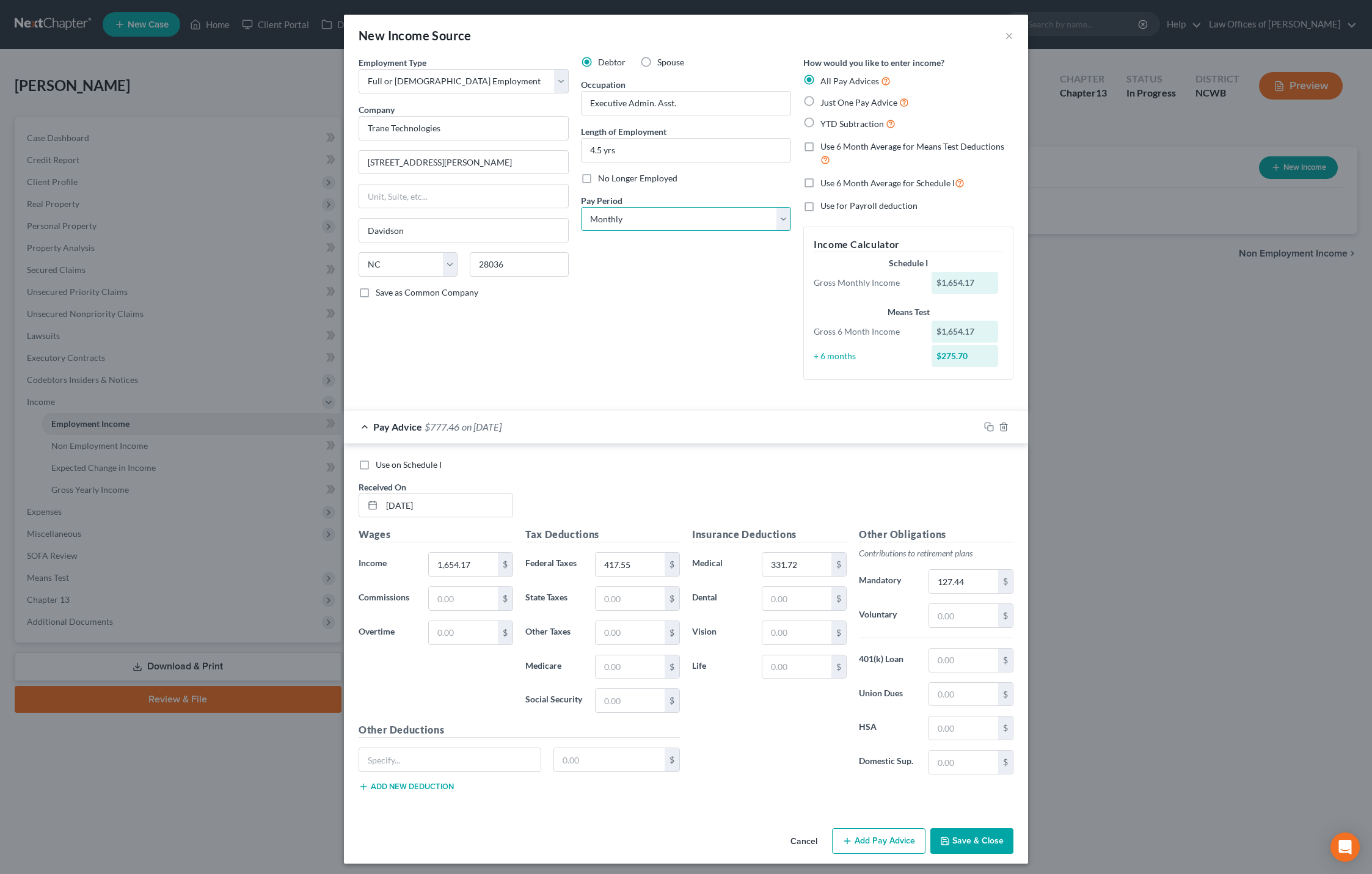
click at [675, 221] on select "Select Monthly Twice Monthly Every Other Week Weekly" at bounding box center [686, 218] width 210 height 25
select select "3"
click at [581, 207] on select "Select Monthly Twice Monthly Every Other Week Weekly" at bounding box center [686, 218] width 210 height 25
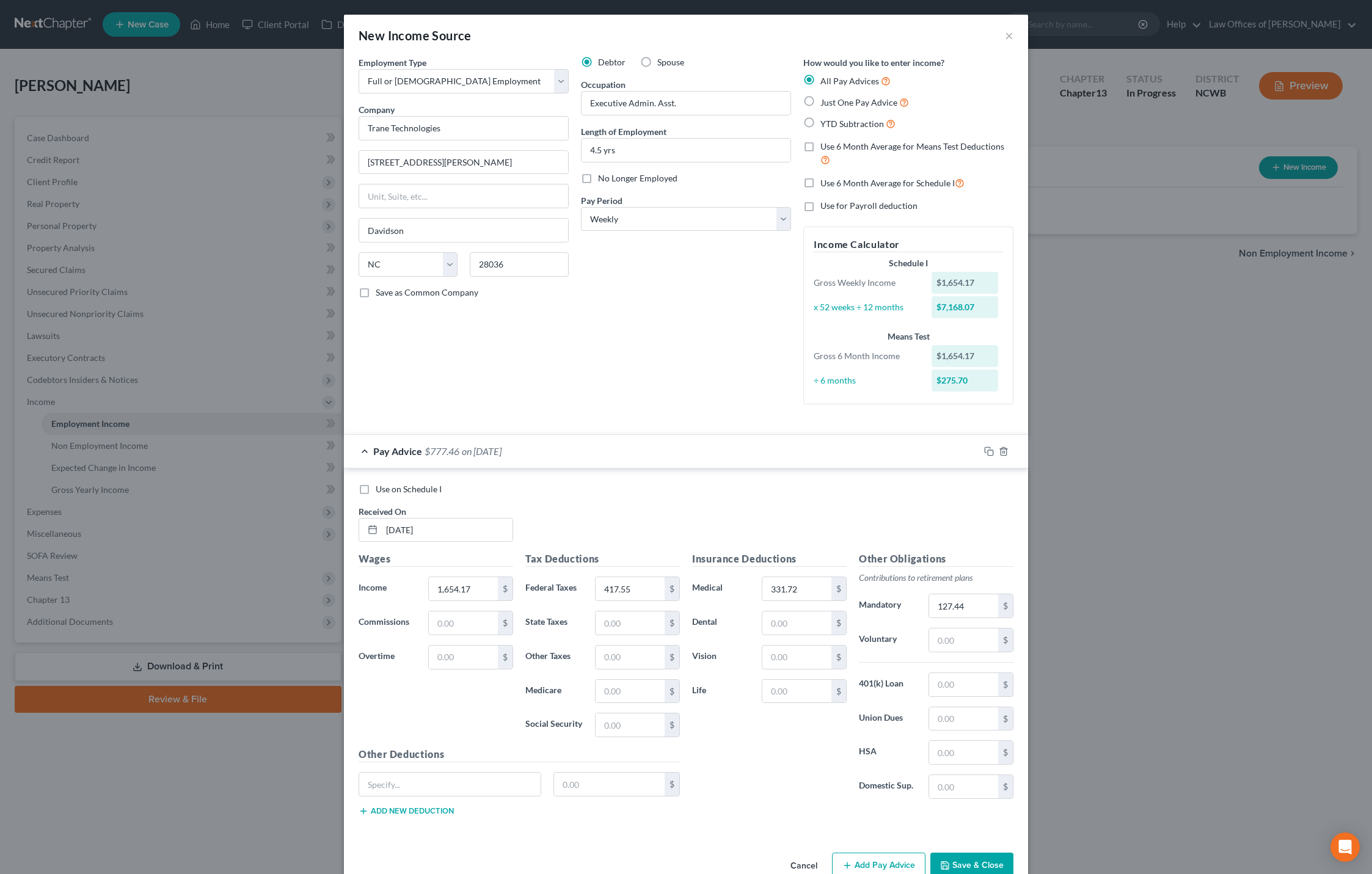
click at [820, 103] on label "Just One Pay Advice" at bounding box center [864, 102] width 88 height 14
click at [825, 103] on input "Just One Pay Advice" at bounding box center [828, 99] width 8 height 8
radio input "true"
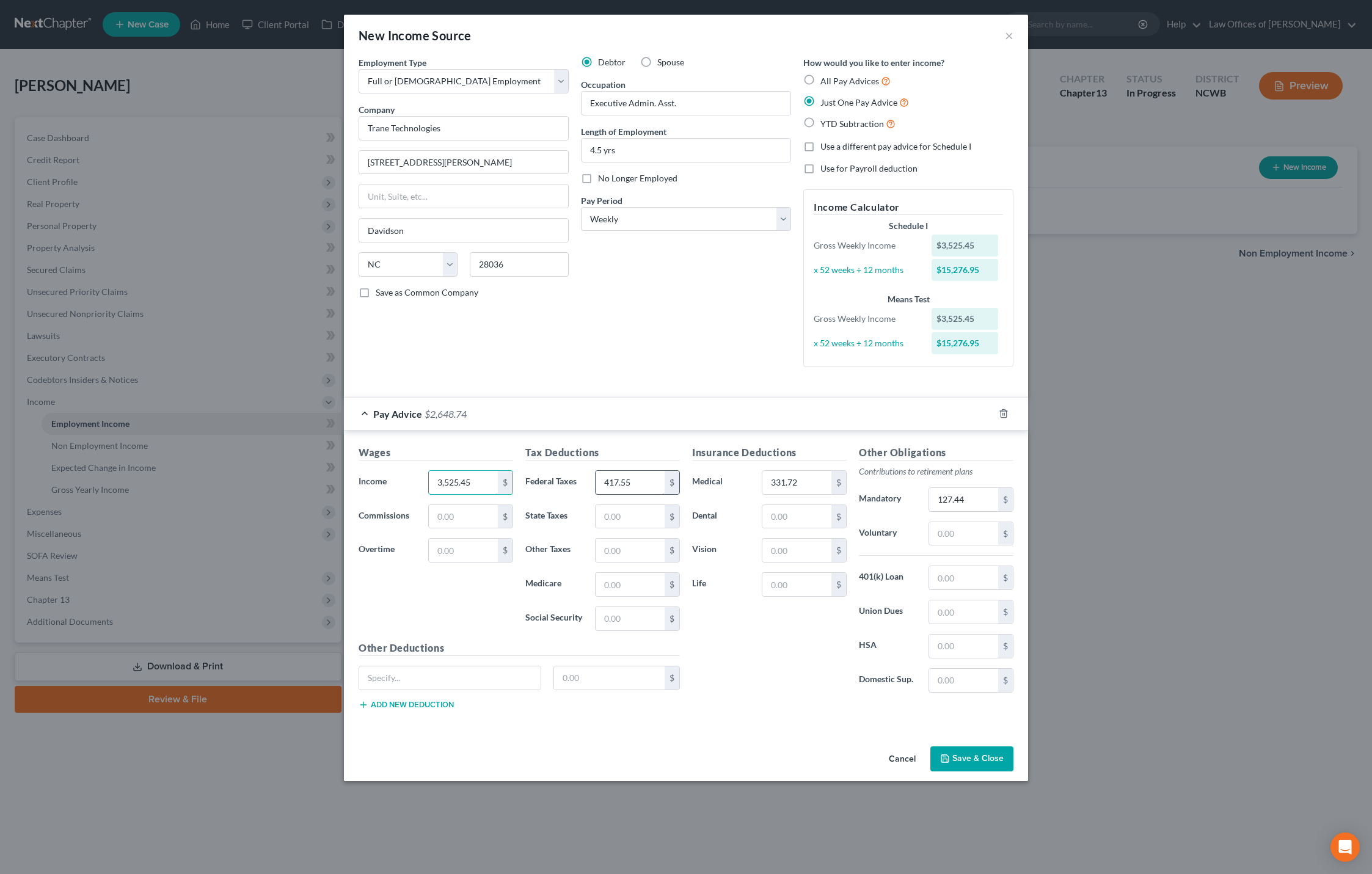
type input "3,525.45"
type input "417.52"
click at [805, 483] on input "331.72" at bounding box center [797, 482] width 69 height 23
type input "459.16"
click at [955, 534] on input "text" at bounding box center [963, 534] width 69 height 23
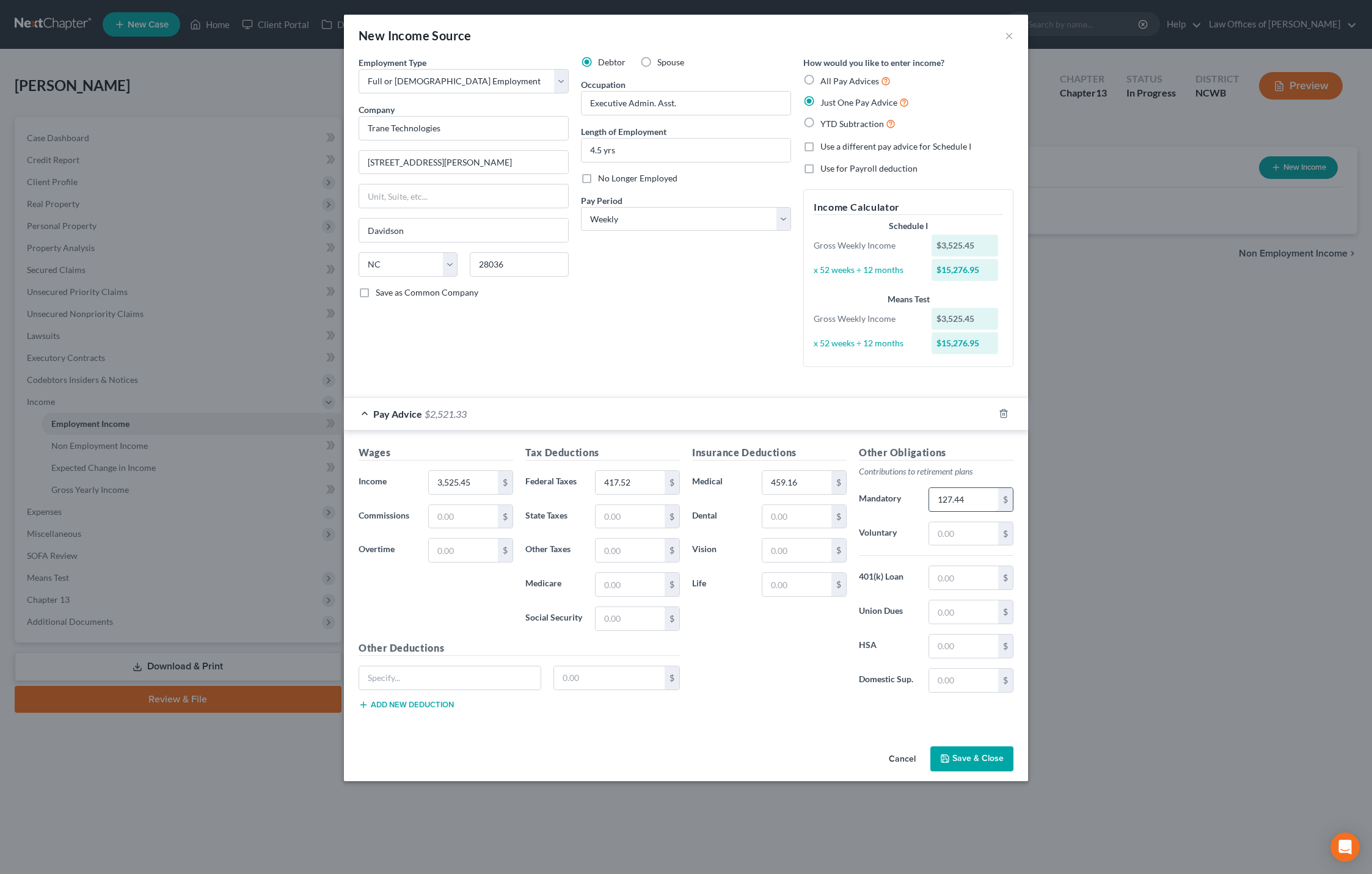
click at [968, 506] on input "127.44" at bounding box center [963, 499] width 69 height 23
click at [505, 417] on div "Pay Advice $2,648.77" at bounding box center [669, 414] width 650 height 33
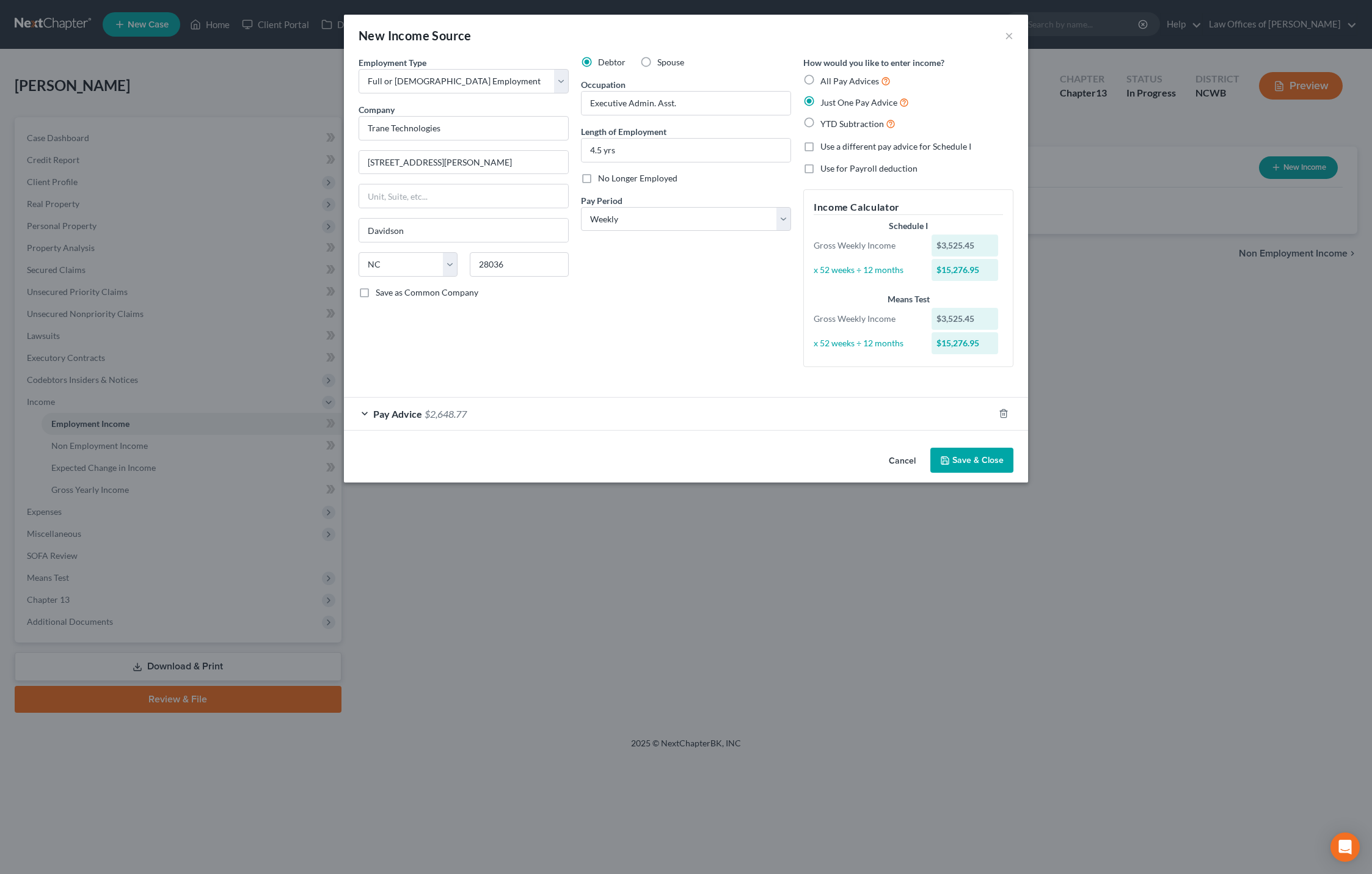
click at [441, 412] on span "$2,648.77" at bounding box center [445, 413] width 42 height 12
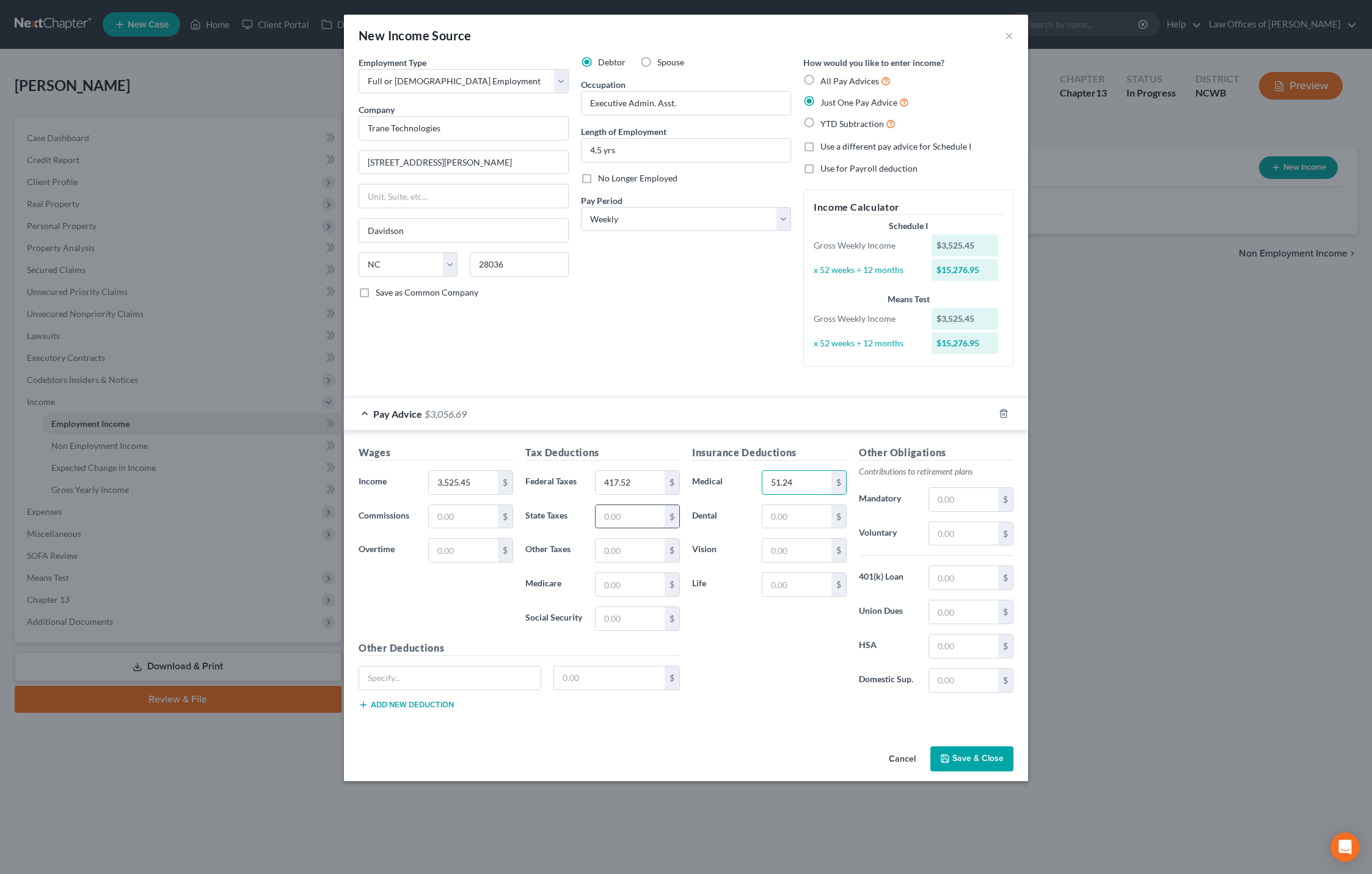
type input "51.24"
click at [617, 521] on input "text" at bounding box center [630, 516] width 69 height 23
type input "105"
click at [605, 554] on input "text" at bounding box center [630, 550] width 69 height 23
click at [648, 486] on input "417.52" at bounding box center [630, 482] width 69 height 23
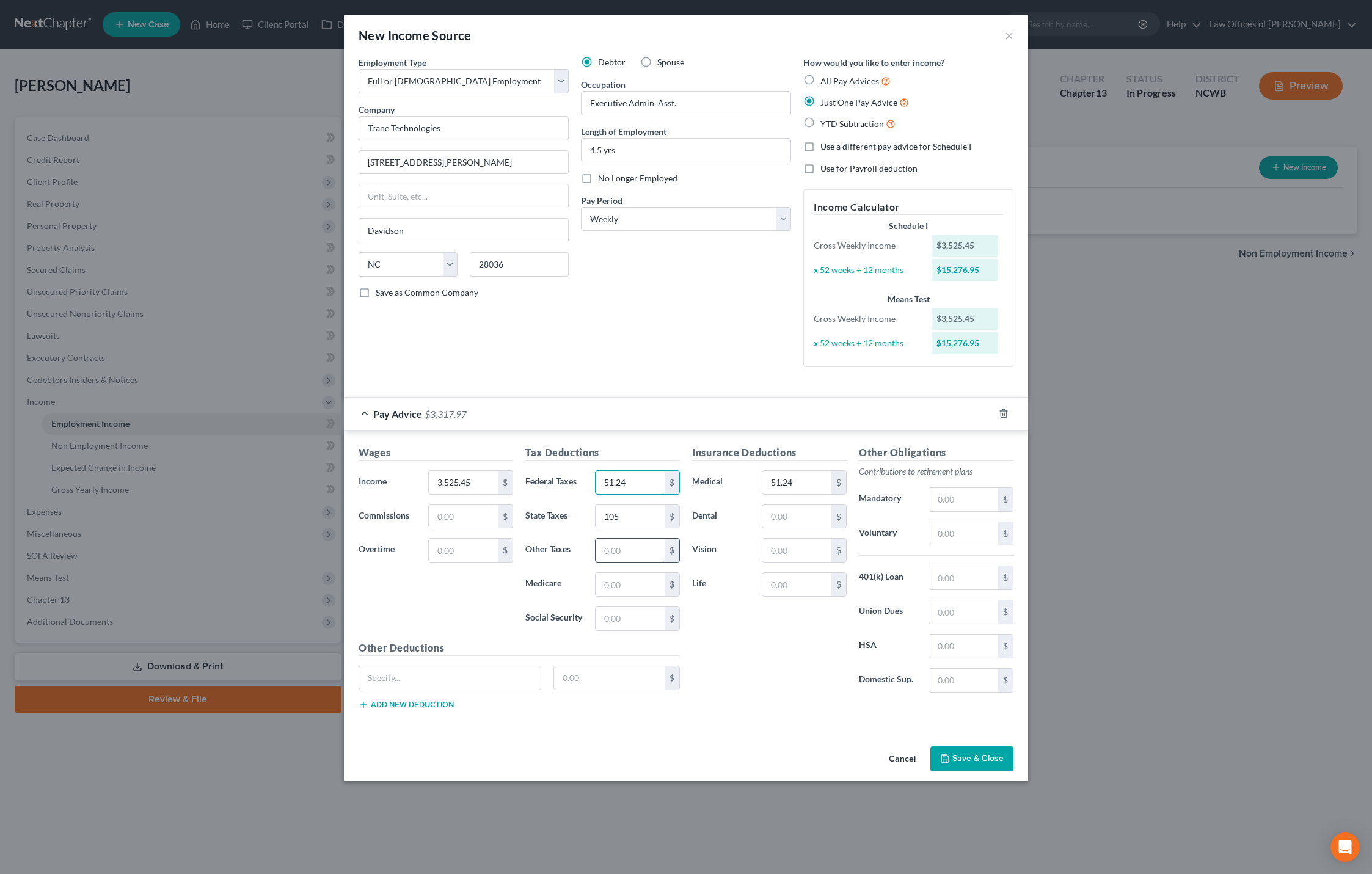
type input "51.24"
click at [614, 548] on input "text" at bounding box center [630, 550] width 69 height 23
type input "1"
type input "261.28"
type input "331.72"
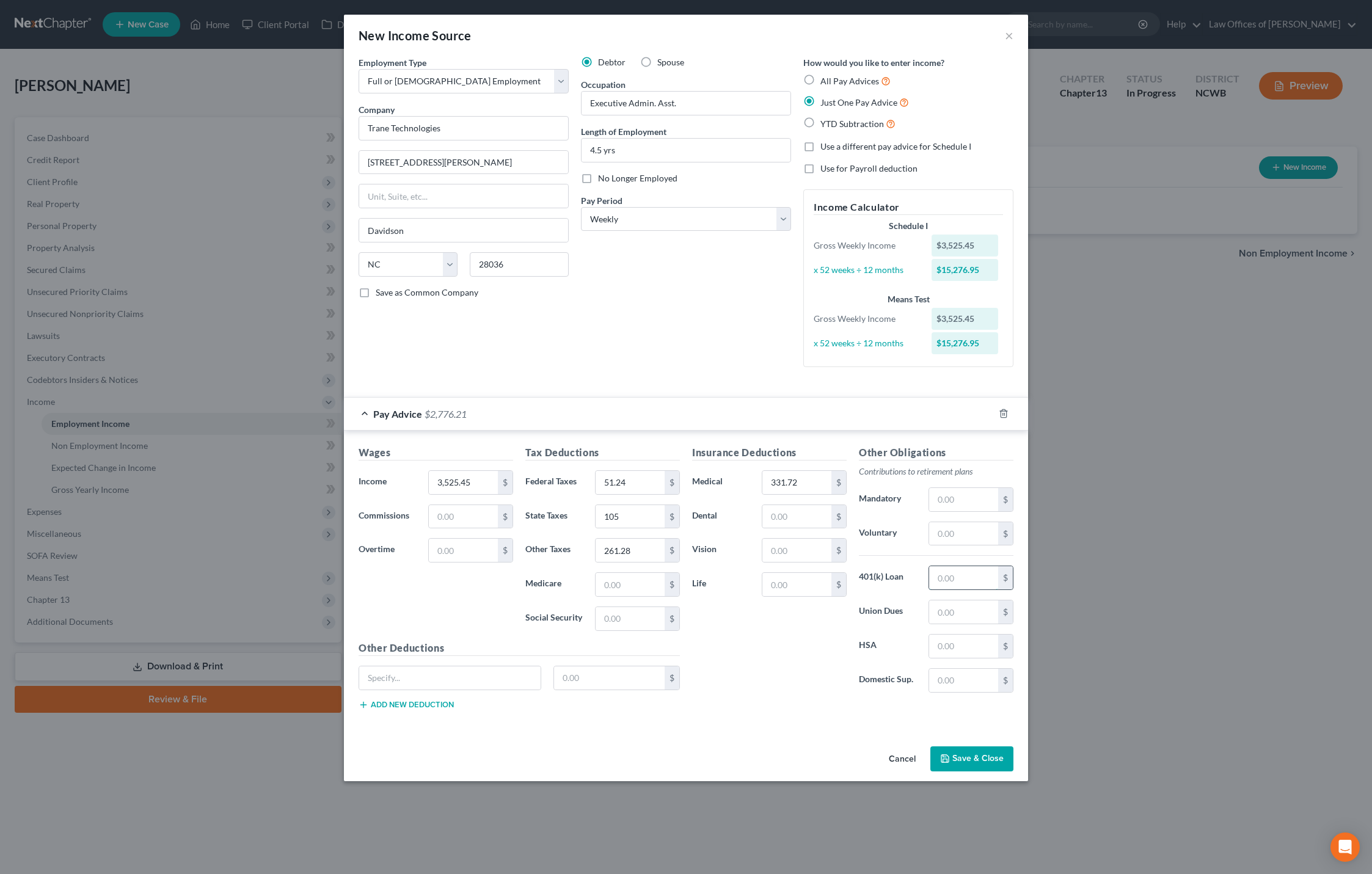
click at [932, 584] on input "text" at bounding box center [963, 577] width 69 height 23
click at [645, 521] on input "105" at bounding box center [630, 516] width 69 height 23
type input "105.00"
click at [785, 525] on input "text" at bounding box center [797, 516] width 69 height 23
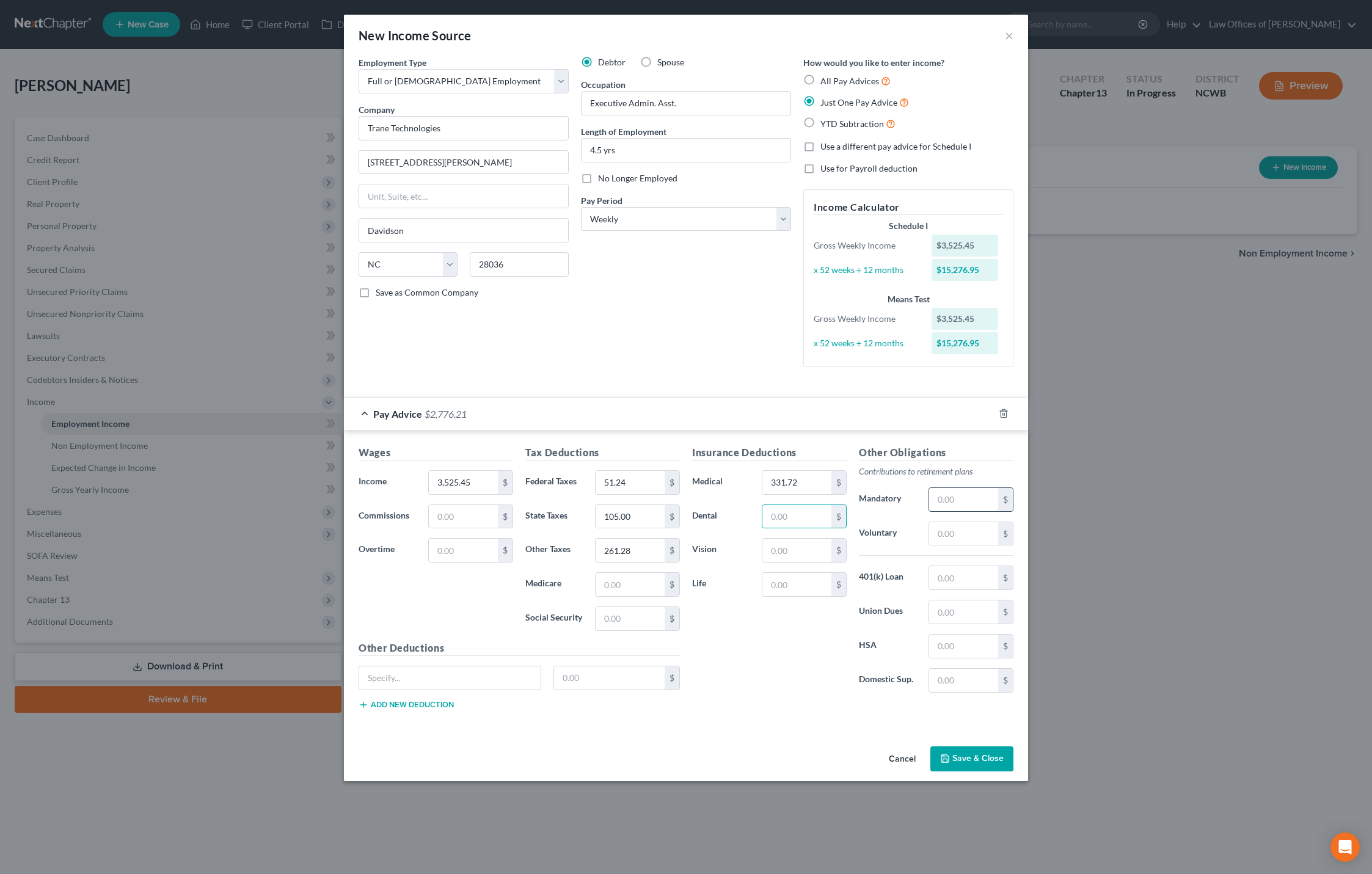
click at [950, 509] on input "text" at bounding box center [963, 499] width 69 height 23
type input "127.44"
click at [961, 538] on input "text" at bounding box center [963, 534] width 69 height 23
click at [979, 762] on button "Save & Close" at bounding box center [971, 759] width 83 height 25
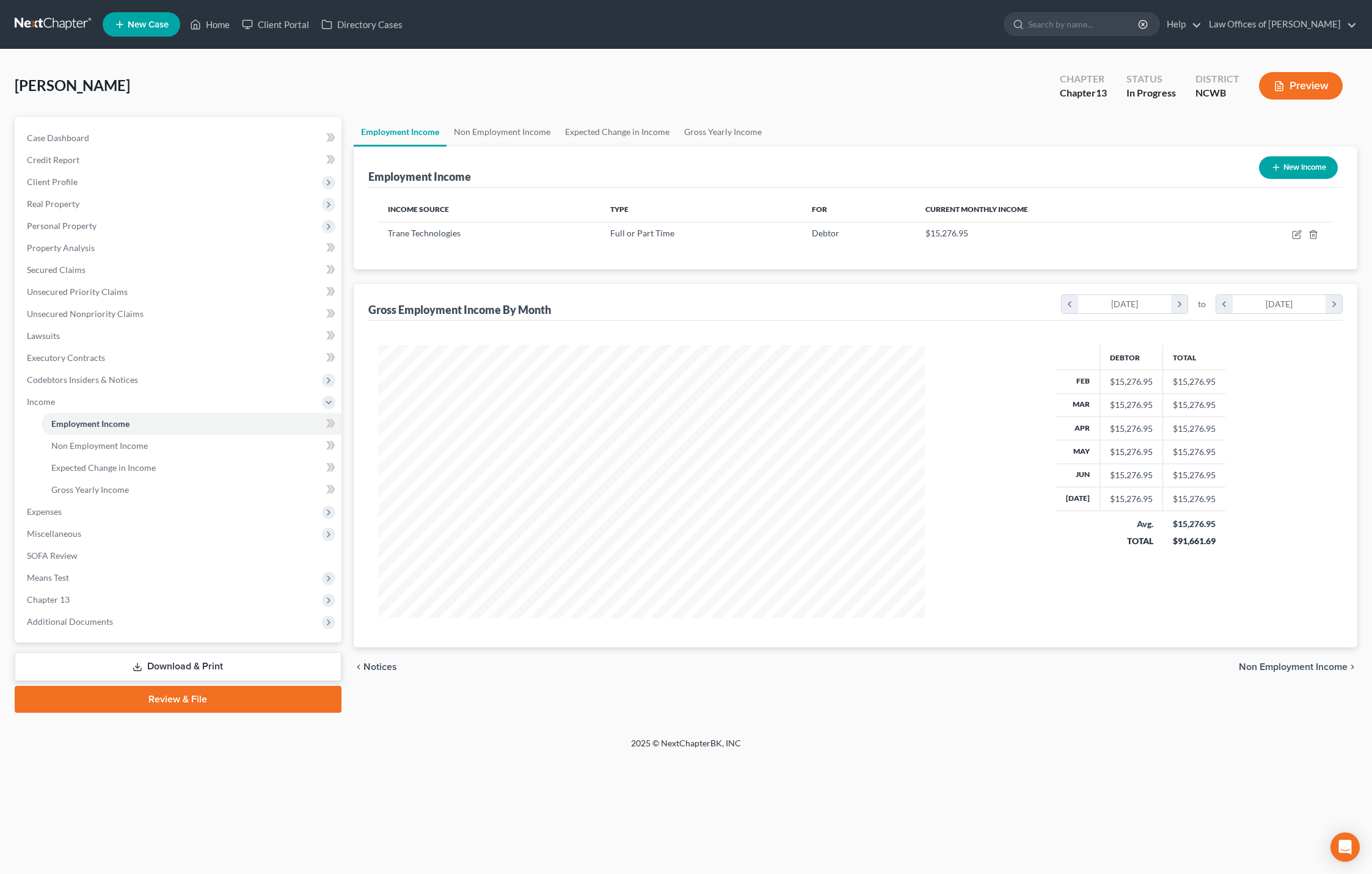
scroll to position [273, 572]
click at [94, 491] on span "Gross Yearly Income" at bounding box center [89, 489] width 77 height 10
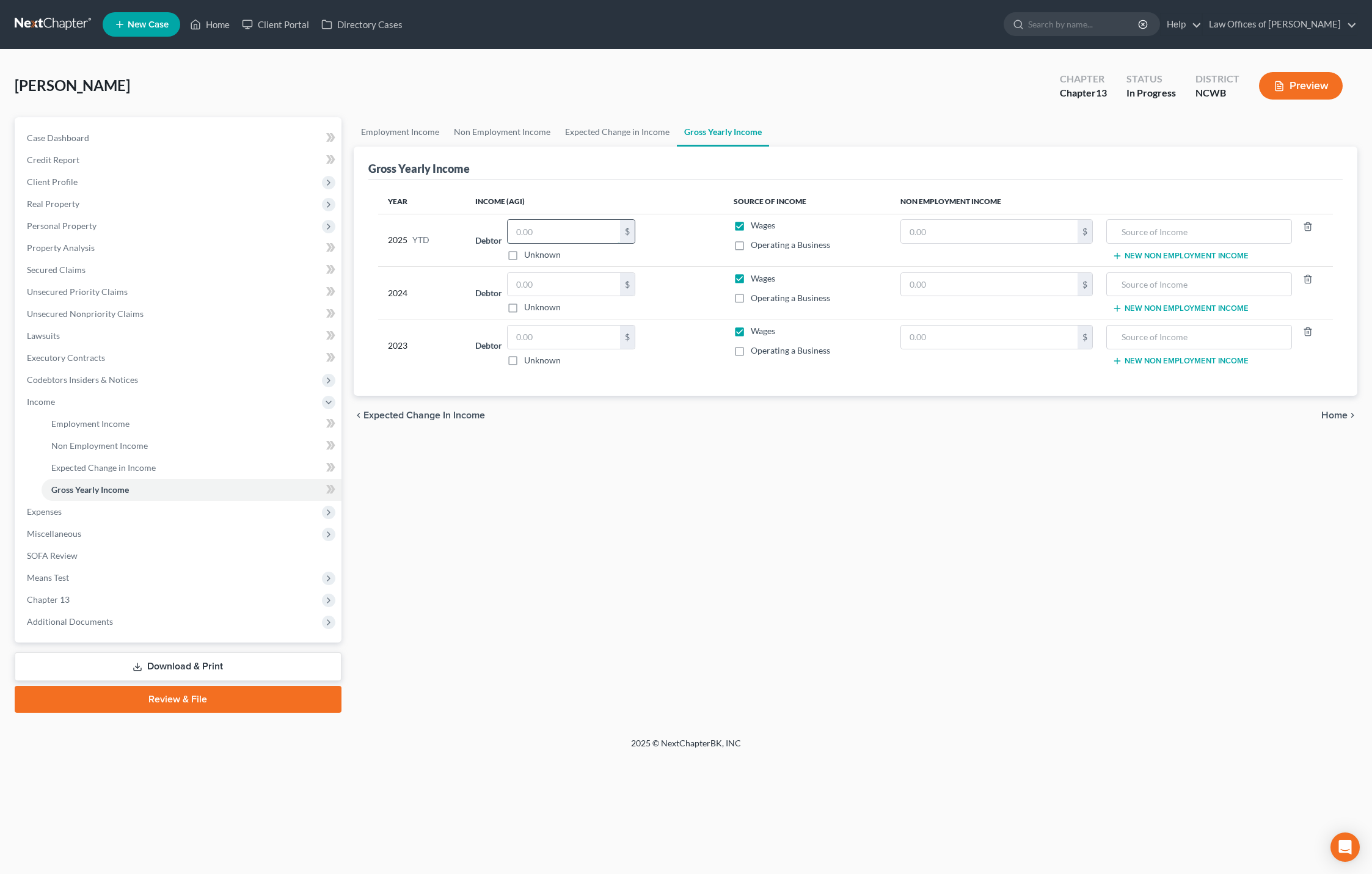
click at [565, 236] on input "text" at bounding box center [563, 230] width 112 height 23
type input "60,929.03"
click at [535, 286] on input "text" at bounding box center [563, 284] width 112 height 23
click at [64, 557] on span "SOFA Review" at bounding box center [53, 554] width 51 height 10
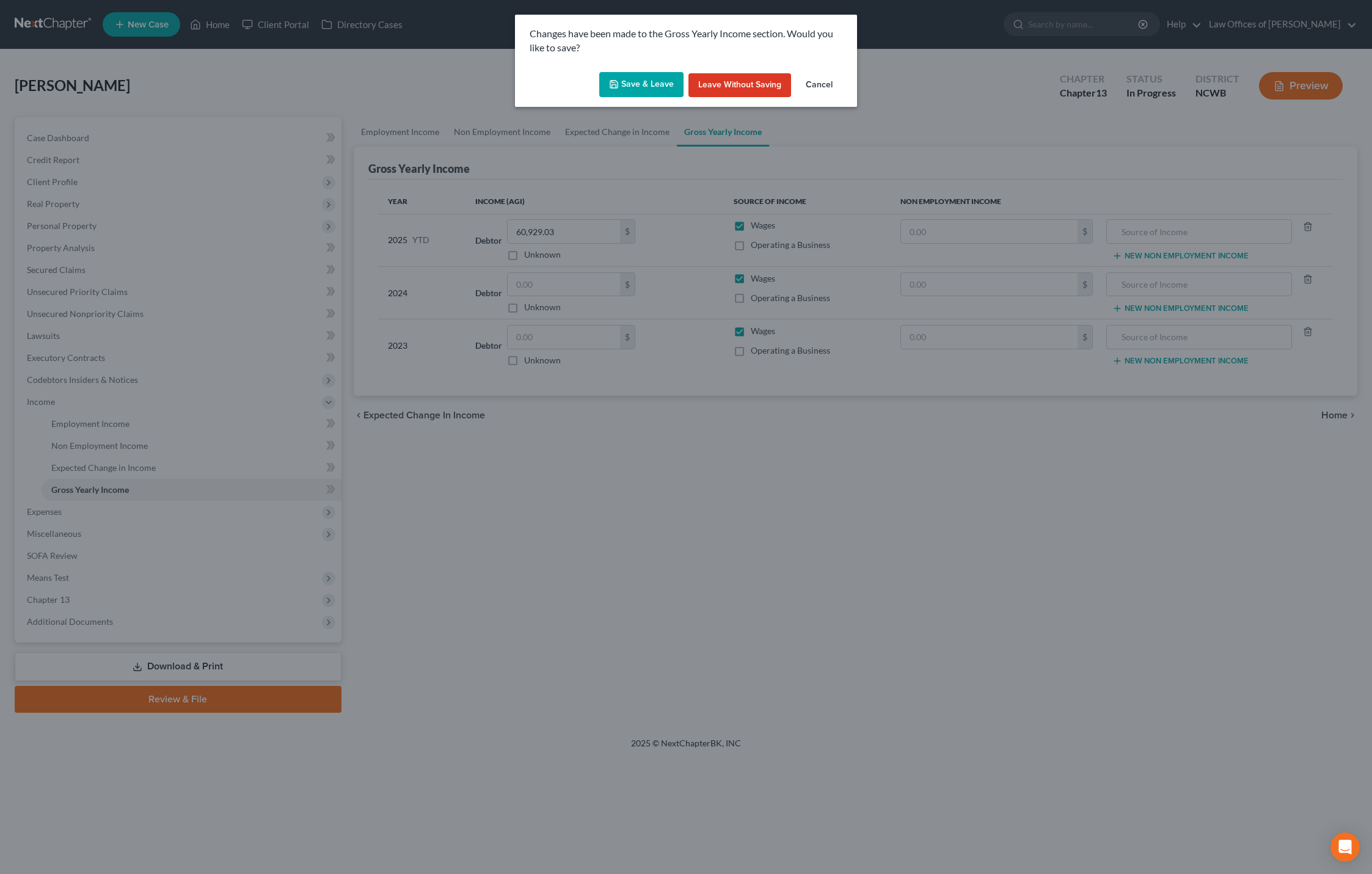
click at [632, 80] on button "Save & Leave" at bounding box center [641, 85] width 85 height 25
